Goal: Task Accomplishment & Management: Use online tool/utility

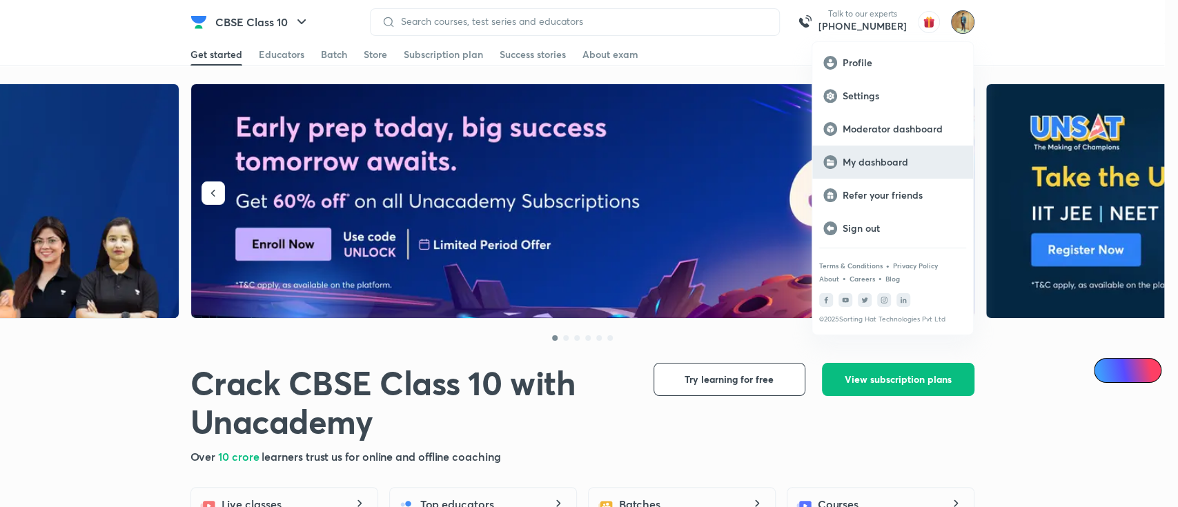
click at [889, 160] on p "My dashboard" at bounding box center [902, 162] width 119 height 12
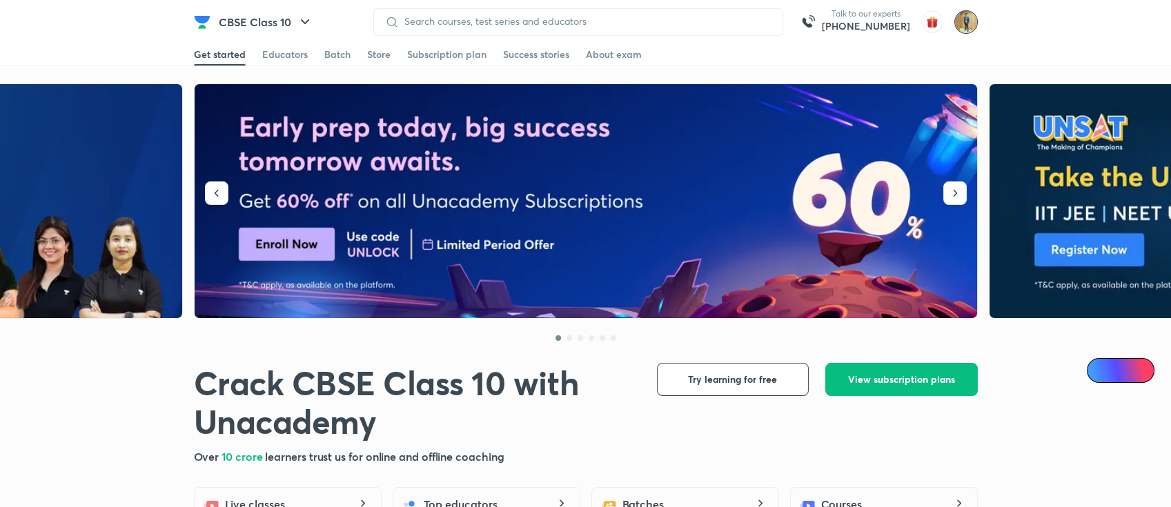
click at [972, 19] on img at bounding box center [966, 21] width 23 height 23
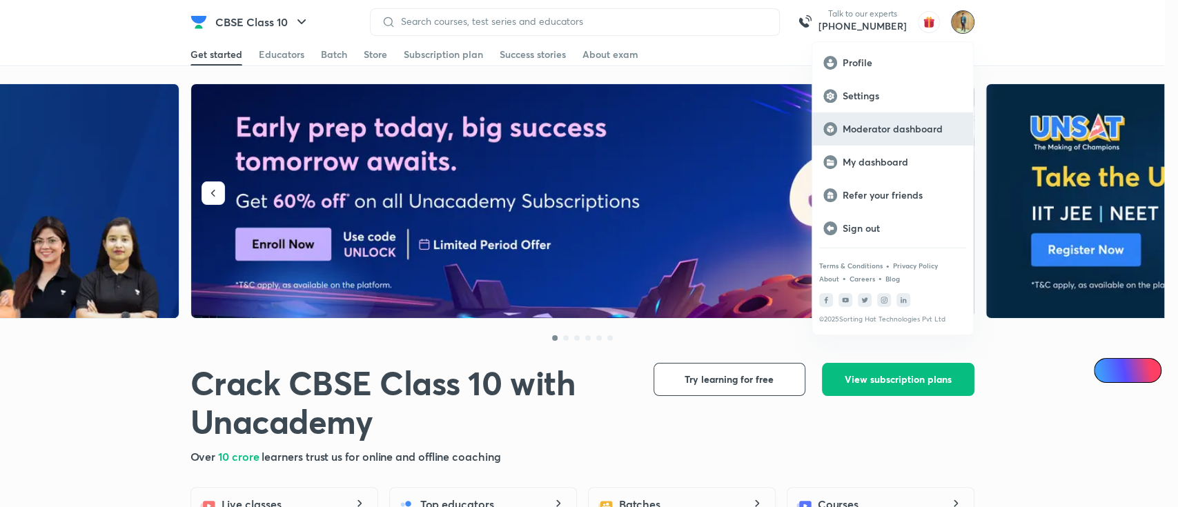
click at [922, 137] on div "Moderator dashboard" at bounding box center [892, 128] width 161 height 33
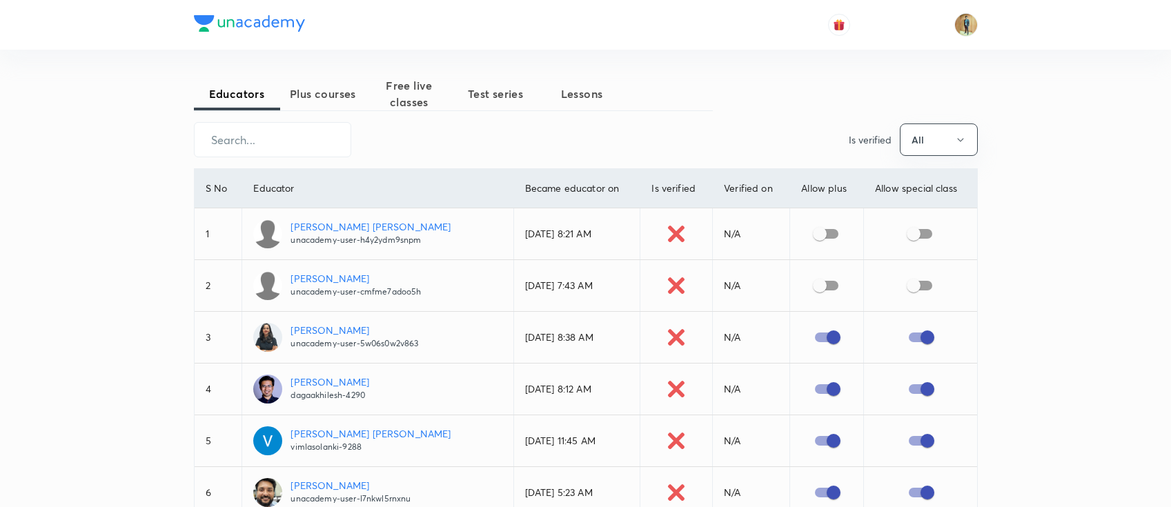
click at [394, 86] on span "Free live classes" at bounding box center [409, 93] width 86 height 33
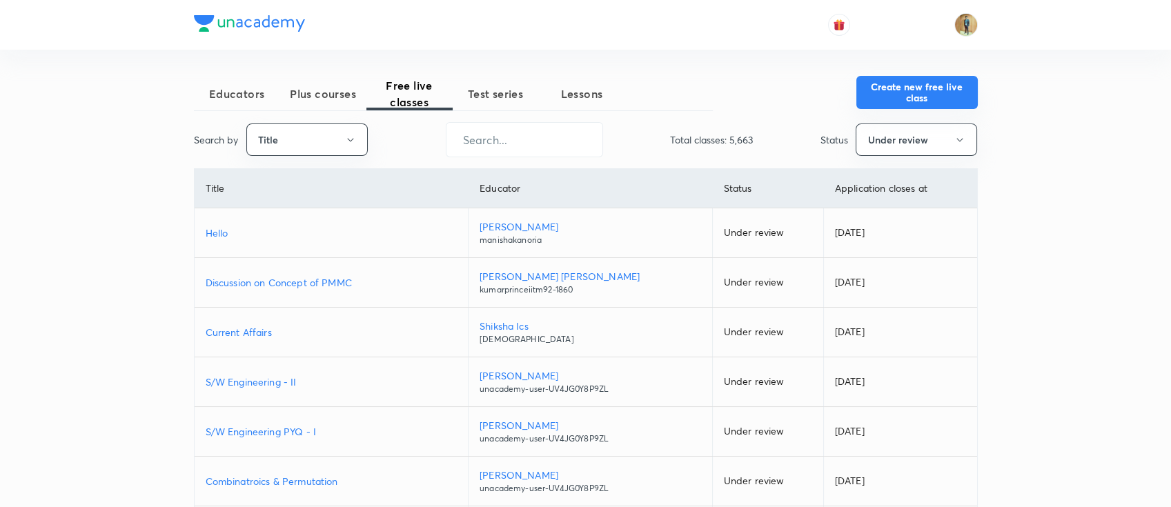
click at [942, 103] on button "Create new free live class" at bounding box center [917, 92] width 121 height 33
click at [506, 141] on input "text" at bounding box center [525, 139] width 156 height 35
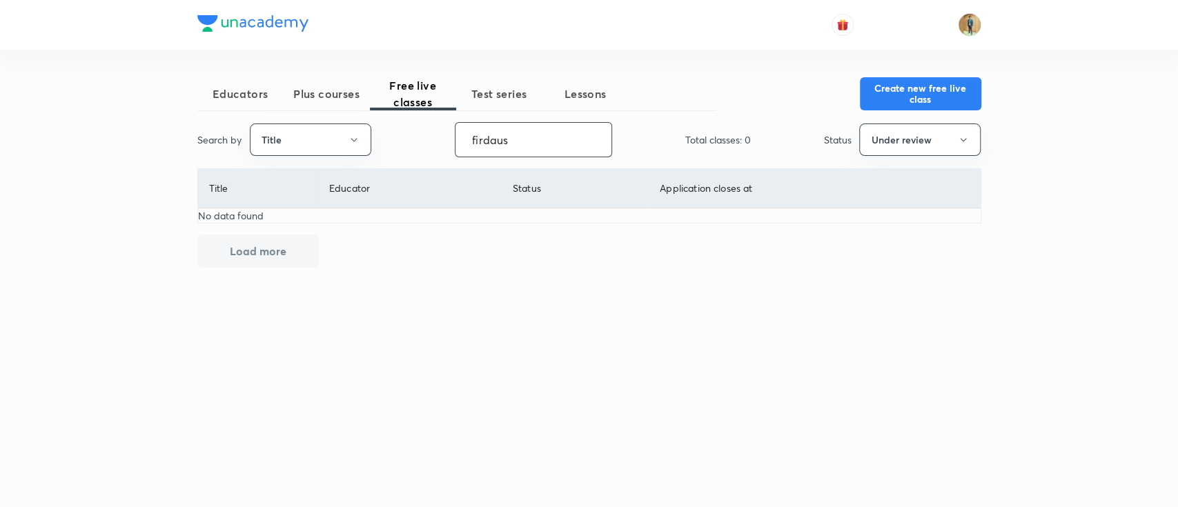
type input "firdaus"
drag, startPoint x: 524, startPoint y: 144, endPoint x: 275, endPoint y: 150, distance: 249.2
click at [271, 151] on div "Search by Title firdaus ​ Total classes: 0 Status Under review" at bounding box center [589, 139] width 784 height 35
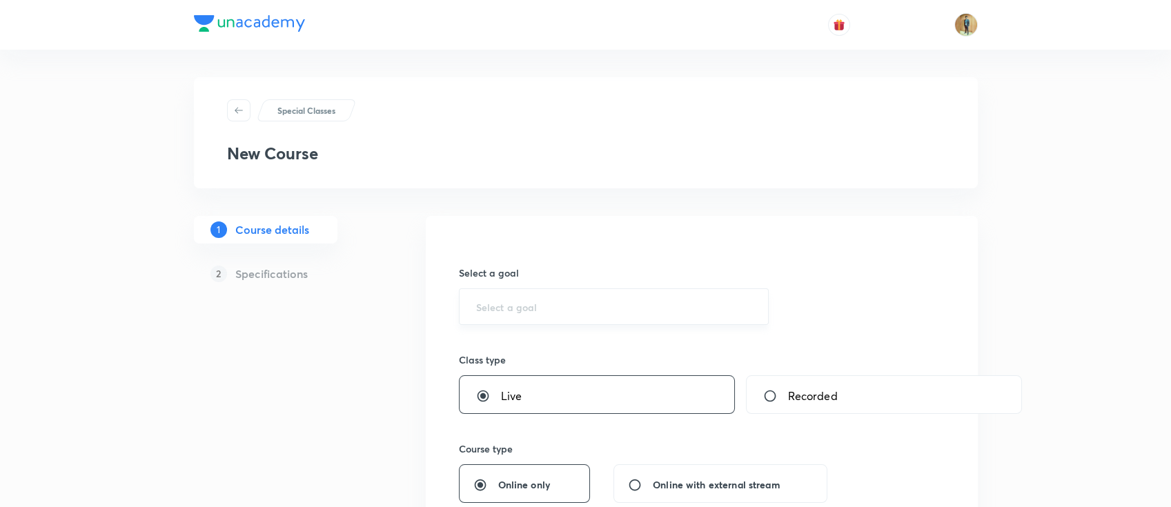
click at [558, 296] on div "​" at bounding box center [614, 306] width 311 height 37
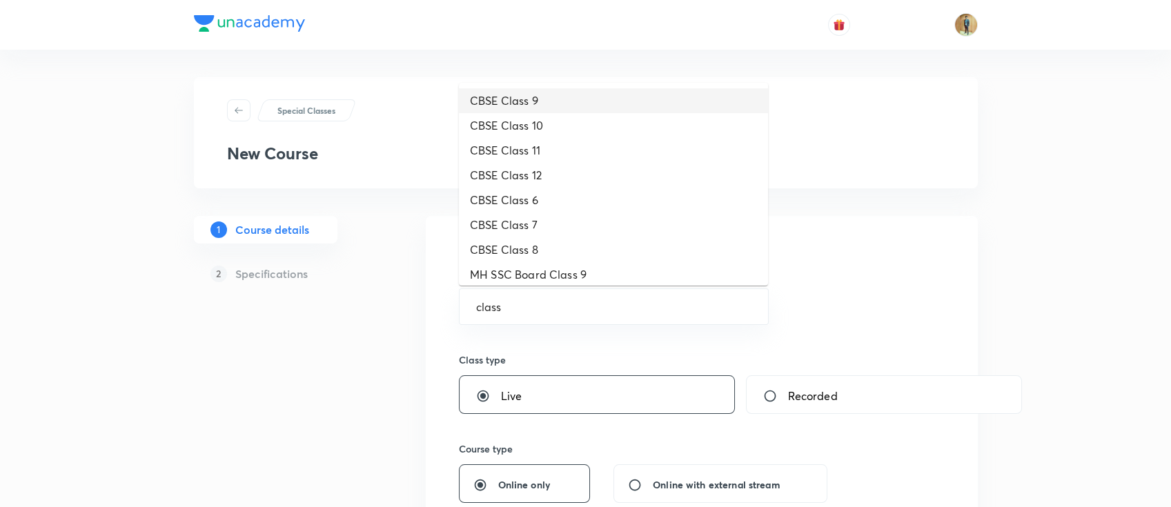
click at [514, 102] on li "CBSE Class 9" at bounding box center [613, 100] width 309 height 25
type input "CBSE Class 9"
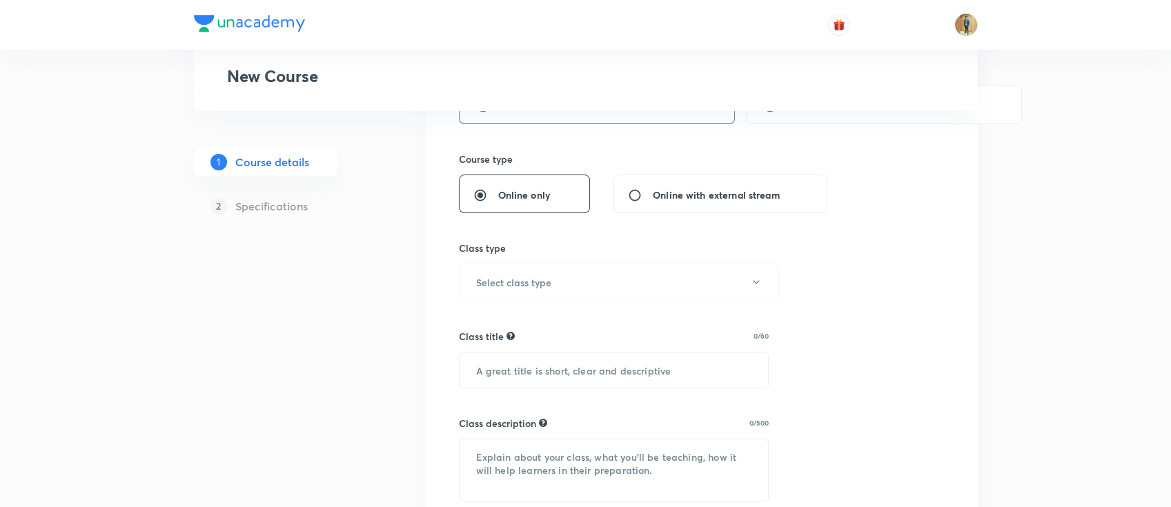
scroll to position [306, 0]
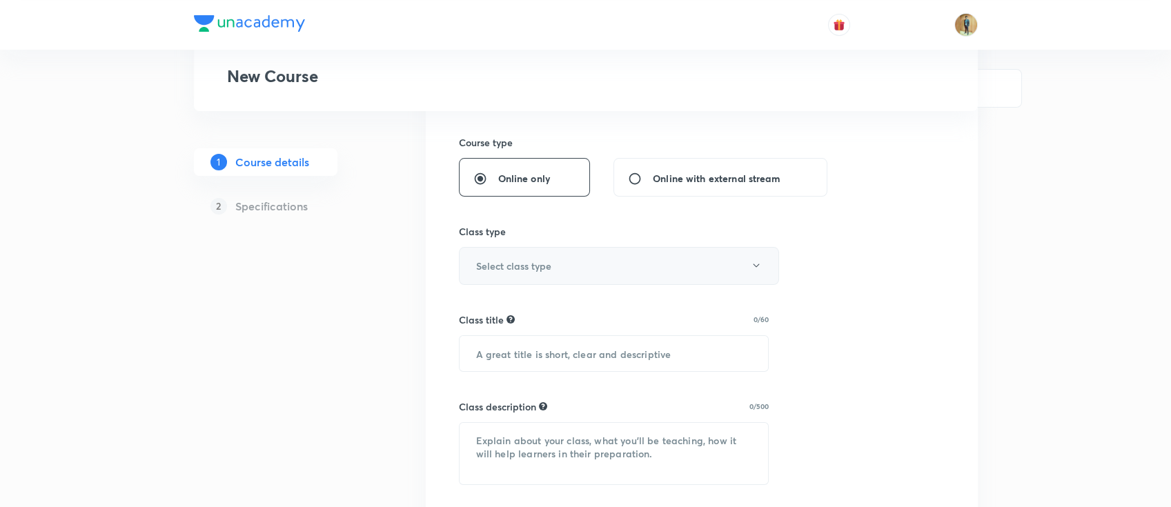
click at [559, 282] on button "Select class type" at bounding box center [619, 266] width 320 height 38
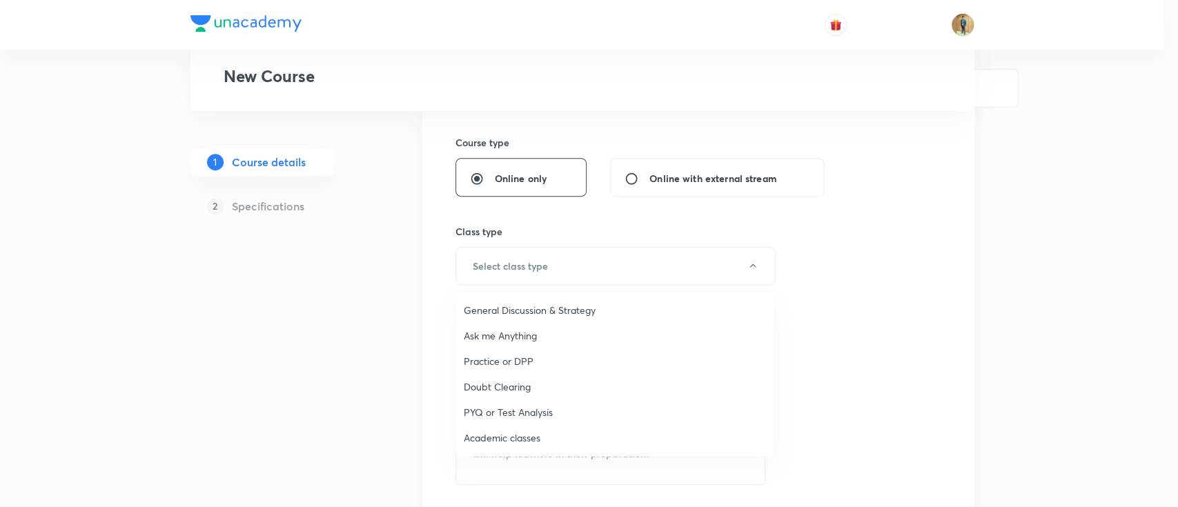
click at [509, 439] on span "Academic classes" at bounding box center [615, 438] width 302 height 14
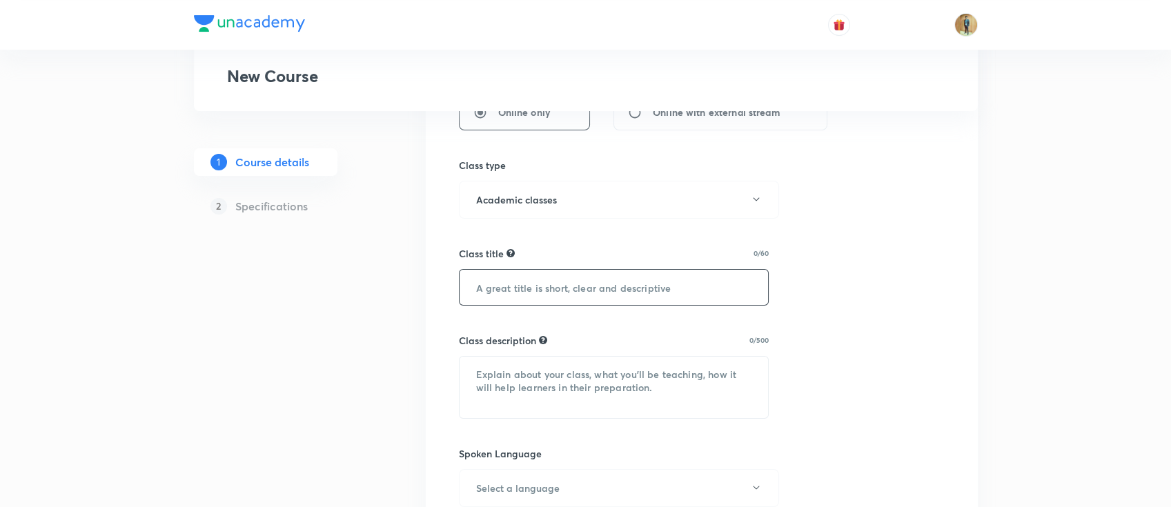
scroll to position [429, 0]
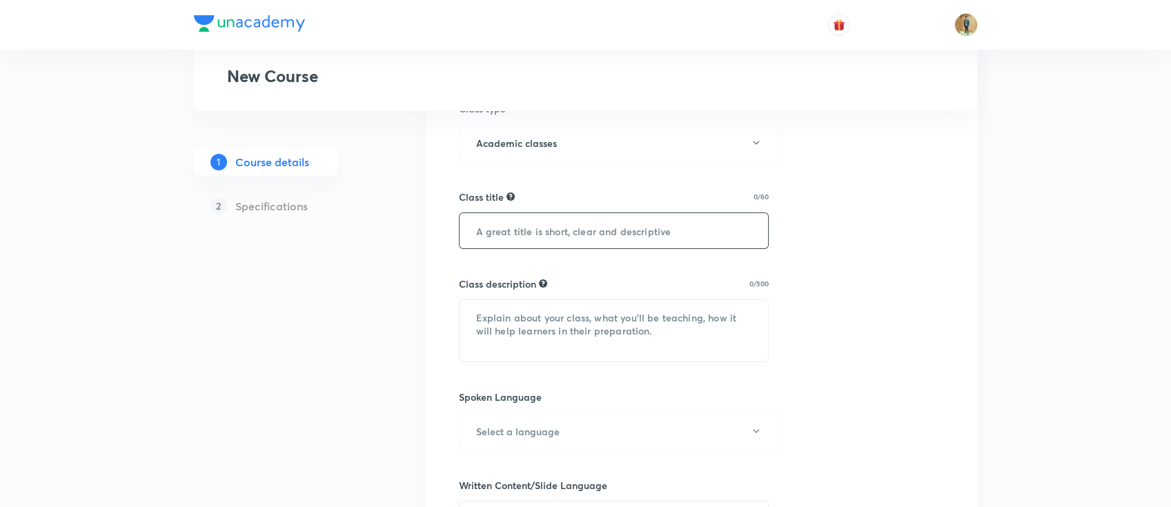
click at [556, 228] on input "text" at bounding box center [614, 230] width 309 height 35
type input "C"
click at [576, 235] on input "Olympiad Class-1 (Cell)" at bounding box center [614, 230] width 309 height 35
type input "Olympiad Class-1 (Cell)"
click at [629, 320] on textarea at bounding box center [614, 330] width 309 height 61
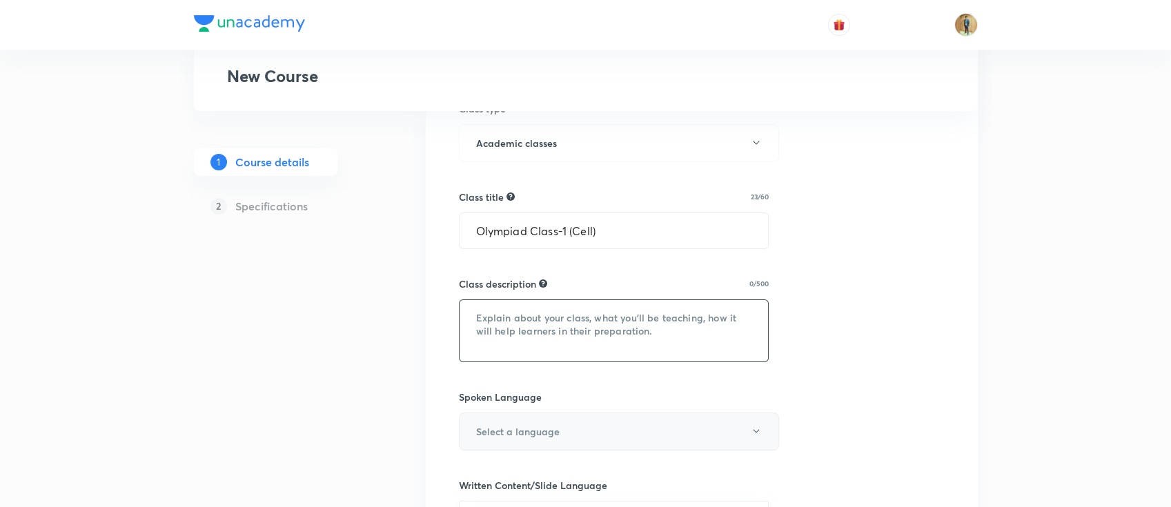
scroll to position [613, 0]
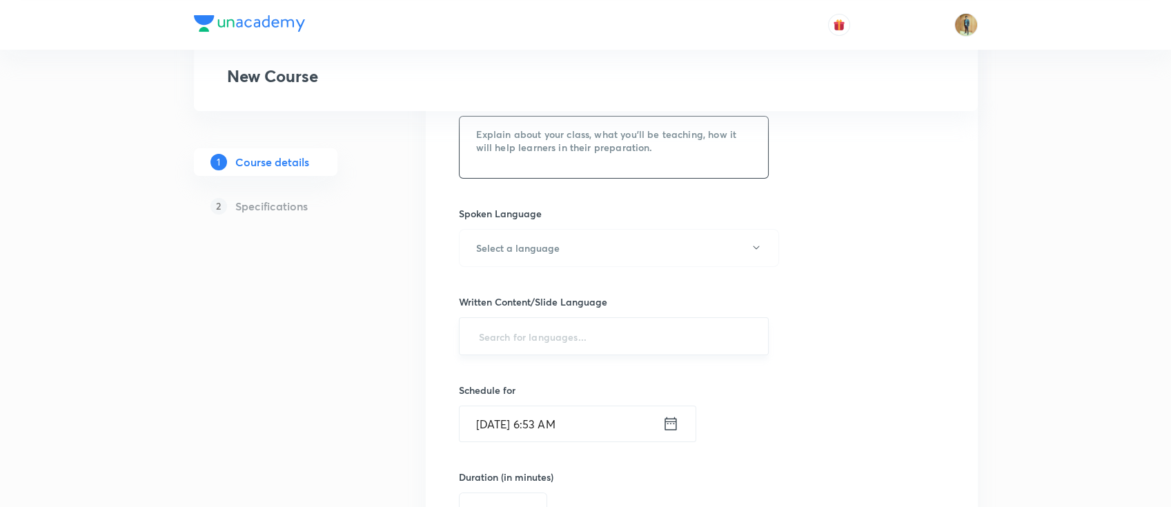
click at [569, 343] on input "text" at bounding box center [614, 337] width 276 height 26
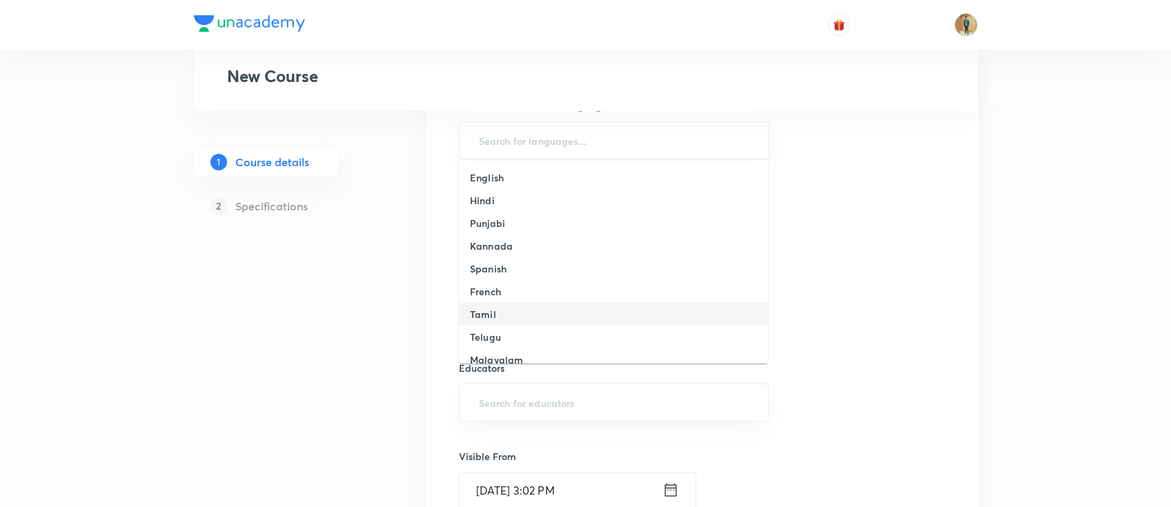
scroll to position [859, 0]
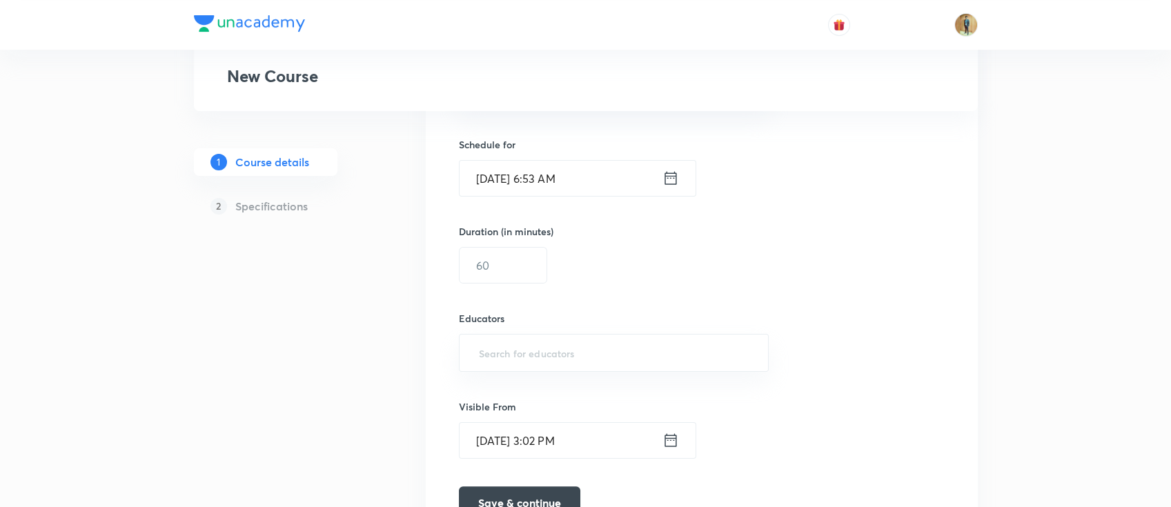
click at [589, 363] on input "text" at bounding box center [614, 353] width 276 height 26
paste input "firdouslone-5679"
type input "firdouslone-5679"
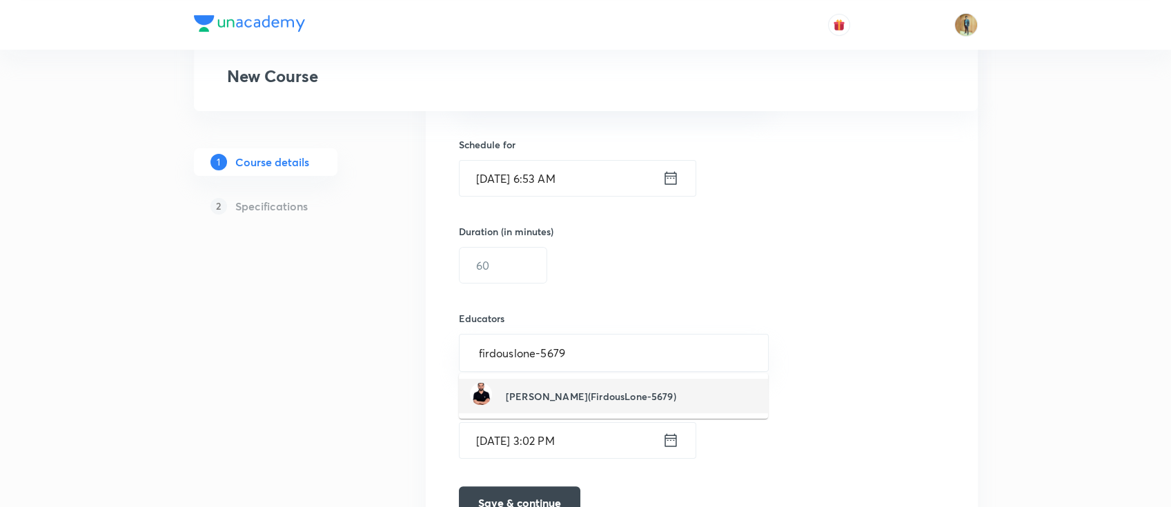
click at [603, 402] on h6 "Firdous Ahmad Lone(FirdousLone-5679)" at bounding box center [591, 396] width 170 height 14
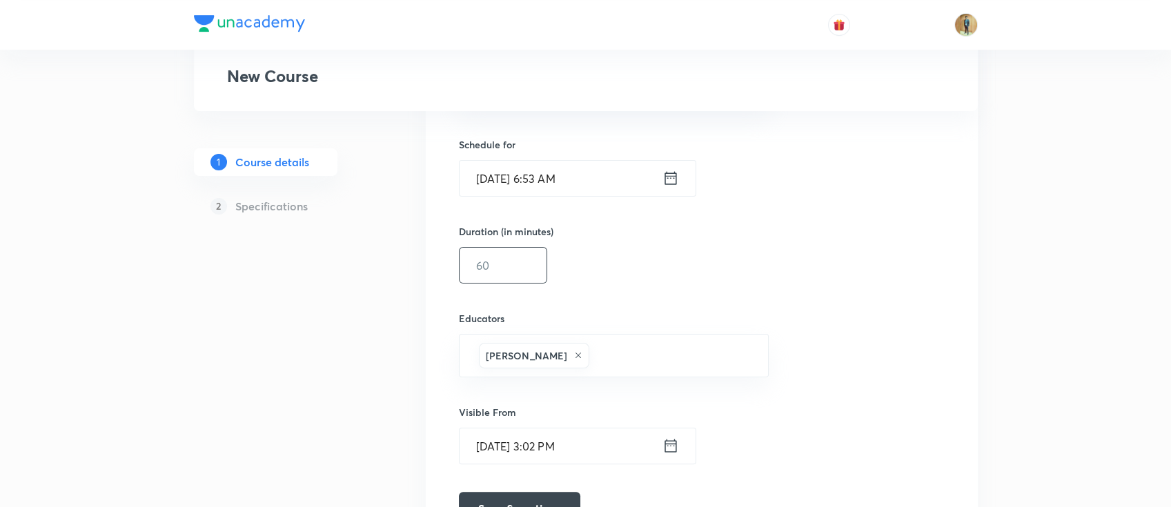
click at [511, 262] on input "text" at bounding box center [503, 265] width 87 height 35
type input "60"
click at [591, 179] on input "Oct 8, 2025, 6:53 AM" at bounding box center [561, 178] width 203 height 35
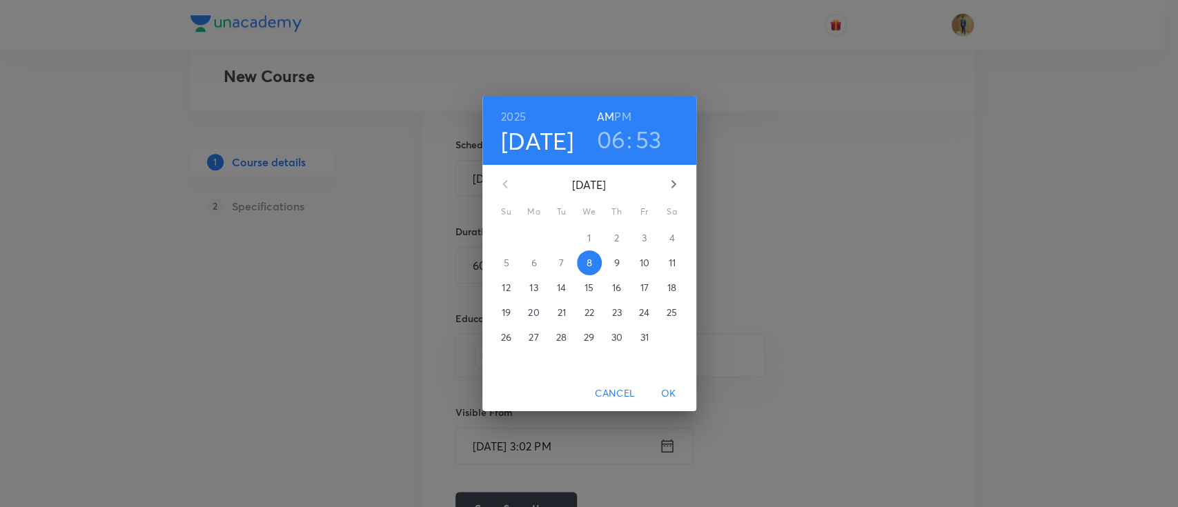
click at [631, 266] on div "10" at bounding box center [645, 263] width 28 height 25
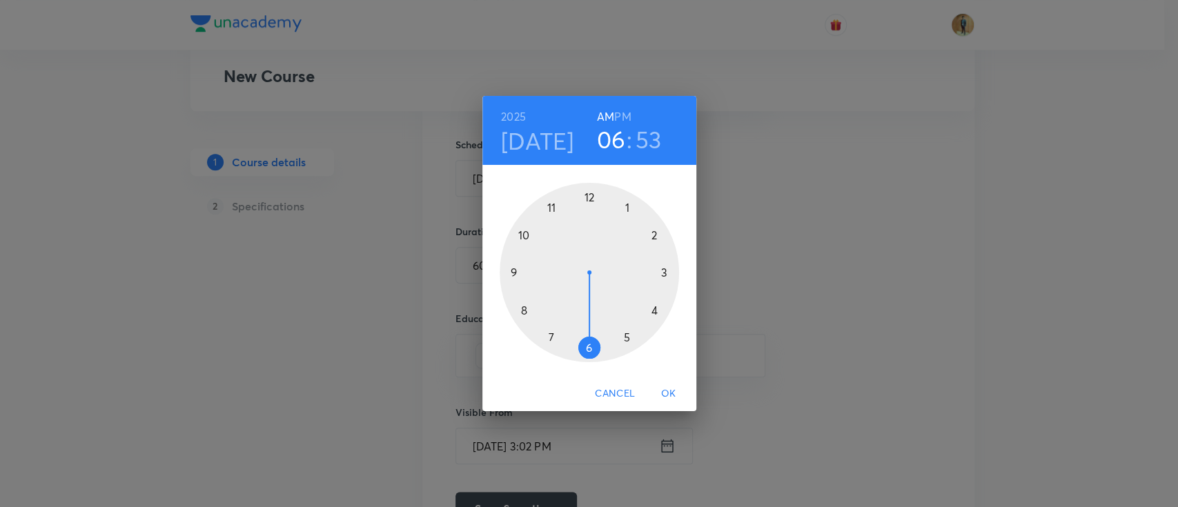
click at [519, 151] on h4 "Oct 10" at bounding box center [537, 140] width 73 height 29
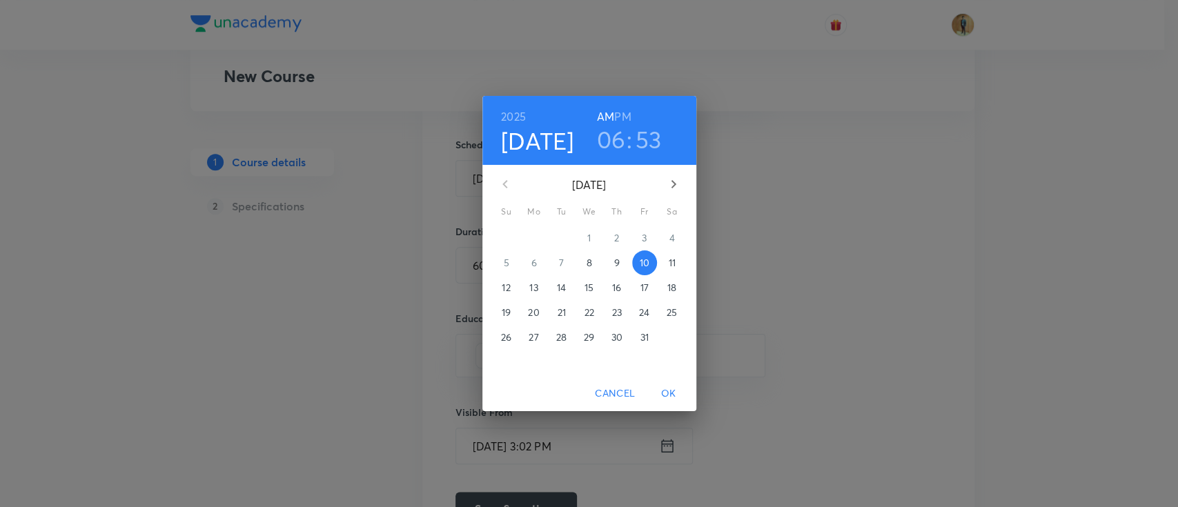
click at [623, 265] on span "9" at bounding box center [617, 263] width 25 height 14
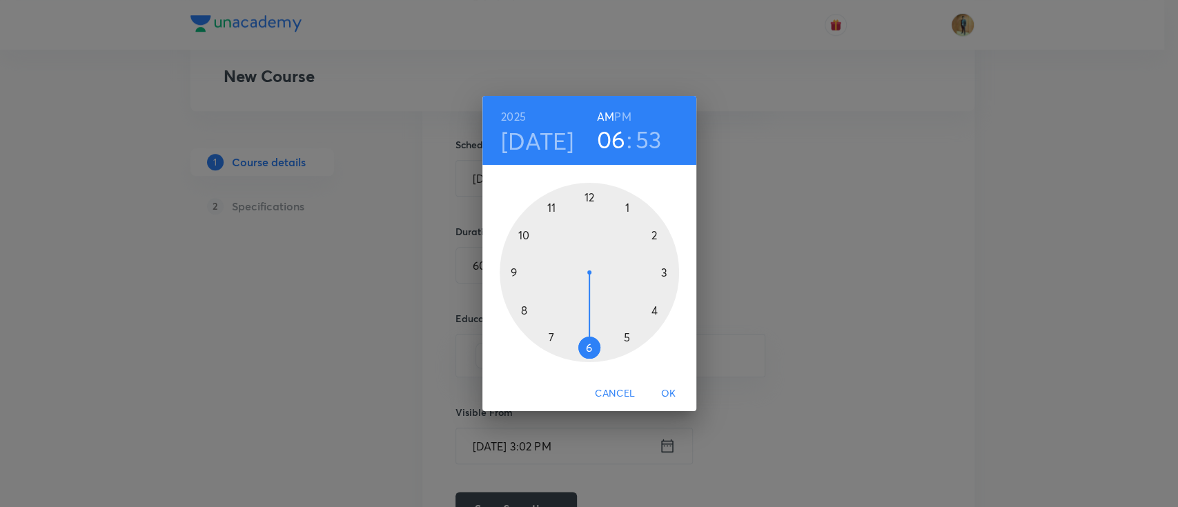
click at [526, 140] on h4 "[DATE]" at bounding box center [537, 140] width 73 height 29
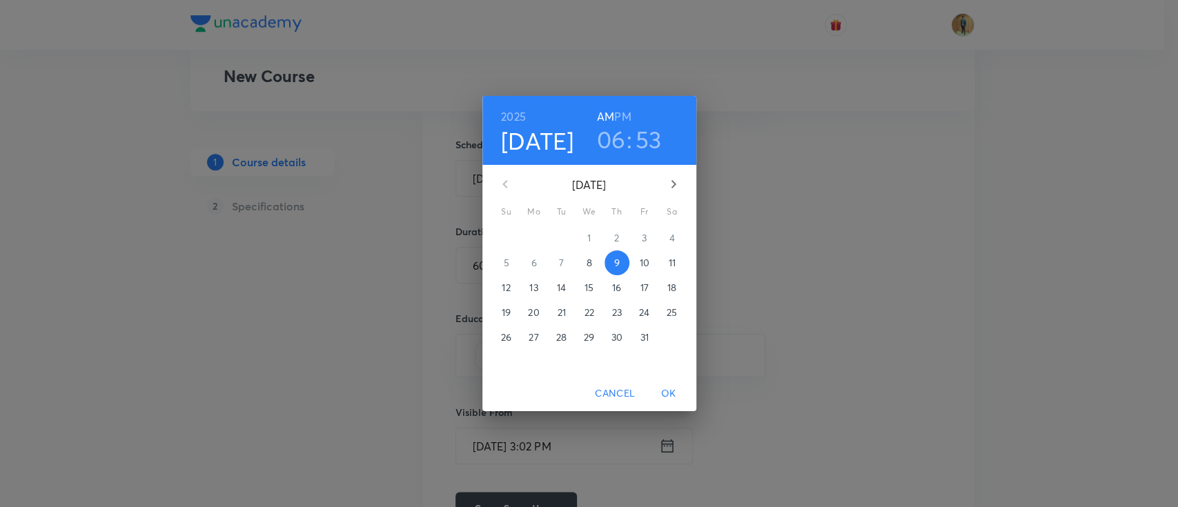
click at [589, 261] on p "8" at bounding box center [589, 263] width 6 height 14
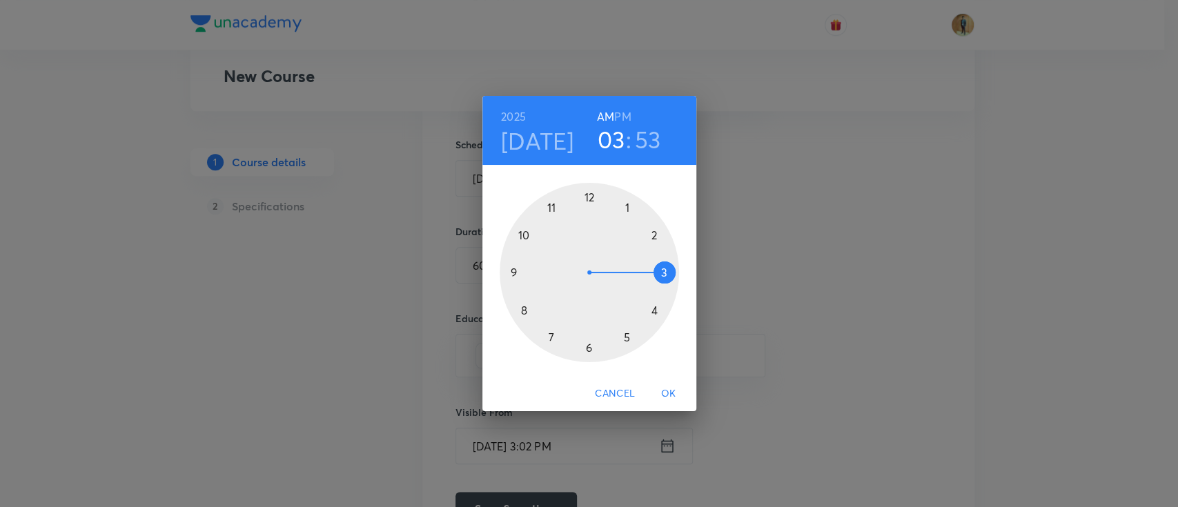
drag, startPoint x: 594, startPoint y: 346, endPoint x: 640, endPoint y: 264, distance: 94.3
click at [640, 264] on div at bounding box center [589, 272] width 179 height 179
click at [607, 139] on h3 "03" at bounding box center [612, 139] width 28 height 29
drag, startPoint x: 664, startPoint y: 273, endPoint x: 660, endPoint y: 320, distance: 46.4
click at [660, 320] on div at bounding box center [589, 272] width 179 height 179
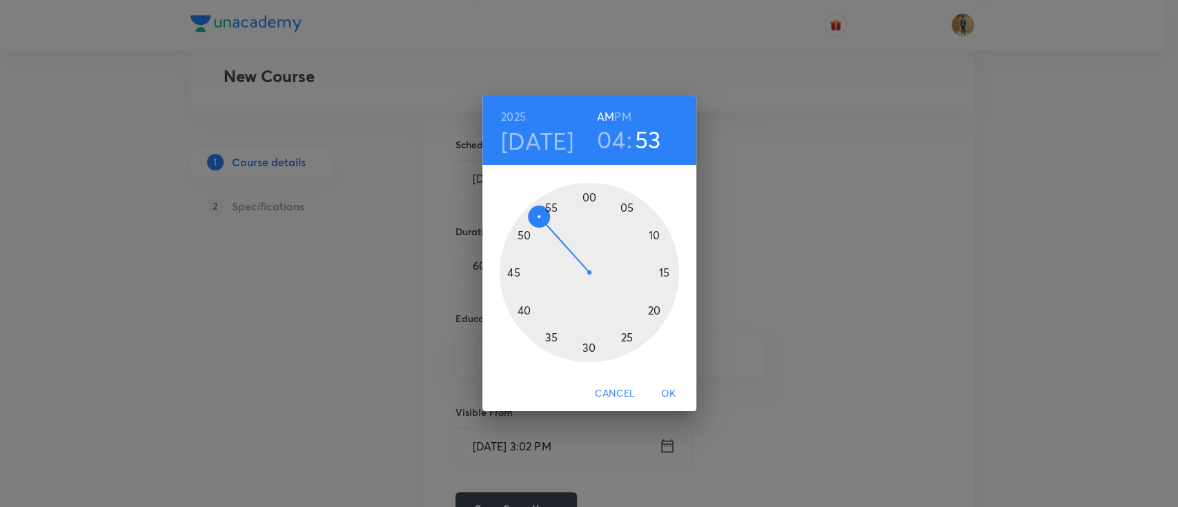
click at [627, 118] on h6 "PM" at bounding box center [622, 116] width 17 height 19
drag, startPoint x: 536, startPoint y: 211, endPoint x: 589, endPoint y: 213, distance: 53.2
click at [589, 213] on div at bounding box center [589, 272] width 179 height 179
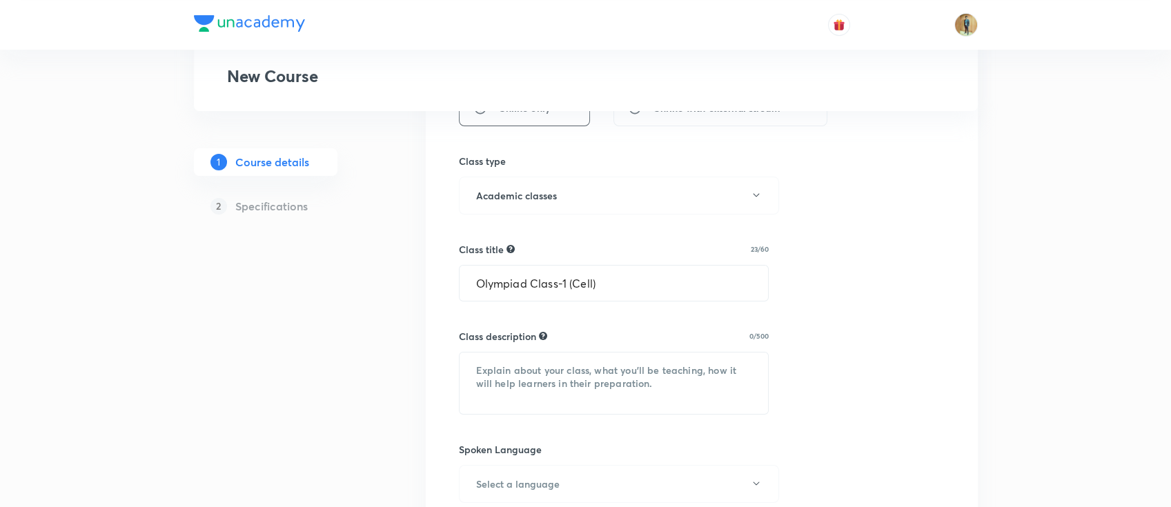
scroll to position [461, 0]
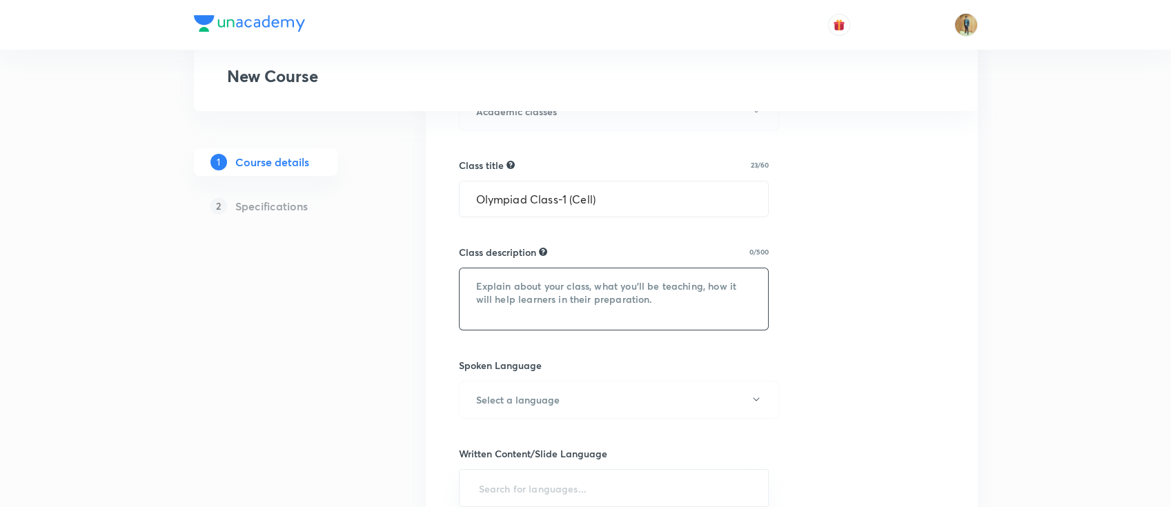
click at [596, 286] on textarea at bounding box center [614, 298] width 309 height 61
paste textarea "In this course, Firdous sir will cover Biology for Class IX. All the important …"
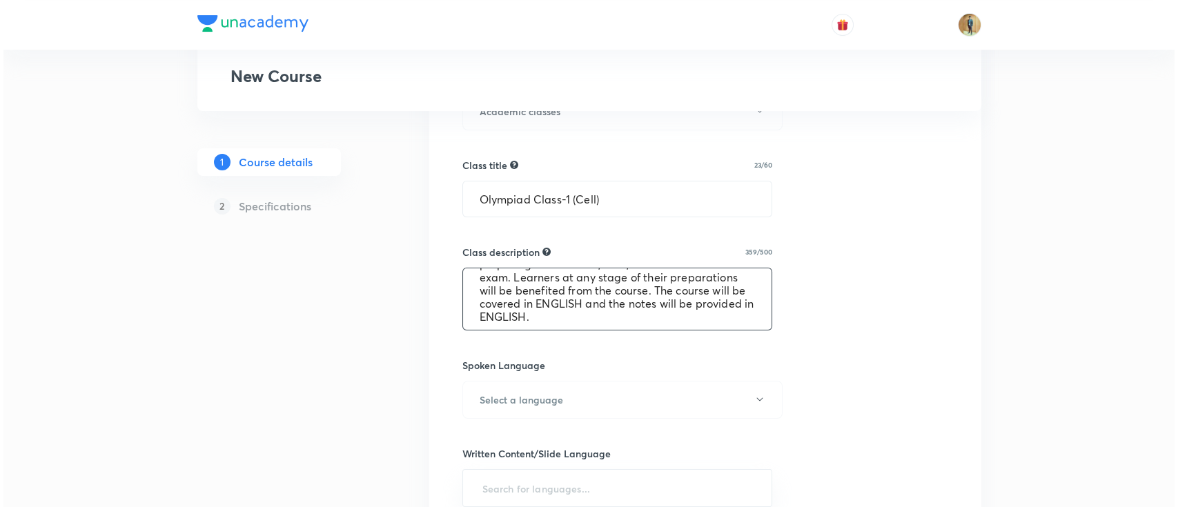
scroll to position [66, 0]
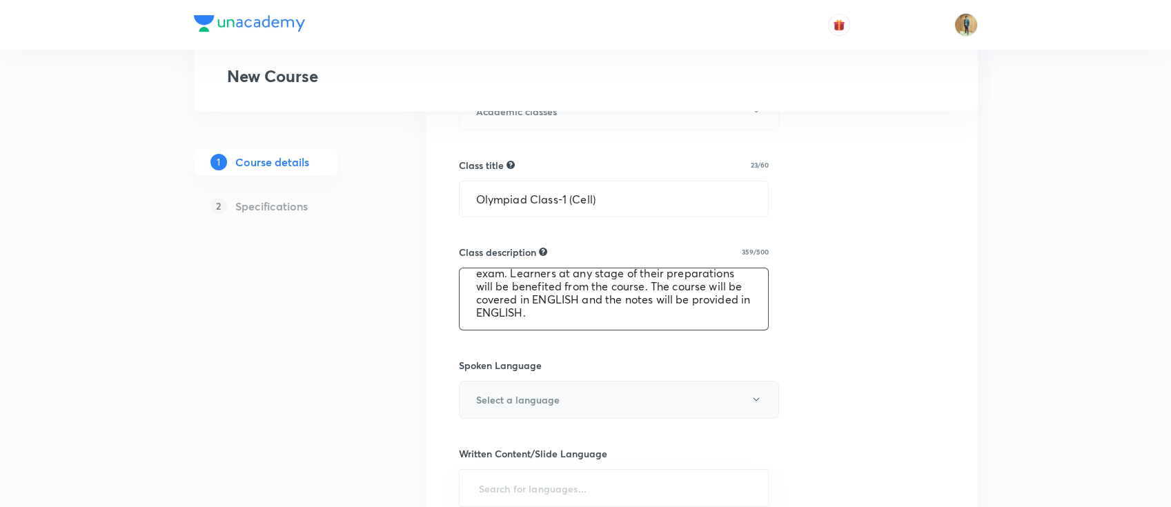
type textarea "In this course, Firdous sir will cover Biology for Class IX. All the important …"
click at [554, 386] on button "Select a language" at bounding box center [619, 400] width 320 height 38
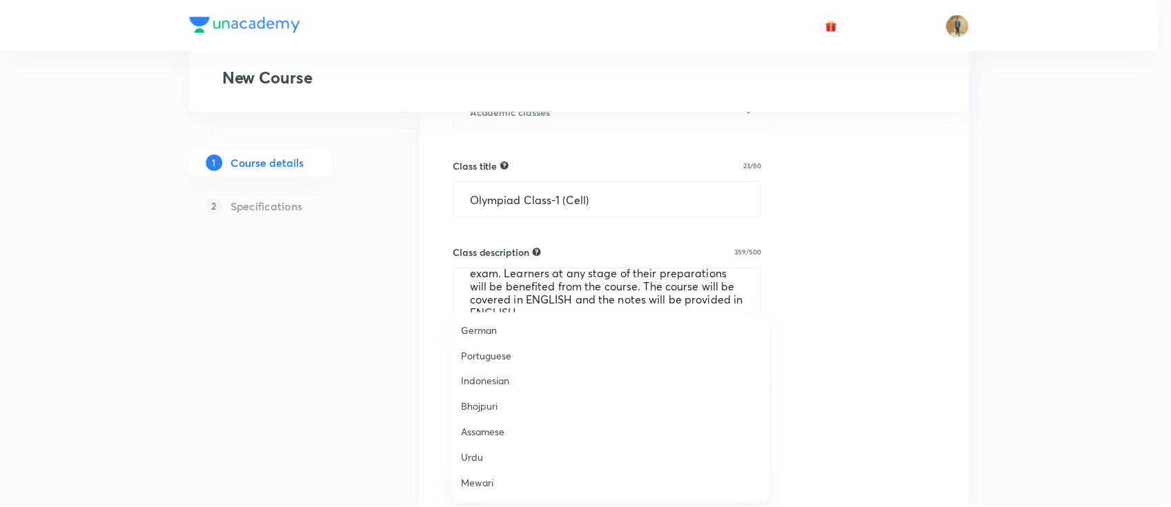
scroll to position [409, 0]
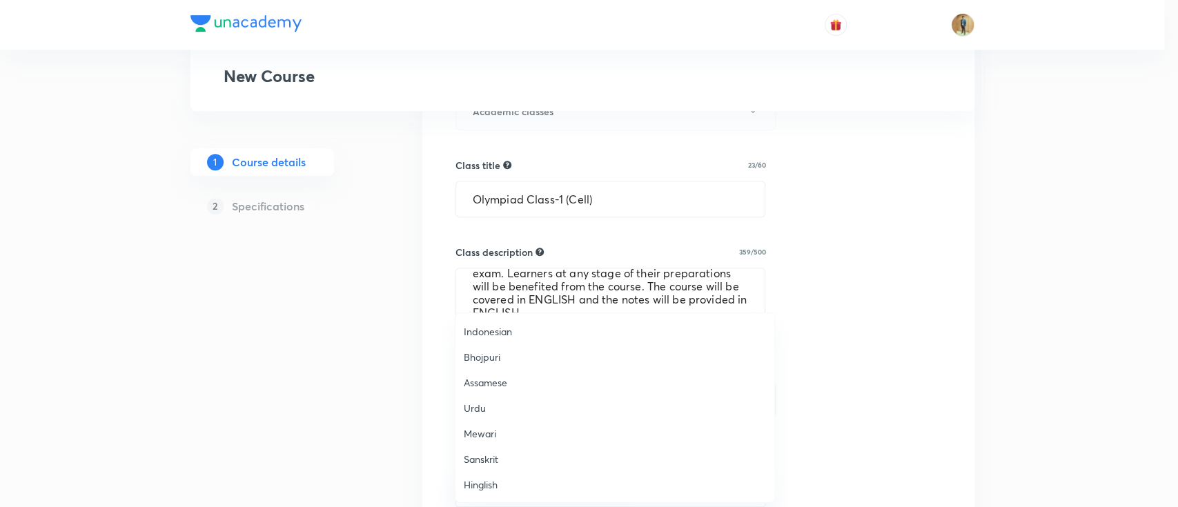
click at [519, 489] on span "Hinglish" at bounding box center [615, 485] width 302 height 14
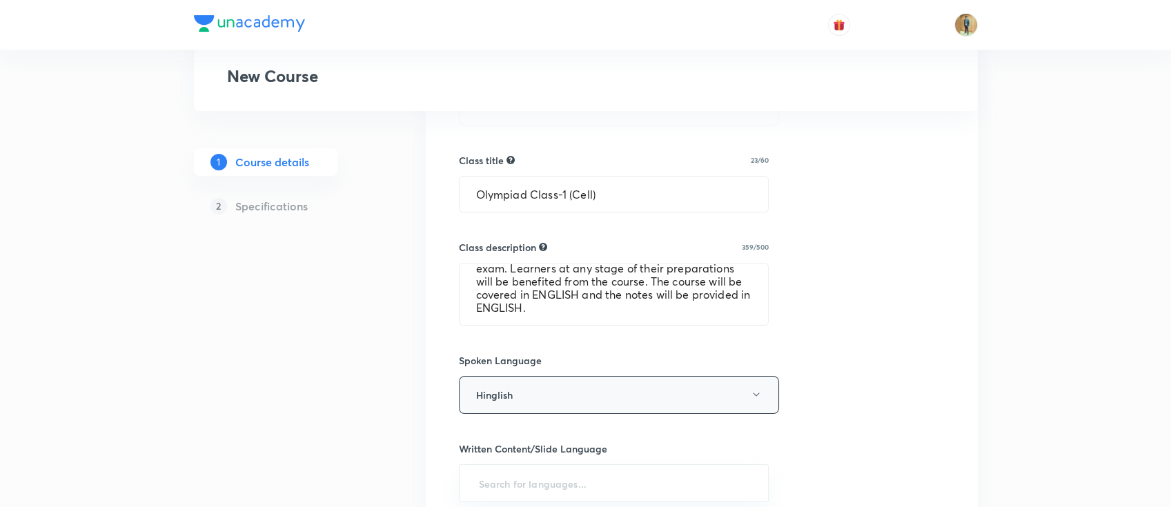
scroll to position [584, 0]
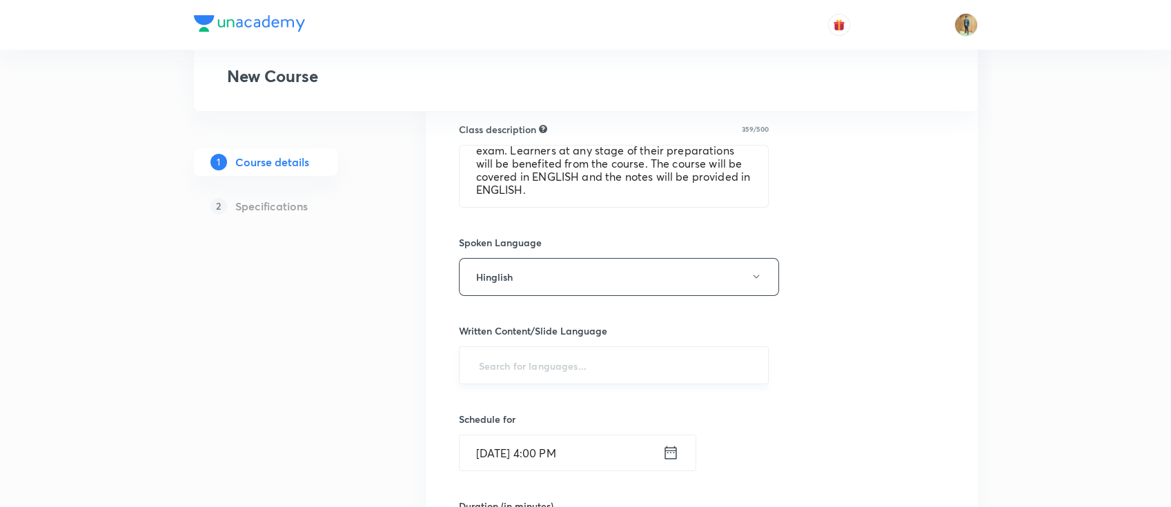
click at [570, 355] on input "text" at bounding box center [614, 366] width 276 height 26
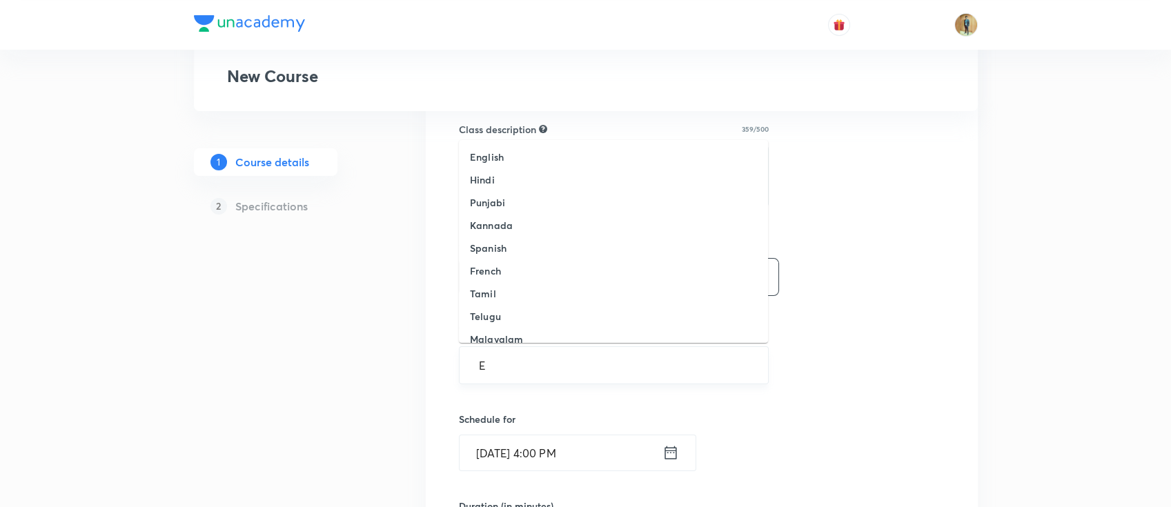
type input "En"
click at [502, 168] on li "Hindi" at bounding box center [613, 179] width 309 height 23
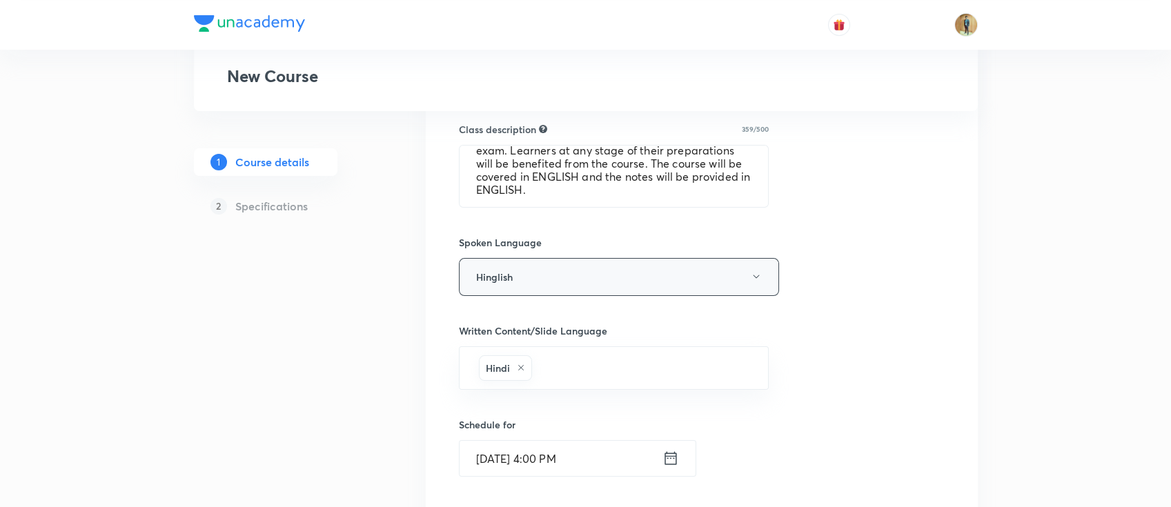
click at [506, 269] on button "Hinglish" at bounding box center [619, 277] width 320 height 38
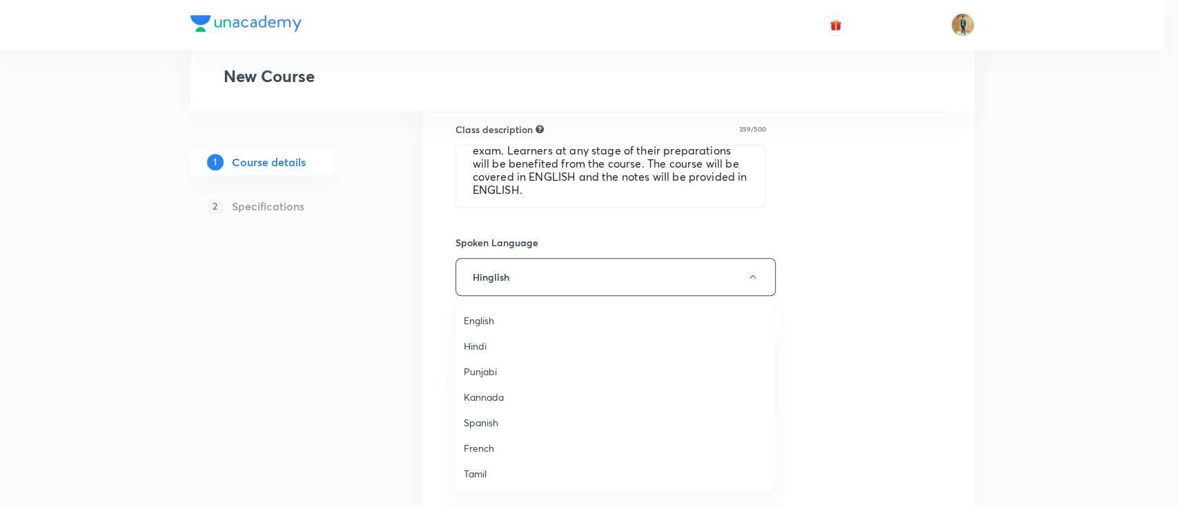
click at [481, 349] on span "Hindi" at bounding box center [615, 346] width 302 height 14
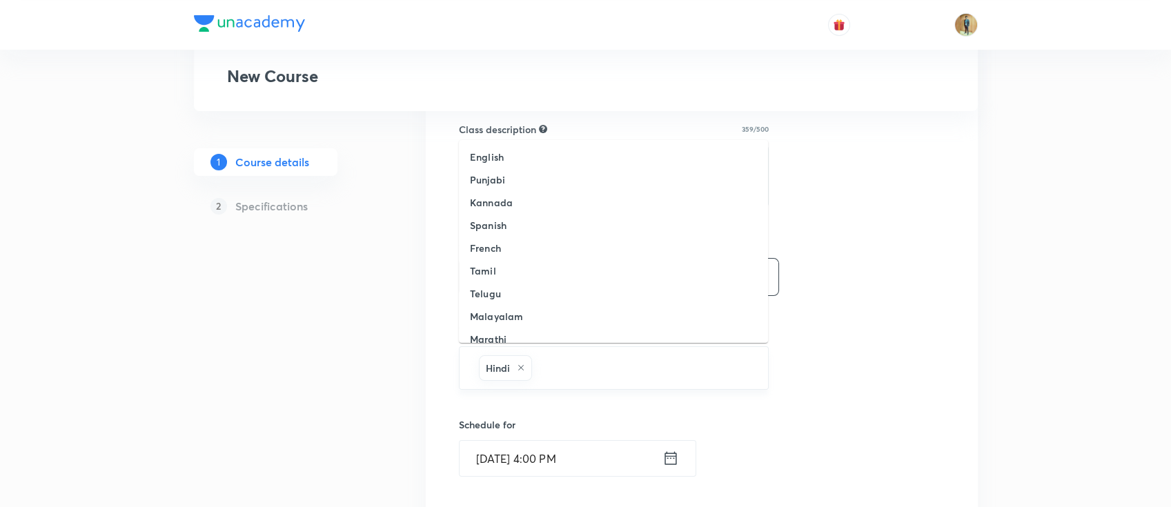
click at [535, 366] on input "text" at bounding box center [643, 368] width 217 height 26
click at [521, 367] on icon at bounding box center [521, 368] width 8 height 8
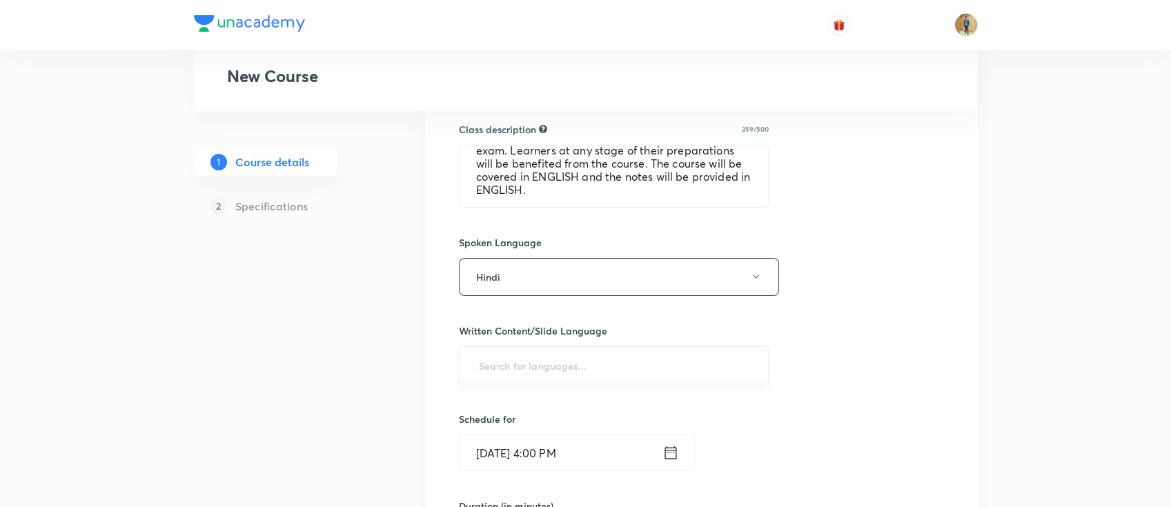
click at [525, 369] on input "text" at bounding box center [614, 366] width 276 height 26
click at [520, 359] on input "text" at bounding box center [614, 366] width 276 height 26
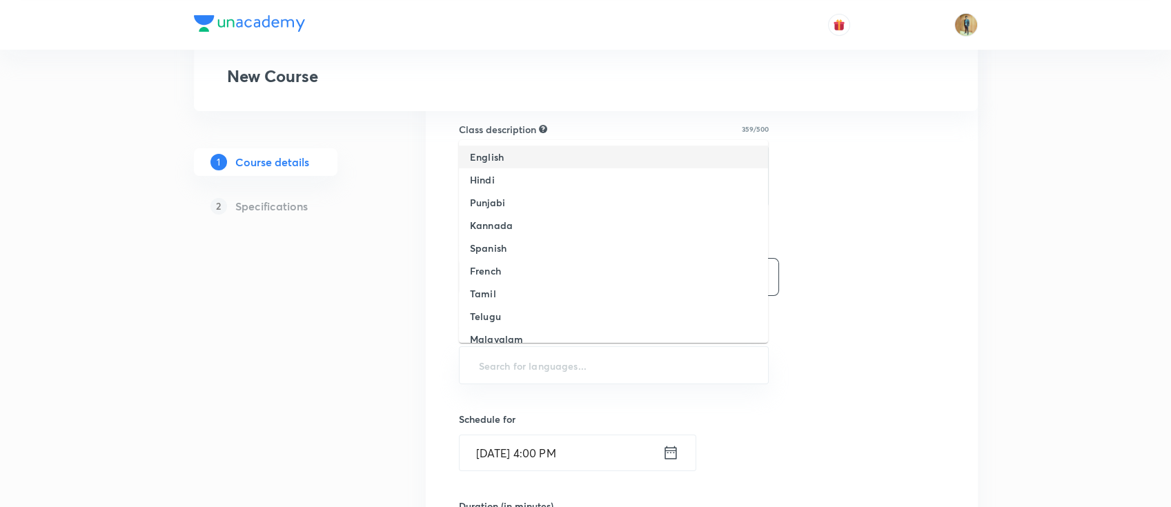
click at [509, 159] on li "English" at bounding box center [613, 157] width 309 height 23
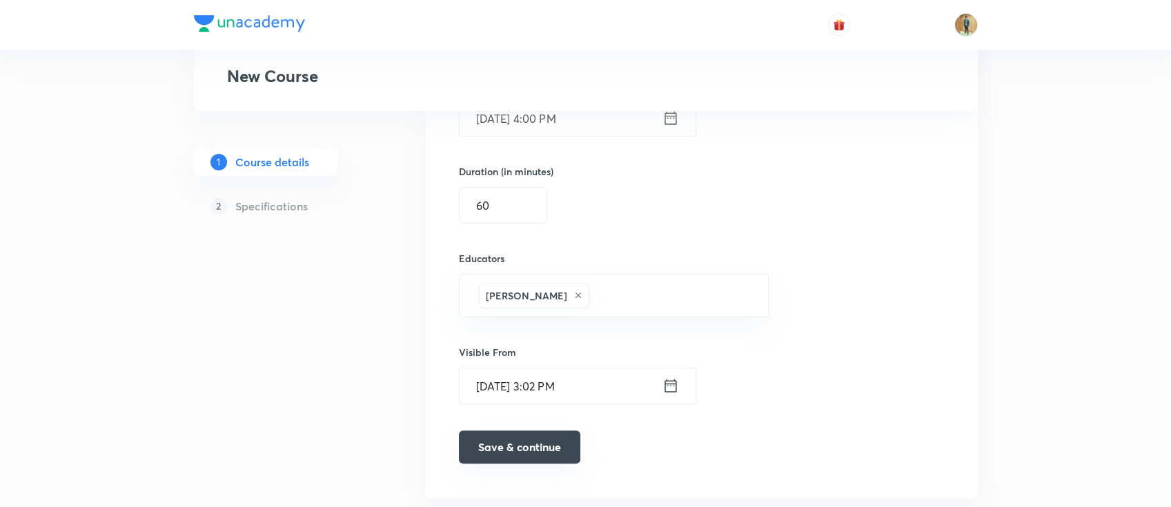
scroll to position [957, 0]
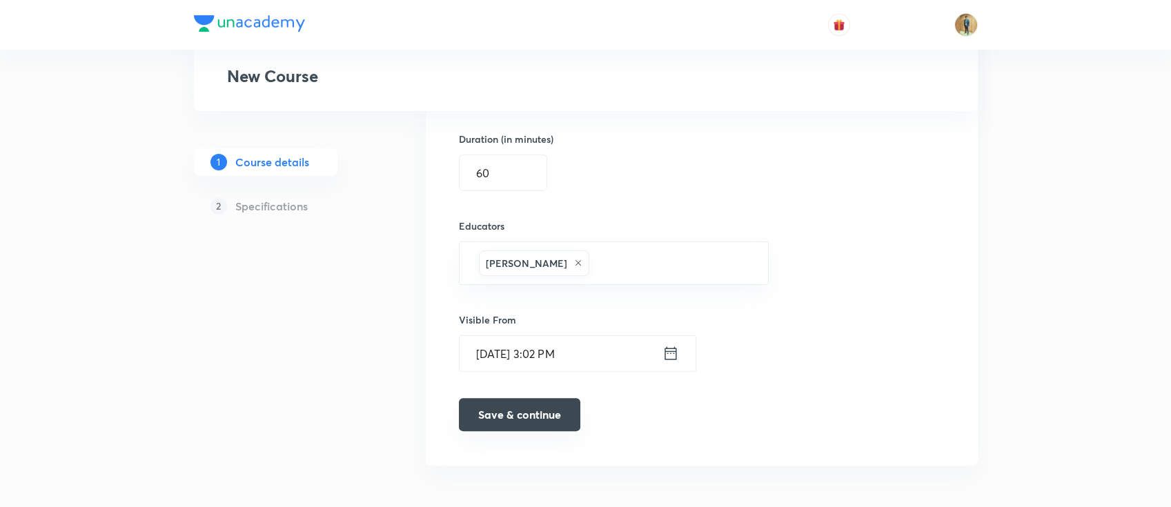
click at [515, 422] on button "Save & continue" at bounding box center [519, 414] width 121 height 33
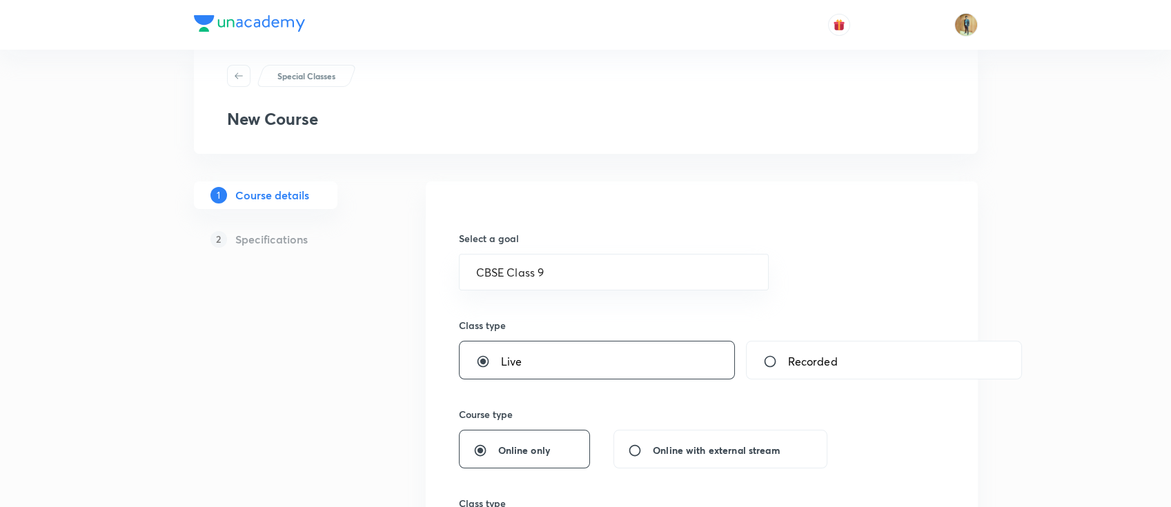
scroll to position [0, 0]
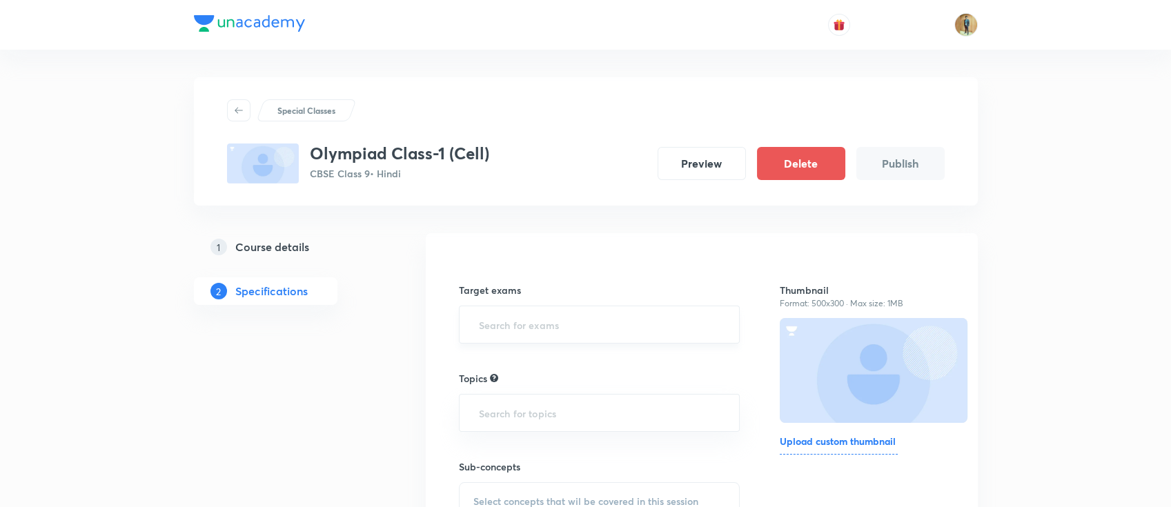
click at [546, 330] on input "text" at bounding box center [599, 325] width 247 height 26
type input "C"
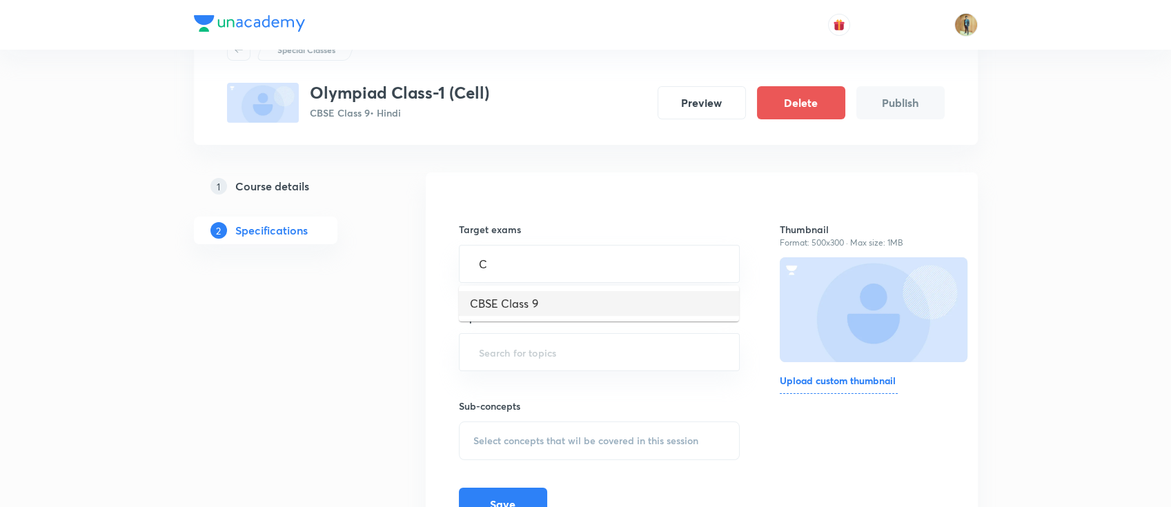
click at [562, 299] on li "CBSE Class 9" at bounding box center [599, 303] width 280 height 25
click at [547, 351] on input "text" at bounding box center [599, 358] width 247 height 26
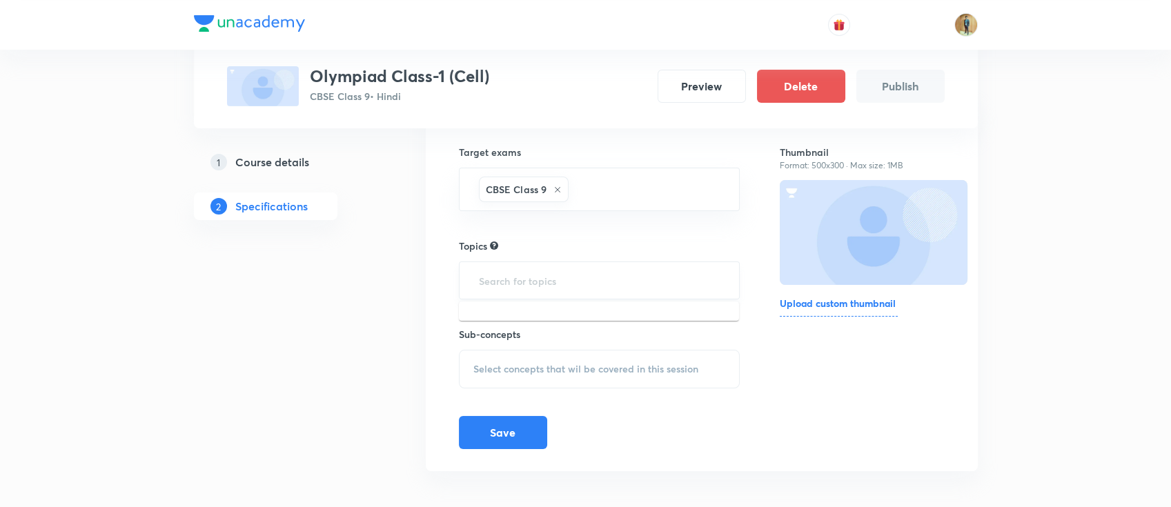
scroll to position [146, 0]
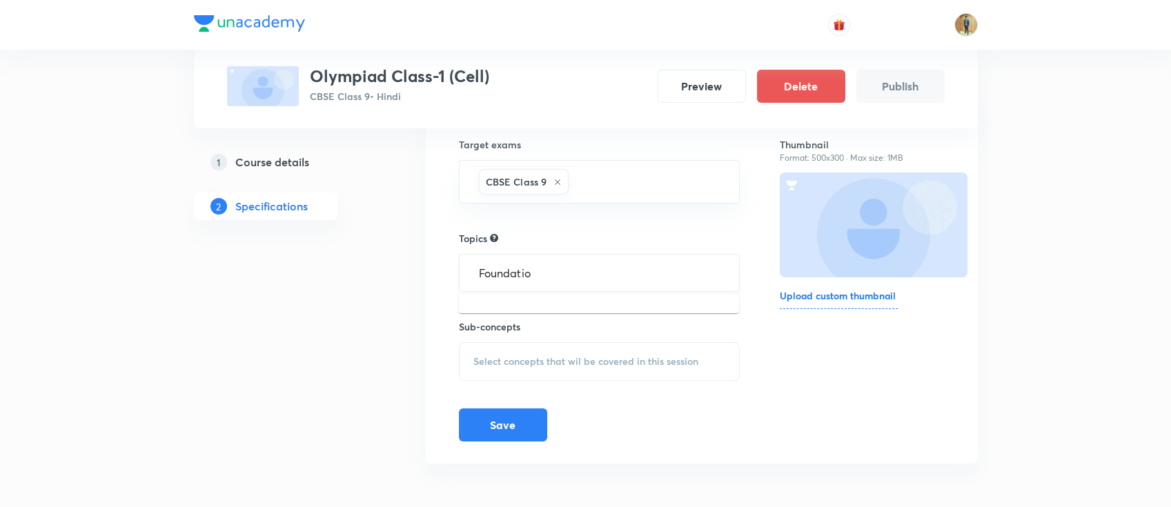
type input "Foundation"
click at [569, 277] on input "Foundation" at bounding box center [599, 273] width 247 height 26
click at [569, 306] on li "Foundation Biology -> Biology" at bounding box center [599, 312] width 280 height 25
click at [536, 366] on span "Select concepts that wil be covered in this session" at bounding box center [585, 367] width 225 height 11
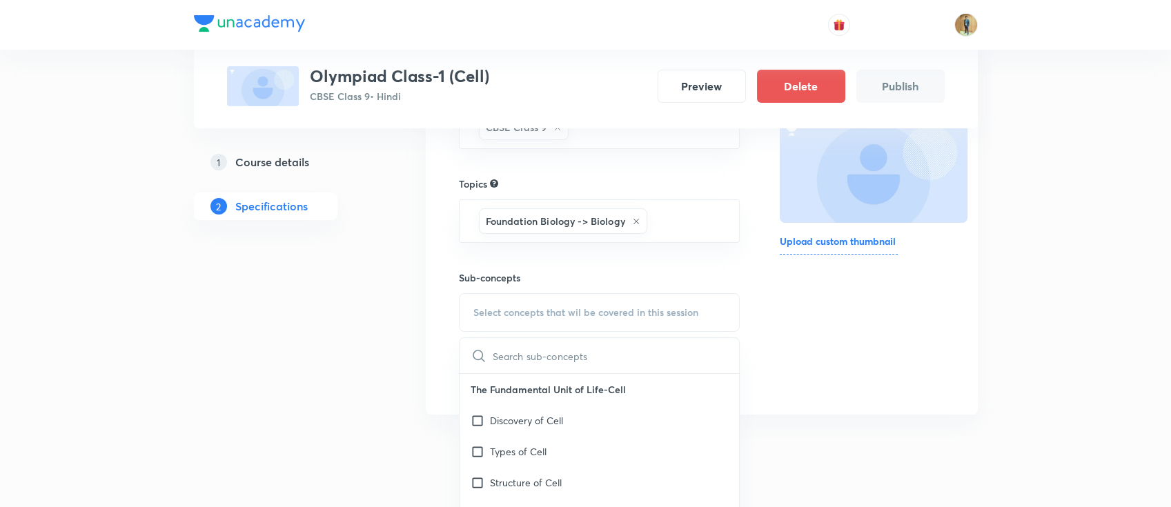
scroll to position [268, 0]
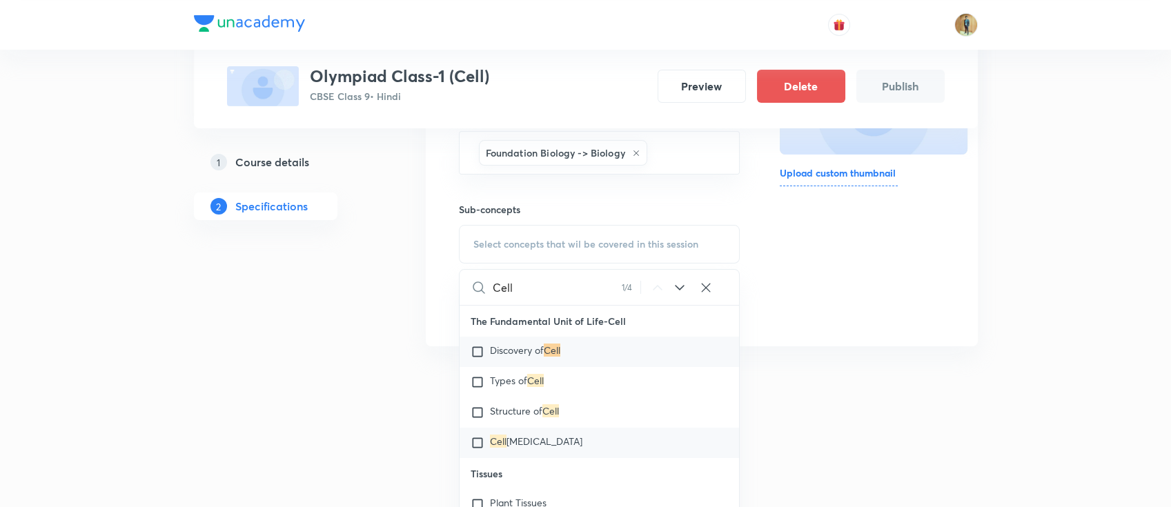
type input "Cell"
click at [509, 444] on span "Organelles" at bounding box center [545, 441] width 76 height 13
checkbox input "true"
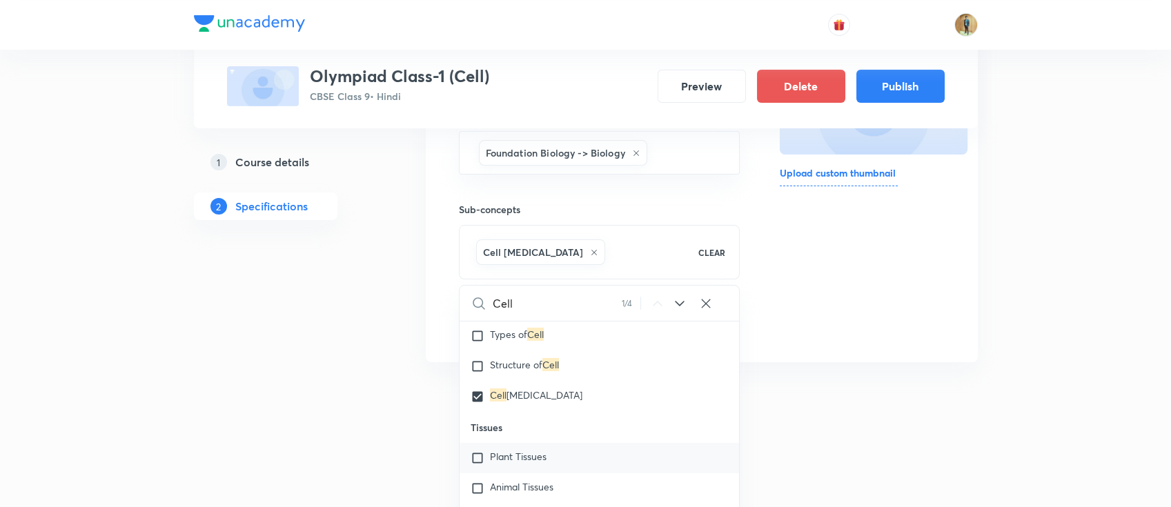
scroll to position [61, 0]
click at [536, 367] on span "Structure of" at bounding box center [516, 366] width 52 height 13
checkbox input "true"
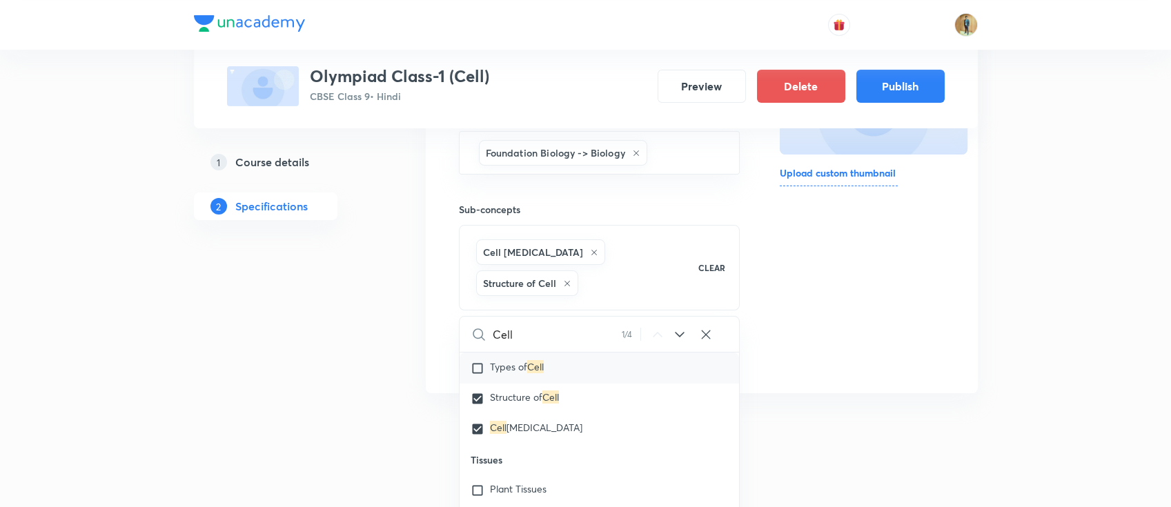
click at [530, 353] on div "Types of Cell" at bounding box center [600, 368] width 280 height 30
checkbox input "true"
click at [876, 335] on div "Thumbnail Format: 500x300 · Max size: 1MB Upload custom thumbnail" at bounding box center [862, 179] width 164 height 384
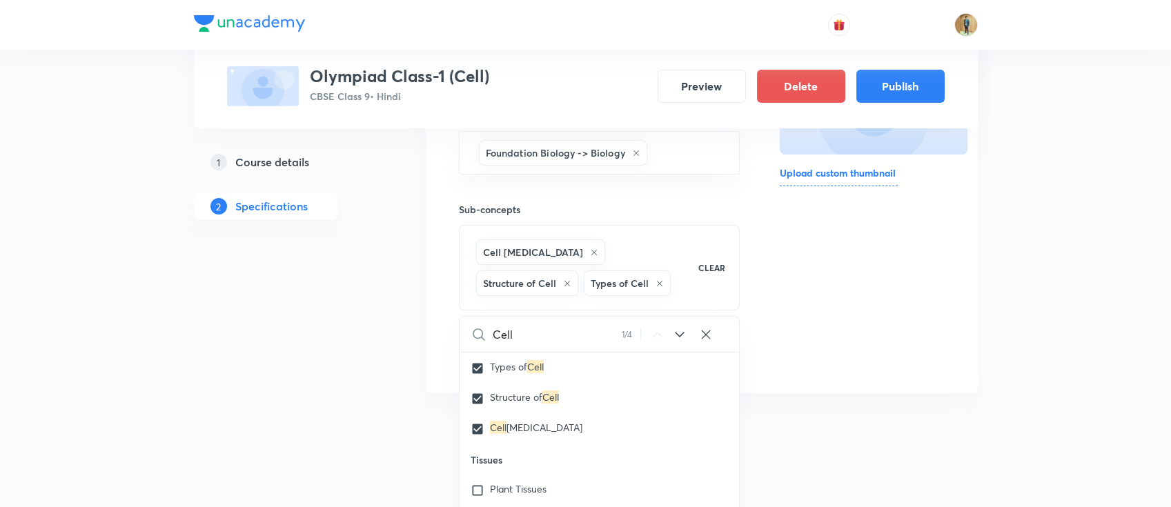
scroll to position [197, 0]
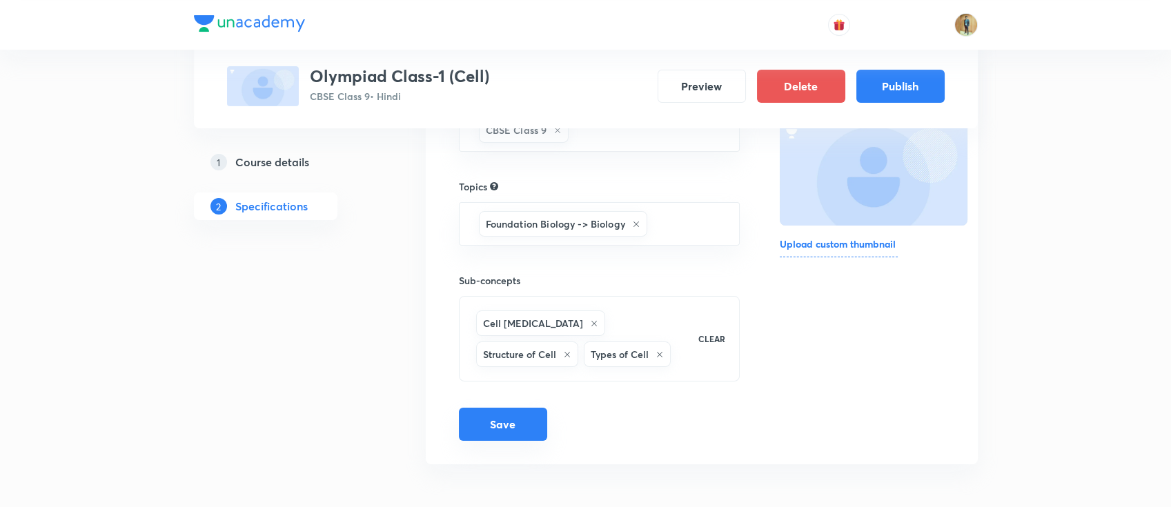
click at [508, 411] on button "Save" at bounding box center [503, 424] width 88 height 33
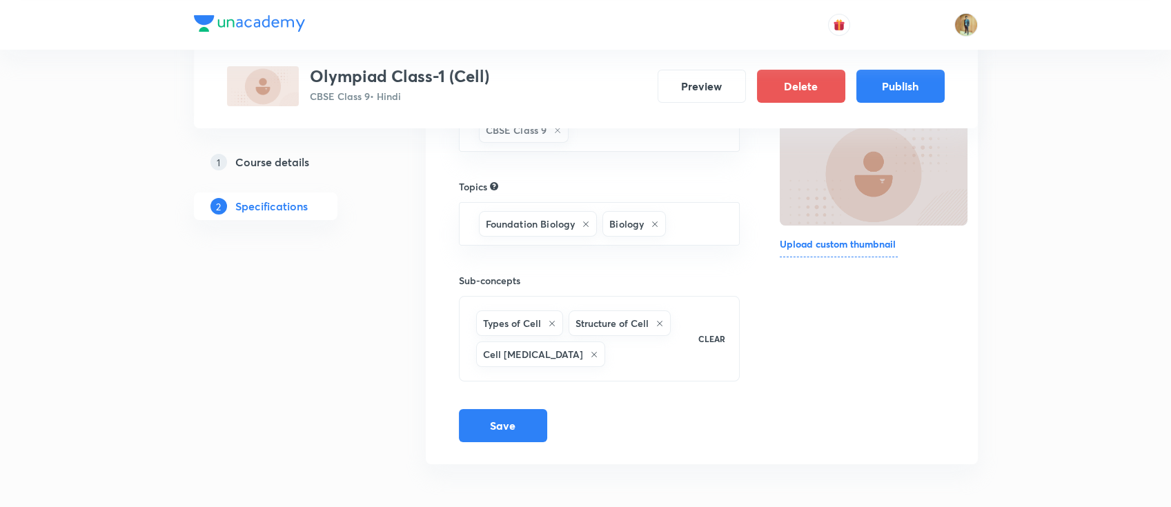
click at [839, 251] on h6 "Upload custom thumbnail" at bounding box center [839, 247] width 118 height 21
click at [0, 0] on input "Upload custom thumbnail" at bounding box center [0, 0] width 0 height 0
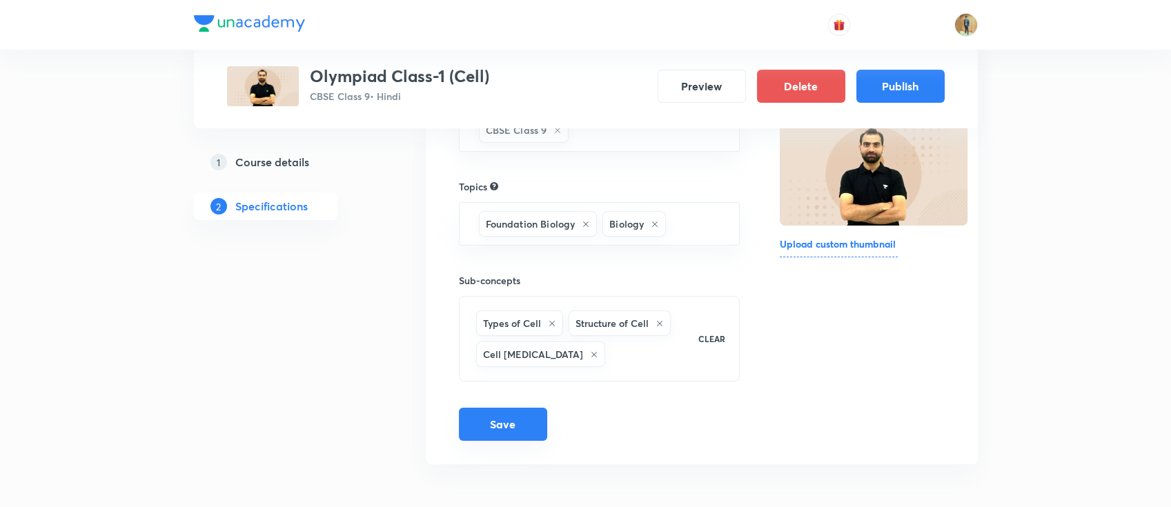
click at [509, 424] on button "Save" at bounding box center [503, 424] width 88 height 33
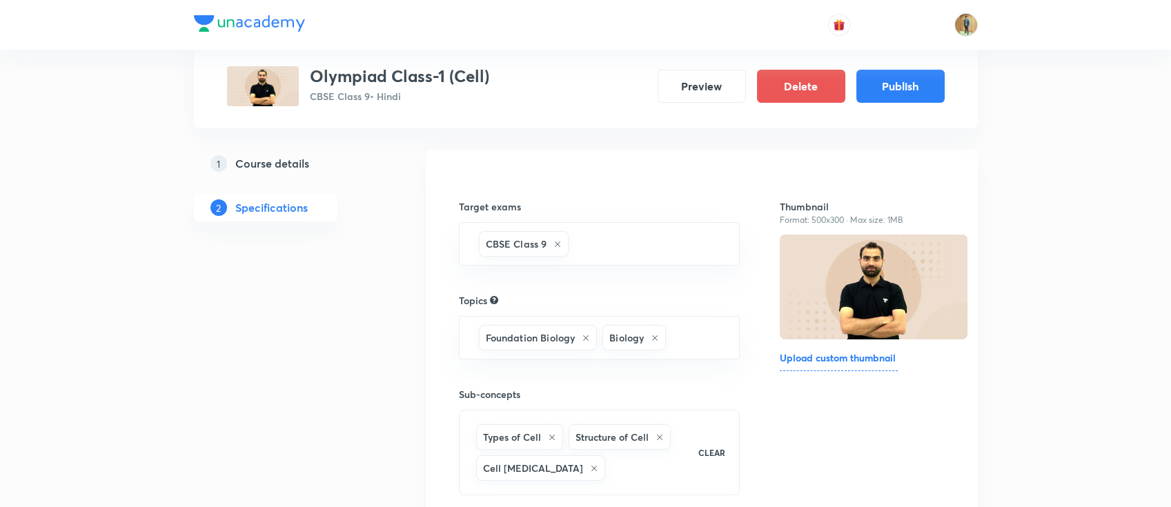
scroll to position [13, 0]
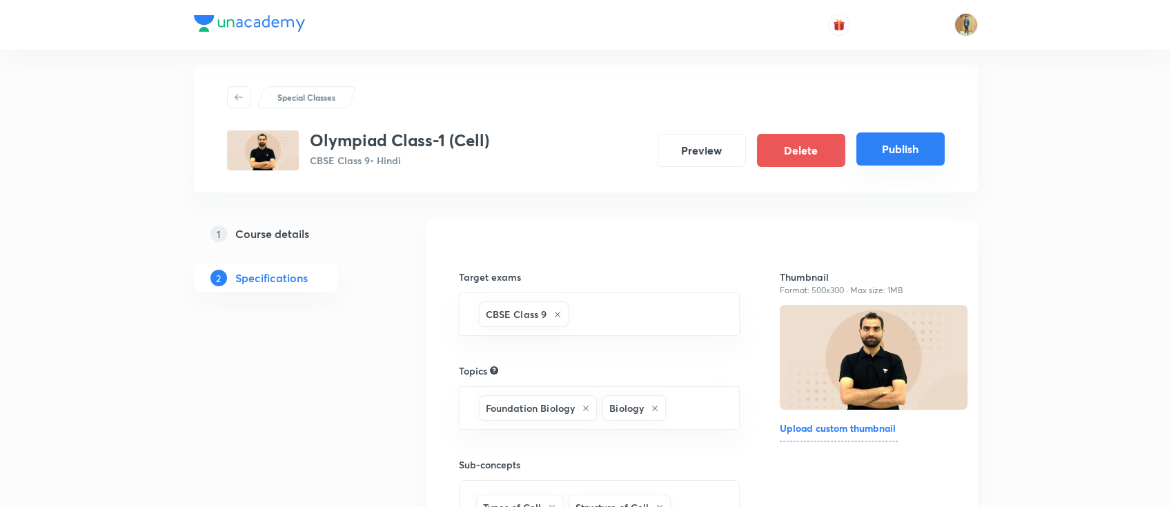
click at [898, 148] on button "Publish" at bounding box center [901, 149] width 88 height 33
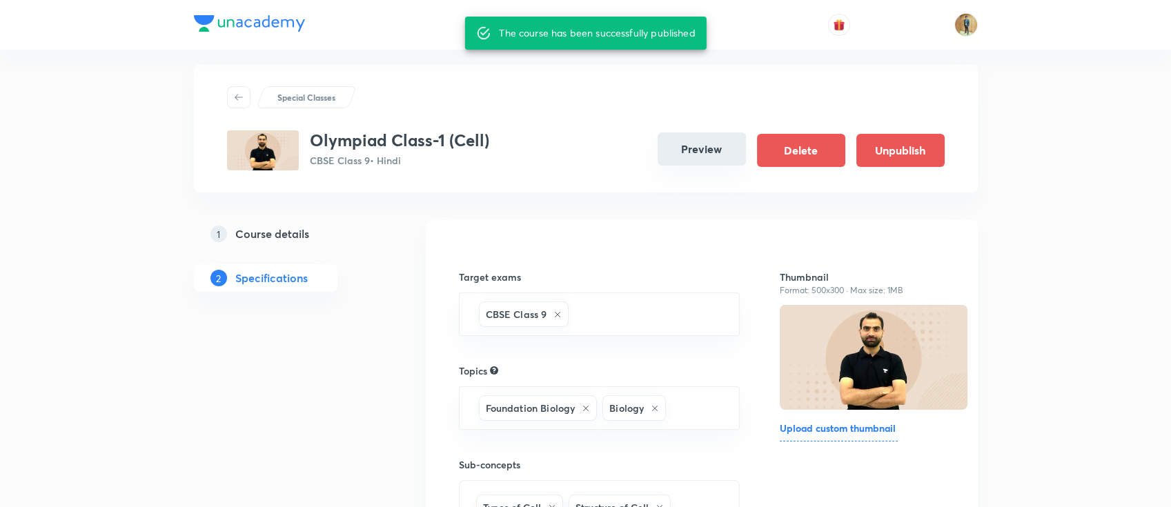
click at [712, 153] on button "Preview" at bounding box center [702, 149] width 88 height 33
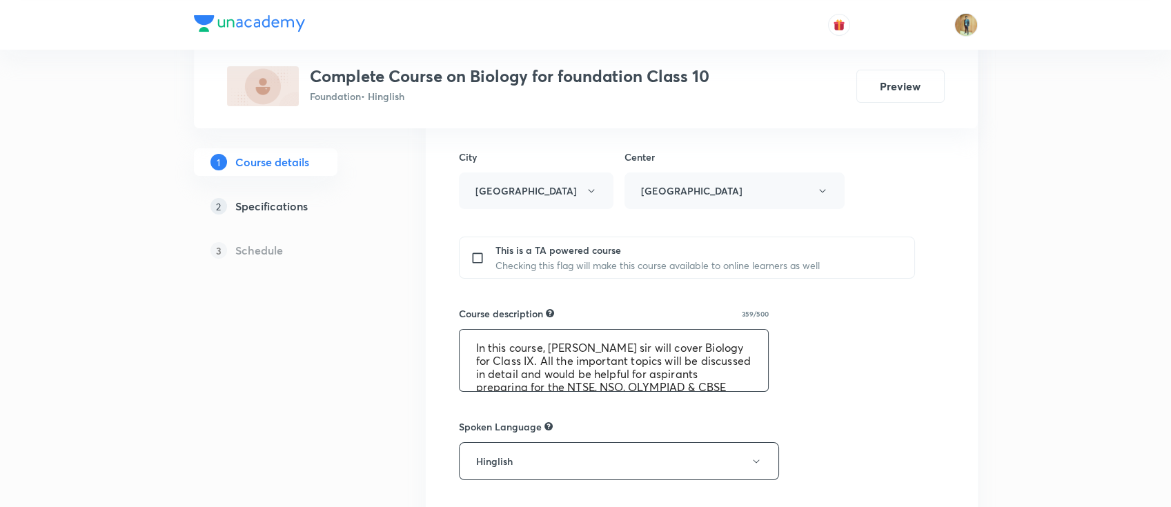
scroll to position [491, 0]
click at [614, 377] on textarea "In this course, [PERSON_NAME] sir will cover Biology for Class IX. All the impo…" at bounding box center [614, 359] width 309 height 61
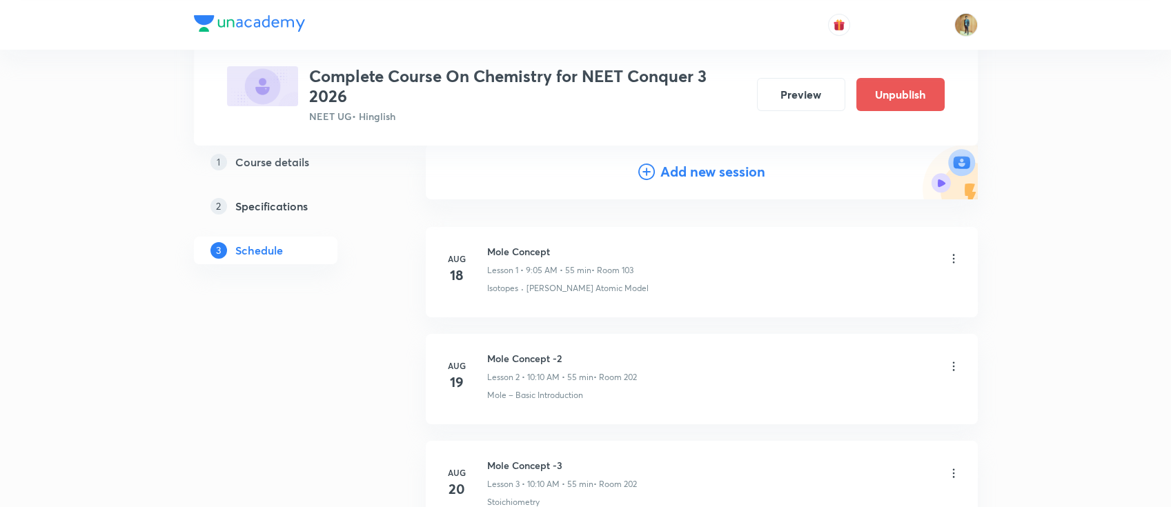
scroll to position [122, 0]
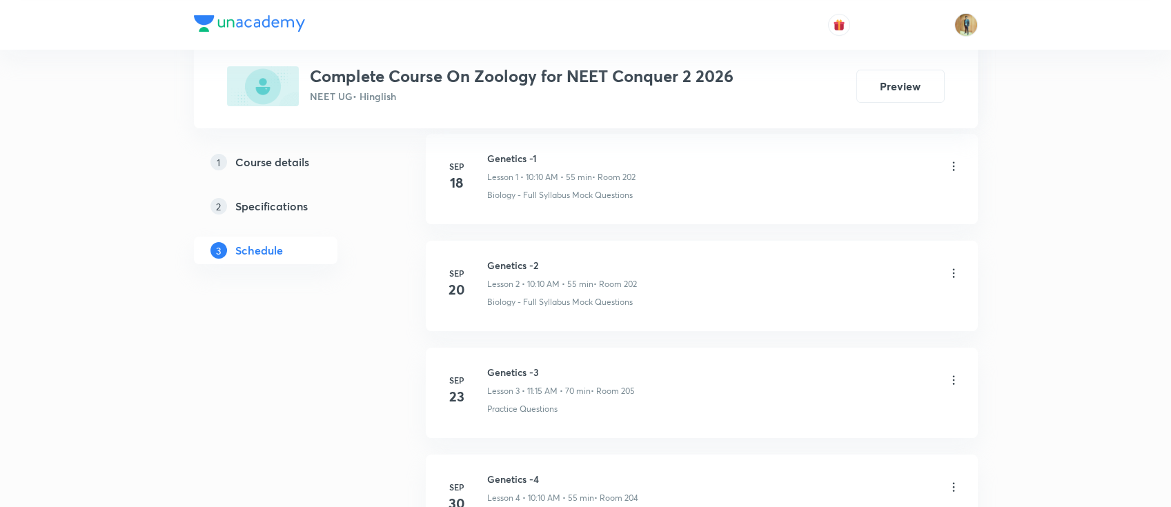
scroll to position [1133, 0]
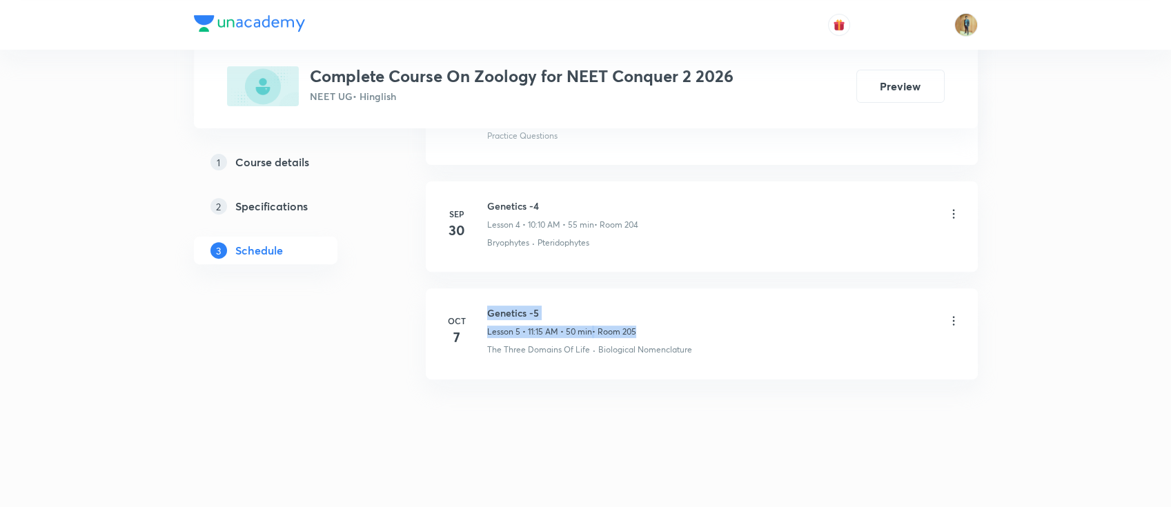
drag, startPoint x: 486, startPoint y: 313, endPoint x: 636, endPoint y: 336, distance: 151.5
click at [636, 336] on div "Genetics -5 Lesson 5 • 11:15 AM • 50 min • Room 205" at bounding box center [561, 322] width 149 height 32
click at [542, 314] on h6 "Genetics -5" at bounding box center [561, 313] width 149 height 14
copy h6 "Genetics -5"
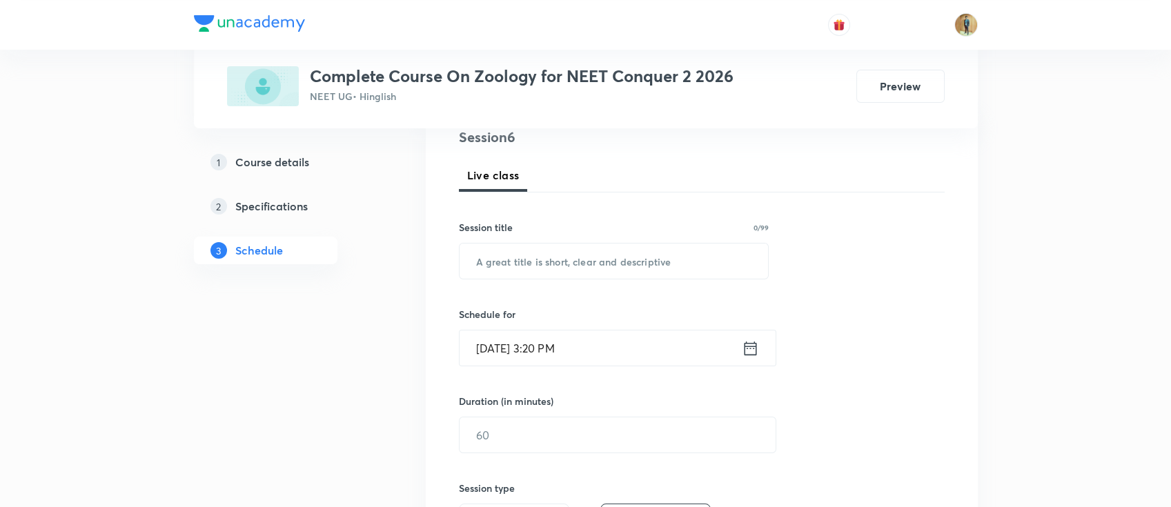
scroll to position [184, 0]
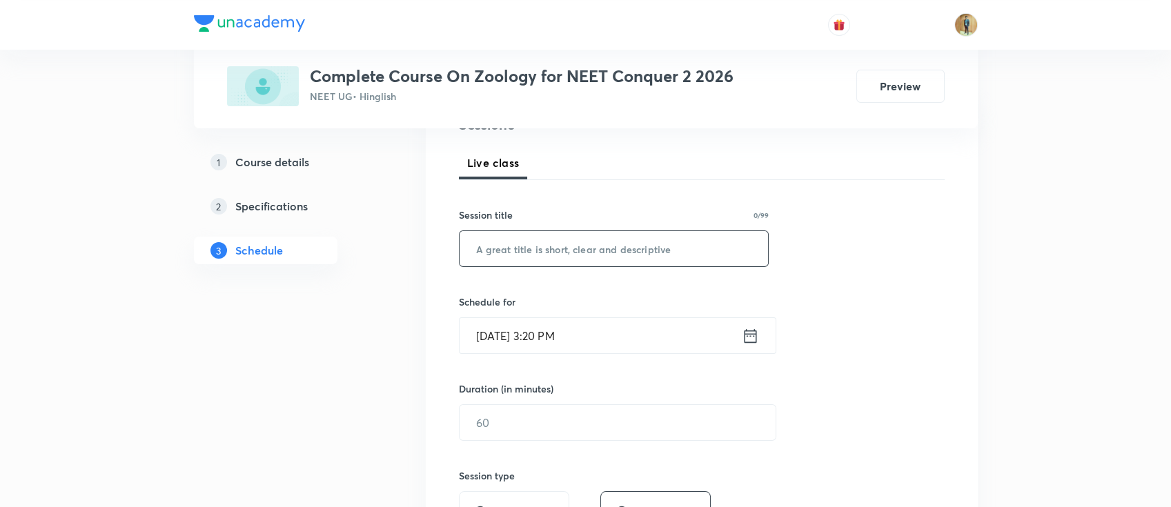
click at [594, 245] on input "text" at bounding box center [614, 248] width 309 height 35
paste input "Genetics -5"
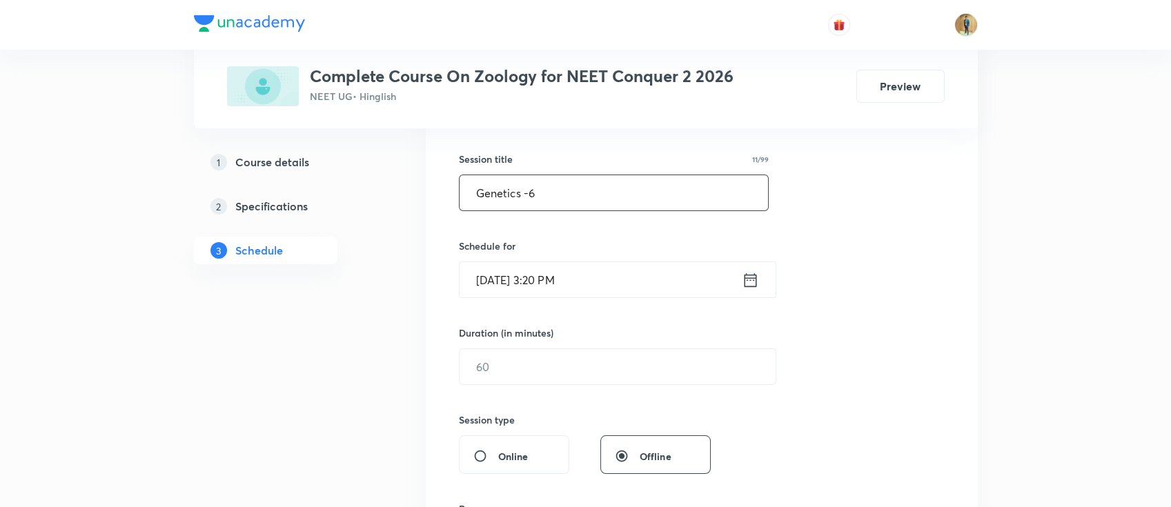
scroll to position [306, 0]
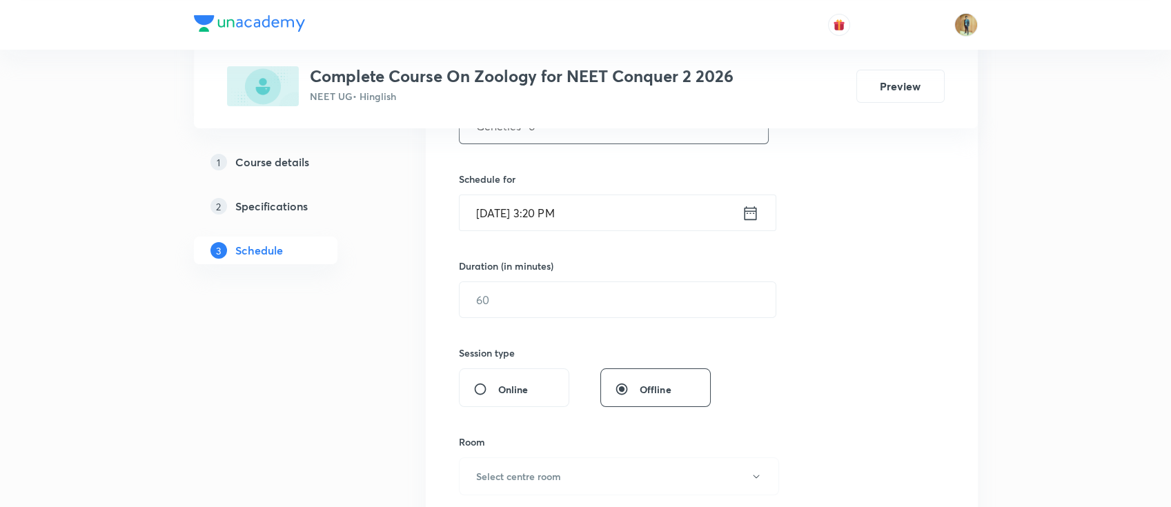
type input "Genetics -6"
click at [669, 216] on input "Oct 8, 2025, 3:20 PM" at bounding box center [601, 212] width 282 height 35
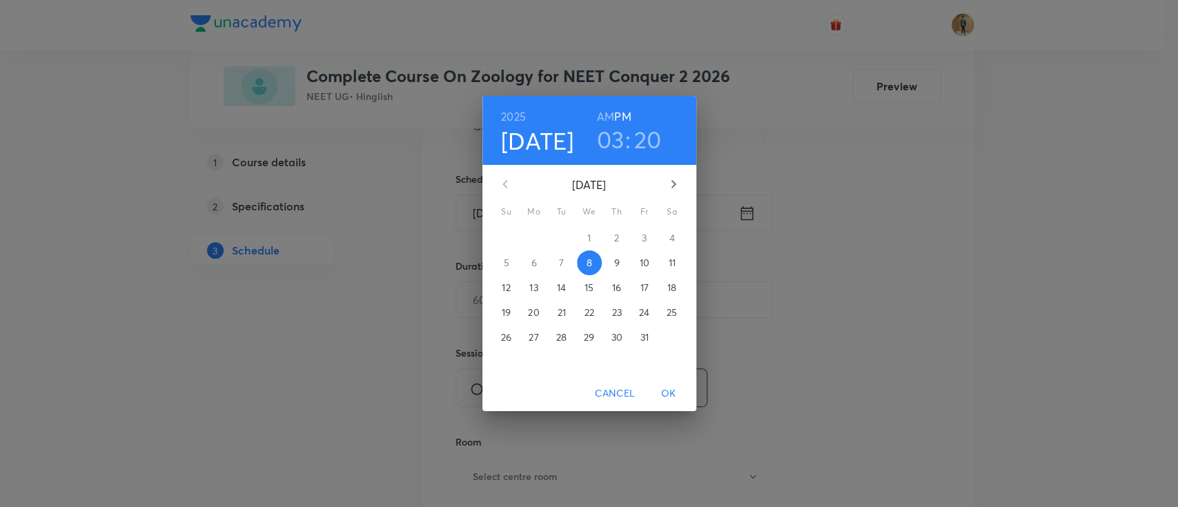
click at [618, 270] on button "9" at bounding box center [617, 263] width 25 height 25
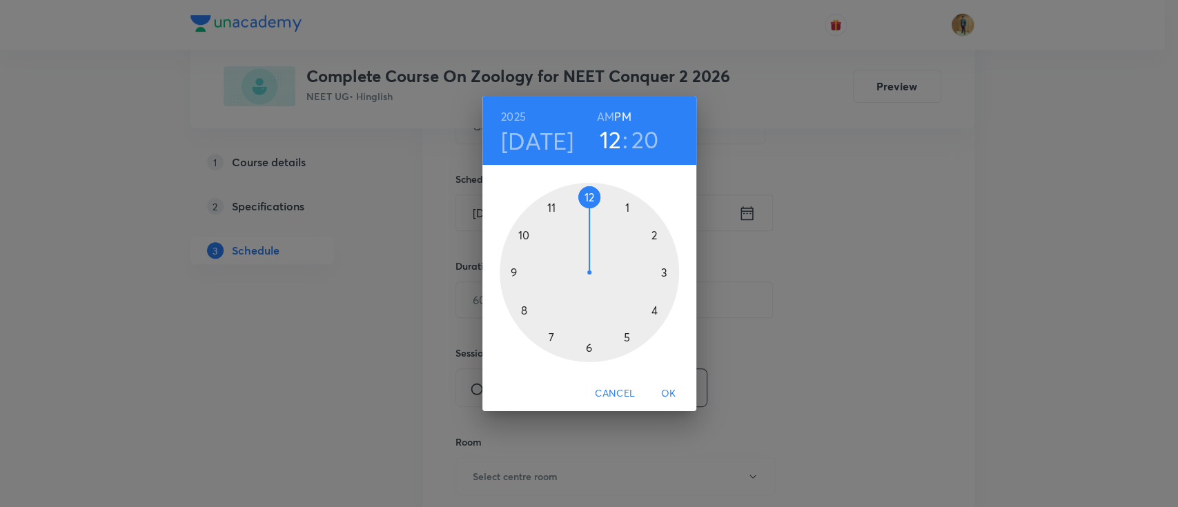
drag, startPoint x: 660, startPoint y: 270, endPoint x: 586, endPoint y: 214, distance: 93.2
click at [586, 214] on div at bounding box center [589, 272] width 179 height 179
click at [607, 133] on h3 "12" at bounding box center [611, 139] width 22 height 29
click at [549, 207] on div at bounding box center [589, 272] width 179 height 179
click at [600, 117] on h6 "AM" at bounding box center [605, 116] width 17 height 19
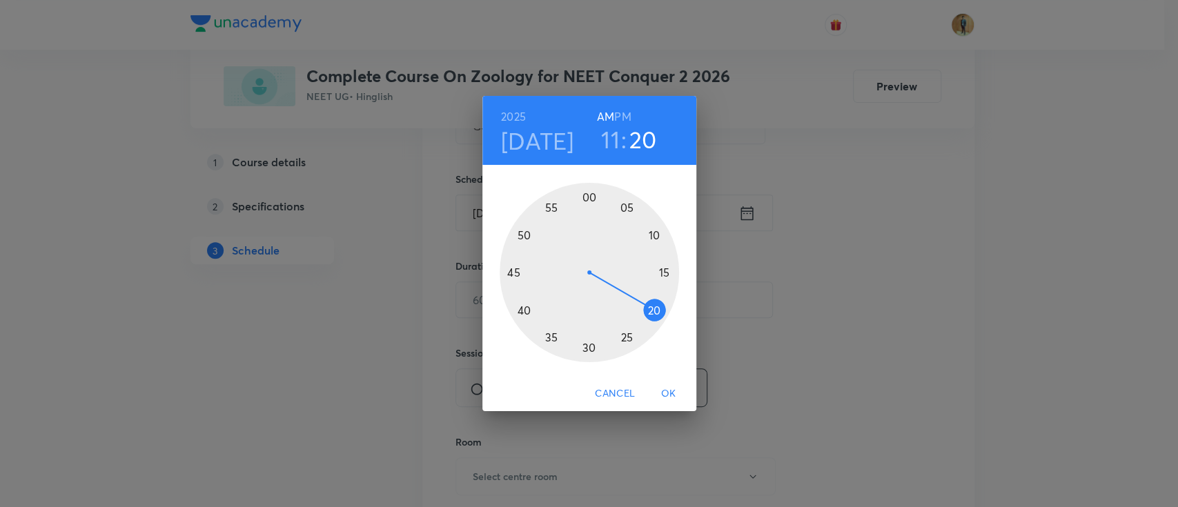
click at [668, 270] on div at bounding box center [589, 272] width 179 height 179
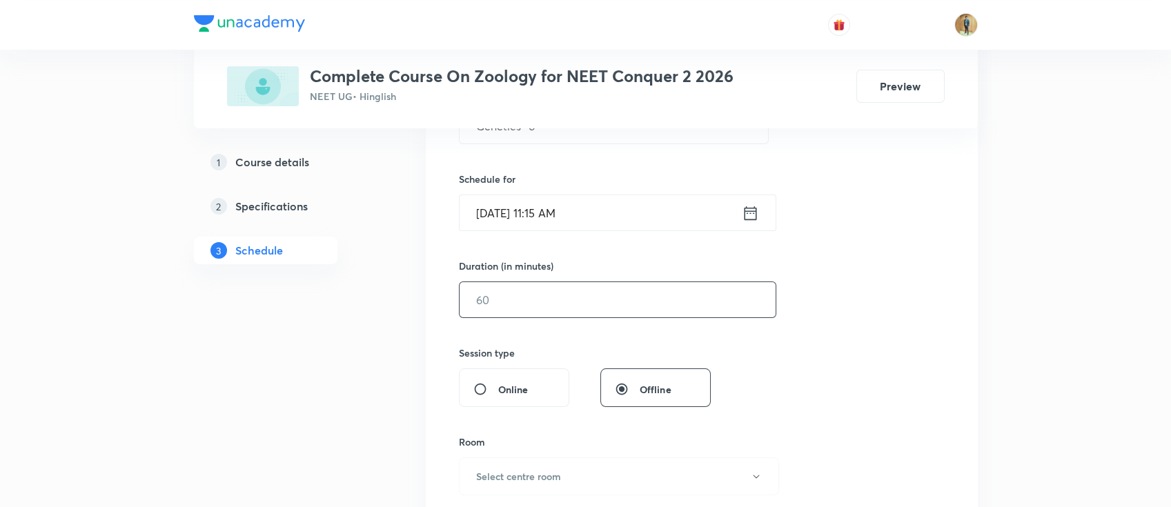
click at [605, 308] on input "text" at bounding box center [618, 299] width 316 height 35
type input "55"
click at [892, 272] on div "Session 6 Live class Session title 11/99 Genetics -6 ​ Schedule for Oct 9, 2025…" at bounding box center [702, 316] width 486 height 648
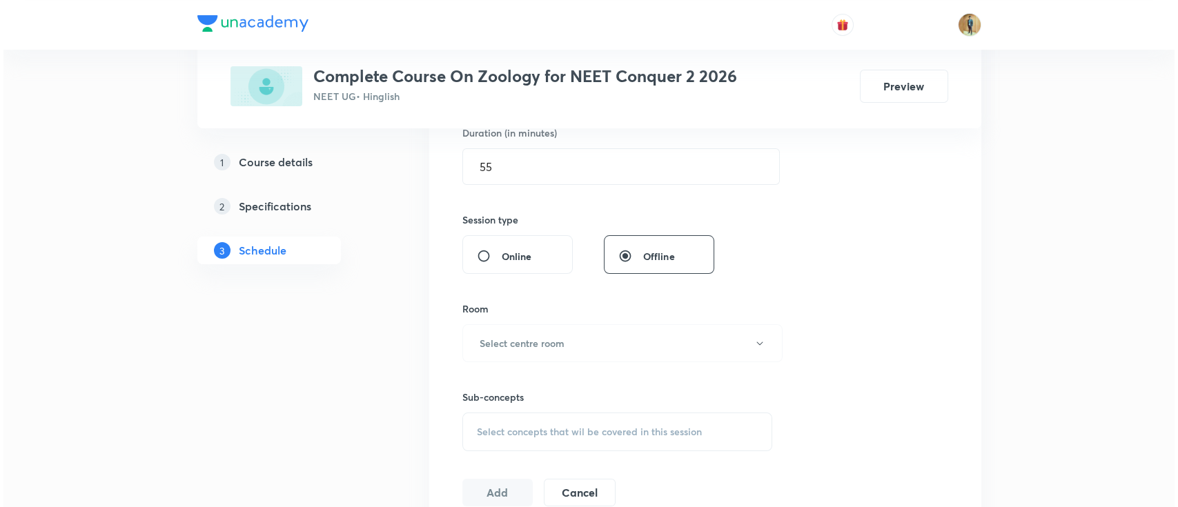
scroll to position [515, 0]
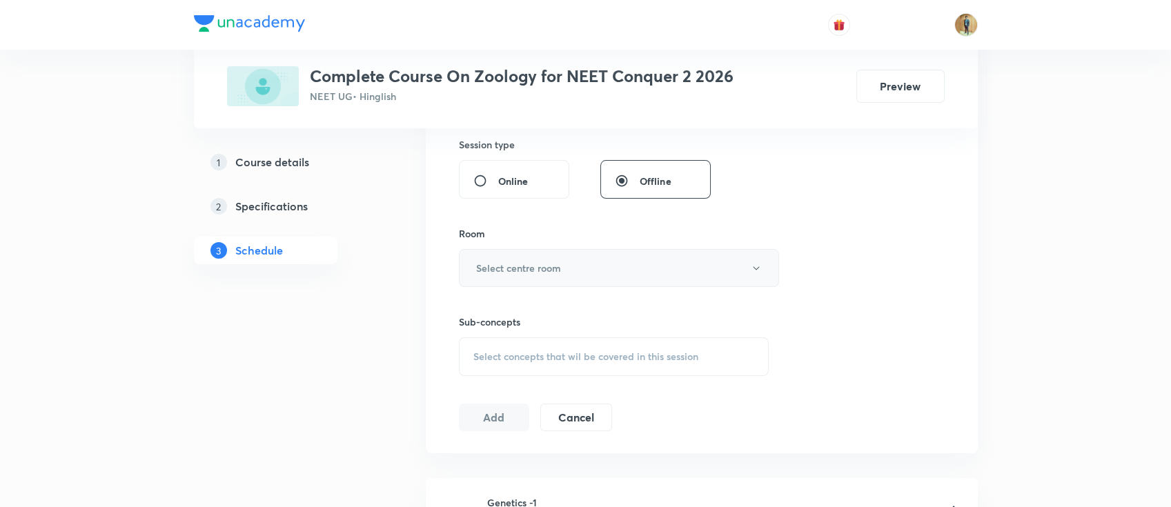
click at [551, 264] on h6 "Select centre room" at bounding box center [518, 268] width 85 height 14
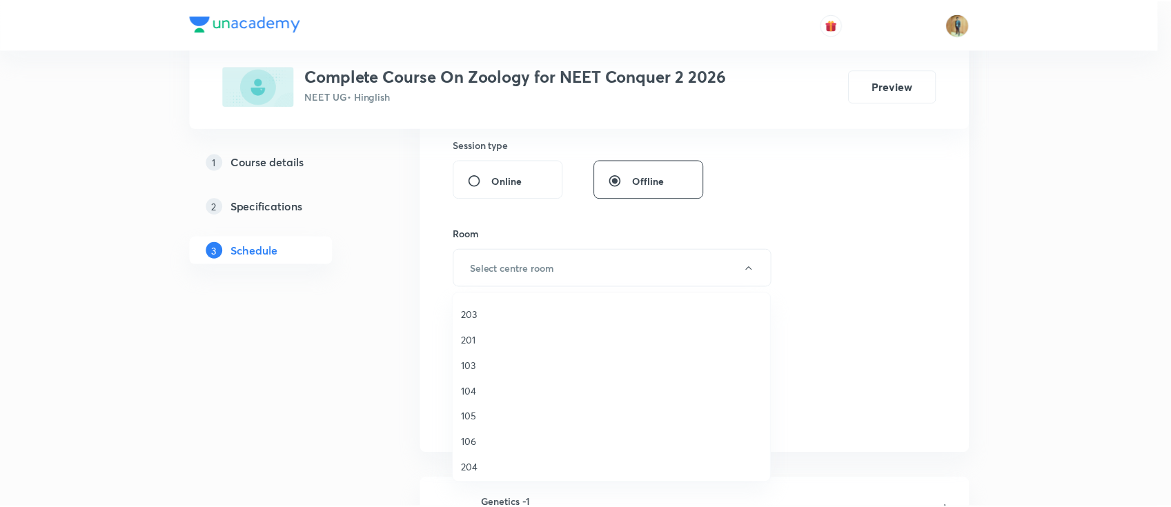
scroll to position [184, 0]
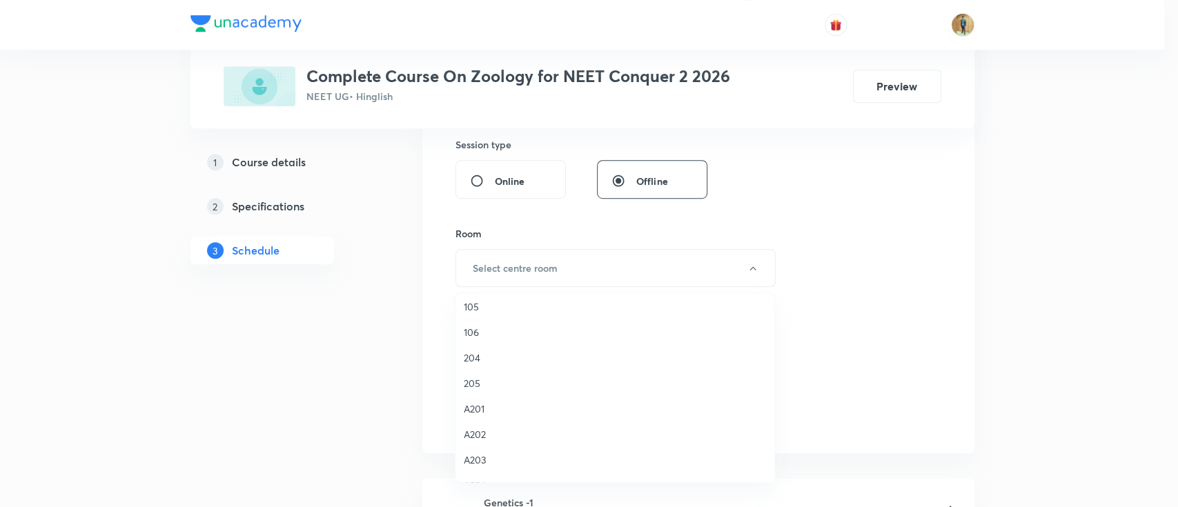
click at [488, 385] on span "205" at bounding box center [615, 383] width 302 height 14
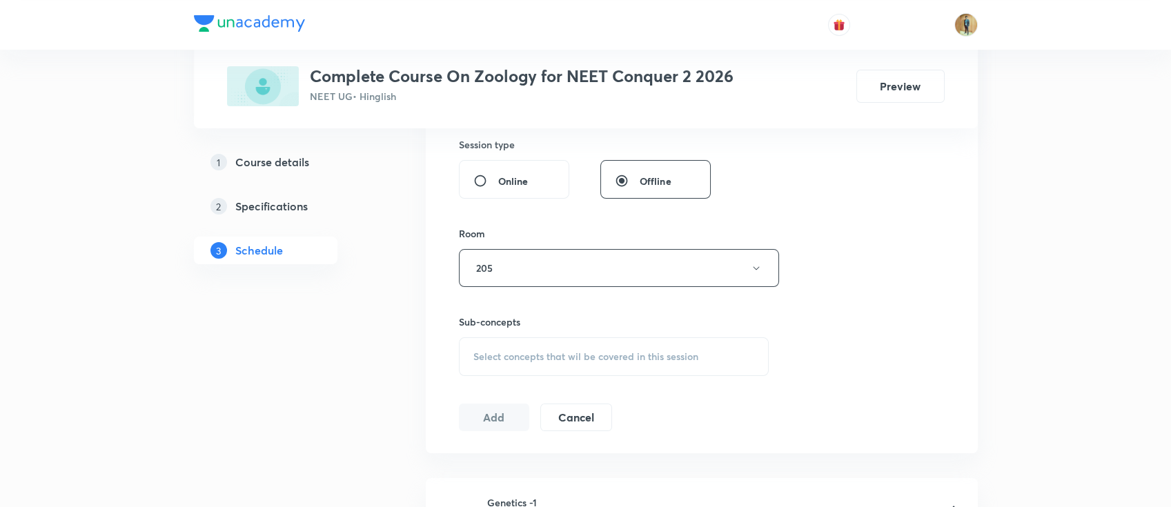
click at [517, 366] on div "Select concepts that wil be covered in this session" at bounding box center [614, 356] width 311 height 39
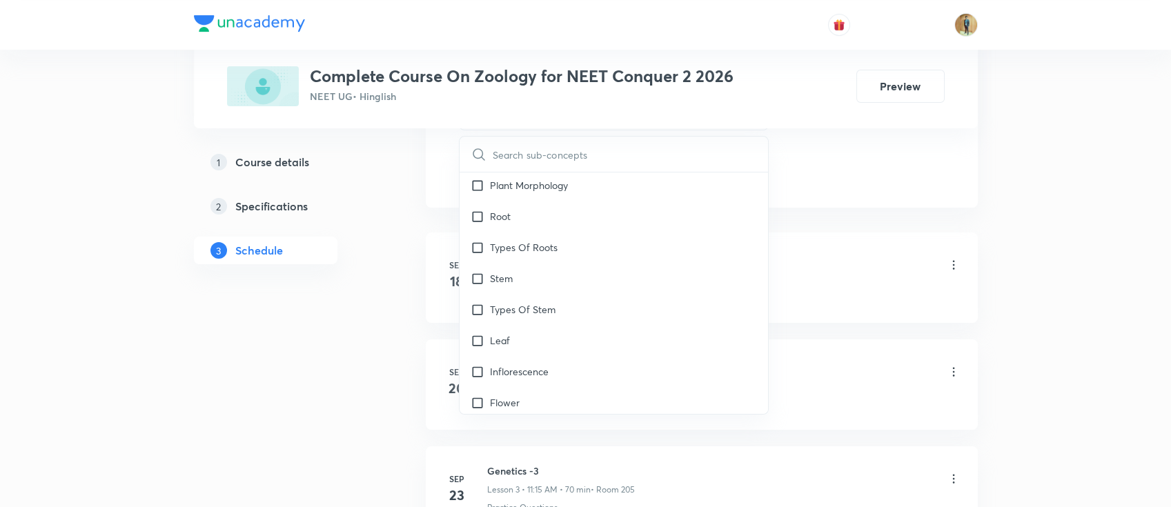
scroll to position [1595, 0]
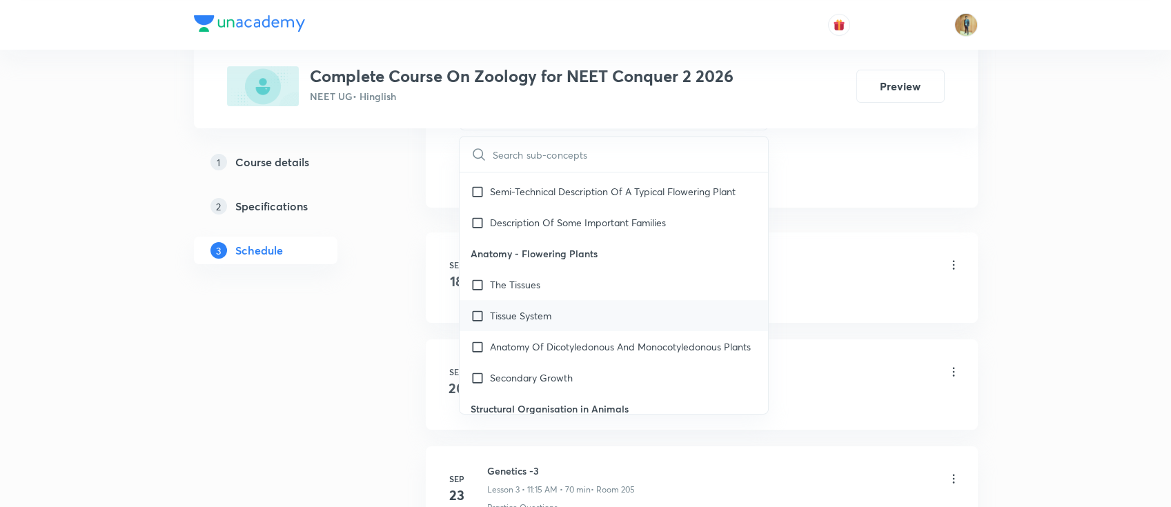
click at [549, 320] on p "Tissue System" at bounding box center [520, 316] width 61 height 14
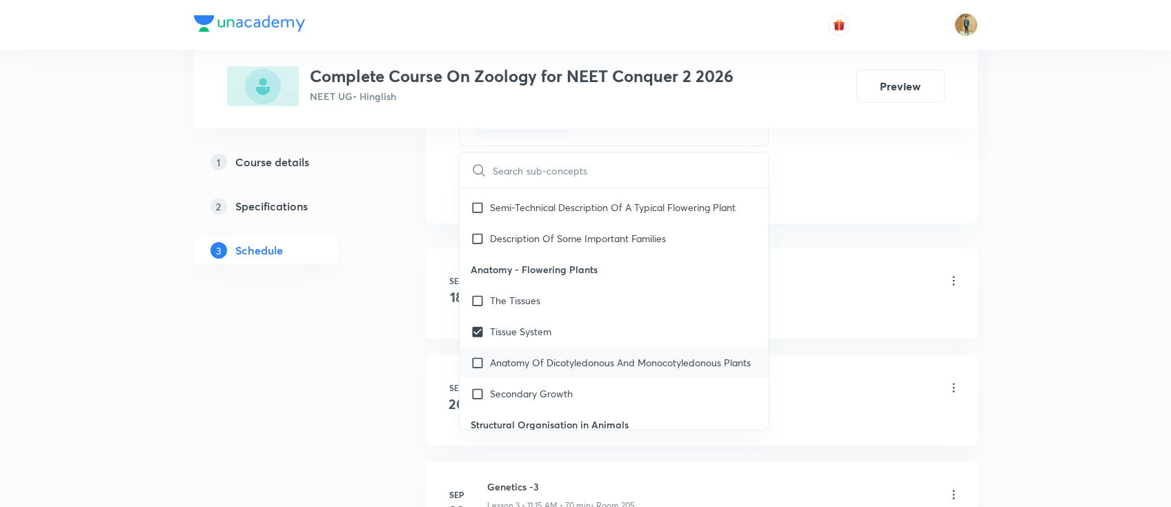
click at [614, 369] on p "Anatomy Of Dicotyledonous And Monocotyledonous Plants" at bounding box center [620, 362] width 261 height 14
checkbox input "true"
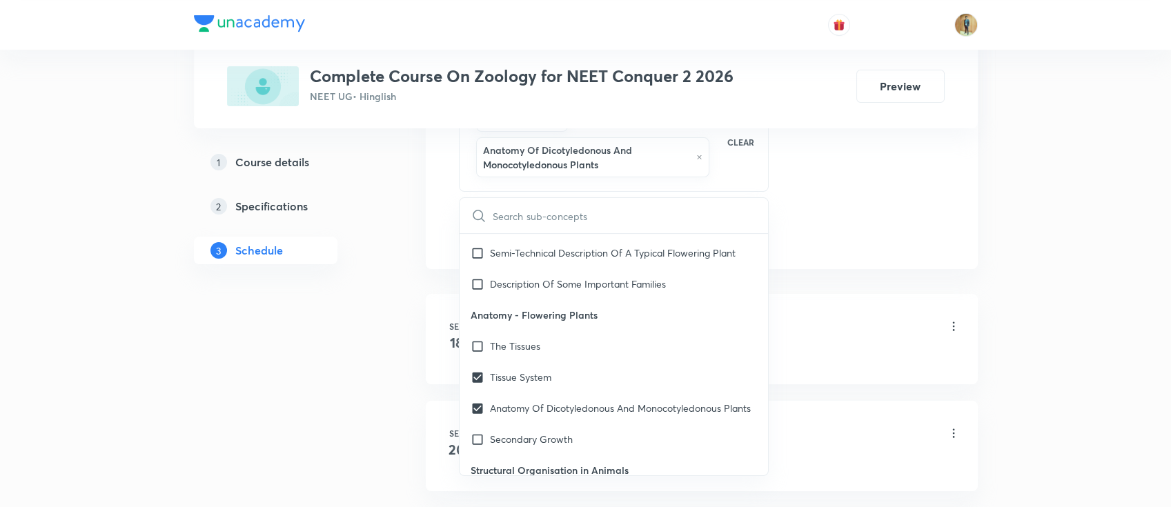
click at [972, 277] on div "Schedule 5 classes Session 6 Live class Session title 11/99 Genetics -6 ​ Sched…" at bounding box center [702, 195] width 552 height 1445
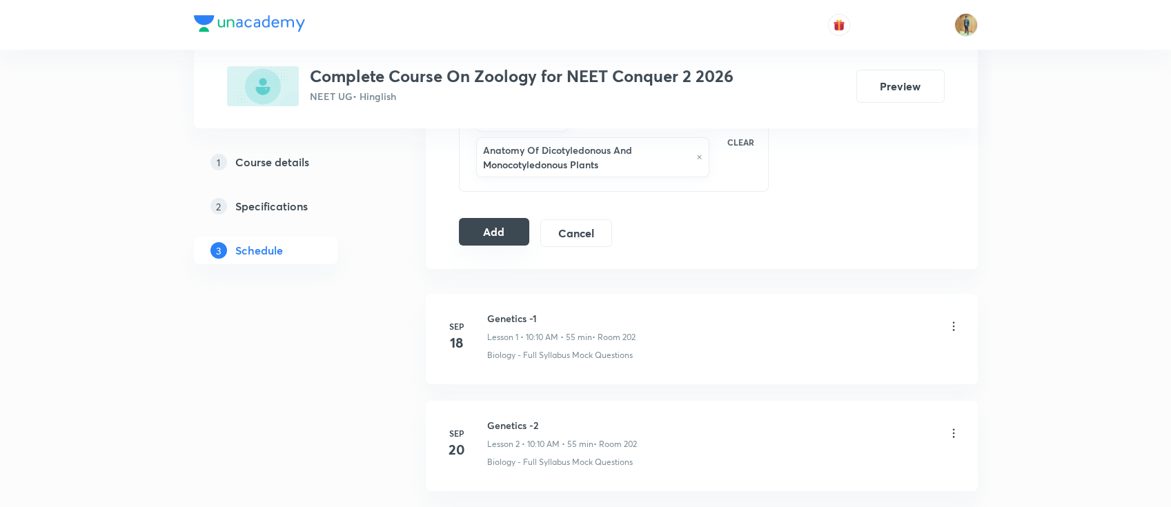
click at [497, 230] on button "Add" at bounding box center [494, 232] width 71 height 28
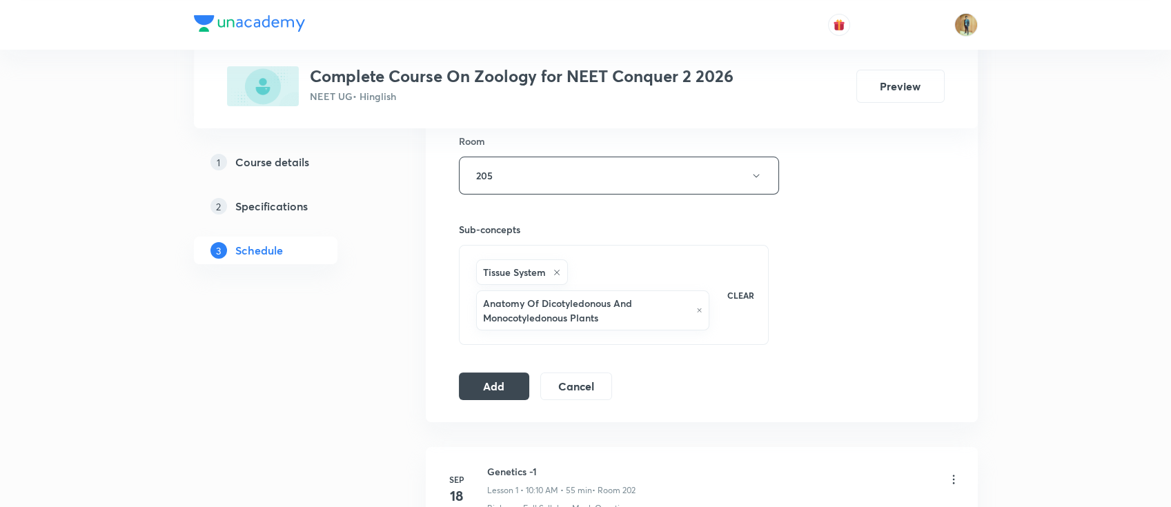
scroll to position [674, 0]
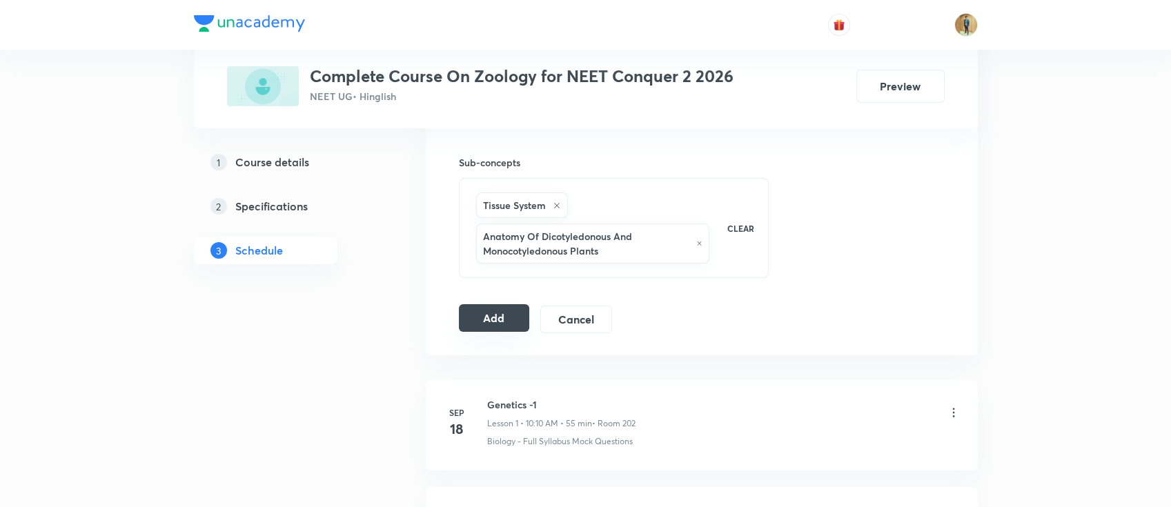
click at [505, 319] on button "Add" at bounding box center [494, 318] width 71 height 28
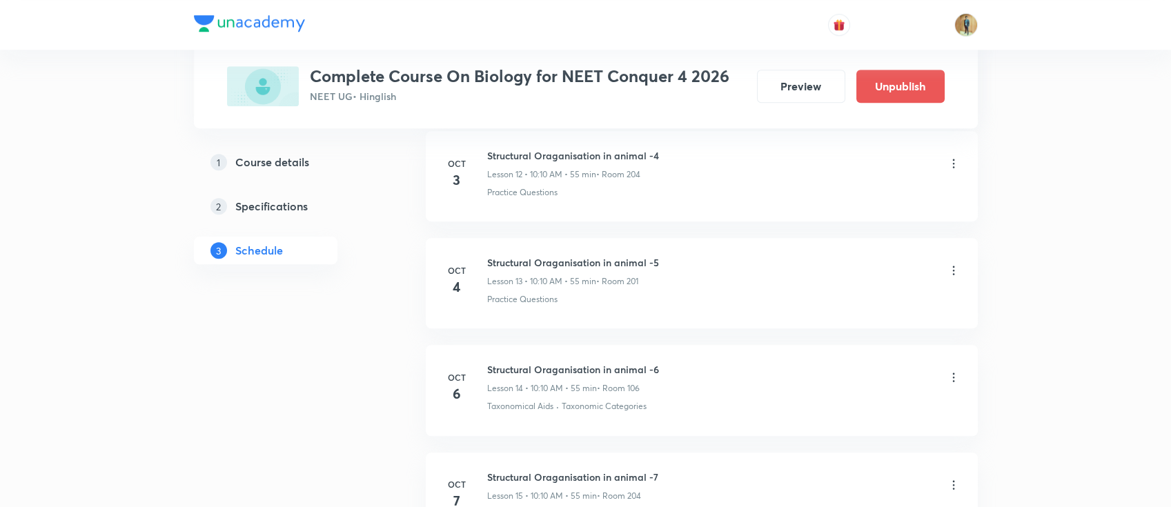
scroll to position [2309, 0]
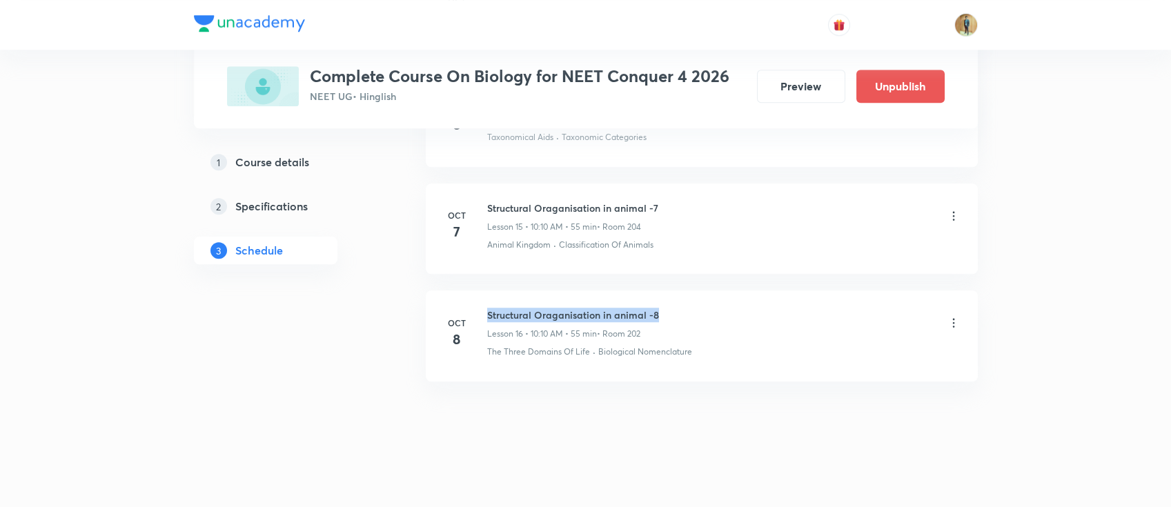
drag, startPoint x: 487, startPoint y: 312, endPoint x: 725, endPoint y: 300, distance: 238.4
click at [725, 300] on li "Oct 8 Structural Oraganisation in animal -8 Lesson 16 • 10:10 AM • 55 min • Roo…" at bounding box center [702, 336] width 552 height 90
copy h6 "Structural Oraganisation in animal -8"
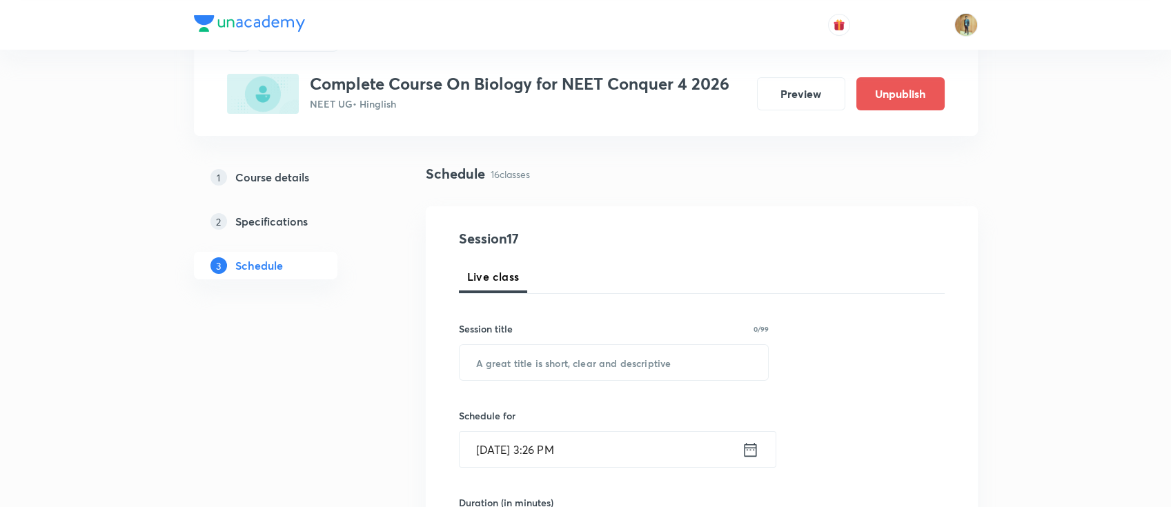
scroll to position [184, 0]
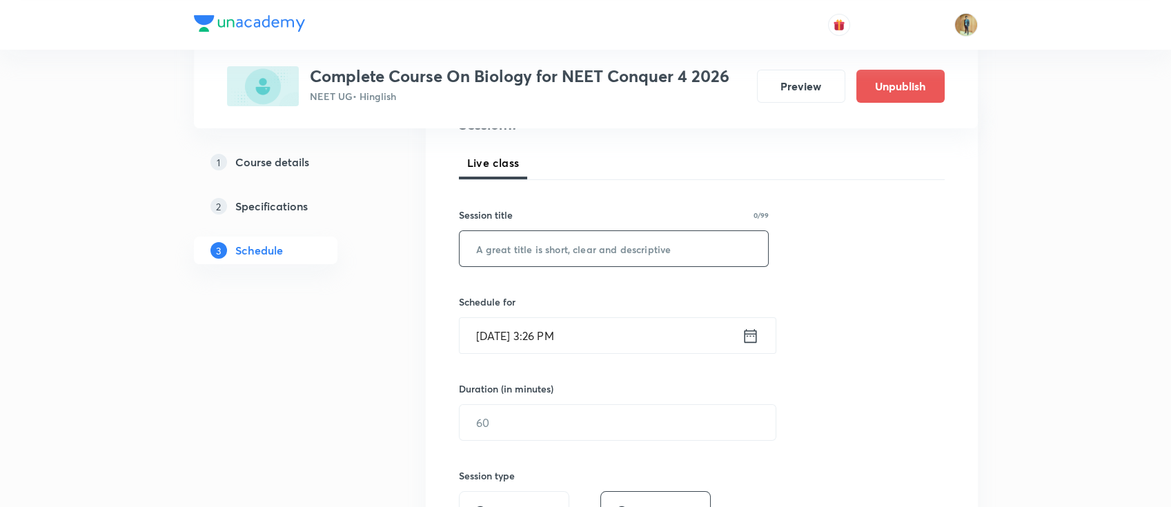
click at [581, 259] on input "text" at bounding box center [614, 248] width 309 height 35
paste input "Structural Oraganisation in animal -8"
click at [671, 253] on input "Structural Oraganisation in animal -8" at bounding box center [614, 248] width 309 height 35
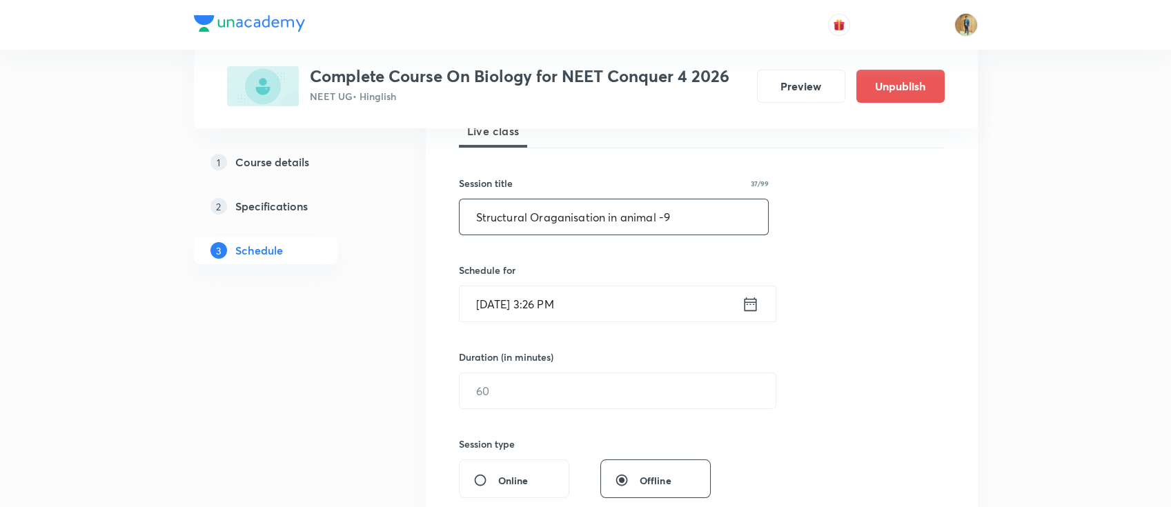
scroll to position [245, 0]
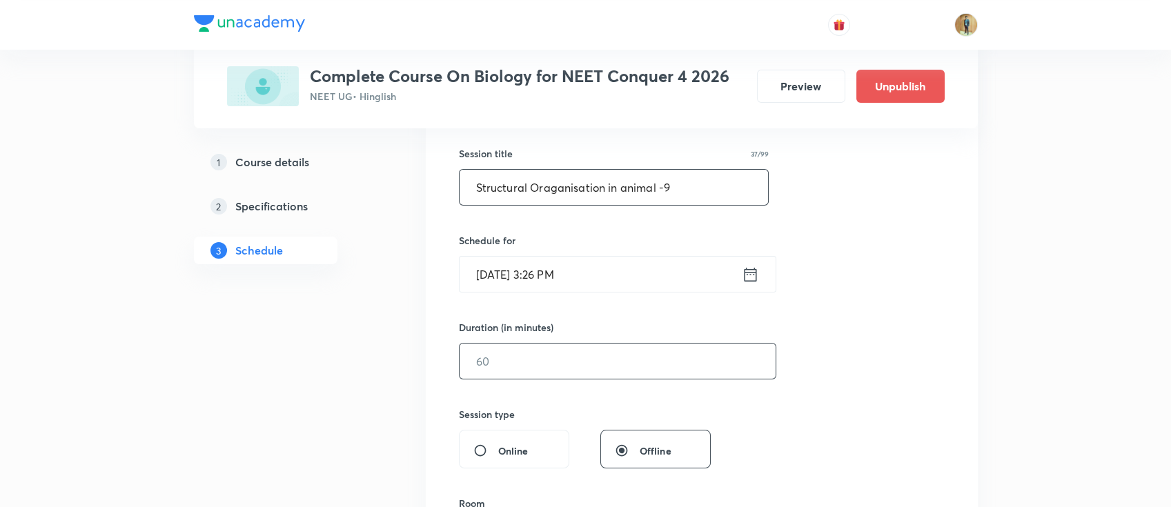
type input "Structural Oraganisation in animal -9"
click at [579, 358] on input "text" at bounding box center [618, 361] width 316 height 35
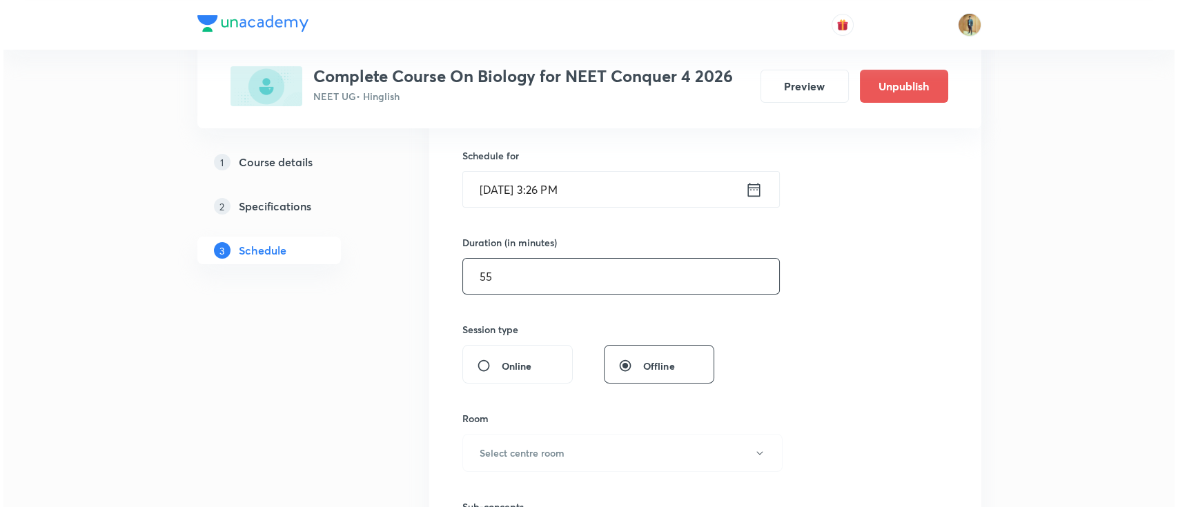
scroll to position [429, 0]
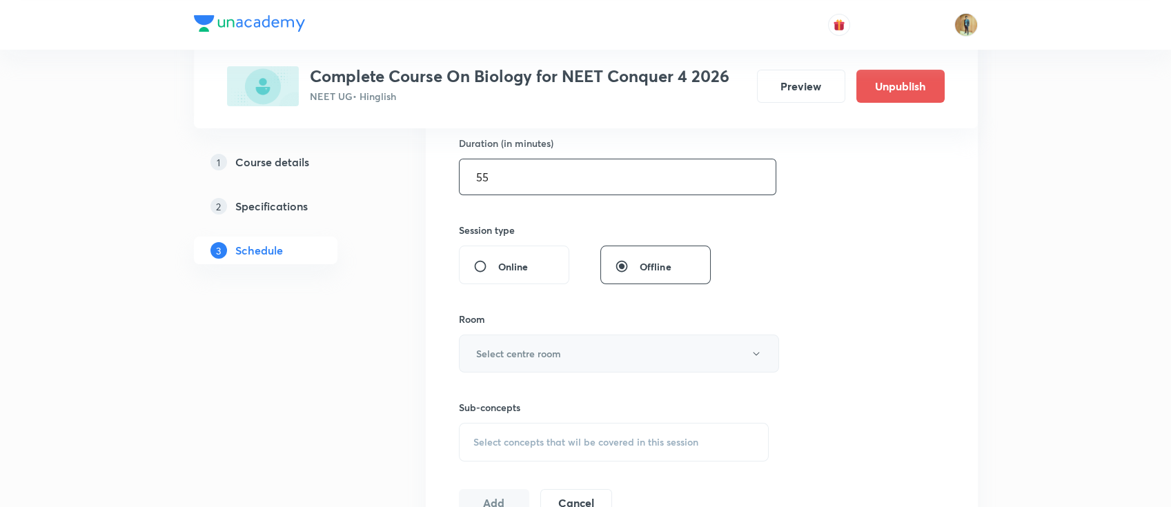
type input "55"
click at [565, 363] on button "Select centre room" at bounding box center [619, 354] width 320 height 38
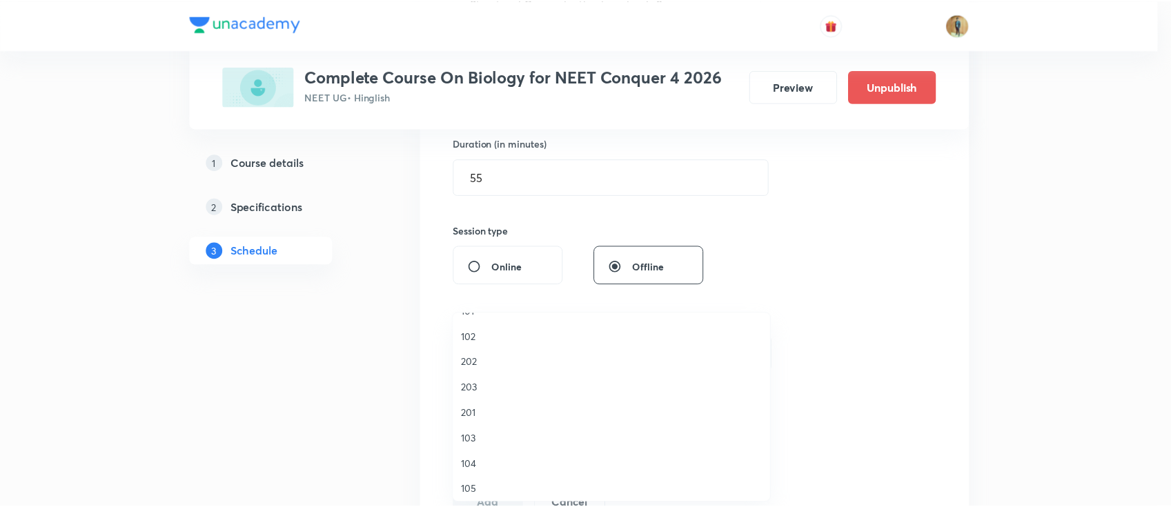
scroll to position [0, 0]
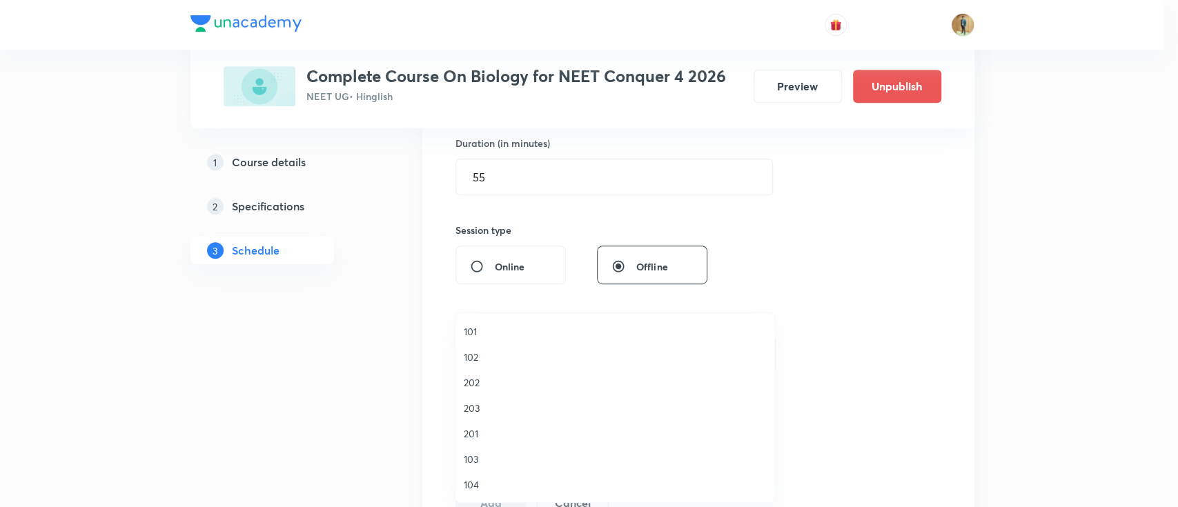
click at [476, 378] on span "202" at bounding box center [615, 382] width 302 height 14
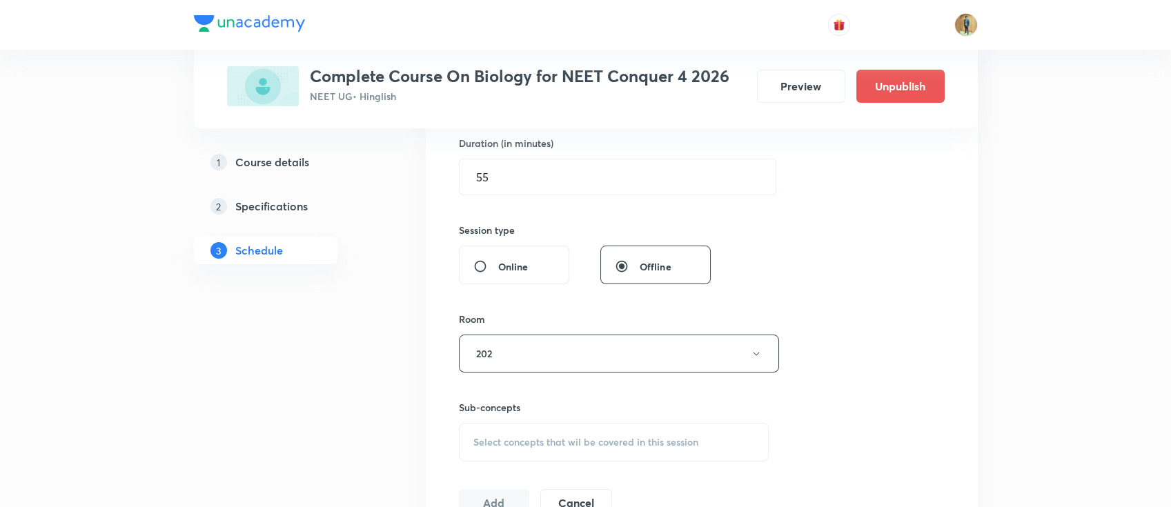
scroll to position [552, 0]
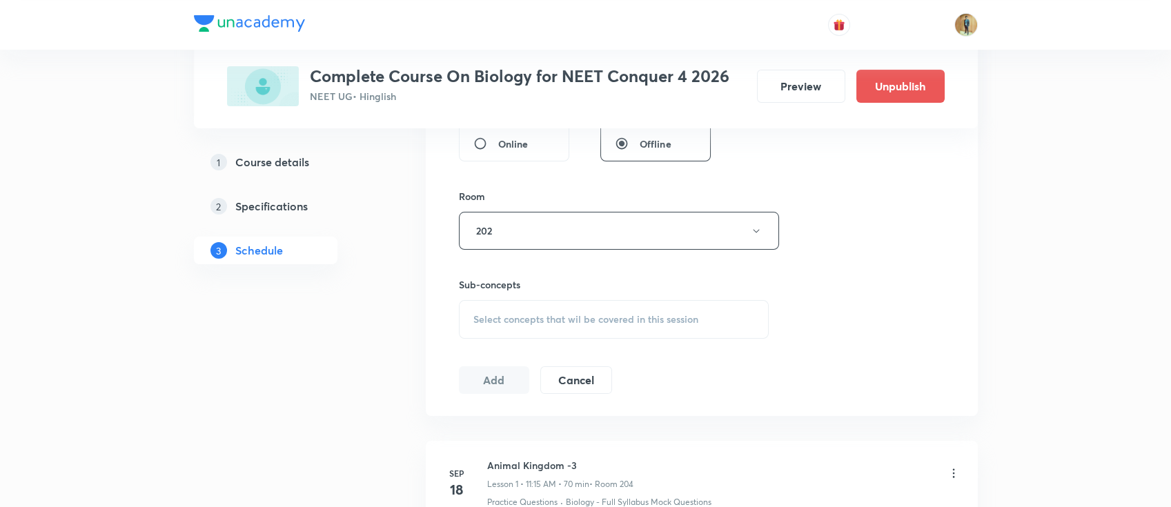
click at [641, 314] on span "Select concepts that wil be covered in this session" at bounding box center [585, 319] width 225 height 11
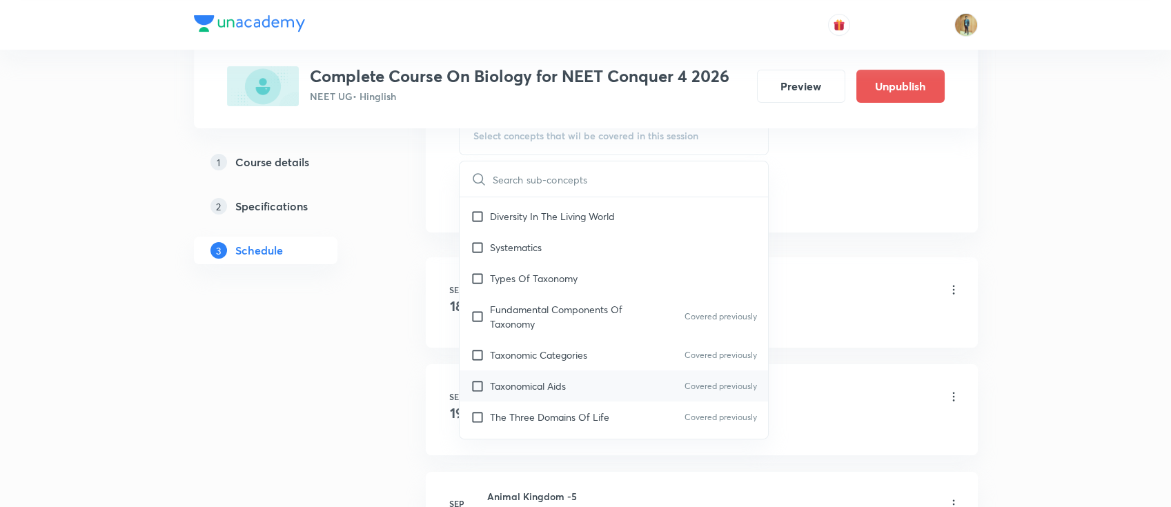
scroll to position [306, 0]
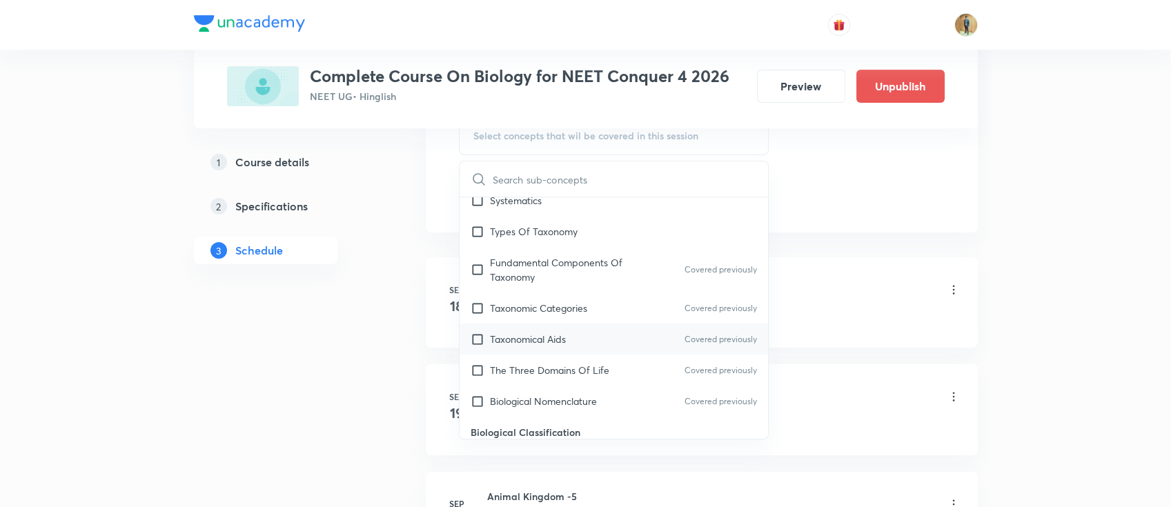
click at [508, 332] on p "Taxonomical Aids" at bounding box center [528, 339] width 76 height 14
checkbox input "true"
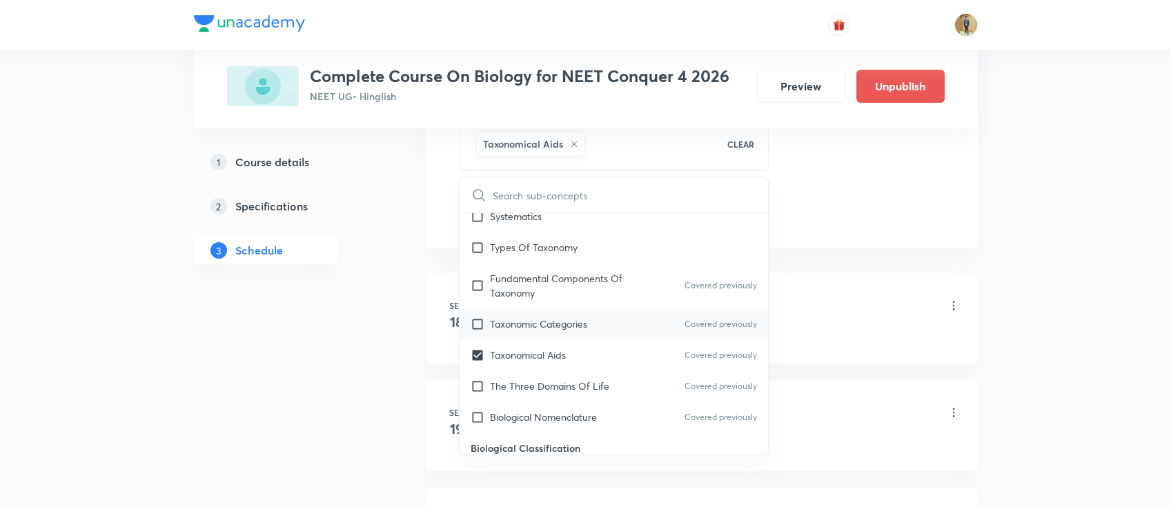
click at [547, 319] on p "Taxonomic Categories" at bounding box center [538, 324] width 97 height 14
checkbox input "true"
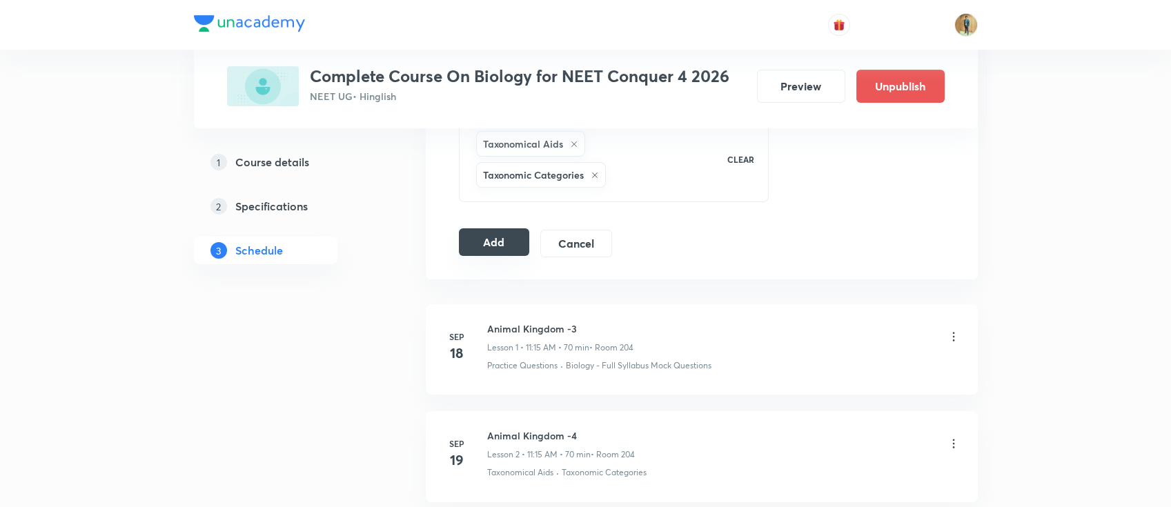
click at [484, 241] on button "Add" at bounding box center [494, 242] width 71 height 28
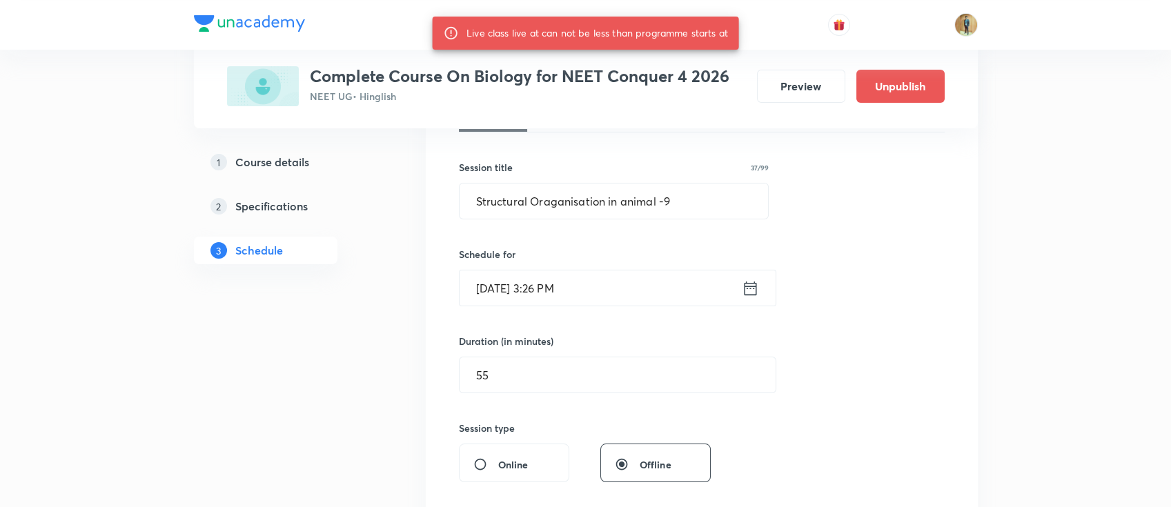
scroll to position [184, 0]
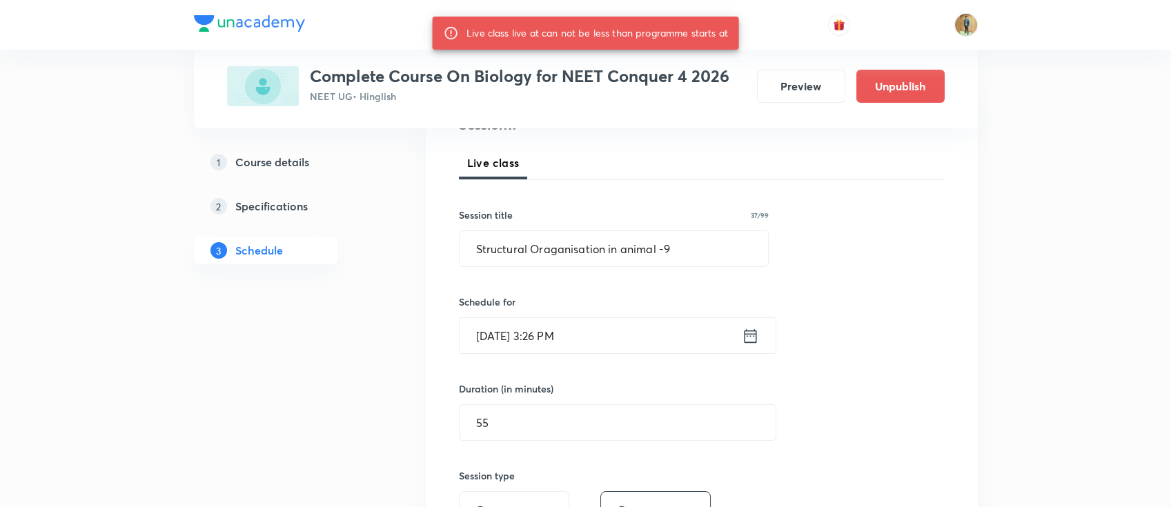
click at [642, 351] on input "Oct 8, 2025, 3:26 PM" at bounding box center [601, 335] width 282 height 35
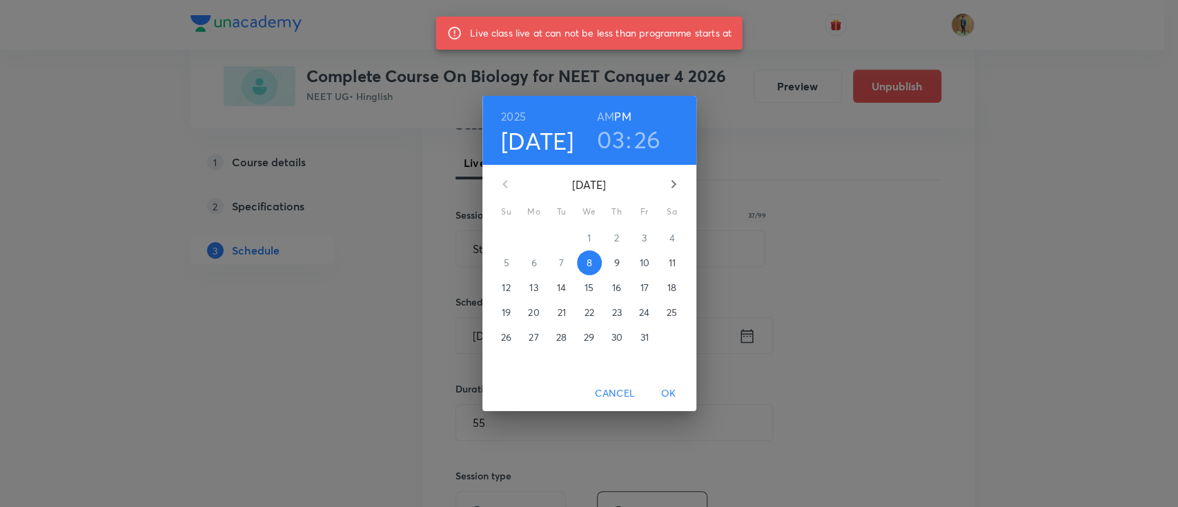
click at [607, 262] on span "9" at bounding box center [617, 263] width 25 height 14
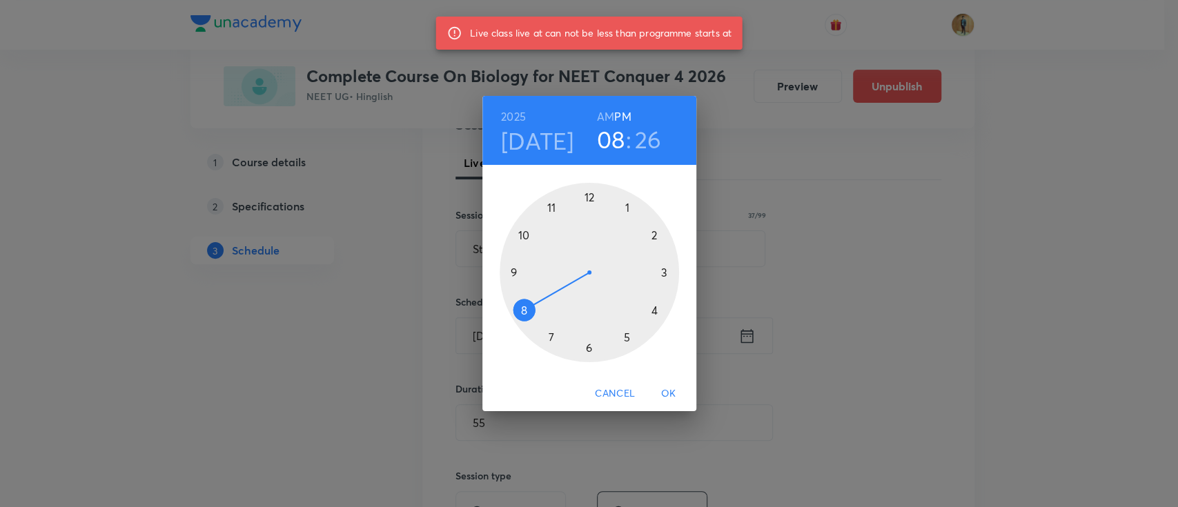
drag, startPoint x: 663, startPoint y: 272, endPoint x: 493, endPoint y: 313, distance: 174.6
click at [493, 313] on div "1 2 3 4 5 6 7 8 9 10 11 12" at bounding box center [589, 272] width 214 height 179
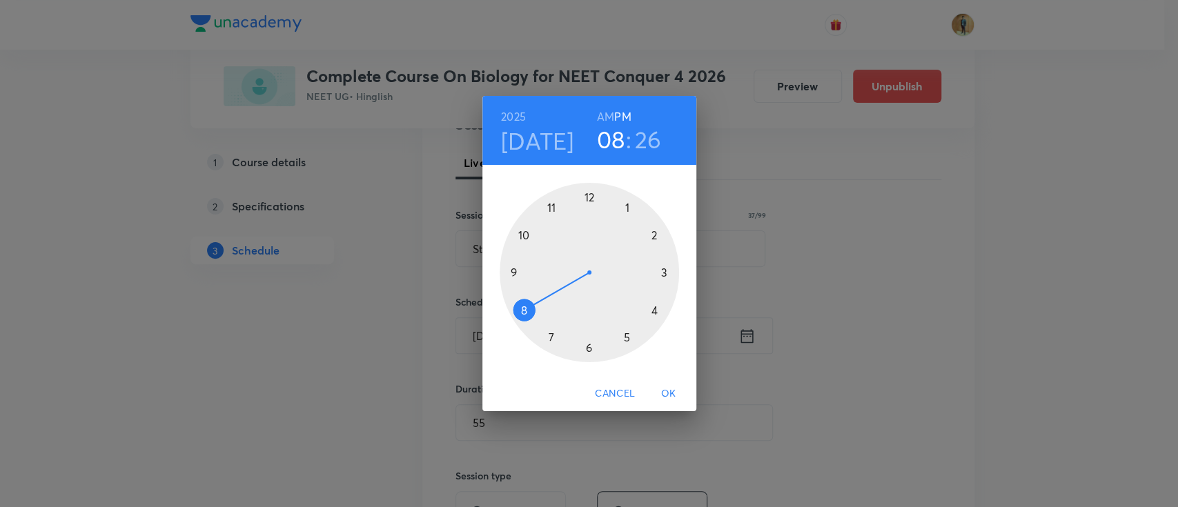
click at [605, 115] on h6 "AM" at bounding box center [605, 116] width 17 height 19
drag, startPoint x: 522, startPoint y: 310, endPoint x: 577, endPoint y: 207, distance: 116.7
click at [577, 207] on div at bounding box center [589, 272] width 179 height 179
click at [613, 133] on h3 "12" at bounding box center [611, 139] width 22 height 29
drag, startPoint x: 586, startPoint y: 199, endPoint x: 525, endPoint y: 306, distance: 124.0
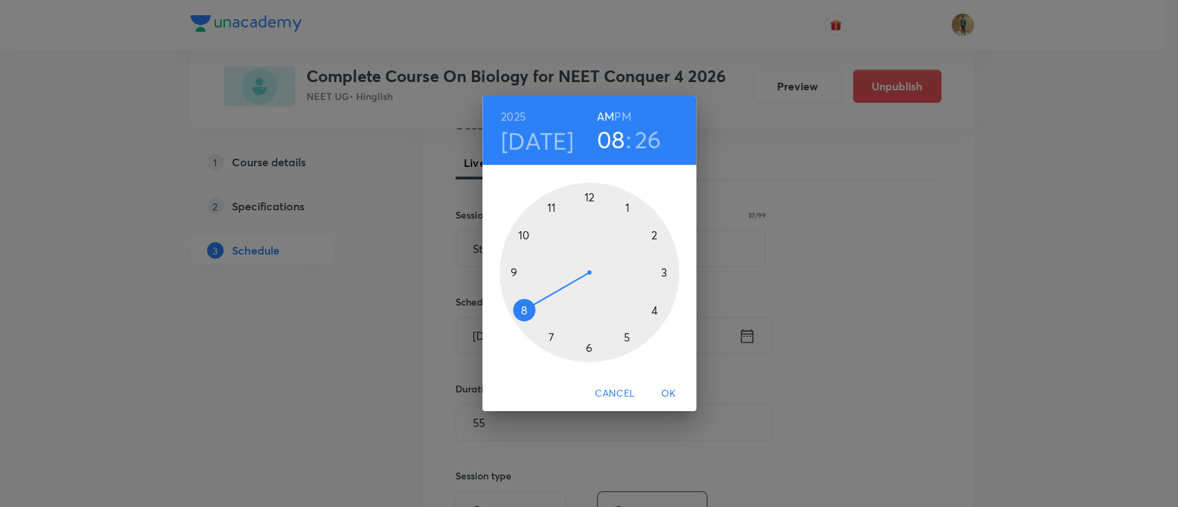
click at [525, 306] on div at bounding box center [589, 272] width 179 height 179
drag, startPoint x: 616, startPoint y: 345, endPoint x: 591, endPoint y: 216, distance: 131.4
click at [591, 216] on div at bounding box center [589, 272] width 179 height 179
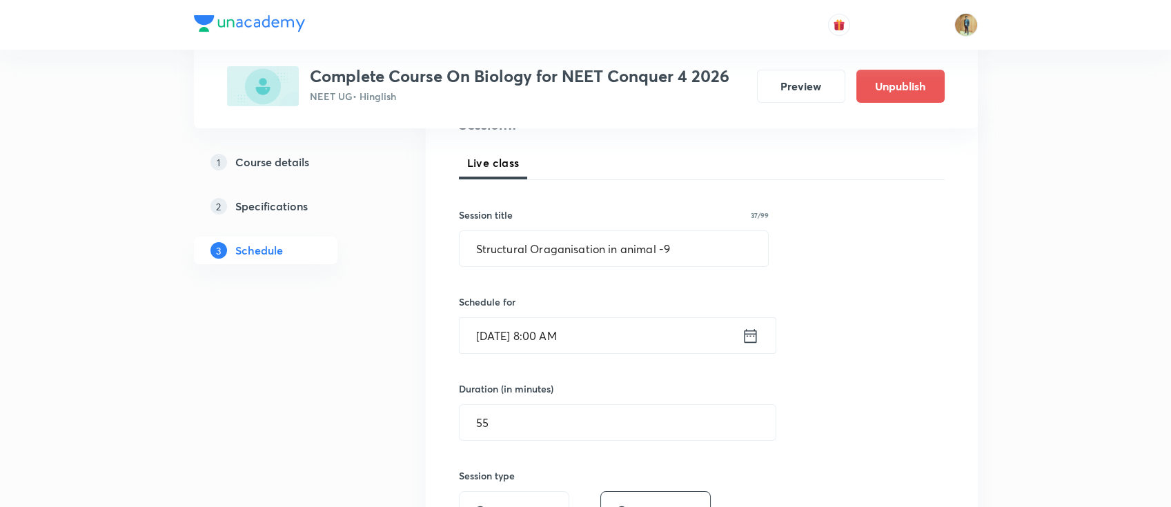
drag, startPoint x: 1171, startPoint y: 92, endPoint x: 1177, endPoint y: 329, distance: 237.5
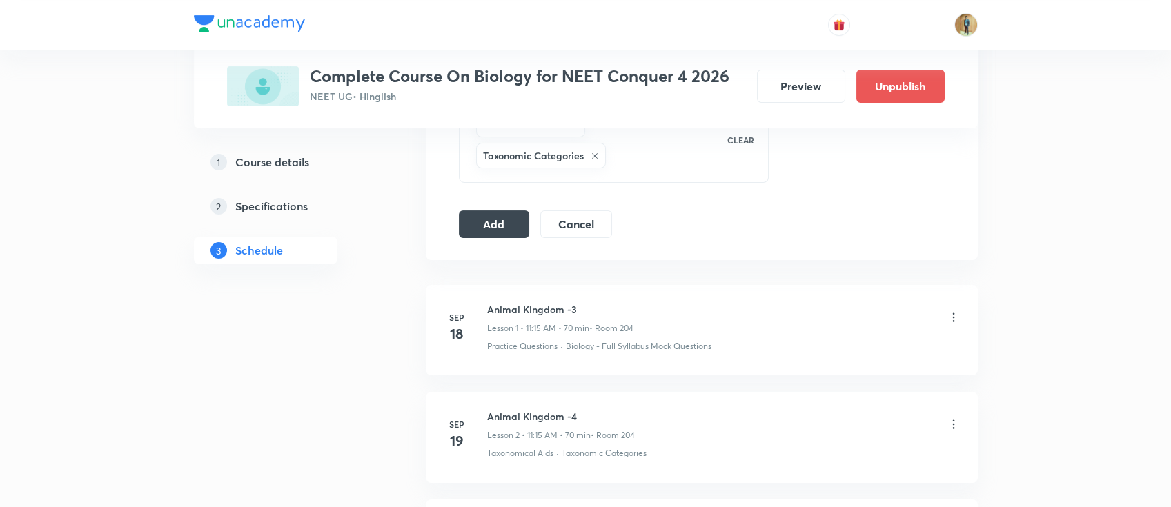
scroll to position [808, 0]
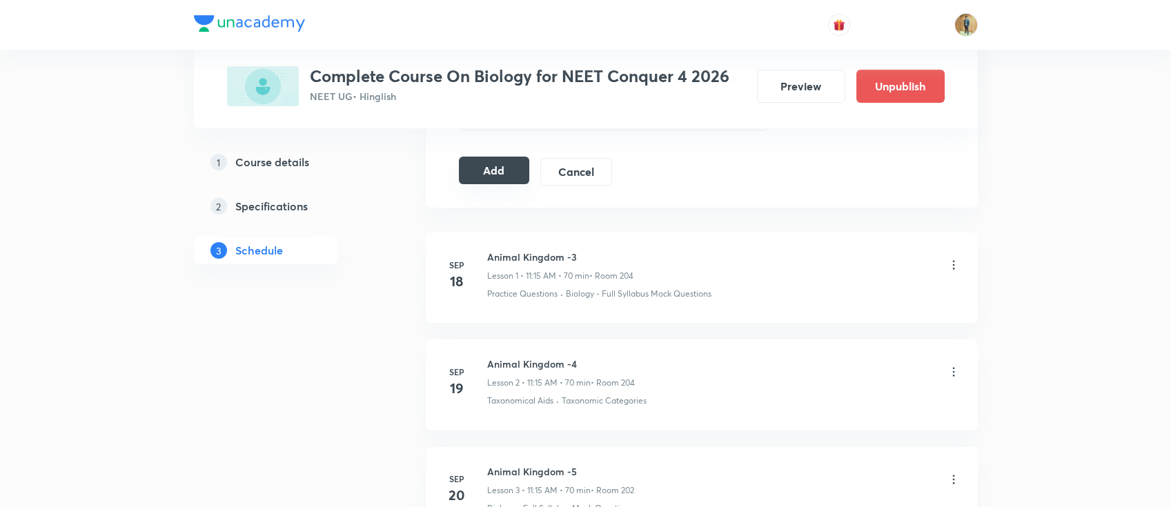
click at [495, 174] on button "Add" at bounding box center [494, 171] width 71 height 28
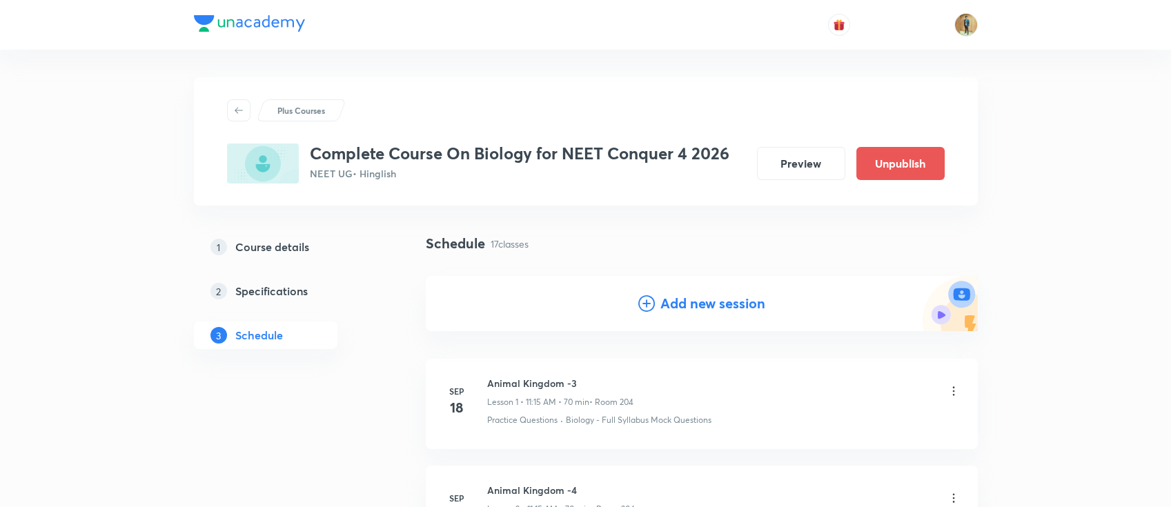
scroll to position [1783, 0]
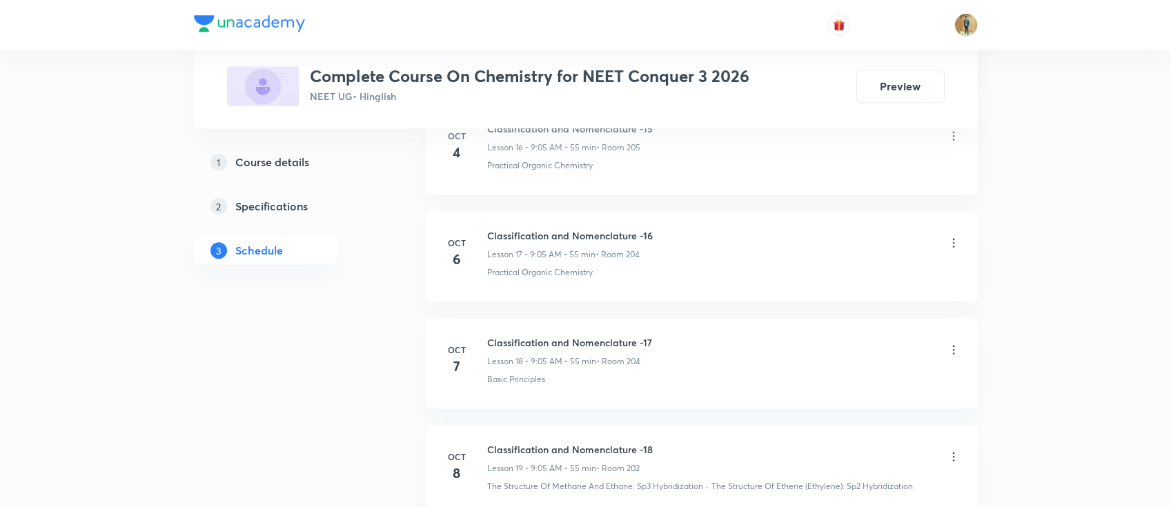
scroll to position [2629, 0]
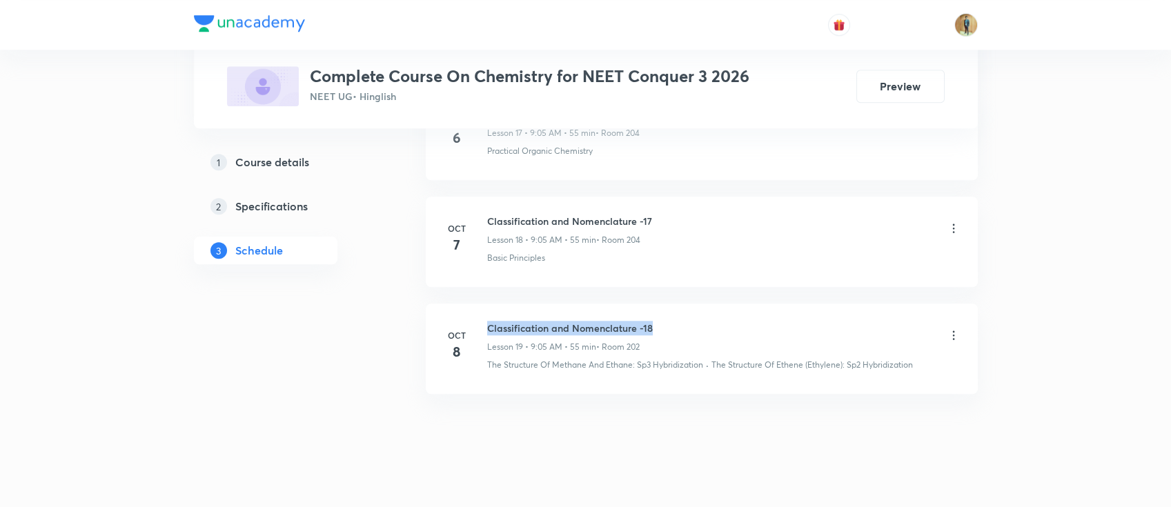
drag, startPoint x: 489, startPoint y: 313, endPoint x: 698, endPoint y: 293, distance: 210.1
click at [698, 304] on li "[DATE] Classification and Nomenclature -18 Lesson 19 • 9:05 AM • 55 min • Room …" at bounding box center [702, 349] width 552 height 90
copy h6 "Classification and Nomenclature -18"
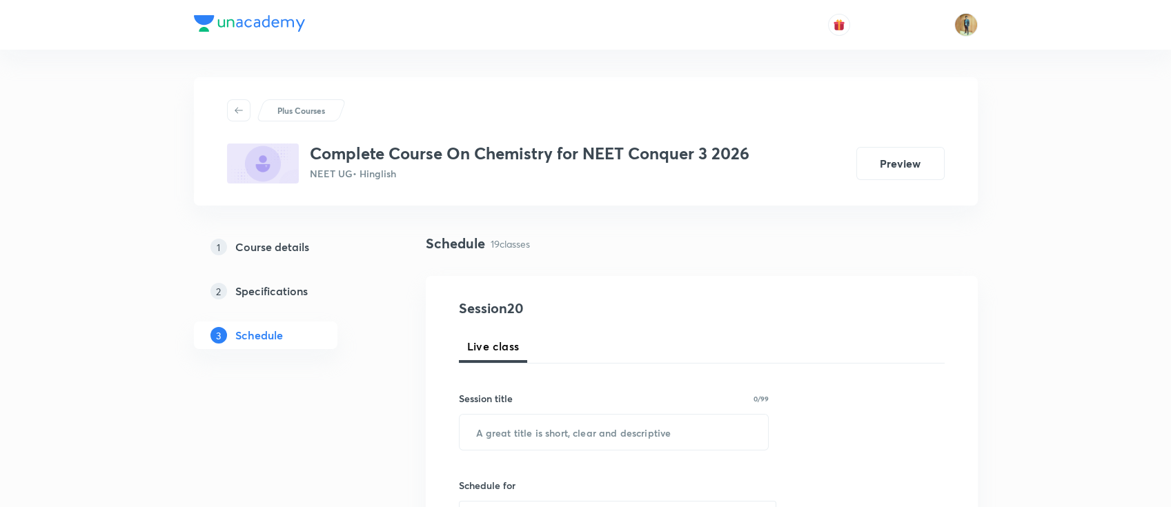
scroll to position [245, 0]
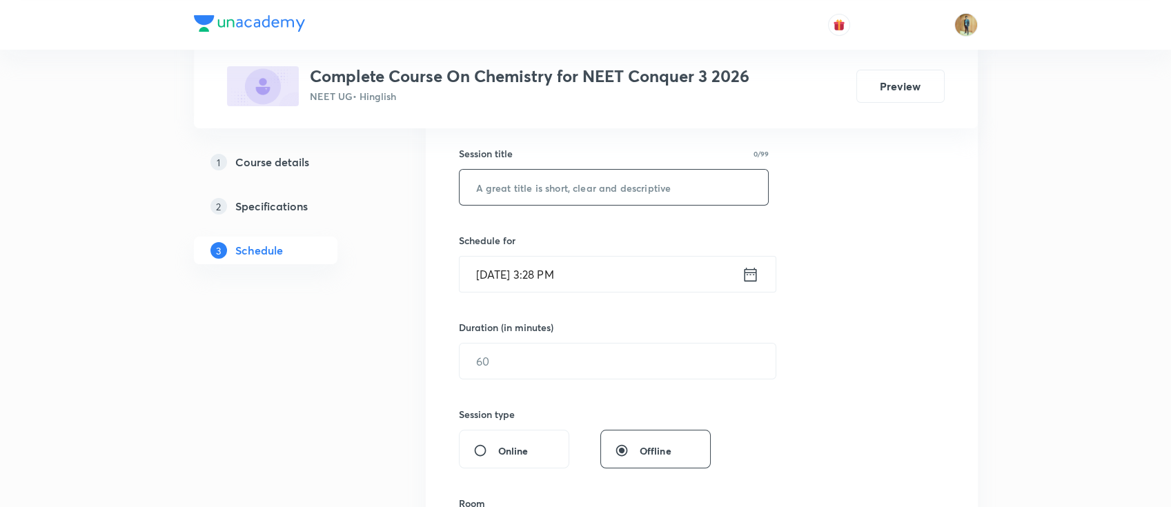
click at [627, 185] on input "text" at bounding box center [614, 187] width 309 height 35
paste input "Classification and Nomenclature -18"
drag, startPoint x: 656, startPoint y: 188, endPoint x: 683, endPoint y: 185, distance: 27.7
click at [683, 185] on input "Classification and Nomenclature -18" at bounding box center [614, 187] width 309 height 35
type input "Classification and Nomenclature -19"
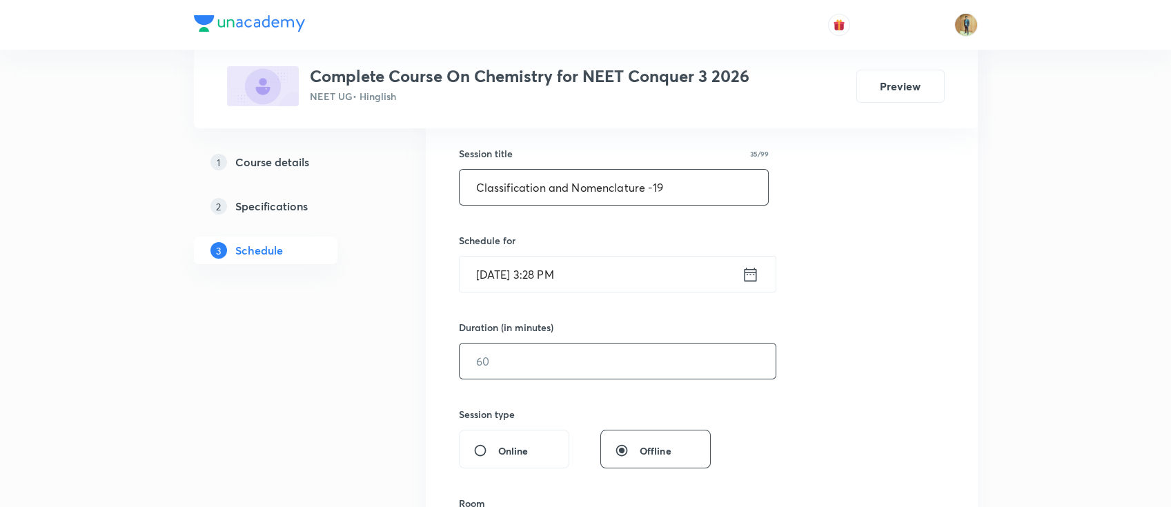
click at [595, 362] on input "text" at bounding box center [618, 361] width 316 height 35
type input "55"
click at [615, 272] on input "[DATE] 3:28 PM" at bounding box center [601, 274] width 282 height 35
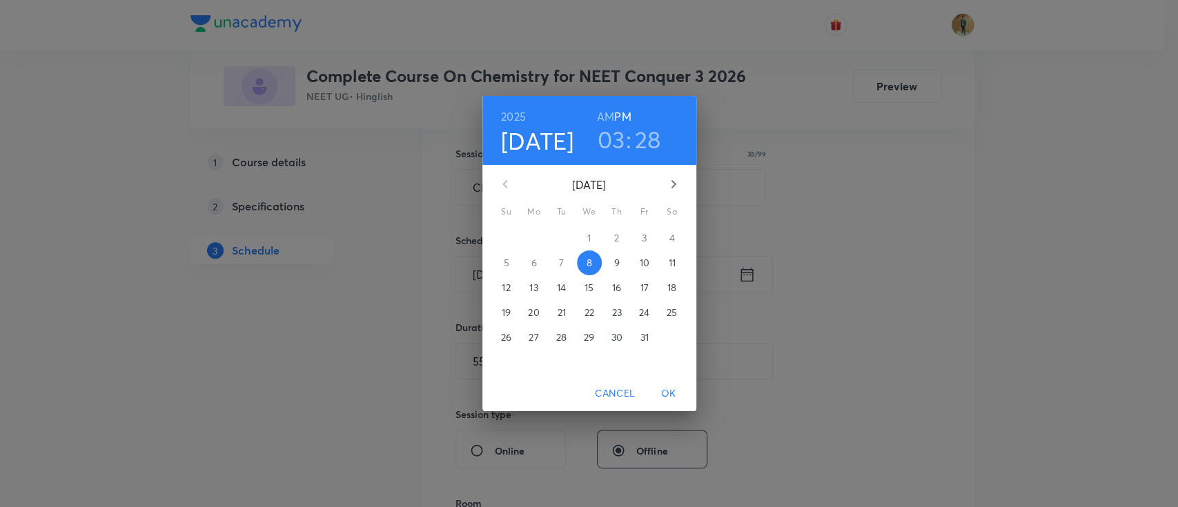
click at [618, 262] on p "9" at bounding box center [617, 263] width 6 height 14
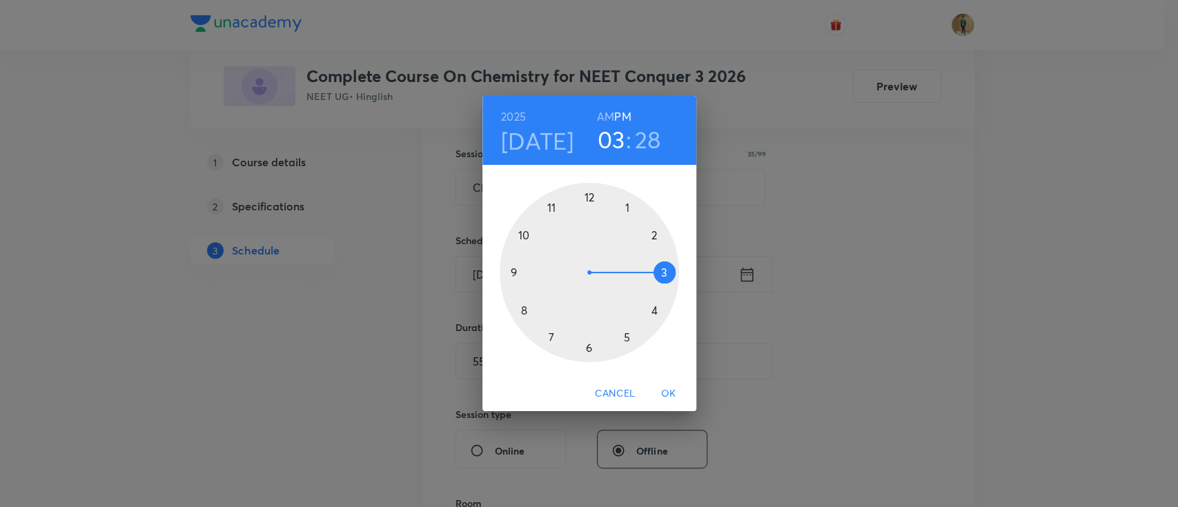
click at [610, 117] on h6 "AM" at bounding box center [605, 116] width 17 height 19
drag, startPoint x: 594, startPoint y: 228, endPoint x: 525, endPoint y: 279, distance: 86.4
click at [525, 279] on div at bounding box center [589, 272] width 179 height 179
drag, startPoint x: 607, startPoint y: 349, endPoint x: 618, endPoint y: 224, distance: 124.7
click at [618, 224] on div at bounding box center [589, 272] width 179 height 179
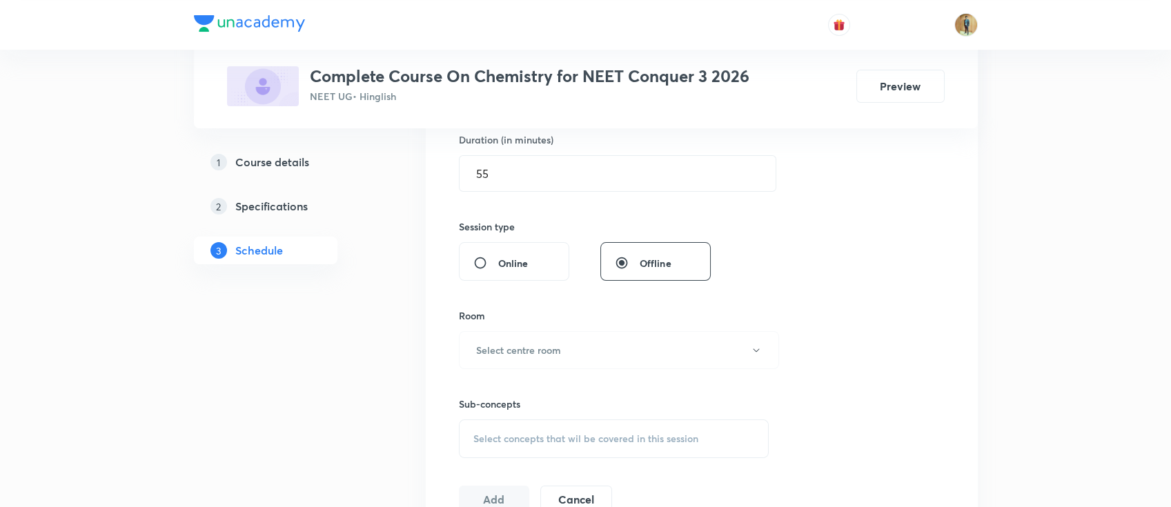
scroll to position [491, 0]
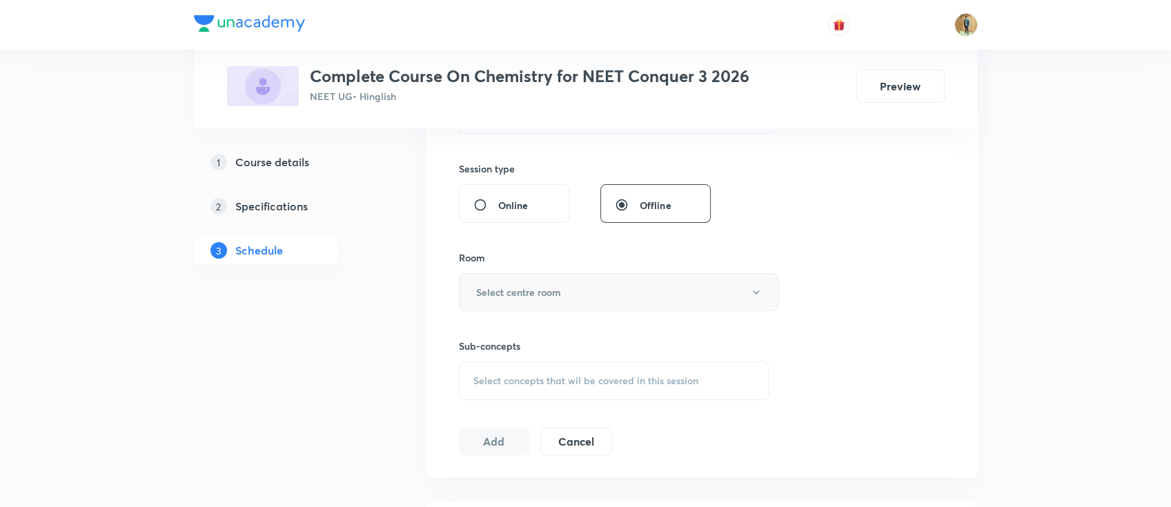
click at [547, 295] on h6 "Select centre room" at bounding box center [518, 292] width 85 height 14
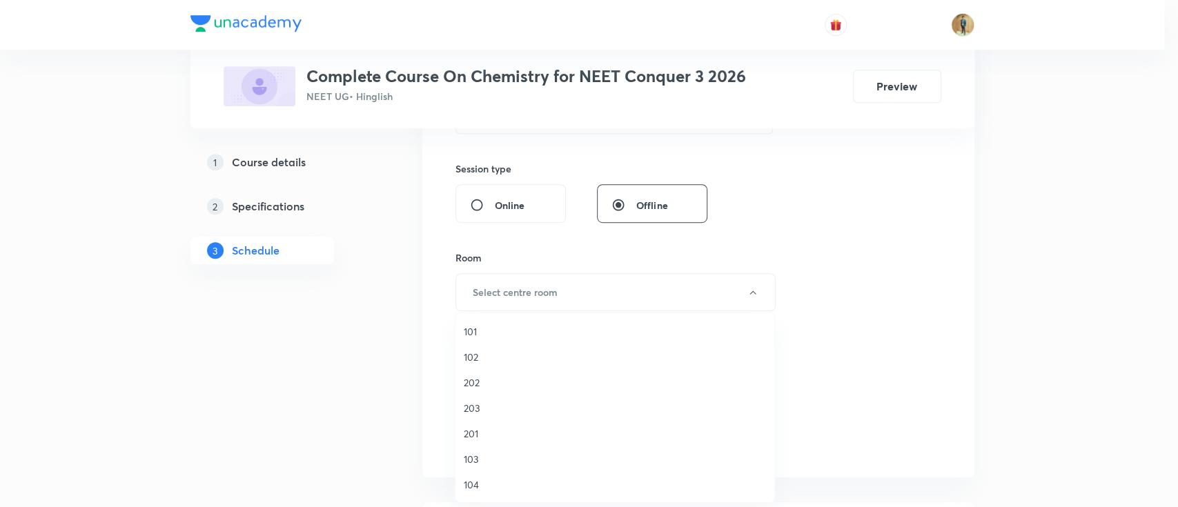
click at [484, 384] on span "202" at bounding box center [615, 382] width 302 height 14
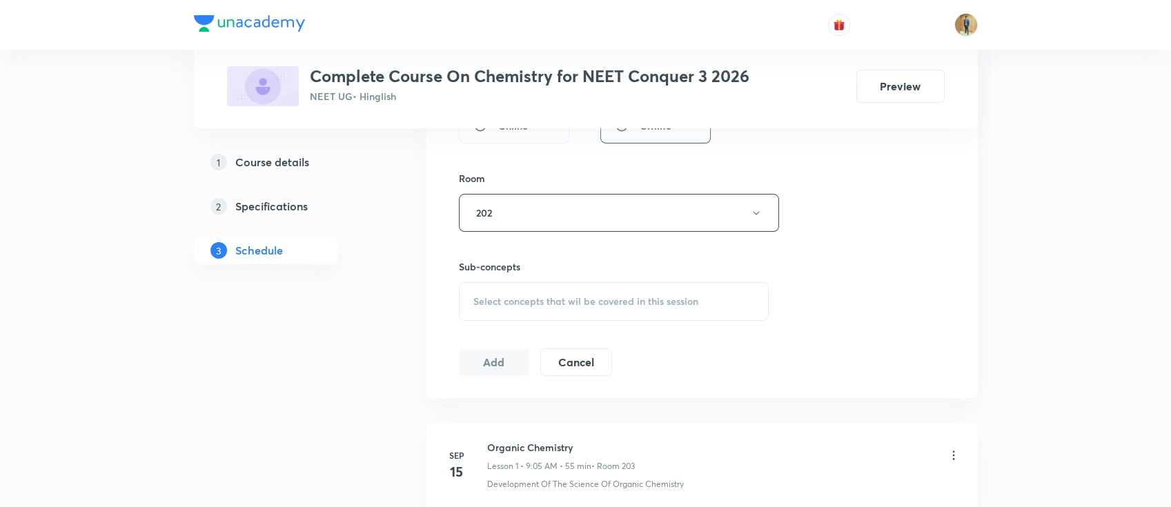
scroll to position [613, 0]
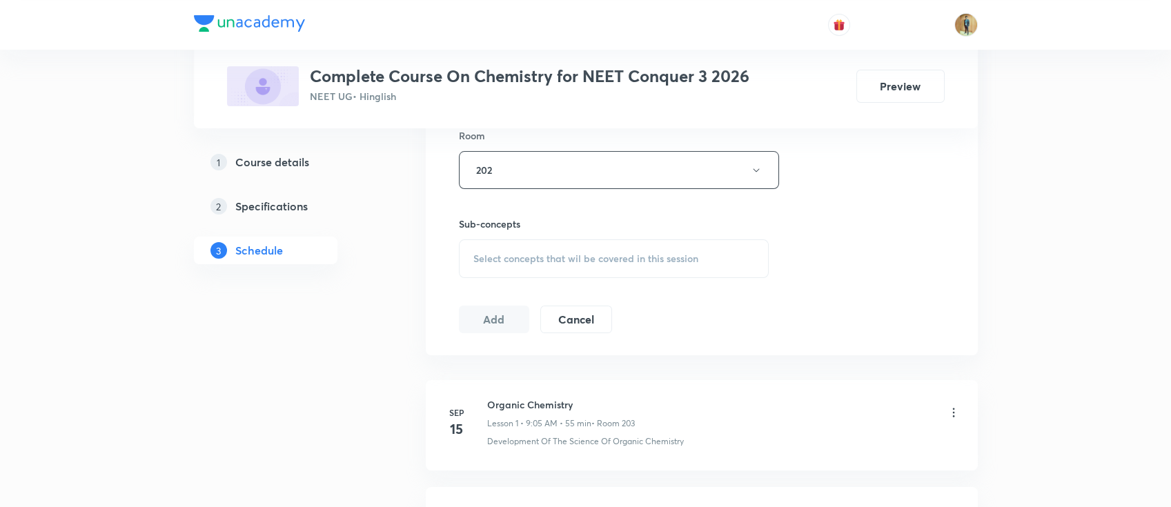
click at [584, 246] on div "Select concepts that wil be covered in this session" at bounding box center [614, 258] width 311 height 39
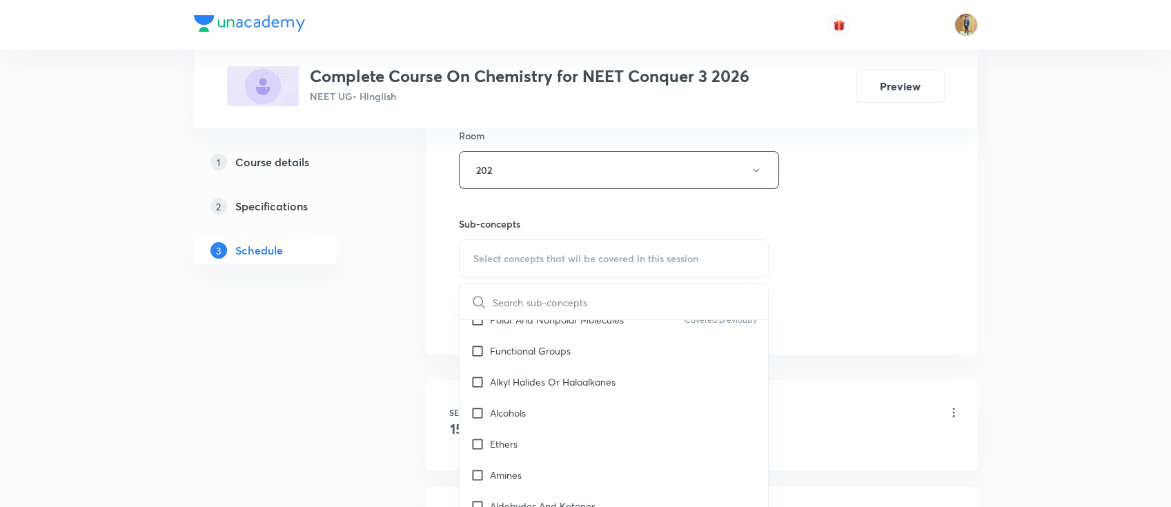
scroll to position [920, 0]
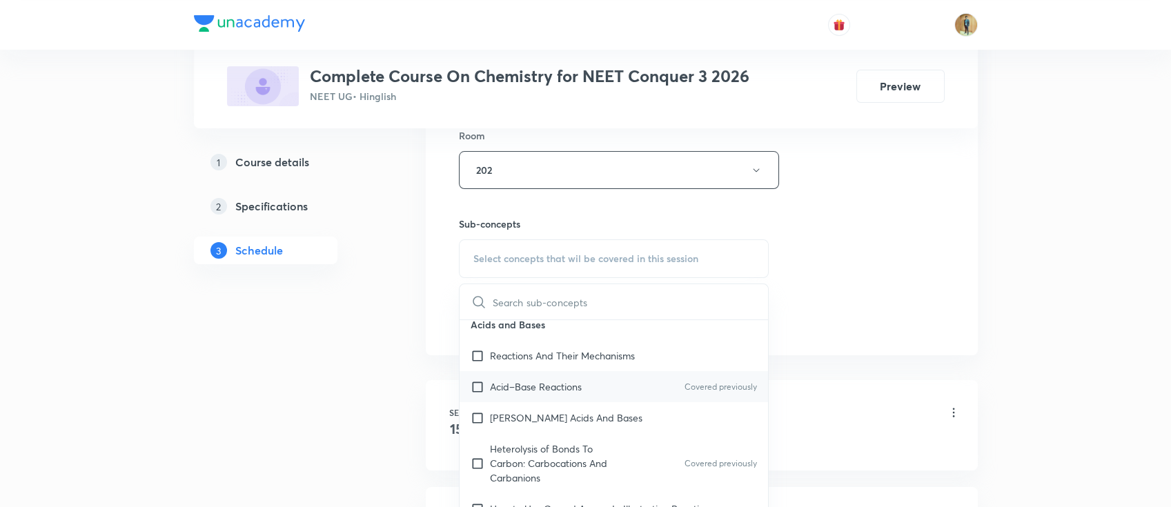
click at [513, 380] on p "Acid–Base Reactions" at bounding box center [536, 387] width 92 height 14
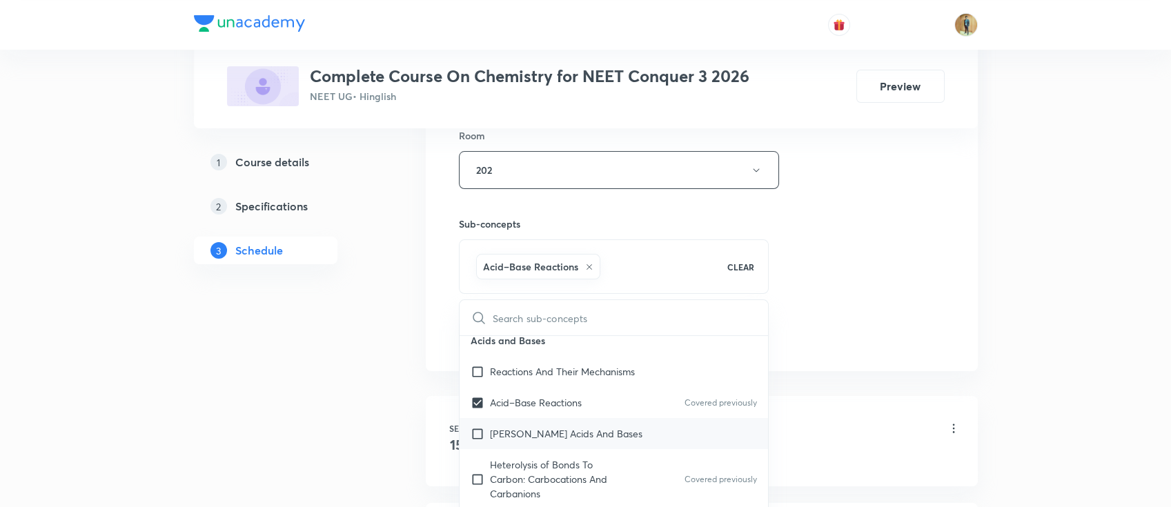
click at [494, 427] on p "[PERSON_NAME] Acids And Bases" at bounding box center [566, 434] width 153 height 14
checkbox input "true"
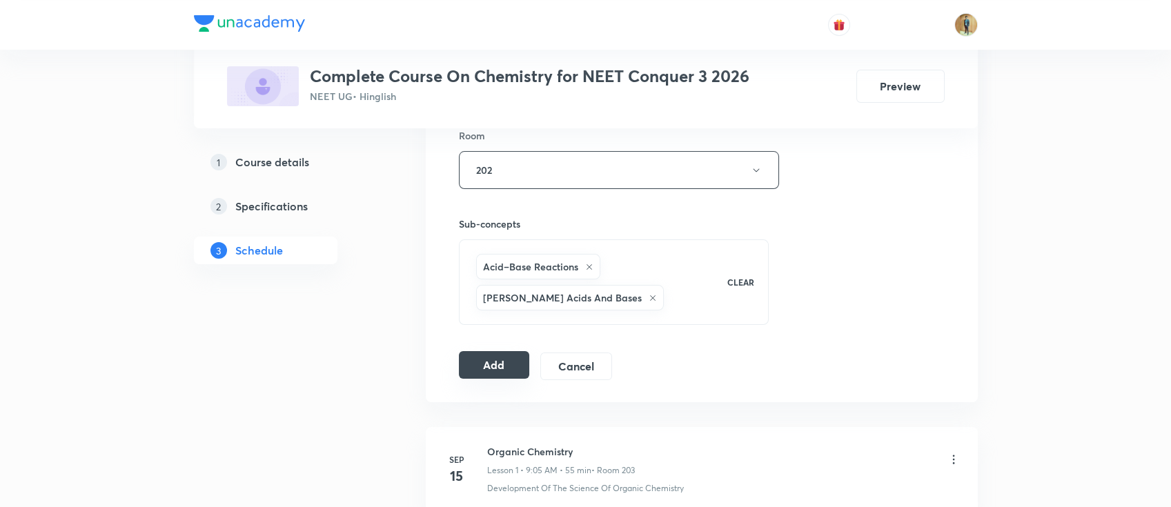
click at [502, 369] on button "Add" at bounding box center [494, 365] width 71 height 28
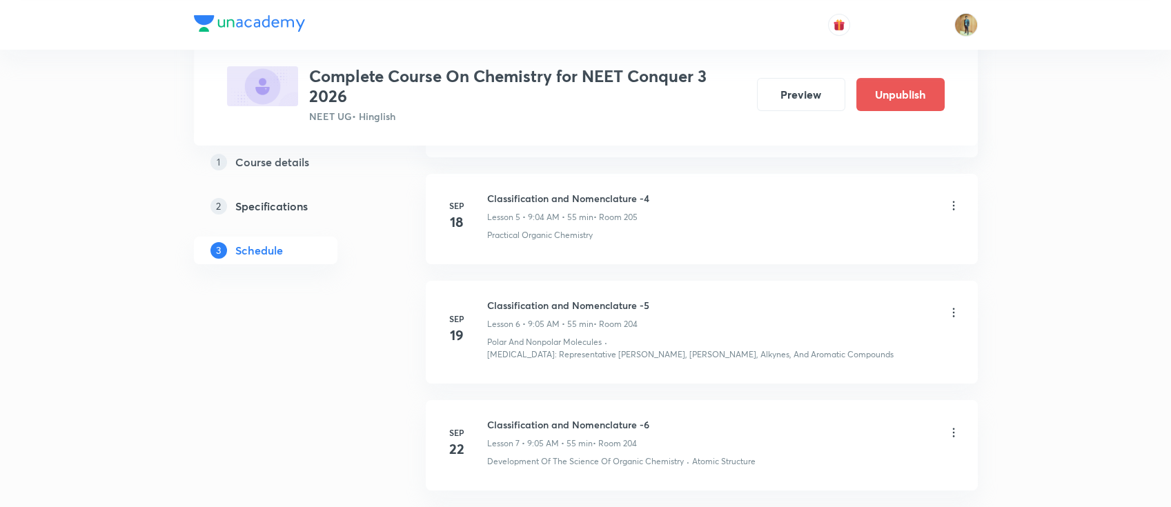
scroll to position [2120, 0]
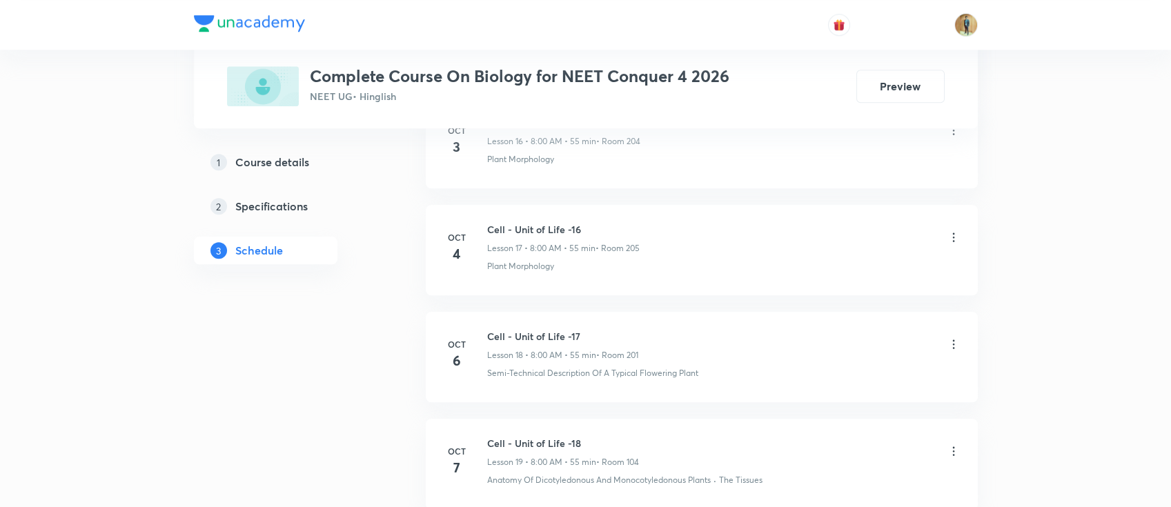
scroll to position [2735, 0]
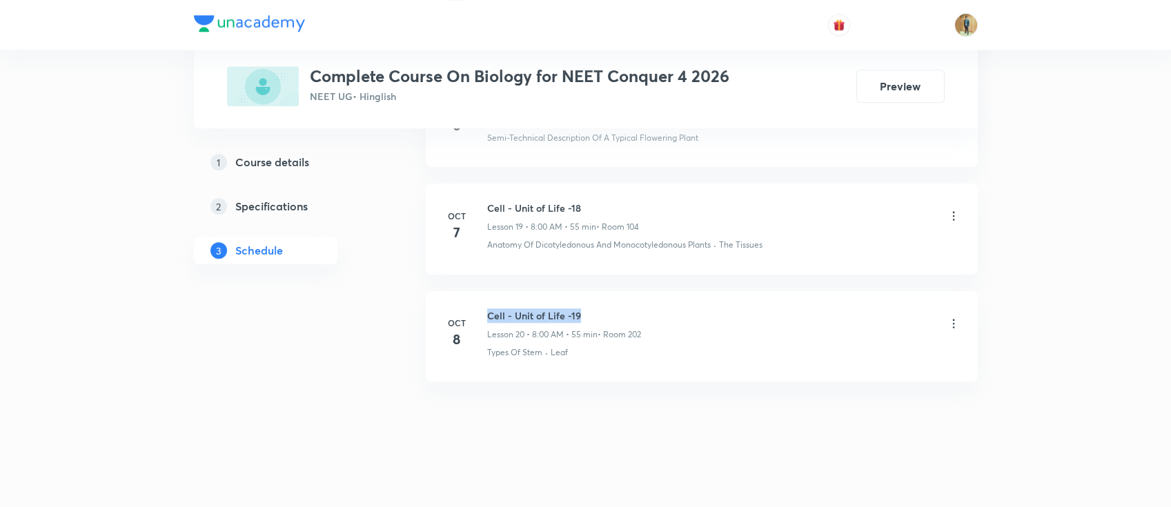
drag, startPoint x: 489, startPoint y: 309, endPoint x: 688, endPoint y: 293, distance: 200.0
click at [688, 293] on li "[DATE] Cell - Unit of Life -19 Lesson 20 • 8:00 AM • 55 min • Room 202 Types Of…" at bounding box center [702, 336] width 552 height 90
copy h6 "Cell - Unit of Life -19"
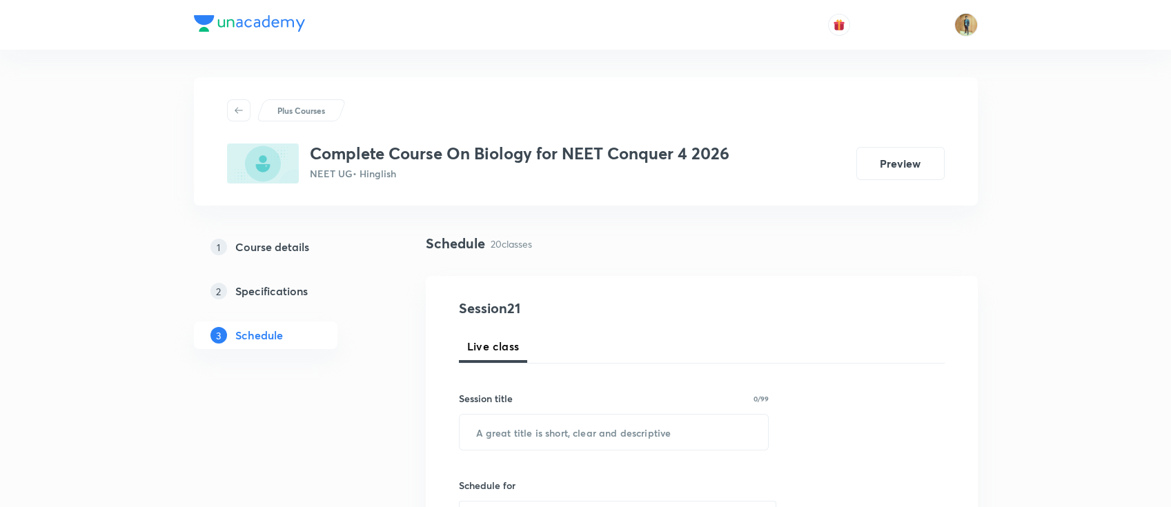
scroll to position [184, 0]
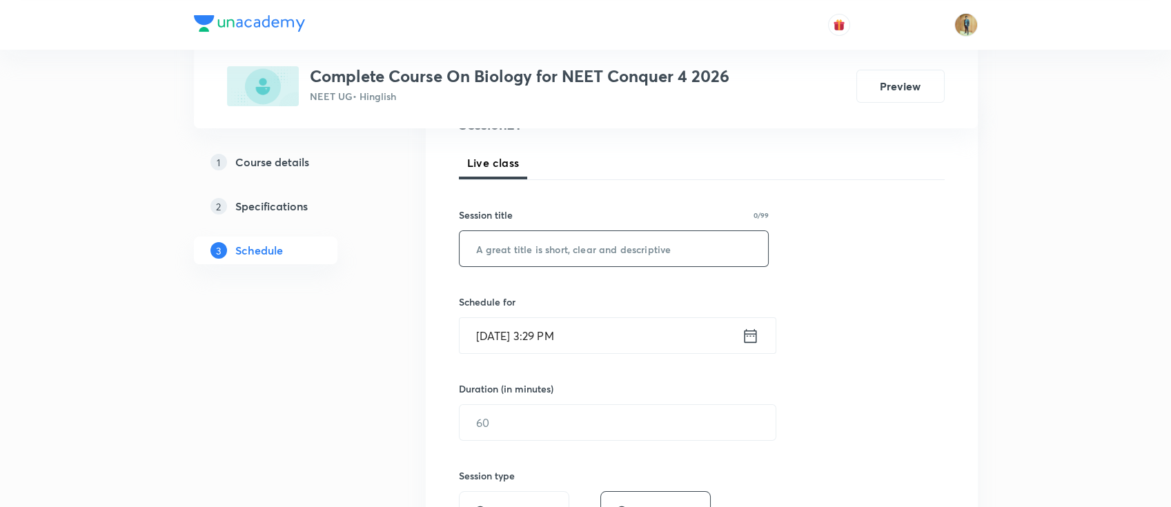
click at [577, 262] on input "text" at bounding box center [614, 248] width 309 height 35
paste input "Cell - Unit of Life -19"
type input "Cell - Unit of Life -20"
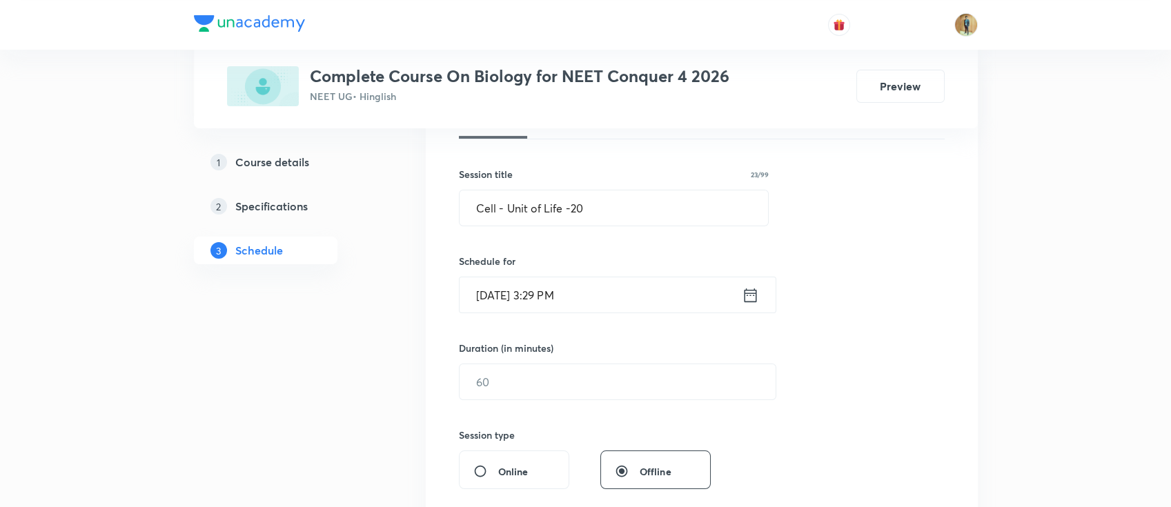
scroll to position [245, 0]
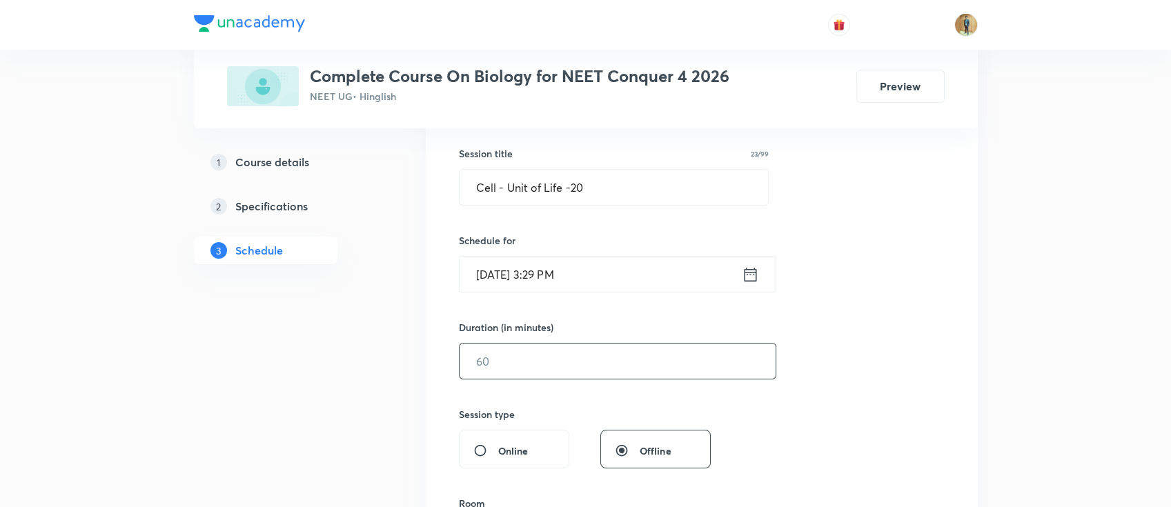
click at [602, 357] on input "text" at bounding box center [618, 361] width 316 height 35
type input "55"
click at [611, 284] on input "[DATE] 3:29 PM" at bounding box center [601, 274] width 282 height 35
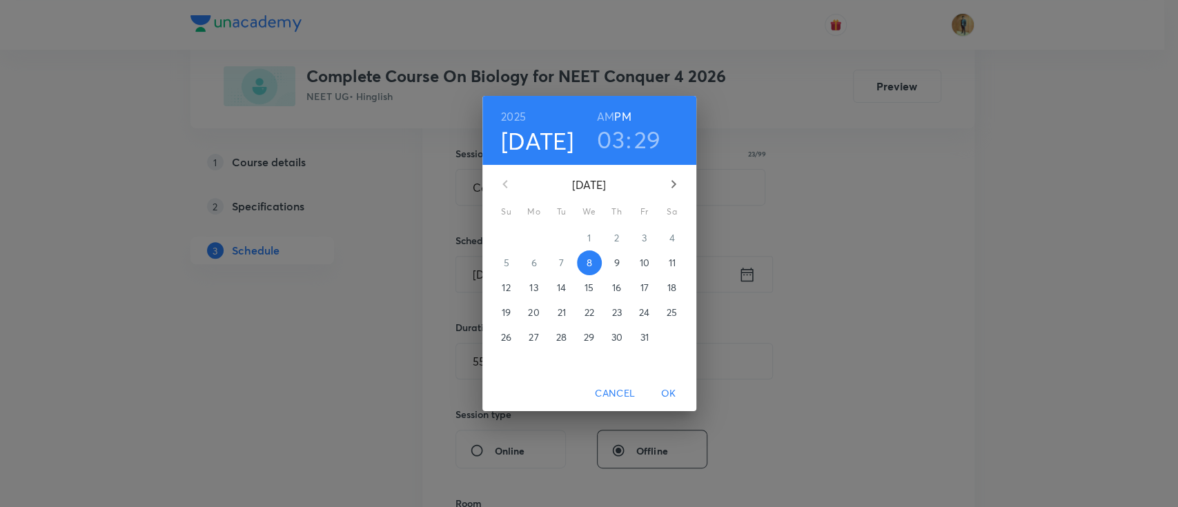
click at [617, 262] on p "9" at bounding box center [617, 263] width 6 height 14
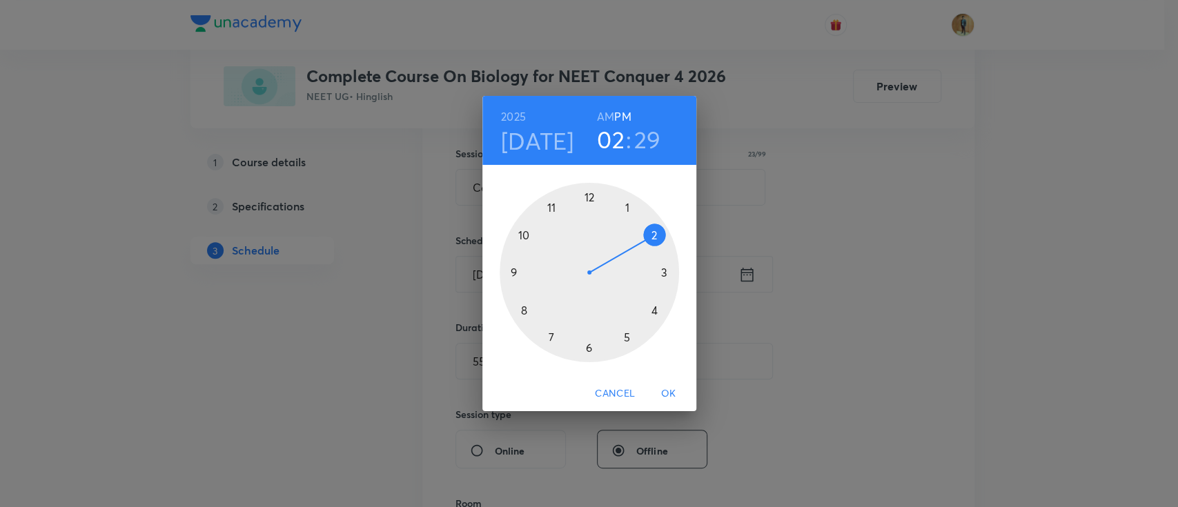
drag, startPoint x: 660, startPoint y: 271, endPoint x: 630, endPoint y: 239, distance: 44.0
click at [630, 239] on div at bounding box center [589, 272] width 179 height 179
click at [603, 114] on h6 "AM" at bounding box center [605, 116] width 17 height 19
click at [609, 139] on h3 "02" at bounding box center [611, 139] width 28 height 29
drag, startPoint x: 650, startPoint y: 235, endPoint x: 554, endPoint y: 244, distance: 97.0
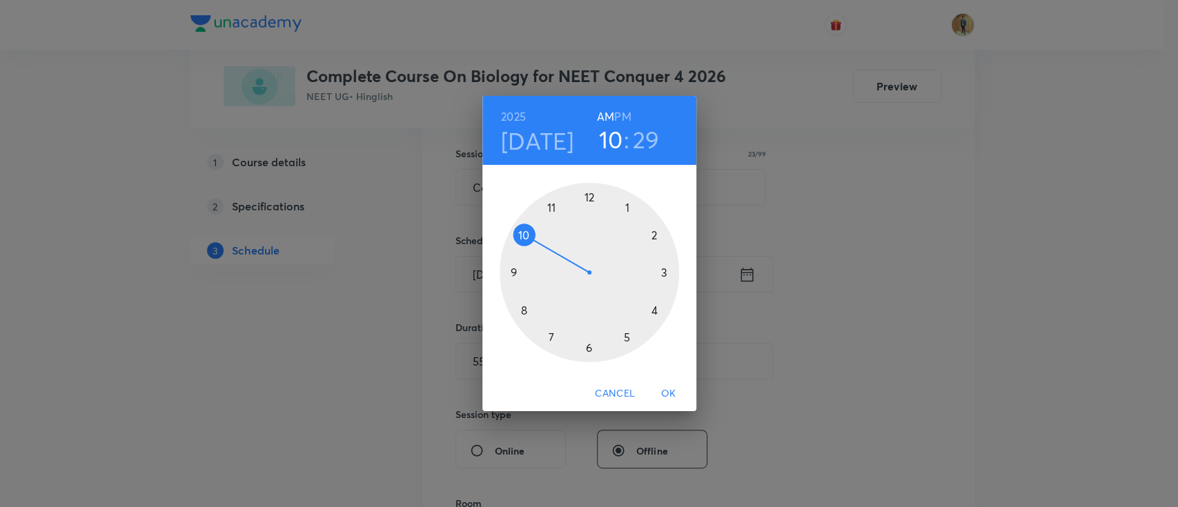
click at [554, 244] on div at bounding box center [589, 272] width 179 height 179
click at [656, 236] on div at bounding box center [589, 272] width 179 height 179
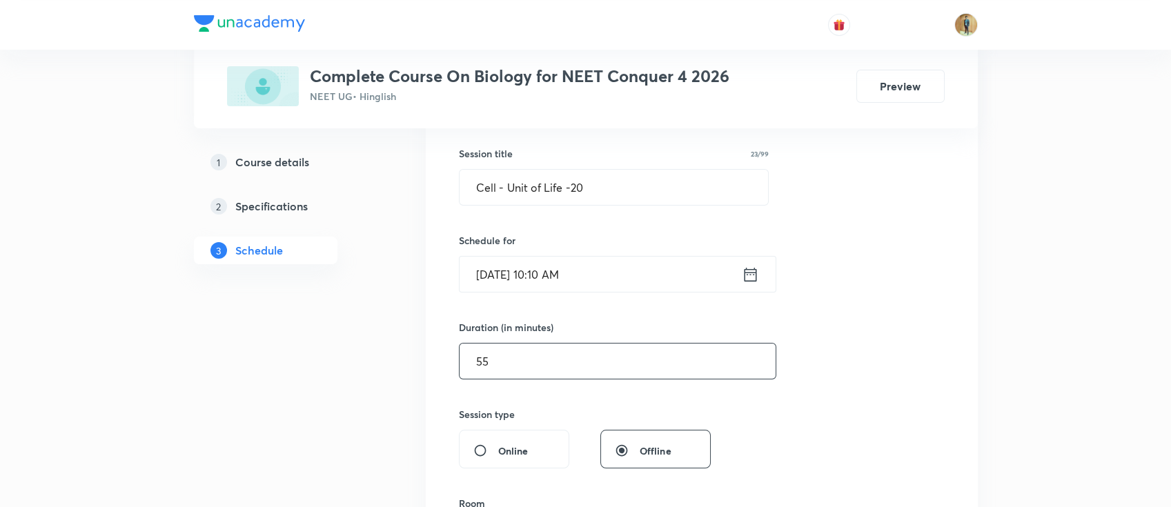
click at [553, 351] on input "55" at bounding box center [618, 361] width 316 height 35
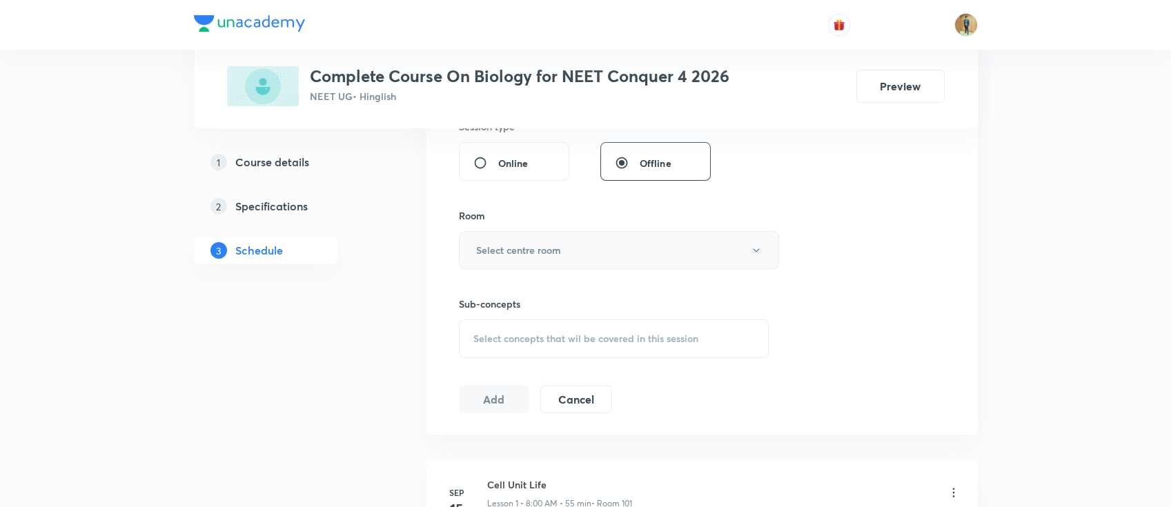
scroll to position [552, 0]
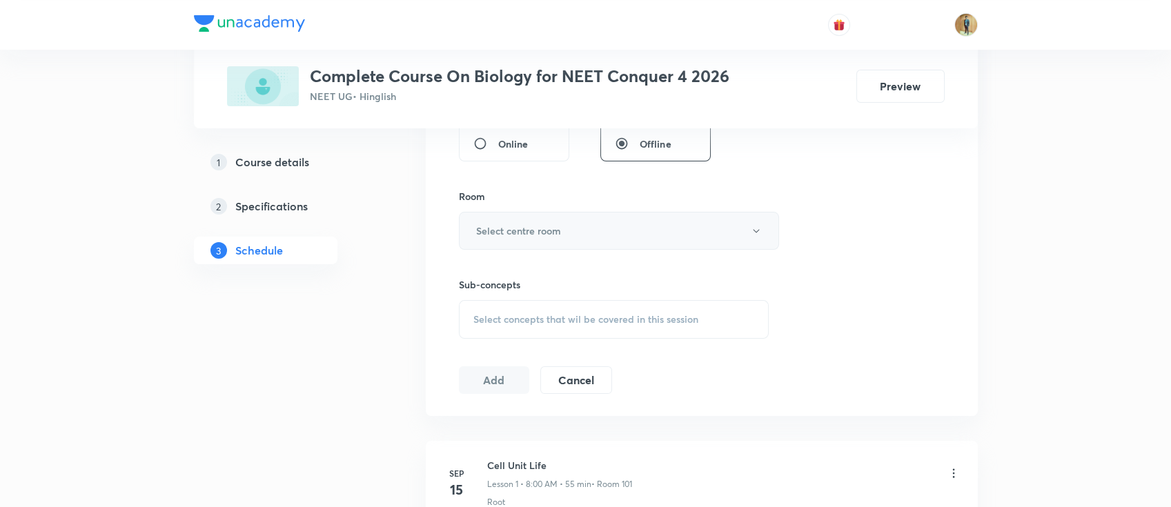
click at [551, 235] on h6 "Select centre room" at bounding box center [518, 231] width 85 height 14
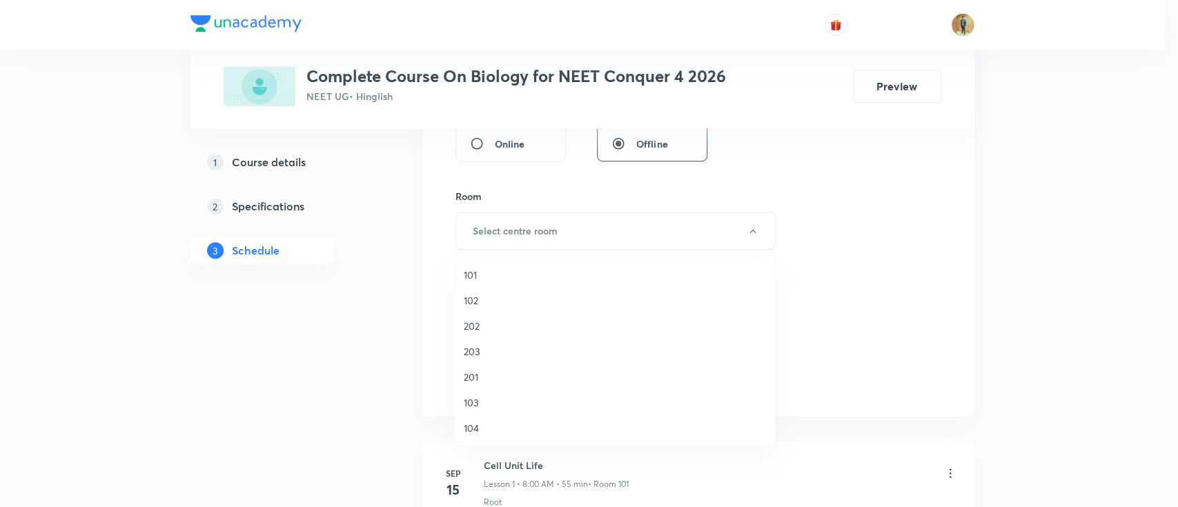
click at [490, 332] on span "202" at bounding box center [615, 326] width 302 height 14
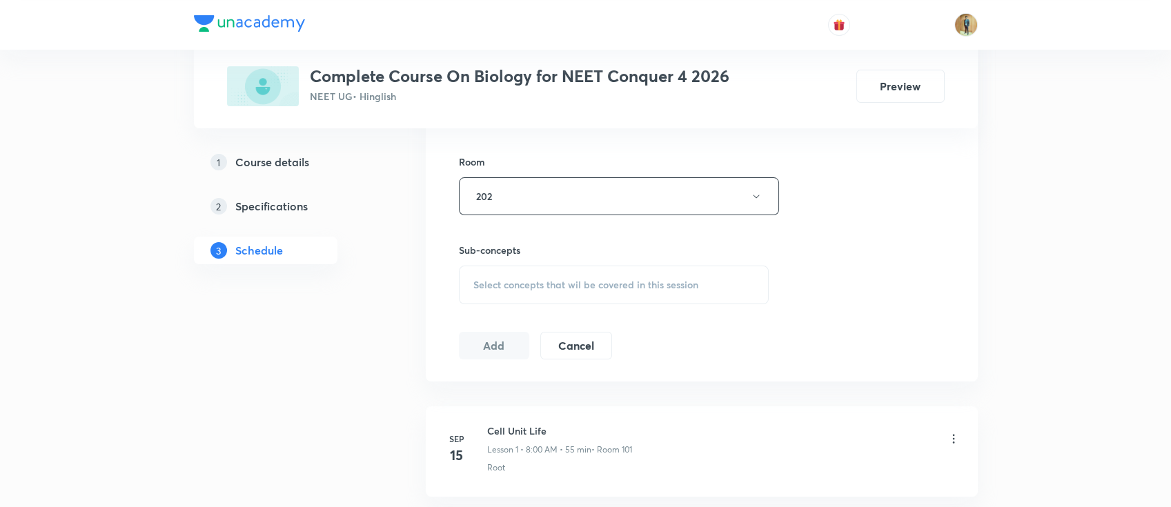
scroll to position [680, 0]
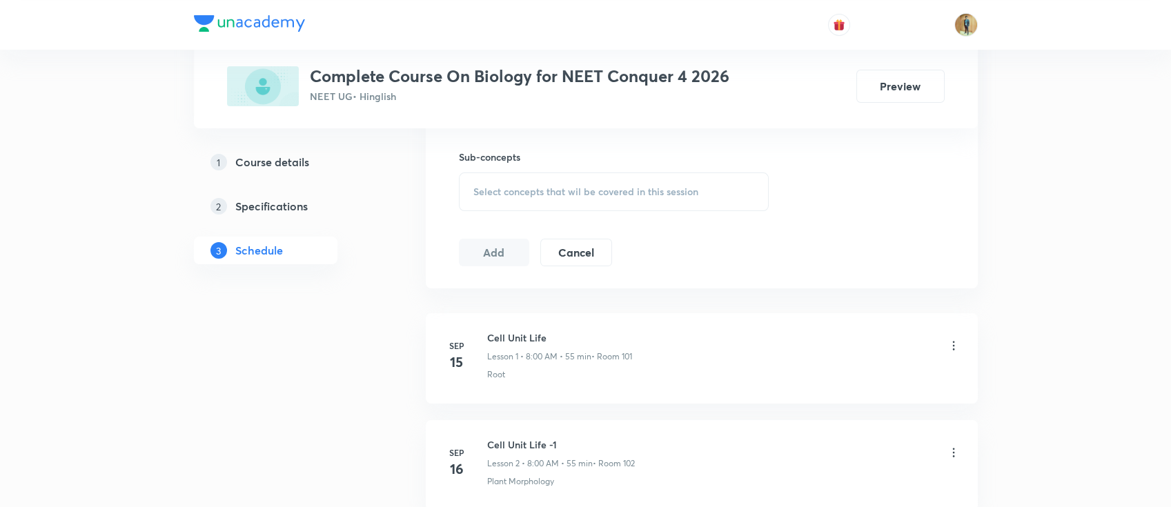
click at [552, 187] on span "Select concepts that wil be covered in this session" at bounding box center [585, 191] width 225 height 11
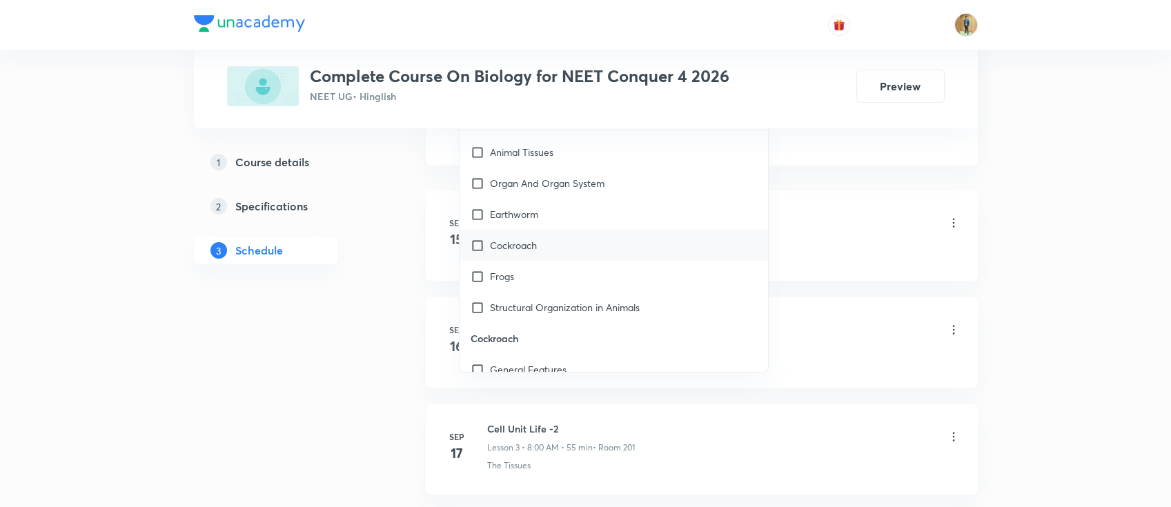
scroll to position [368, 0]
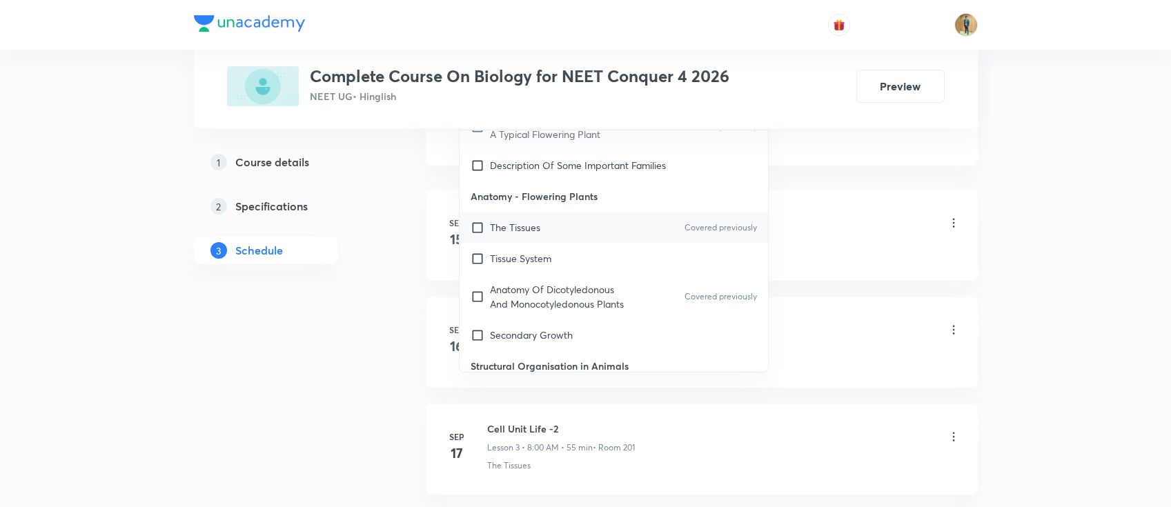
click at [519, 231] on p "The Tissues" at bounding box center [515, 227] width 50 height 14
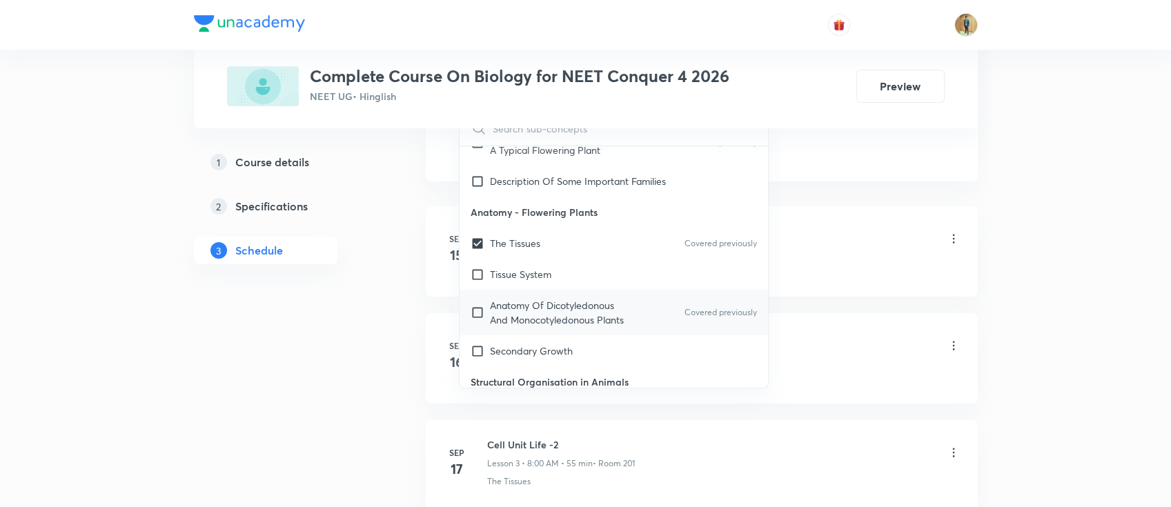
drag, startPoint x: 519, startPoint y: 266, endPoint x: 520, endPoint y: 298, distance: 31.8
click at [519, 267] on p "Tissue System" at bounding box center [520, 274] width 61 height 14
checkbox input "true"
click at [527, 321] on p "Anatomy Of Dicotyledonous And Monocotyledonous Plants" at bounding box center [559, 312] width 139 height 29
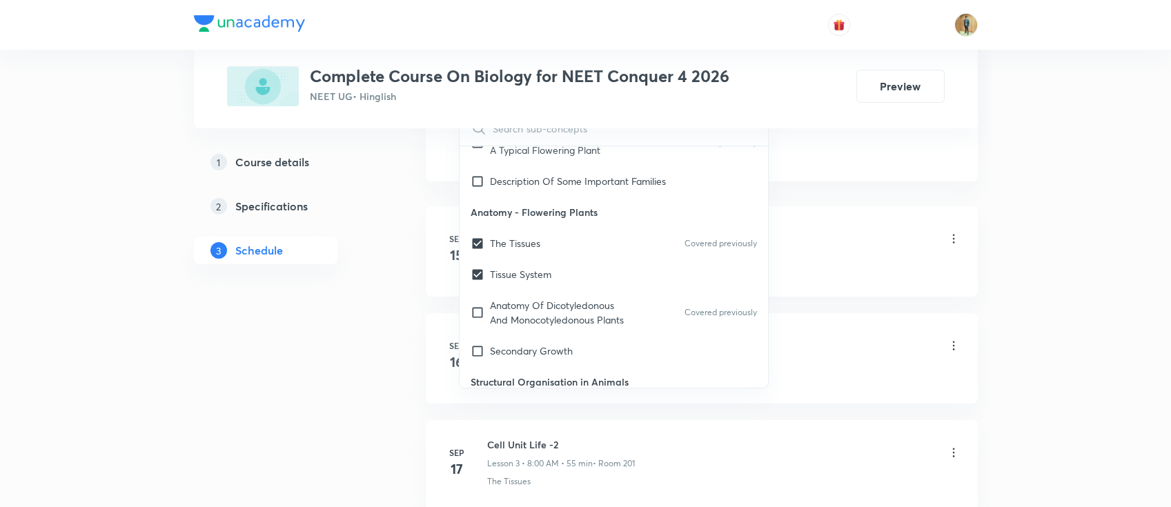
checkbox input "true"
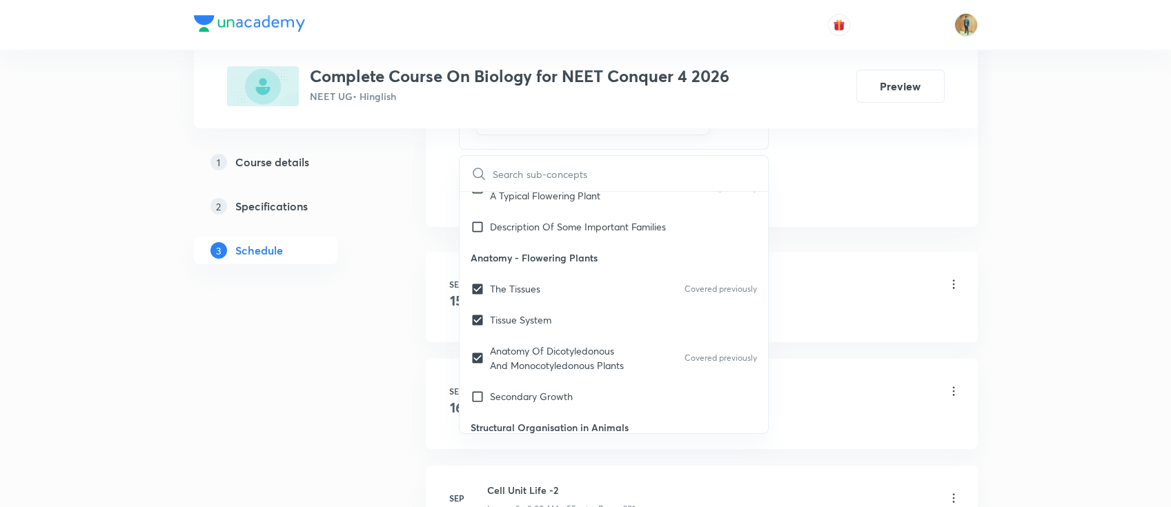
drag, startPoint x: 1057, startPoint y: 242, endPoint x: 878, endPoint y: 234, distance: 178.9
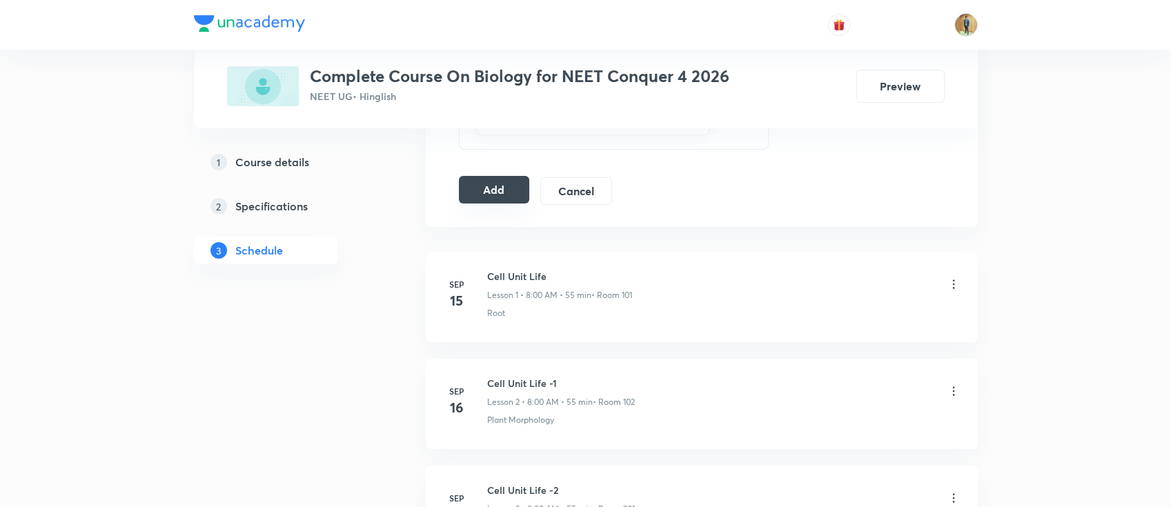
click at [494, 196] on button "Add" at bounding box center [494, 190] width 71 height 28
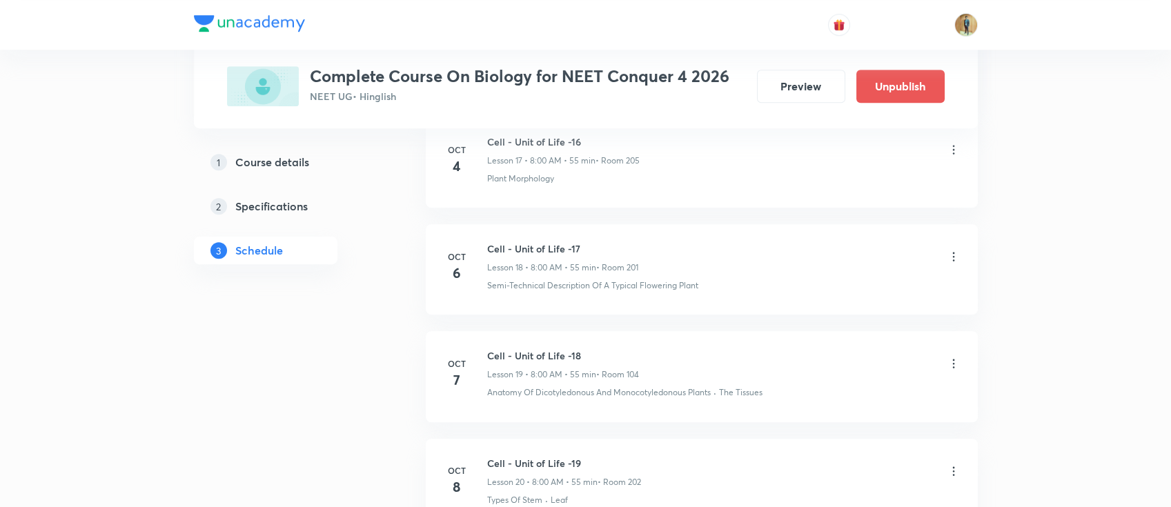
scroll to position [2209, 0]
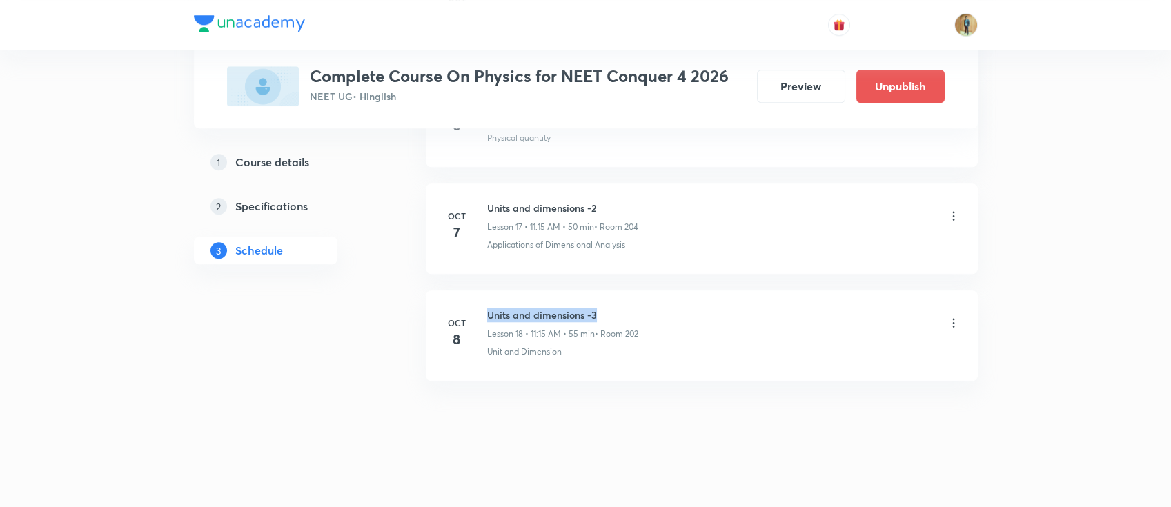
drag, startPoint x: 487, startPoint y: 313, endPoint x: 668, endPoint y: 317, distance: 181.6
click at [668, 317] on div "Units and dimensions -3 Lesson 18 • 11:15 AM • 55 min • Room 202" at bounding box center [723, 324] width 473 height 32
copy h6 "Units and dimensions -3"
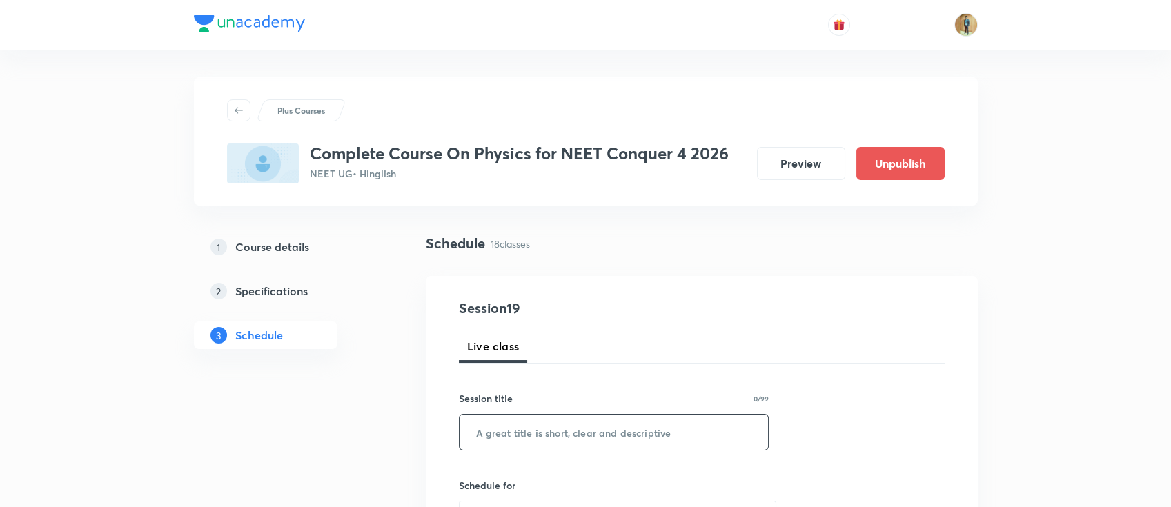
click at [593, 416] on input "text" at bounding box center [614, 432] width 309 height 35
click at [591, 428] on input "text" at bounding box center [614, 432] width 309 height 35
paste input "Units and dimensions -3"
type input "Units and dimensions -4"
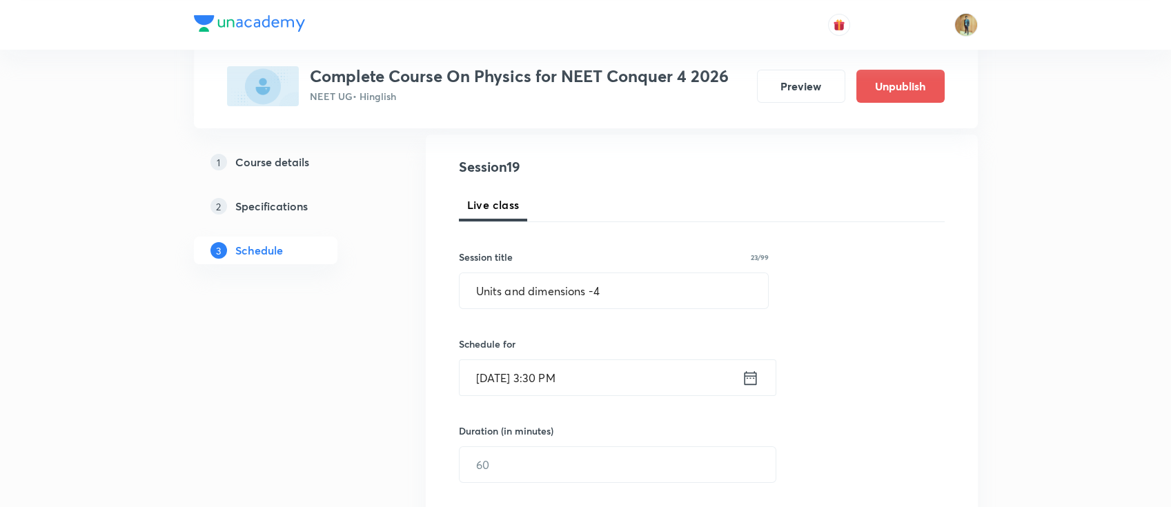
scroll to position [213, 0]
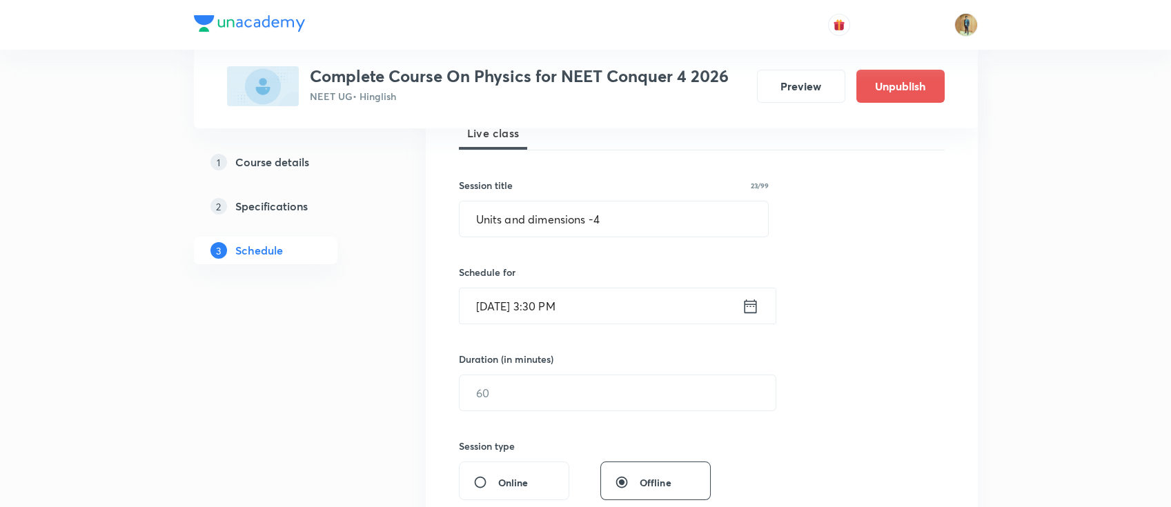
click at [602, 317] on input "Oct 8, 2025, 3:30 PM" at bounding box center [601, 305] width 282 height 35
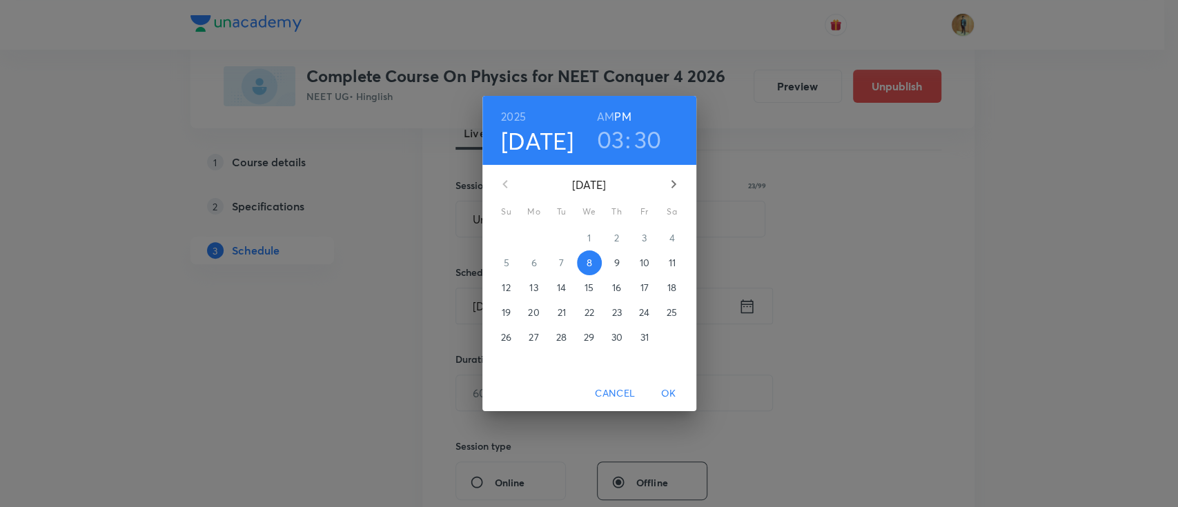
click at [620, 260] on span "9" at bounding box center [617, 263] width 25 height 14
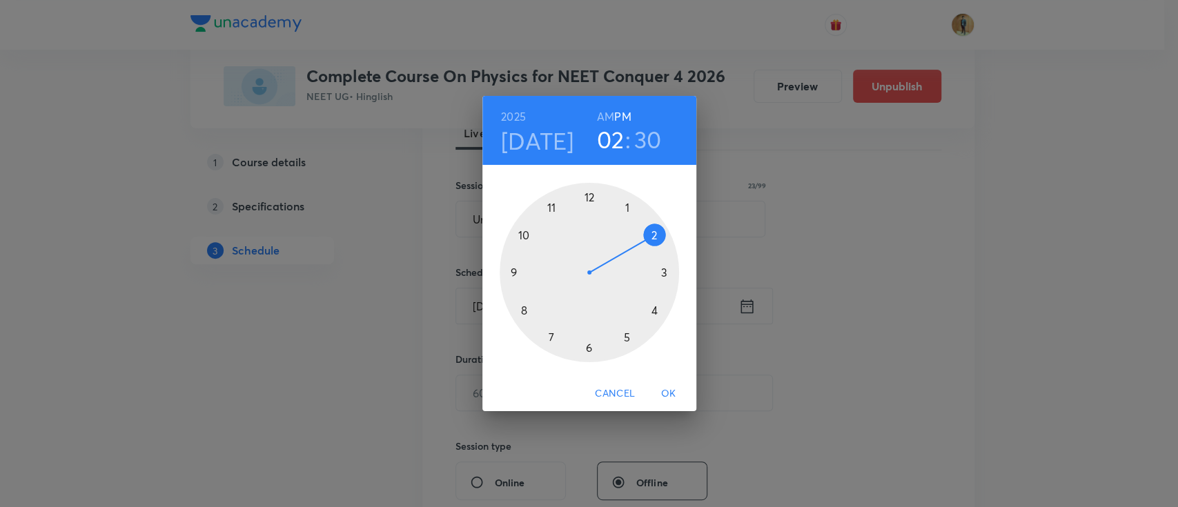
drag, startPoint x: 663, startPoint y: 267, endPoint x: 654, endPoint y: 215, distance: 53.2
click at [654, 215] on div at bounding box center [589, 272] width 179 height 179
click at [610, 116] on h6 "AM" at bounding box center [605, 116] width 17 height 19
drag, startPoint x: 587, startPoint y: 351, endPoint x: 587, endPoint y: 221, distance: 129.8
click at [587, 221] on div at bounding box center [589, 272] width 179 height 179
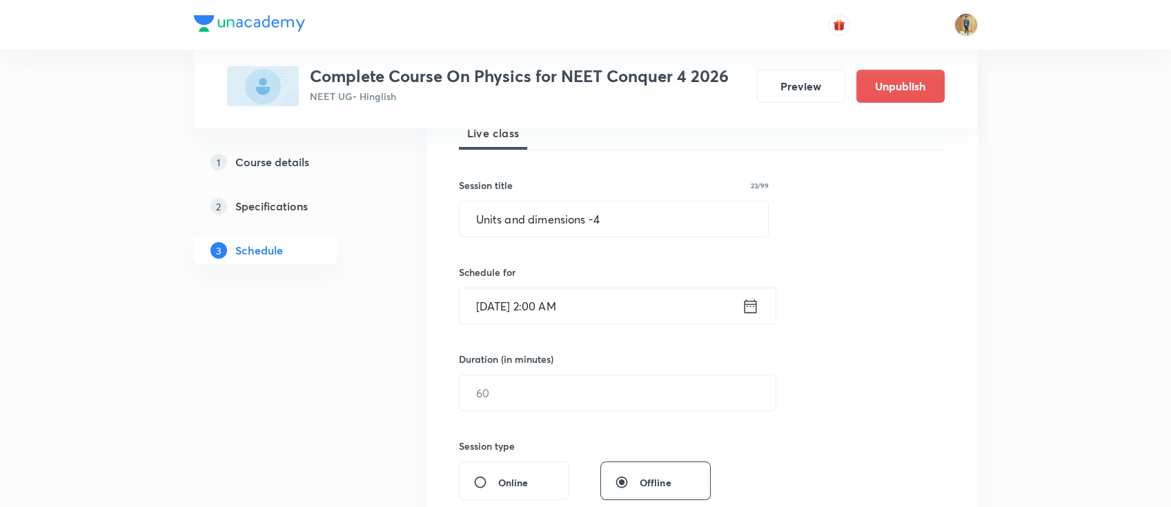
click at [629, 317] on input "Oct 9, 2025, 2:00 AM" at bounding box center [601, 305] width 282 height 35
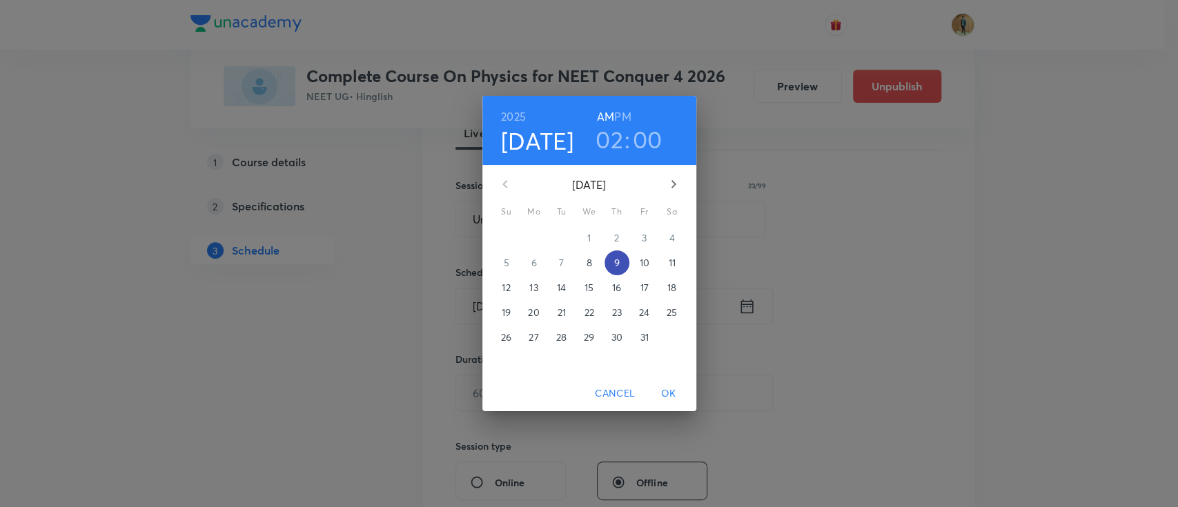
click at [616, 264] on p "9" at bounding box center [617, 263] width 6 height 14
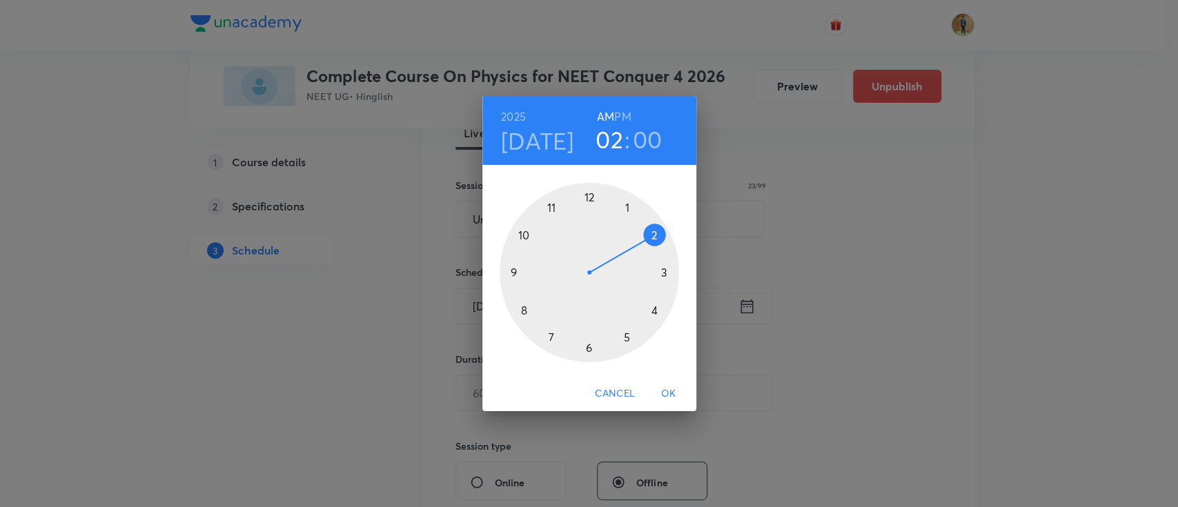
click at [614, 146] on h3 "02" at bounding box center [610, 139] width 28 height 29
click at [549, 208] on div at bounding box center [589, 272] width 179 height 179
drag, startPoint x: 636, startPoint y: 249, endPoint x: 658, endPoint y: 275, distance: 33.8
click at [658, 275] on div at bounding box center [589, 272] width 179 height 179
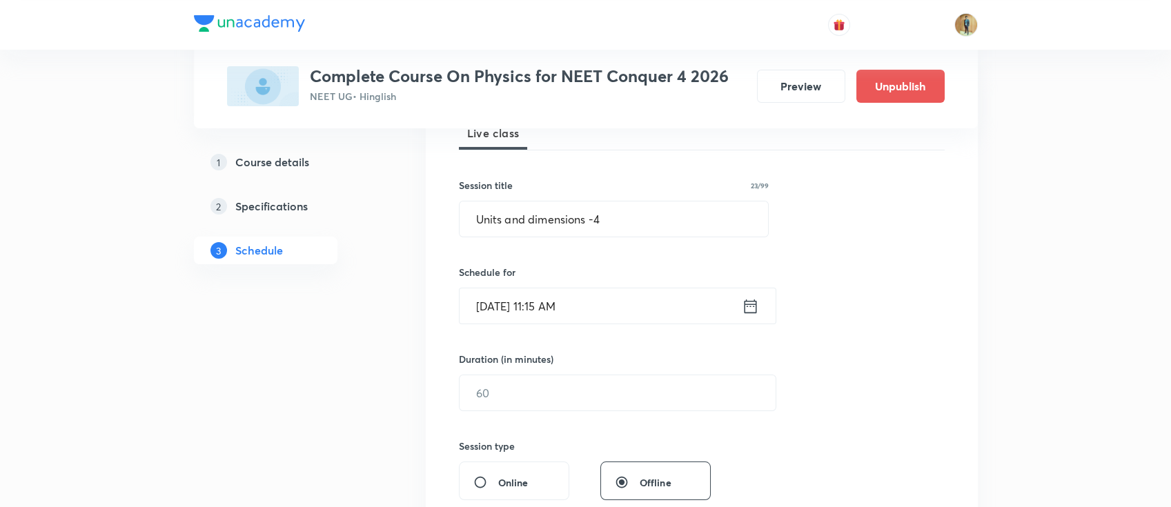
scroll to position [275, 0]
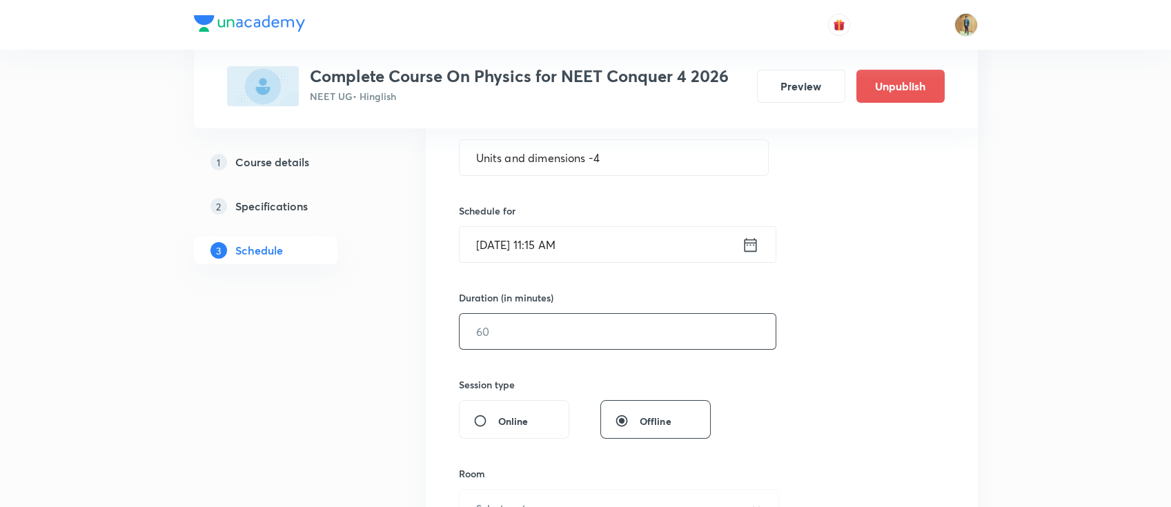
click at [586, 329] on input "text" at bounding box center [618, 331] width 316 height 35
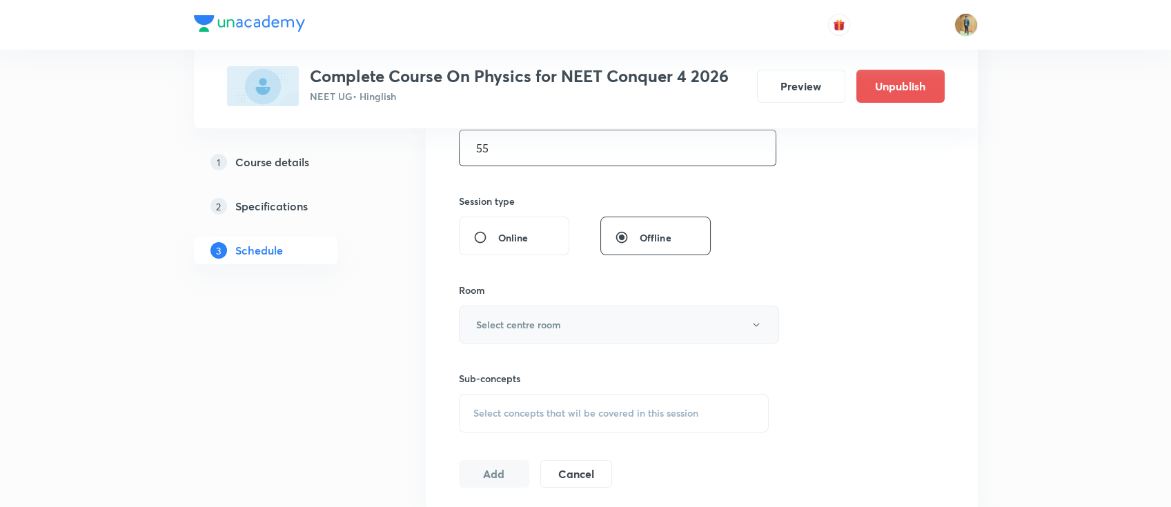
type input "55"
click at [587, 318] on button "Select centre room" at bounding box center [619, 325] width 320 height 38
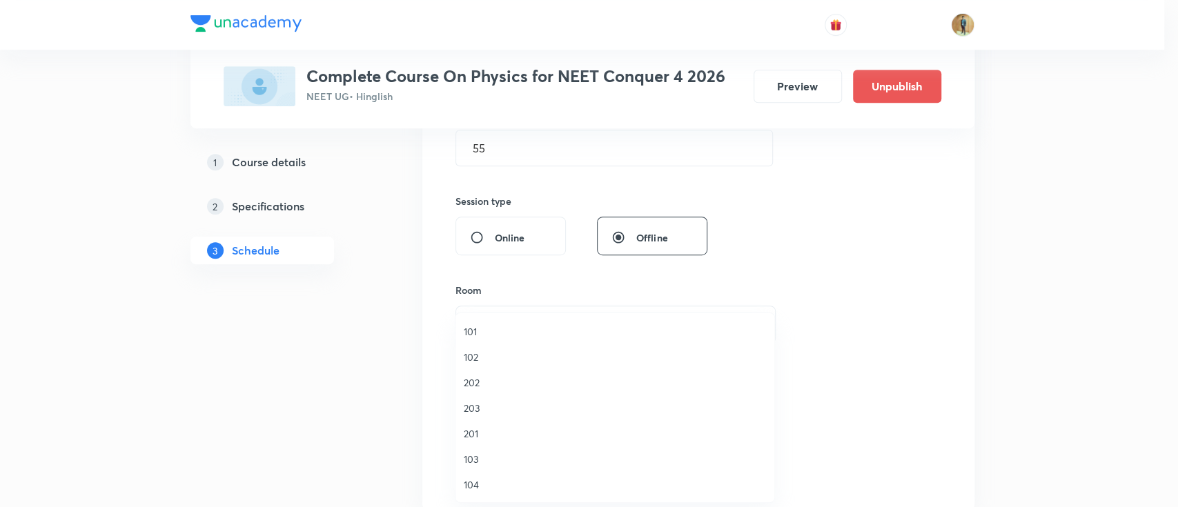
click at [517, 381] on span "202" at bounding box center [615, 382] width 302 height 14
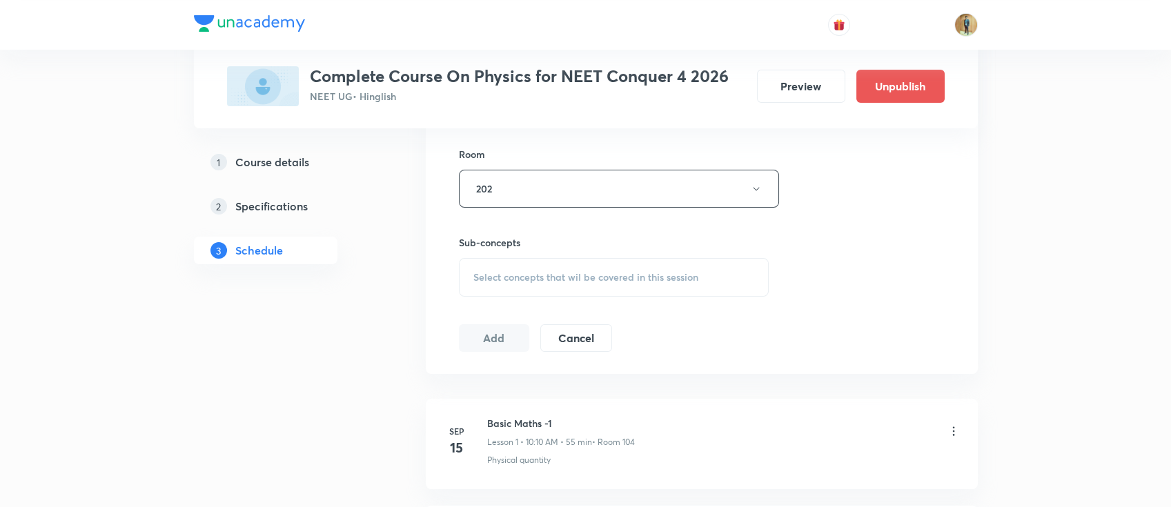
scroll to position [704, 0]
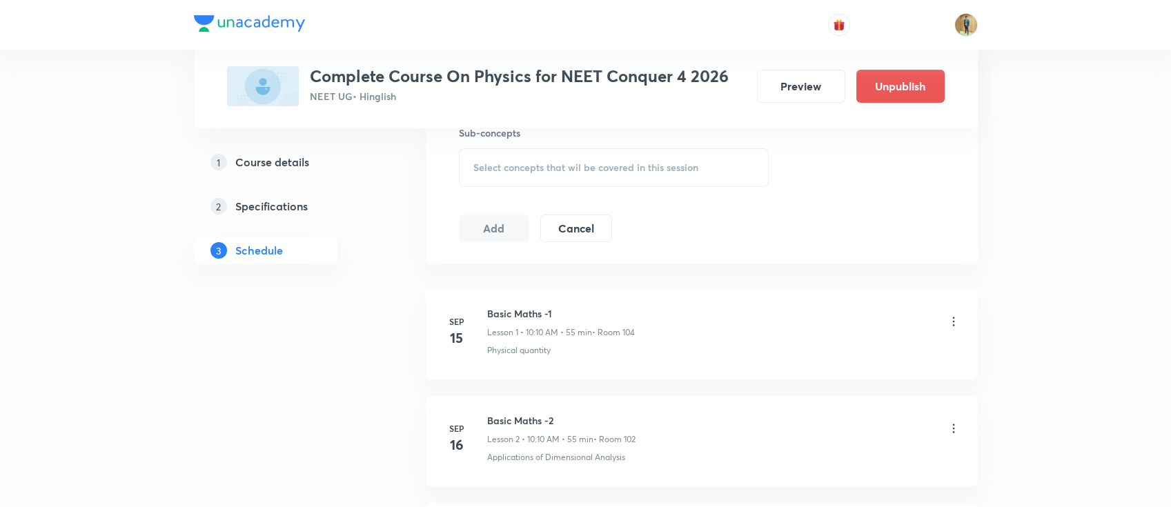
click at [591, 179] on div "Select concepts that wil be covered in this session" at bounding box center [614, 167] width 311 height 39
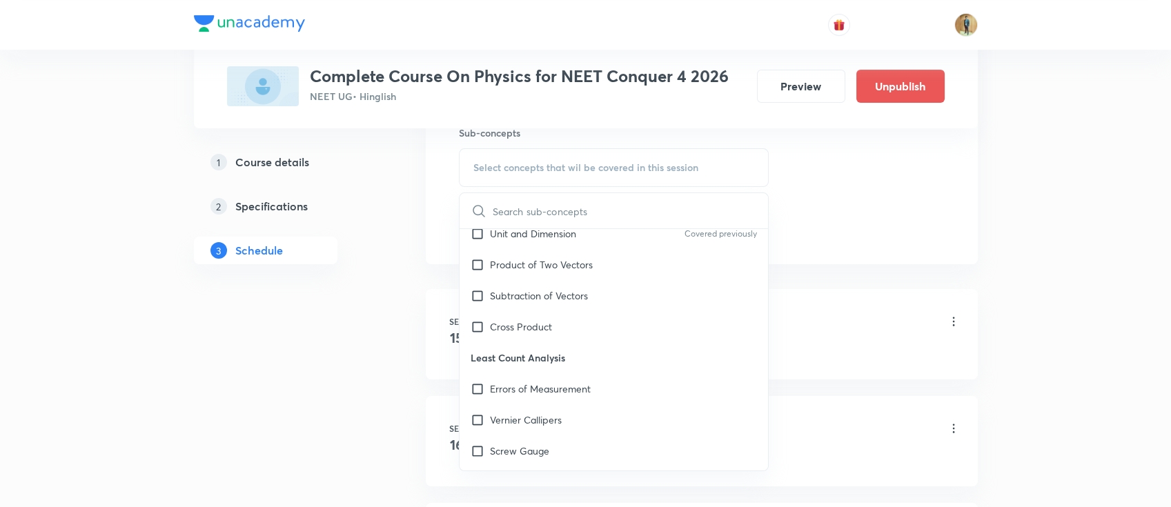
scroll to position [306, 0]
click at [549, 389] on div "Screw Gauge" at bounding box center [614, 387] width 309 height 31
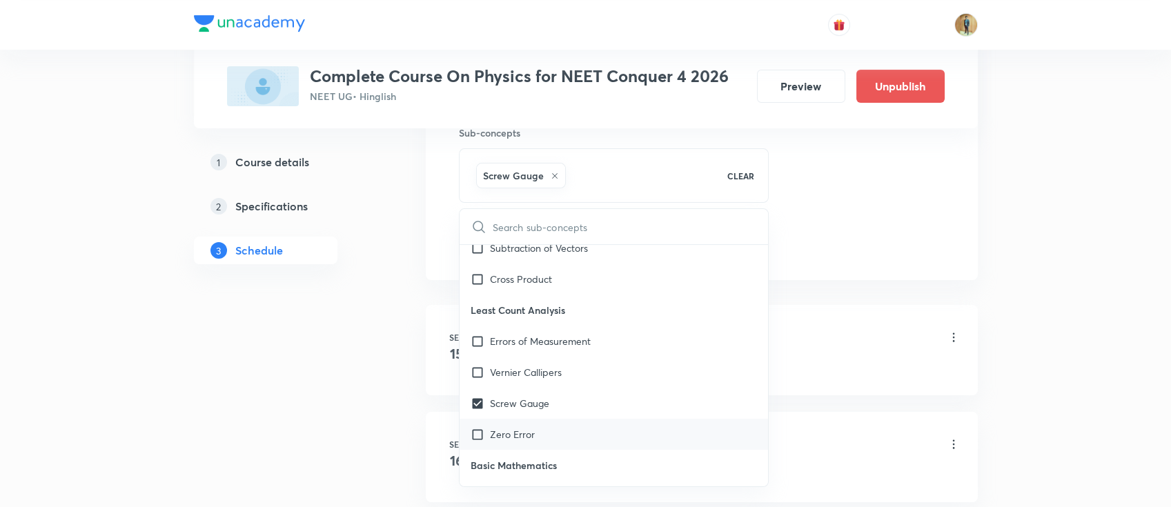
click at [529, 424] on div "Zero Error" at bounding box center [614, 434] width 309 height 31
checkbox input "true"
click at [541, 373] on p "Vernier Callipers" at bounding box center [526, 372] width 72 height 14
checkbox input "true"
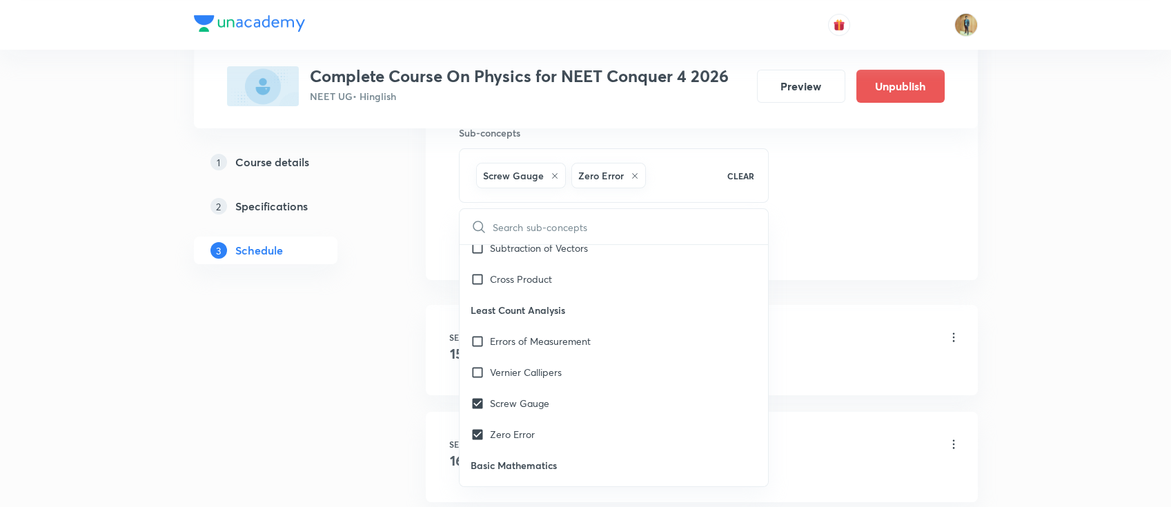
checkbox input "true"
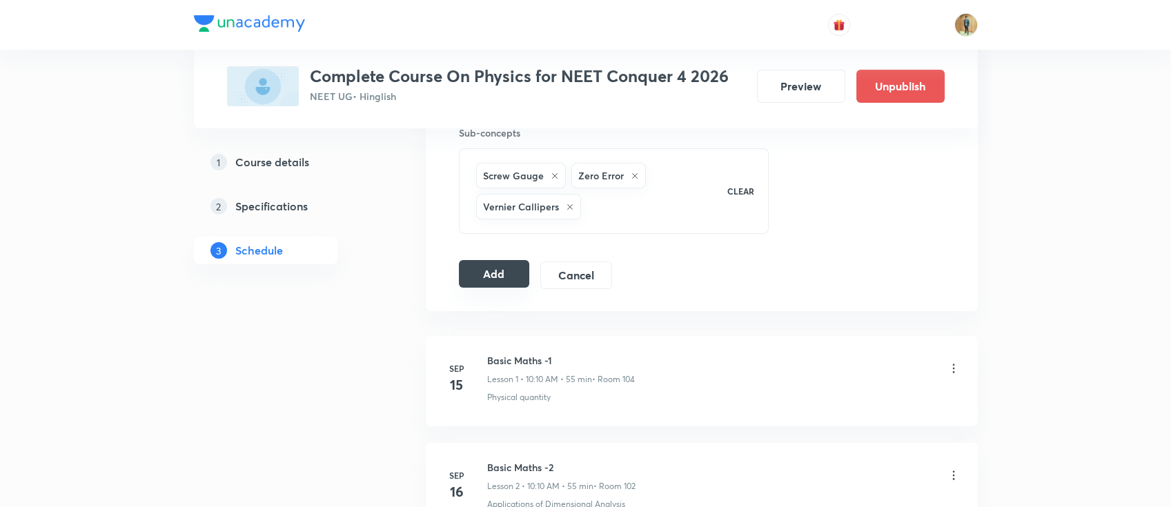
drag, startPoint x: 515, startPoint y: 275, endPoint x: 514, endPoint y: 268, distance: 6.9
click at [513, 275] on button "Add" at bounding box center [494, 274] width 71 height 28
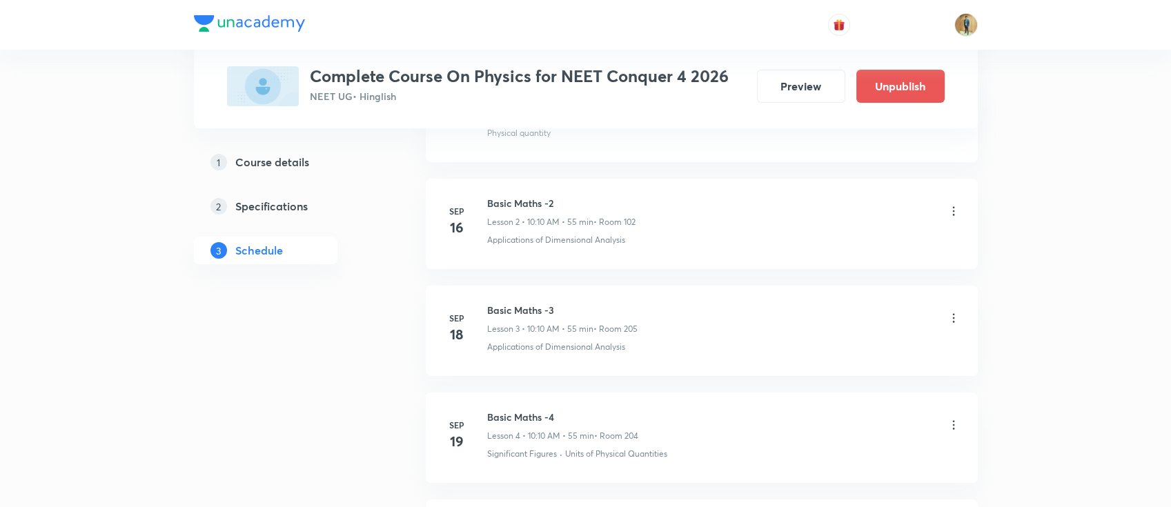
scroll to position [0, 0]
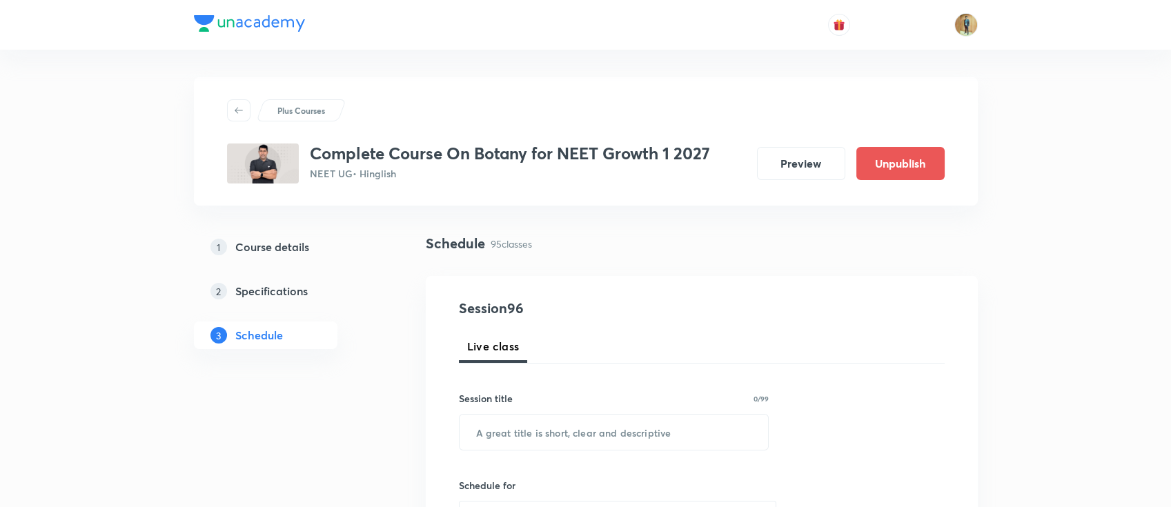
scroll to position [10756, 0]
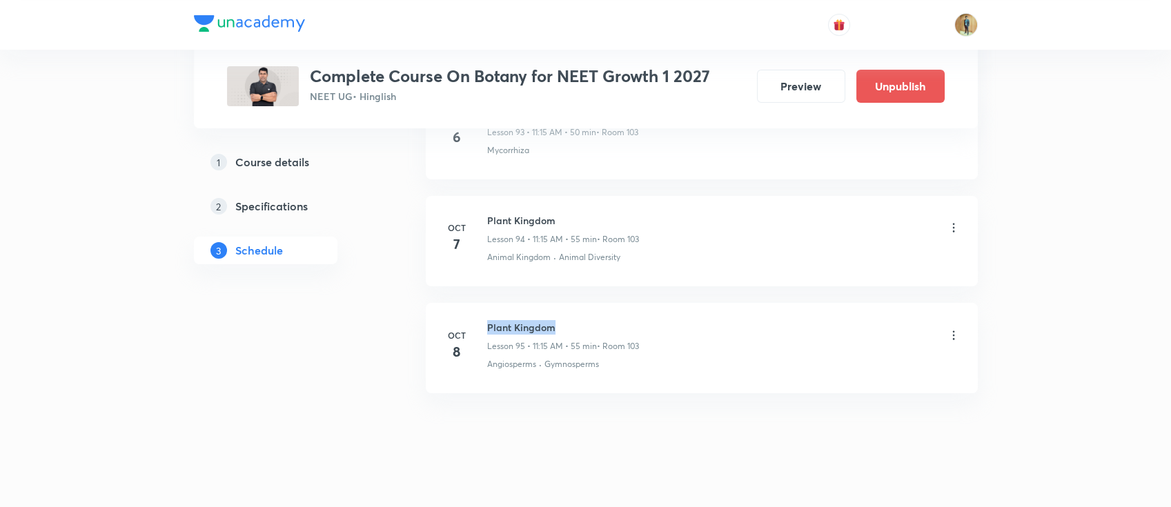
drag, startPoint x: 489, startPoint y: 310, endPoint x: 660, endPoint y: 311, distance: 171.2
click at [660, 320] on div "Plant Kingdom Lesson 95 • 11:15 AM • 55 min • Room 103" at bounding box center [723, 336] width 473 height 32
copy h6 "Plant Kingdom"
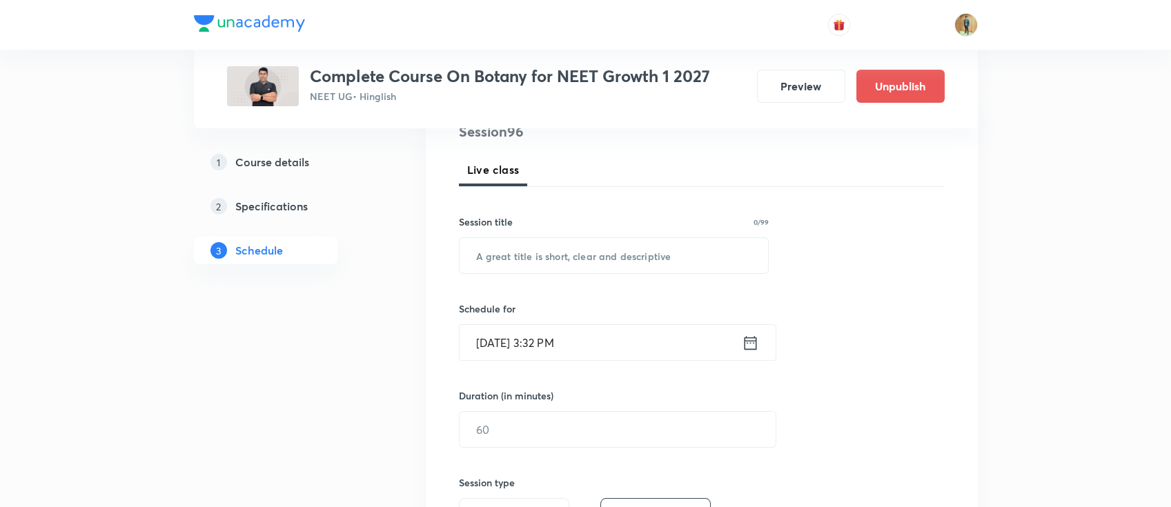
scroll to position [184, 0]
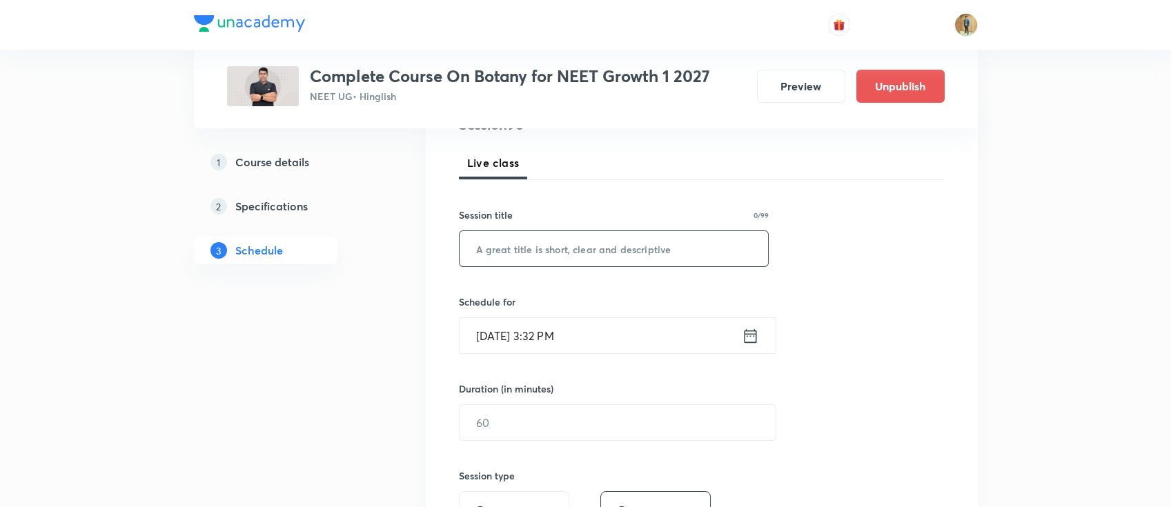
click at [655, 244] on input "text" at bounding box center [614, 248] width 309 height 35
paste input "Plant Kingdom"
type input "Plant Kingdom"
click at [597, 333] on input "[DATE] 3:32 PM" at bounding box center [601, 335] width 282 height 35
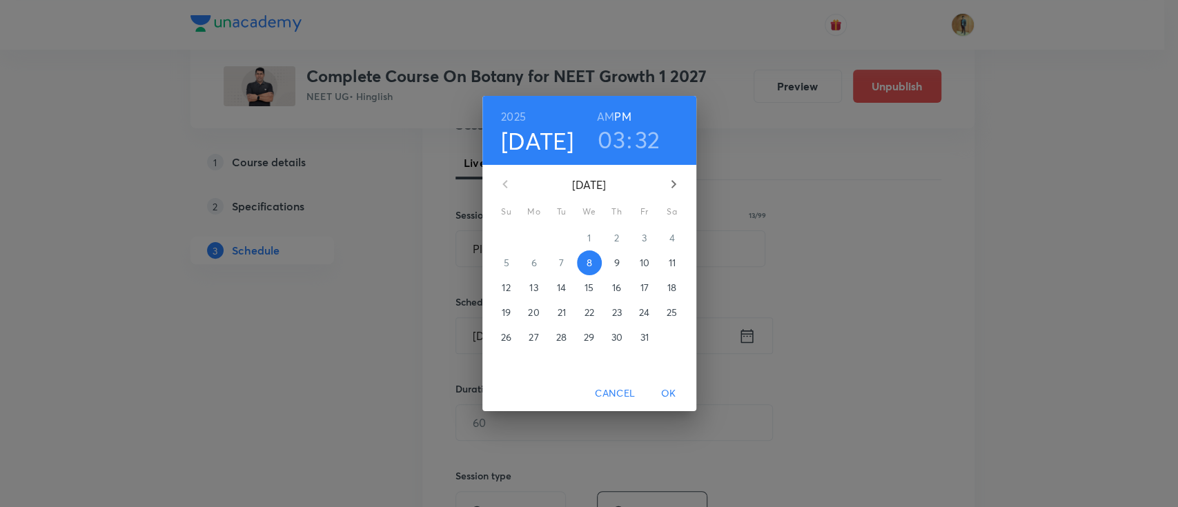
click at [627, 264] on span "9" at bounding box center [617, 263] width 25 height 14
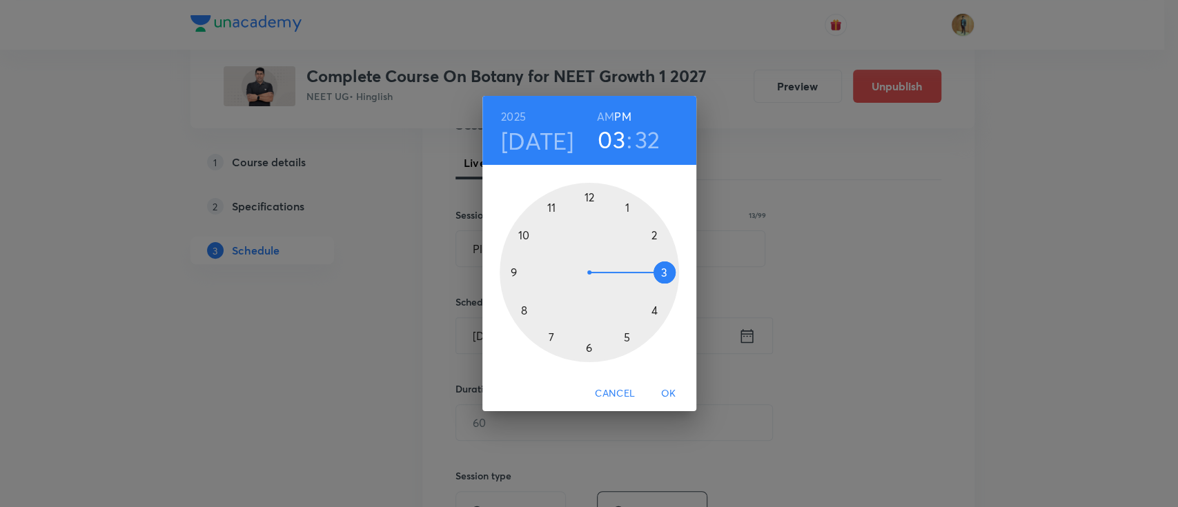
click at [550, 207] on div at bounding box center [589, 272] width 179 height 179
click at [663, 273] on div at bounding box center [589, 272] width 179 height 179
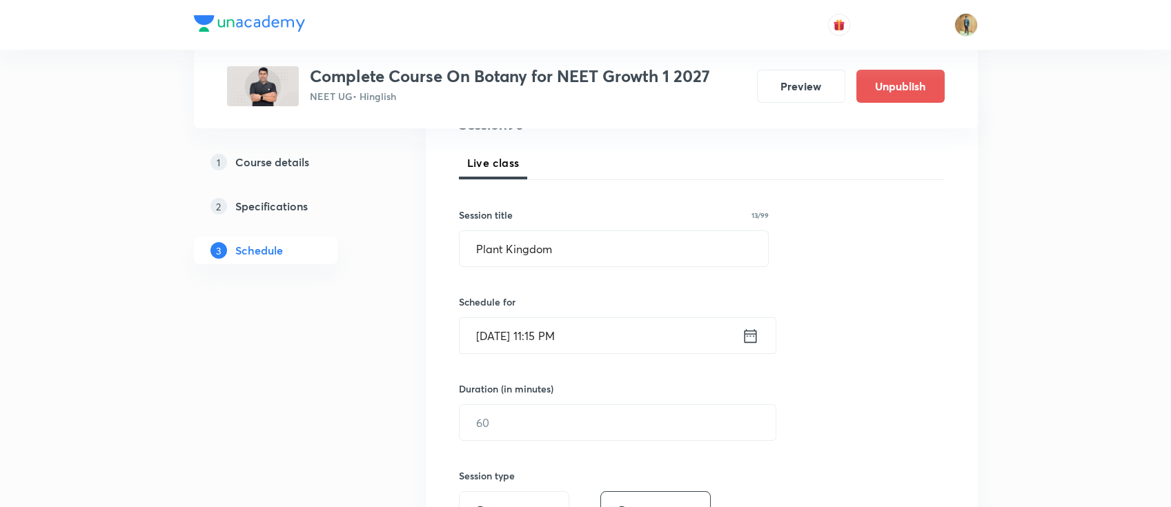
click at [583, 336] on input "Oct 9, 2025, 11:15 PM" at bounding box center [601, 335] width 282 height 35
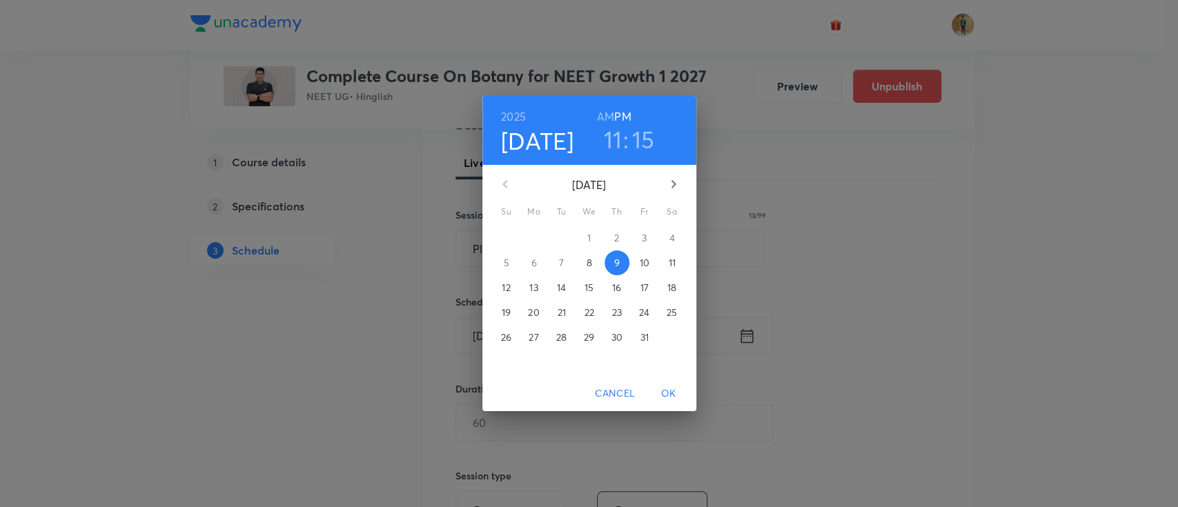
click at [606, 107] on h6 "AM" at bounding box center [605, 116] width 17 height 19
click at [672, 395] on span "OK" at bounding box center [668, 393] width 33 height 17
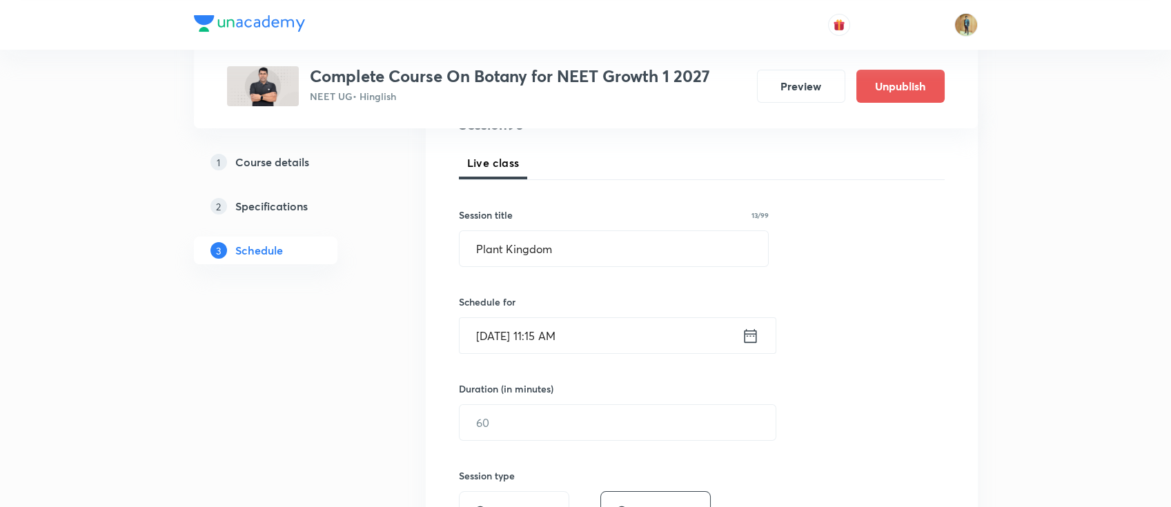
scroll to position [245, 0]
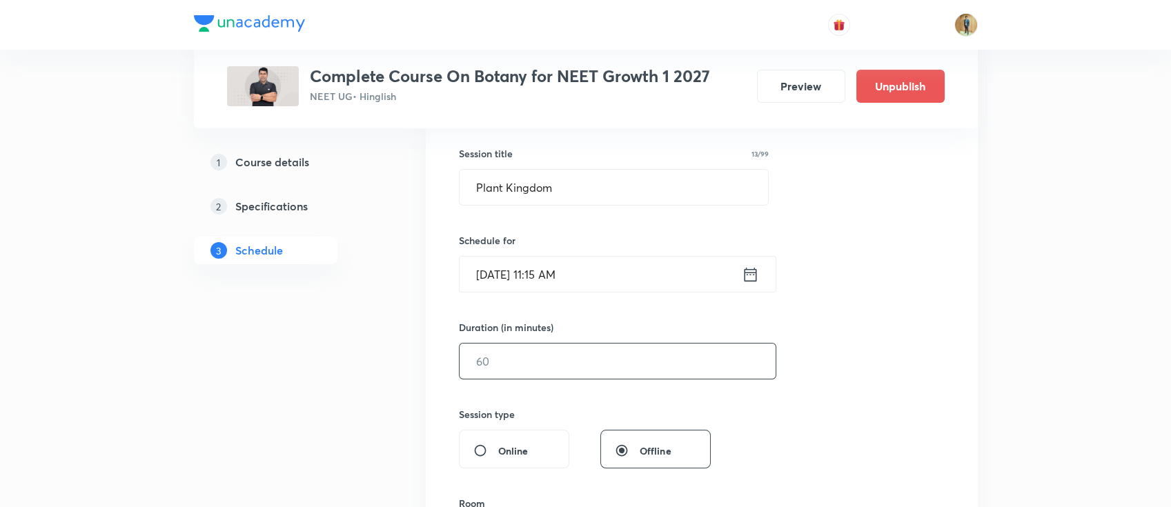
click at [508, 360] on input "text" at bounding box center [618, 361] width 316 height 35
click at [572, 356] on input "text" at bounding box center [618, 361] width 316 height 35
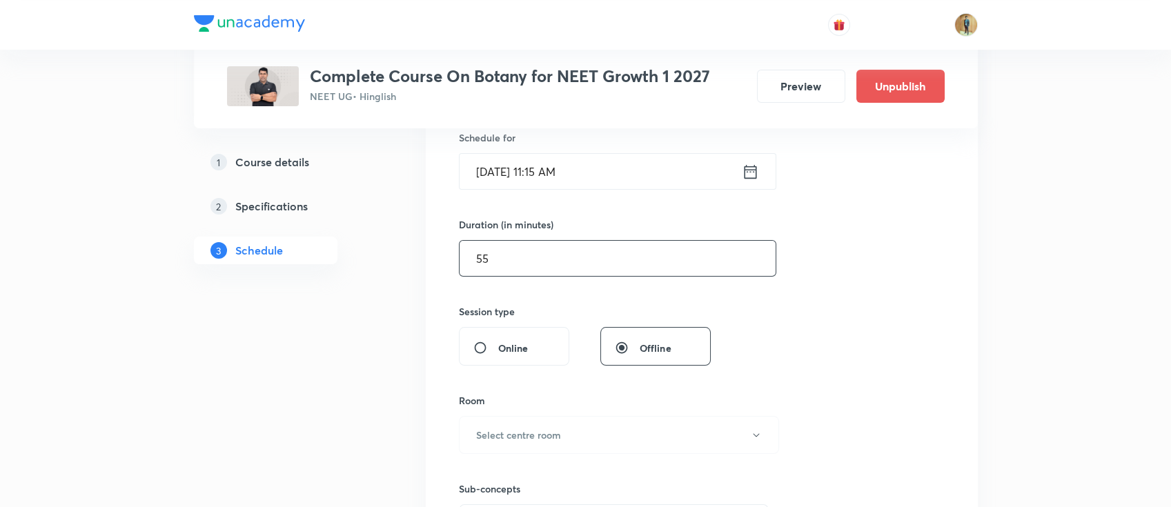
scroll to position [491, 0]
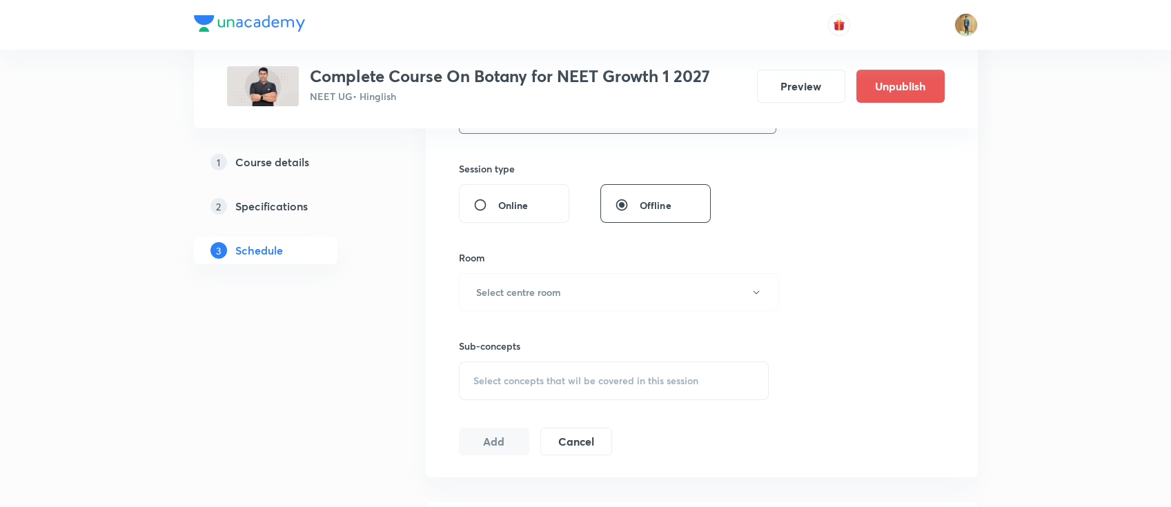
type input "55"
click at [533, 296] on h6 "Select centre room" at bounding box center [518, 292] width 85 height 14
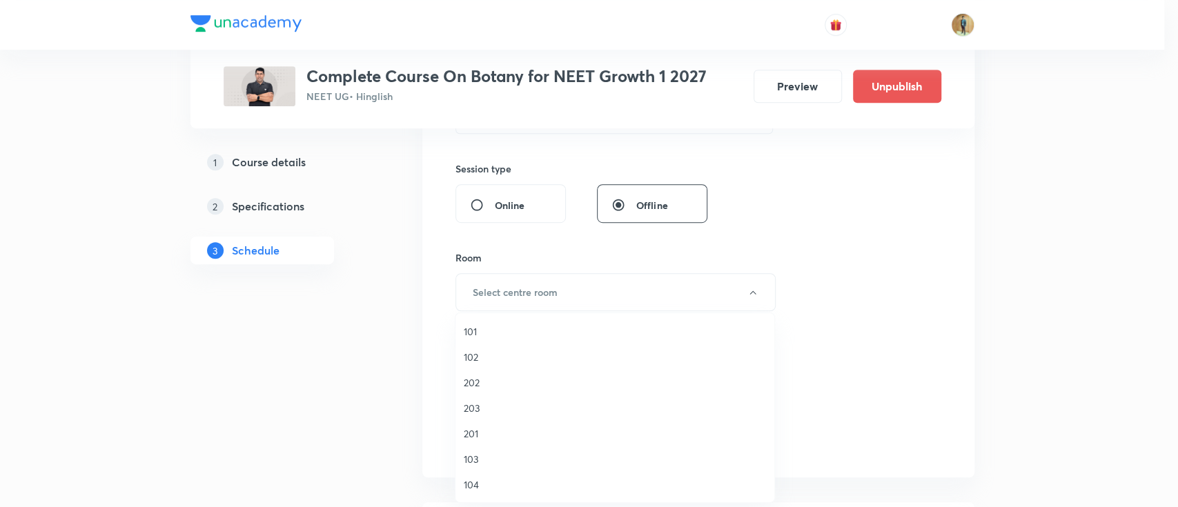
click at [502, 379] on span "202" at bounding box center [615, 382] width 302 height 14
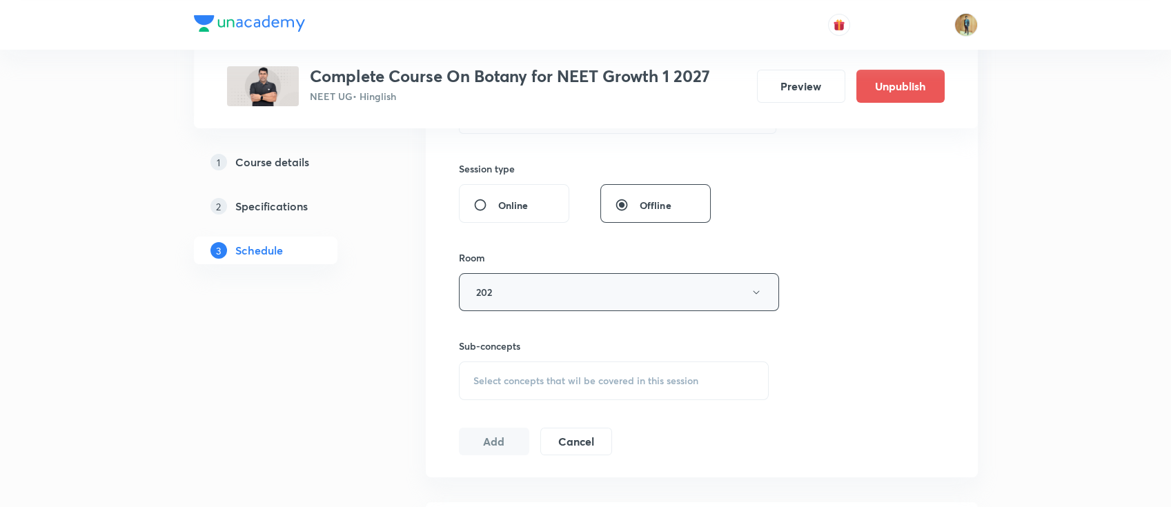
click at [502, 301] on button "202" at bounding box center [619, 292] width 320 height 38
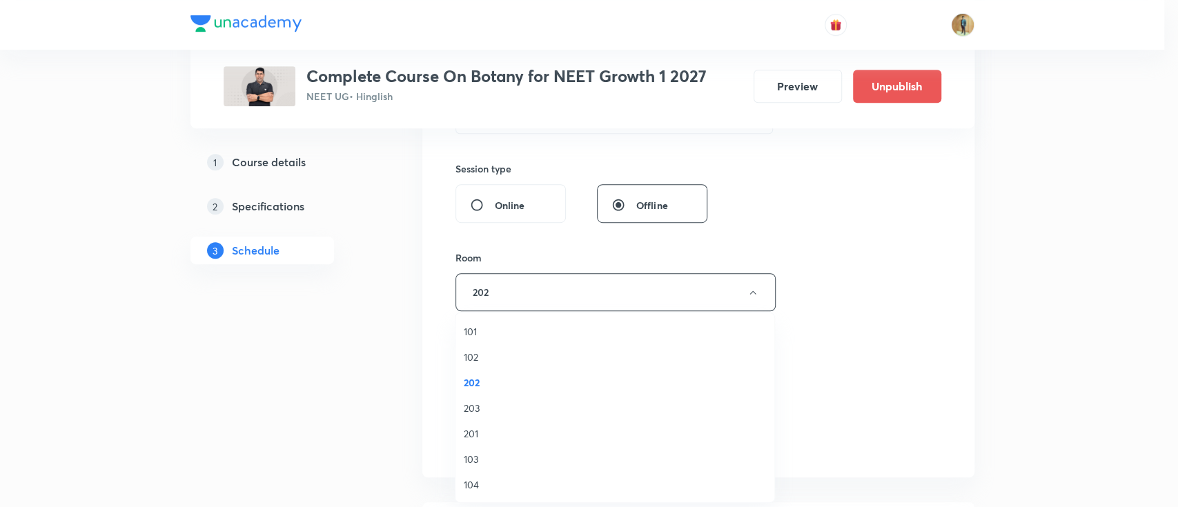
click at [476, 463] on span "103" at bounding box center [615, 459] width 302 height 14
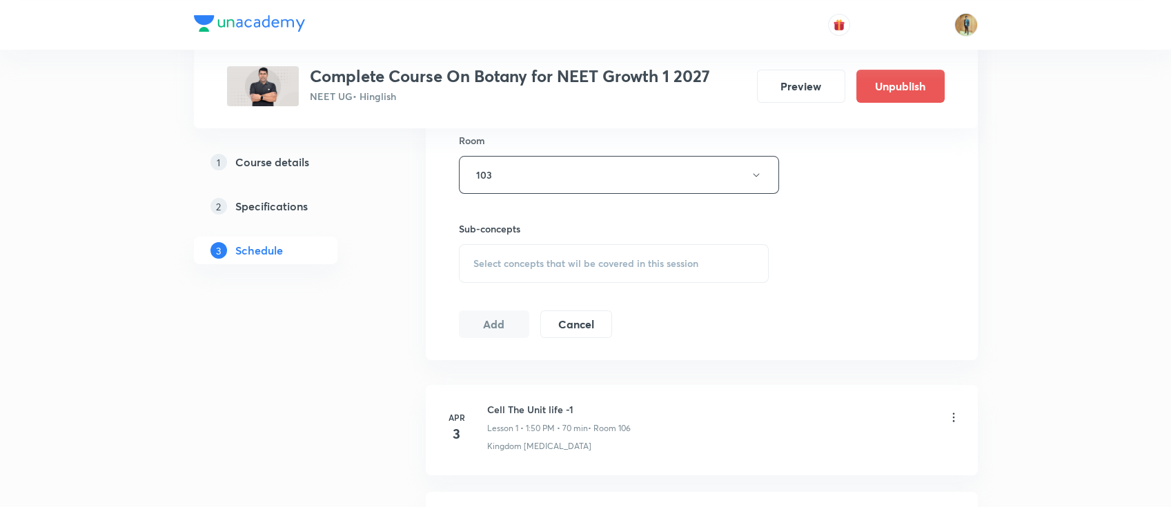
scroll to position [613, 0]
click at [554, 262] on span "Select concepts that wil be covered in this session" at bounding box center [585, 258] width 225 height 11
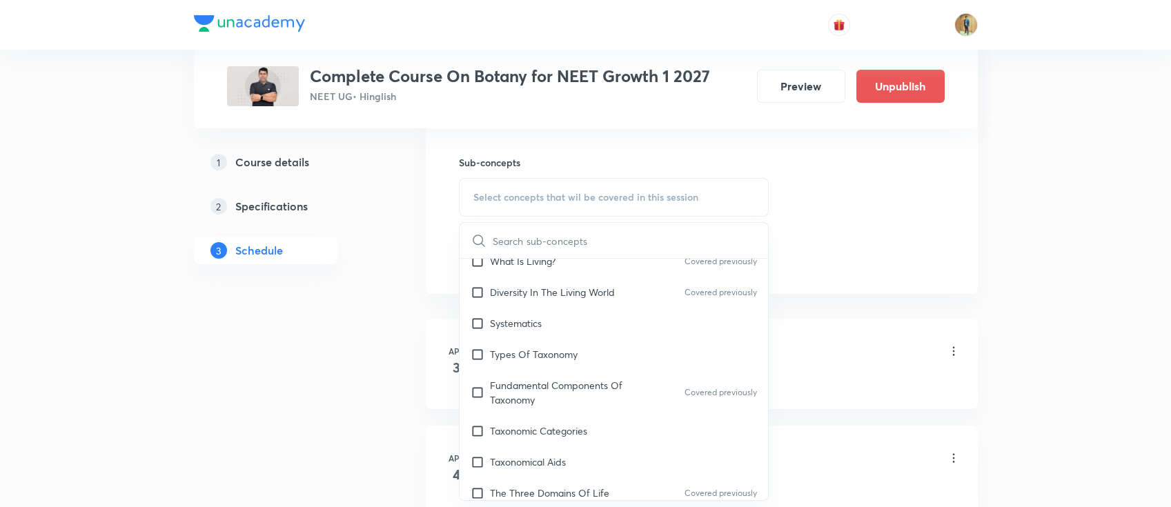
scroll to position [491, 0]
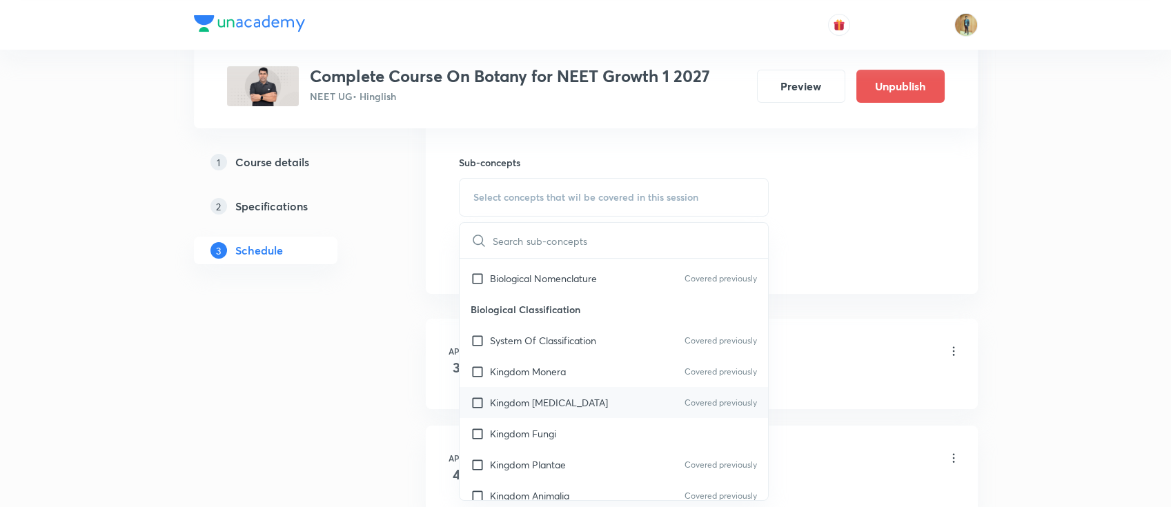
click at [557, 407] on p "Kingdom Protista" at bounding box center [549, 402] width 118 height 14
checkbox input "true"
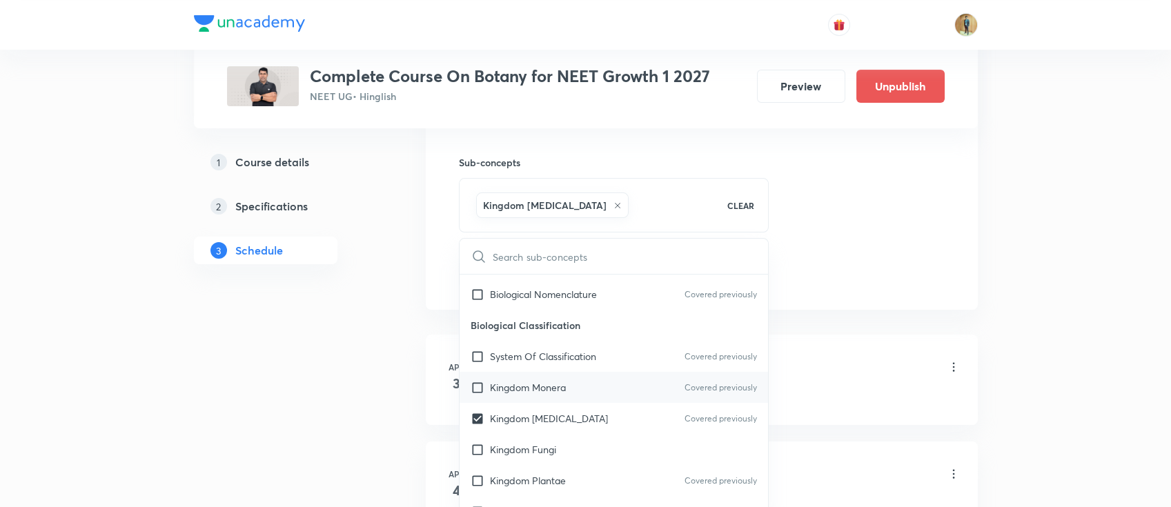
click at [507, 389] on p "Kingdom Monera" at bounding box center [528, 387] width 76 height 14
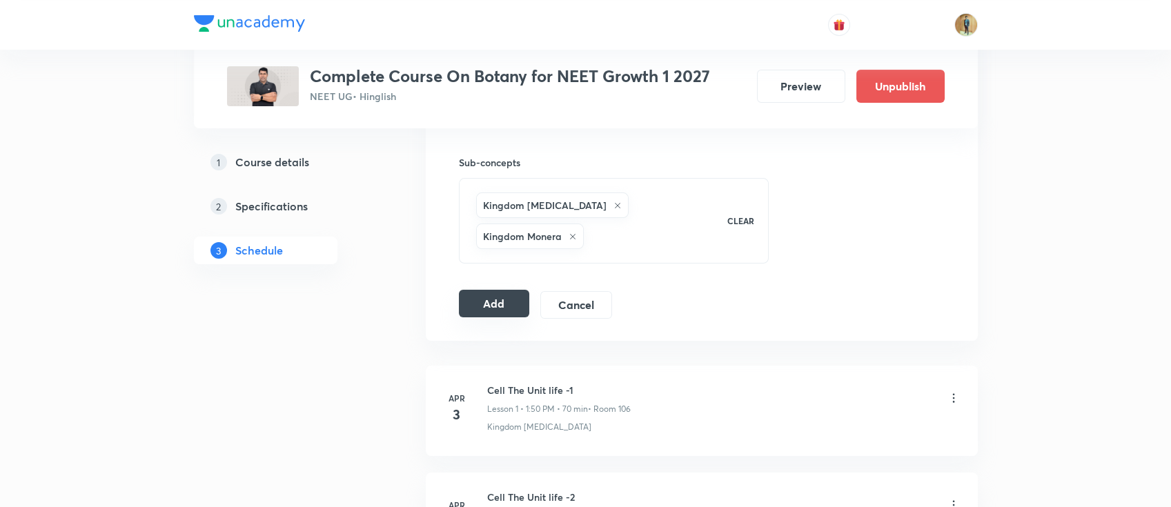
click at [478, 290] on button "Add" at bounding box center [494, 304] width 71 height 28
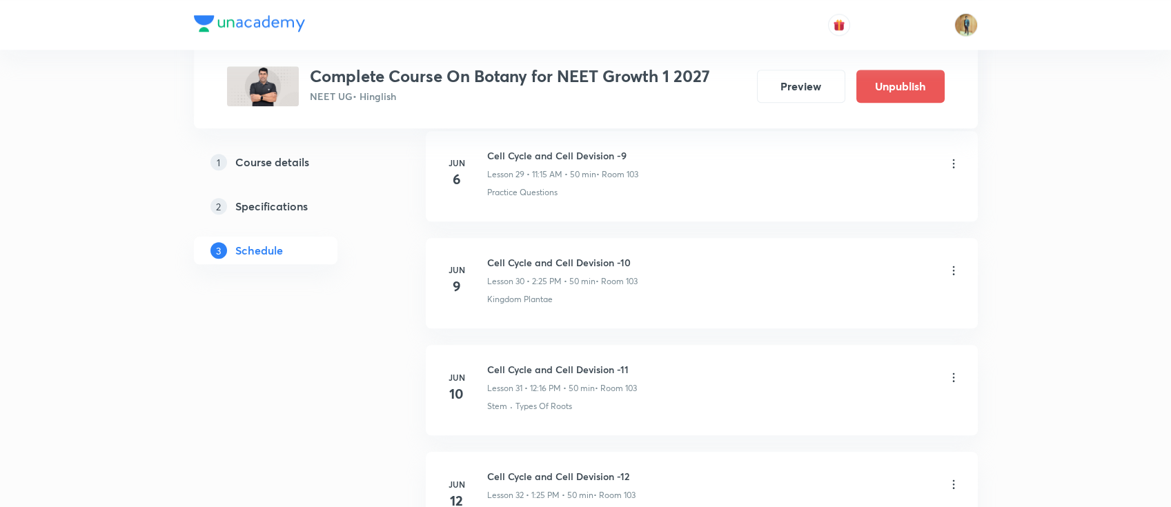
scroll to position [0, 0]
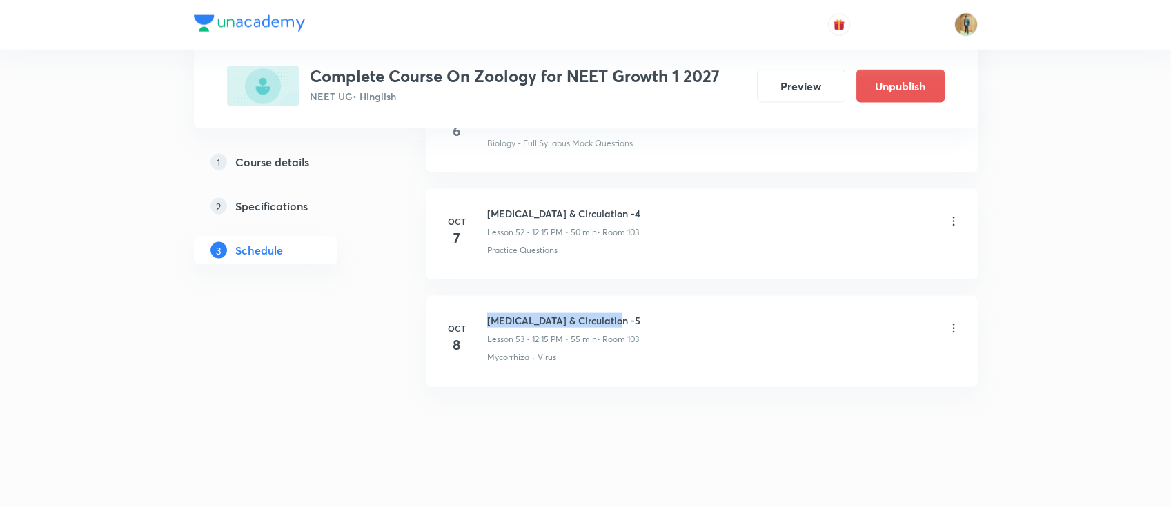
click at [646, 313] on div "[MEDICAL_DATA] & Circulation -5 Lesson 53 • 12:15 PM • 55 min • Room 103" at bounding box center [723, 329] width 473 height 32
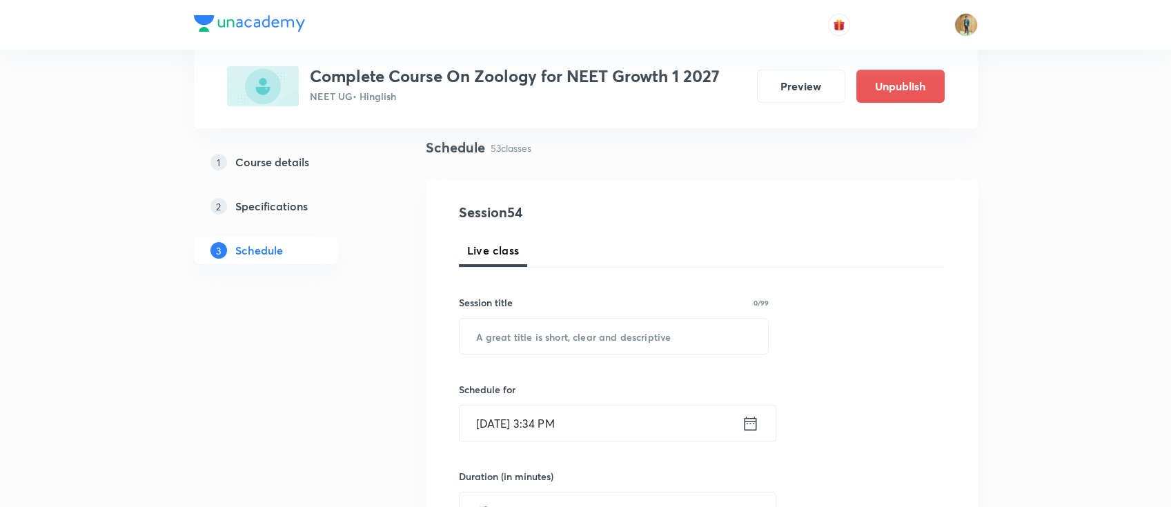
scroll to position [184, 0]
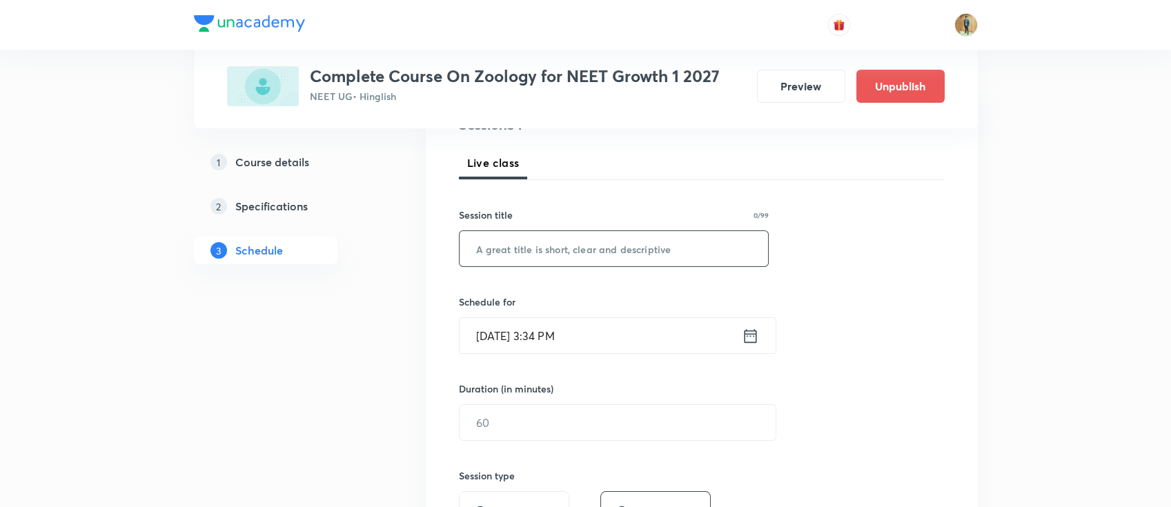
click at [561, 259] on input "text" at bounding box center [614, 248] width 309 height 35
paste input "Body fluid & Circulation -5"
drag, startPoint x: 605, startPoint y: 251, endPoint x: 625, endPoint y: 255, distance: 20.3
click at [625, 255] on input "Body fluid & Circulation -5" at bounding box center [614, 248] width 309 height 35
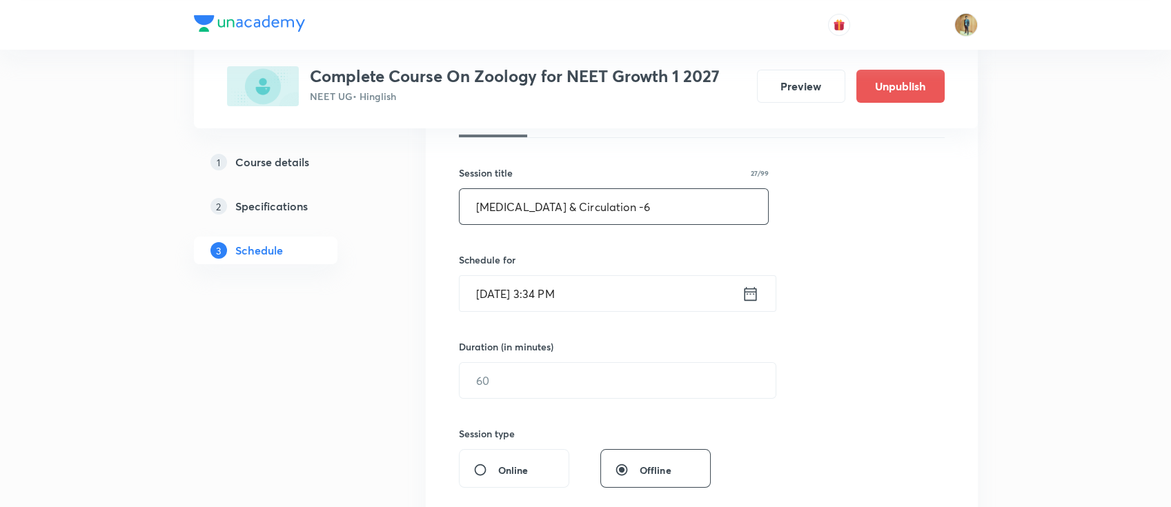
scroll to position [245, 0]
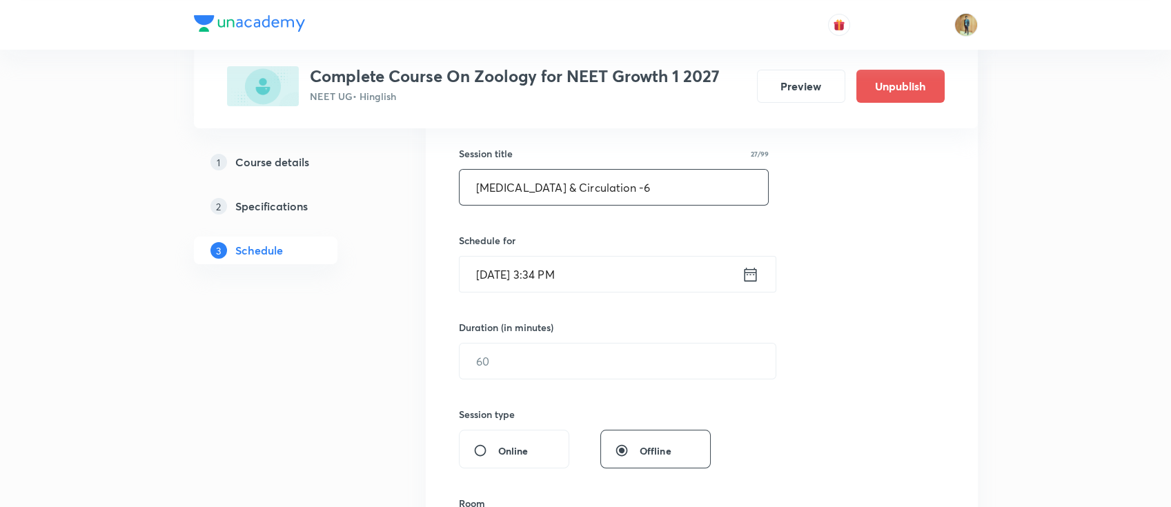
type input "Body fluid & Circulation -6"
click at [612, 271] on input "Oct 8, 2025, 3:34 PM" at bounding box center [601, 274] width 282 height 35
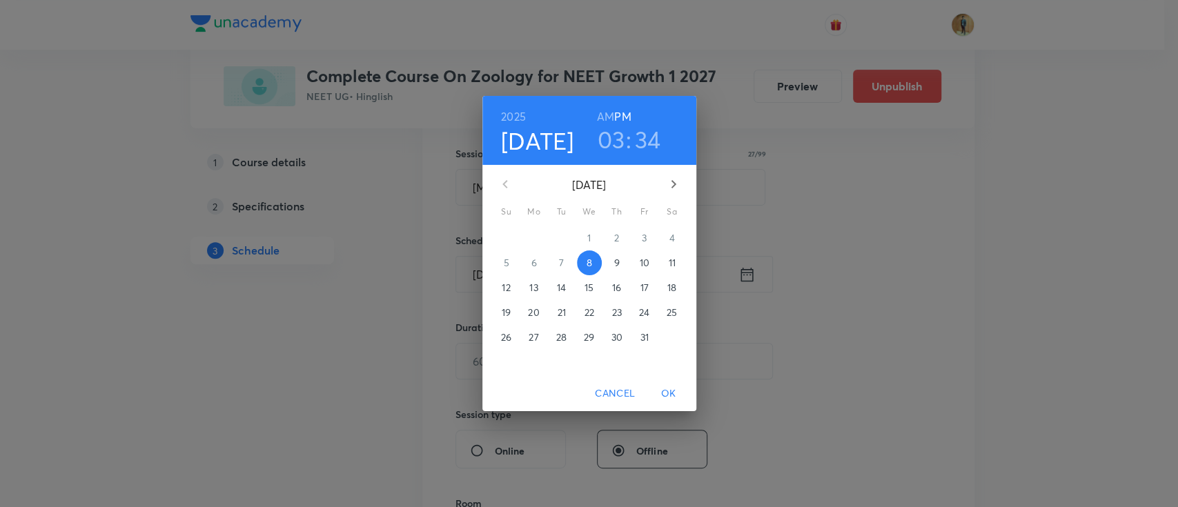
click at [620, 262] on span "9" at bounding box center [617, 263] width 25 height 14
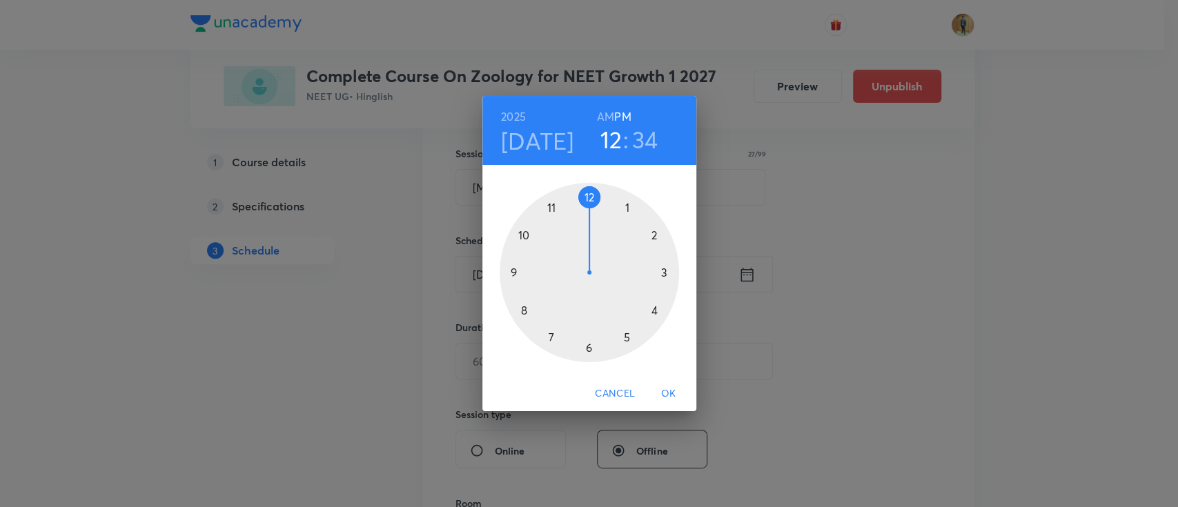
drag, startPoint x: 665, startPoint y: 274, endPoint x: 576, endPoint y: 213, distance: 108.2
click at [576, 213] on div at bounding box center [589, 272] width 179 height 179
drag, startPoint x: 556, startPoint y: 340, endPoint x: 635, endPoint y: 275, distance: 102.0
click at [635, 275] on div at bounding box center [589, 272] width 179 height 179
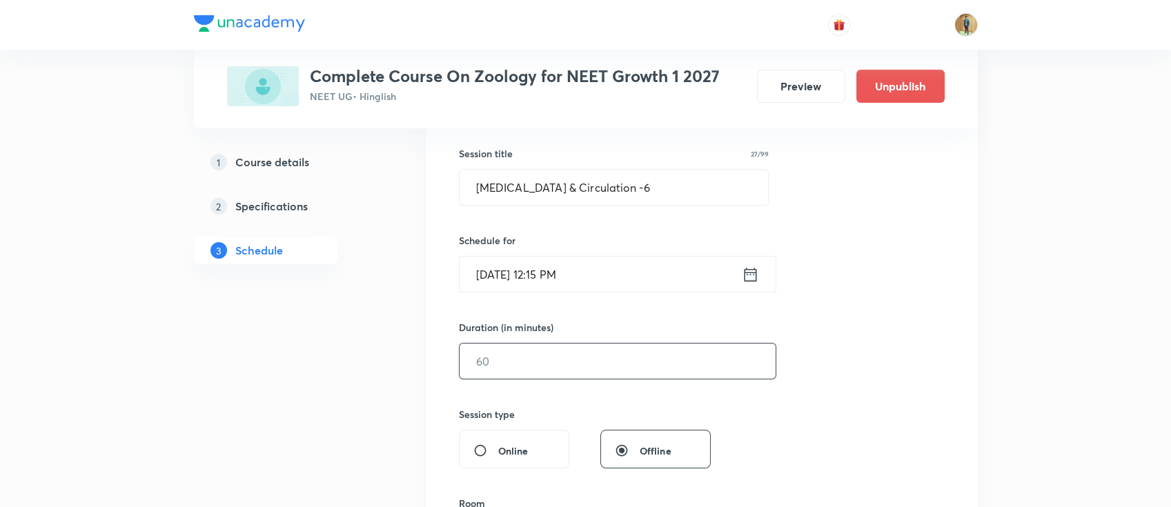
click at [543, 363] on input "text" at bounding box center [618, 361] width 316 height 35
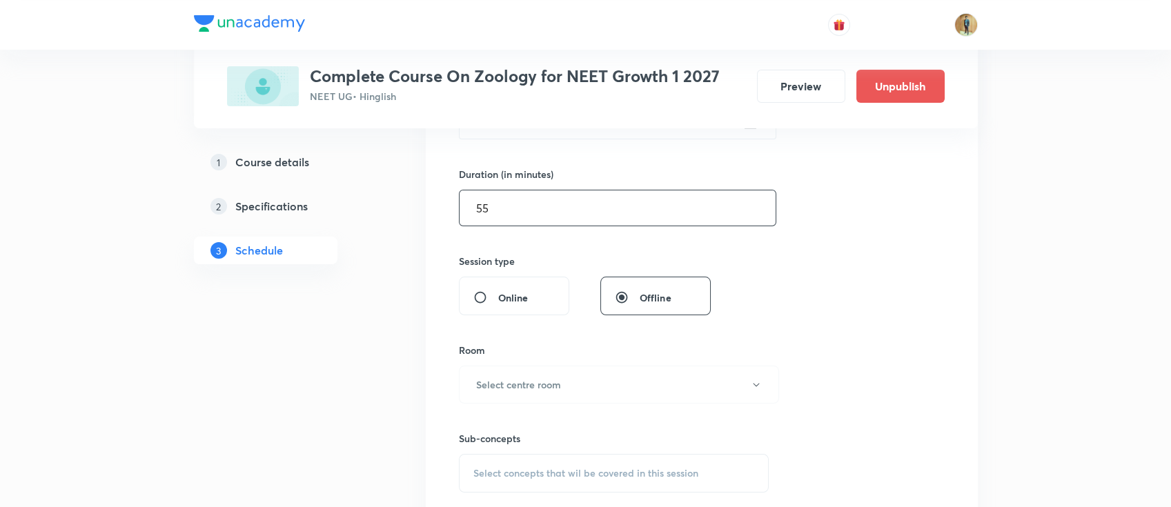
scroll to position [491, 0]
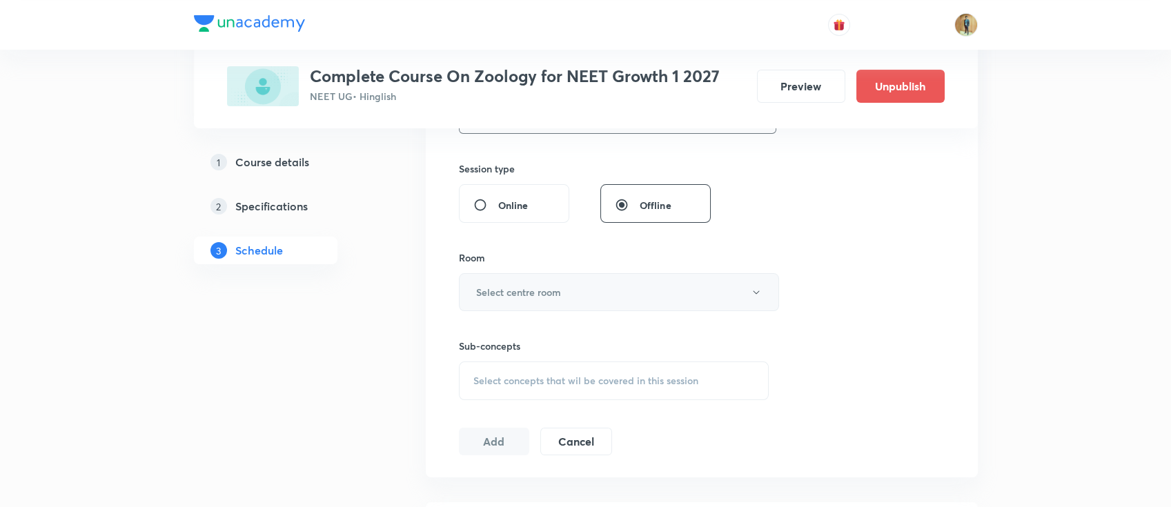
type input "55"
click at [560, 290] on h6 "Select centre room" at bounding box center [518, 292] width 85 height 14
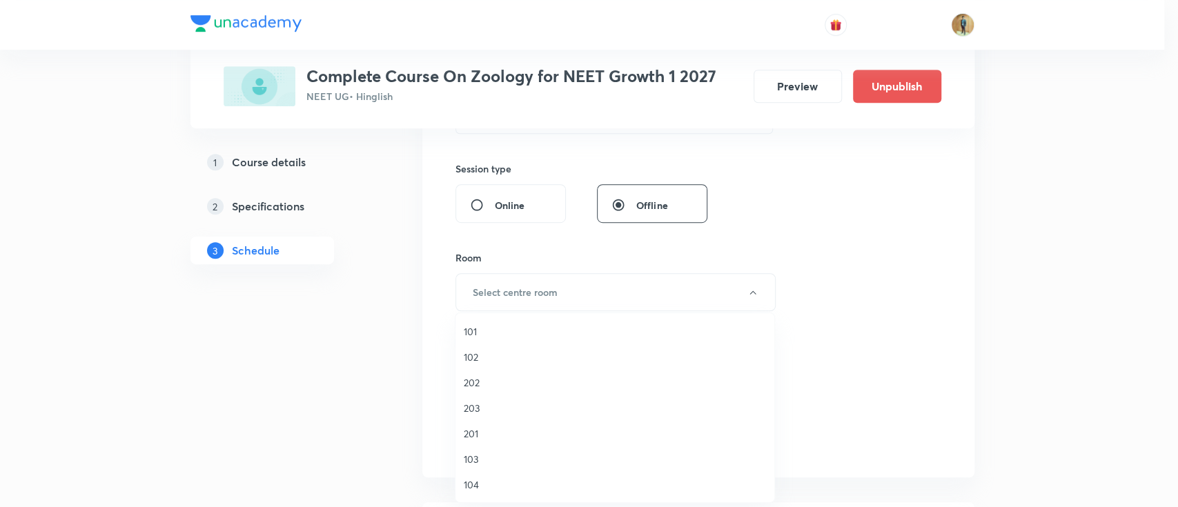
click at [485, 456] on span "103" at bounding box center [615, 459] width 302 height 14
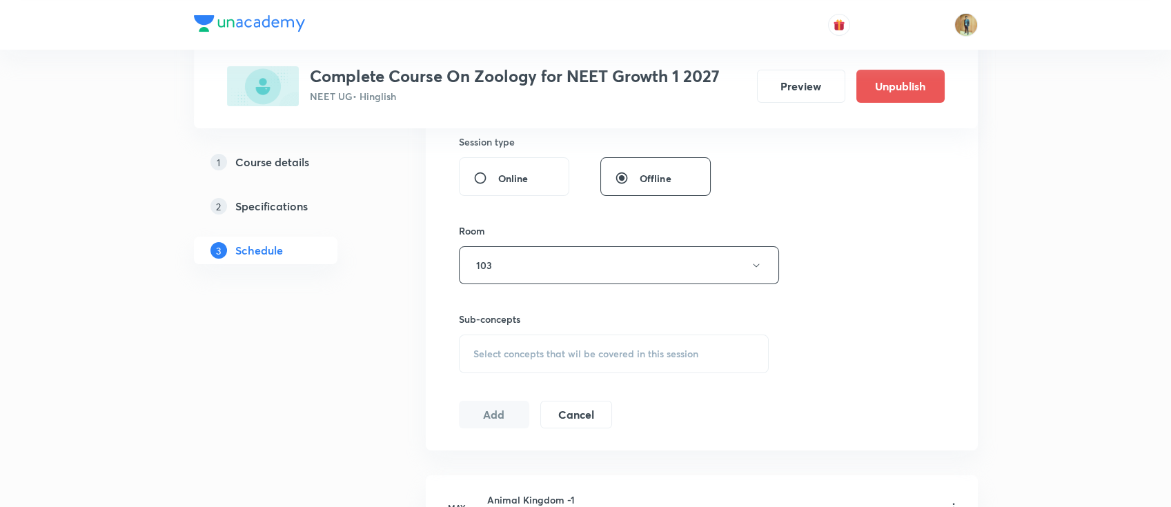
scroll to position [565, 0]
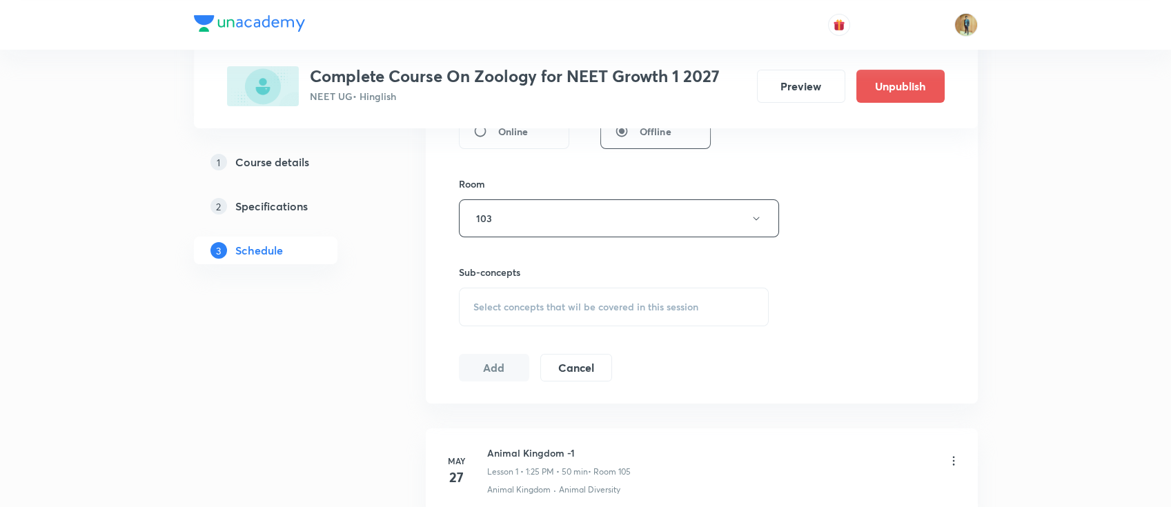
click at [551, 306] on span "Select concepts that wil be covered in this session" at bounding box center [585, 307] width 225 height 11
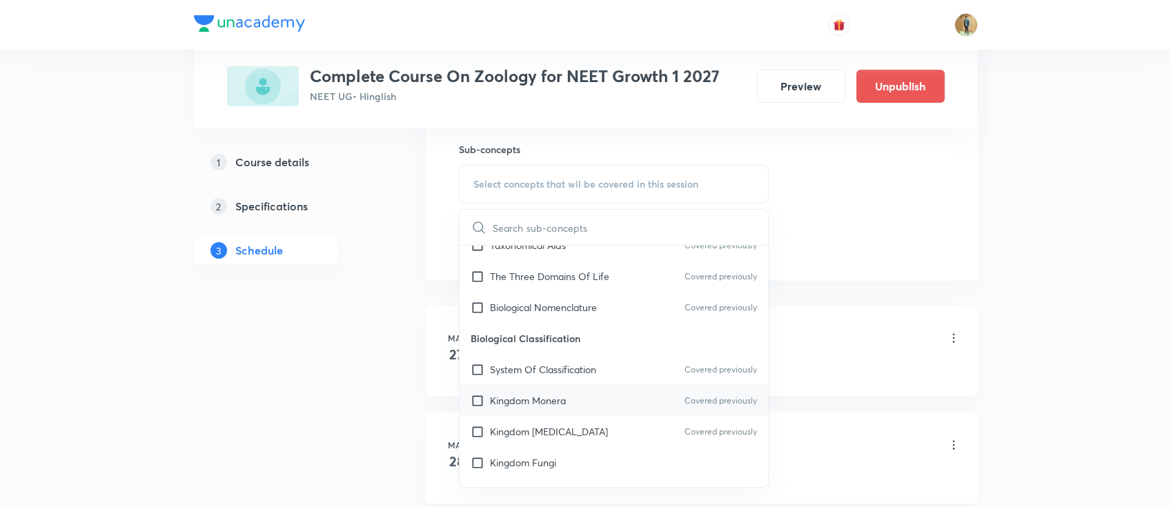
scroll to position [491, 0]
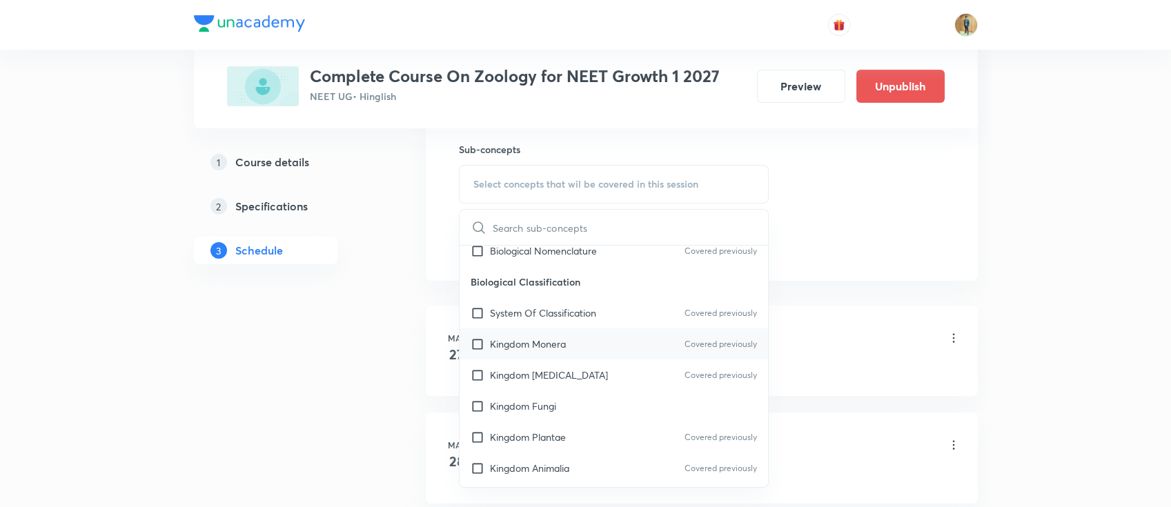
click at [527, 349] on p "Kingdom Monera" at bounding box center [528, 344] width 76 height 14
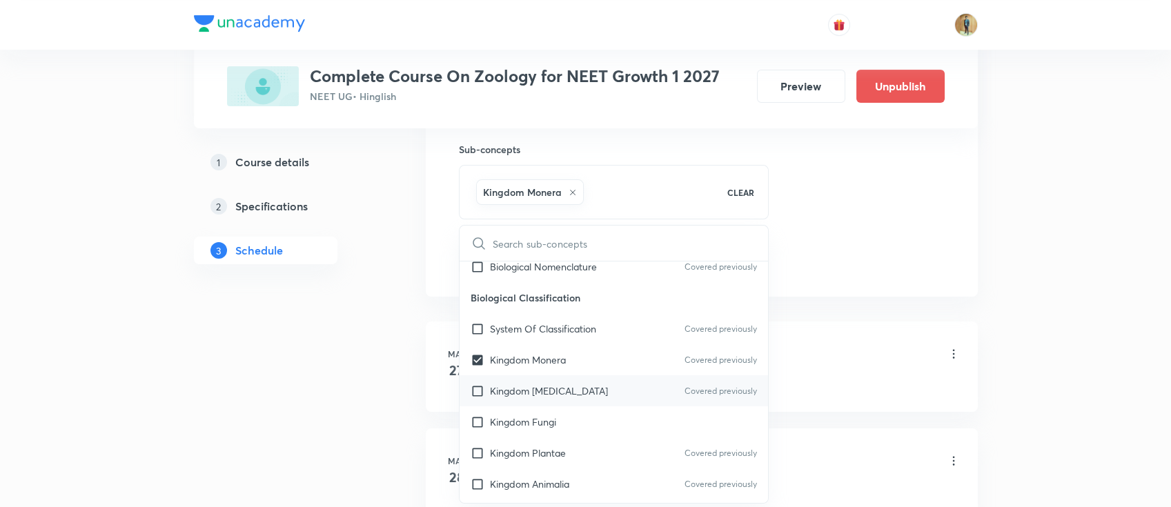
click at [525, 384] on p "Kingdom Protista" at bounding box center [549, 391] width 118 height 14
checkbox input "true"
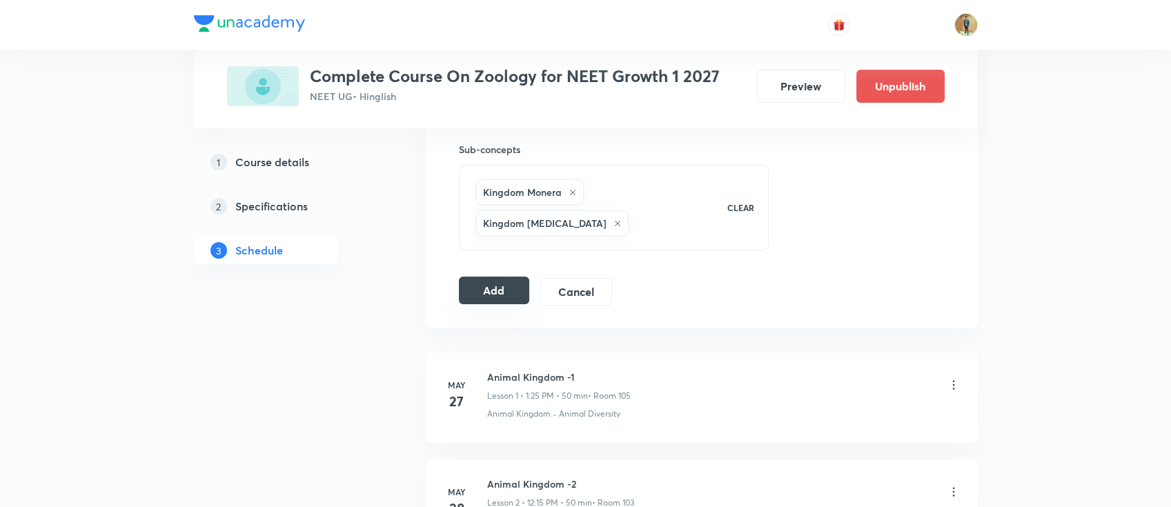
click at [496, 277] on button "Add" at bounding box center [494, 291] width 71 height 28
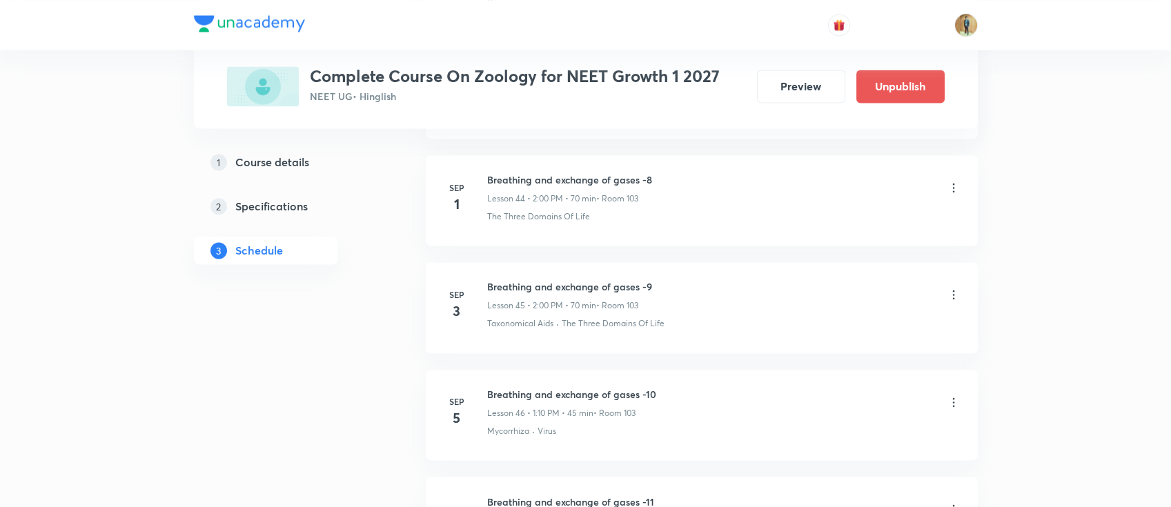
scroll to position [5633, 0]
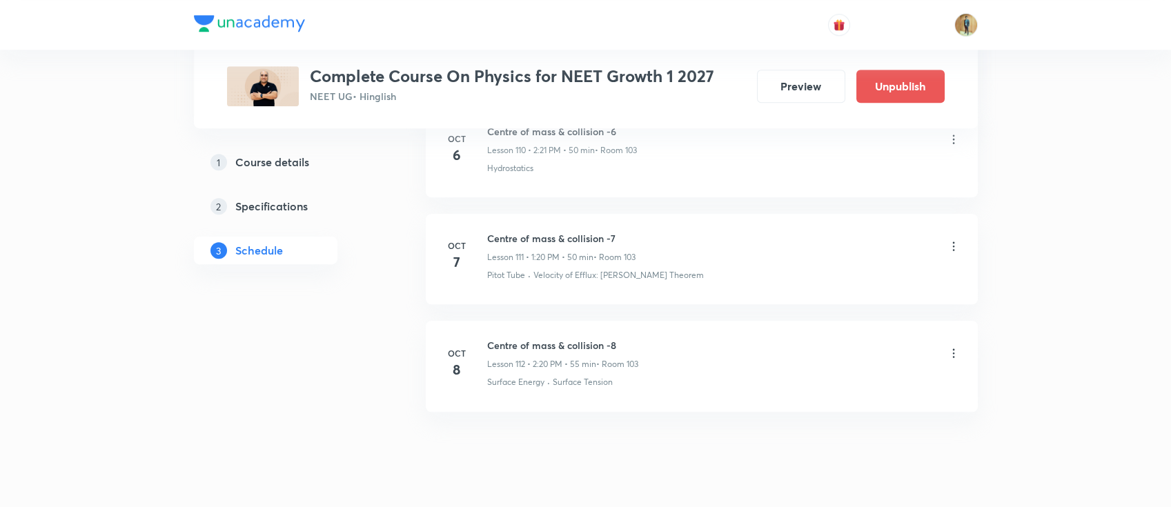
scroll to position [12574, 0]
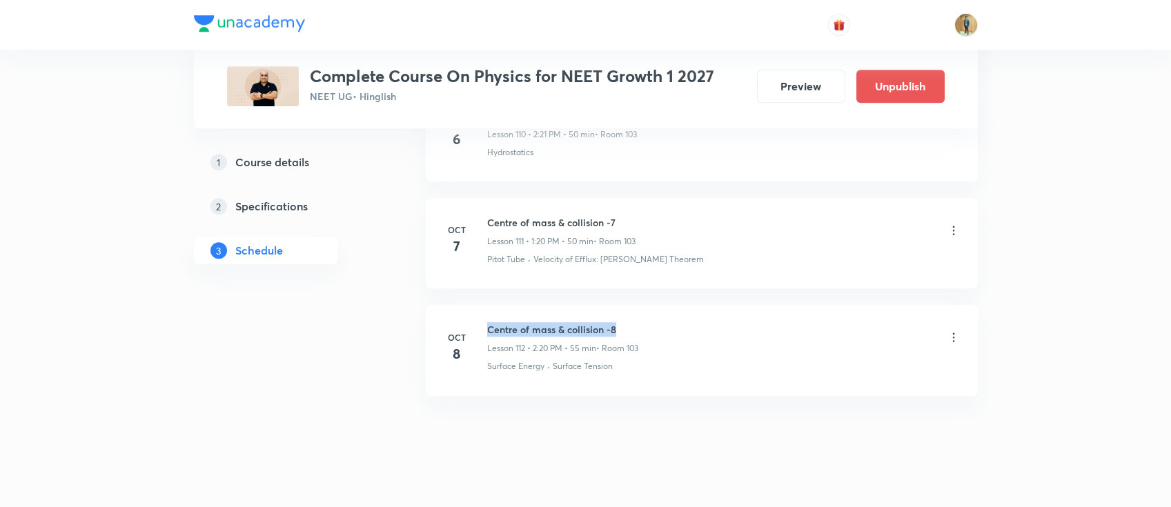
drag, startPoint x: 488, startPoint y: 309, endPoint x: 652, endPoint y: 317, distance: 163.8
click at [665, 322] on div "Centre of mass & collision -8 Lesson 112 • 2:20 PM • 55 min • Room 103" at bounding box center [723, 338] width 473 height 32
copy h6 "Centre of mass & collision -8"
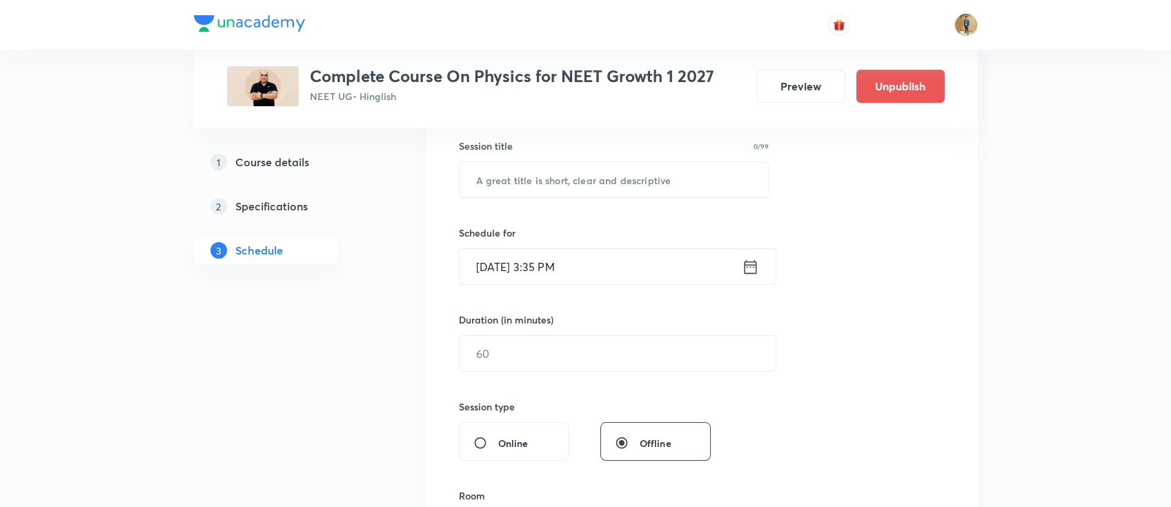
scroll to position [15, 0]
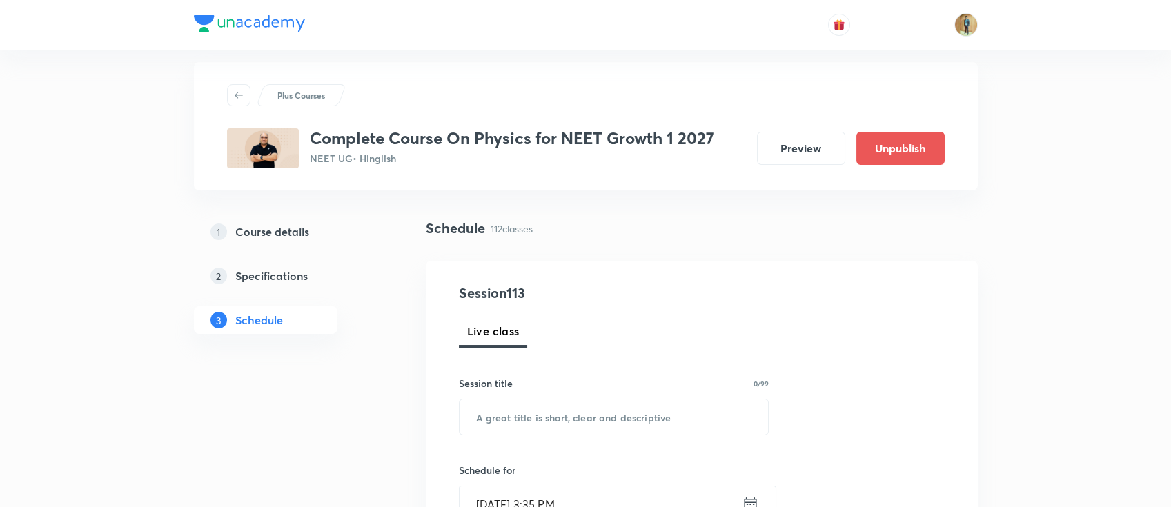
click at [586, 382] on div "Session title 0/99" at bounding box center [614, 383] width 311 height 14
click at [572, 411] on input "text" at bounding box center [614, 417] width 309 height 35
paste input "Centre of mass & collision -8"
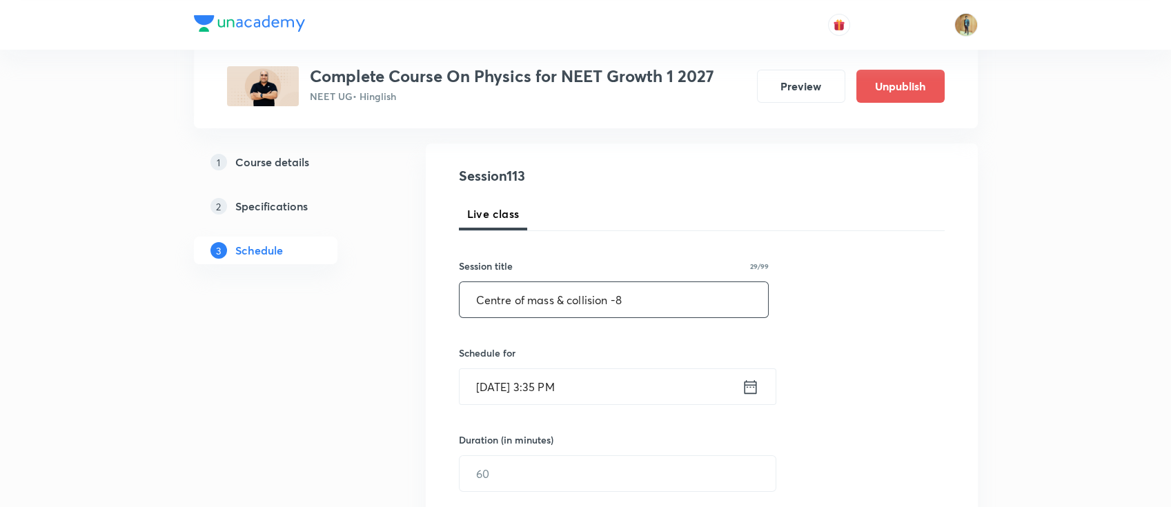
scroll to position [199, 0]
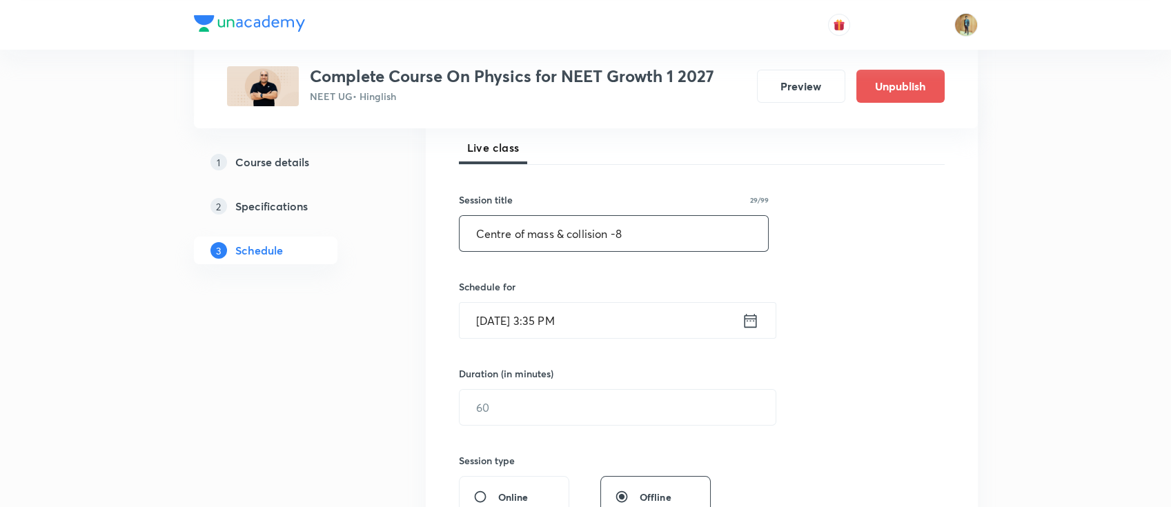
drag, startPoint x: 618, startPoint y: 237, endPoint x: 636, endPoint y: 237, distance: 18.0
click at [636, 237] on input "Centre of mass & collision -8" at bounding box center [614, 233] width 309 height 35
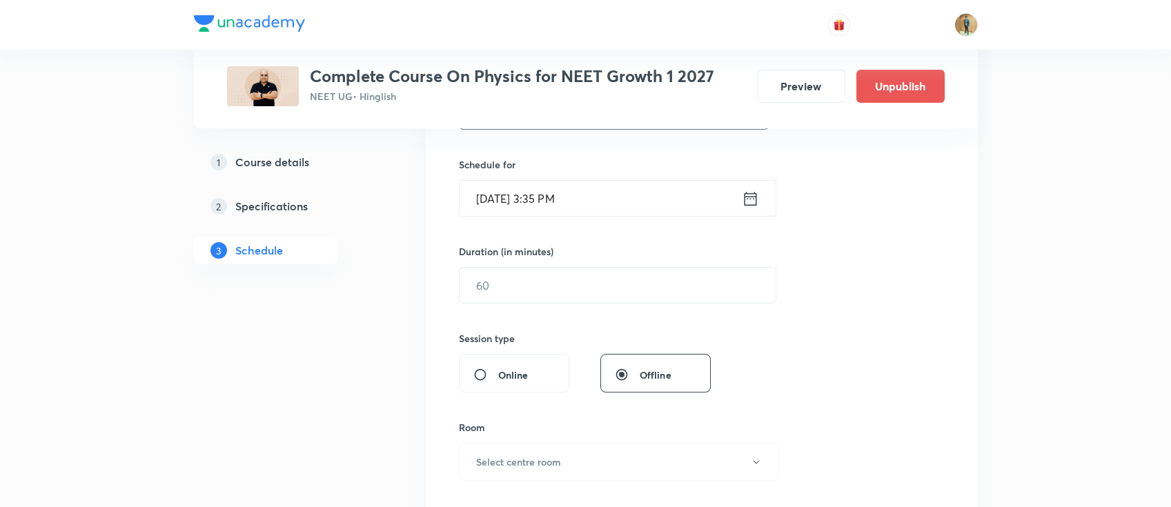
scroll to position [322, 0]
type input "Centre of mass & collision -9"
click at [618, 193] on input "Oct 8, 2025, 3:35 PM" at bounding box center [601, 197] width 282 height 35
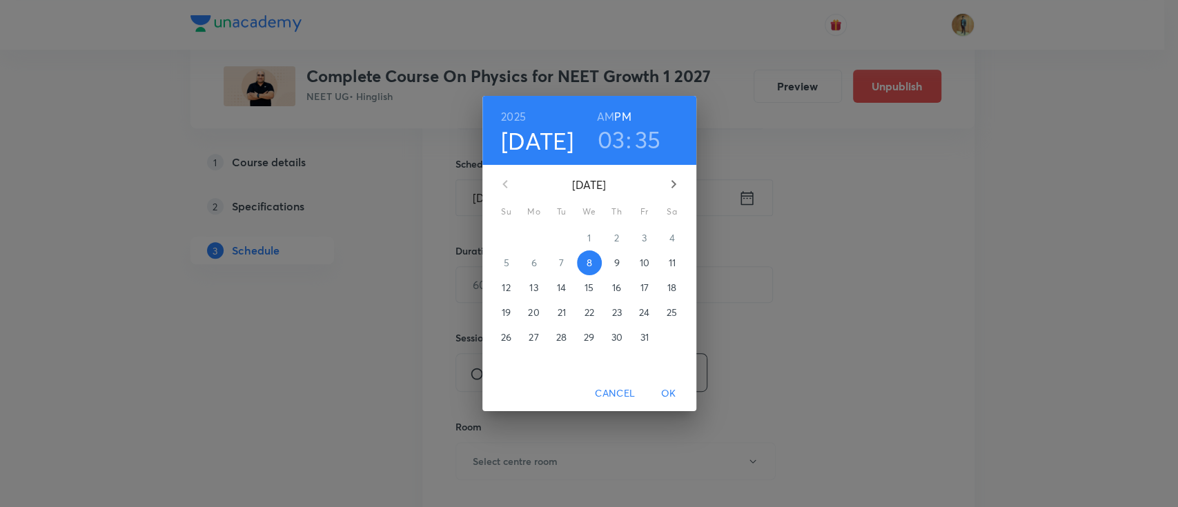
click at [611, 264] on span "9" at bounding box center [617, 263] width 25 height 14
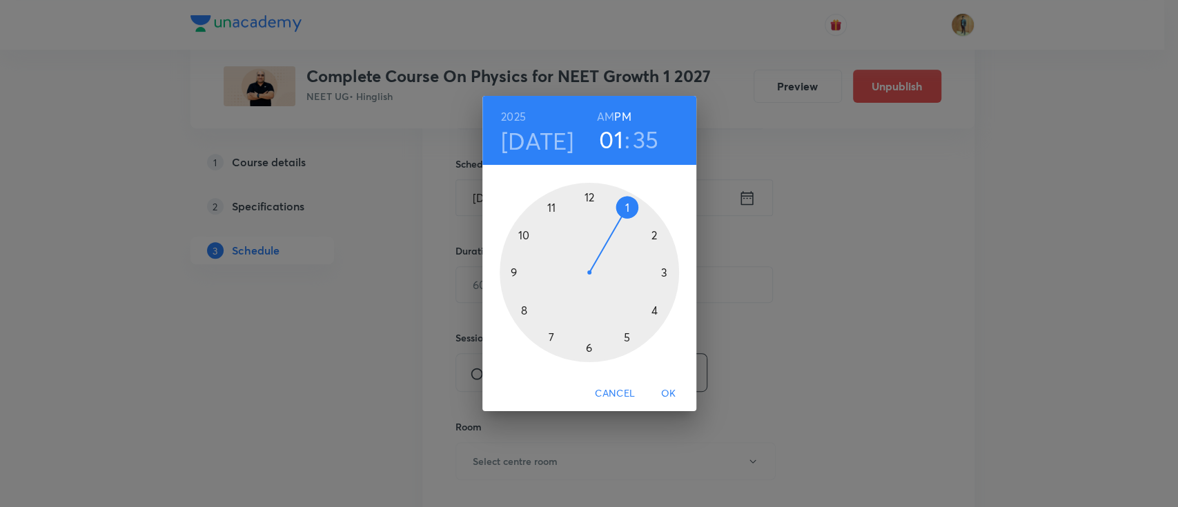
drag, startPoint x: 657, startPoint y: 273, endPoint x: 603, endPoint y: 233, distance: 67.6
click at [603, 233] on div at bounding box center [589, 272] width 179 height 179
drag, startPoint x: 552, startPoint y: 334, endPoint x: 647, endPoint y: 309, distance: 97.8
click at [647, 309] on div at bounding box center [589, 272] width 179 height 179
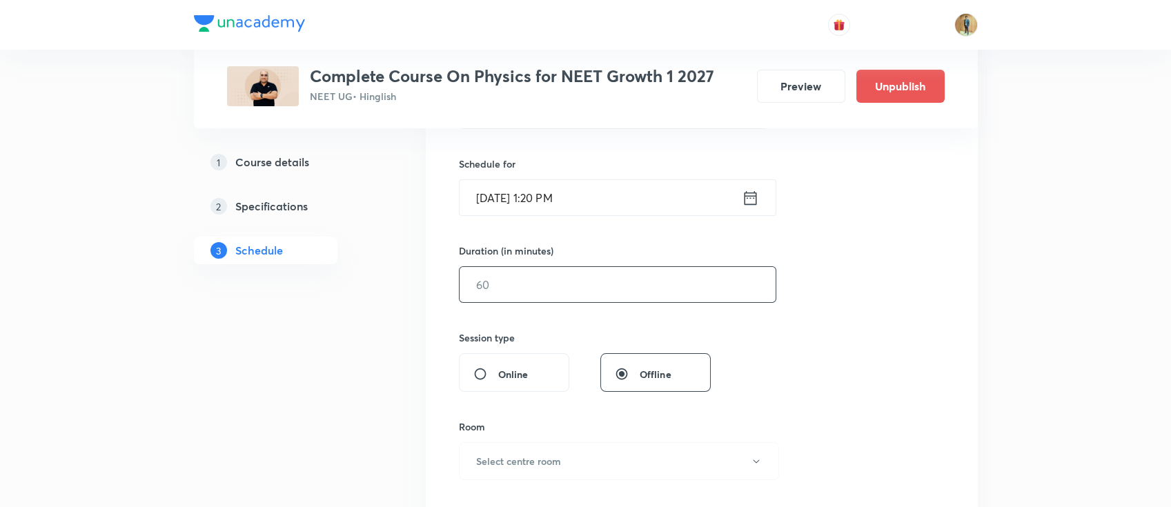
click at [546, 291] on input "text" at bounding box center [618, 284] width 316 height 35
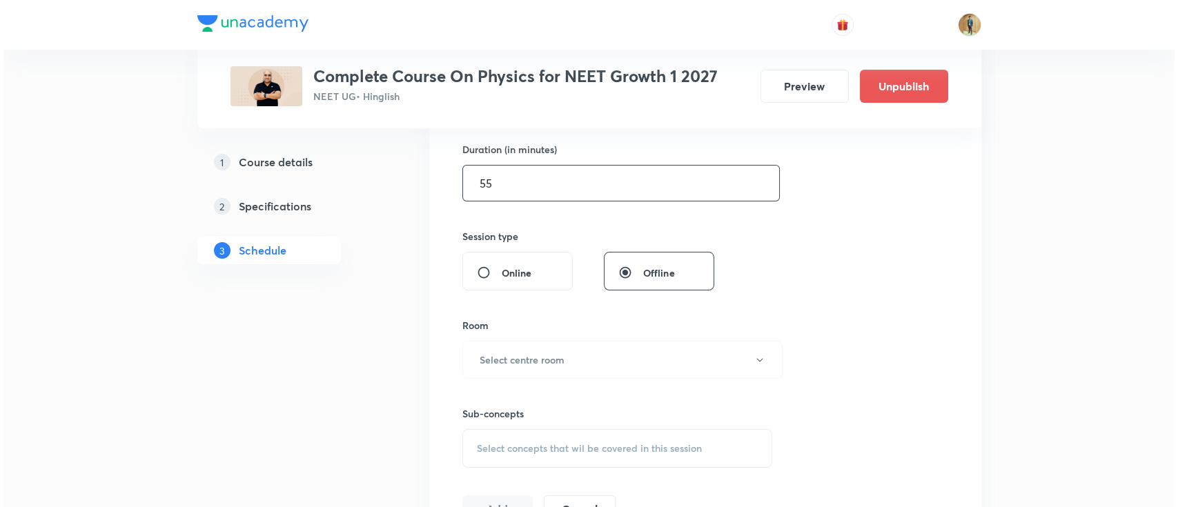
scroll to position [444, 0]
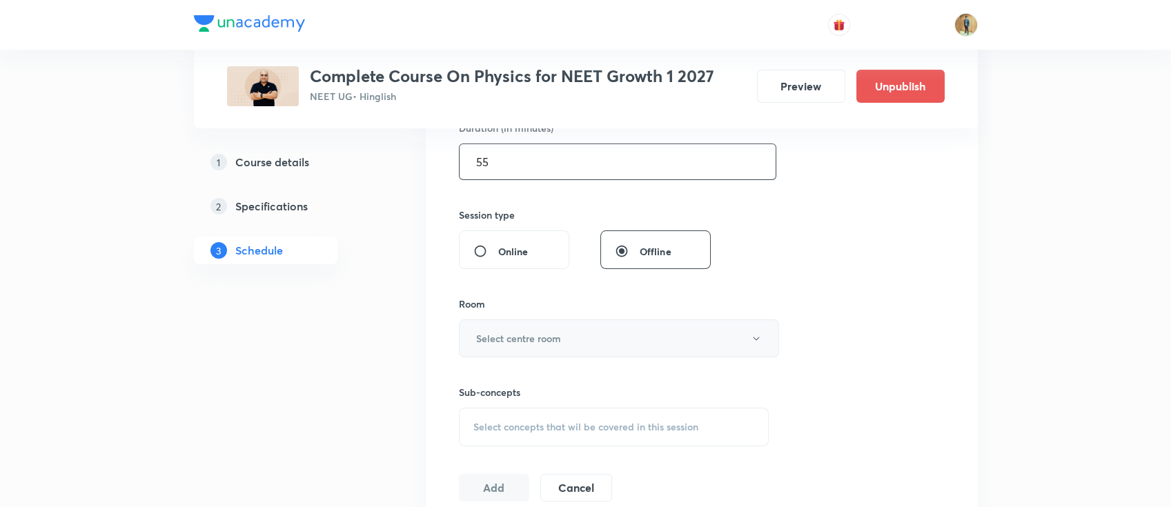
type input "55"
click at [552, 342] on h6 "Select centre room" at bounding box center [518, 338] width 85 height 14
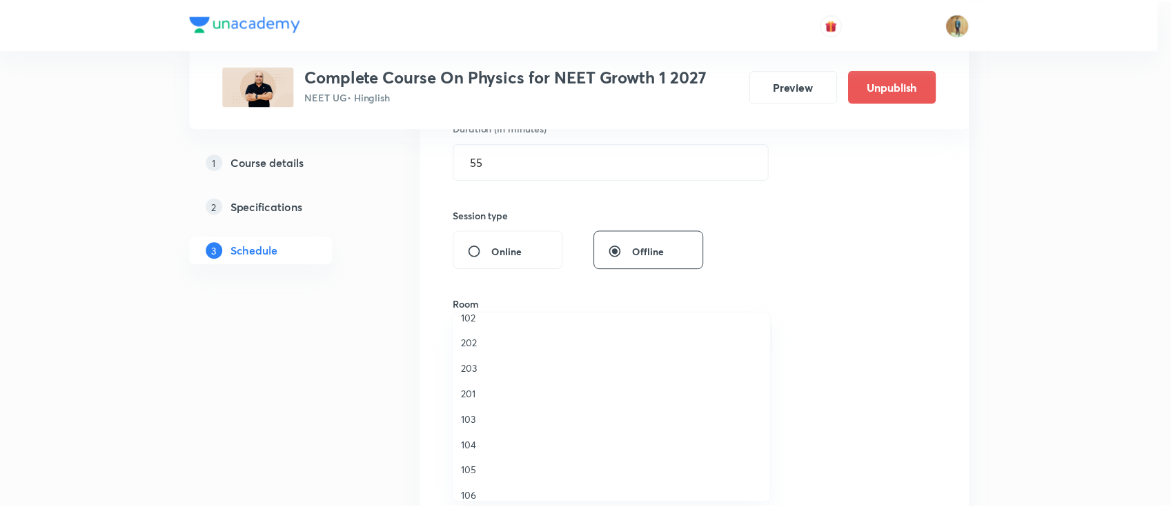
scroll to position [61, 0]
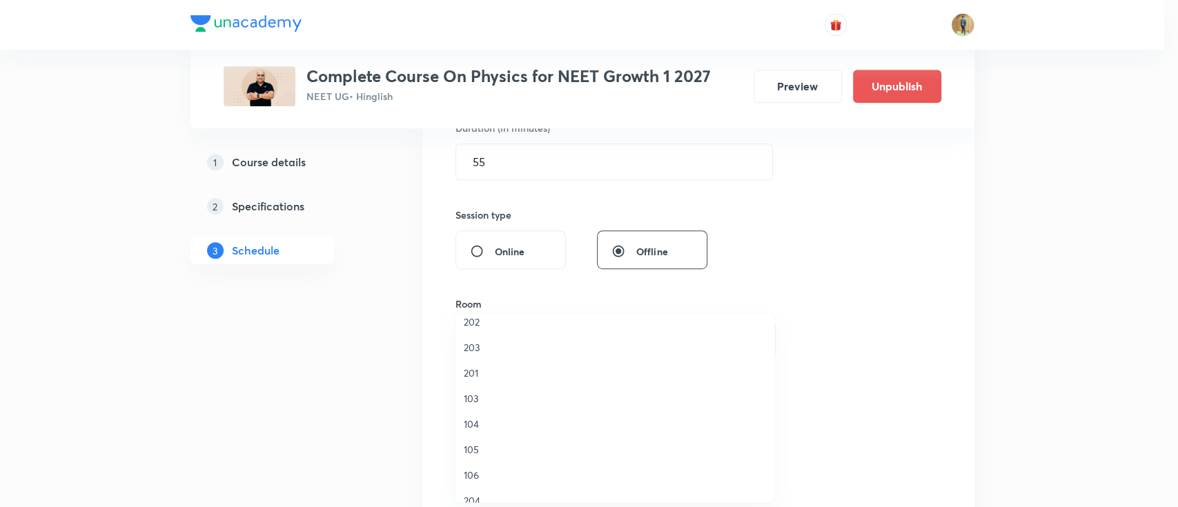
click at [471, 397] on span "103" at bounding box center [615, 398] width 302 height 14
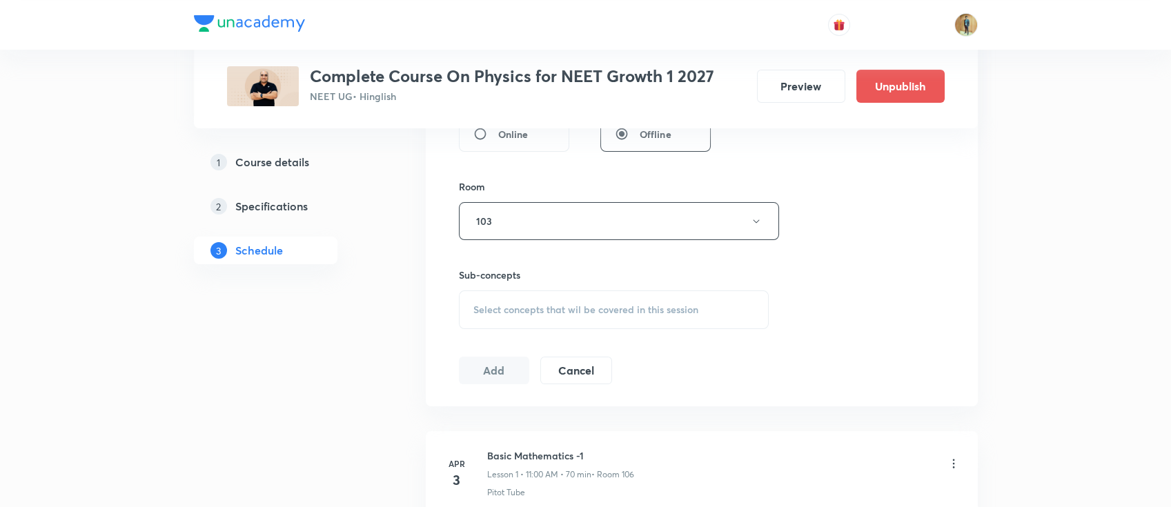
scroll to position [567, 0]
click at [558, 309] on span "Select concepts that wil be covered in this session" at bounding box center [585, 304] width 225 height 11
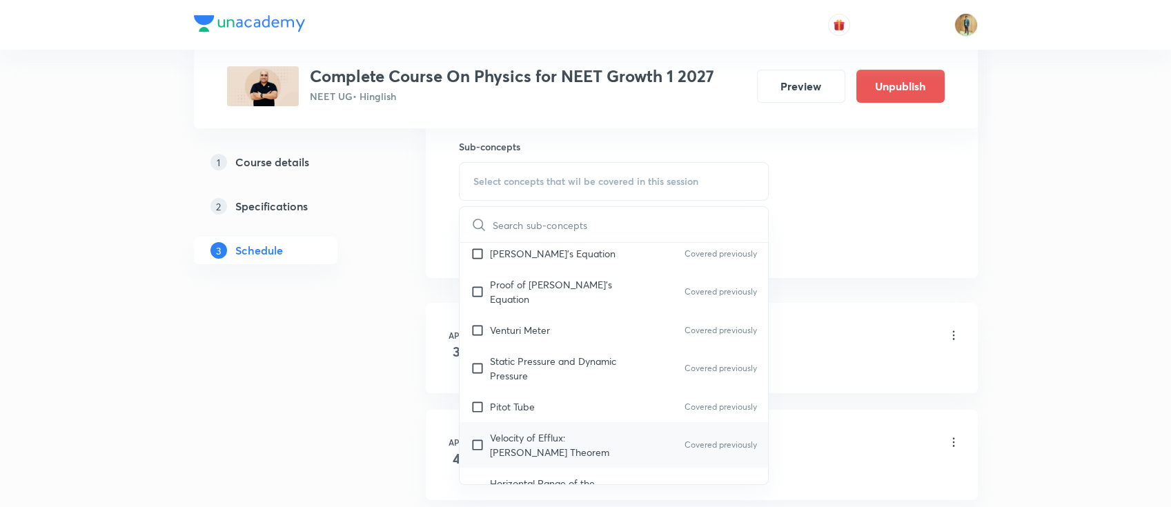
scroll to position [368, 0]
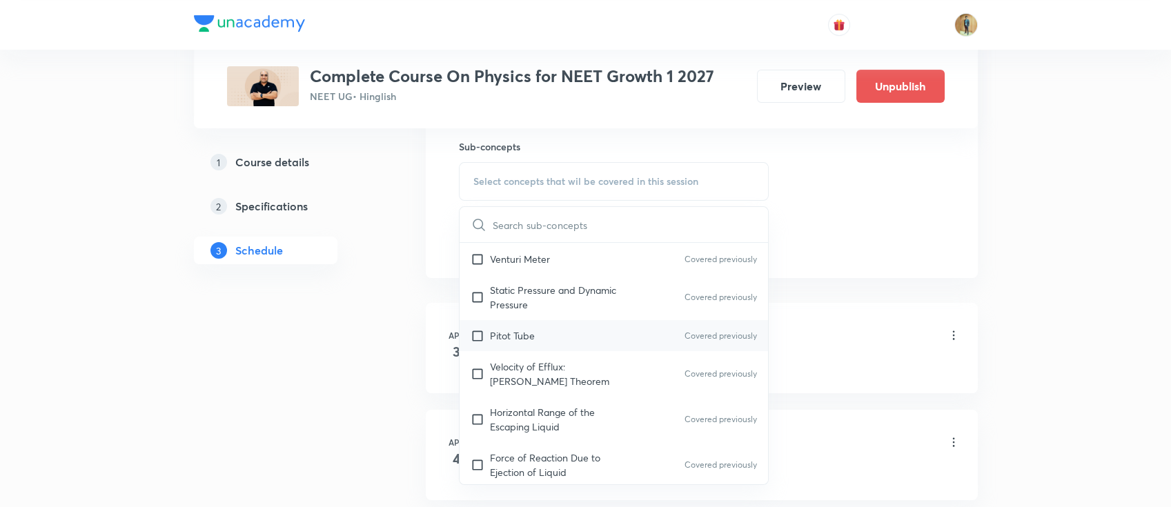
click at [531, 328] on div "Pitot Tube Covered previously" at bounding box center [614, 335] width 309 height 31
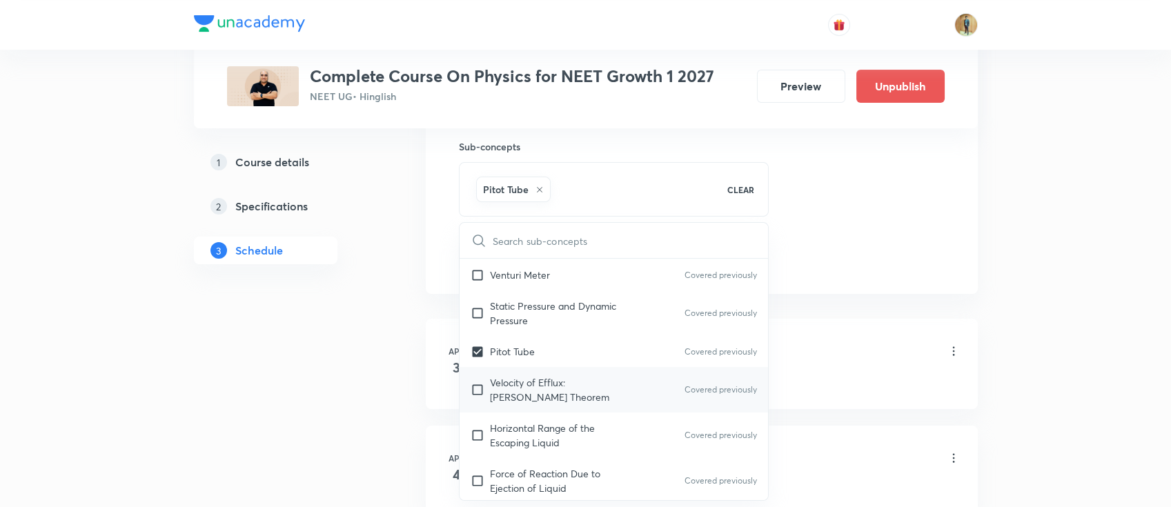
click at [541, 375] on p "Velocity of Efflux: [PERSON_NAME] Theorem" at bounding box center [559, 389] width 139 height 29
checkbox input "true"
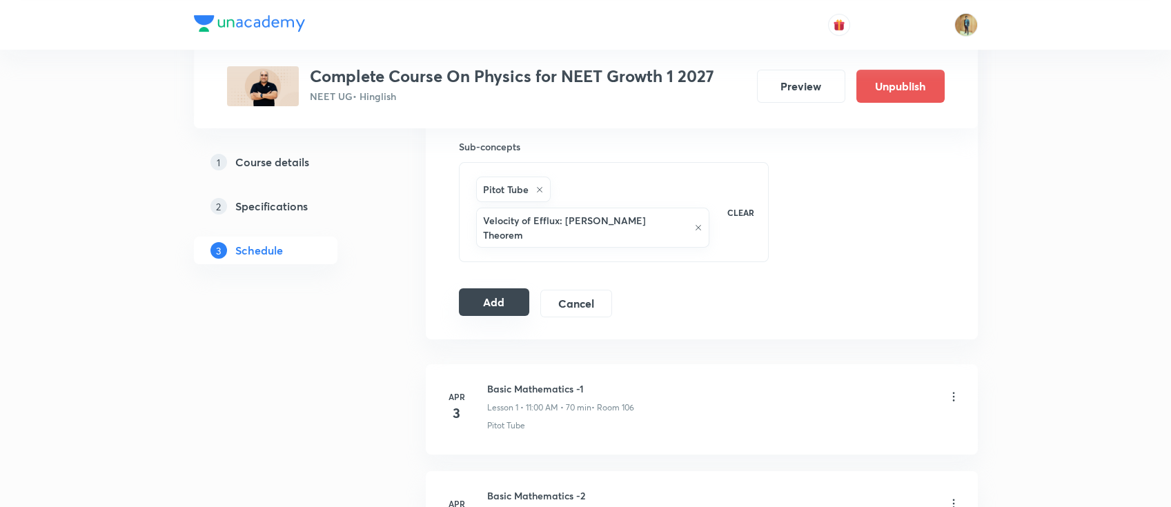
drag, startPoint x: 498, startPoint y: 294, endPoint x: 498, endPoint y: 284, distance: 9.7
click at [498, 288] on button "Add" at bounding box center [494, 302] width 71 height 28
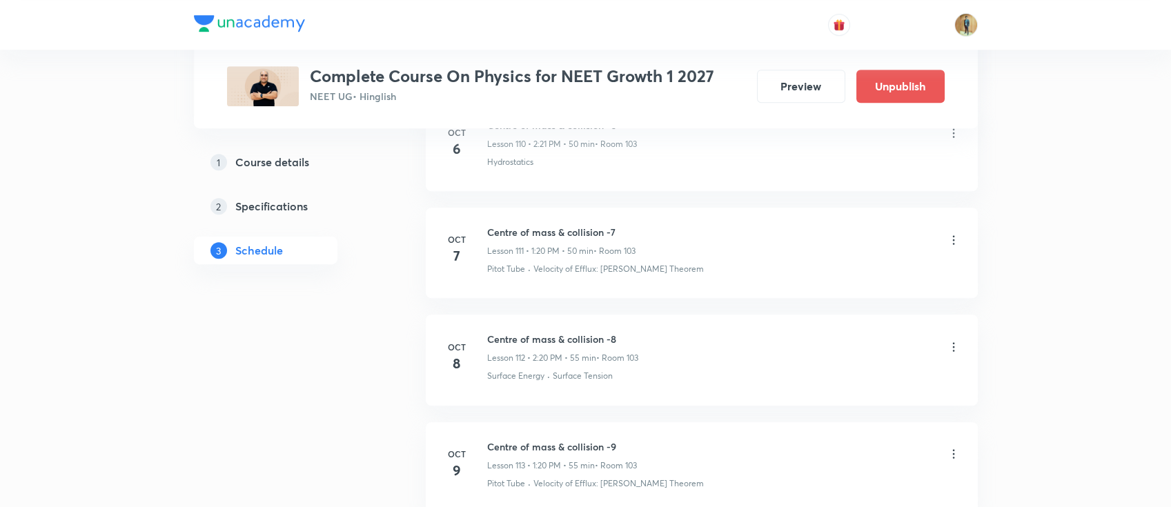
scroll to position [12002, 0]
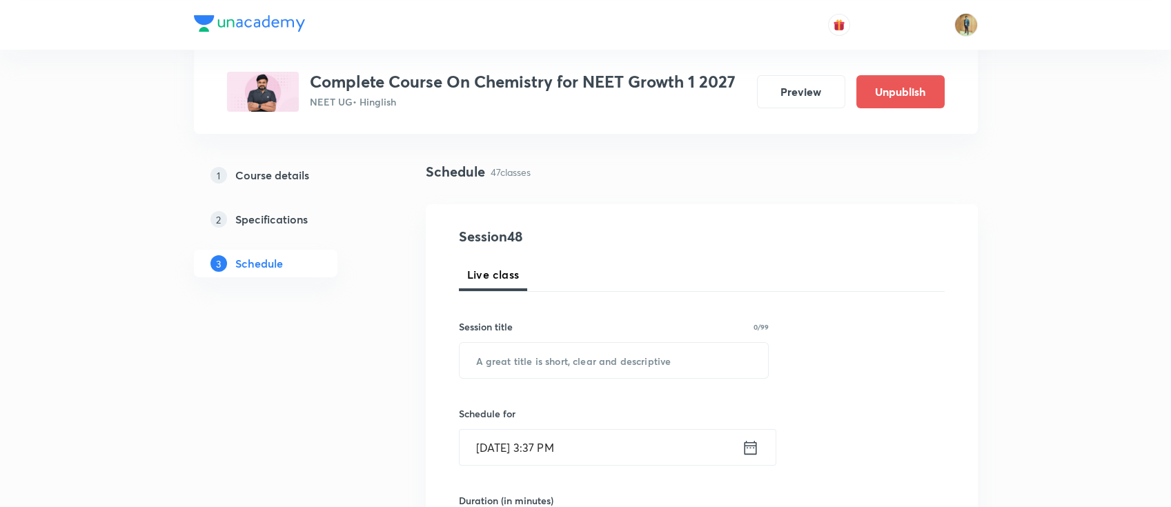
scroll to position [122, 0]
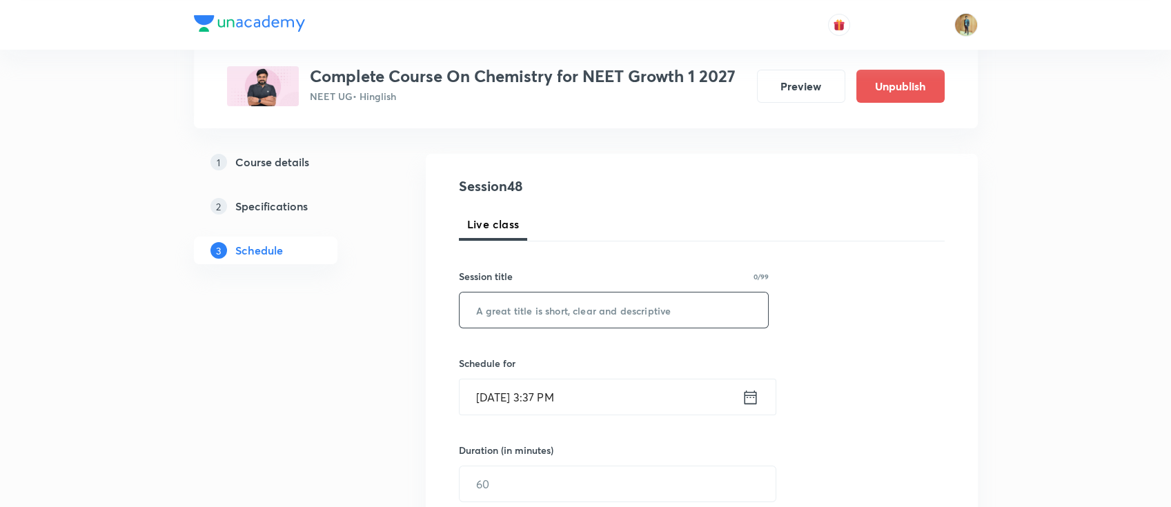
drag, startPoint x: 534, startPoint y: 309, endPoint x: 534, endPoint y: 321, distance: 12.4
click at [534, 314] on input "text" at bounding box center [614, 310] width 309 height 35
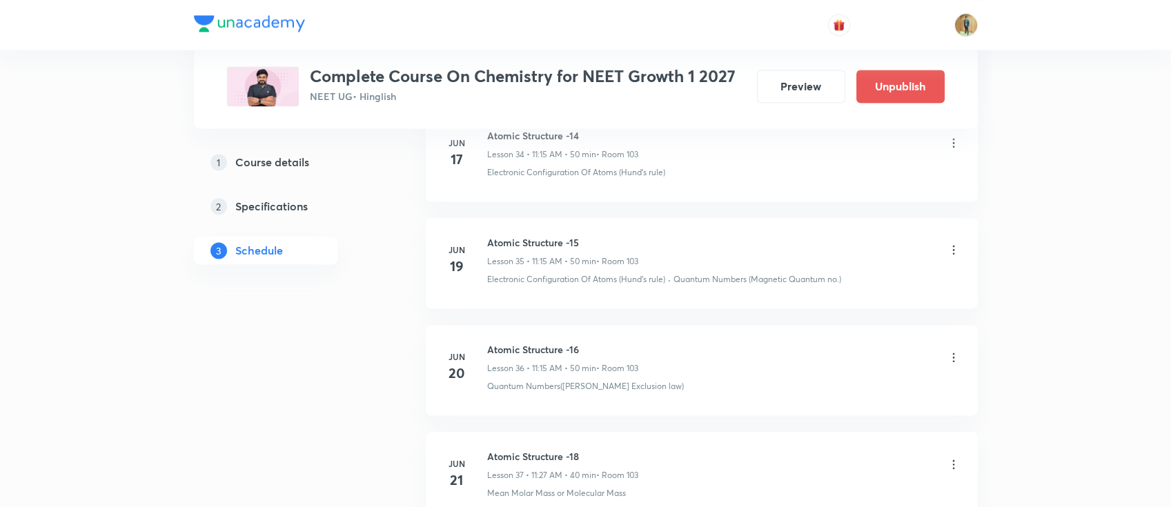
scroll to position [5623, 0]
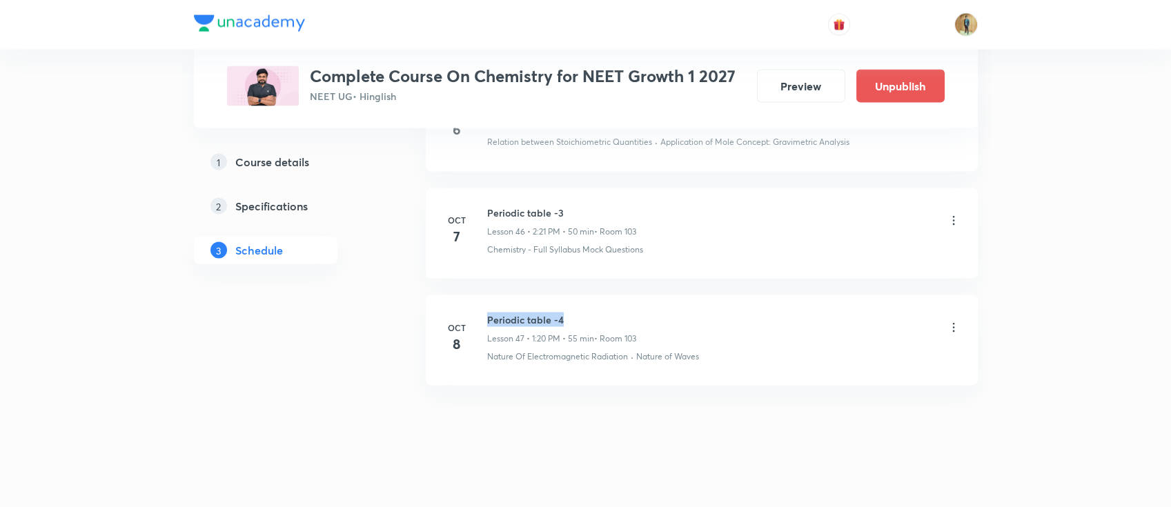
drag, startPoint x: 488, startPoint y: 307, endPoint x: 564, endPoint y: 306, distance: 75.9
click at [564, 313] on h6 "Periodic table -4" at bounding box center [561, 320] width 149 height 14
copy h6 "Periodic table -4"
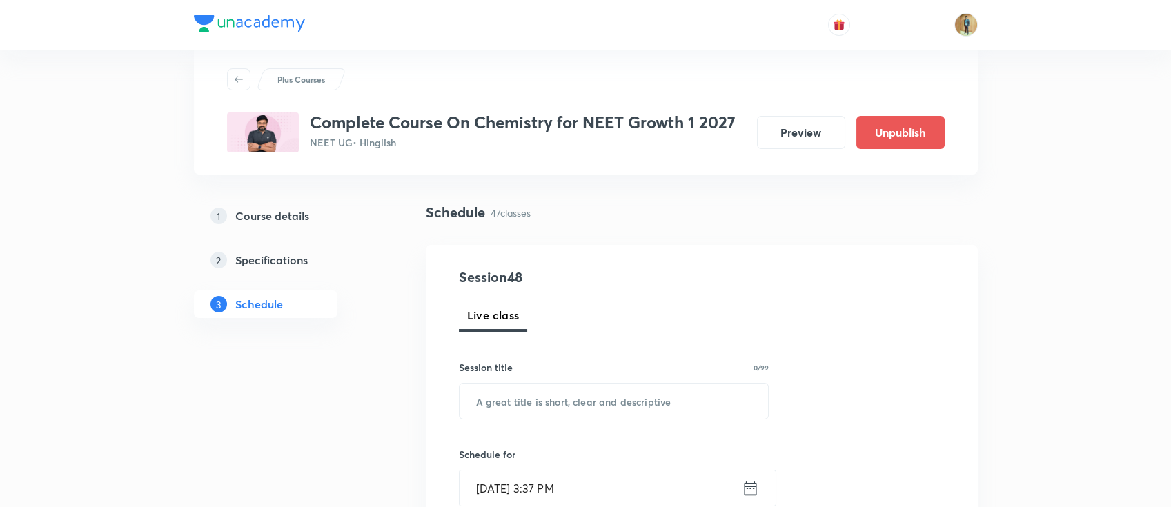
scroll to position [61, 0]
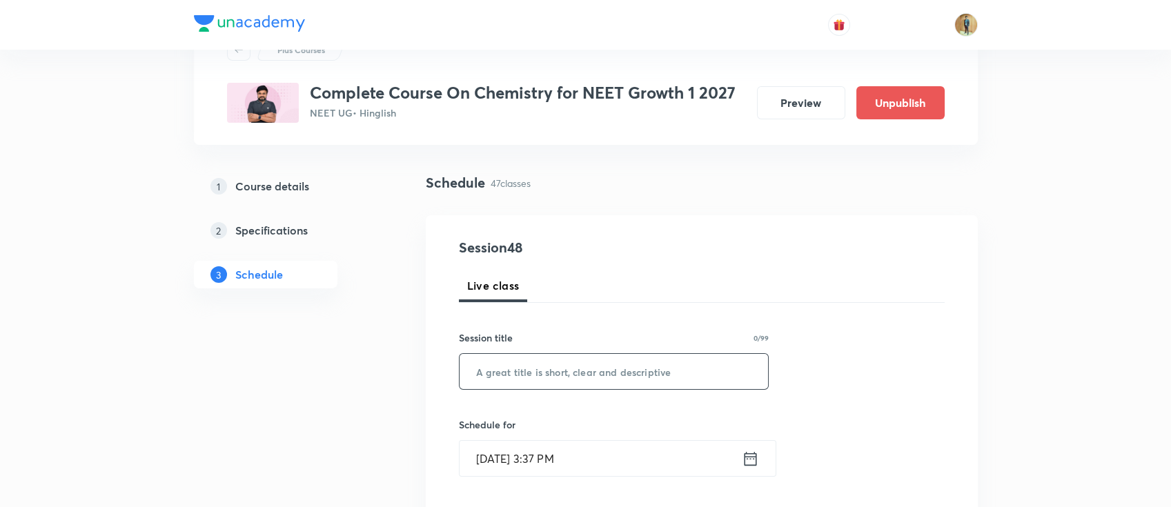
click at [556, 370] on input "text" at bounding box center [614, 371] width 309 height 35
paste input "Periodic table -4"
drag, startPoint x: 553, startPoint y: 373, endPoint x: 563, endPoint y: 373, distance: 10.4
click at [563, 373] on input "Periodic table -4" at bounding box center [614, 371] width 309 height 35
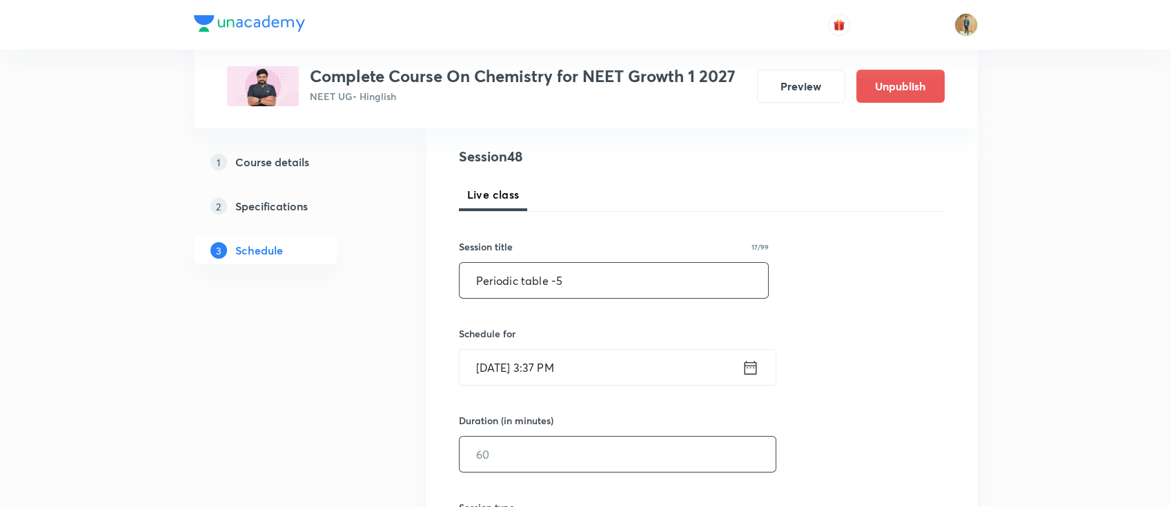
scroll to position [245, 0]
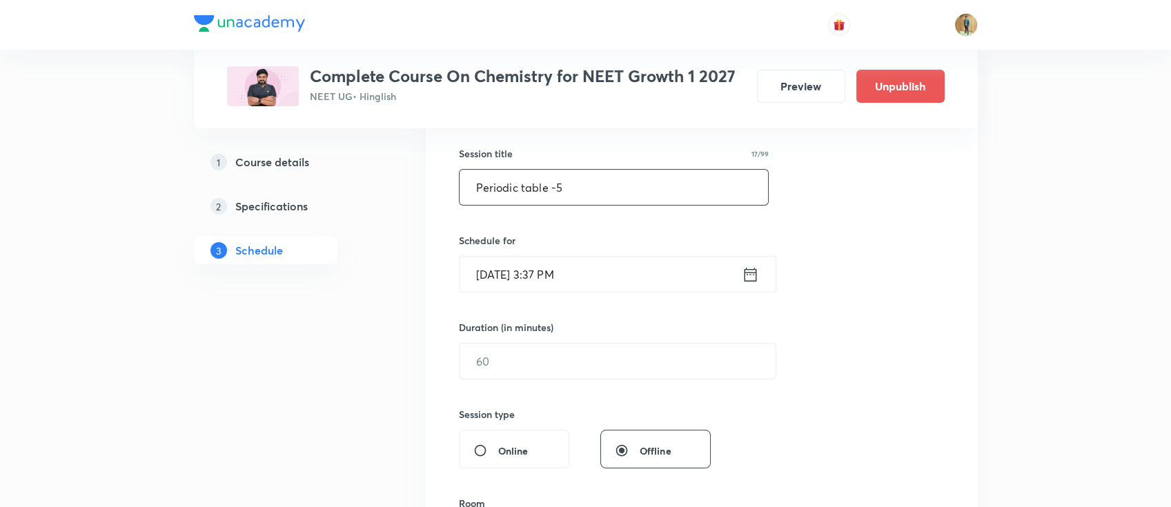
type input "Periodic table -5"
click at [598, 287] on input "[DATE] 3:37 PM" at bounding box center [601, 274] width 282 height 35
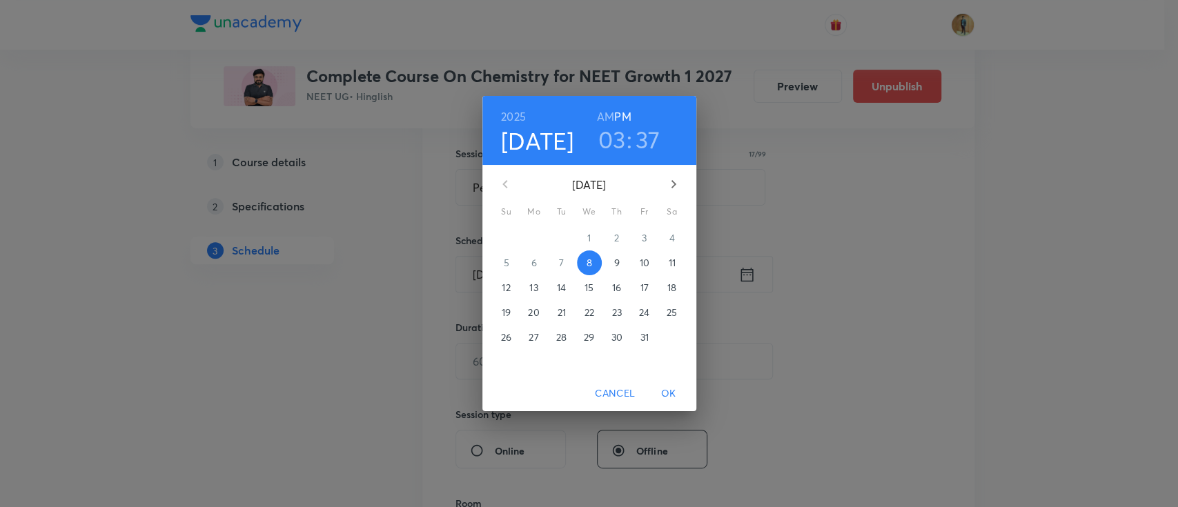
click at [611, 264] on span "9" at bounding box center [617, 263] width 25 height 14
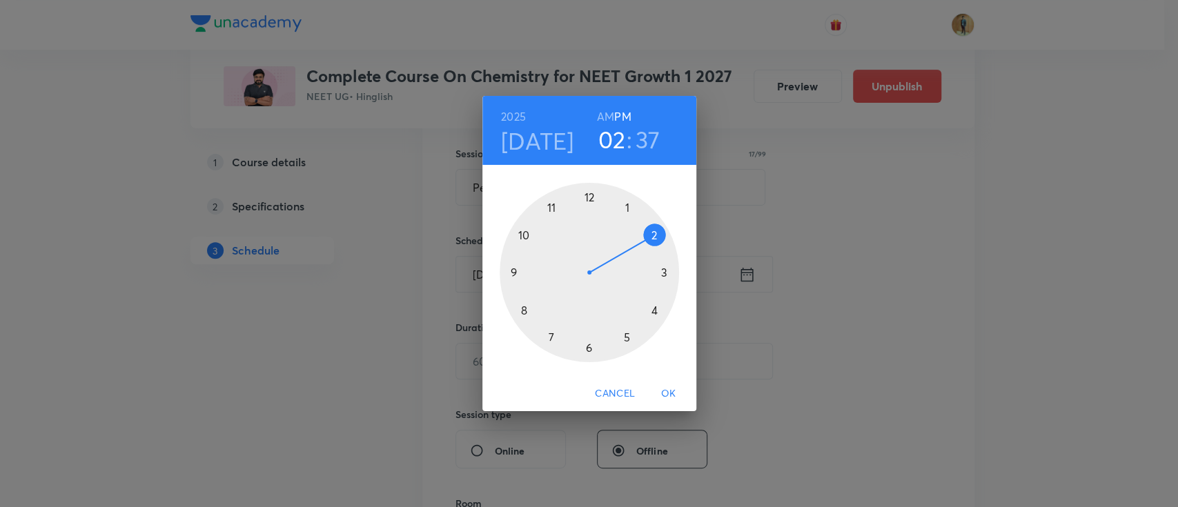
drag, startPoint x: 670, startPoint y: 275, endPoint x: 663, endPoint y: 240, distance: 35.9
click at [663, 240] on div at bounding box center [589, 272] width 179 height 179
drag, startPoint x: 539, startPoint y: 330, endPoint x: 652, endPoint y: 308, distance: 114.6
click at [652, 308] on div at bounding box center [589, 272] width 179 height 179
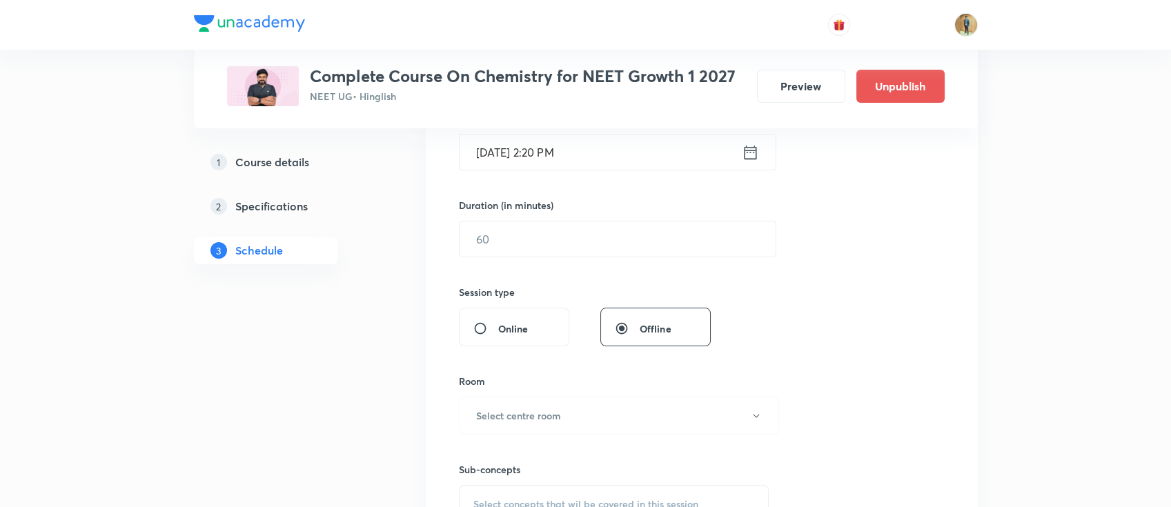
scroll to position [368, 0]
click at [546, 242] on input "text" at bounding box center [618, 238] width 316 height 35
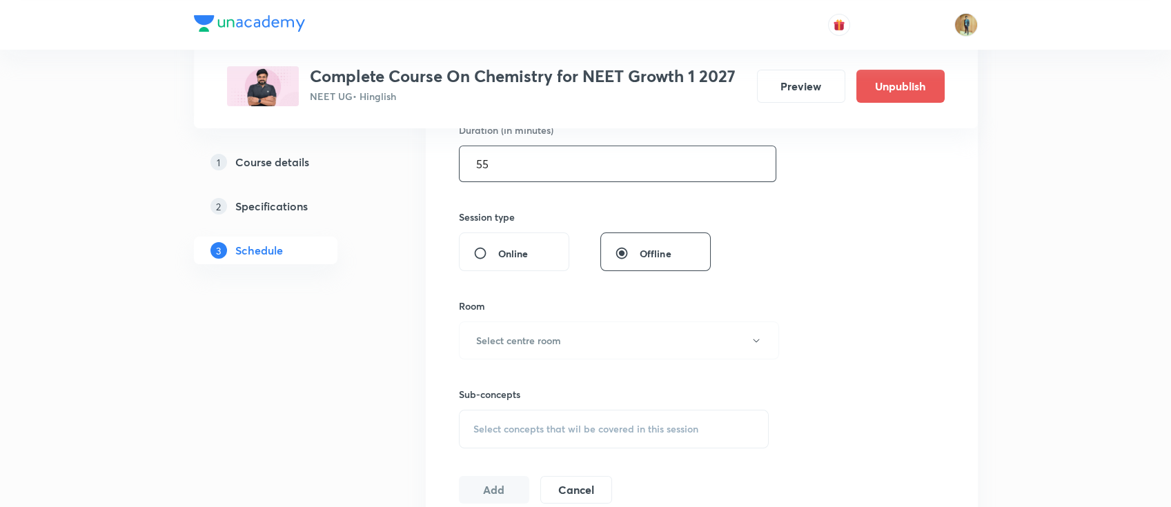
scroll to position [491, 0]
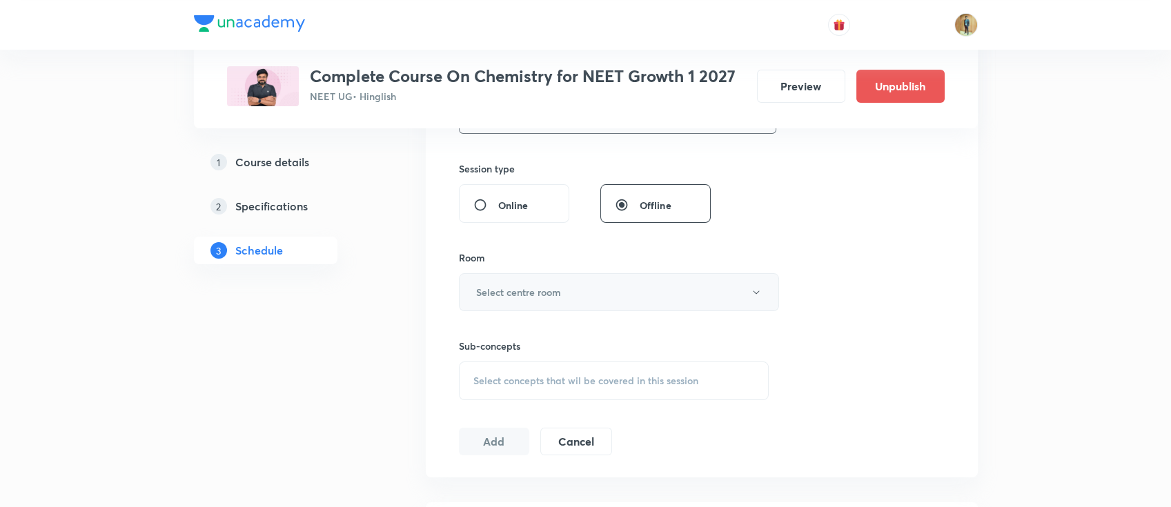
type input "55"
click at [536, 305] on button "Select centre room" at bounding box center [619, 292] width 320 height 38
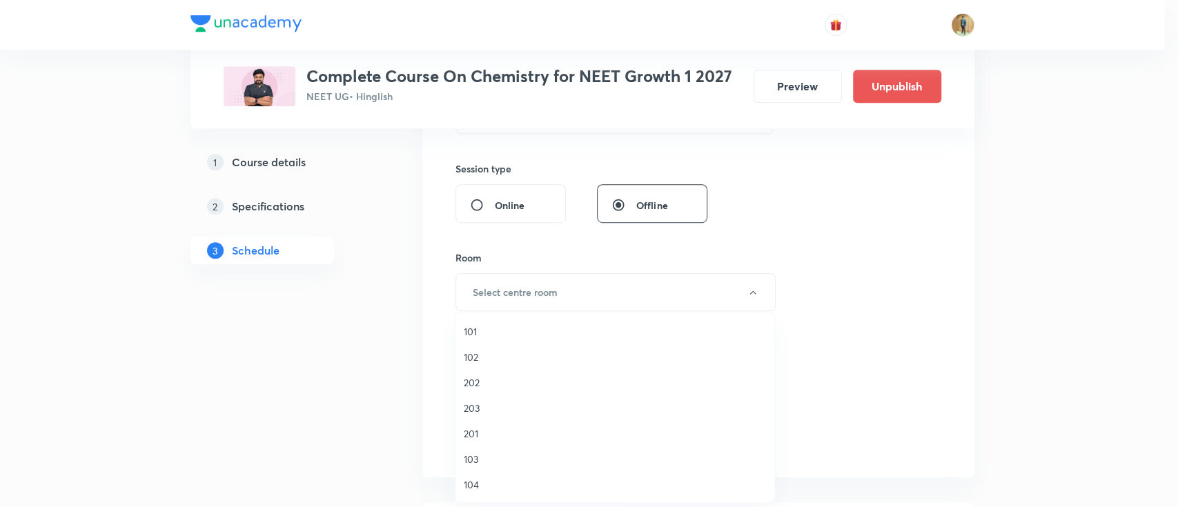
click at [471, 462] on span "103" at bounding box center [615, 459] width 302 height 14
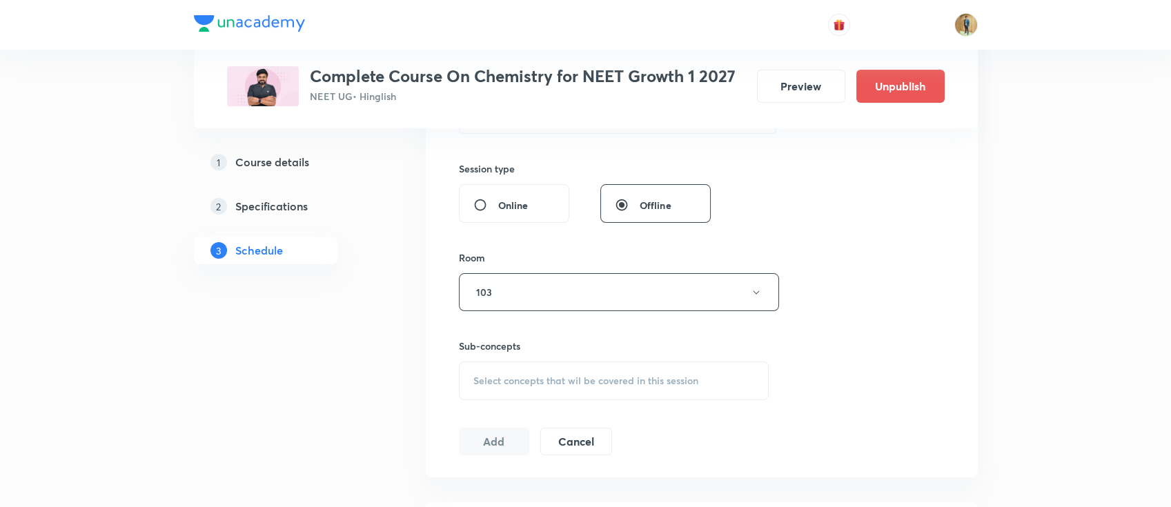
scroll to position [613, 0]
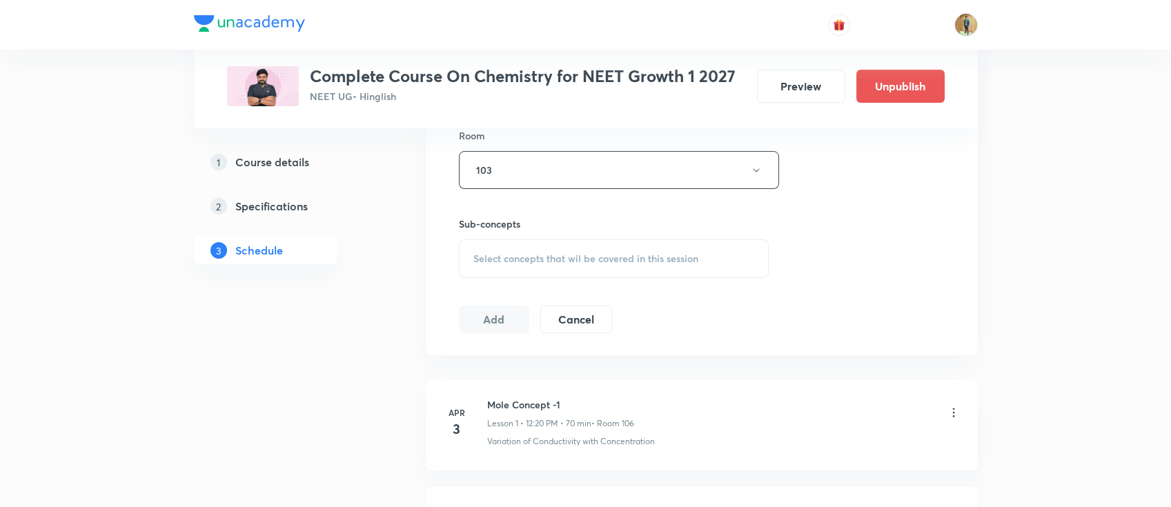
click at [550, 253] on span "Select concepts that wil be covered in this session" at bounding box center [585, 258] width 225 height 11
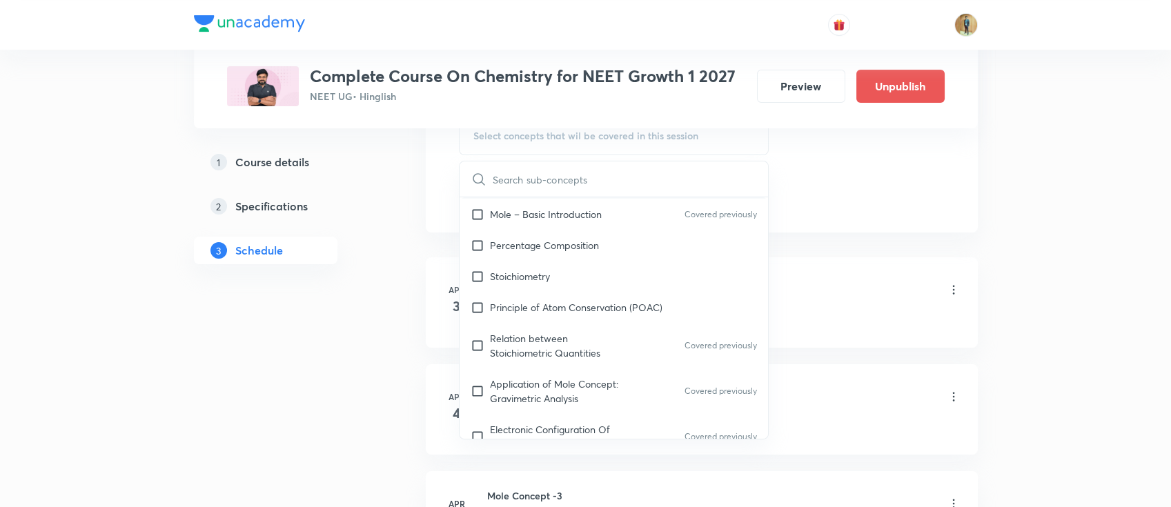
scroll to position [491, 0]
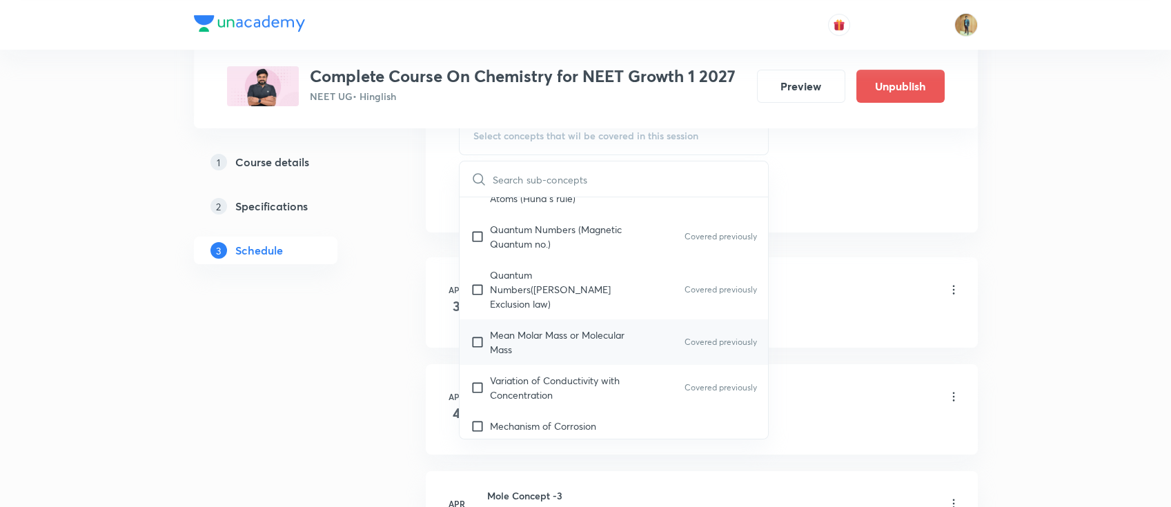
click at [520, 341] on div "Mean [MEDICAL_DATA] Mass or Molecular Mass Covered previously" at bounding box center [614, 343] width 309 height 46
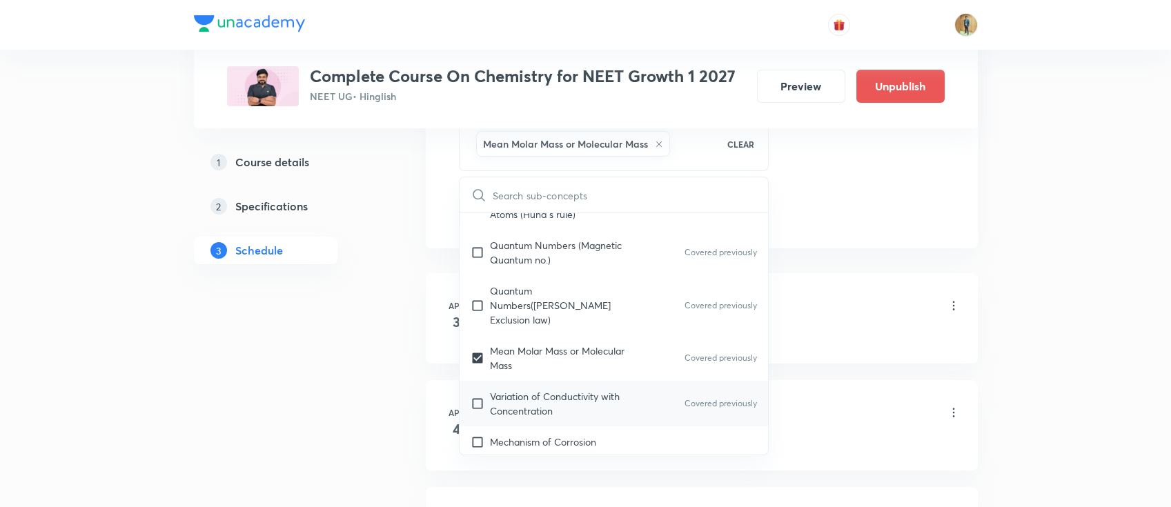
click at [511, 389] on p "Variation of Conductivity with Concentration" at bounding box center [559, 403] width 139 height 29
checkbox input "true"
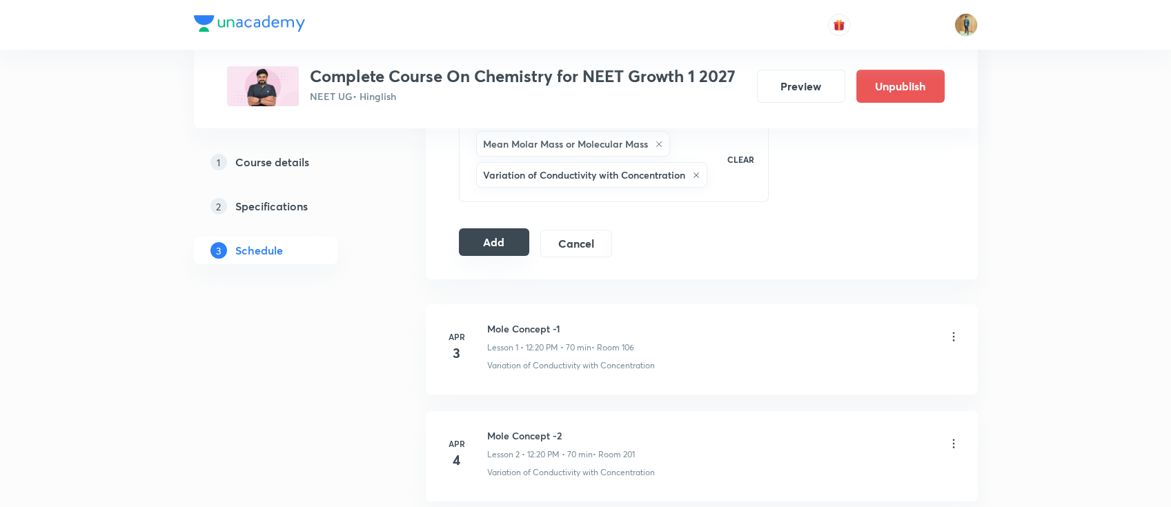
click at [502, 239] on button "Add" at bounding box center [494, 242] width 71 height 28
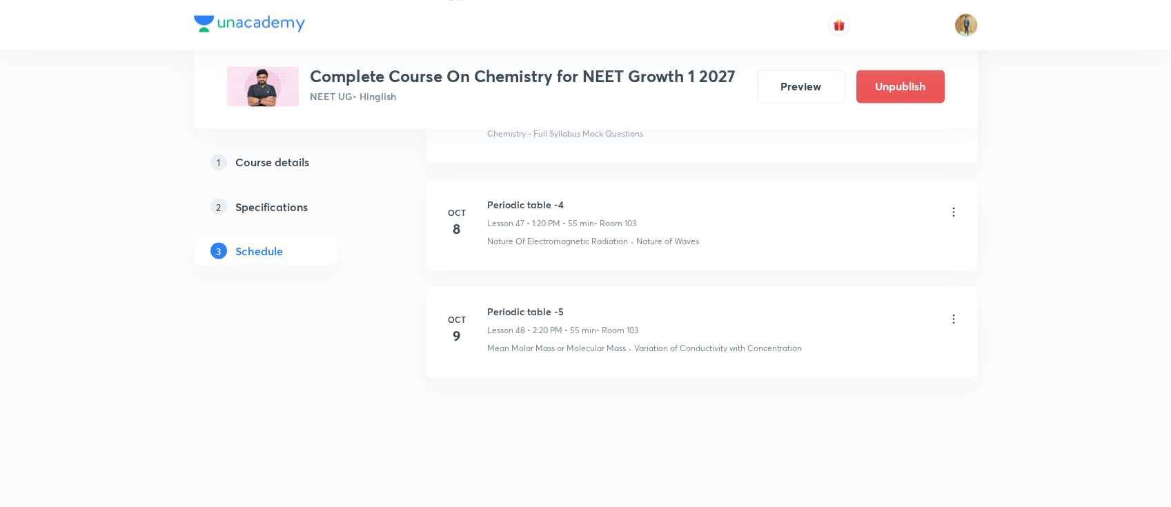
scroll to position [4955, 0]
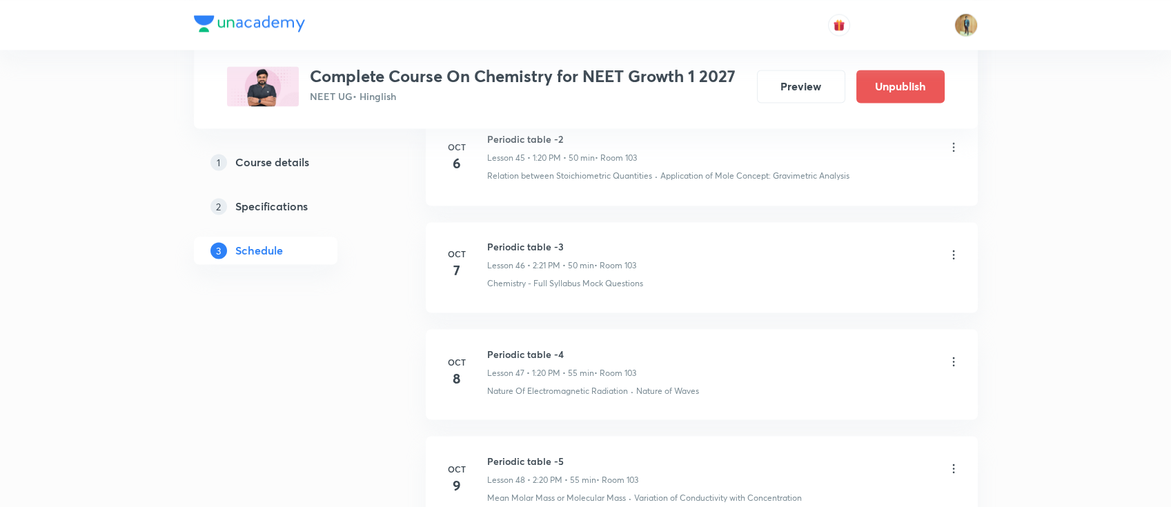
drag, startPoint x: 1124, startPoint y: 110, endPoint x: 1115, endPoint y: 132, distance: 22.9
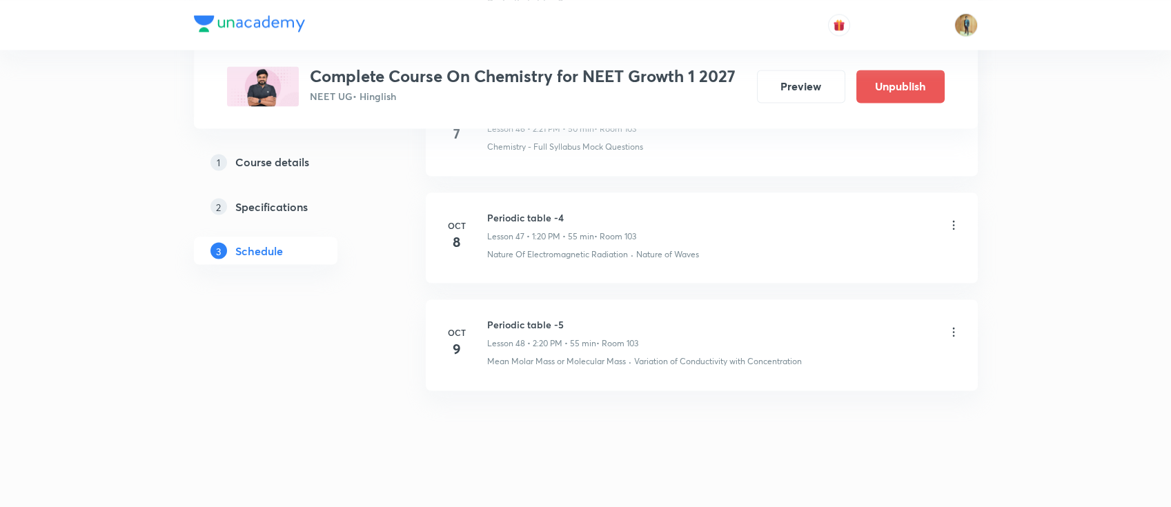
scroll to position [5096, 0]
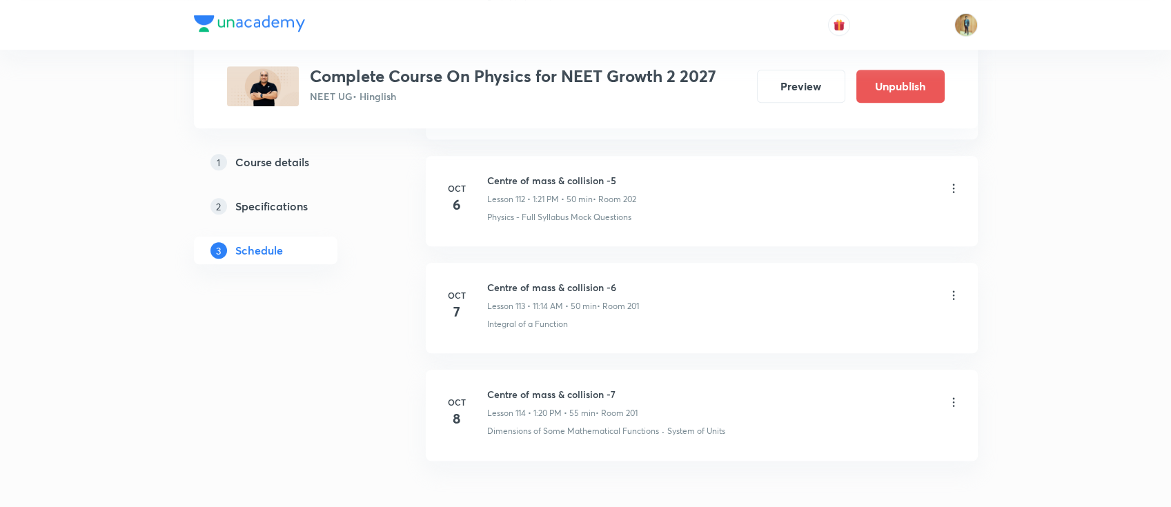
scroll to position [12788, 0]
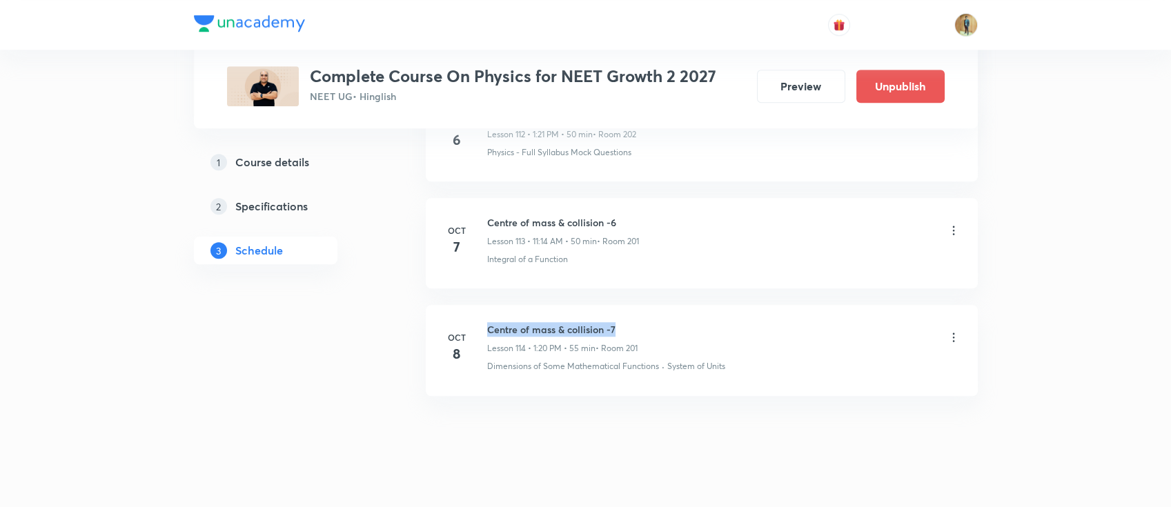
drag, startPoint x: 489, startPoint y: 314, endPoint x: 643, endPoint y: 306, distance: 154.1
click at [647, 305] on li "[DATE] Centre of mass & collision -7 Lesson 114 • 1:20 PM • 55 min • Room 201 D…" at bounding box center [702, 350] width 552 height 90
copy h6 "Centre of mass & collision -7"
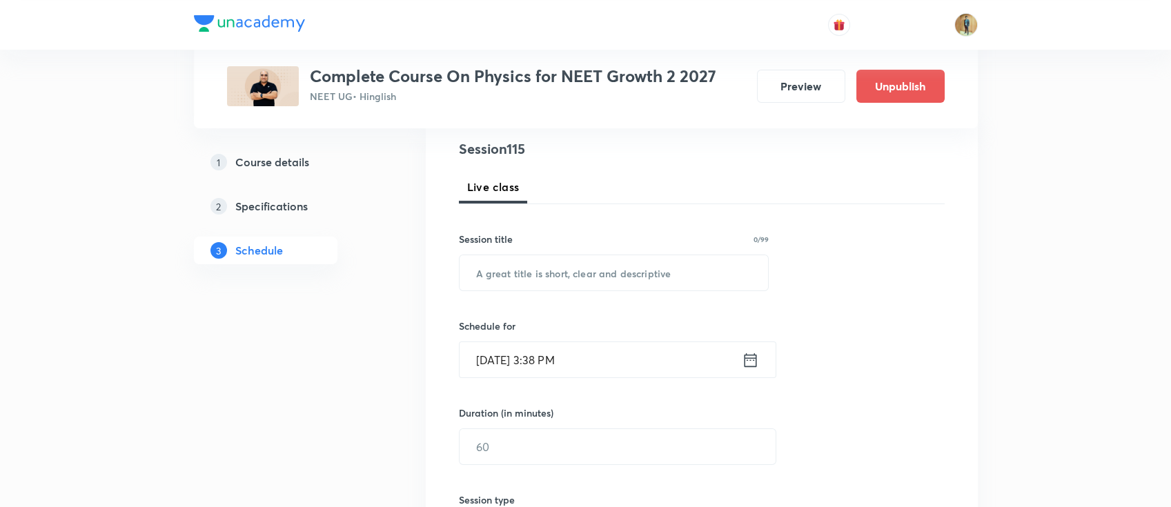
scroll to position [245, 0]
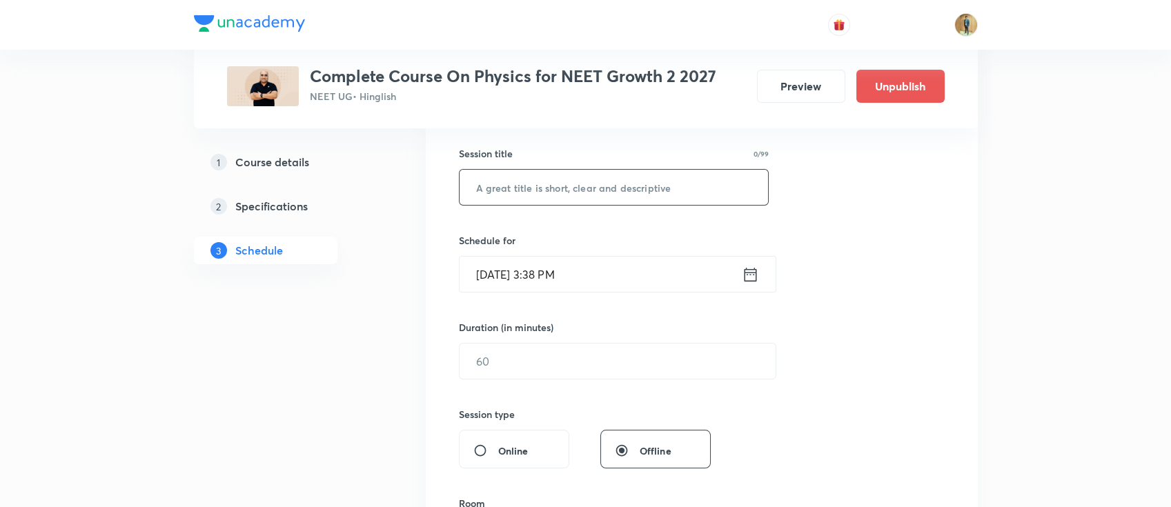
click at [572, 190] on input "text" at bounding box center [614, 187] width 309 height 35
paste input "Centre of mass & collision -7"
click at [613, 190] on input "Centre of mass & collision -8" at bounding box center [614, 187] width 309 height 35
type input "Centre of mass & collision-8"
click at [558, 351] on input "text" at bounding box center [618, 361] width 316 height 35
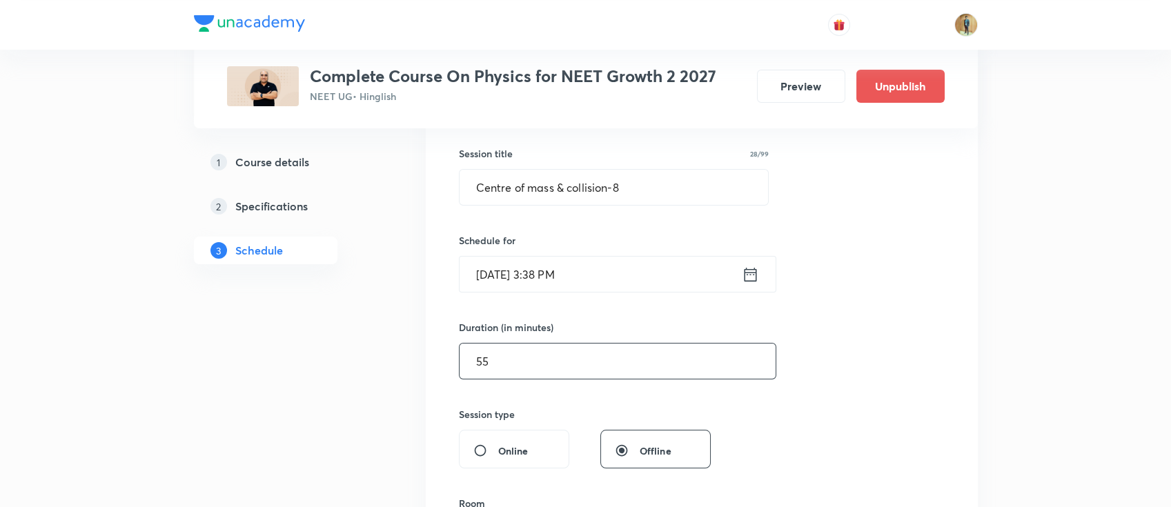
type input "55"
click at [596, 268] on input "[DATE] 3:38 PM" at bounding box center [601, 274] width 282 height 35
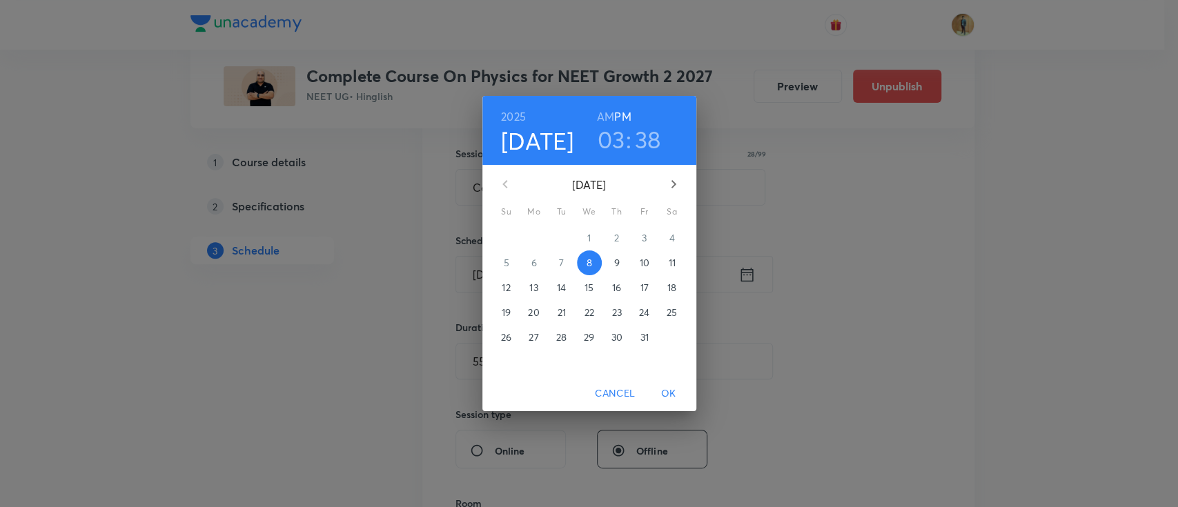
click at [619, 263] on span "9" at bounding box center [617, 263] width 25 height 14
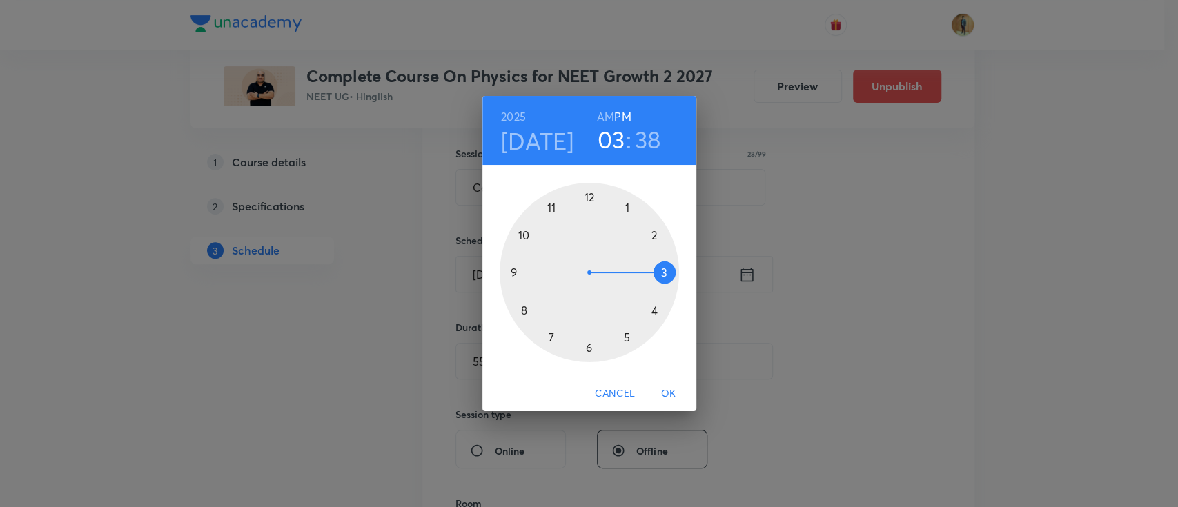
click at [550, 207] on div at bounding box center [589, 272] width 179 height 179
drag, startPoint x: 536, startPoint y: 323, endPoint x: 634, endPoint y: 273, distance: 110.5
click at [634, 273] on div at bounding box center [589, 272] width 179 height 179
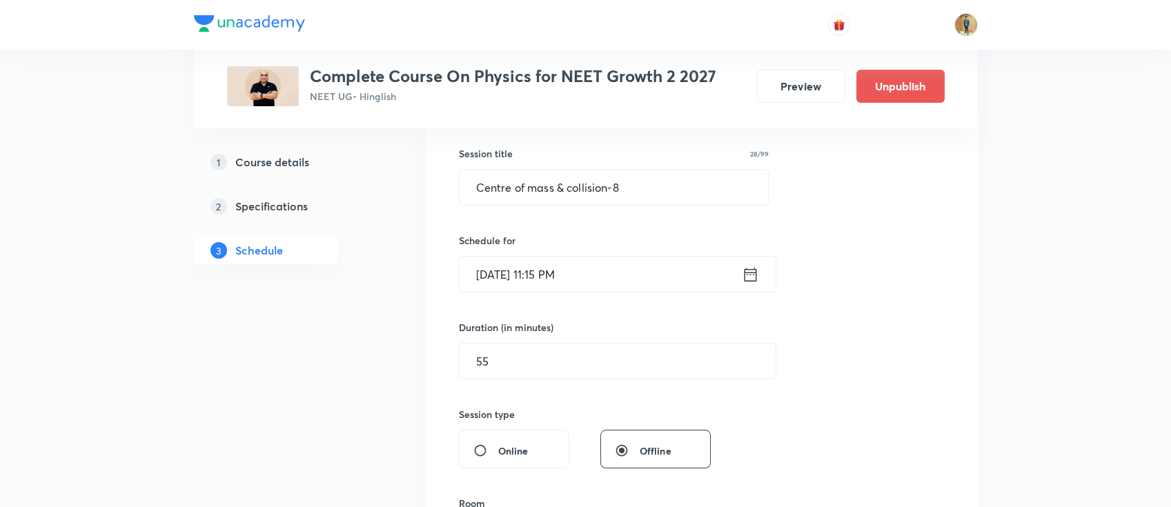
click at [598, 261] on input "[DATE] 11:15 PM" at bounding box center [601, 274] width 282 height 35
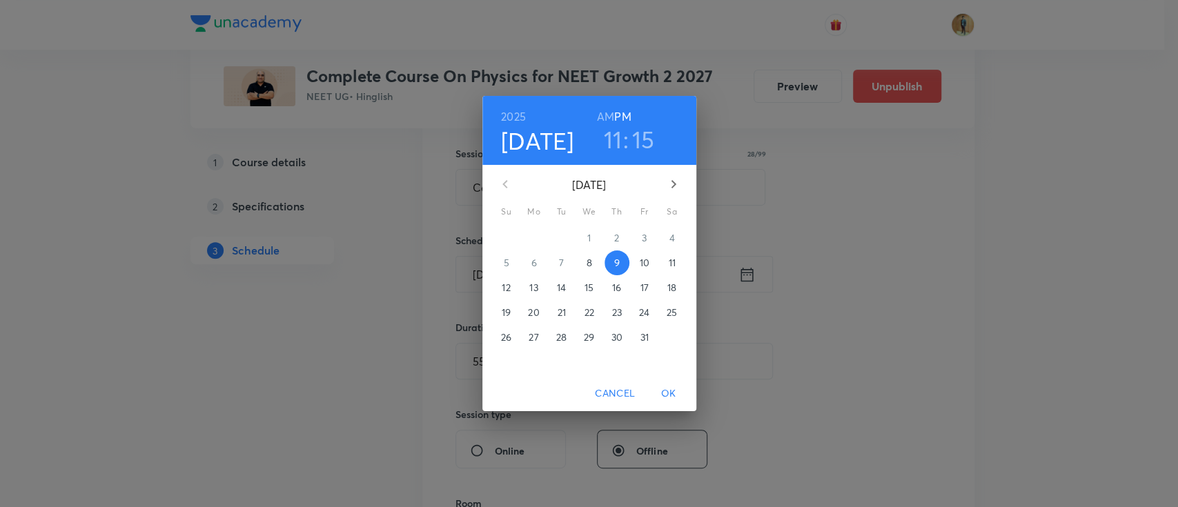
click at [604, 113] on h6 "AM" at bounding box center [605, 116] width 17 height 19
click at [669, 385] on span "OK" at bounding box center [668, 393] width 33 height 17
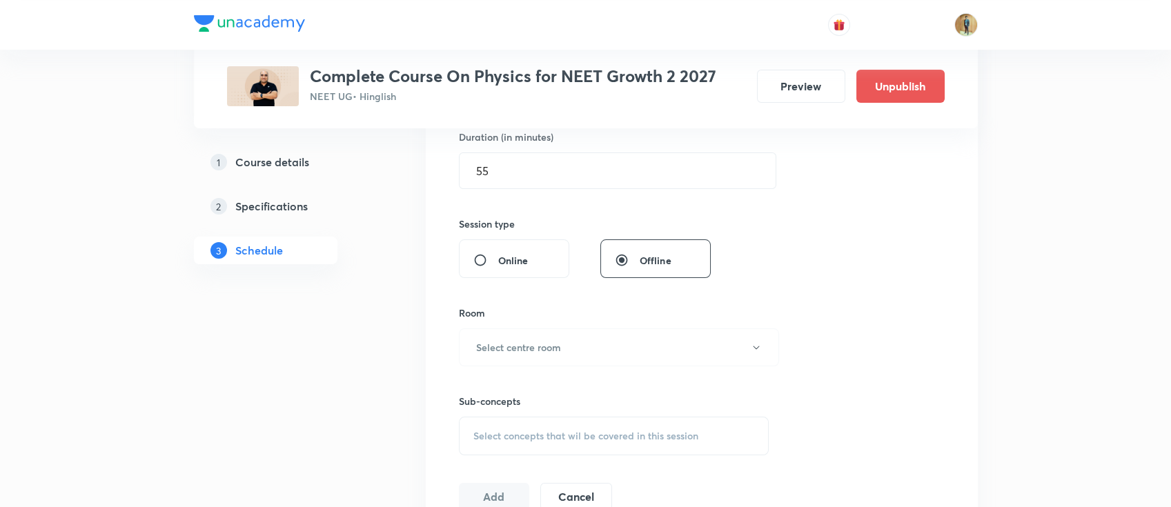
scroll to position [491, 0]
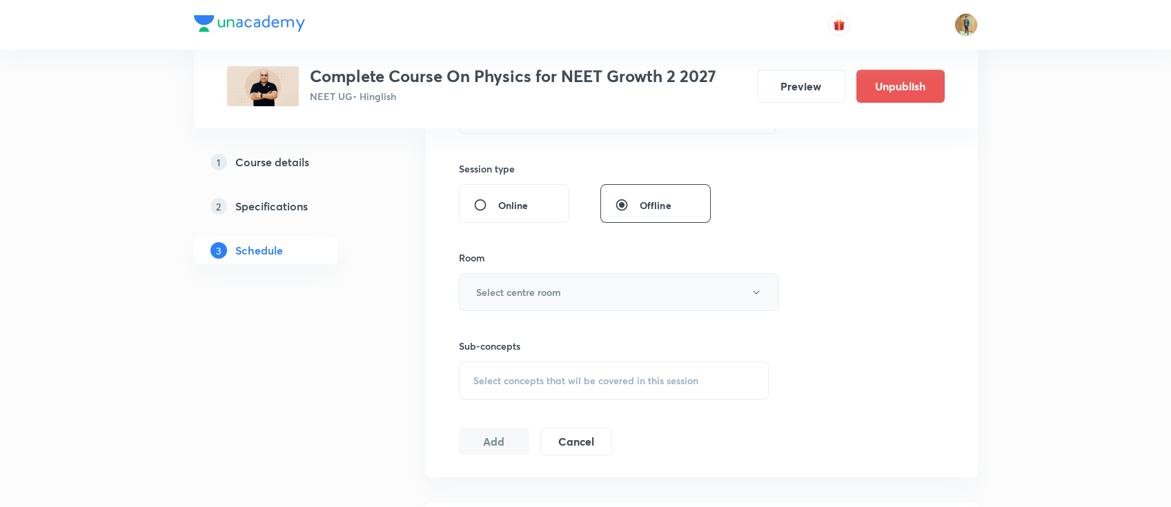
click at [568, 302] on button "Select centre room" at bounding box center [619, 292] width 320 height 38
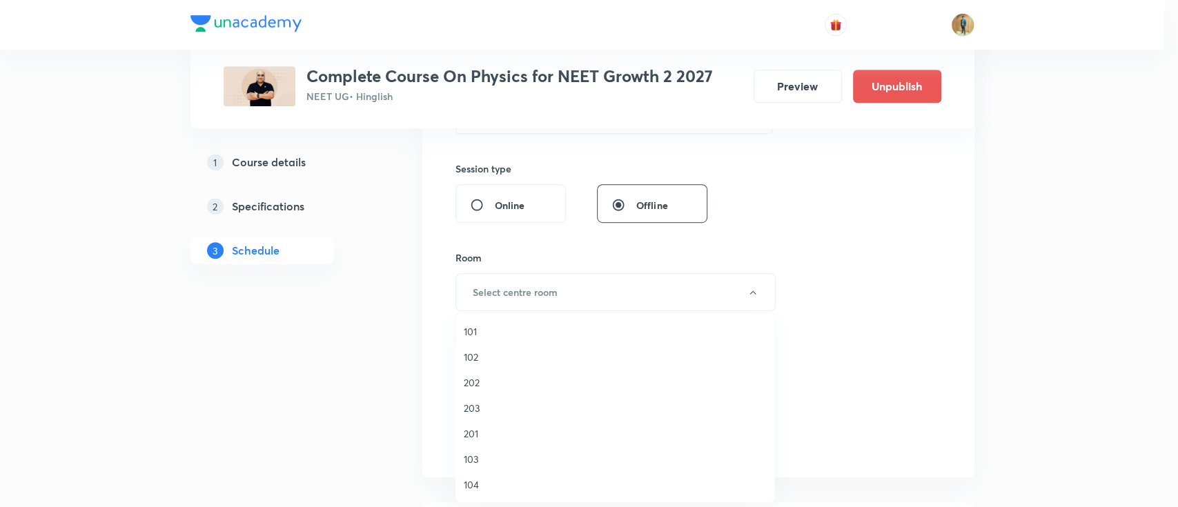
click at [470, 382] on span "202" at bounding box center [615, 382] width 302 height 14
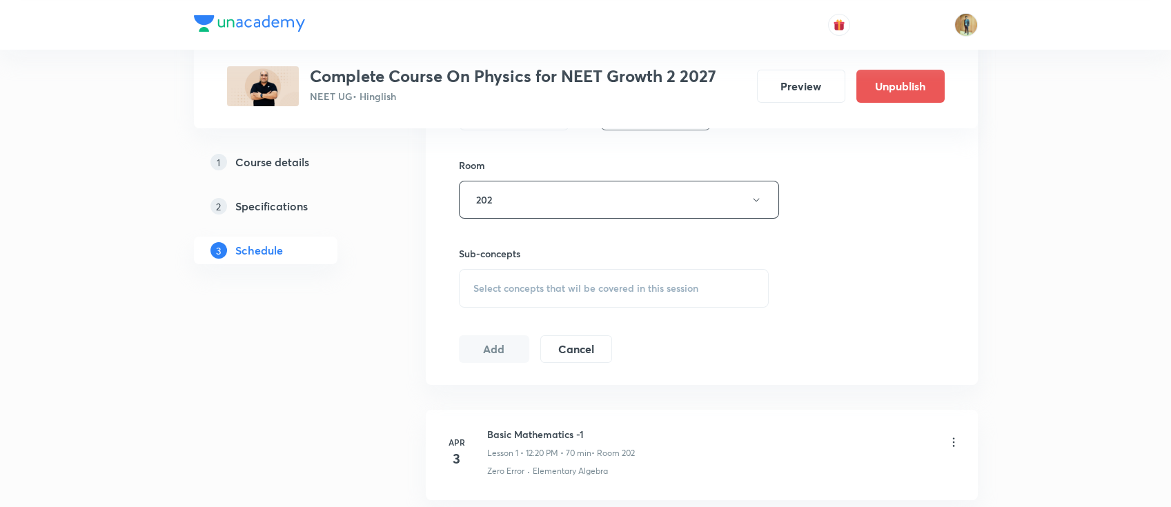
scroll to position [613, 0]
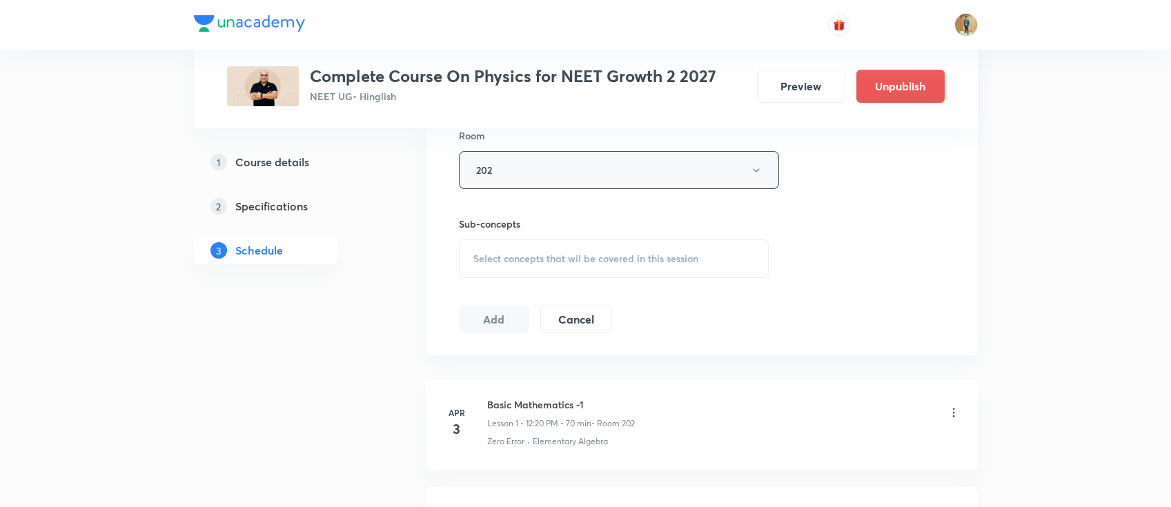
click at [585, 151] on button "202" at bounding box center [619, 170] width 320 height 38
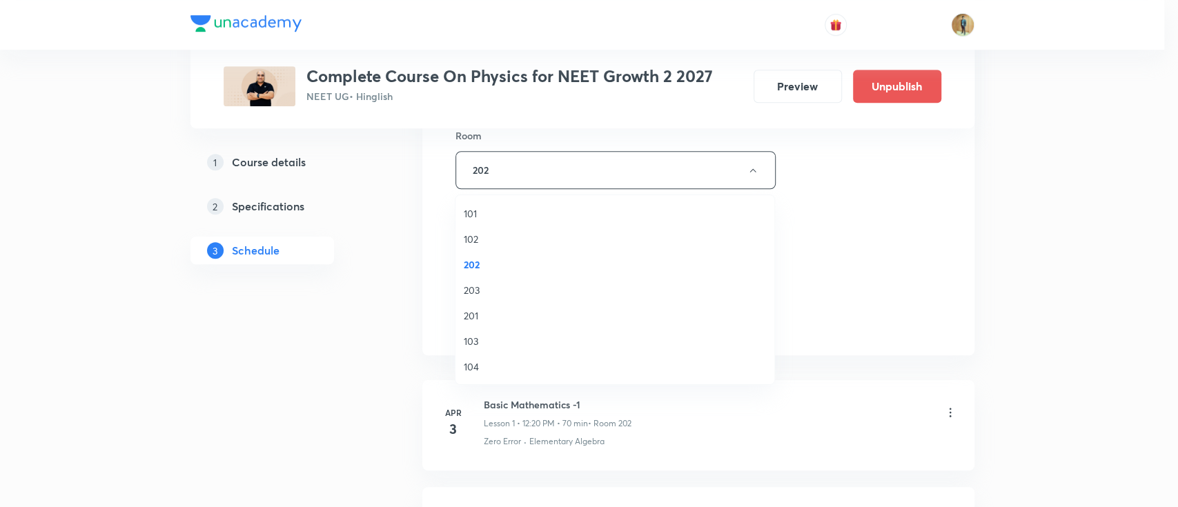
click at [473, 323] on li "201" at bounding box center [615, 316] width 319 height 26
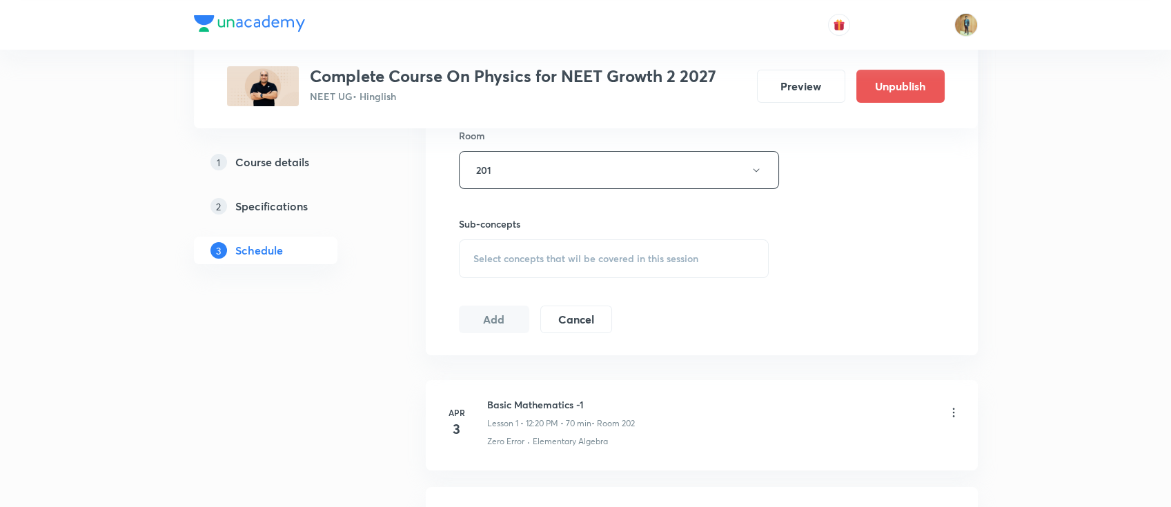
click at [658, 273] on div "Select concepts that wil be covered in this session" at bounding box center [614, 258] width 311 height 39
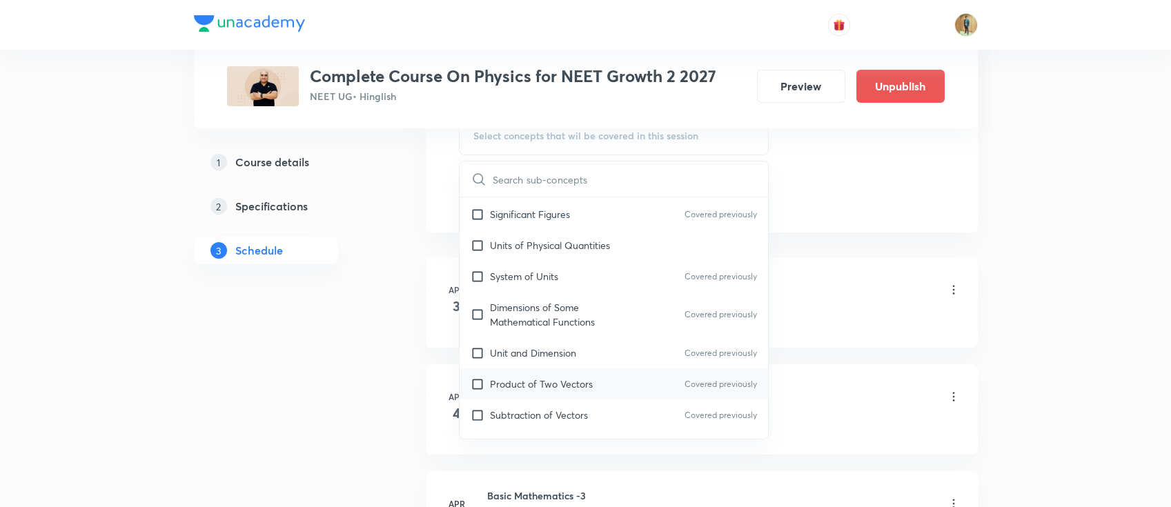
scroll to position [429, 0]
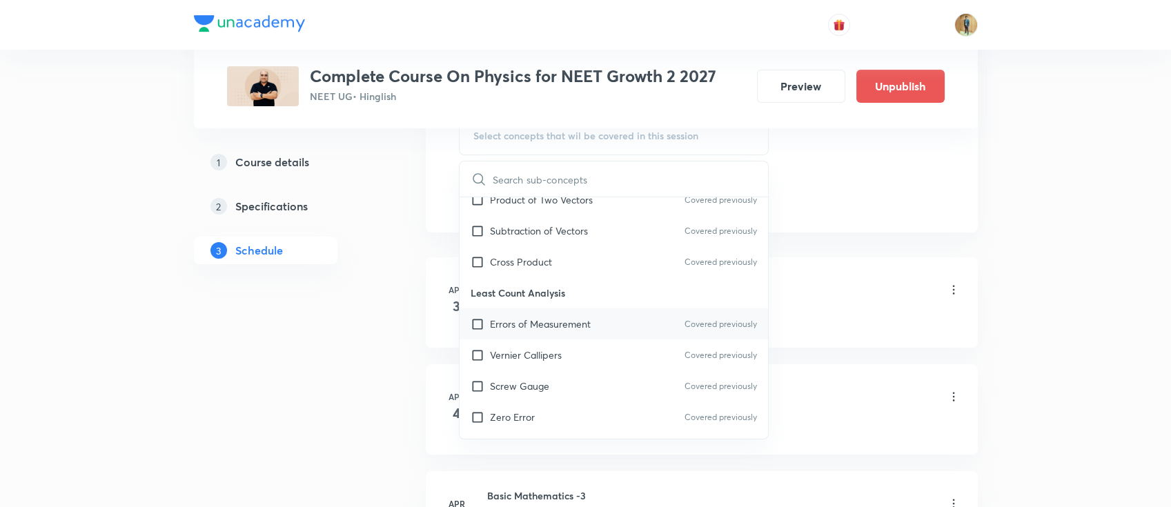
click at [518, 330] on div "Errors of Measurement Covered previously" at bounding box center [614, 324] width 309 height 31
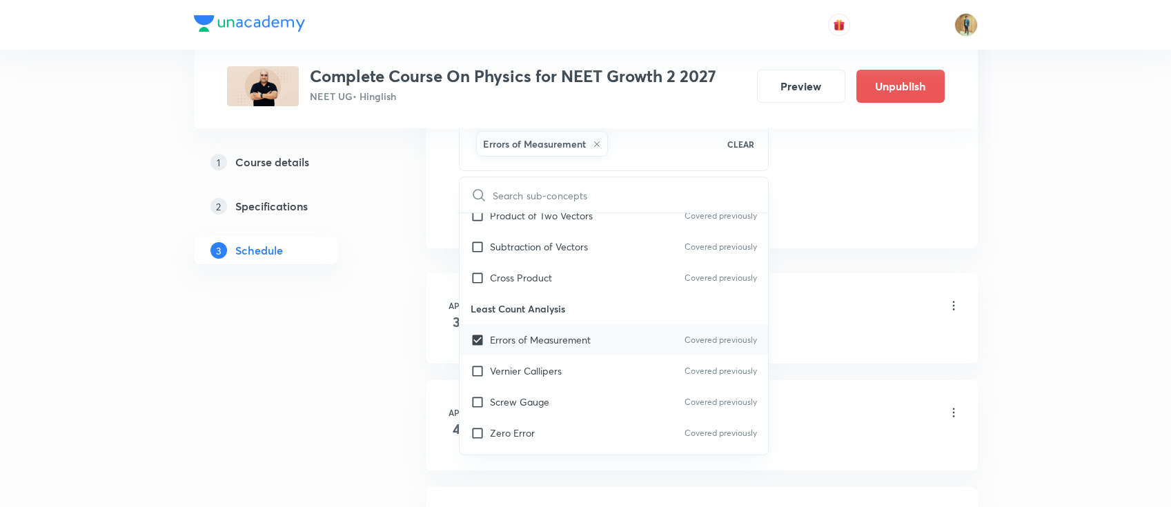
click at [518, 360] on div "Vernier Callipers Covered previously" at bounding box center [614, 370] width 309 height 31
checkbox input "true"
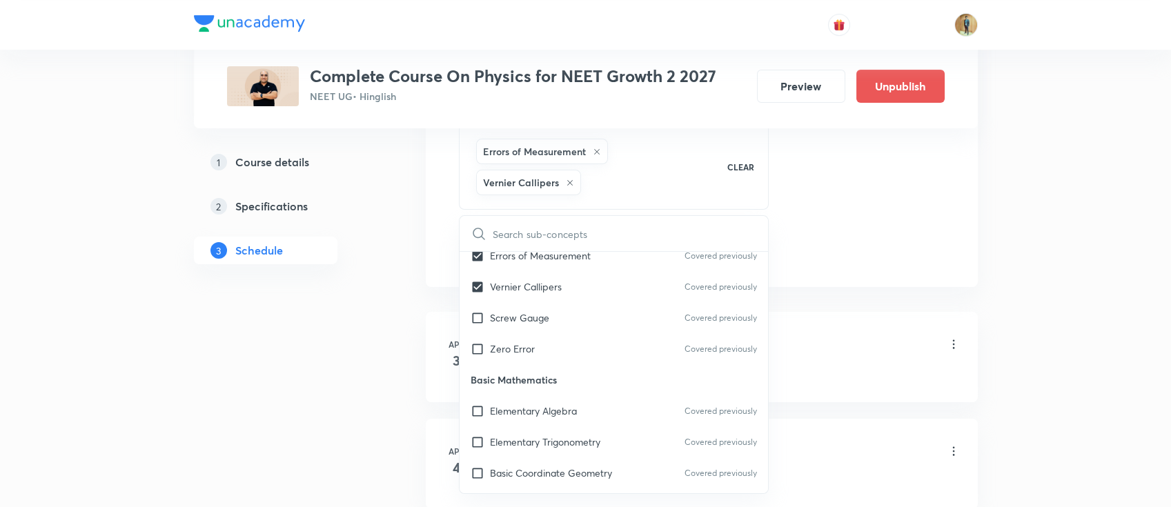
scroll to position [859, 0]
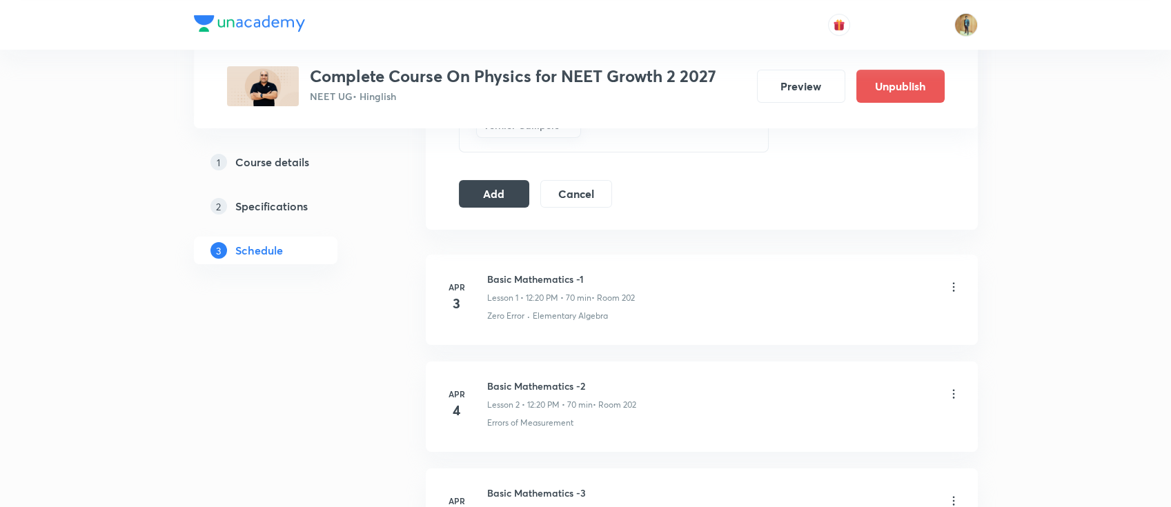
scroll to position [674, 0]
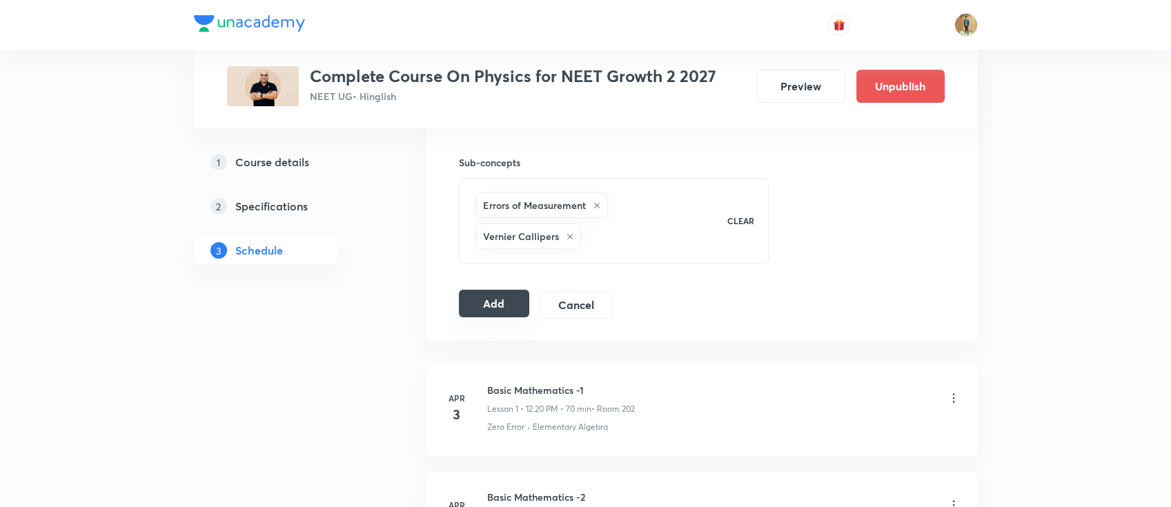
click at [502, 305] on button "Add" at bounding box center [494, 304] width 71 height 28
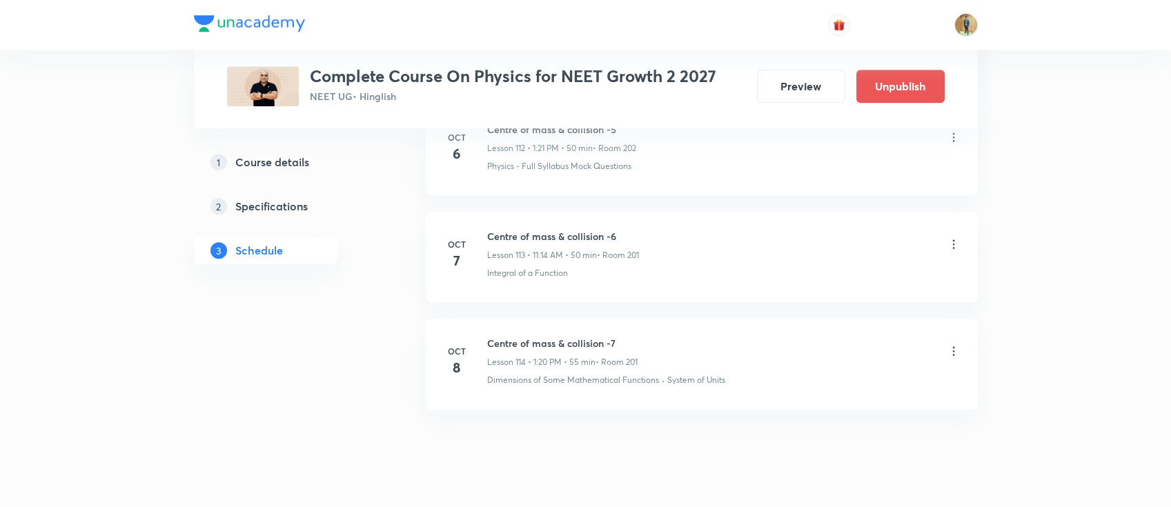
scroll to position [12834, 0]
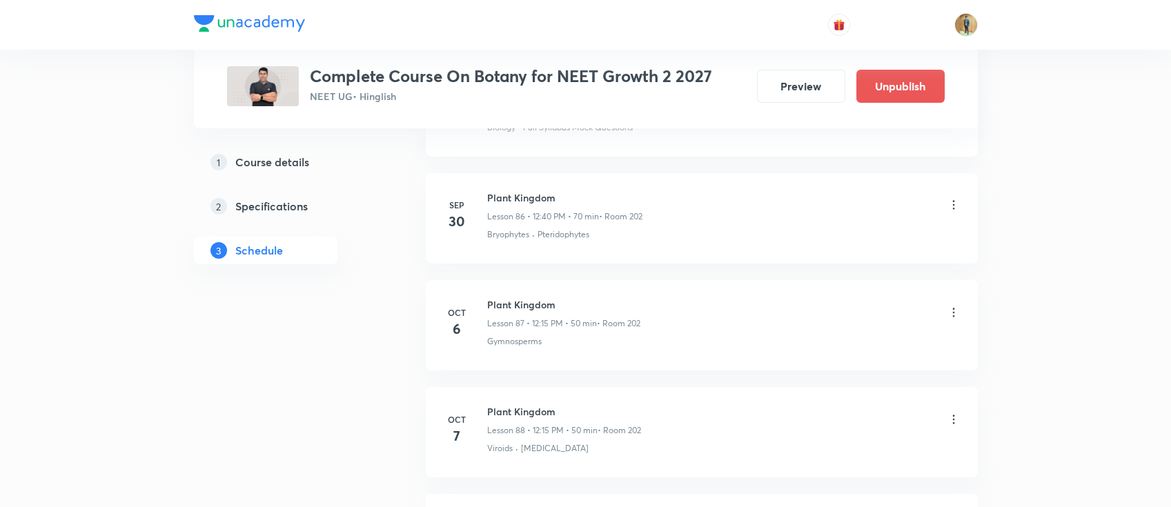
scroll to position [10115, 0]
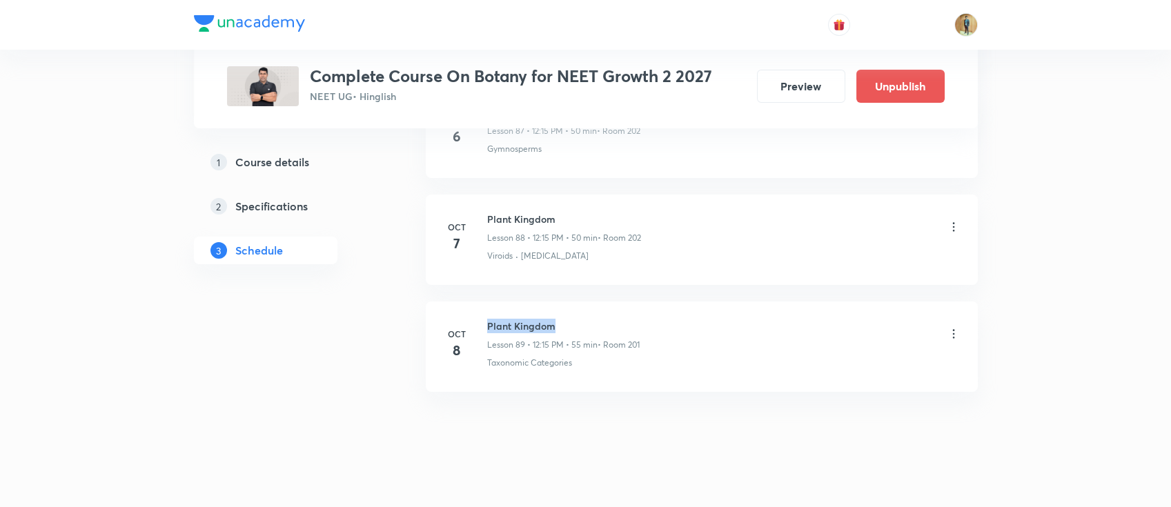
drag, startPoint x: 488, startPoint y: 313, endPoint x: 558, endPoint y: 307, distance: 70.6
click at [562, 319] on h6 "Plant Kingdom" at bounding box center [563, 326] width 153 height 14
copy h6 "Plant Kingdom"
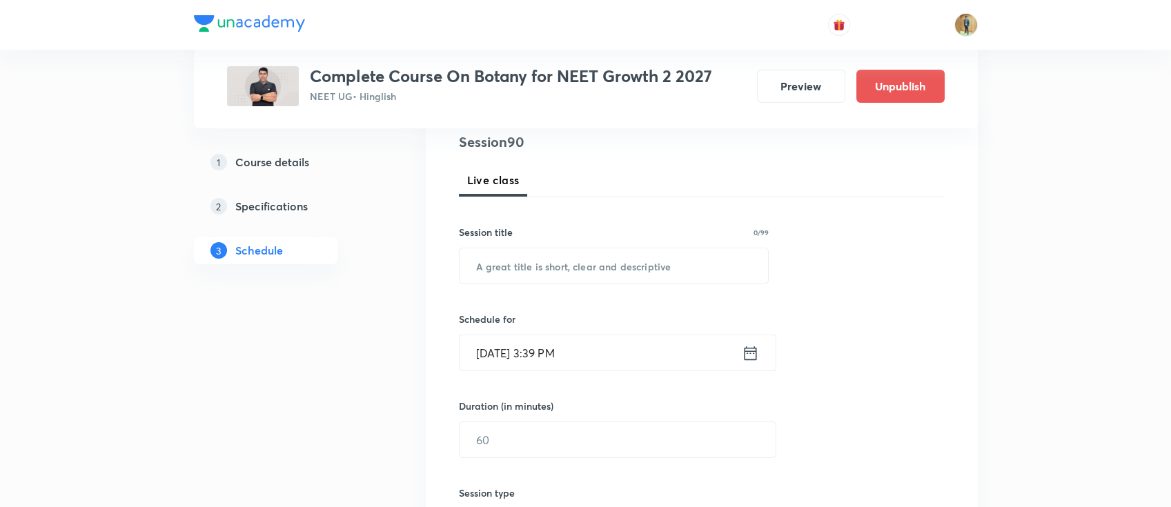
scroll to position [141, 0]
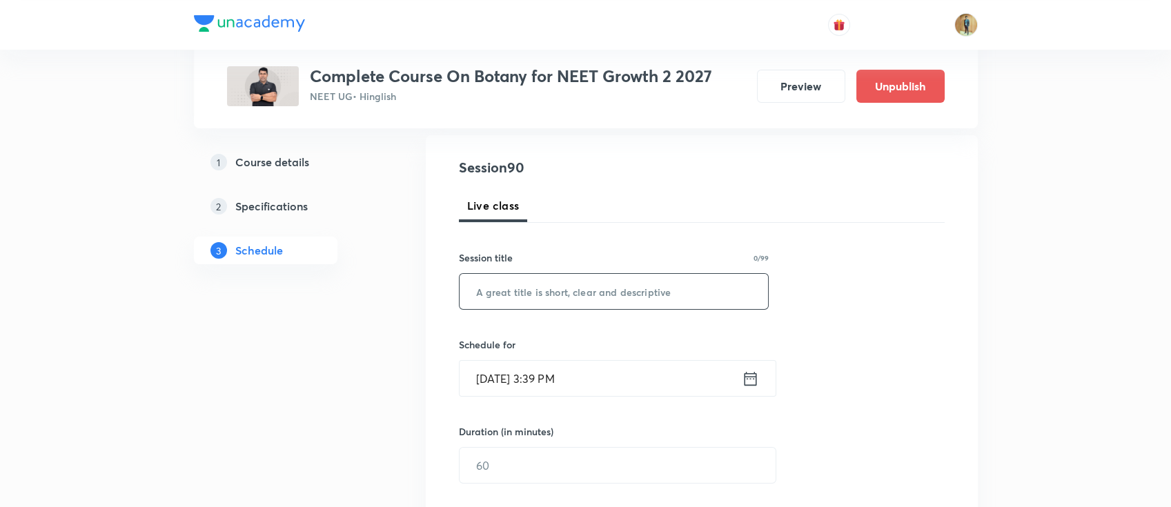
click at [717, 279] on input "text" at bounding box center [614, 291] width 309 height 35
paste input "Plant Kingdom"
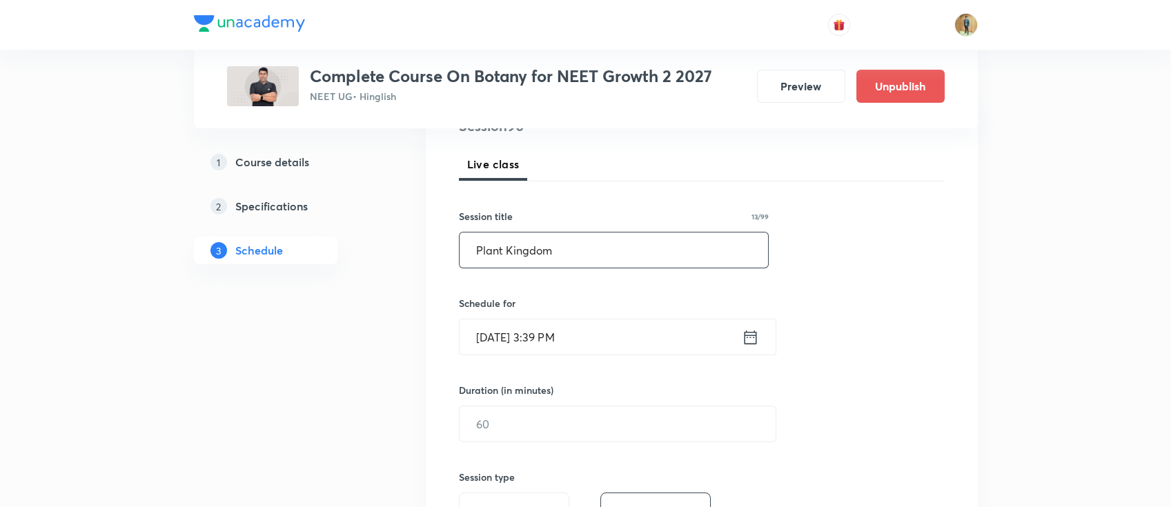
scroll to position [264, 0]
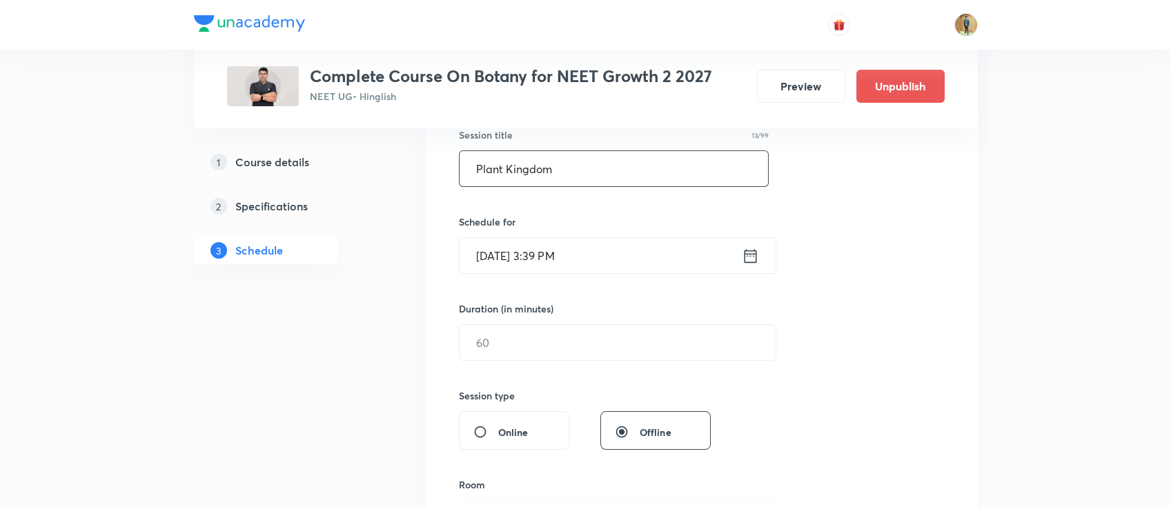
type input "Plant Kingdom"
click at [609, 255] on input "Oct 8, 2025, 3:39 PM" at bounding box center [601, 255] width 282 height 35
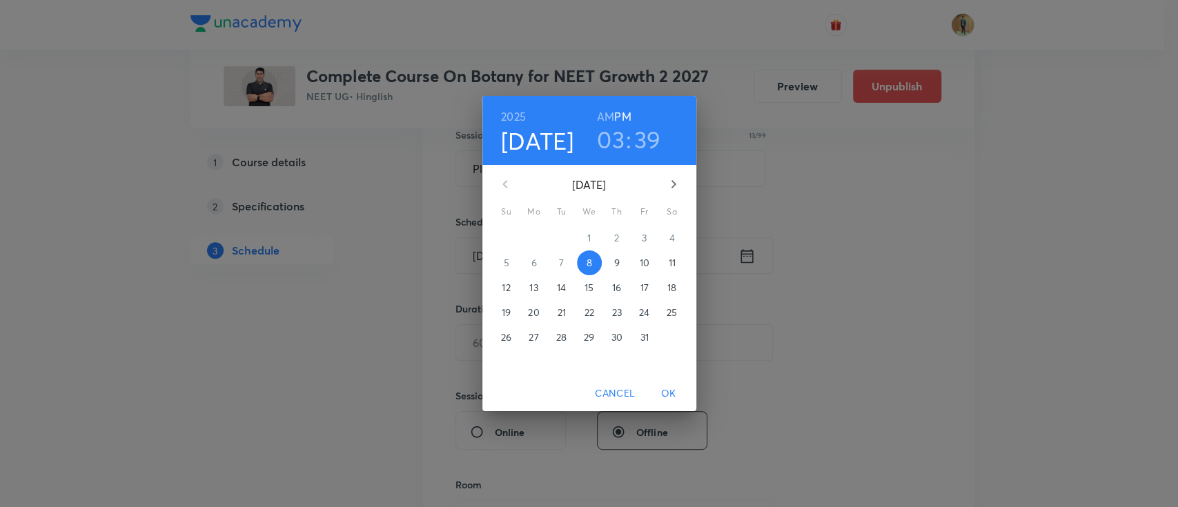
click at [614, 257] on p "9" at bounding box center [617, 263] width 6 height 14
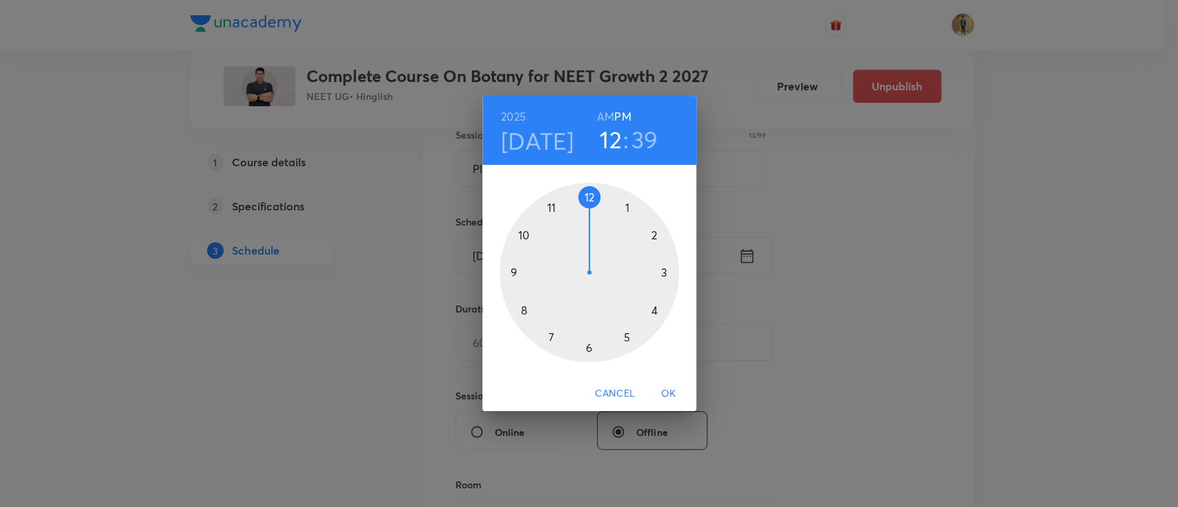
drag, startPoint x: 667, startPoint y: 273, endPoint x: 585, endPoint y: 195, distance: 114.2
click at [585, 195] on div at bounding box center [589, 272] width 179 height 179
click at [663, 270] on div at bounding box center [589, 272] width 179 height 179
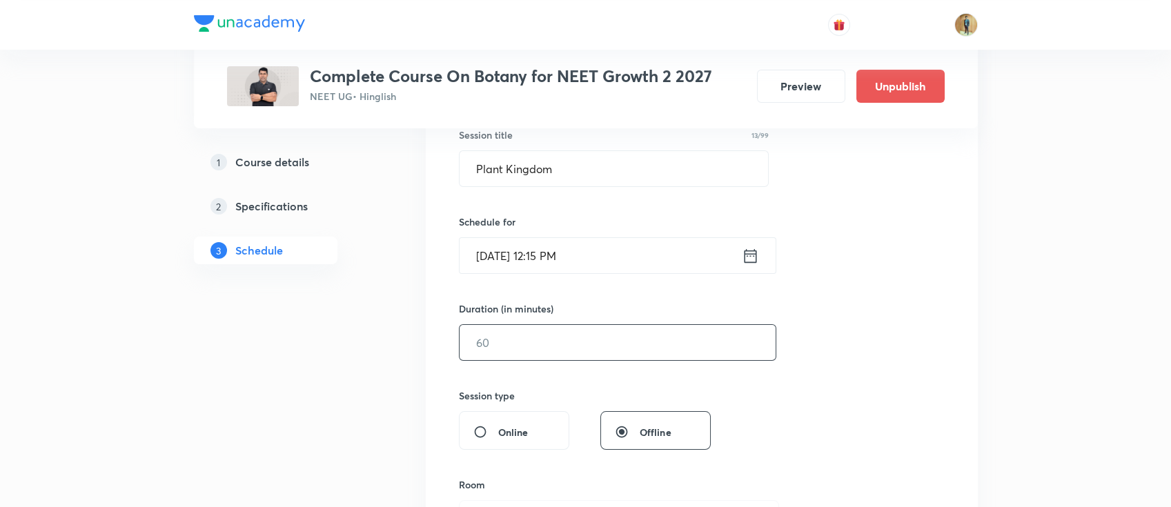
click at [551, 341] on input "text" at bounding box center [618, 342] width 316 height 35
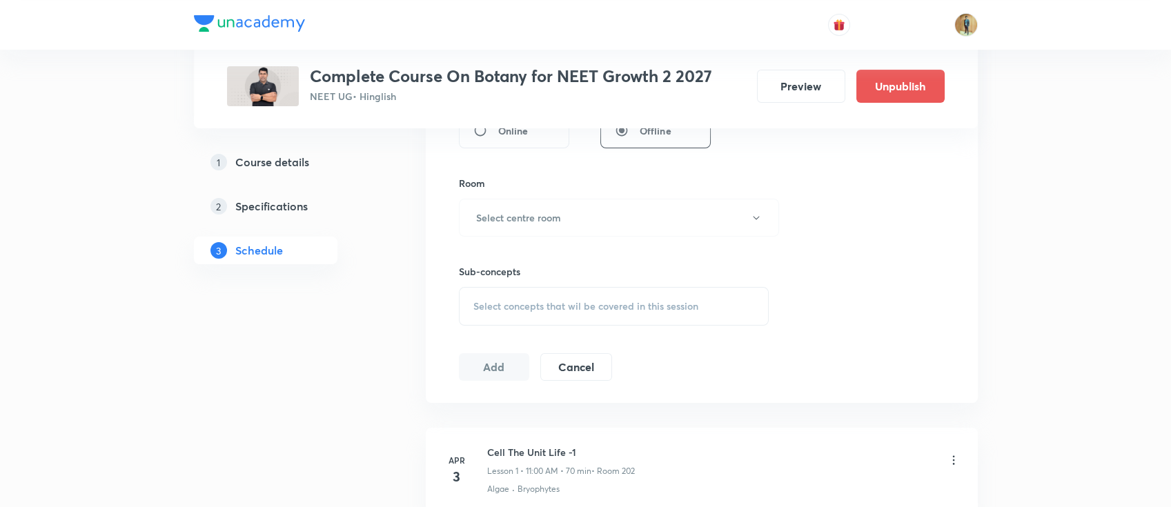
scroll to position [570, 0]
type input "55"
click at [581, 221] on button "Select centre room" at bounding box center [619, 213] width 320 height 38
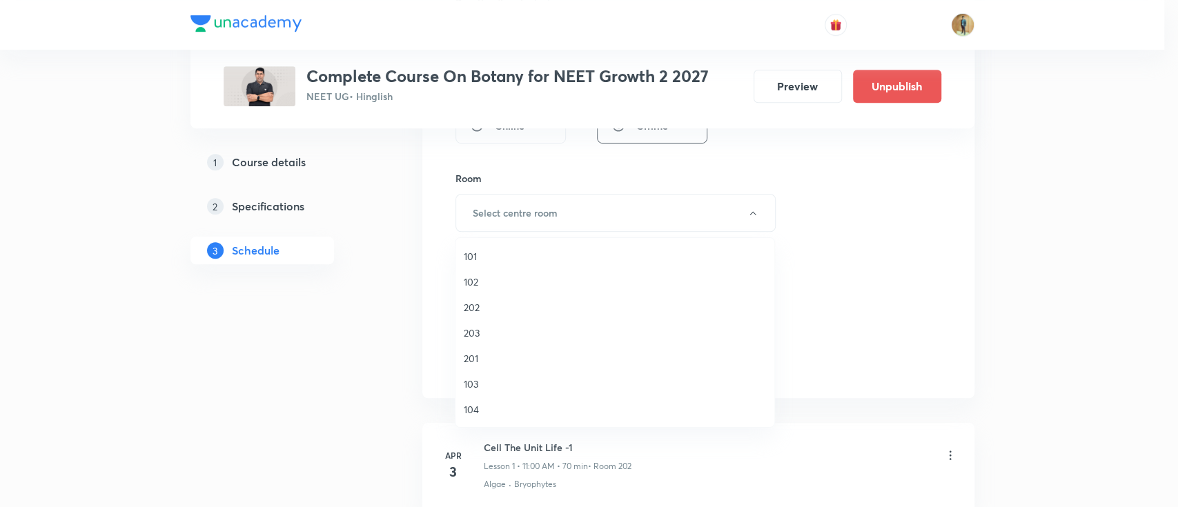
click at [488, 355] on span "201" at bounding box center [615, 358] width 302 height 14
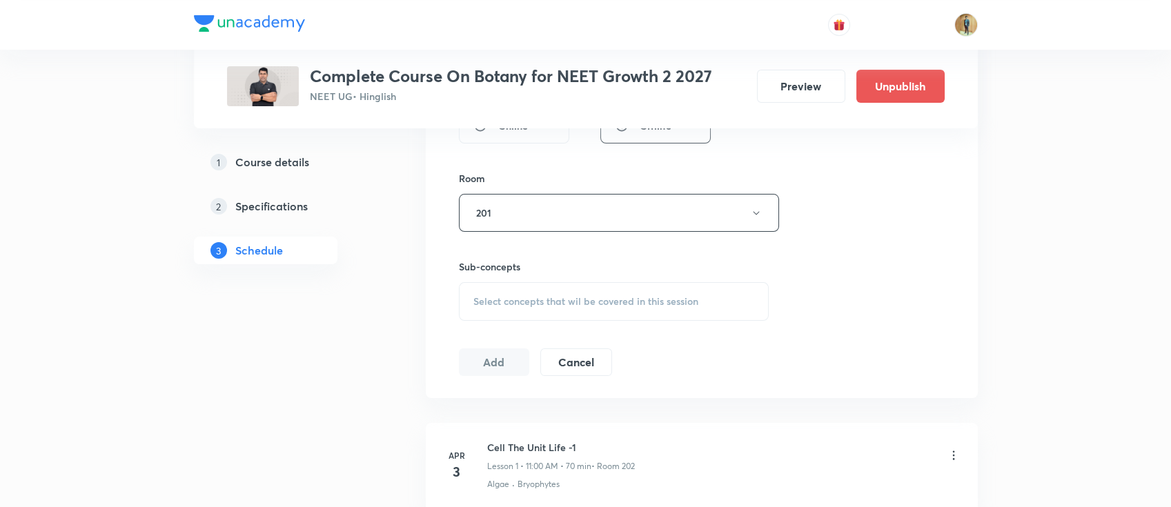
click at [559, 300] on span "Select concepts that wil be covered in this session" at bounding box center [585, 301] width 225 height 11
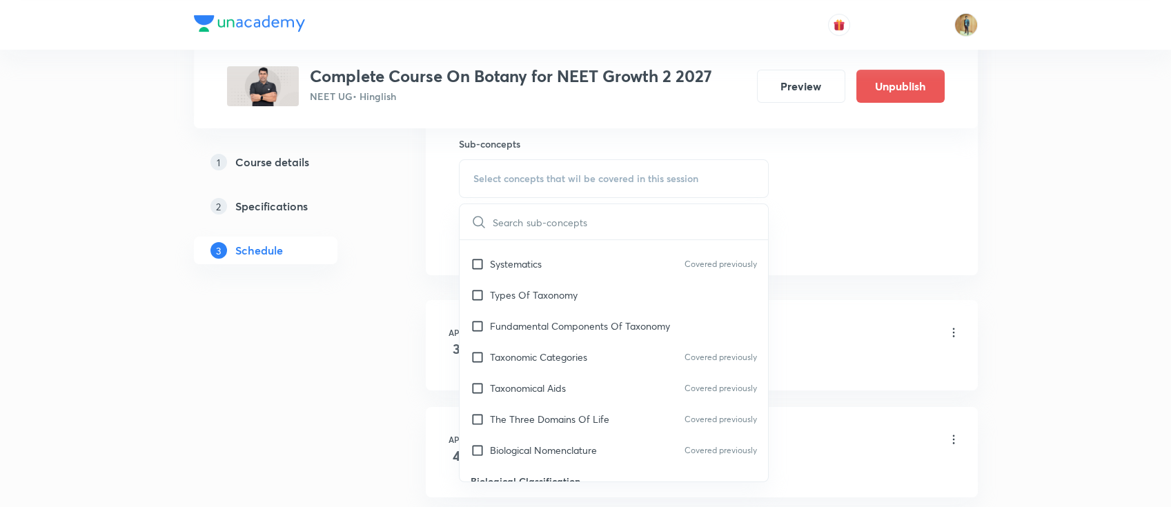
scroll to position [368, 0]
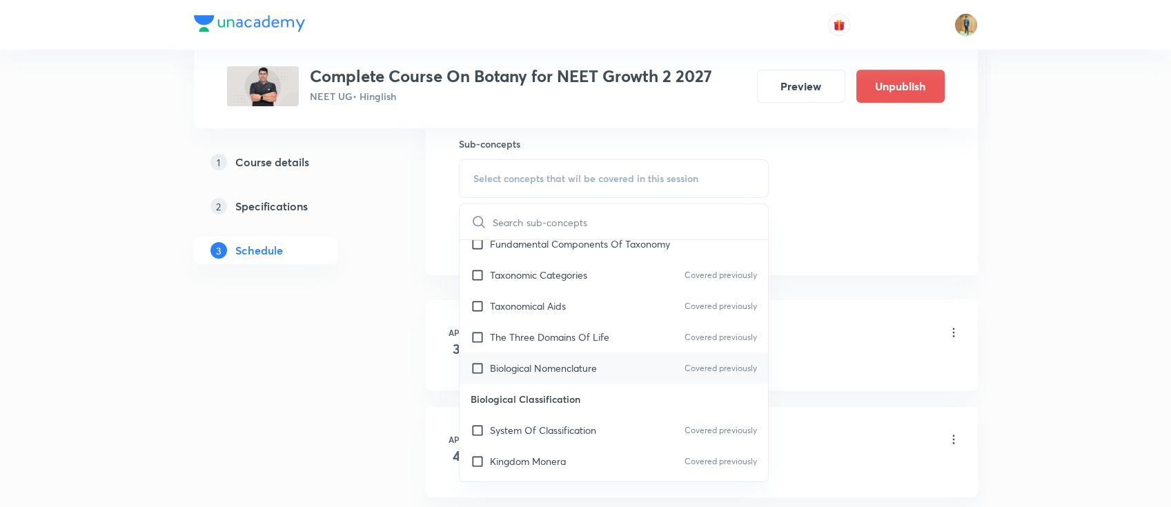
click at [529, 361] on p "Biological Nomenclature" at bounding box center [543, 368] width 107 height 14
checkbox input "true"
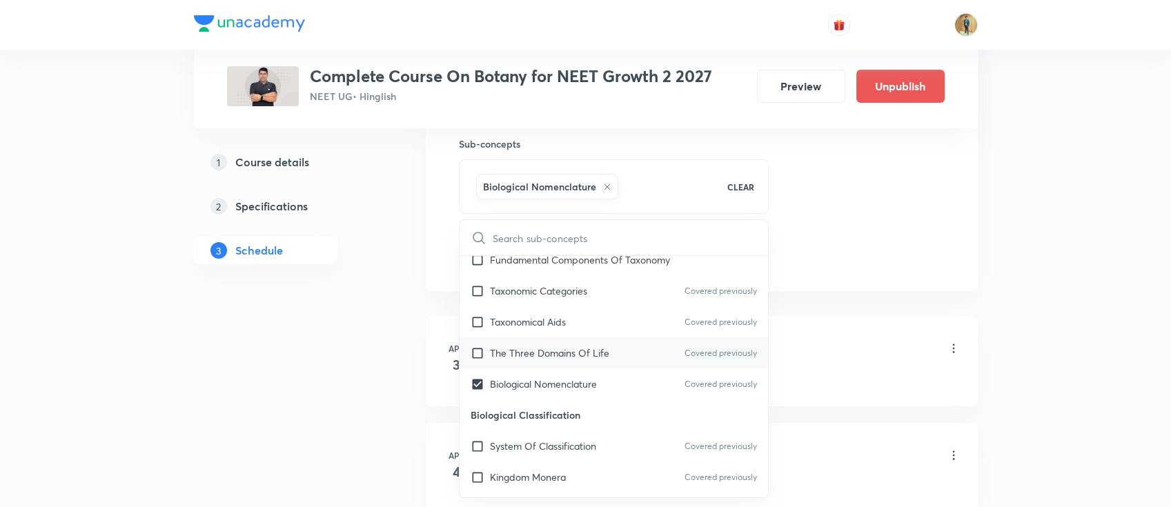
click at [554, 349] on p "The Three Domains Of Life" at bounding box center [549, 353] width 119 height 14
checkbox input "true"
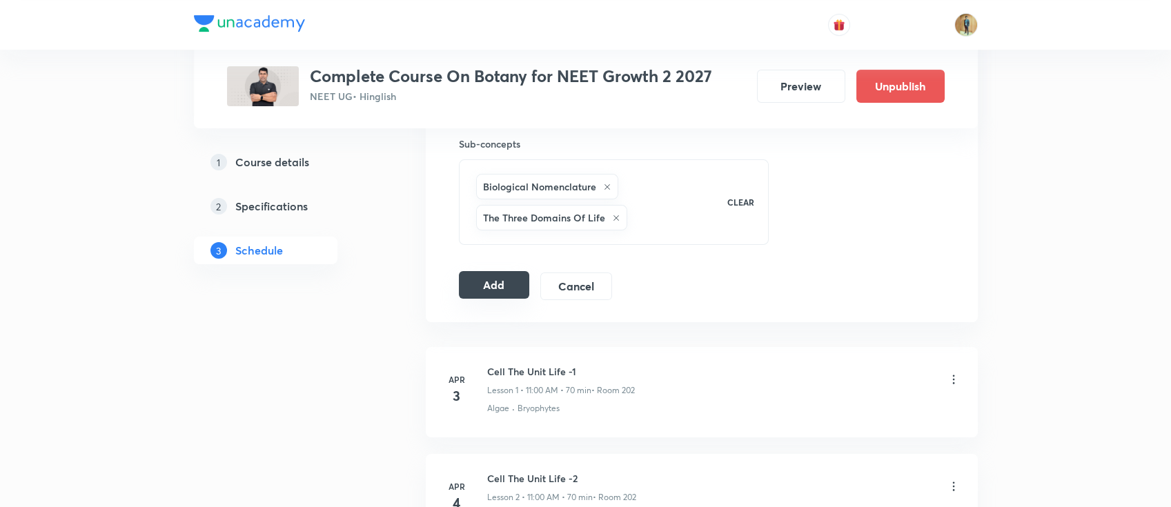
click at [500, 278] on button "Add" at bounding box center [494, 285] width 71 height 28
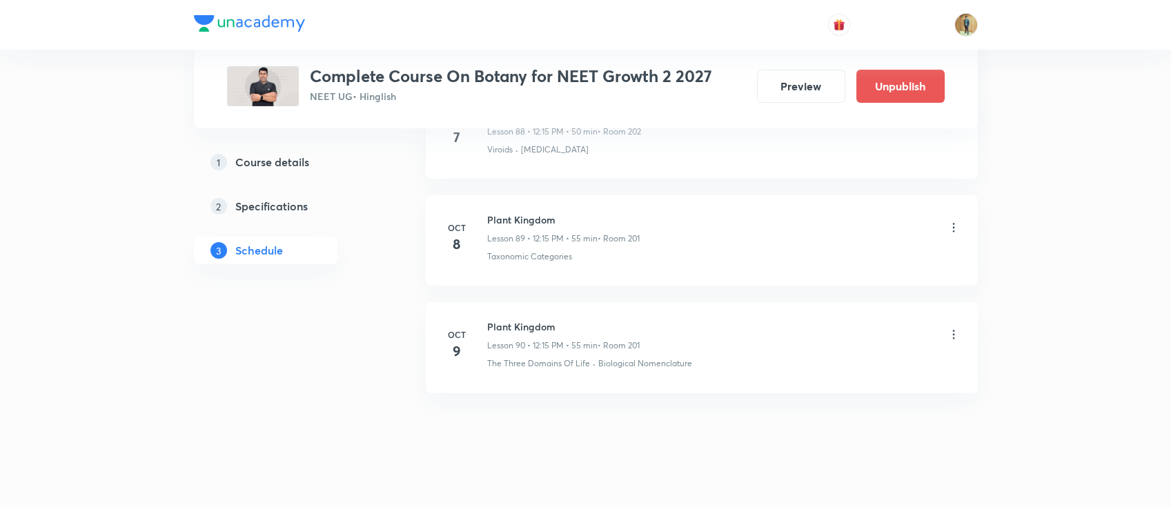
scroll to position [9589, 0]
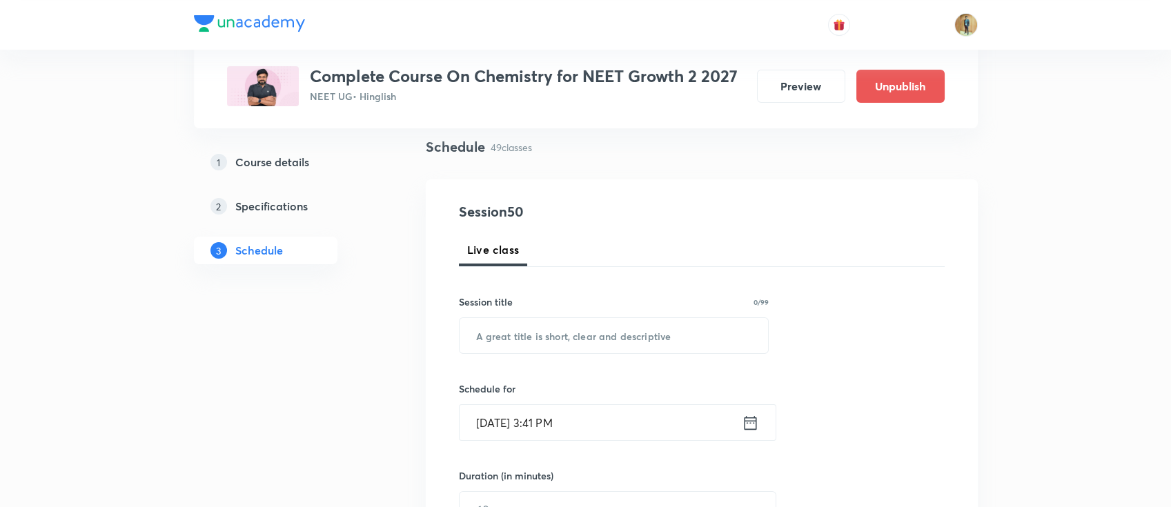
scroll to position [184, 0]
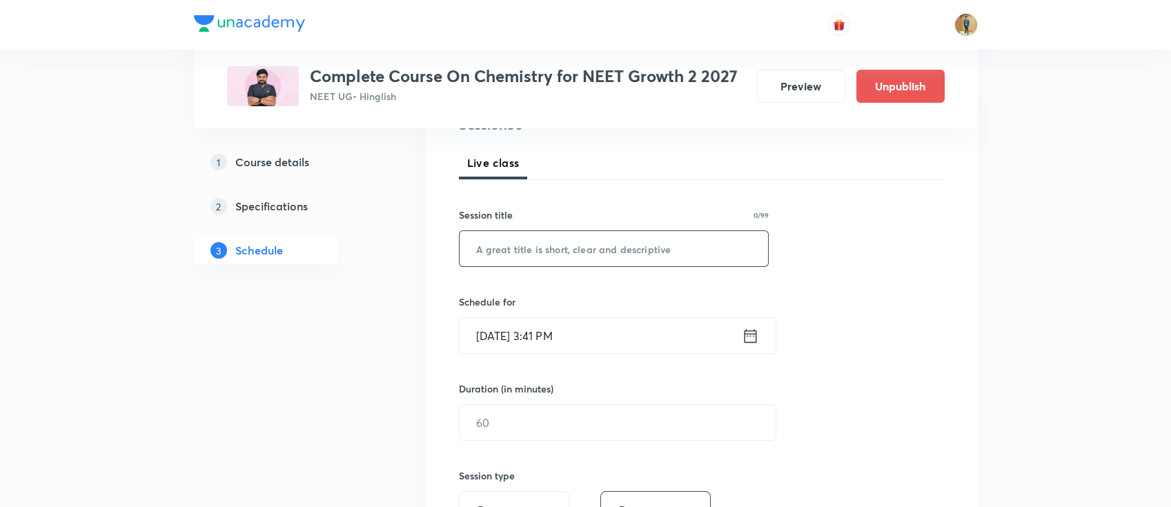
click at [620, 260] on input "text" at bounding box center [614, 248] width 309 height 35
paste input "Plant Kingdom"
type input "Plant Kingdom"
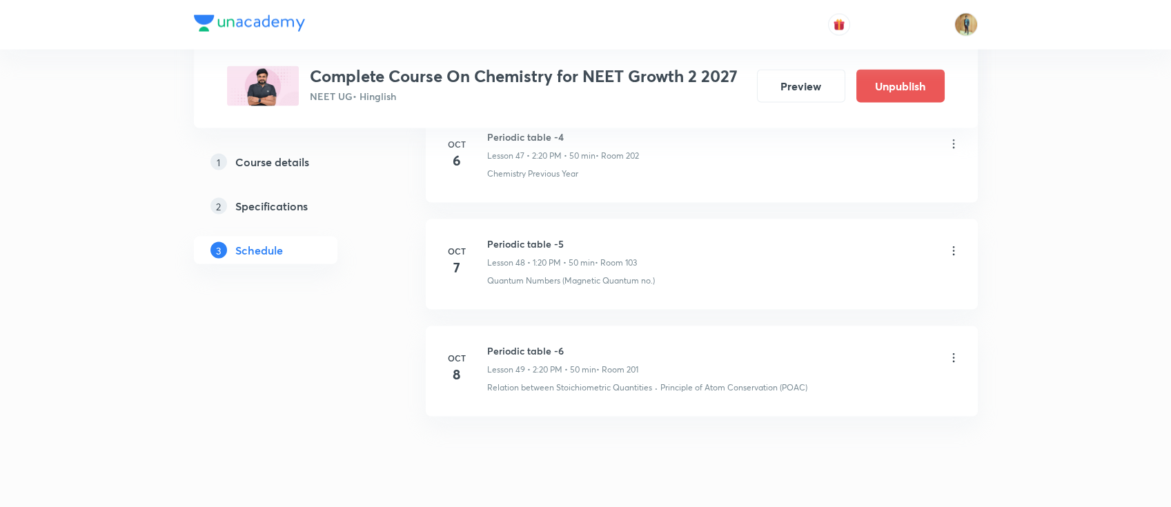
scroll to position [5838, 0]
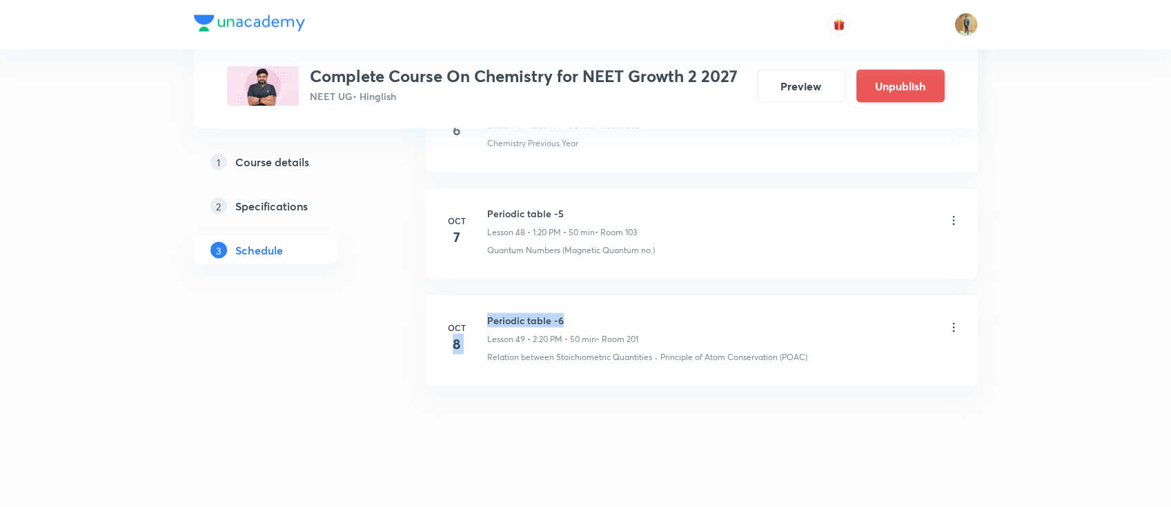
drag, startPoint x: 486, startPoint y: 313, endPoint x: 607, endPoint y: 312, distance: 121.5
click at [607, 313] on div "Oct 8 Periodic table -6 Lesson 49 • 2:20 PM • 50 min • Room 201 Relation betwee…" at bounding box center [702, 338] width 518 height 50
drag, startPoint x: 585, startPoint y: 315, endPoint x: 493, endPoint y: 311, distance: 91.9
click at [585, 315] on h6 "Periodic table -6" at bounding box center [562, 320] width 151 height 14
click at [482, 322] on div "[DATE]" at bounding box center [465, 338] width 44 height 33
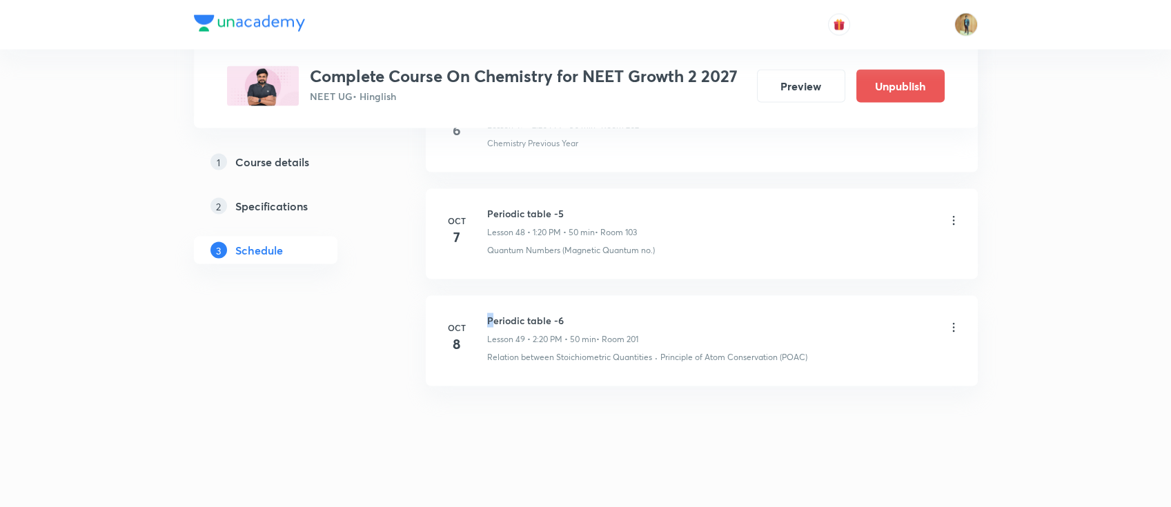
click at [489, 315] on h6 "Periodic table -6" at bounding box center [562, 320] width 151 height 14
click at [567, 313] on h6 "Periodic table -6" at bounding box center [562, 320] width 151 height 14
drag, startPoint x: 560, startPoint y: 312, endPoint x: 486, endPoint y: 311, distance: 74.5
click at [487, 313] on h6 "Periodic table -6" at bounding box center [562, 320] width 151 height 14
copy h6 "Periodic table -6"
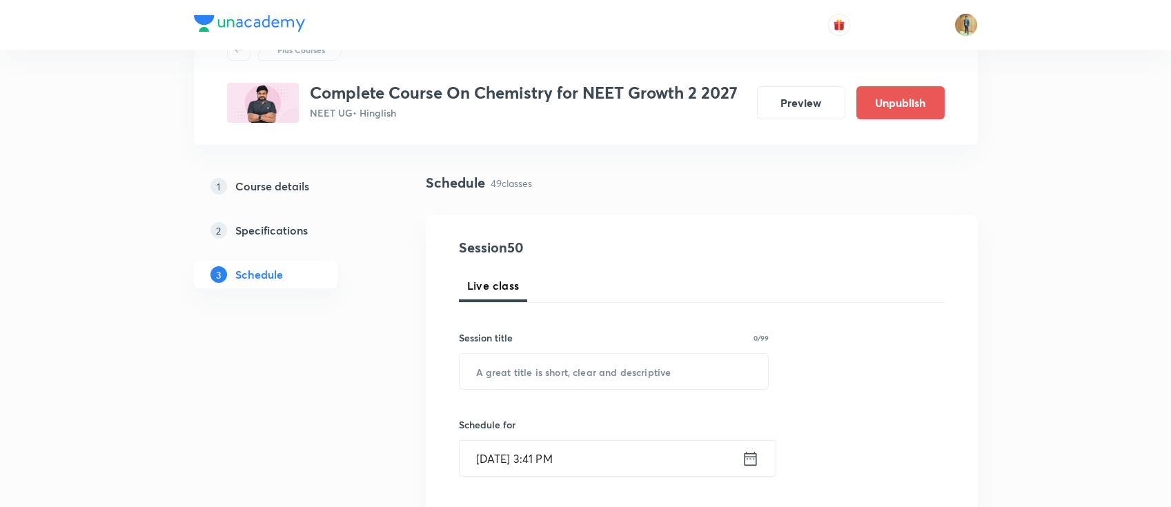
scroll to position [122, 0]
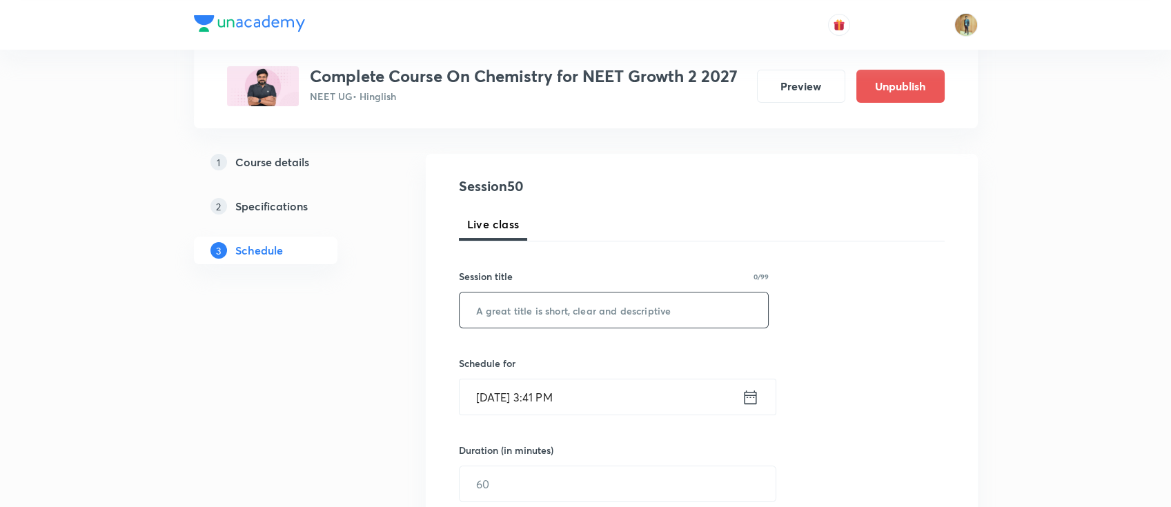
click at [589, 324] on input "text" at bounding box center [614, 310] width 309 height 35
paste input "Periodic table -6"
drag, startPoint x: 556, startPoint y: 313, endPoint x: 584, endPoint y: 319, distance: 28.3
click at [584, 319] on input "Periodic table -6" at bounding box center [614, 310] width 309 height 35
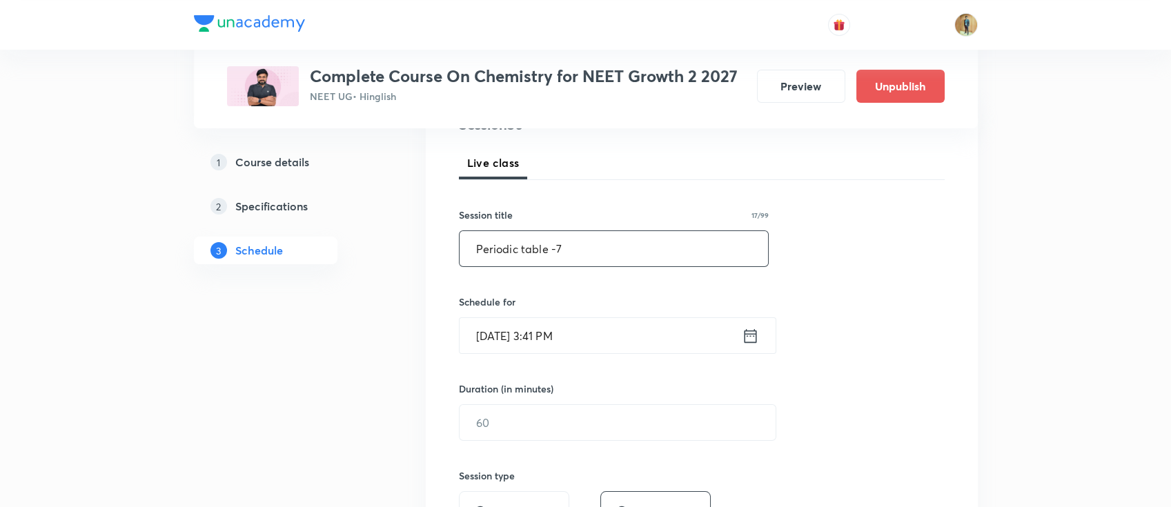
type input "Periodic table -7"
click at [596, 335] on input "Oct 8, 2025, 3:41 PM" at bounding box center [601, 335] width 282 height 35
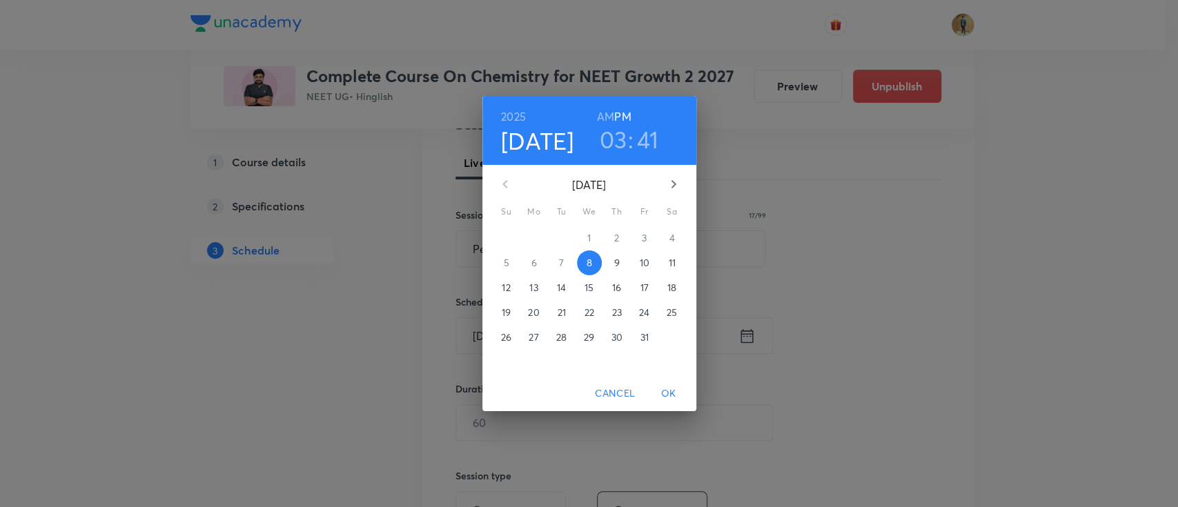
click at [614, 268] on p "9" at bounding box center [617, 263] width 6 height 14
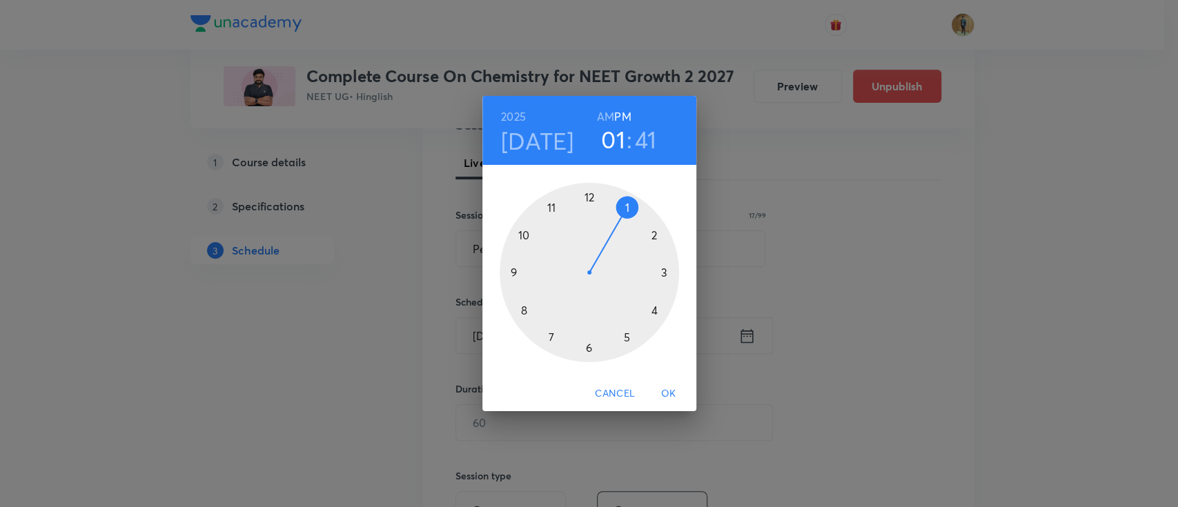
drag, startPoint x: 662, startPoint y: 266, endPoint x: 624, endPoint y: 205, distance: 72.2
click at [624, 205] on div at bounding box center [589, 272] width 179 height 179
drag, startPoint x: 515, startPoint y: 302, endPoint x: 636, endPoint y: 302, distance: 120.8
click at [636, 302] on div at bounding box center [589, 272] width 179 height 179
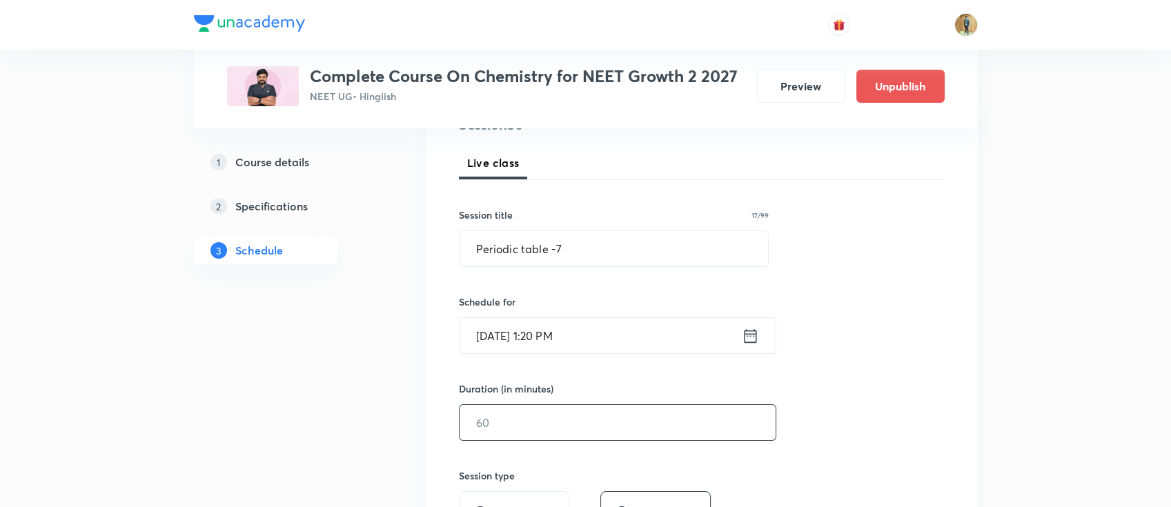
click at [574, 405] on input "text" at bounding box center [618, 422] width 316 height 35
type input "55"
click at [605, 333] on input "Oct 9, 2025, 1:20 PM" at bounding box center [601, 335] width 282 height 35
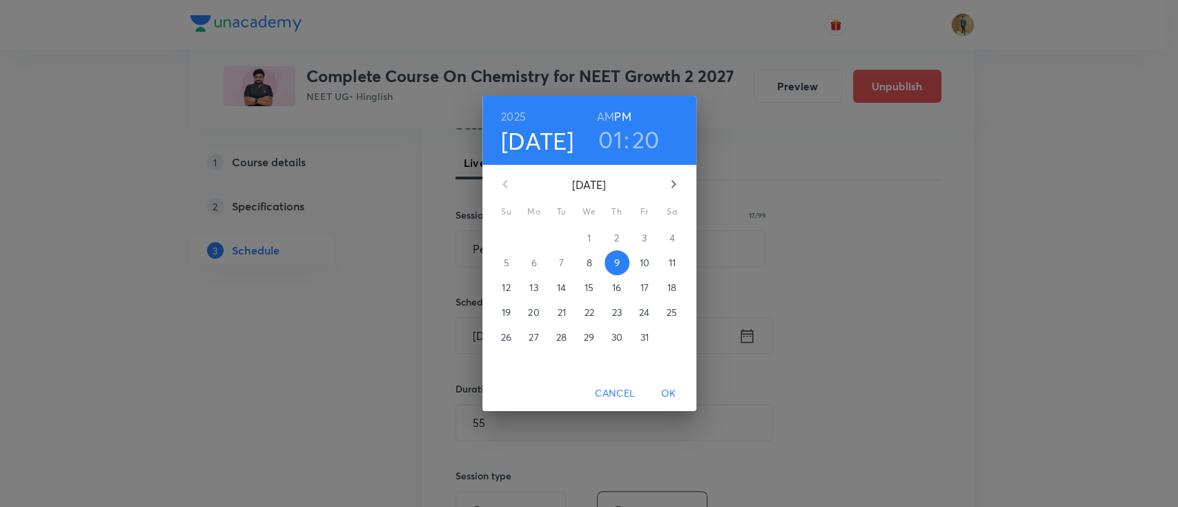
click at [665, 397] on span "OK" at bounding box center [668, 393] width 33 height 17
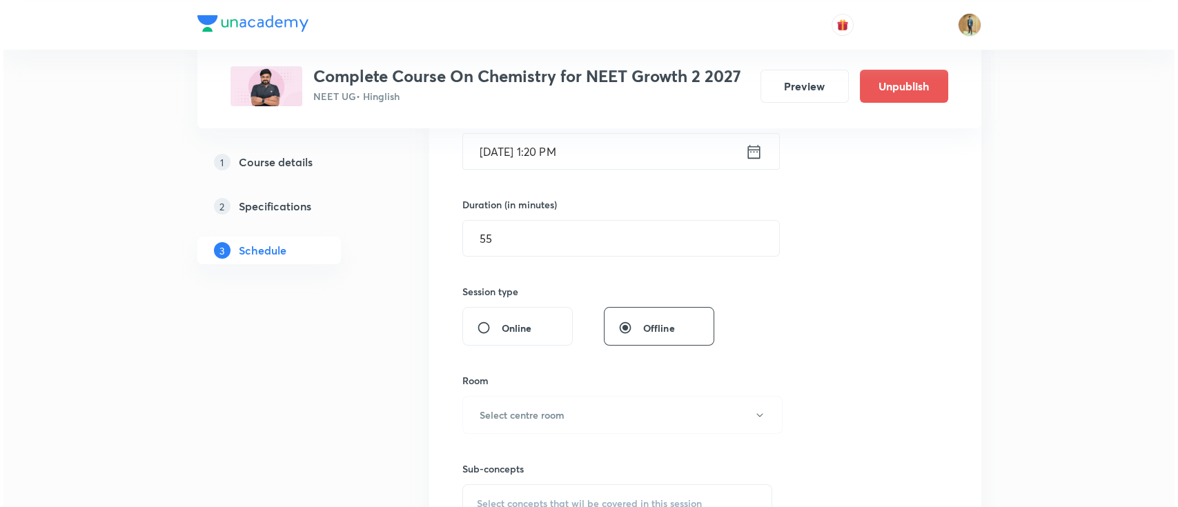
scroll to position [429, 0]
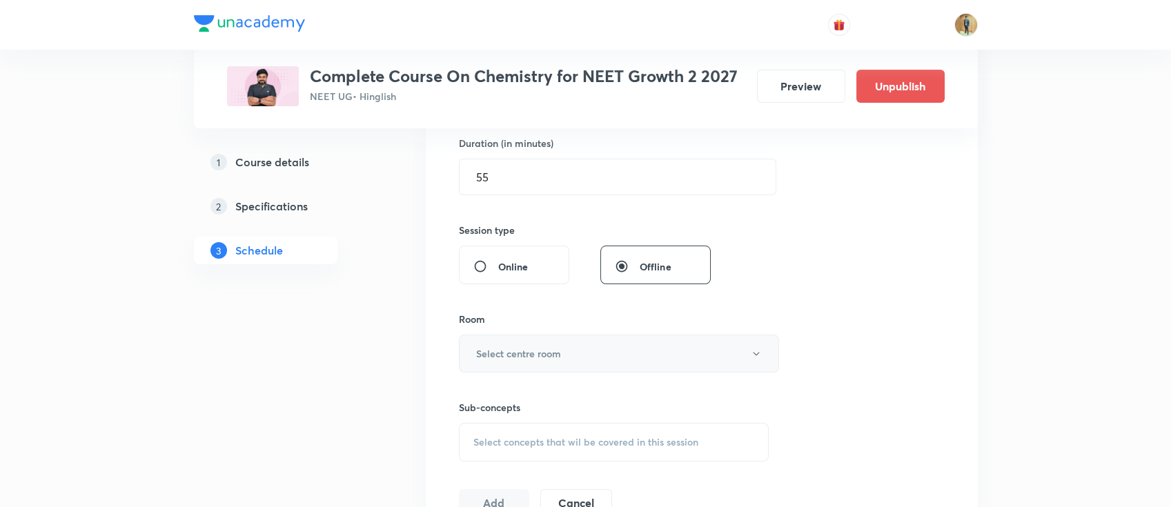
click at [584, 356] on button "Select centre room" at bounding box center [619, 354] width 320 height 38
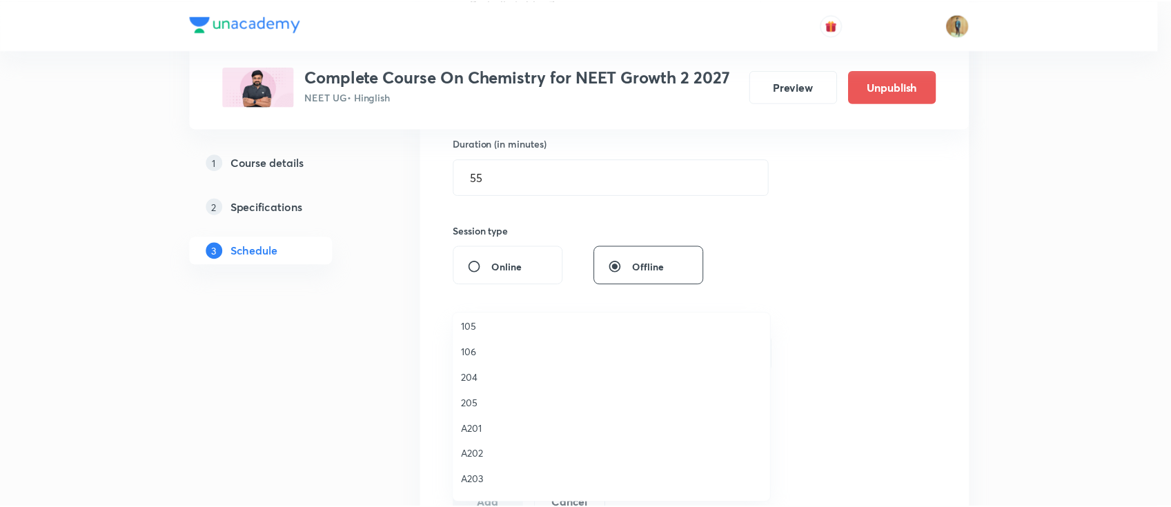
scroll to position [0, 0]
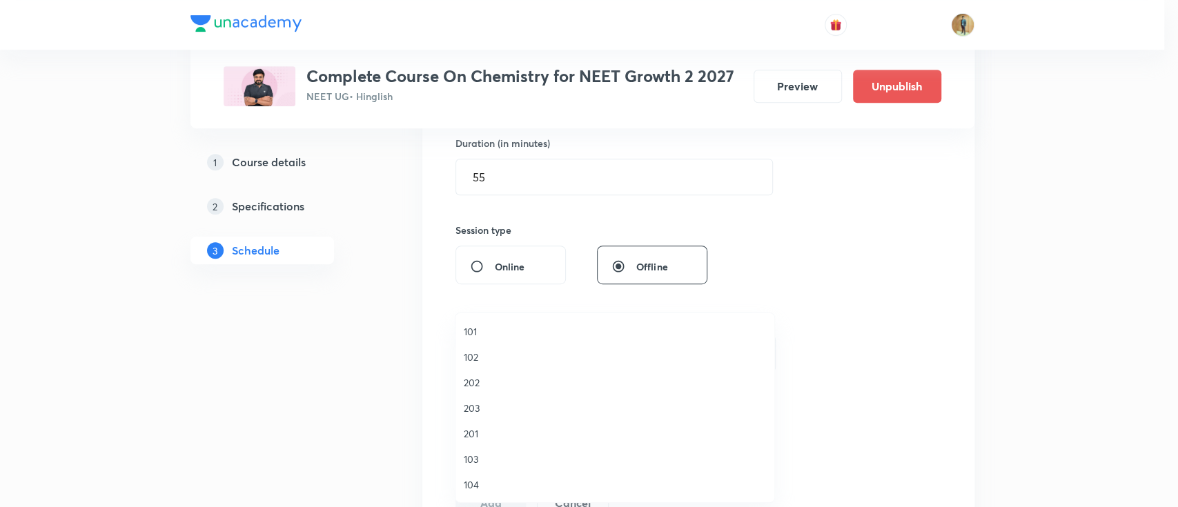
click at [491, 433] on span "201" at bounding box center [615, 434] width 302 height 14
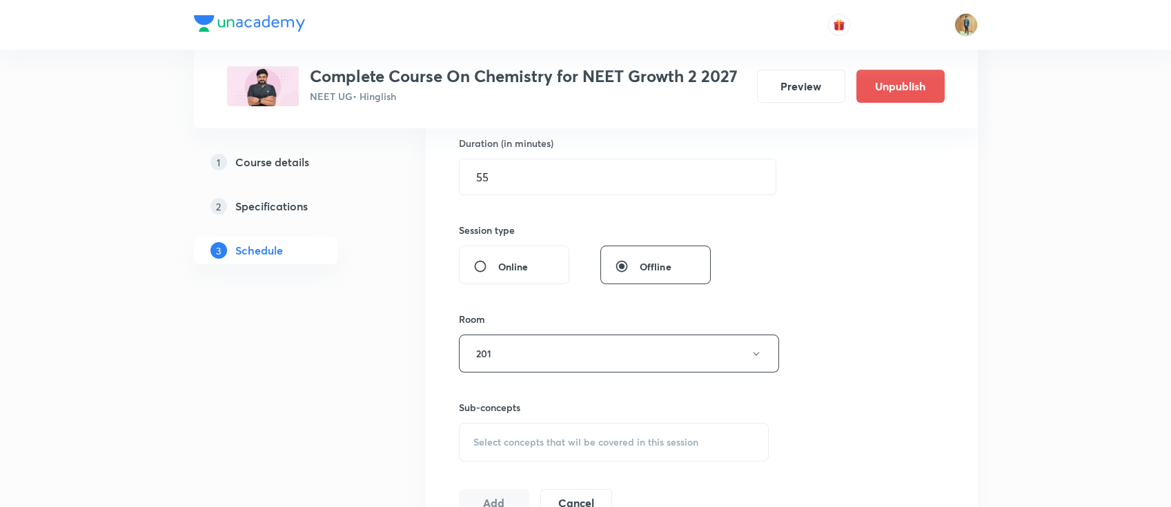
scroll to position [613, 0]
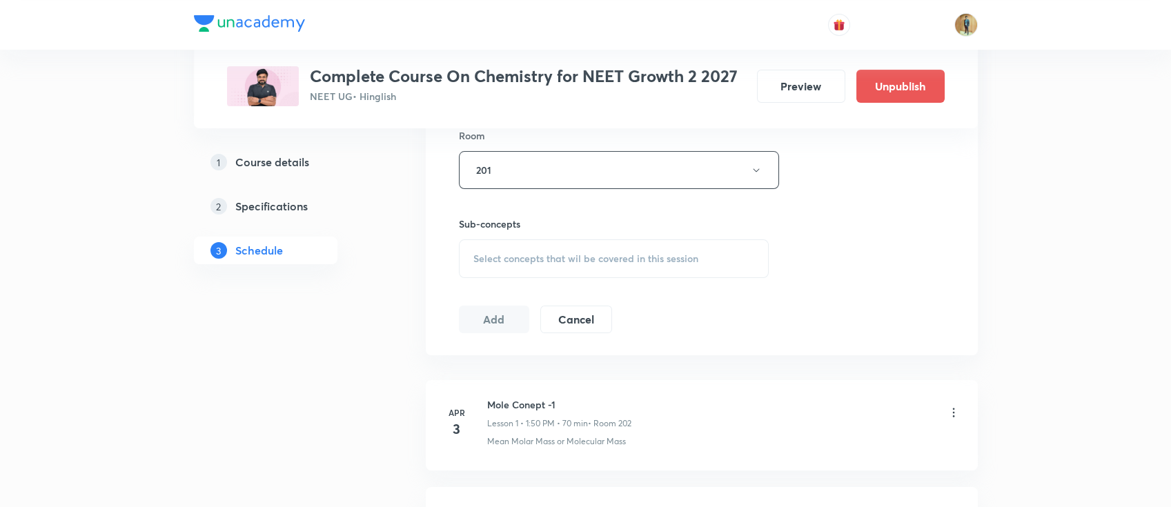
click at [502, 244] on div "Select concepts that wil be covered in this session" at bounding box center [614, 258] width 311 height 39
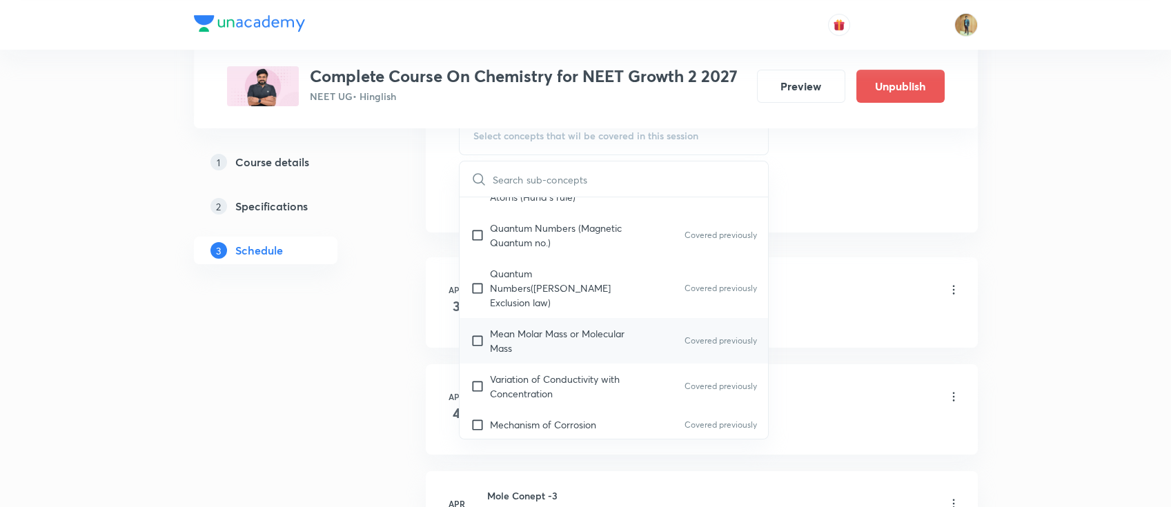
scroll to position [552, 0]
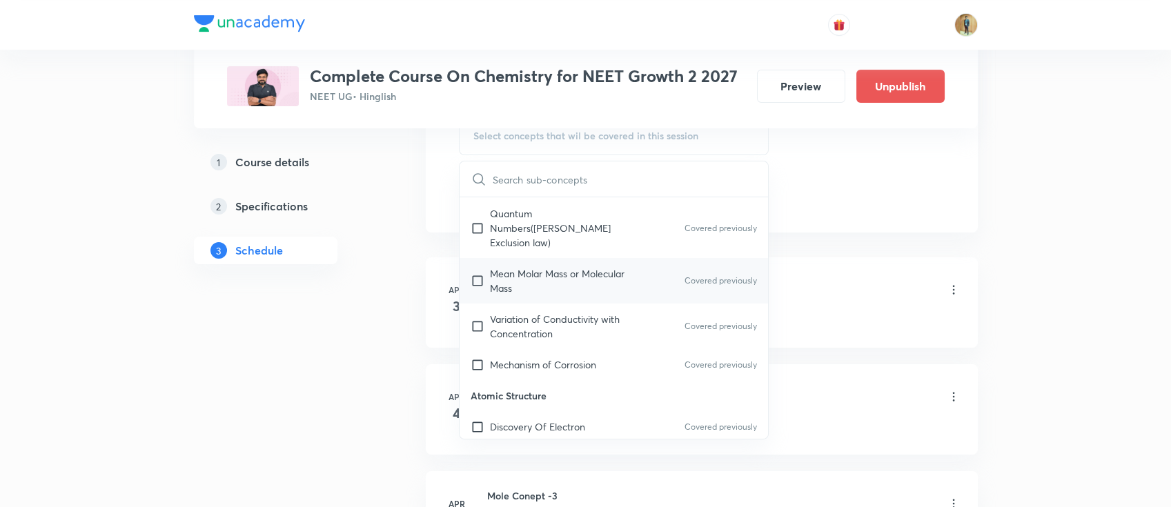
click at [516, 277] on p "Mean Molar Mass or Molecular Mass" at bounding box center [559, 280] width 139 height 29
checkbox input "true"
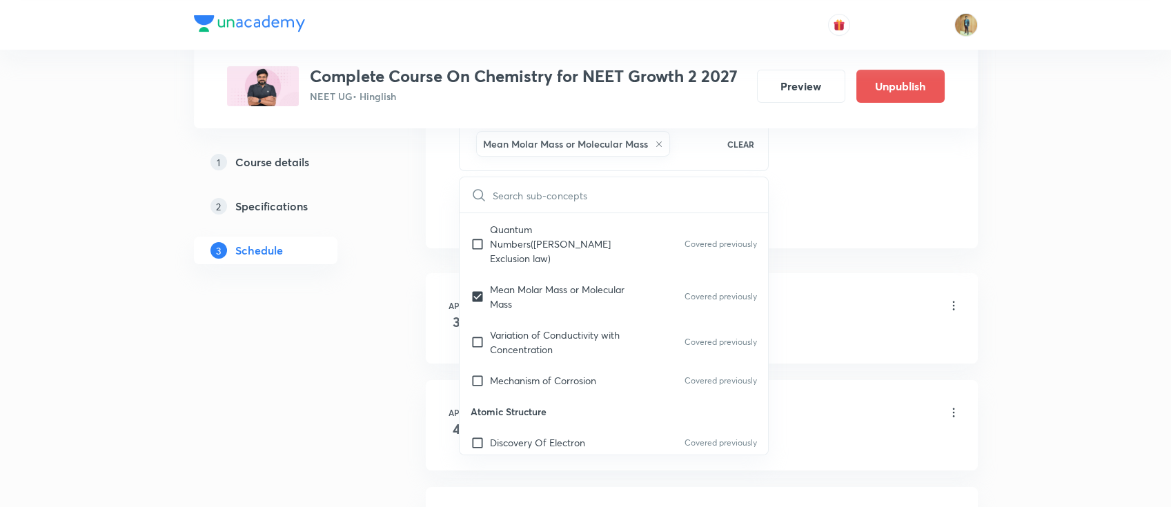
click at [538, 247] on p "Quantum Numbers(Pauli's Exclusion law)" at bounding box center [559, 243] width 139 height 43
checkbox input "true"
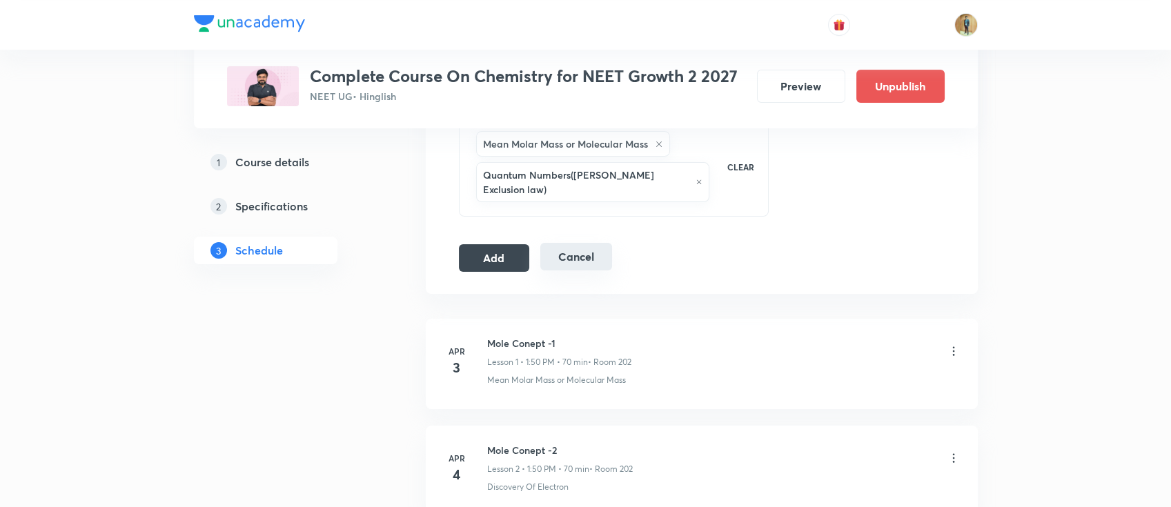
click at [507, 244] on button "Add" at bounding box center [494, 258] width 71 height 28
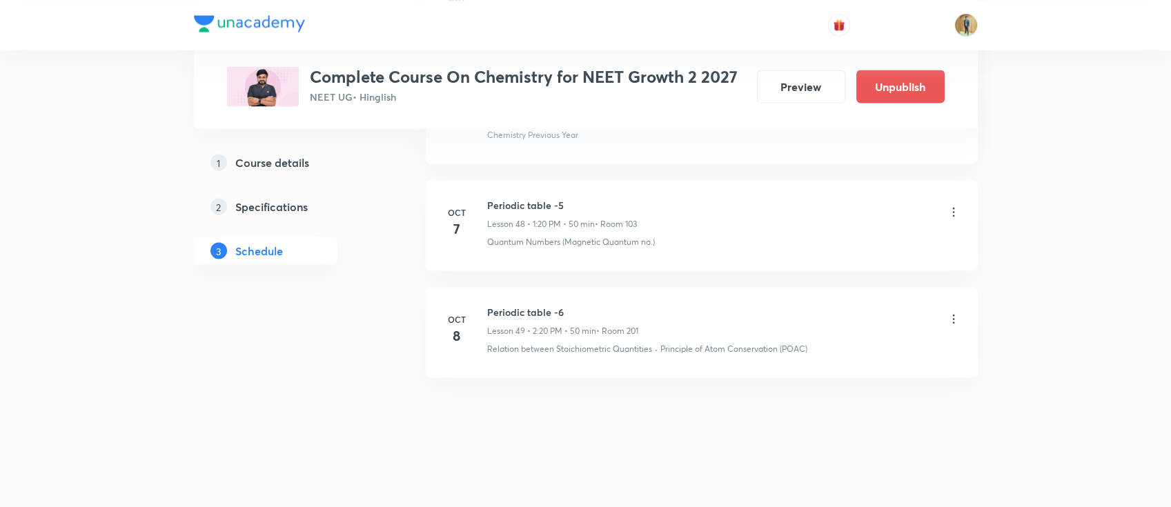
scroll to position [5205, 0]
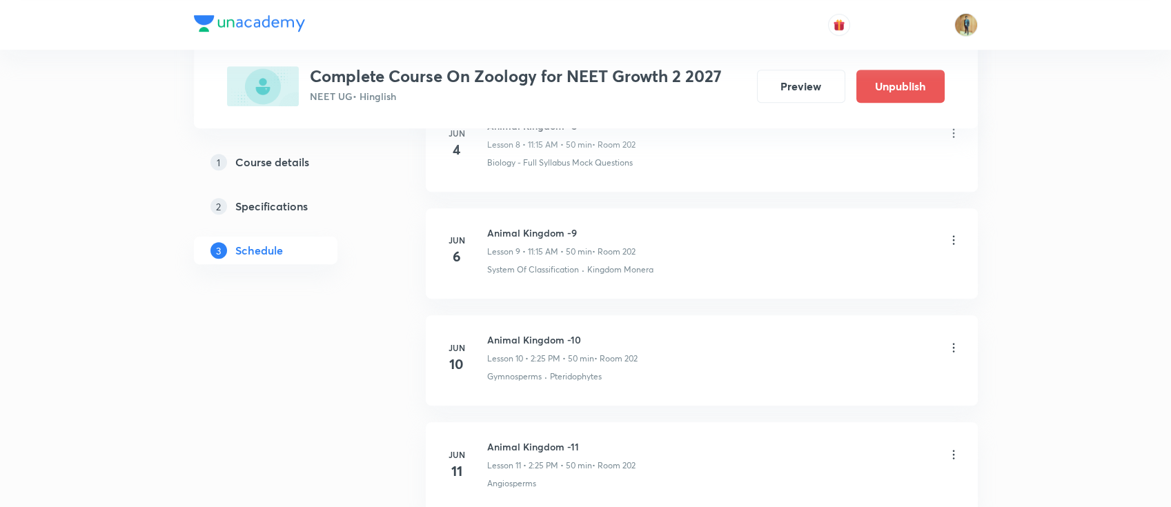
scroll to position [6053, 0]
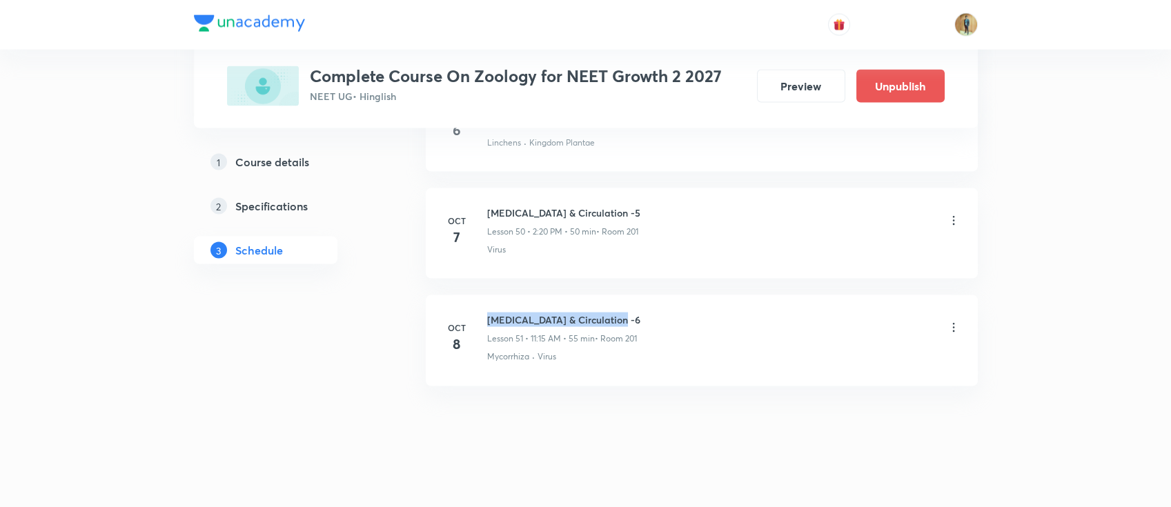
drag, startPoint x: 487, startPoint y: 312, endPoint x: 590, endPoint y: 320, distance: 103.2
click at [663, 315] on div "[MEDICAL_DATA] & Circulation -6 Lesson 51 • 11:15 AM • 55 min • Room 201" at bounding box center [723, 329] width 473 height 32
copy h6 "[MEDICAL_DATA] & Circulation -6"
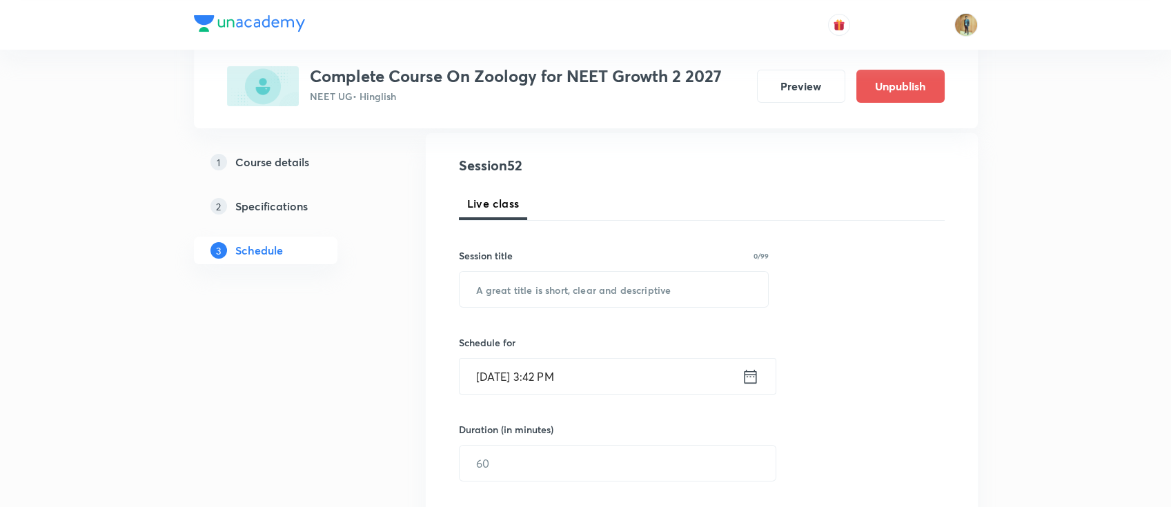
scroll to position [23, 0]
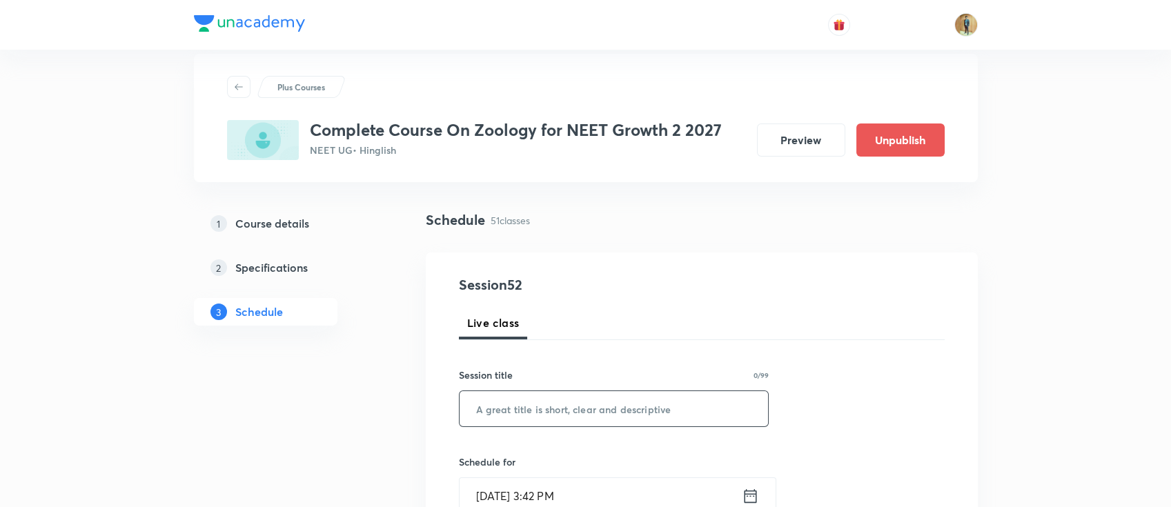
paste input "[MEDICAL_DATA] & Circulation -6"
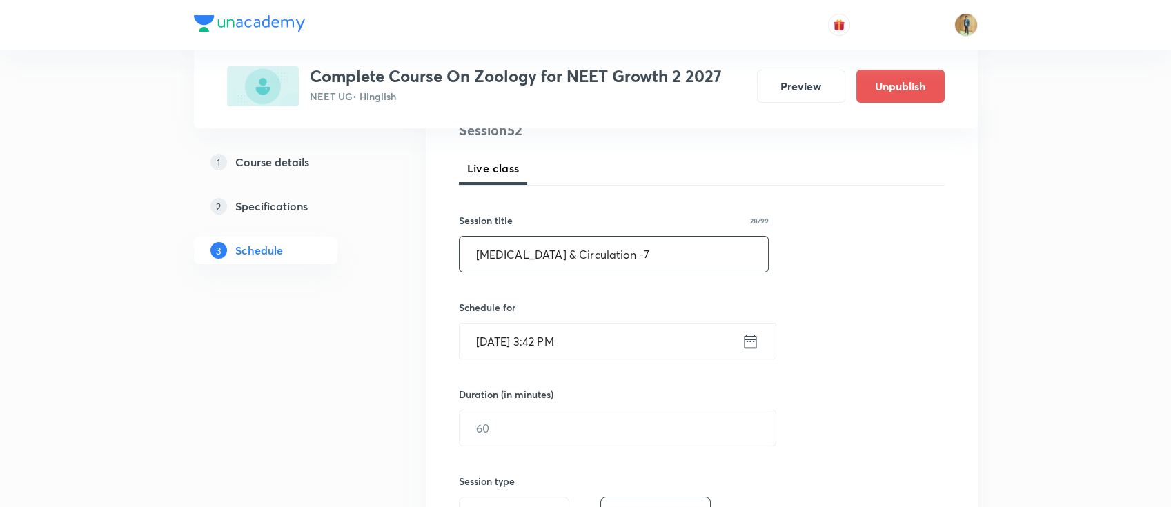
scroll to position [208, 0]
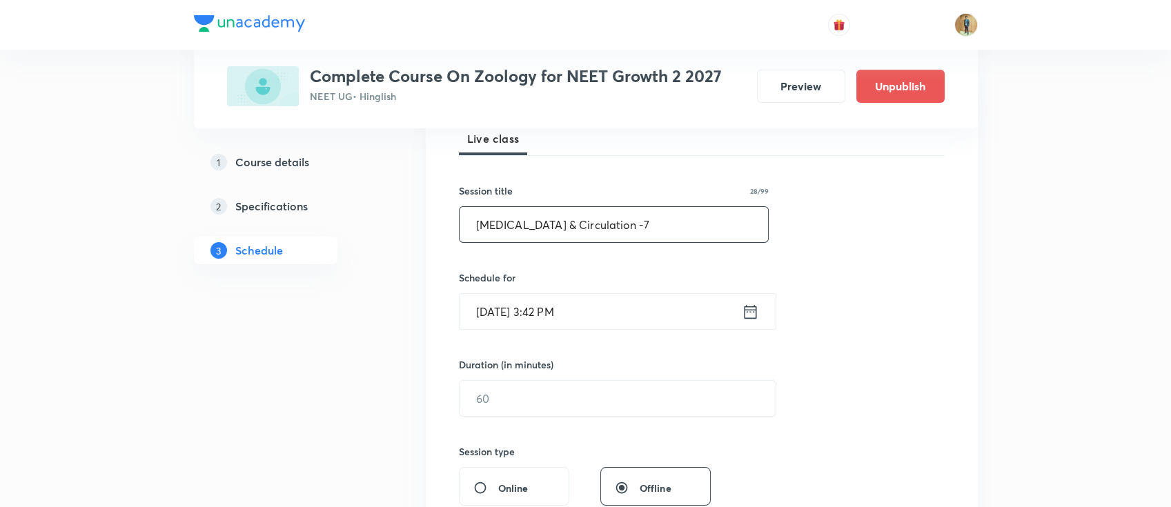
type input "[MEDICAL_DATA] & Circulation -7"
click at [707, 316] on input "[DATE] 3:42 PM" at bounding box center [601, 311] width 282 height 35
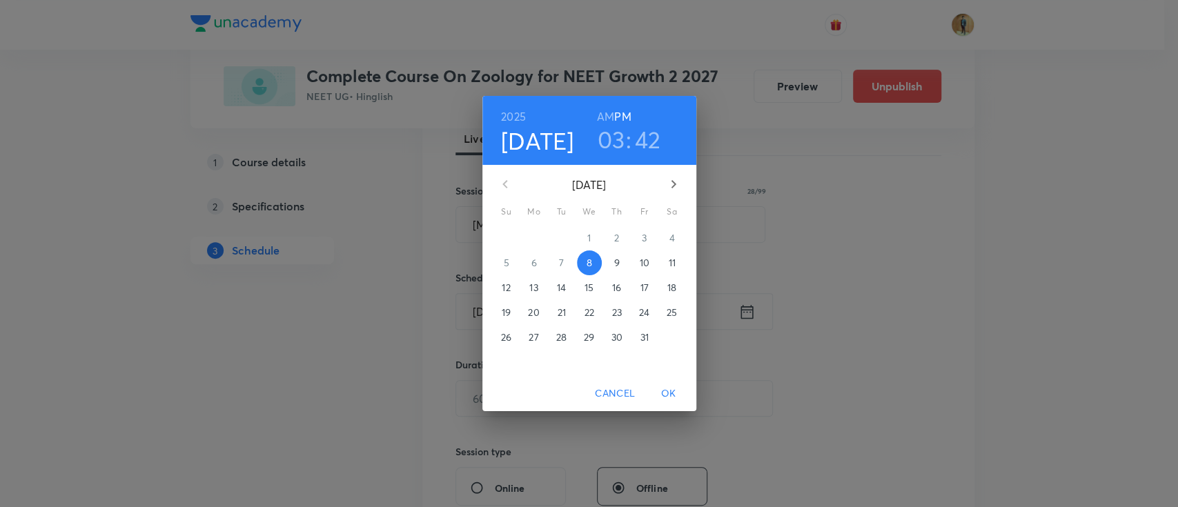
click at [614, 262] on p "9" at bounding box center [617, 263] width 6 height 14
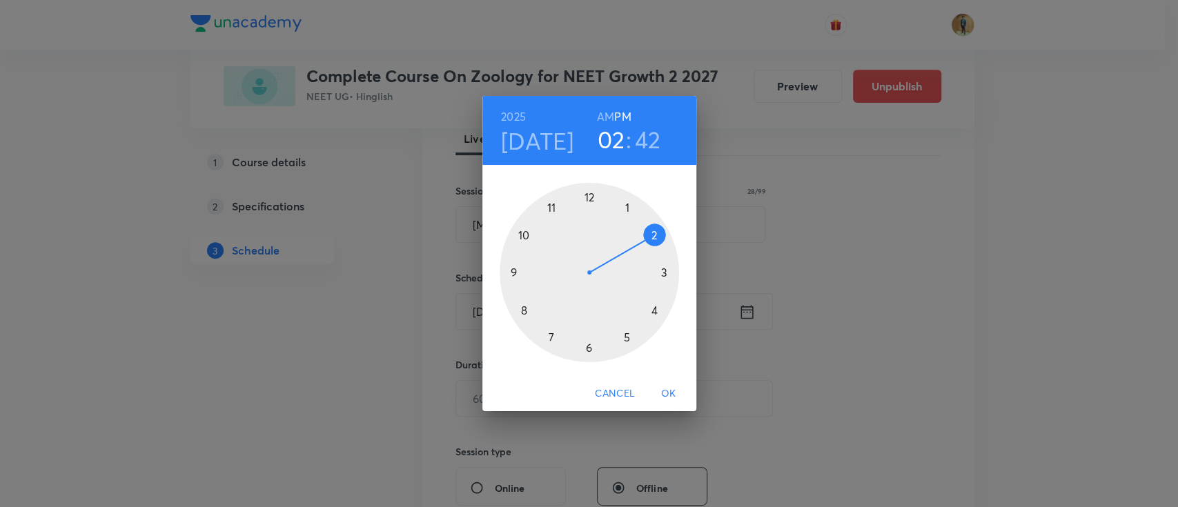
drag, startPoint x: 663, startPoint y: 272, endPoint x: 655, endPoint y: 241, distance: 32.0
click at [655, 241] on div at bounding box center [589, 272] width 179 height 179
drag, startPoint x: 519, startPoint y: 300, endPoint x: 650, endPoint y: 311, distance: 131.6
click at [650, 311] on div at bounding box center [589, 272] width 179 height 179
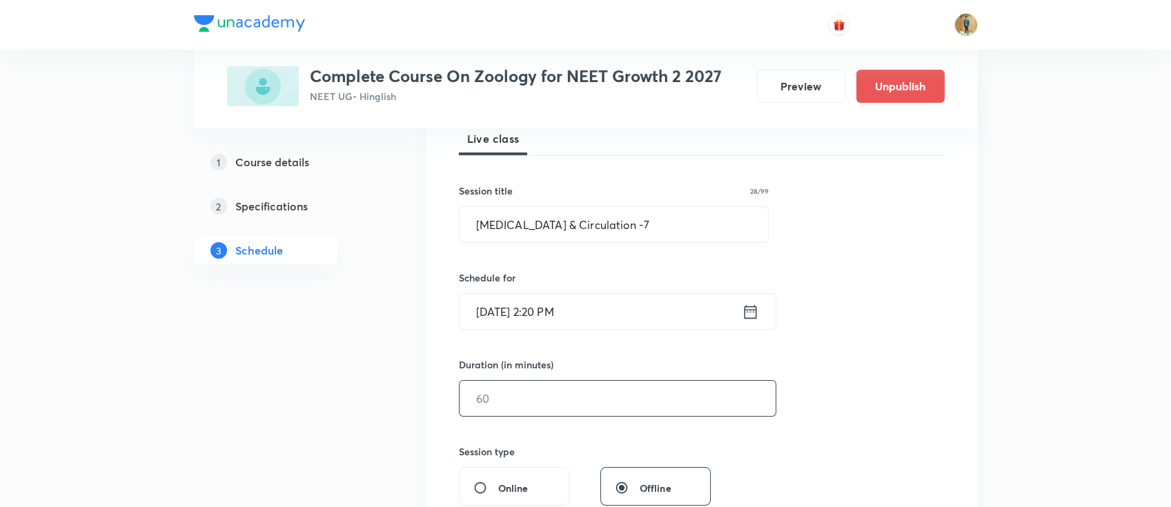
click at [525, 400] on input "text" at bounding box center [618, 398] width 316 height 35
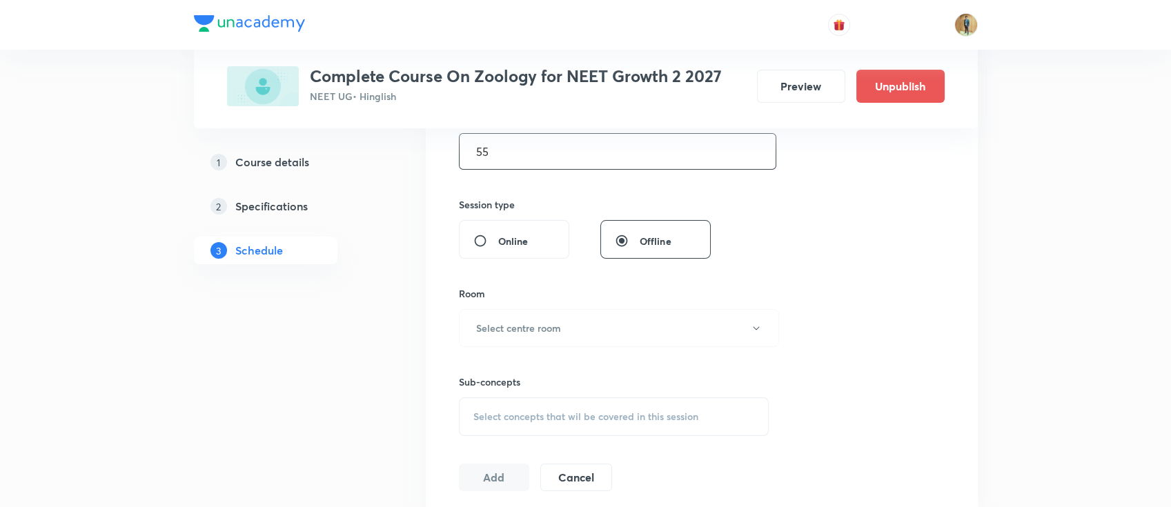
scroll to position [514, 0]
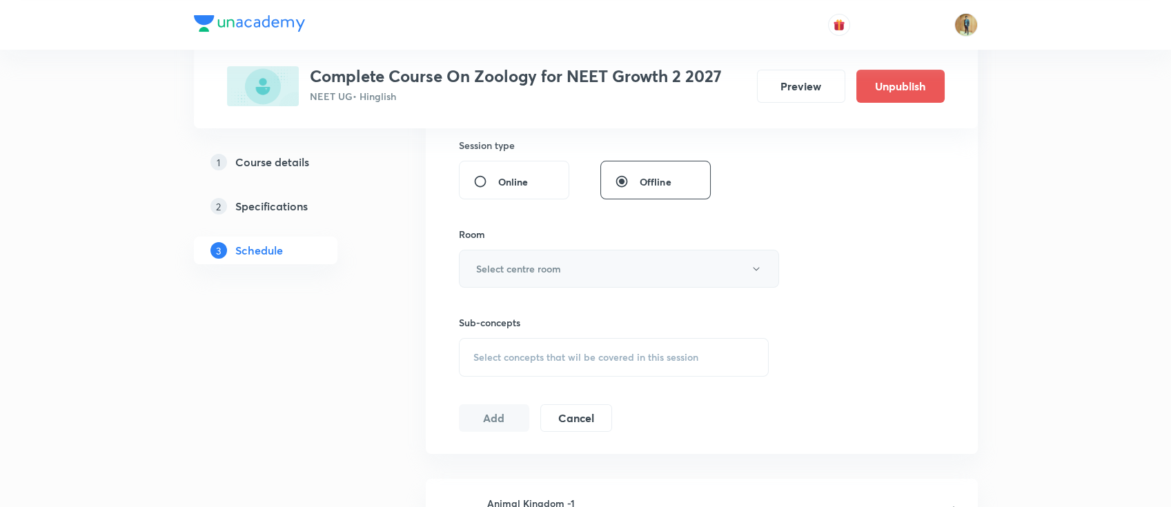
type input "55"
click at [552, 282] on button "Select centre room" at bounding box center [619, 269] width 320 height 38
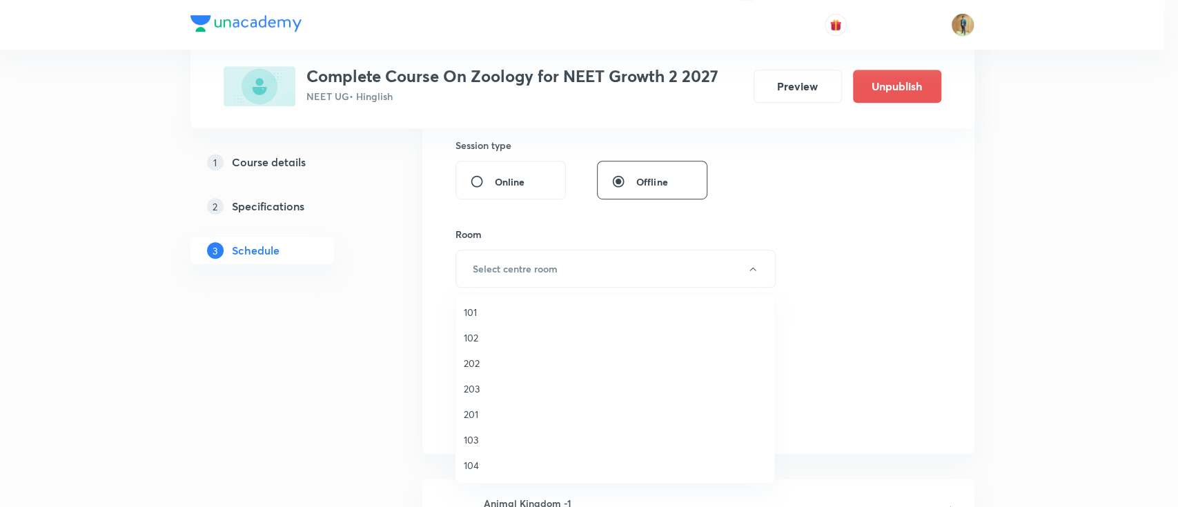
click at [486, 409] on span "201" at bounding box center [615, 414] width 302 height 14
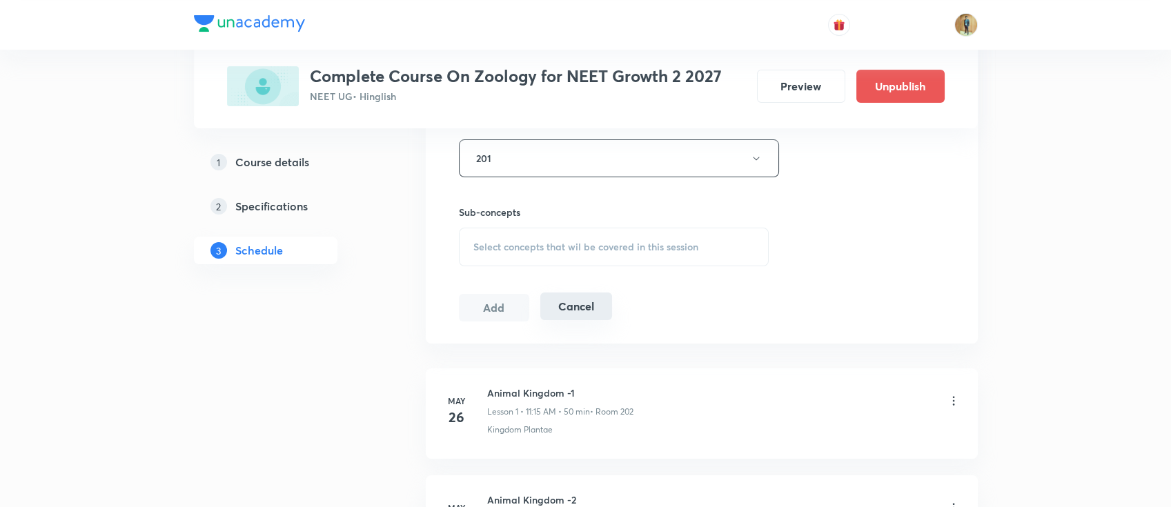
scroll to position [706, 0]
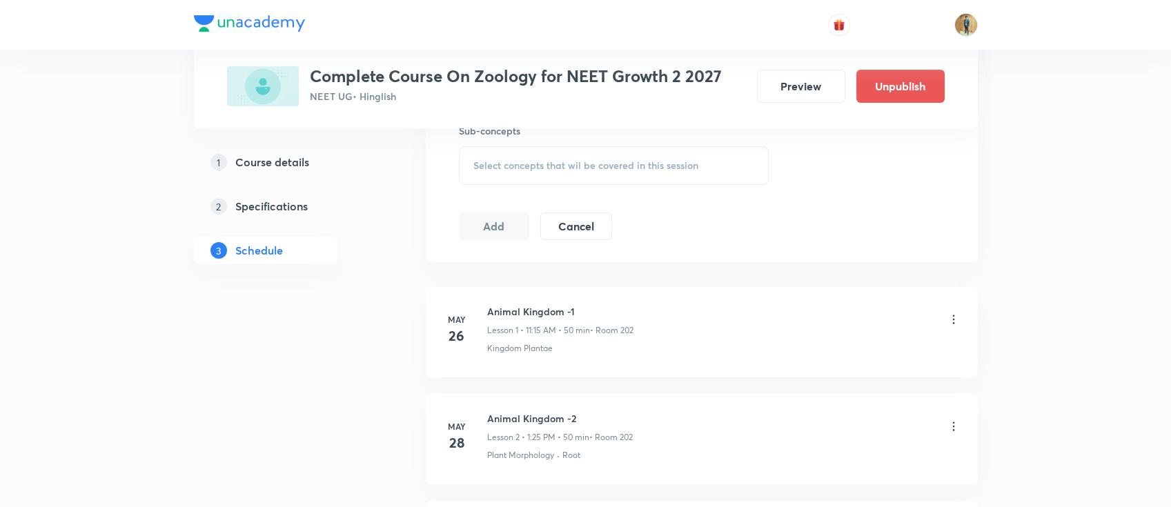
click at [572, 169] on span "Select concepts that wil be covered in this session" at bounding box center [585, 165] width 225 height 11
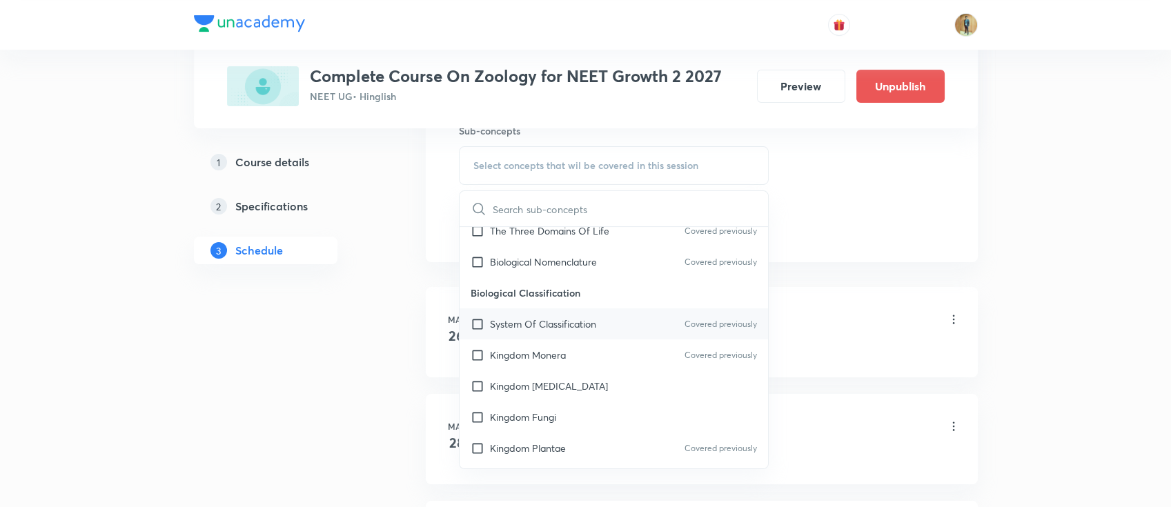
scroll to position [491, 0]
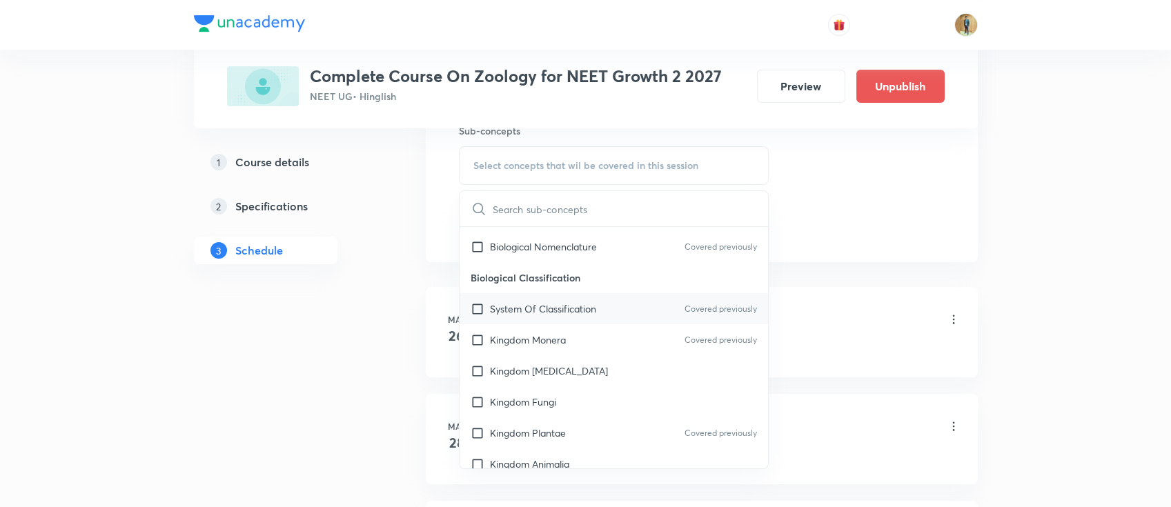
click at [544, 322] on div "System Of Classification Covered previously" at bounding box center [614, 308] width 309 height 31
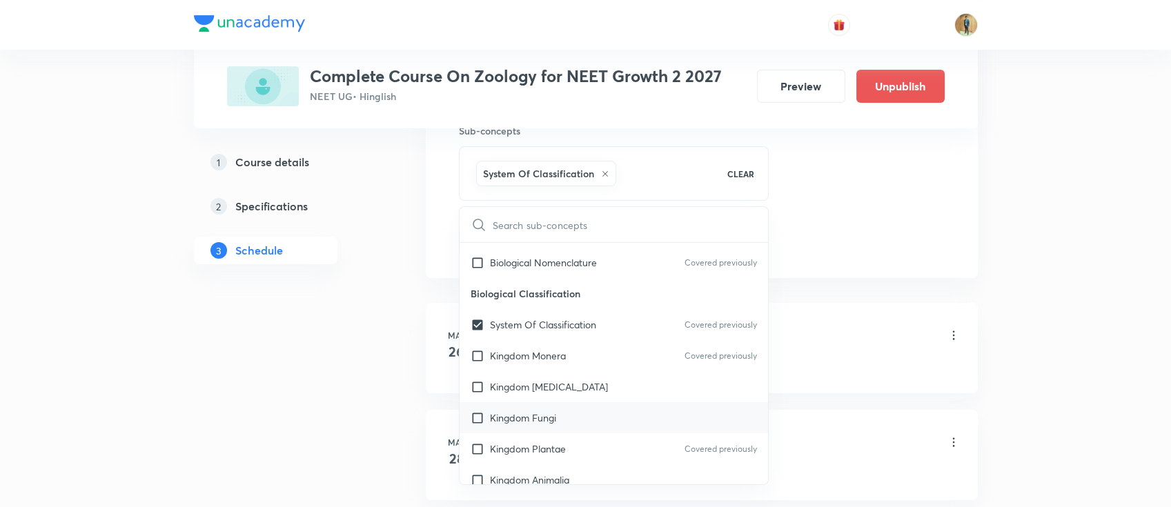
scroll to position [797, 0]
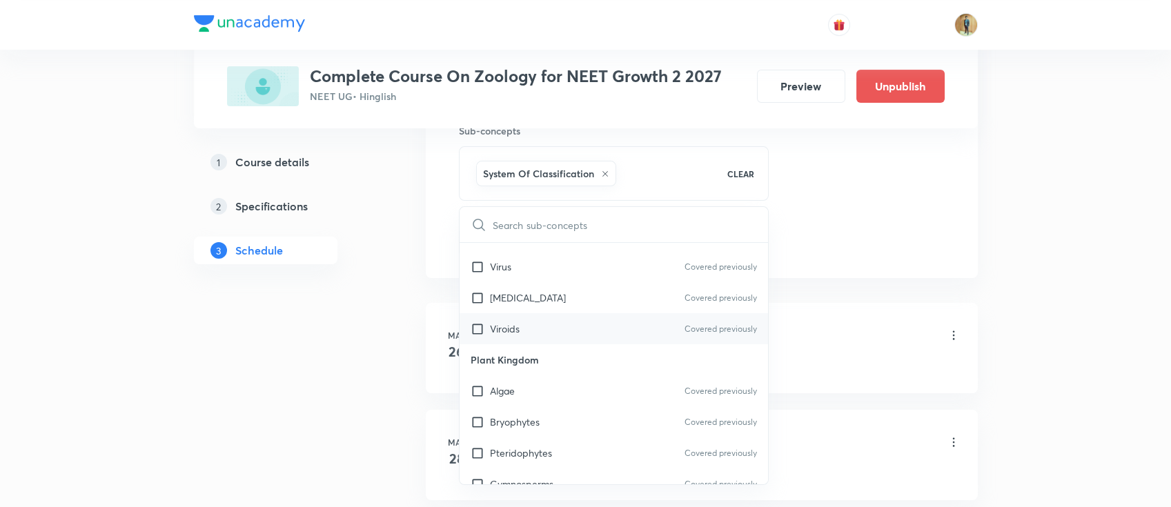
click at [527, 326] on div "Viroids Covered previously" at bounding box center [614, 328] width 309 height 31
checkbox input "true"
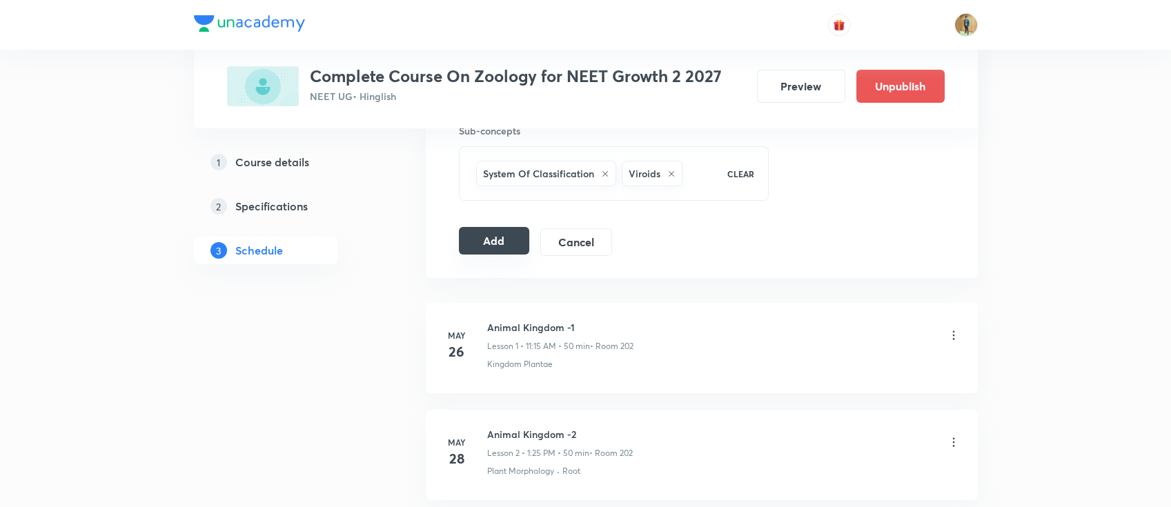
click at [490, 244] on button "Add" at bounding box center [494, 241] width 71 height 28
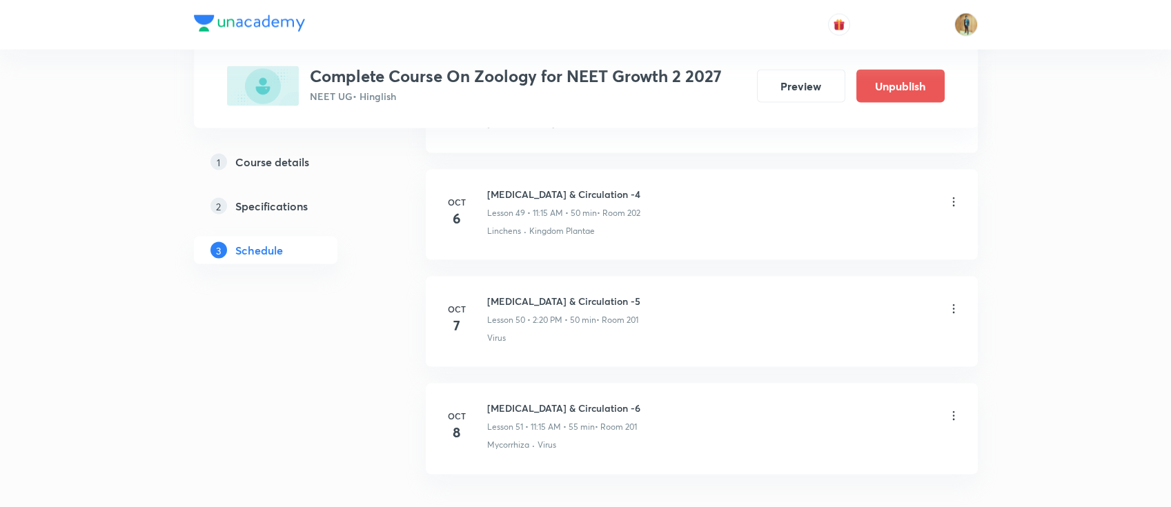
scroll to position [6068, 0]
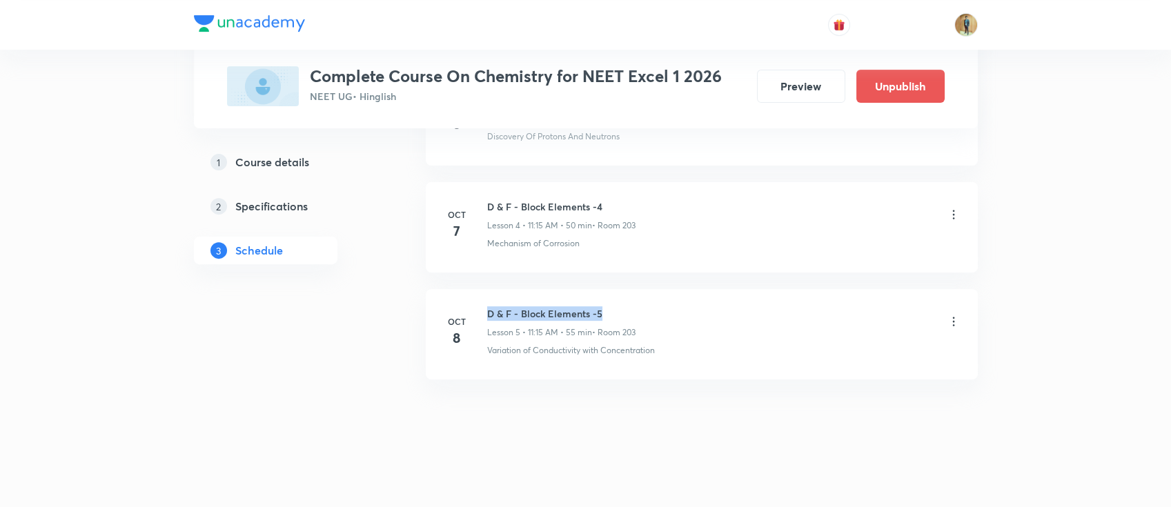
drag, startPoint x: 486, startPoint y: 313, endPoint x: 615, endPoint y: 295, distance: 130.3
click at [615, 295] on li "[DATE] D & F - Block Elements -5 Lesson 5 • 11:15 AM • 55 min • Room 203 Variat…" at bounding box center [702, 334] width 552 height 90
copy h6 "D & F - Block Elements -5"
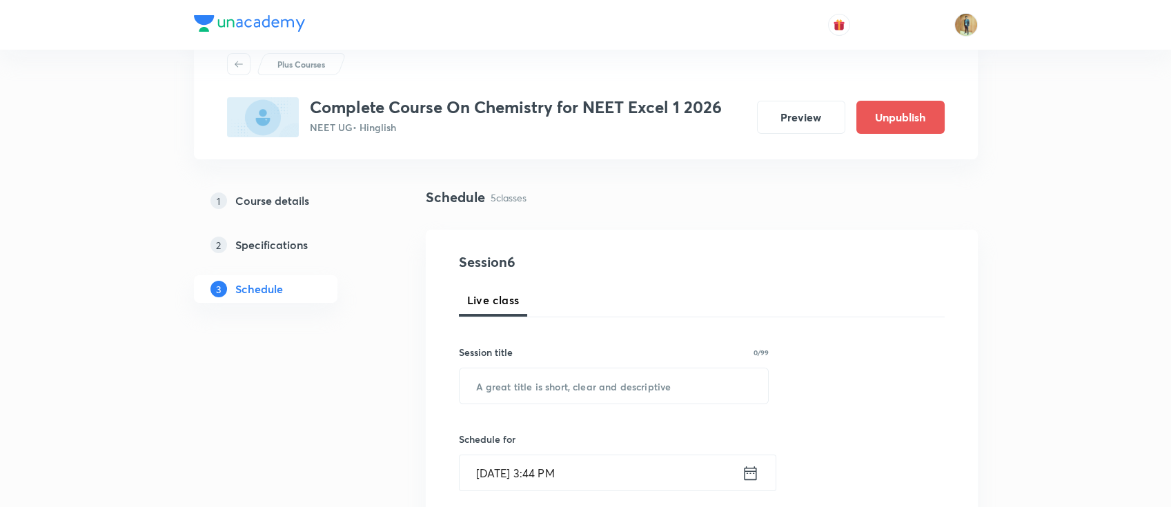
scroll to position [122, 0]
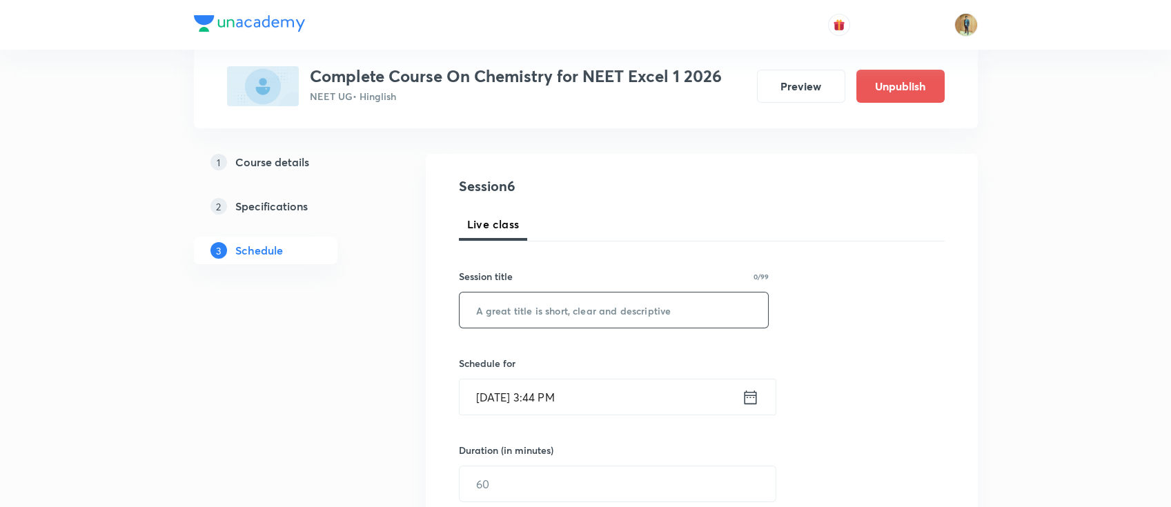
drag, startPoint x: 540, startPoint y: 306, endPoint x: 543, endPoint y: 317, distance: 12.2
click at [540, 310] on input "text" at bounding box center [614, 310] width 309 height 35
paste input "D & F - Block Elements -5"
drag, startPoint x: 603, startPoint y: 311, endPoint x: 618, endPoint y: 312, distance: 15.9
click at [618, 312] on input "D & F - Block Elements -5" at bounding box center [614, 310] width 309 height 35
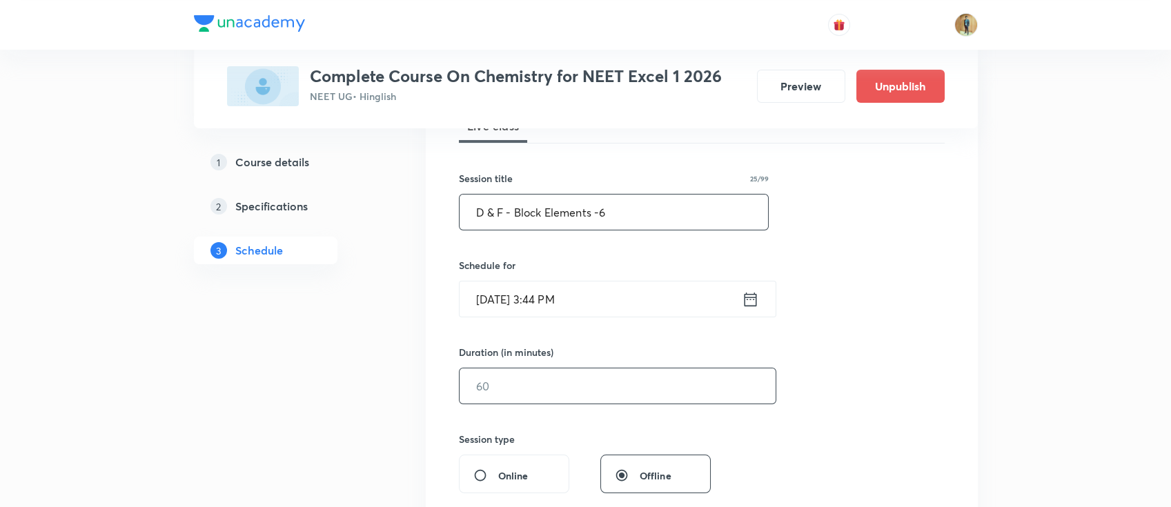
scroll to position [306, 0]
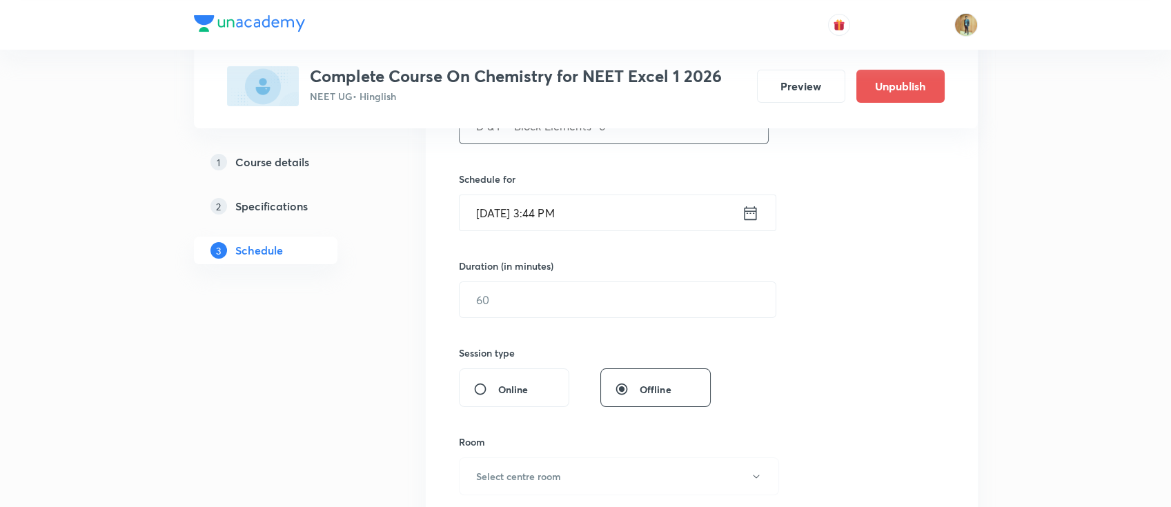
type input "D & F - Block Elements -6"
click at [606, 222] on input "[DATE] 3:44 PM" at bounding box center [601, 212] width 282 height 35
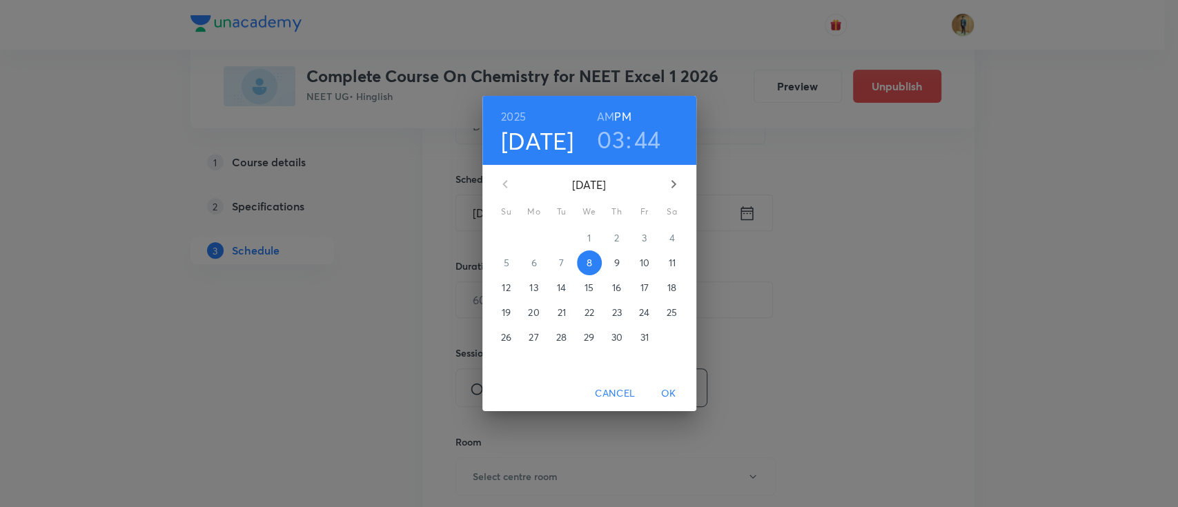
click at [607, 266] on span "9" at bounding box center [617, 263] width 25 height 14
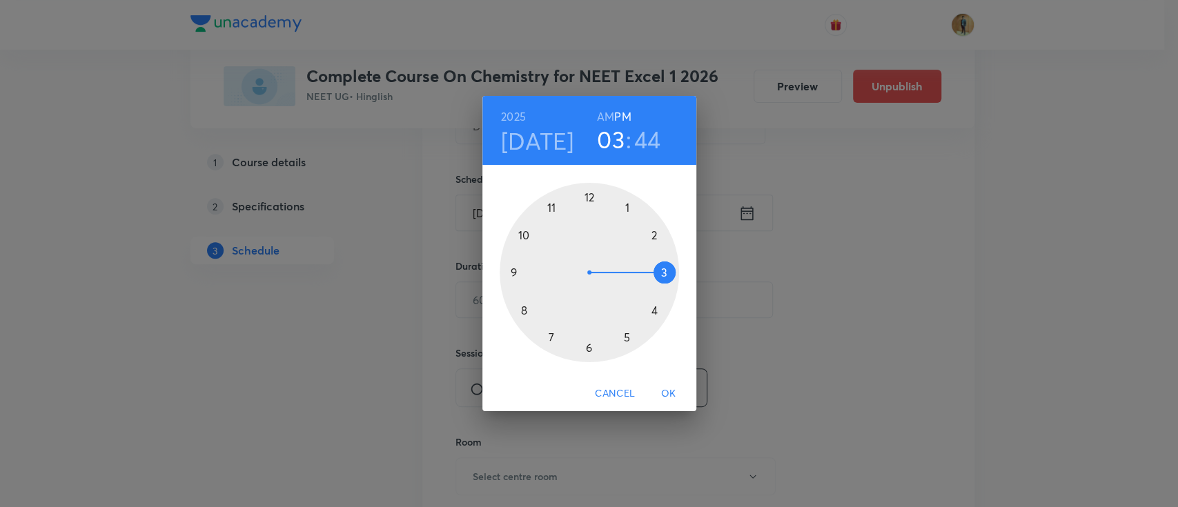
click at [551, 207] on div at bounding box center [589, 272] width 179 height 179
click at [603, 113] on h6 "AM" at bounding box center [605, 116] width 17 height 19
drag, startPoint x: 510, startPoint y: 282, endPoint x: 672, endPoint y: 270, distance: 162.7
click at [672, 270] on div at bounding box center [589, 272] width 179 height 179
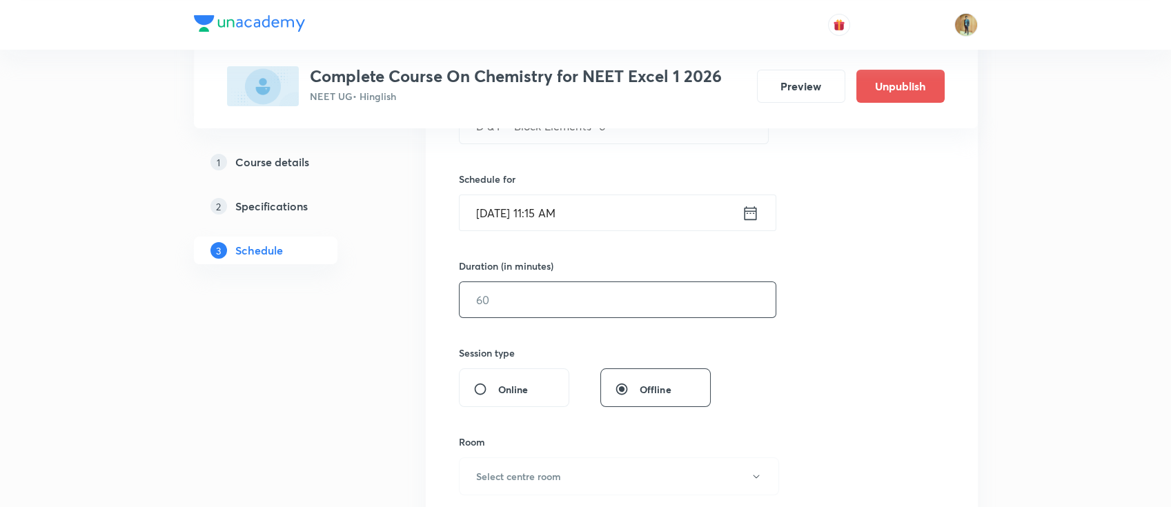
click at [576, 288] on input "text" at bounding box center [618, 299] width 316 height 35
type input "55"
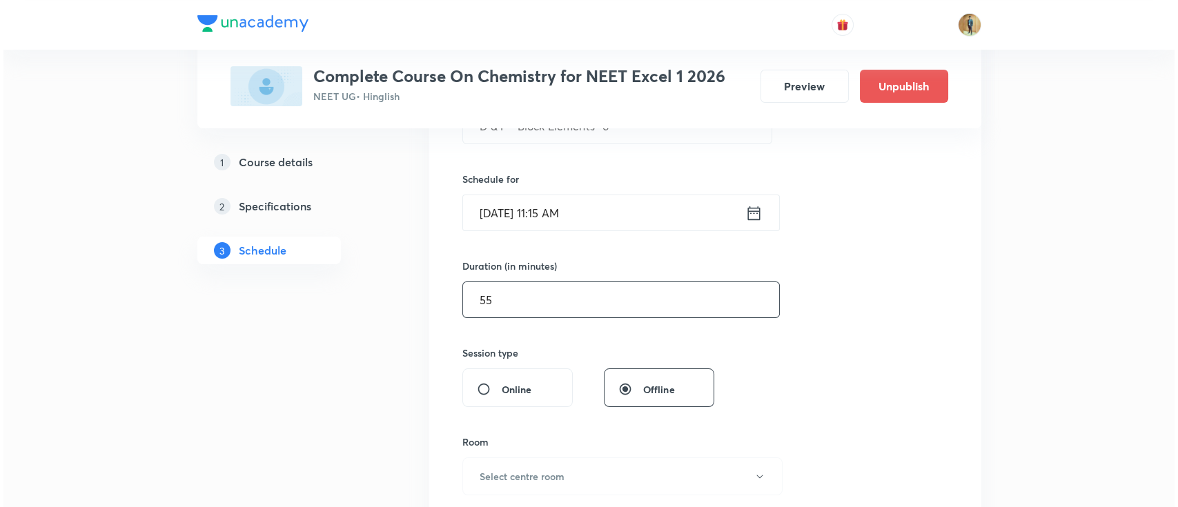
scroll to position [491, 0]
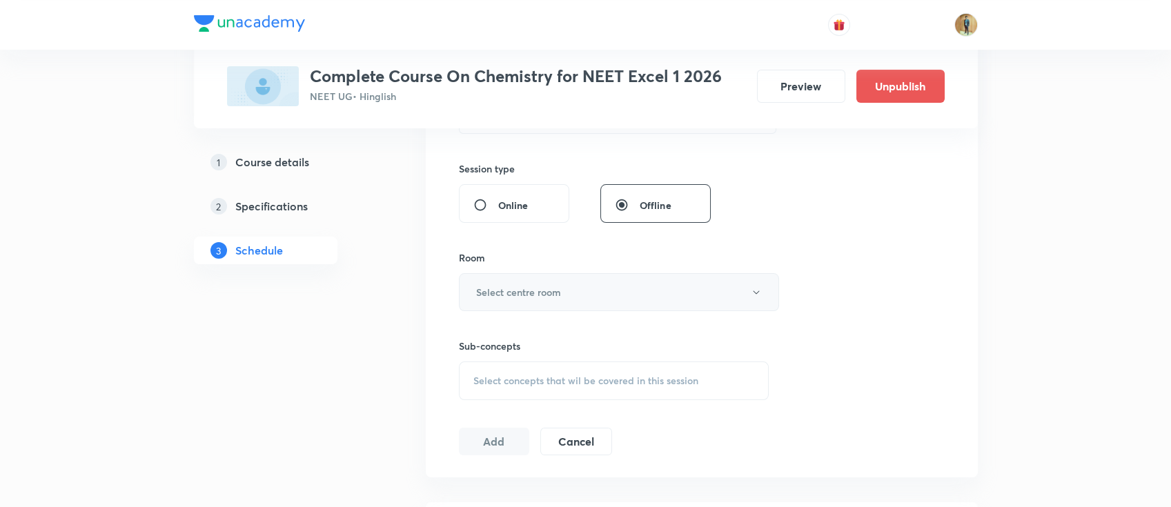
click at [563, 295] on button "Select centre room" at bounding box center [619, 292] width 320 height 38
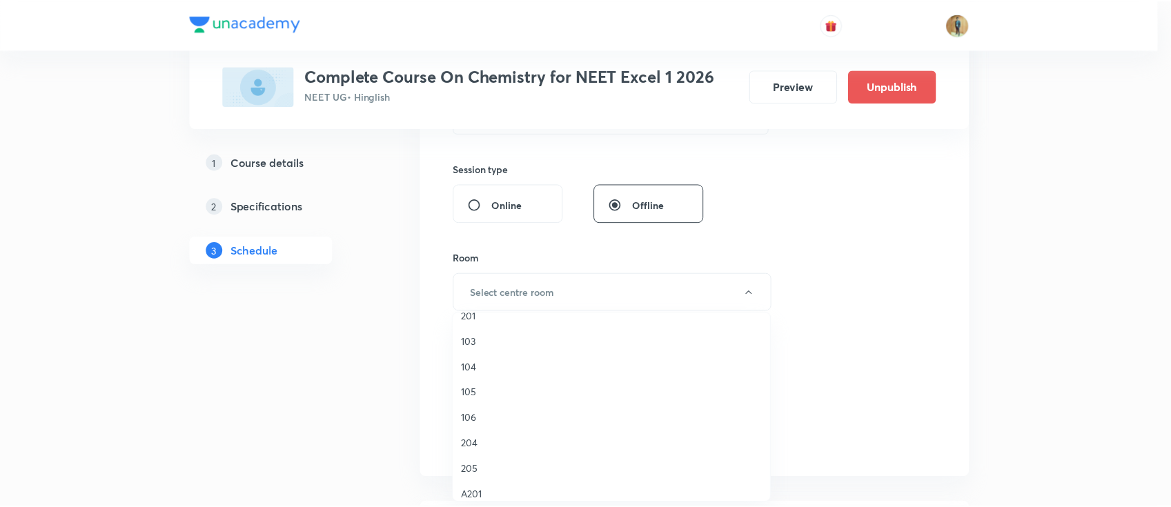
scroll to position [122, 0]
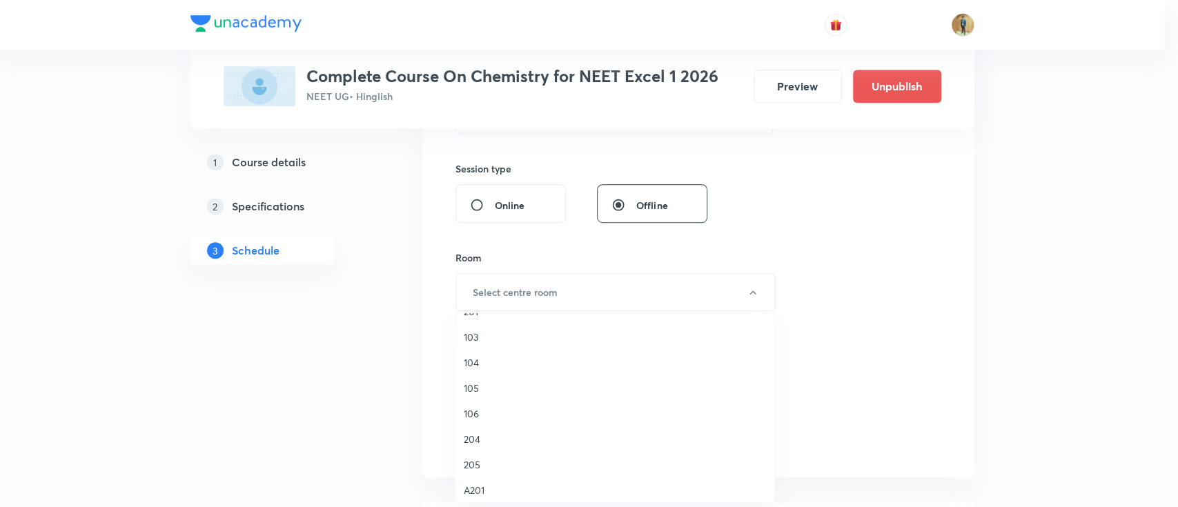
click at [473, 361] on span "104" at bounding box center [615, 362] width 302 height 14
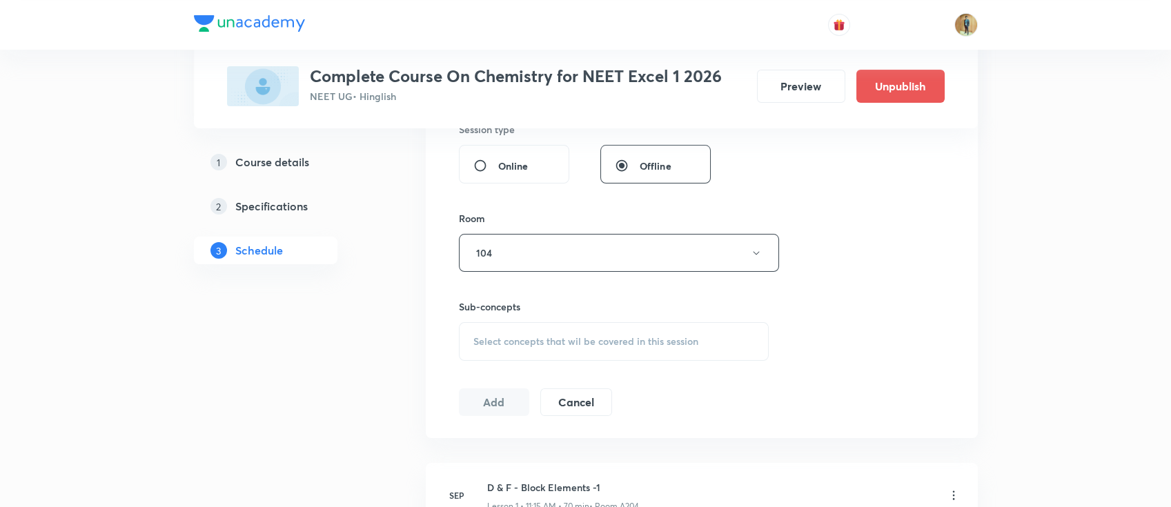
scroll to position [552, 0]
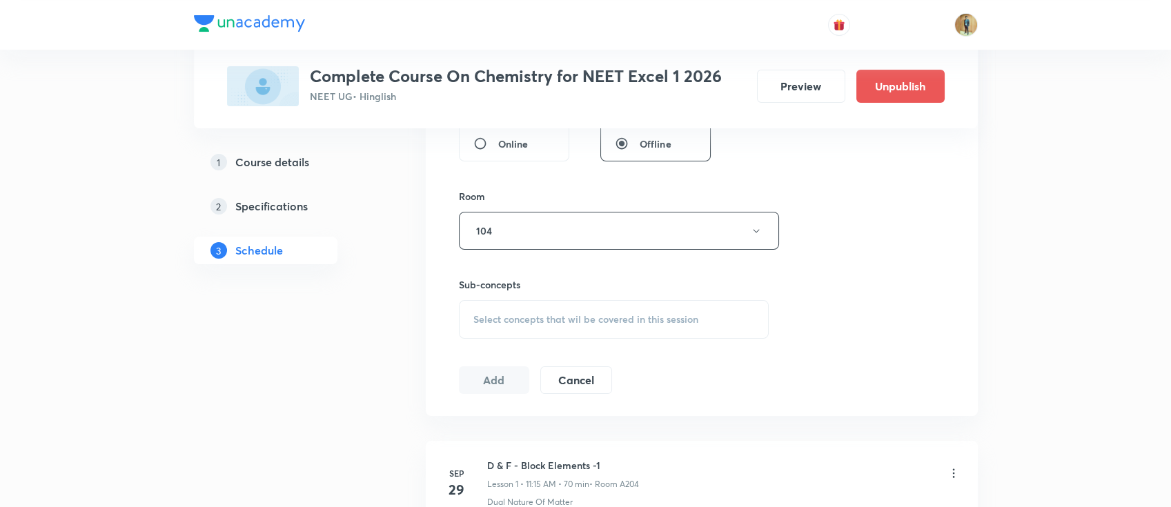
click at [580, 329] on div "Select concepts that wil be covered in this session" at bounding box center [614, 319] width 311 height 39
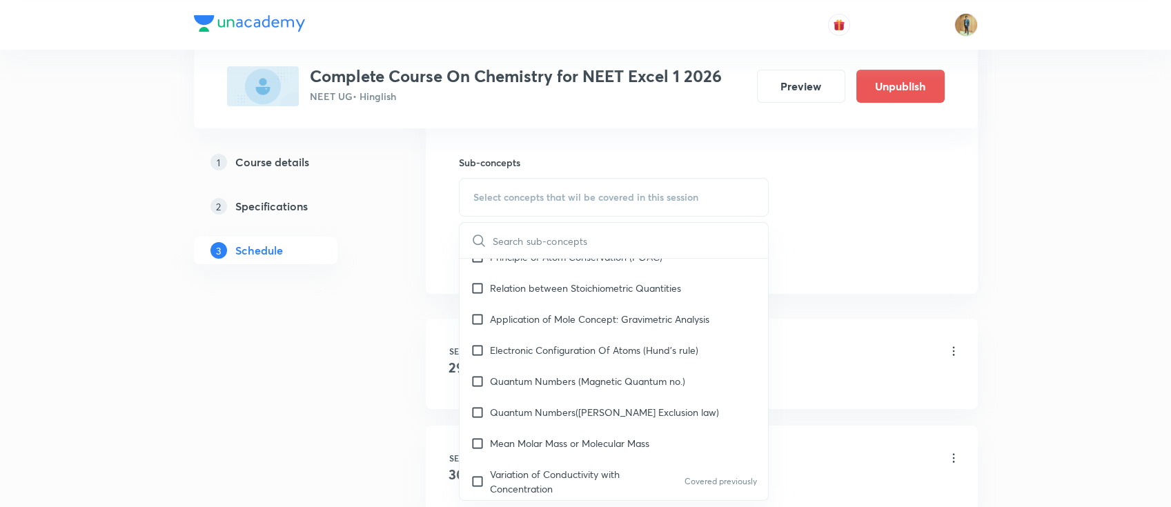
scroll to position [245, 0]
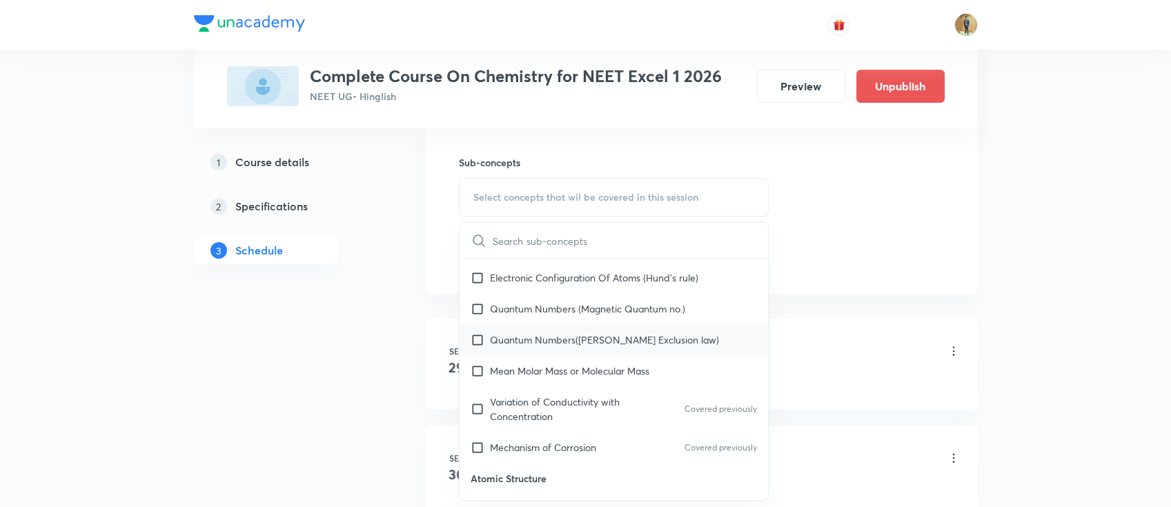
click at [534, 337] on p "Quantum Numbers([PERSON_NAME] Exclusion law)" at bounding box center [604, 340] width 229 height 14
checkbox input "true"
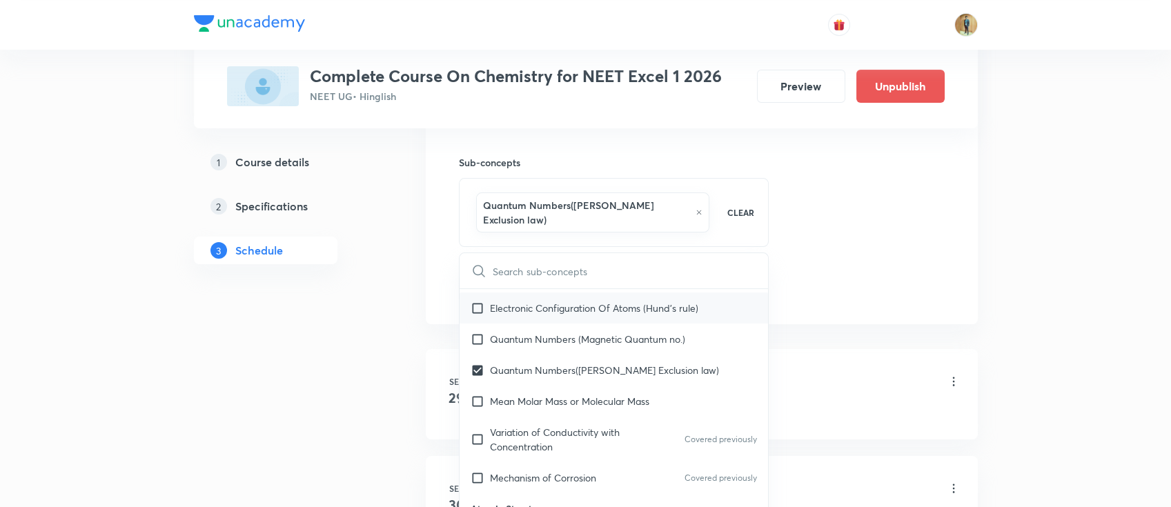
click at [538, 301] on div "Electronic Configuration Of Atoms (Hund's rule)" at bounding box center [614, 308] width 309 height 31
checkbox input "true"
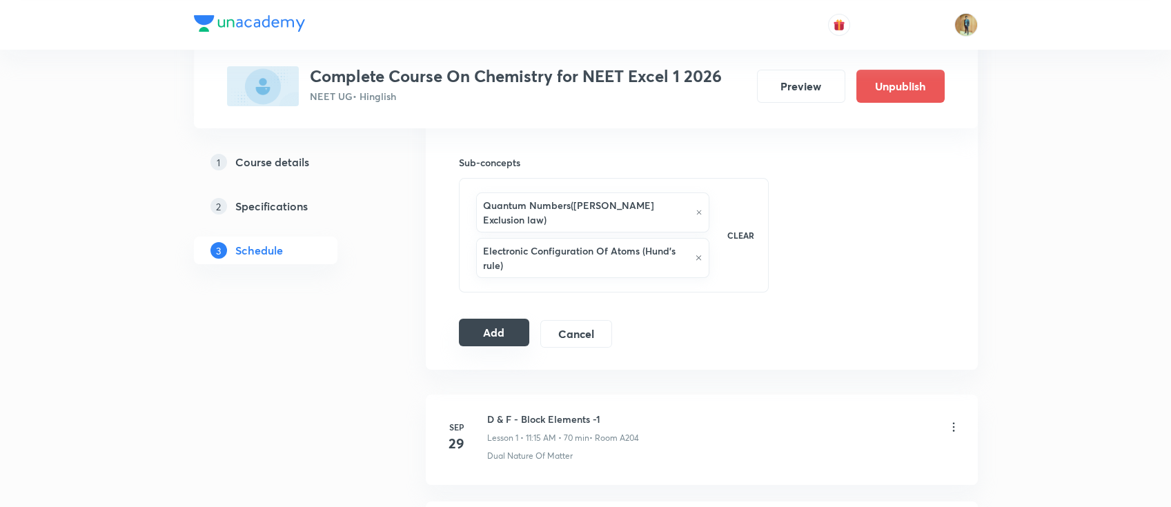
click at [485, 324] on button "Add" at bounding box center [494, 333] width 71 height 28
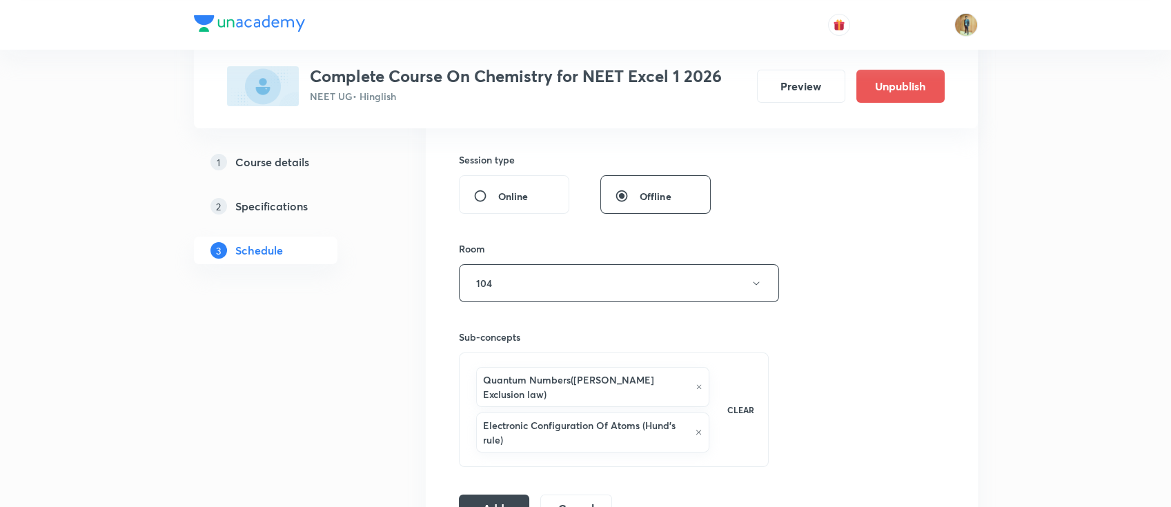
scroll to position [613, 0]
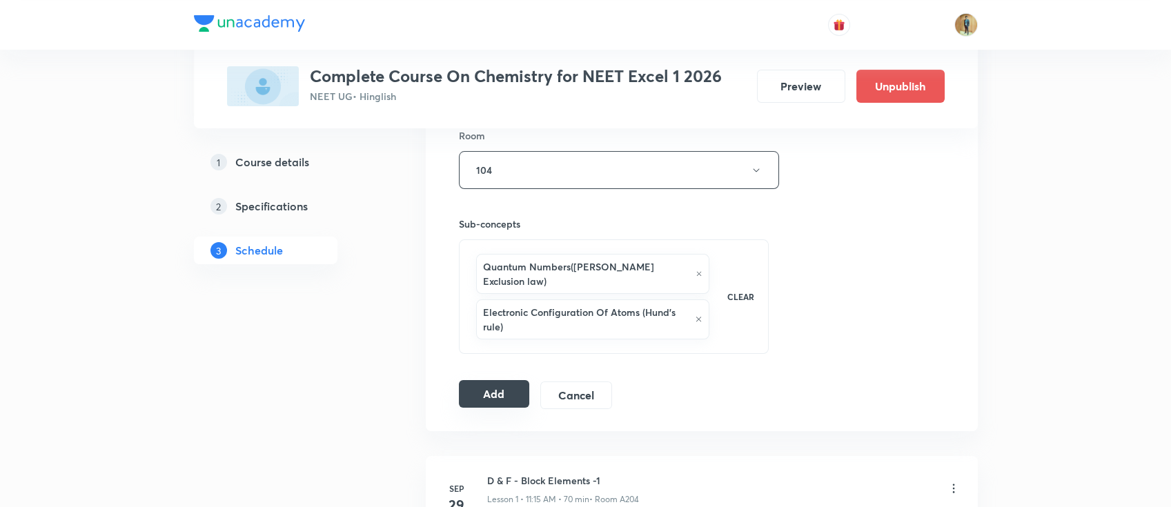
click at [476, 380] on button "Add" at bounding box center [494, 394] width 71 height 28
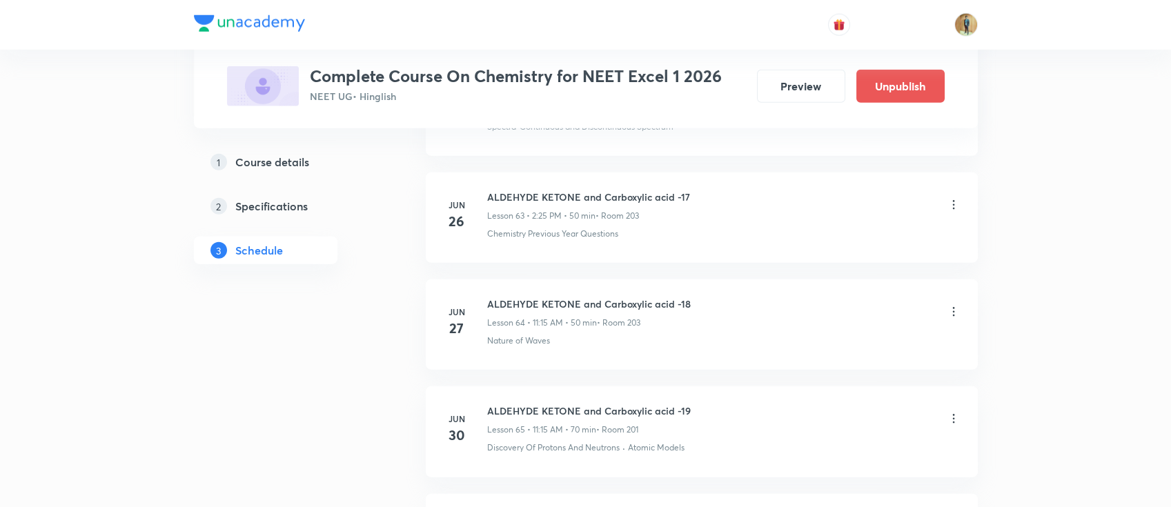
scroll to position [8081, 0]
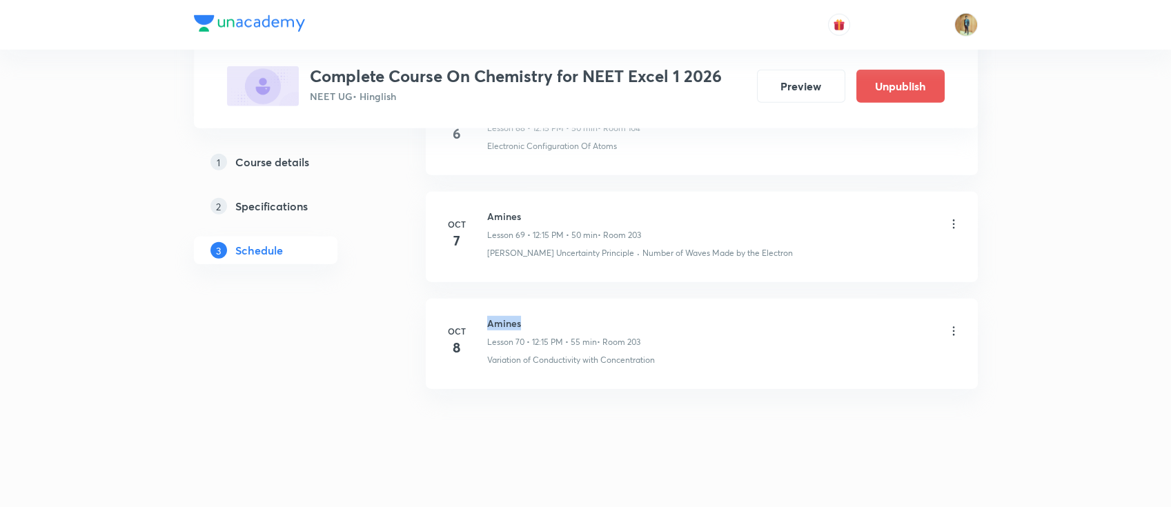
drag, startPoint x: 487, startPoint y: 313, endPoint x: 526, endPoint y: 313, distance: 38.6
click at [526, 316] on h6 "Amines" at bounding box center [563, 323] width 153 height 14
copy h6 "Amines"
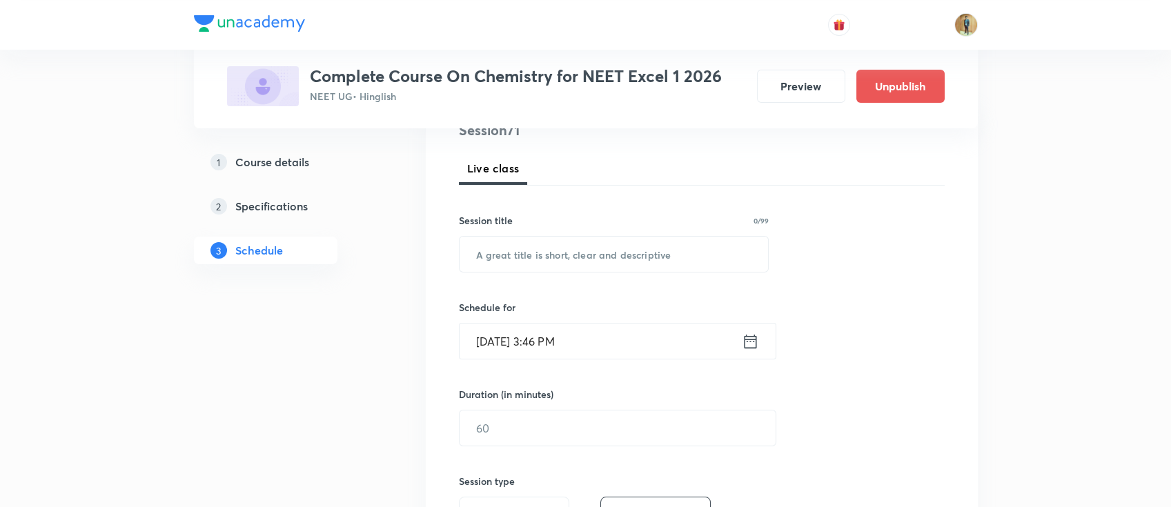
scroll to position [271, 0]
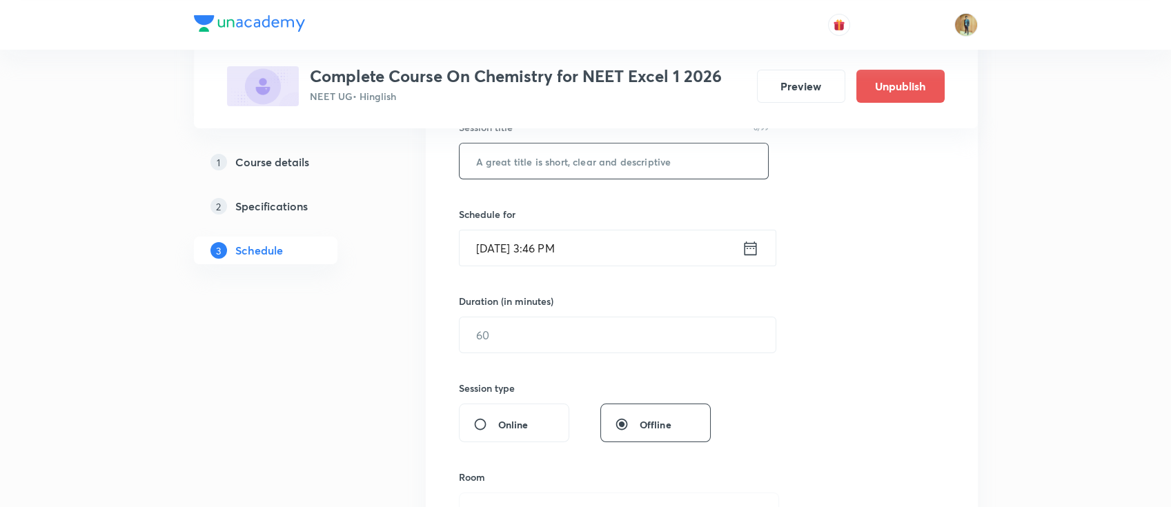
click at [605, 170] on input "text" at bounding box center [614, 161] width 309 height 35
paste input "Biomolecules"
type input "Biomolecules"
click at [567, 340] on input "text" at bounding box center [618, 334] width 316 height 35
type input "55"
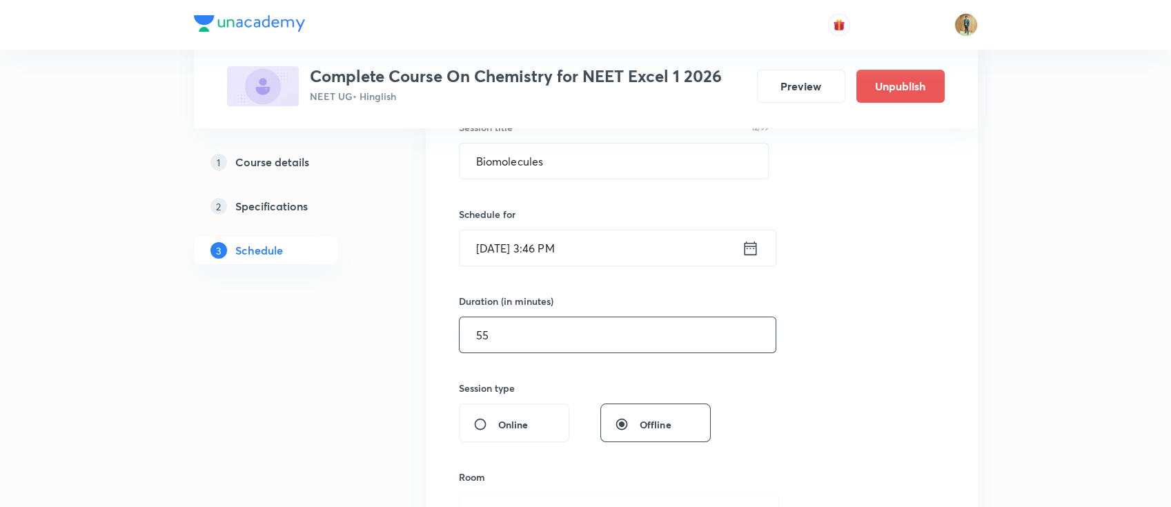
click at [607, 255] on input "[DATE] 3:46 PM" at bounding box center [601, 248] width 282 height 35
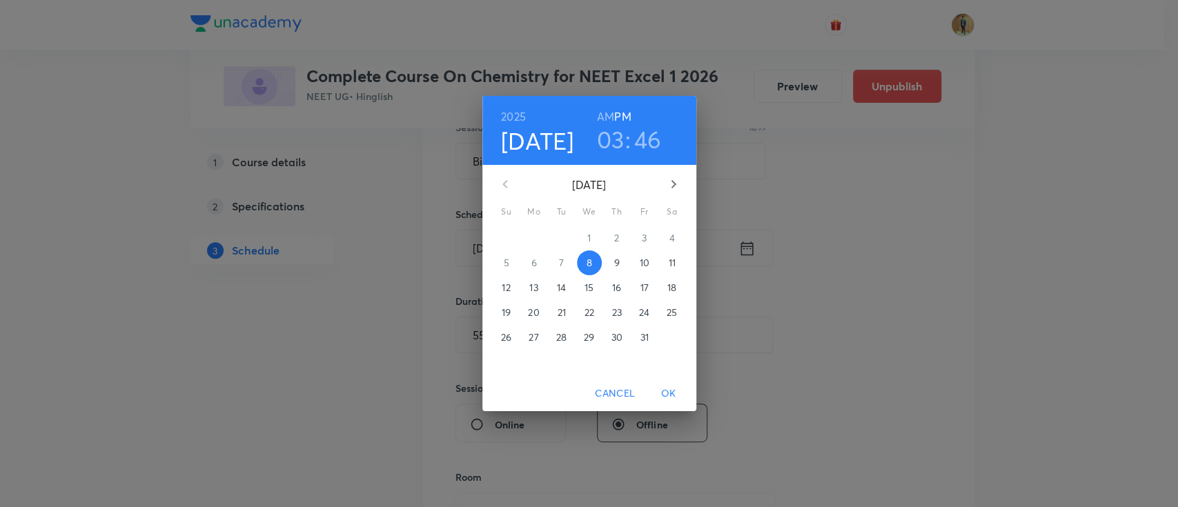
click at [623, 259] on span "9" at bounding box center [617, 263] width 25 height 14
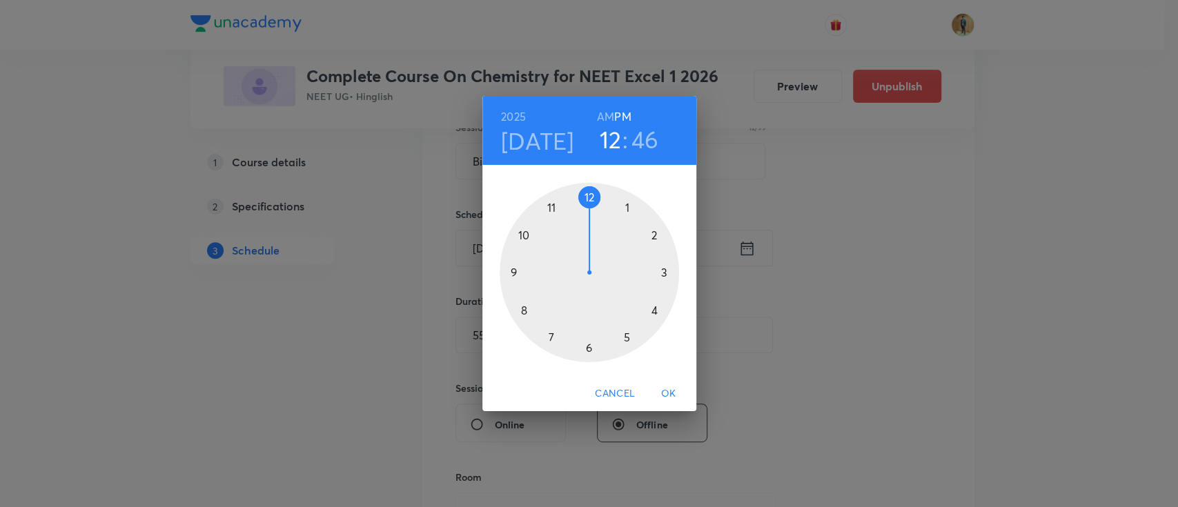
drag, startPoint x: 663, startPoint y: 275, endPoint x: 582, endPoint y: 195, distance: 113.7
click at [582, 195] on div at bounding box center [589, 272] width 179 height 179
click at [666, 271] on div at bounding box center [589, 272] width 179 height 179
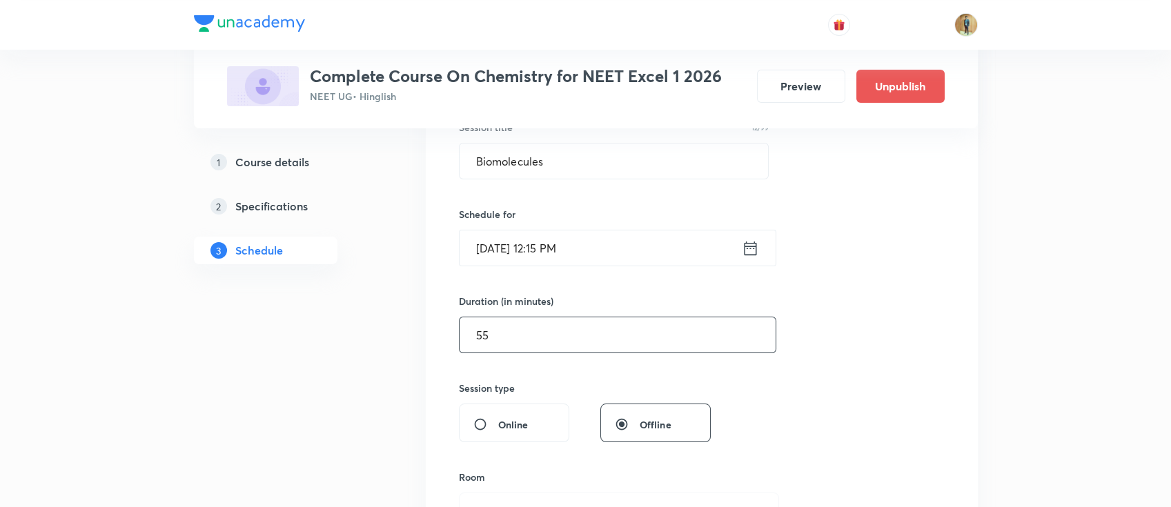
scroll to position [456, 0]
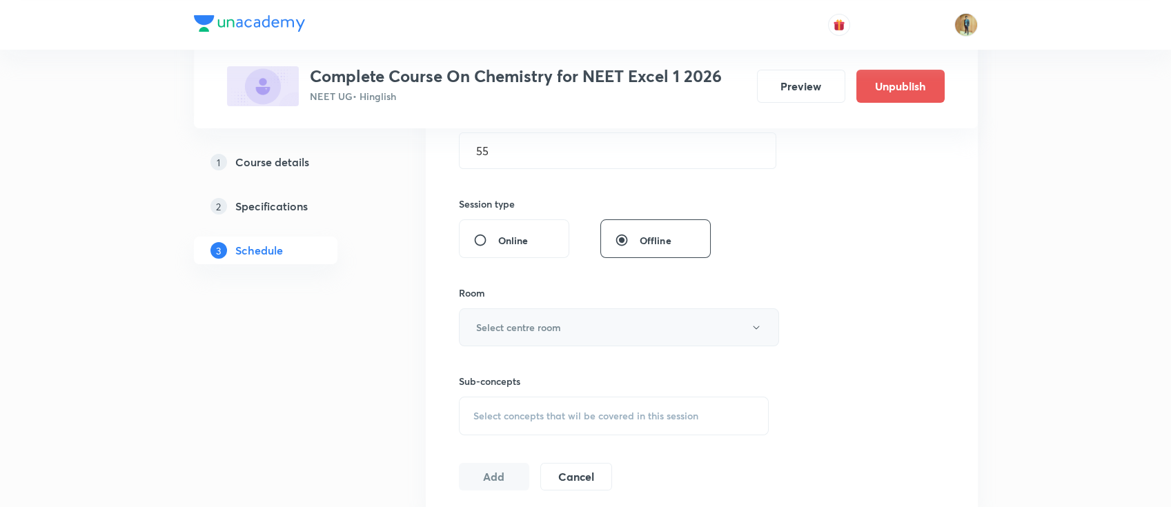
click at [561, 328] on button "Select centre room" at bounding box center [619, 328] width 320 height 38
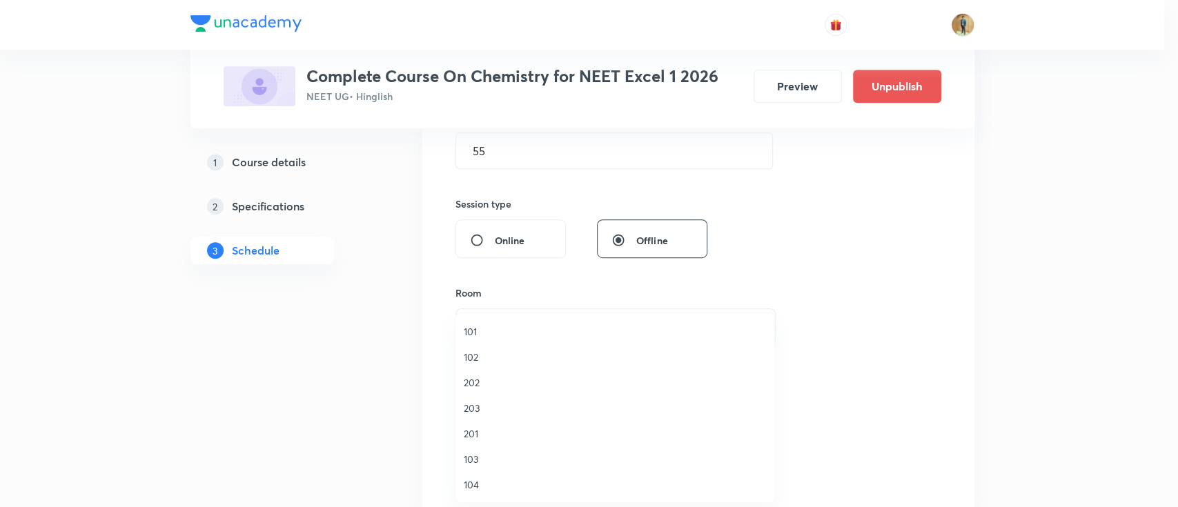
click at [1139, 294] on div at bounding box center [589, 253] width 1178 height 507
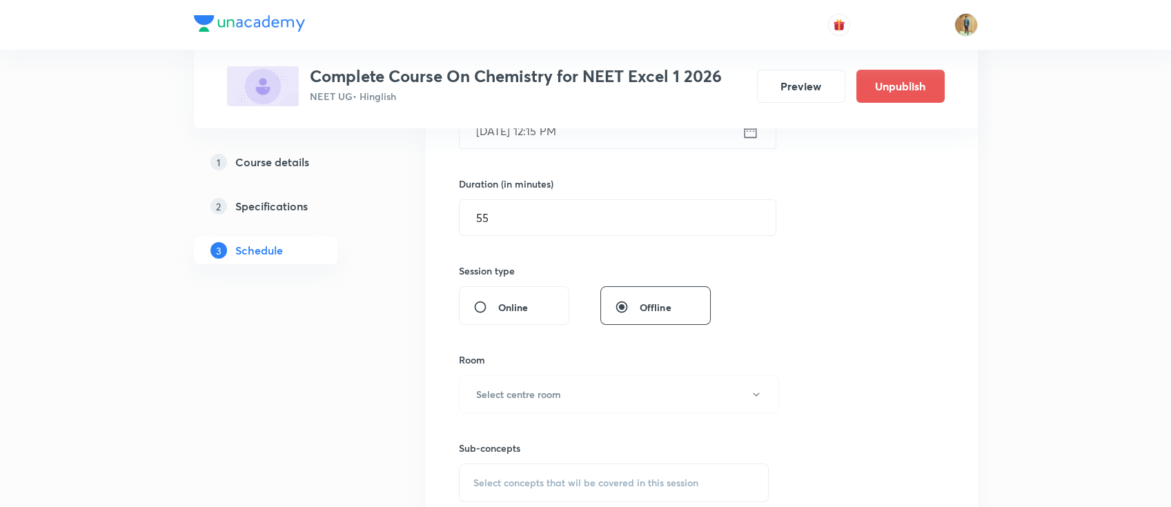
scroll to position [409, 0]
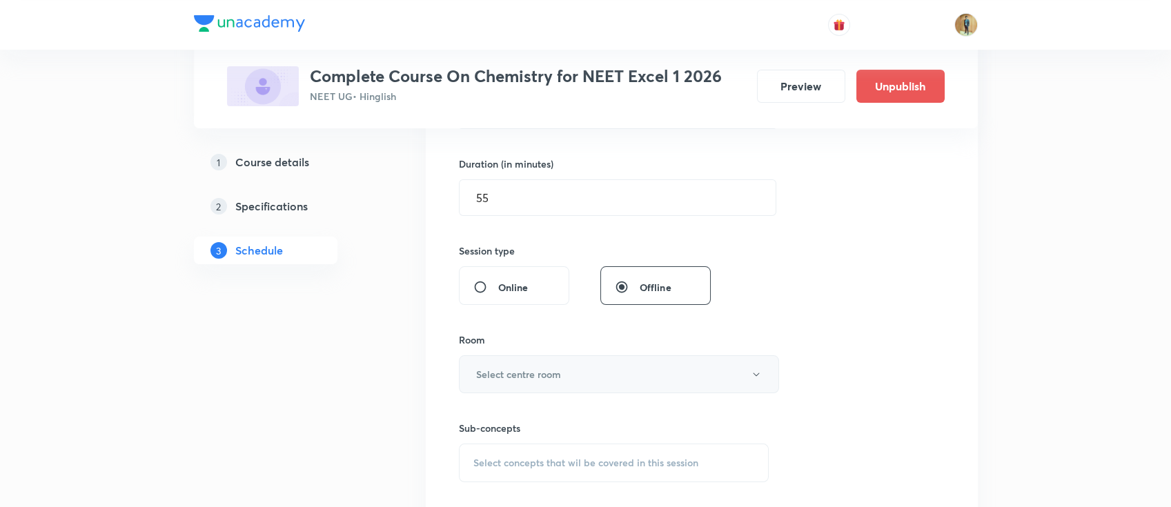
click at [561, 380] on button "Select centre room" at bounding box center [619, 374] width 320 height 38
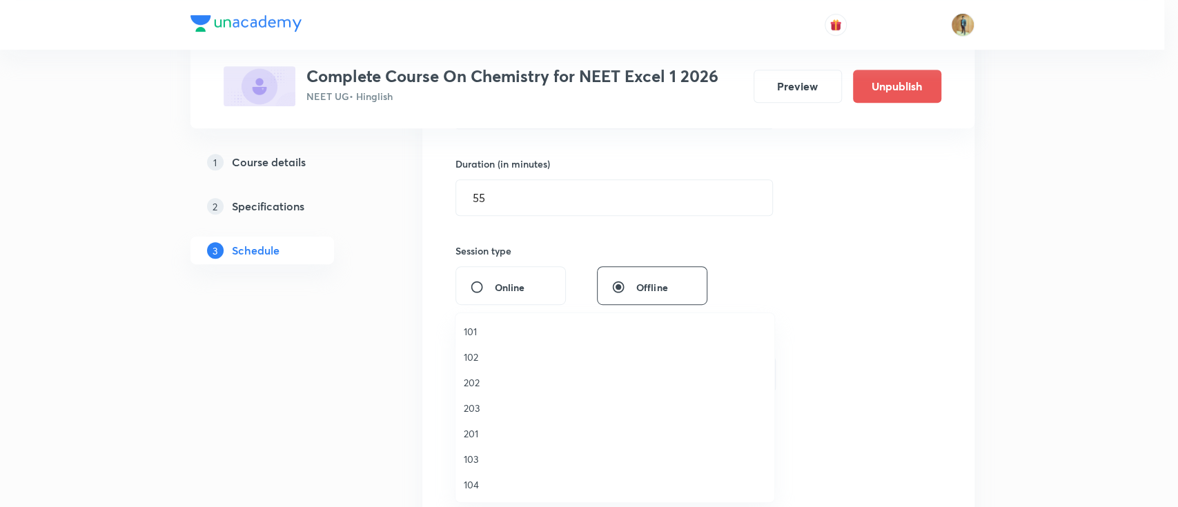
click at [479, 411] on span "203" at bounding box center [615, 408] width 302 height 14
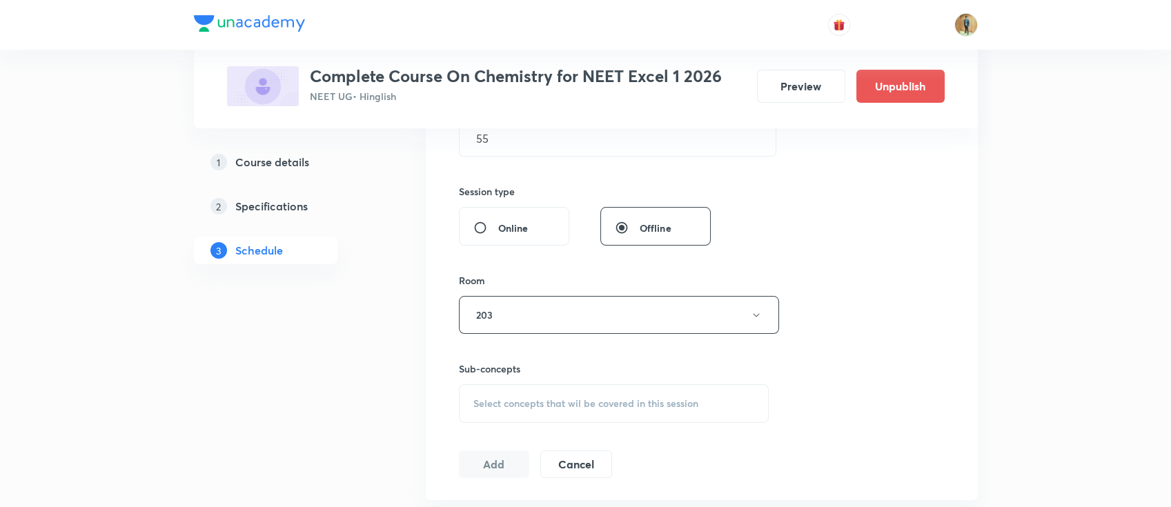
scroll to position [531, 0]
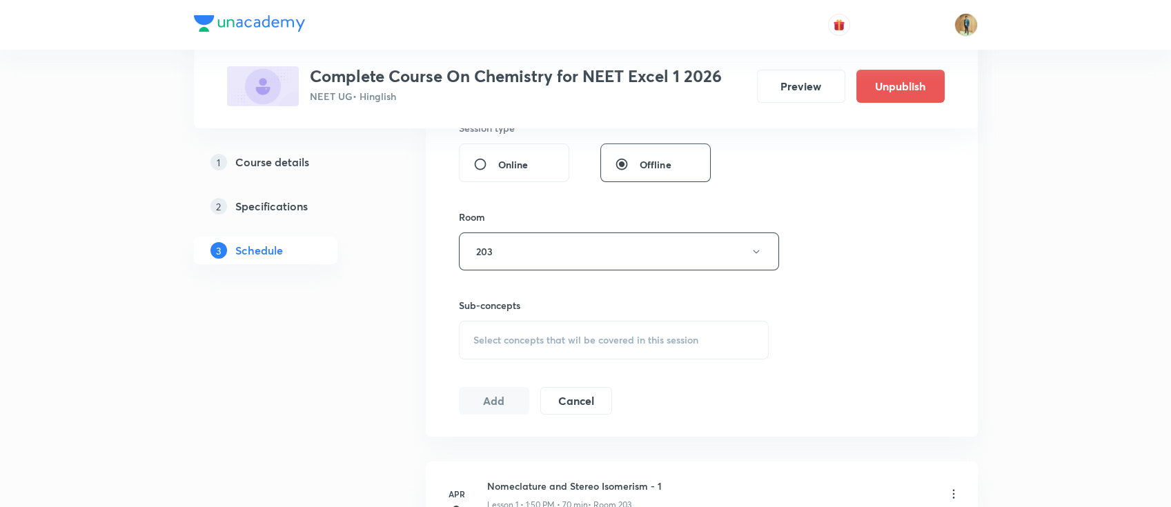
click at [539, 337] on span "Select concepts that wil be covered in this session" at bounding box center [585, 340] width 225 height 11
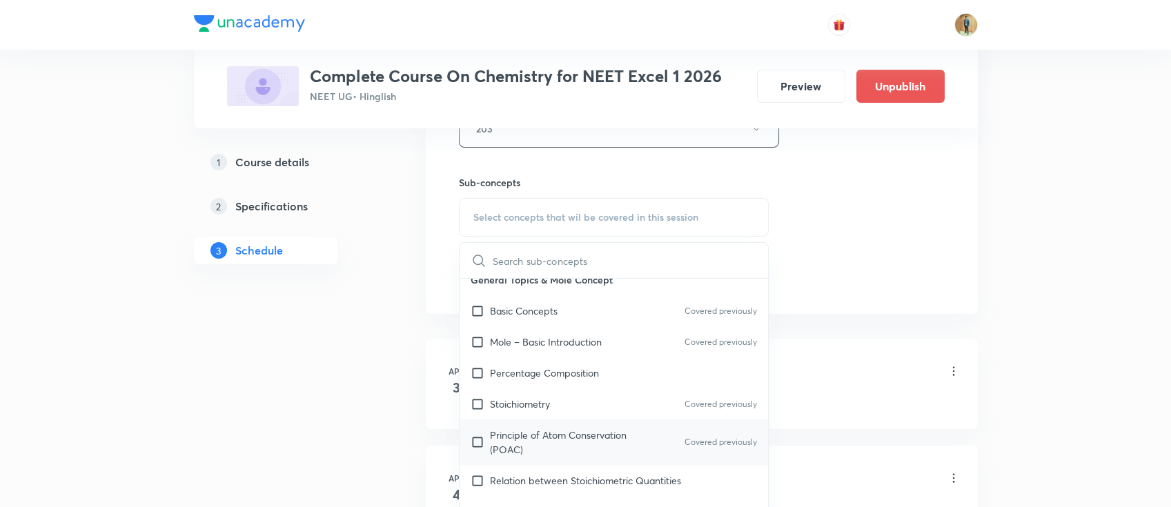
scroll to position [245, 0]
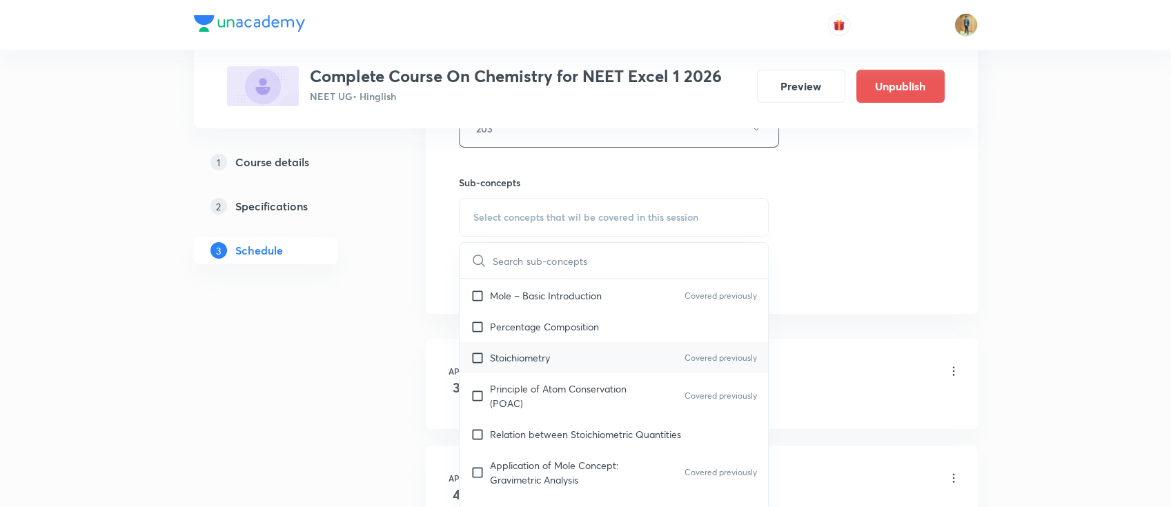
click at [508, 366] on div "Stoichiometry Covered previously" at bounding box center [614, 357] width 309 height 31
checkbox input "true"
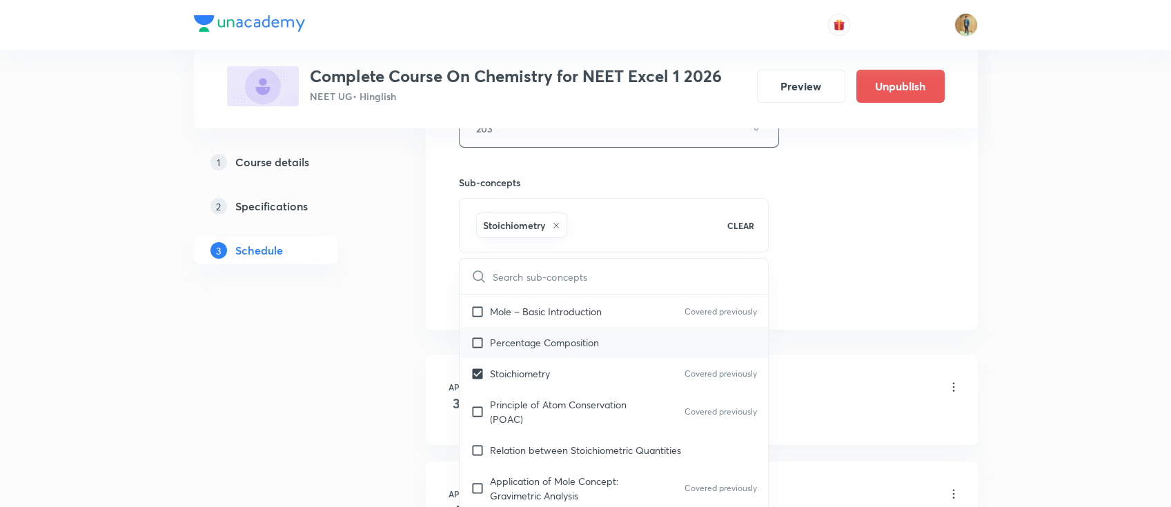
click at [513, 344] on p "Percentage Composition" at bounding box center [544, 342] width 109 height 14
checkbox input "true"
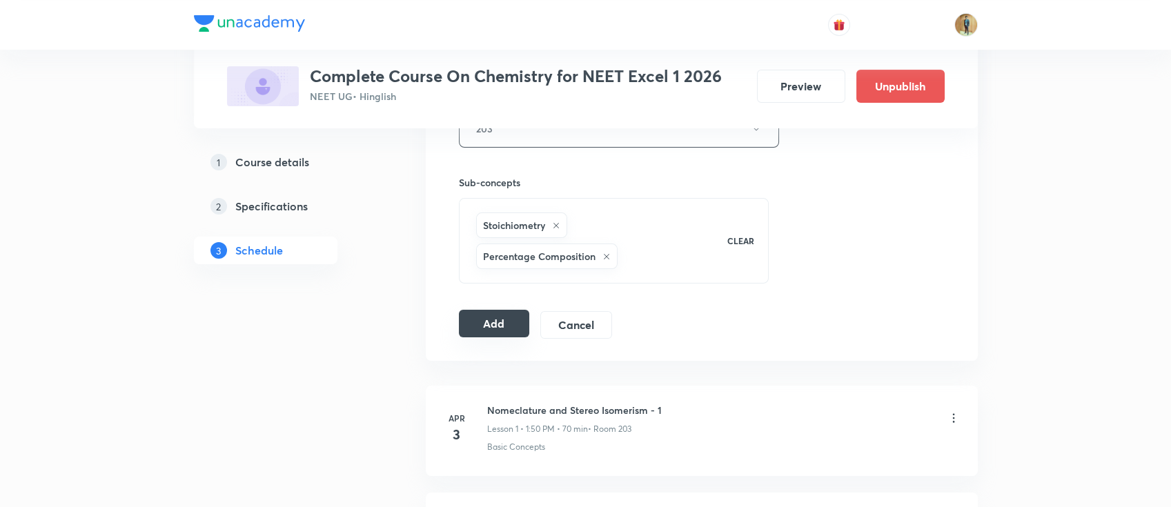
click at [499, 329] on button "Add" at bounding box center [494, 324] width 71 height 28
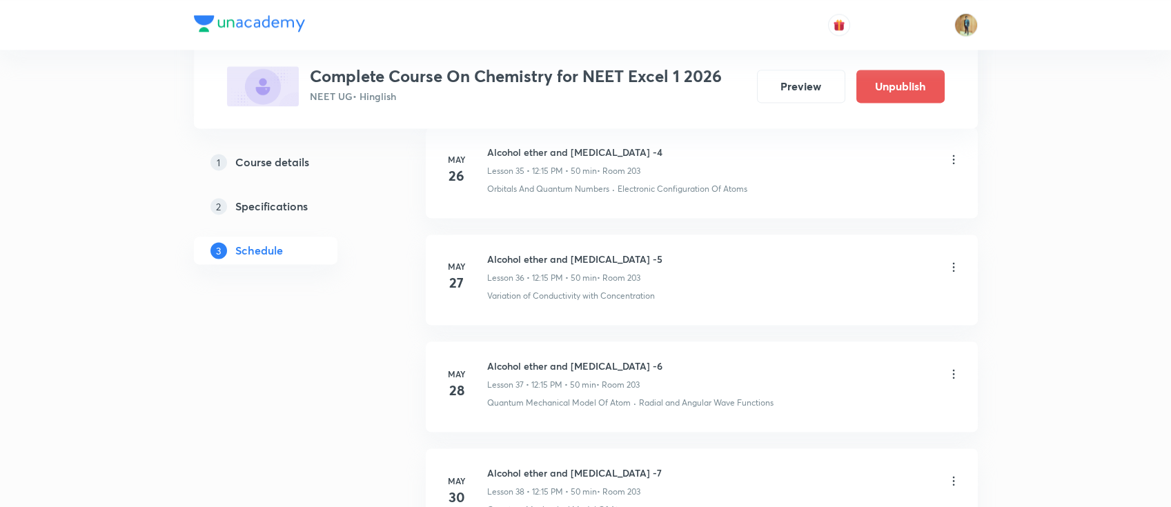
scroll to position [7554, 0]
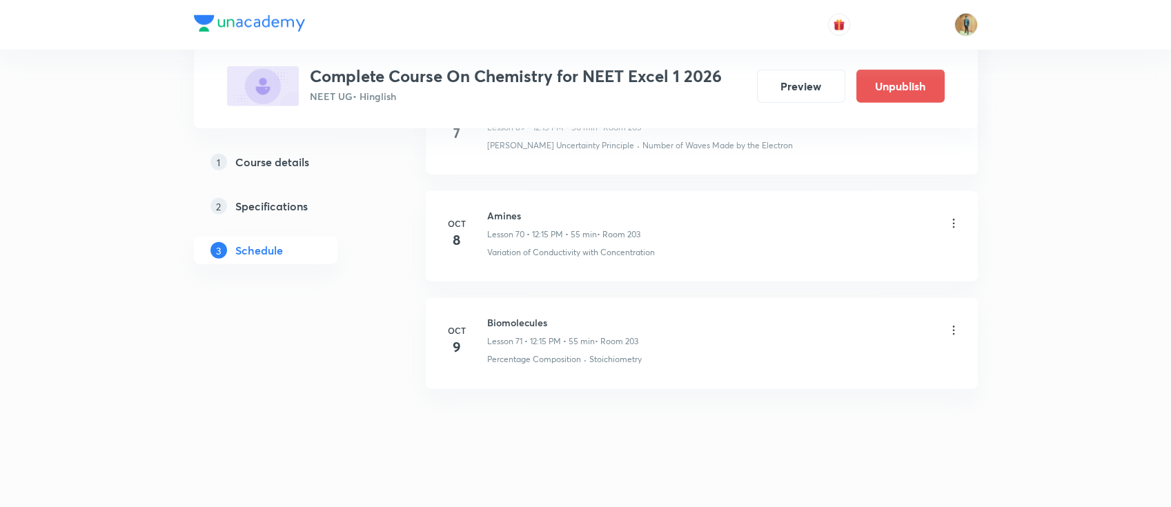
drag, startPoint x: 489, startPoint y: 305, endPoint x: 663, endPoint y: 329, distance: 174.9
click at [663, 329] on div "Biomolecules Lesson 71 • 12:15 PM • 55 min • Room 203" at bounding box center [723, 331] width 473 height 32
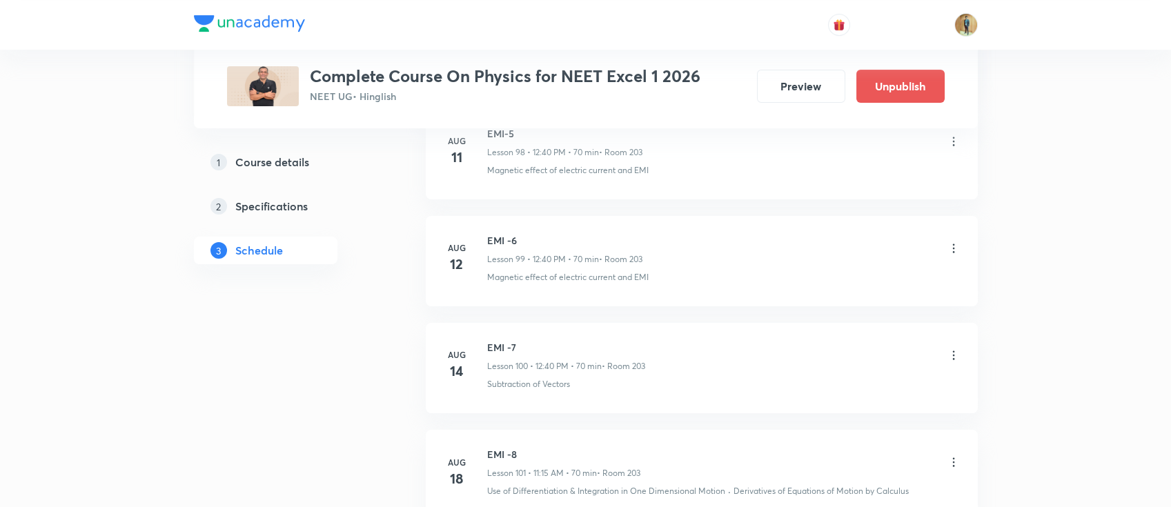
scroll to position [15354, 0]
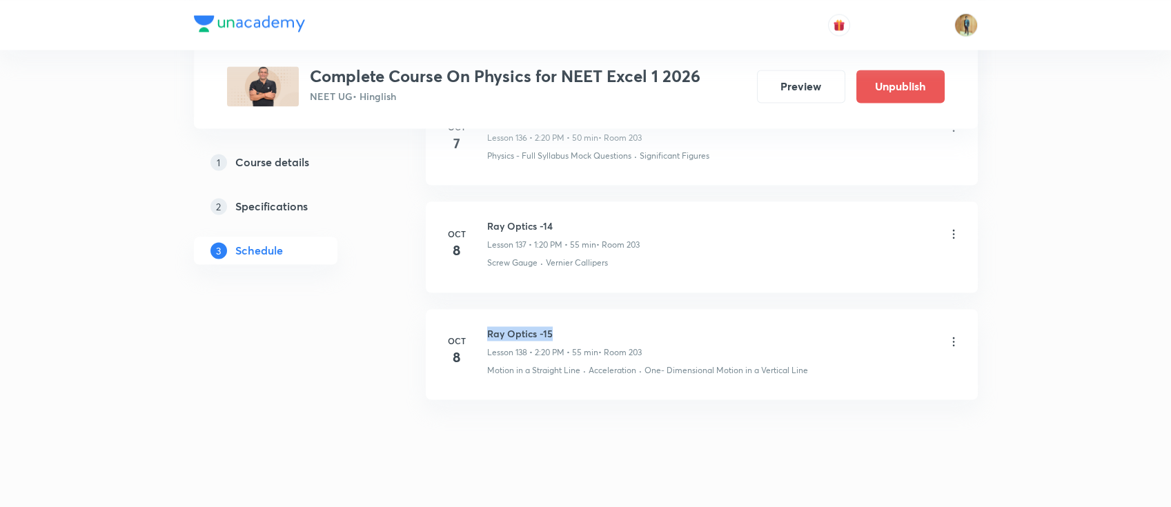
drag, startPoint x: 487, startPoint y: 317, endPoint x: 576, endPoint y: 305, distance: 90.5
click at [576, 326] on h6 "Ray Optics -15" at bounding box center [564, 333] width 155 height 14
copy h6 "Ray Optics -15"
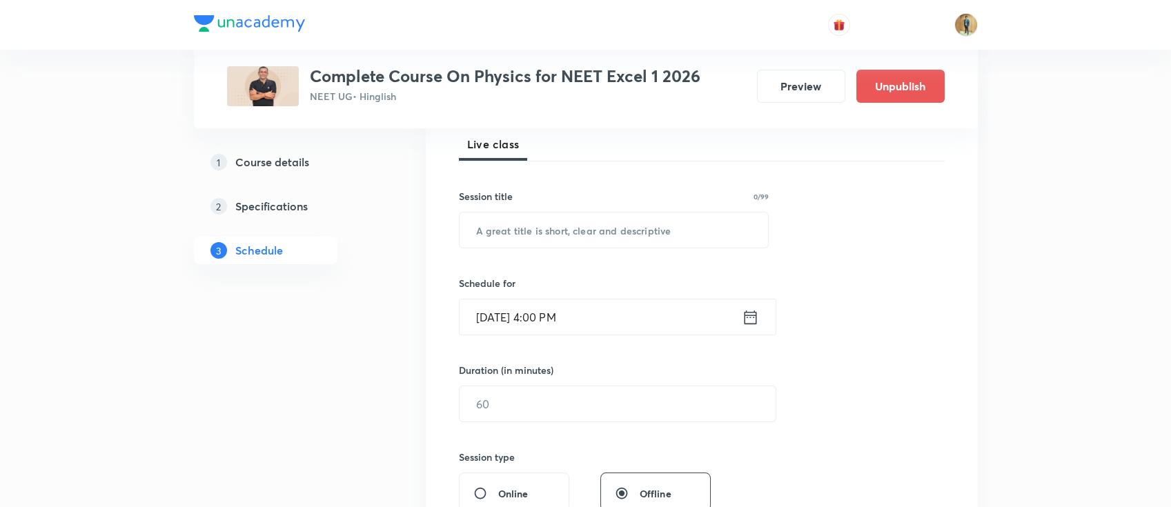
scroll to position [245, 0]
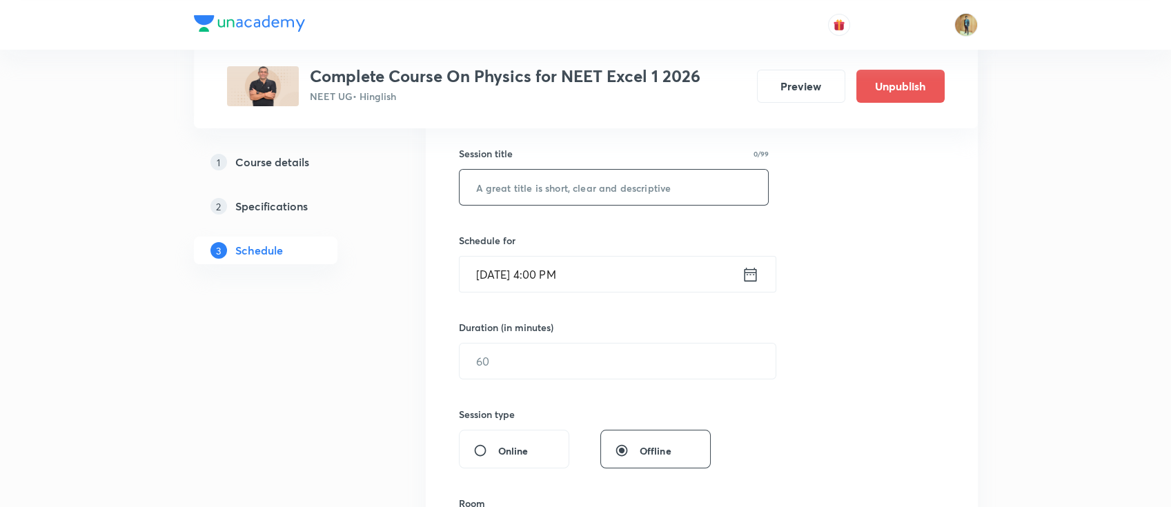
click at [604, 190] on input "text" at bounding box center [614, 187] width 309 height 35
paste input "Ray Optics -15"
drag, startPoint x: 545, startPoint y: 185, endPoint x: 564, endPoint y: 184, distance: 18.7
click at [564, 184] on input "Ray Optics -15" at bounding box center [614, 187] width 309 height 35
type input "Ray Optics -16"
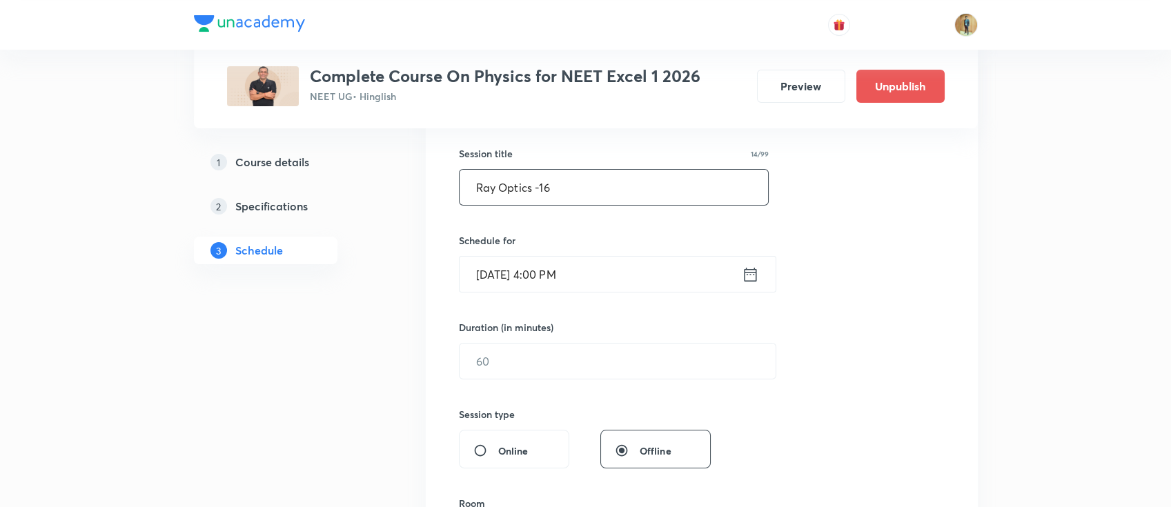
click at [618, 268] on input "[DATE] 4:00 PM" at bounding box center [601, 274] width 282 height 35
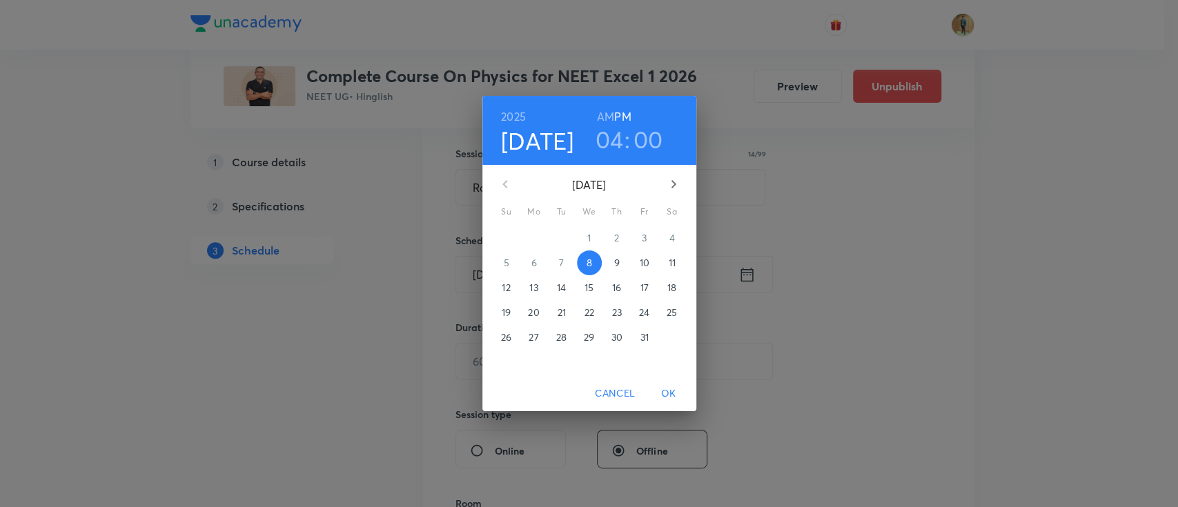
click at [611, 266] on span "9" at bounding box center [617, 263] width 25 height 14
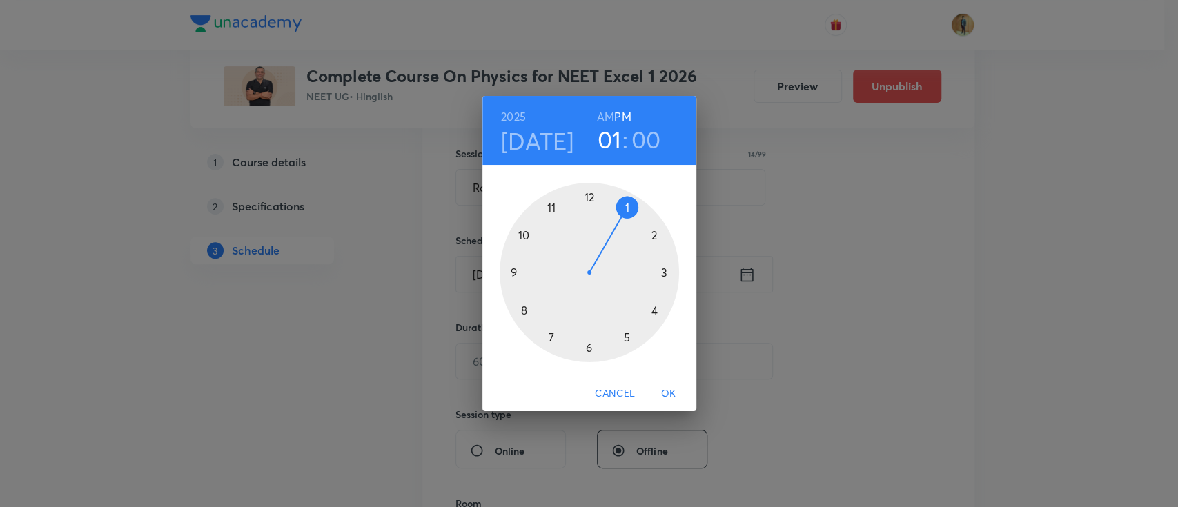
drag, startPoint x: 656, startPoint y: 312, endPoint x: 615, endPoint y: 233, distance: 88.9
click at [615, 233] on div at bounding box center [589, 272] width 179 height 179
click at [640, 144] on h3 "00" at bounding box center [647, 139] width 30 height 29
click at [654, 312] on div at bounding box center [589, 272] width 179 height 179
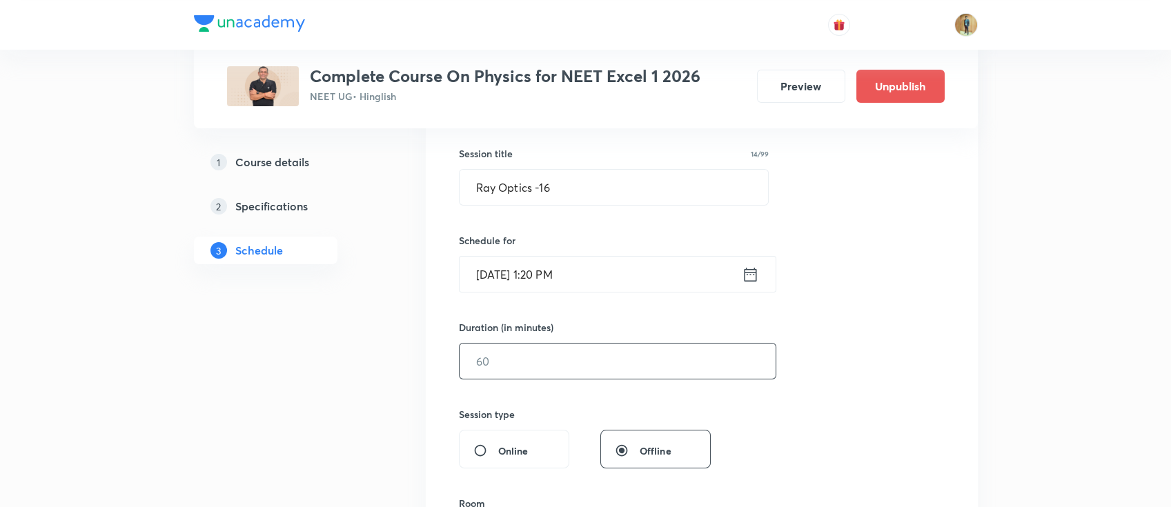
click at [529, 358] on input "text" at bounding box center [618, 361] width 316 height 35
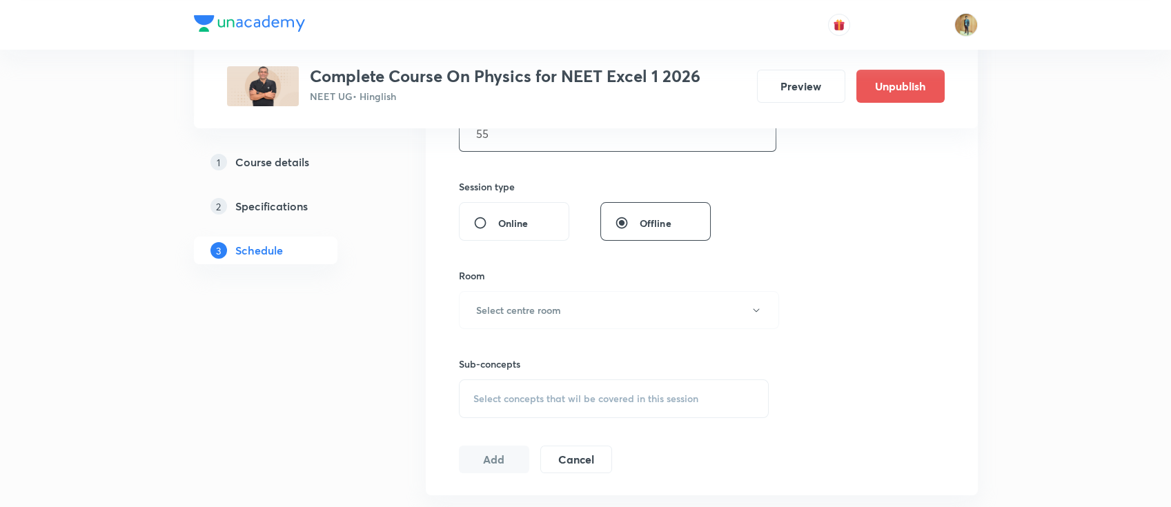
scroll to position [552, 0]
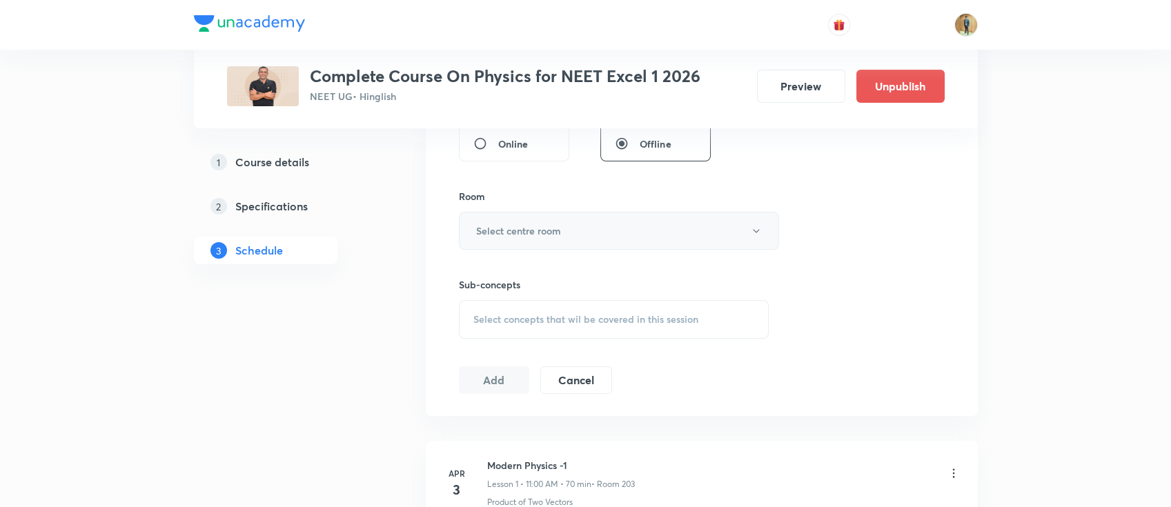
type input "55"
click at [580, 244] on button "Select centre room" at bounding box center [619, 231] width 320 height 38
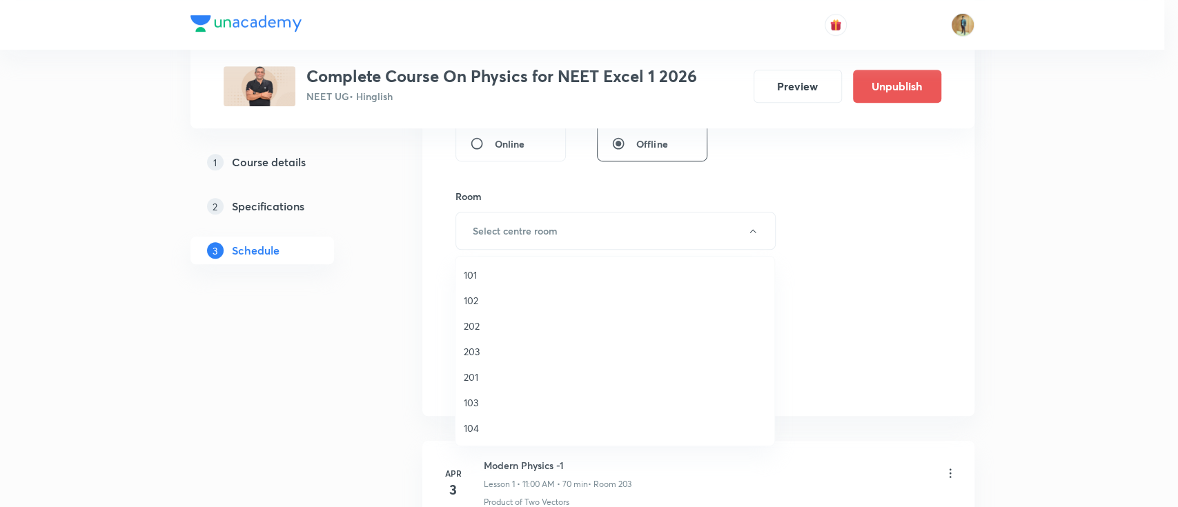
click at [974, 202] on div at bounding box center [589, 253] width 1178 height 507
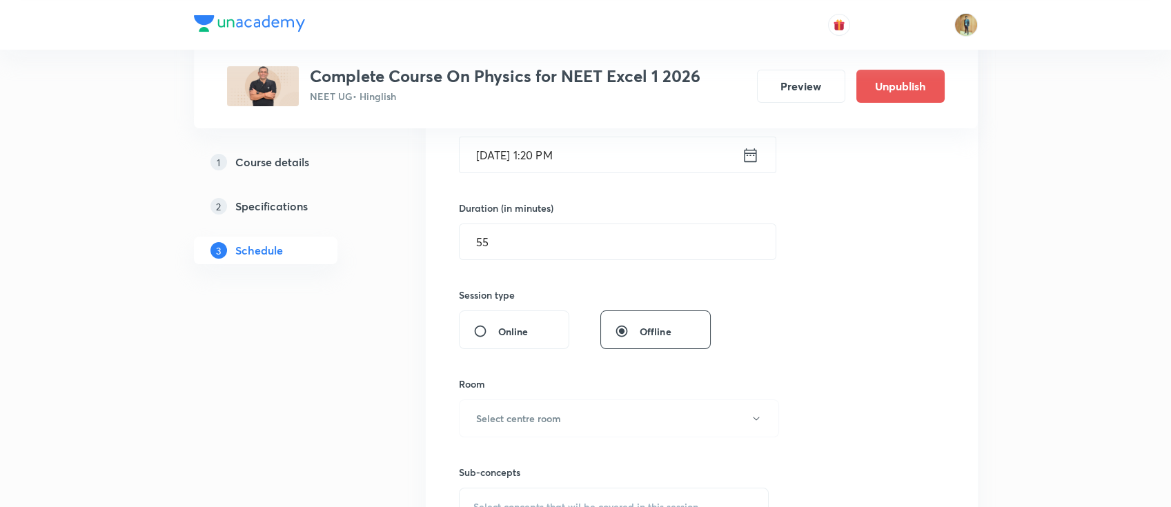
scroll to position [421, 0]
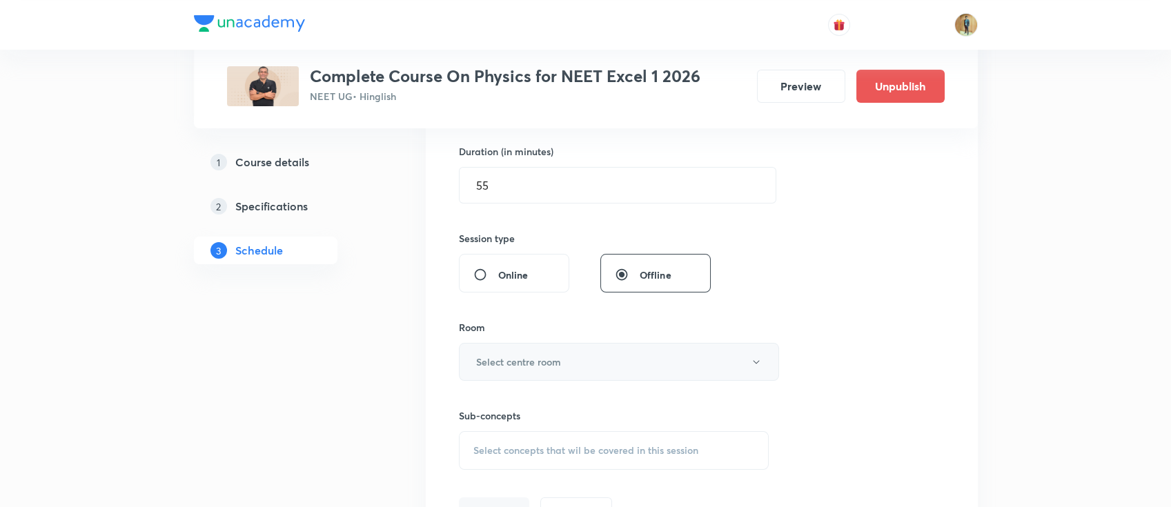
click at [587, 372] on button "Select centre room" at bounding box center [619, 362] width 320 height 38
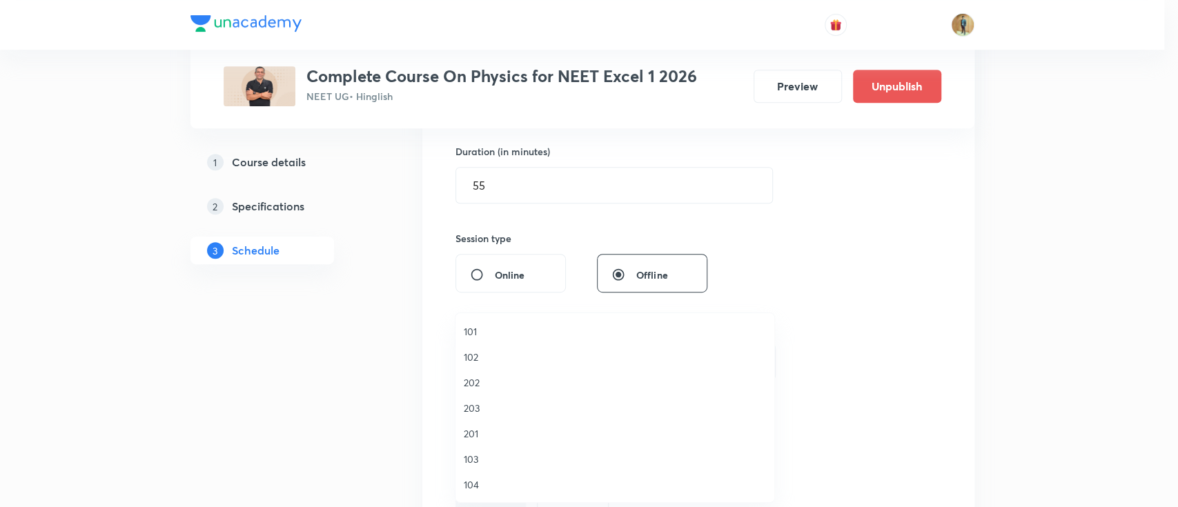
click at [477, 409] on span "203" at bounding box center [615, 408] width 302 height 14
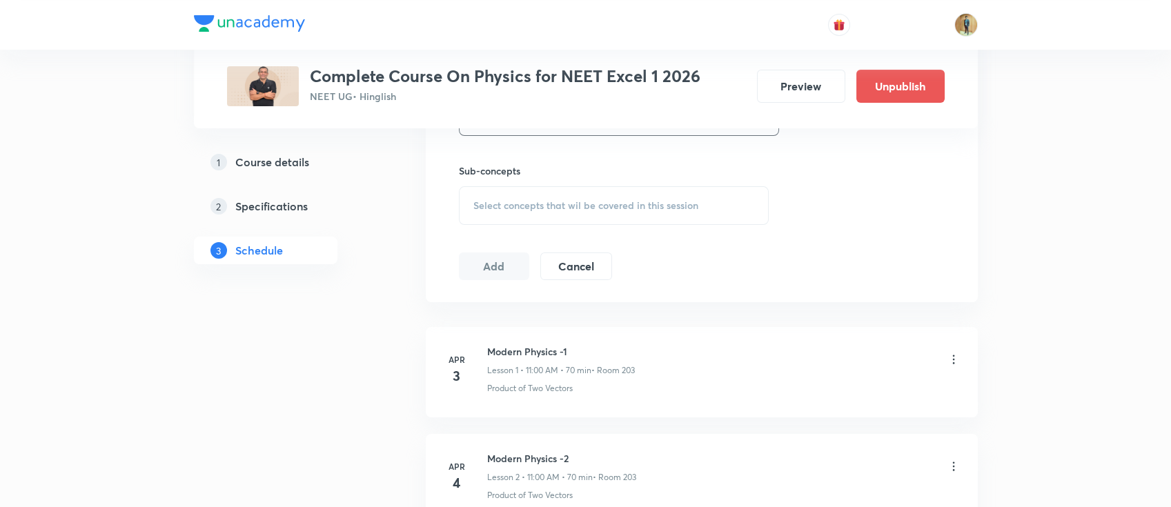
scroll to position [667, 0]
click at [564, 190] on div "Select concepts that wil be covered in this session" at bounding box center [614, 205] width 311 height 39
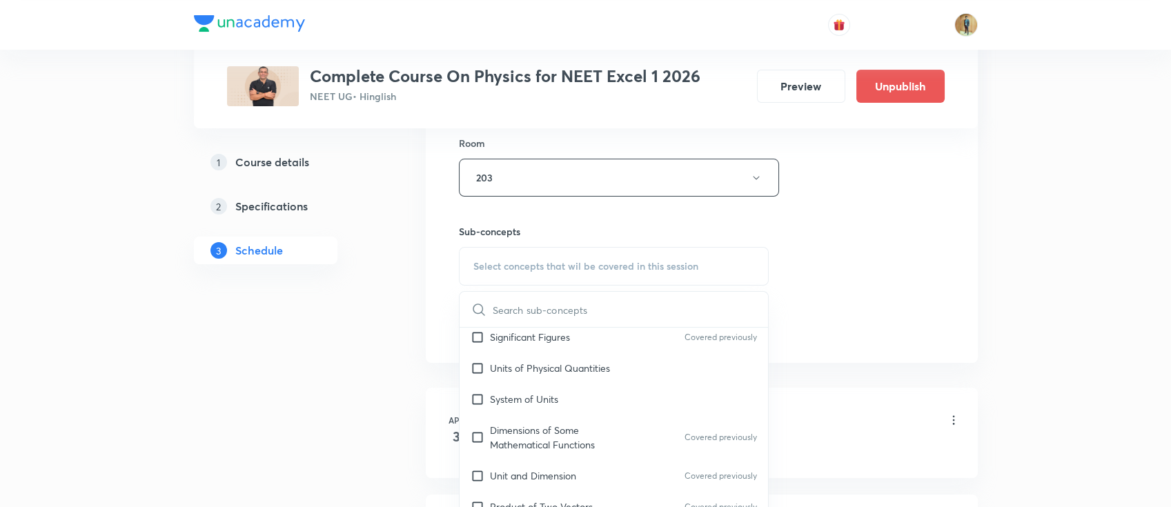
scroll to position [306, 0]
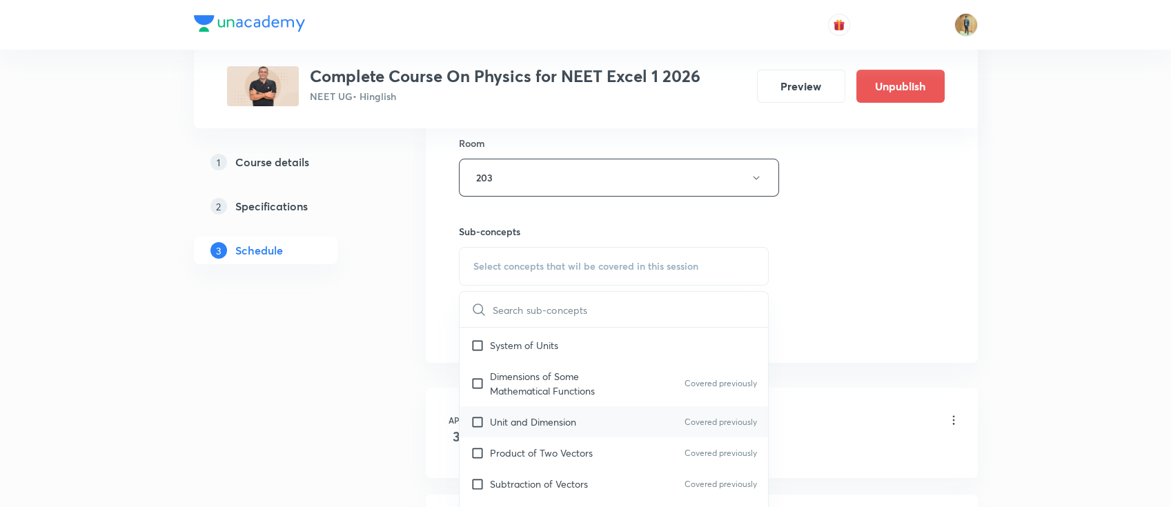
click at [559, 422] on p "Unit and Dimension" at bounding box center [533, 422] width 86 height 14
checkbox input "true"
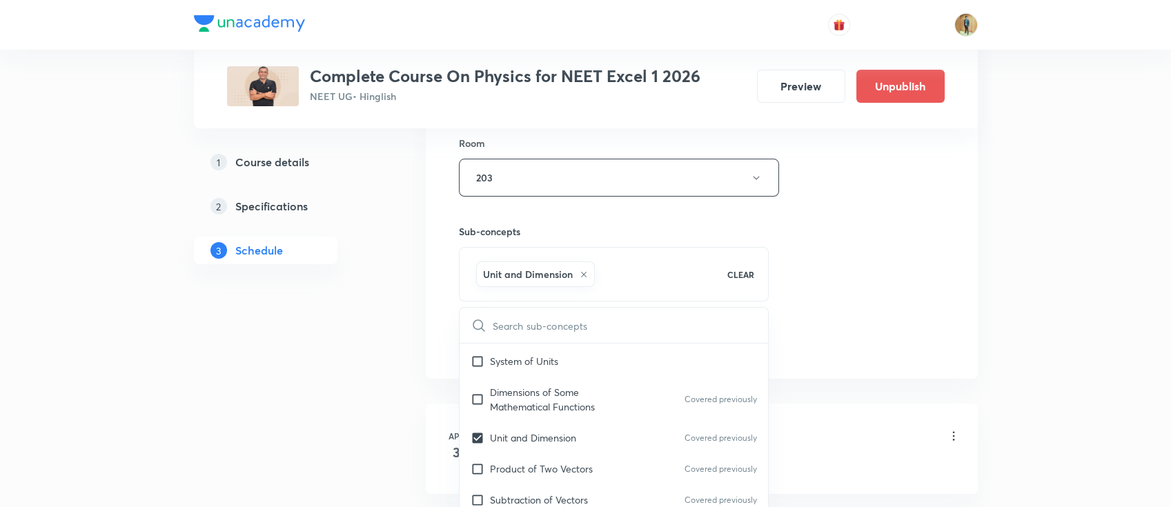
click at [956, 262] on div "Session 139 Live class Session title 14/99 Ray Optics -16 ​ Schedule for [DATE]…" at bounding box center [702, 25] width 552 height 708
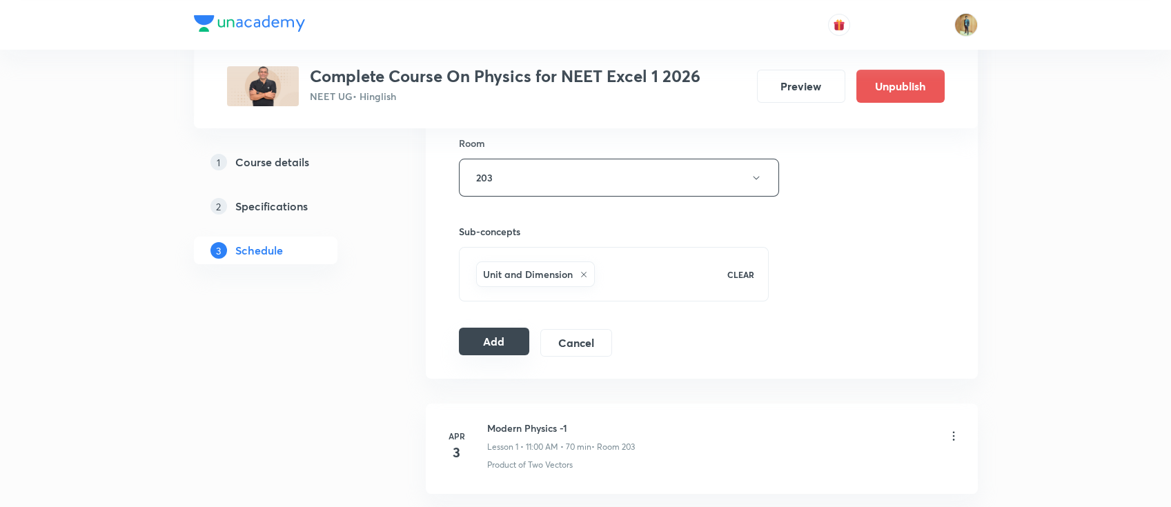
click at [502, 340] on button "Add" at bounding box center [494, 342] width 71 height 28
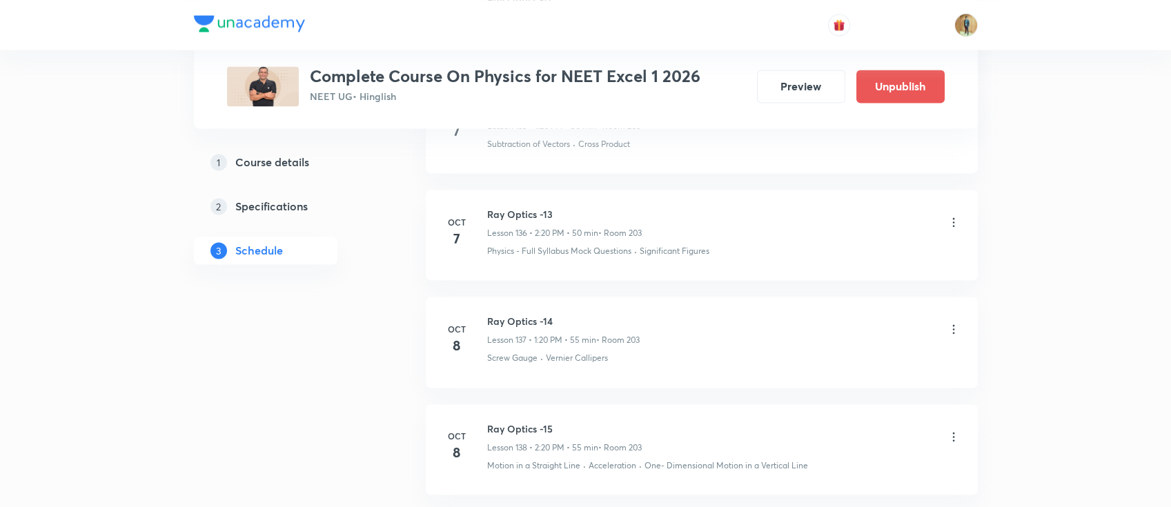
scroll to position [15186, 0]
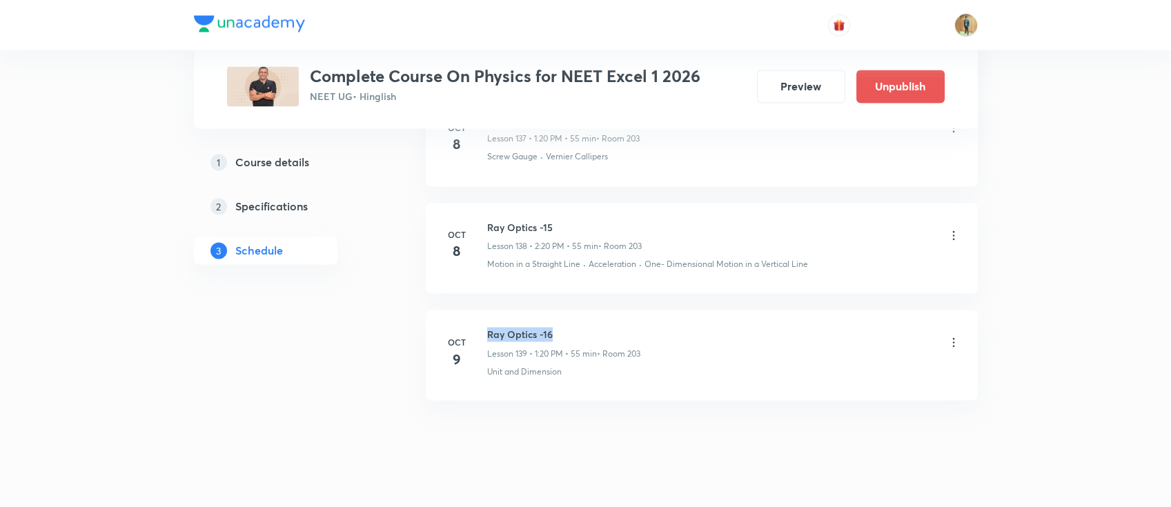
drag, startPoint x: 486, startPoint y: 312, endPoint x: 530, endPoint y: 313, distance: 44.2
click at [594, 327] on h6 "Ray Optics -16" at bounding box center [563, 334] width 153 height 14
copy h6 "Ray Optics -16"
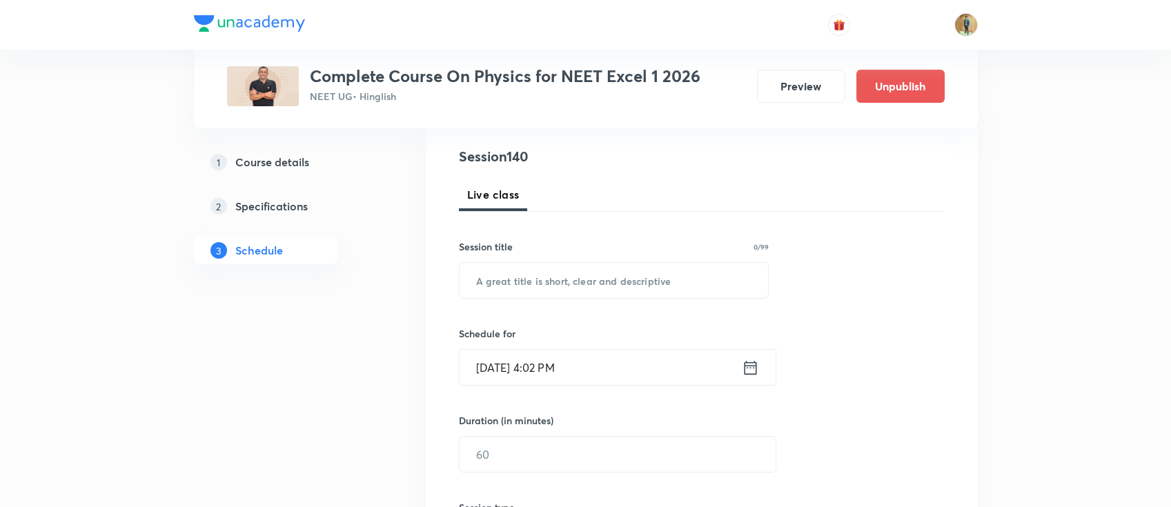
scroll to position [245, 0]
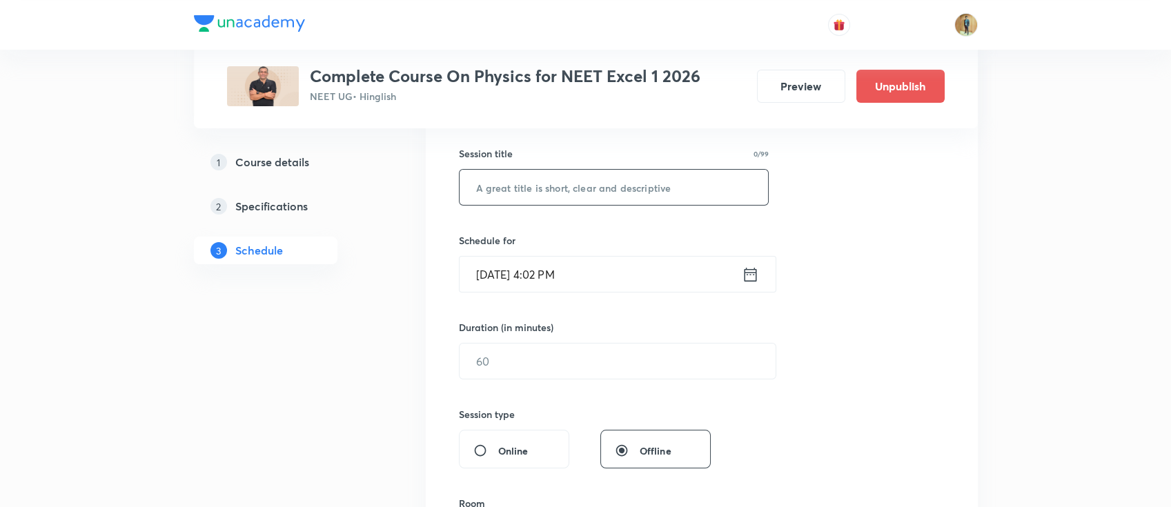
click at [629, 190] on input "text" at bounding box center [614, 187] width 309 height 35
paste input "Ray Optics -16"
drag, startPoint x: 545, startPoint y: 190, endPoint x: 574, endPoint y: 188, distance: 29.0
click at [574, 188] on input "Ray Optics -16" at bounding box center [614, 187] width 309 height 35
type input "Ray Optics -17"
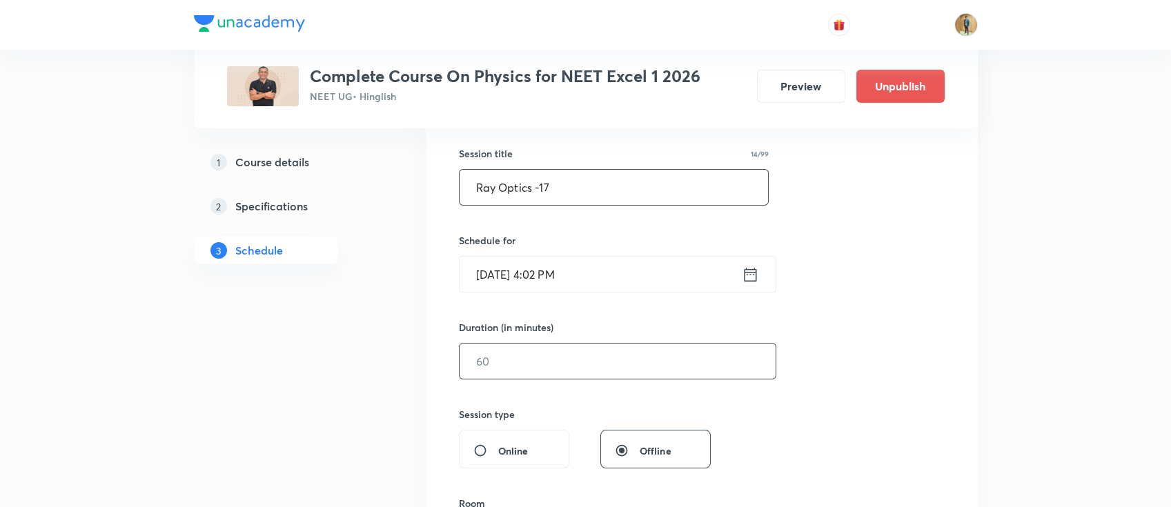
click at [626, 362] on input "text" at bounding box center [618, 361] width 316 height 35
type input "55"
click at [635, 257] on input "[DATE] 4:02 PM" at bounding box center [601, 274] width 282 height 35
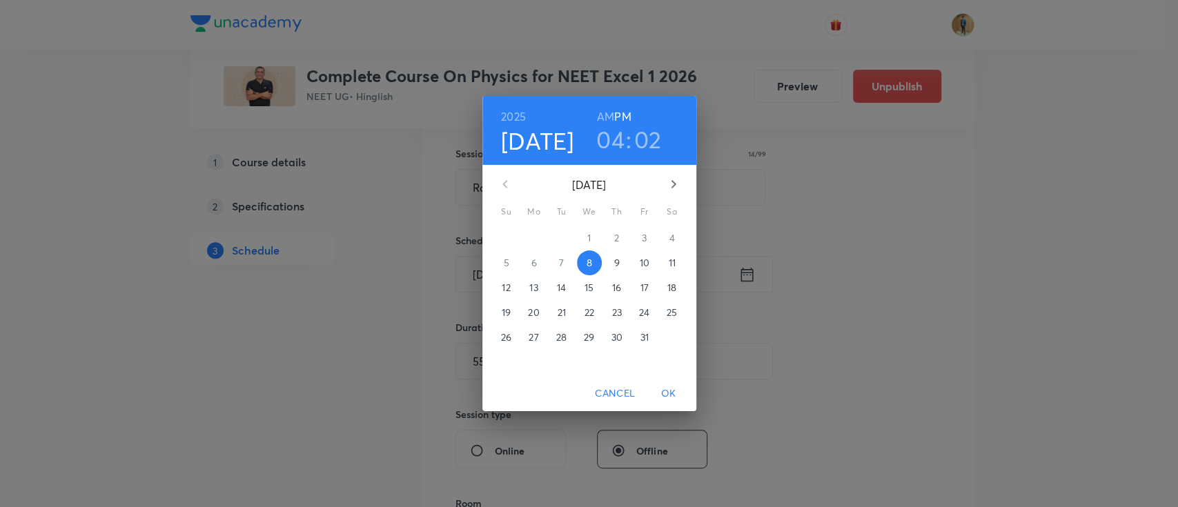
click at [622, 257] on span "9" at bounding box center [617, 263] width 25 height 14
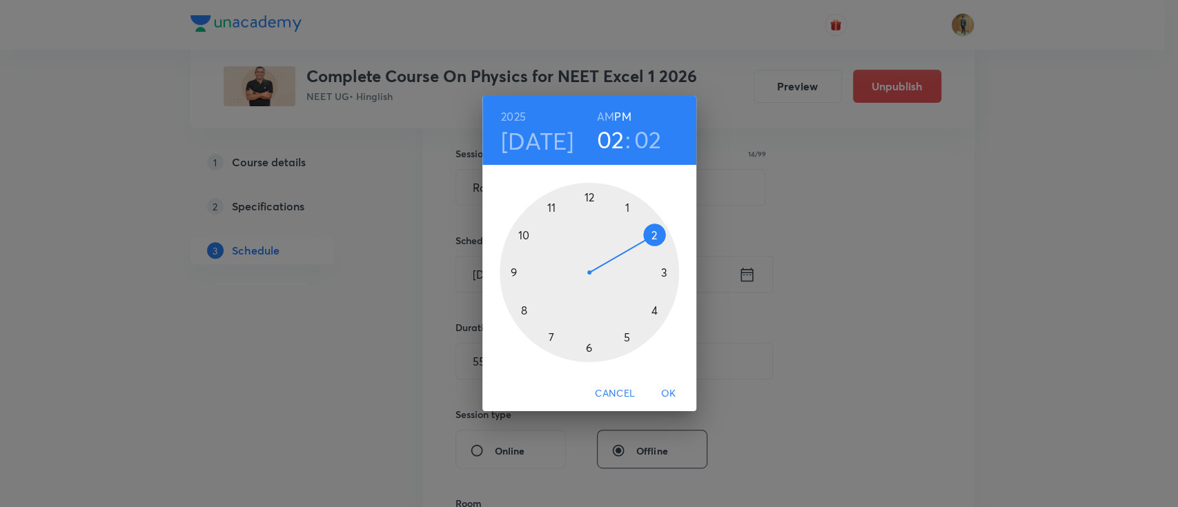
drag, startPoint x: 655, startPoint y: 313, endPoint x: 655, endPoint y: 235, distance: 77.3
click at [655, 235] on div at bounding box center [589, 272] width 179 height 179
click at [645, 146] on h3 "02" at bounding box center [648, 139] width 28 height 29
drag, startPoint x: 603, startPoint y: 196, endPoint x: 591, endPoint y: 196, distance: 12.4
click at [591, 196] on div at bounding box center [589, 272] width 179 height 179
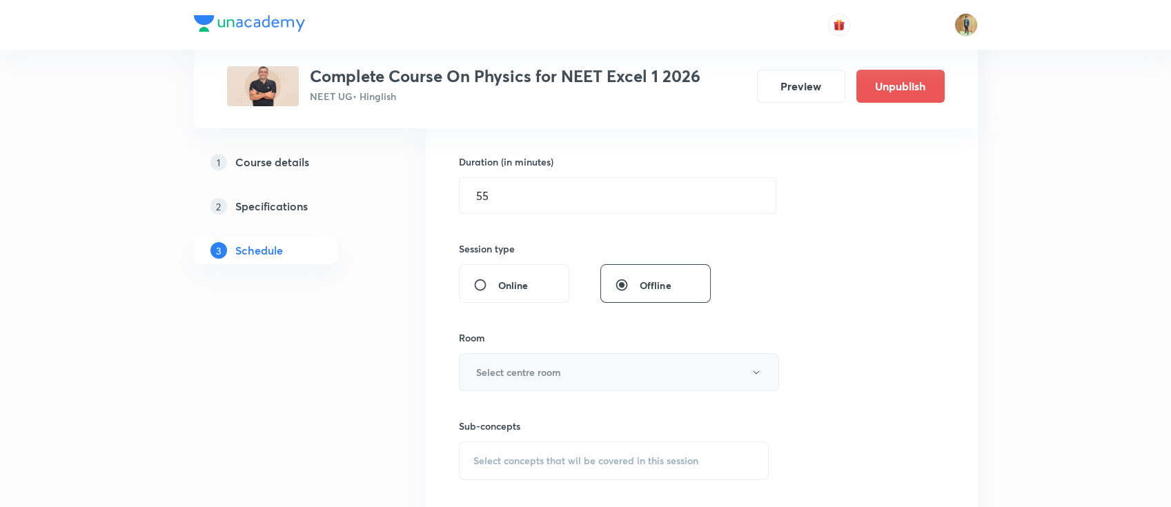
scroll to position [429, 0]
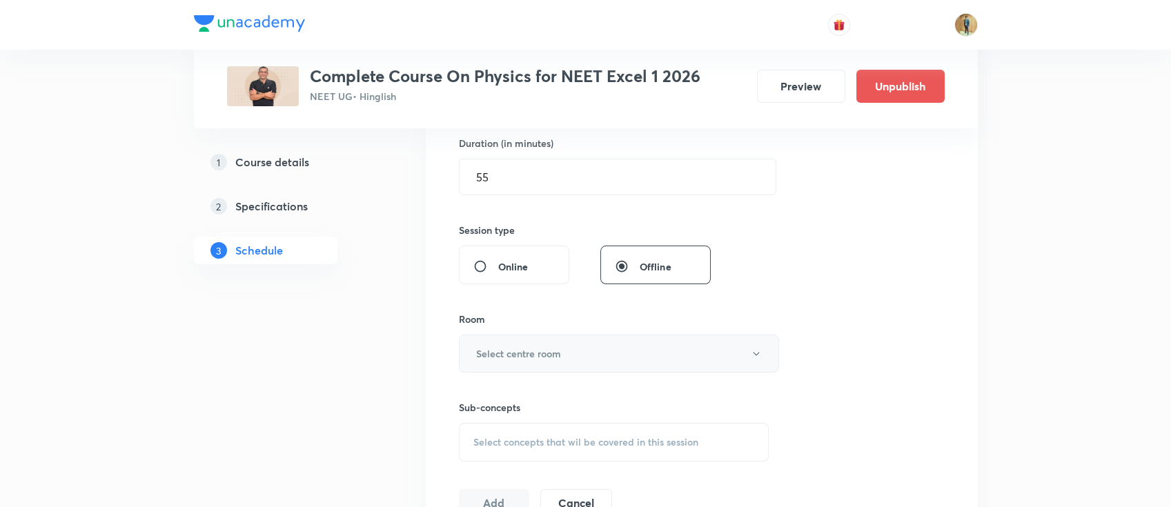
click at [607, 356] on button "Select centre room" at bounding box center [619, 354] width 320 height 38
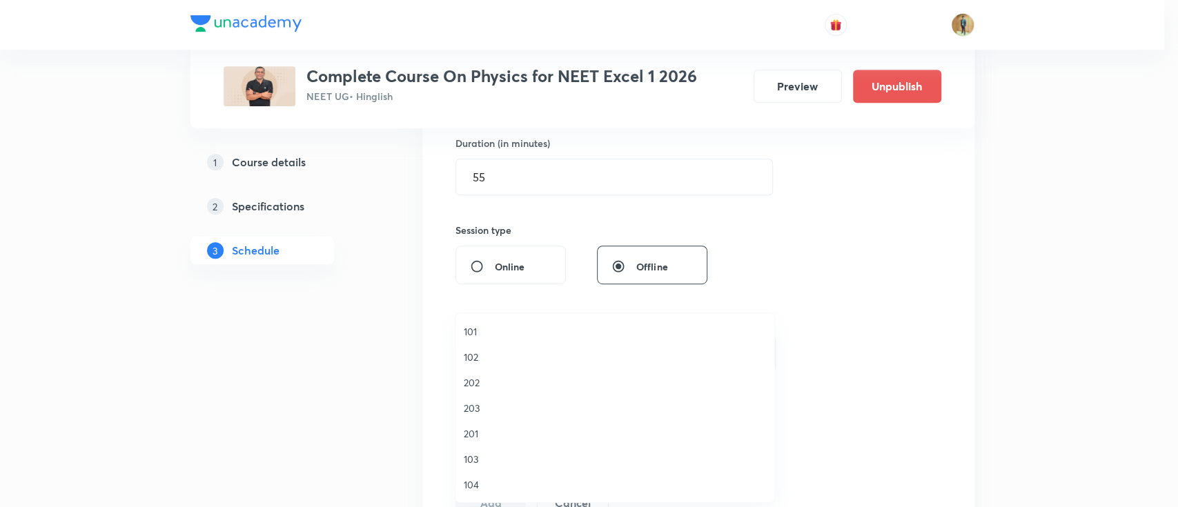
click at [487, 412] on span "203" at bounding box center [615, 408] width 302 height 14
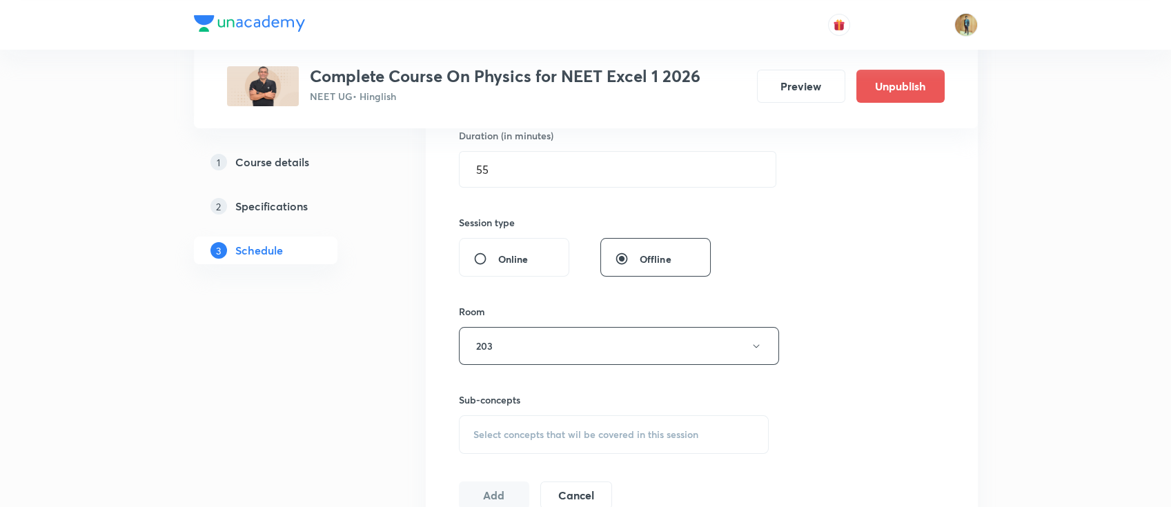
click at [607, 429] on span "Select concepts that wil be covered in this session" at bounding box center [585, 434] width 225 height 11
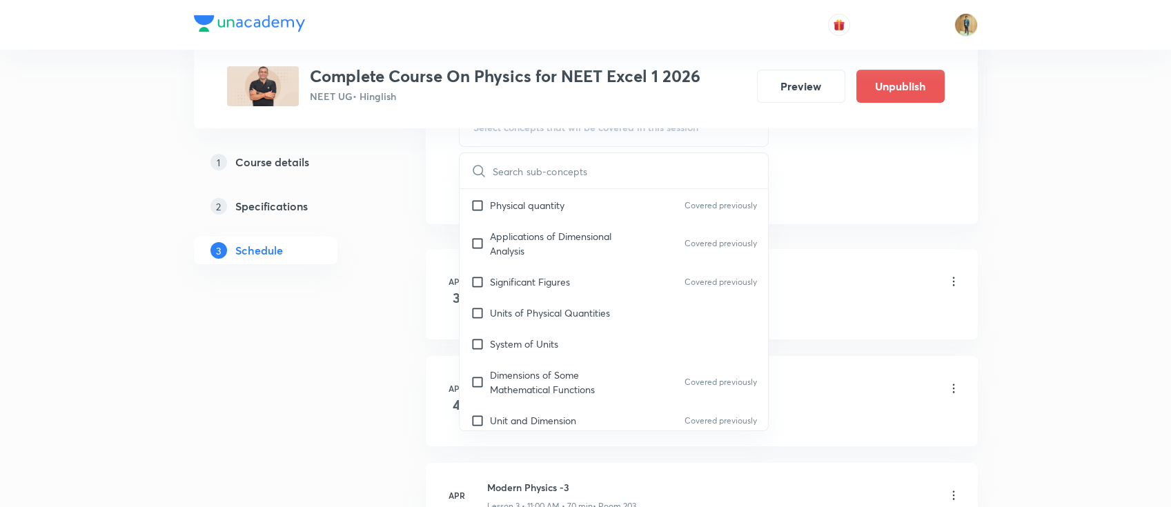
scroll to position [245, 0]
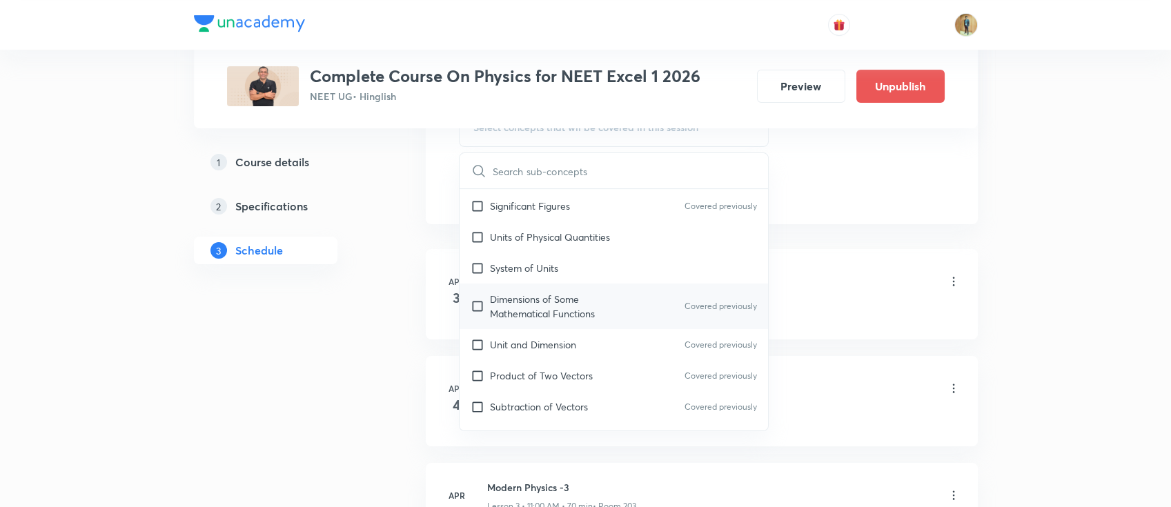
click at [529, 306] on p "Dimensions of Some Mathematical Functions" at bounding box center [559, 306] width 139 height 29
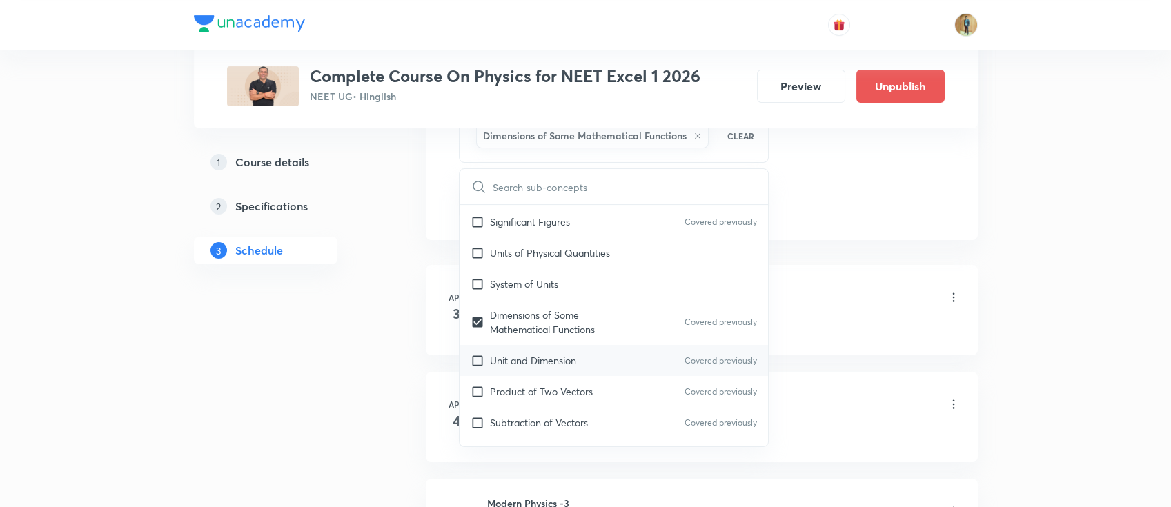
click at [532, 353] on p "Unit and Dimension" at bounding box center [533, 360] width 86 height 14
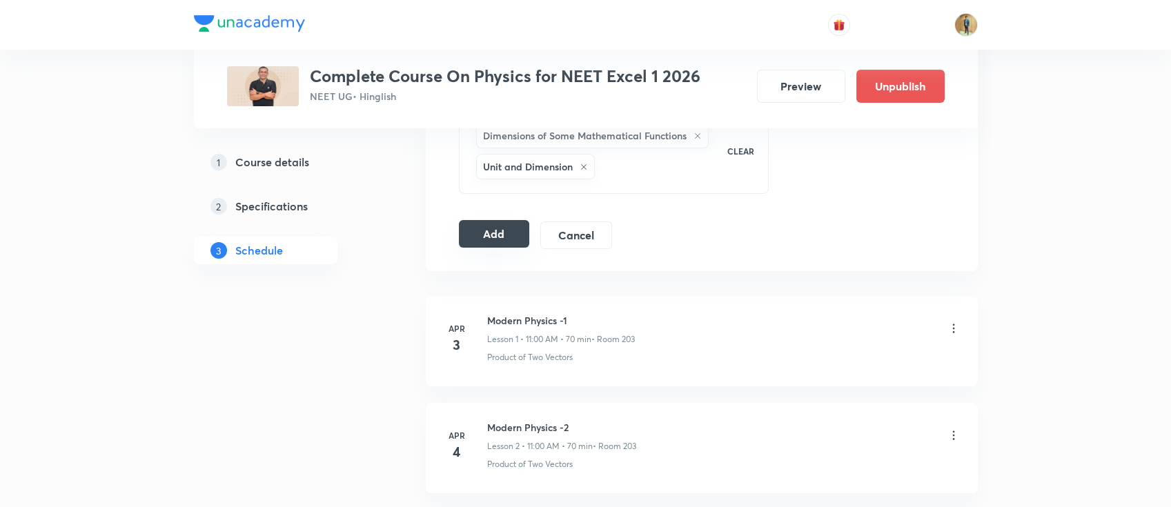
click at [486, 235] on button "Add" at bounding box center [494, 234] width 71 height 28
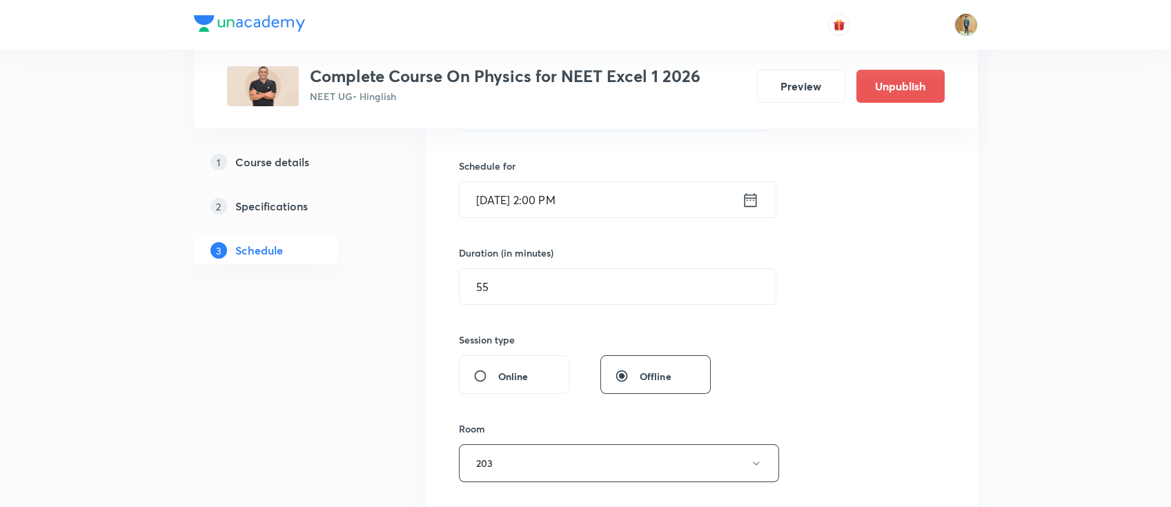
scroll to position [503, 0]
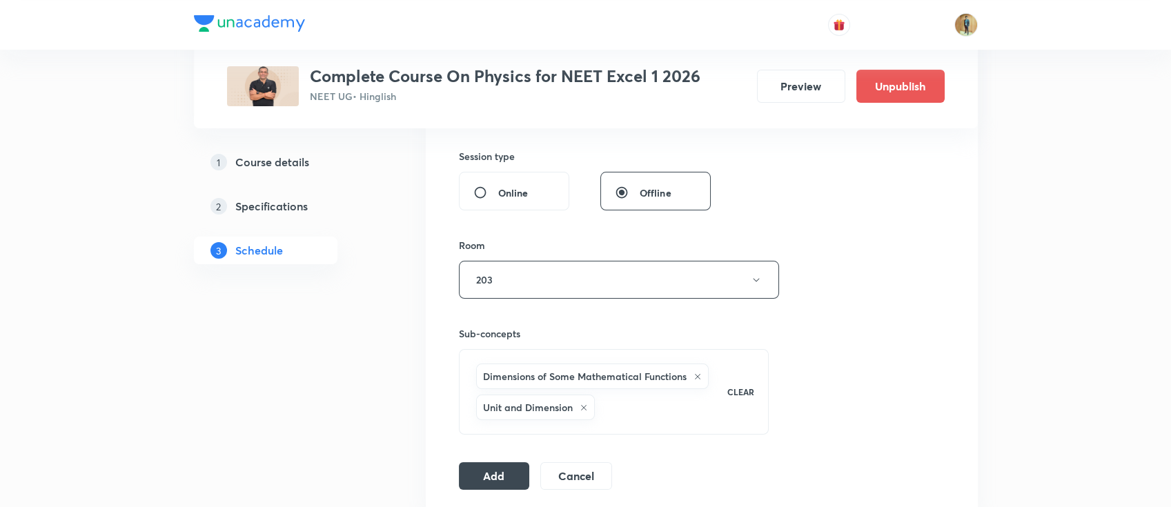
click at [492, 490] on div "Session 140 Live class Session title 14/99 Ray Optics -17 ​ Schedule for Oct 9,…" at bounding box center [702, 142] width 552 height 739
click at [500, 474] on button "Add" at bounding box center [494, 475] width 71 height 28
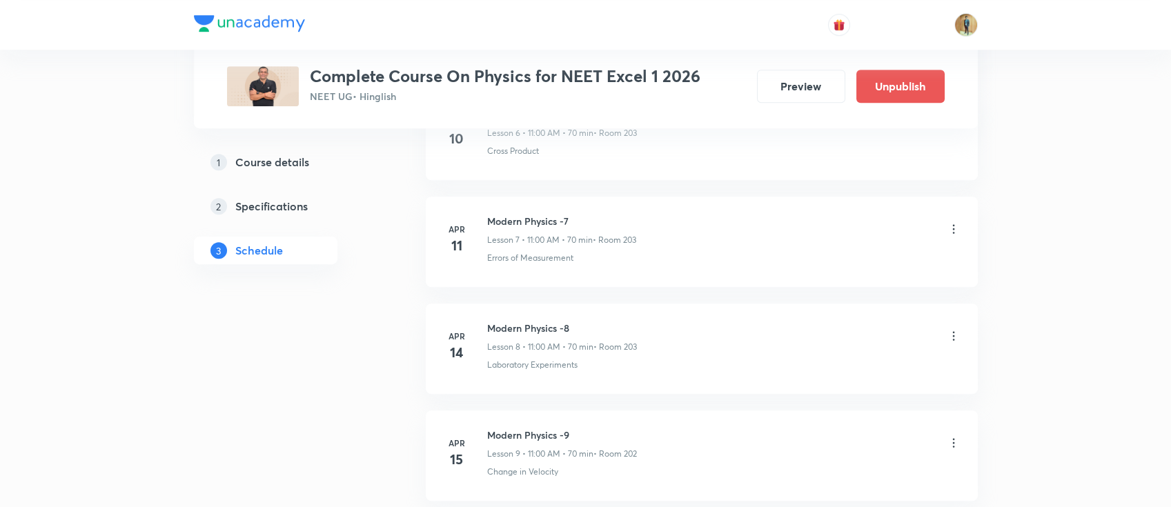
scroll to position [15508, 0]
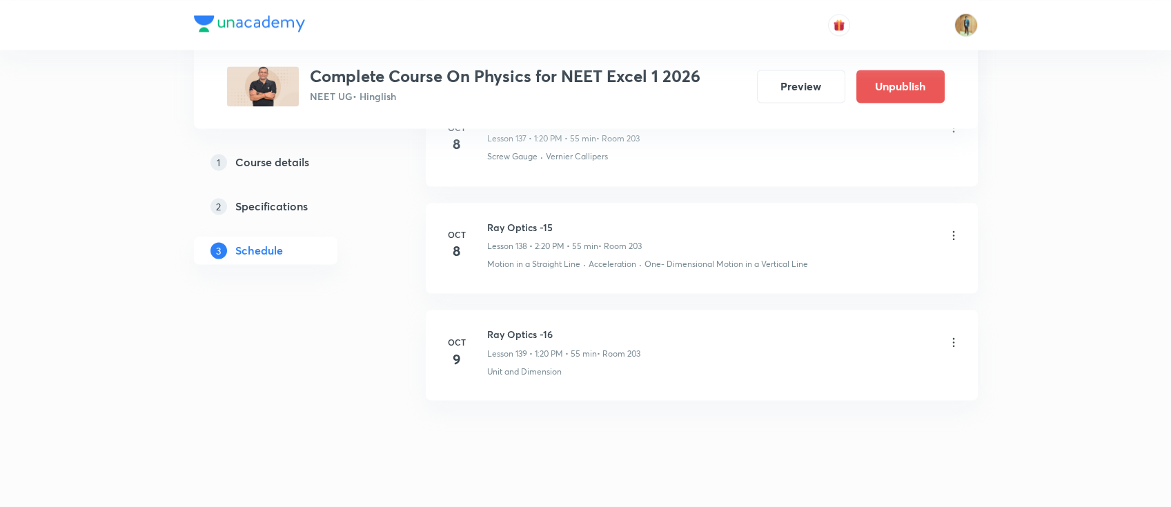
scroll to position [15461, 0]
drag, startPoint x: 488, startPoint y: 315, endPoint x: 569, endPoint y: 311, distance: 80.8
click at [569, 327] on h6 "Ray Optics -16" at bounding box center [563, 334] width 153 height 14
copy h6 "Ray Optics -16"
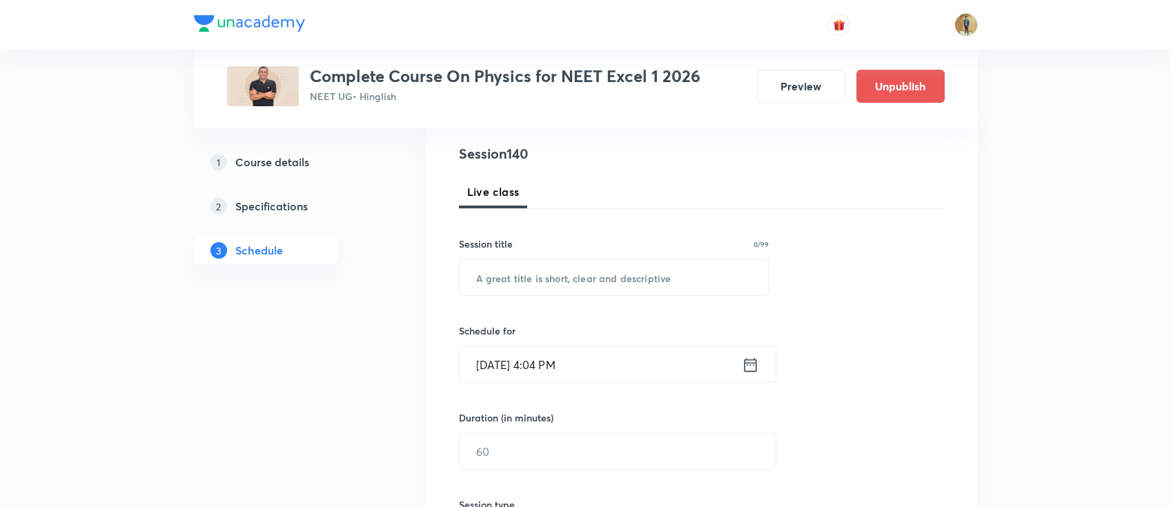
scroll to position [94, 0]
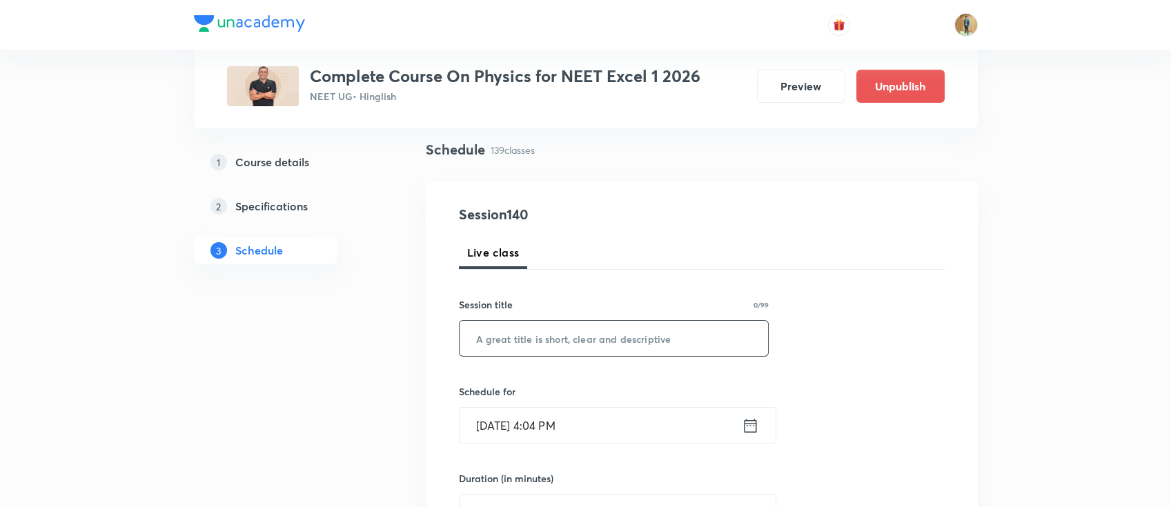
click at [611, 334] on input "text" at bounding box center [614, 338] width 309 height 35
paste input "Ray Optics -16"
drag, startPoint x: 547, startPoint y: 338, endPoint x: 579, endPoint y: 340, distance: 32.5
click at [579, 340] on input "Ray Optics -16" at bounding box center [614, 338] width 309 height 35
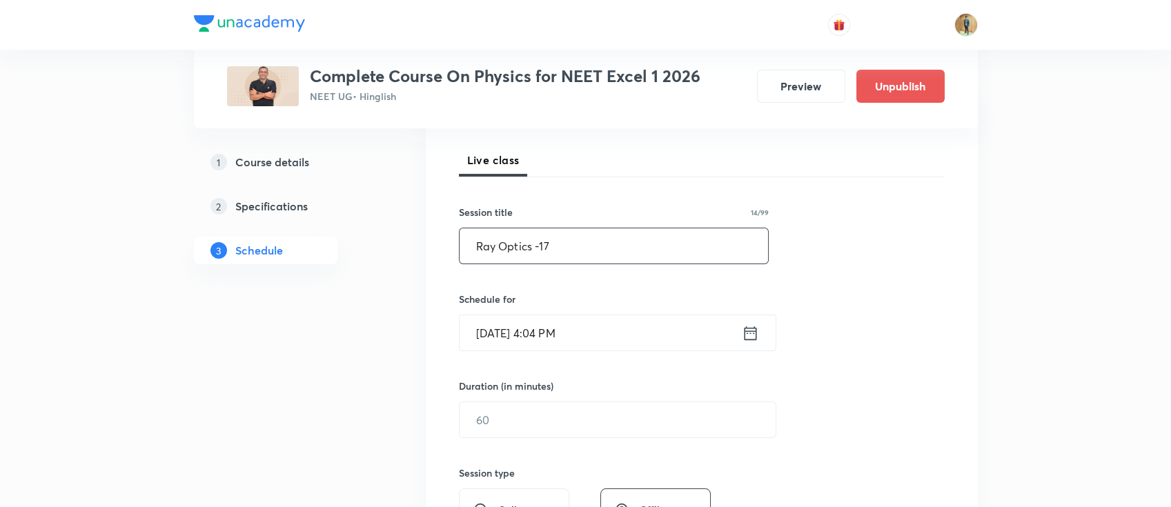
scroll to position [277, 0]
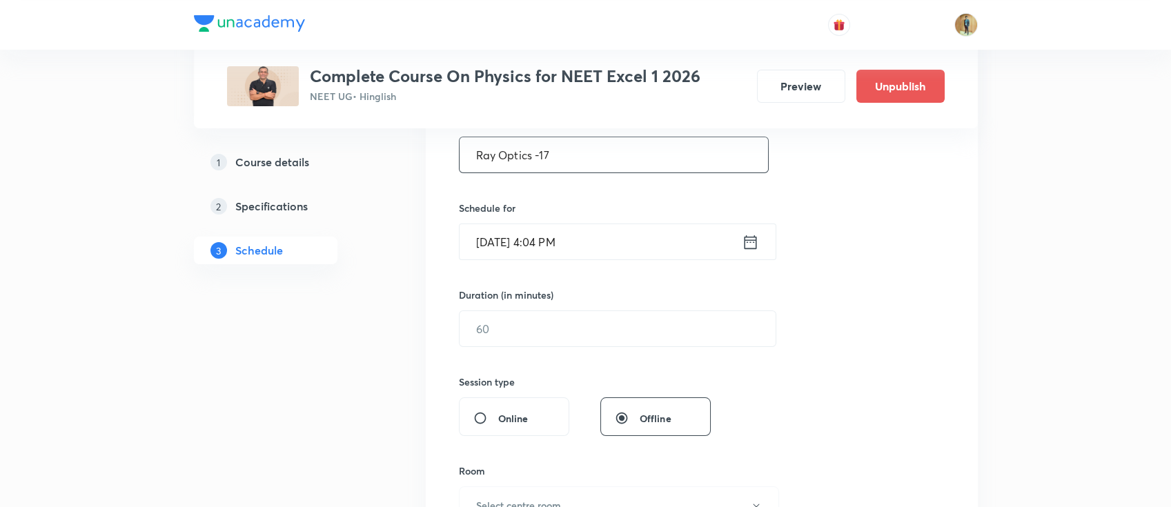
type input "Ray Optics -17"
click at [652, 249] on input "Oct 8, 2025, 4:04 PM" at bounding box center [601, 241] width 282 height 35
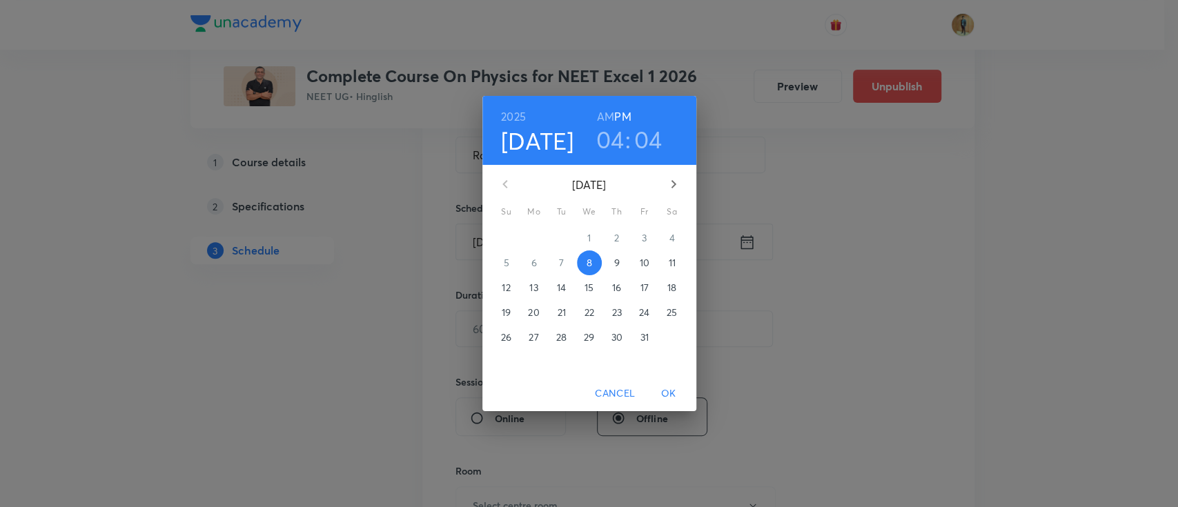
click at [616, 264] on p "9" at bounding box center [617, 263] width 6 height 14
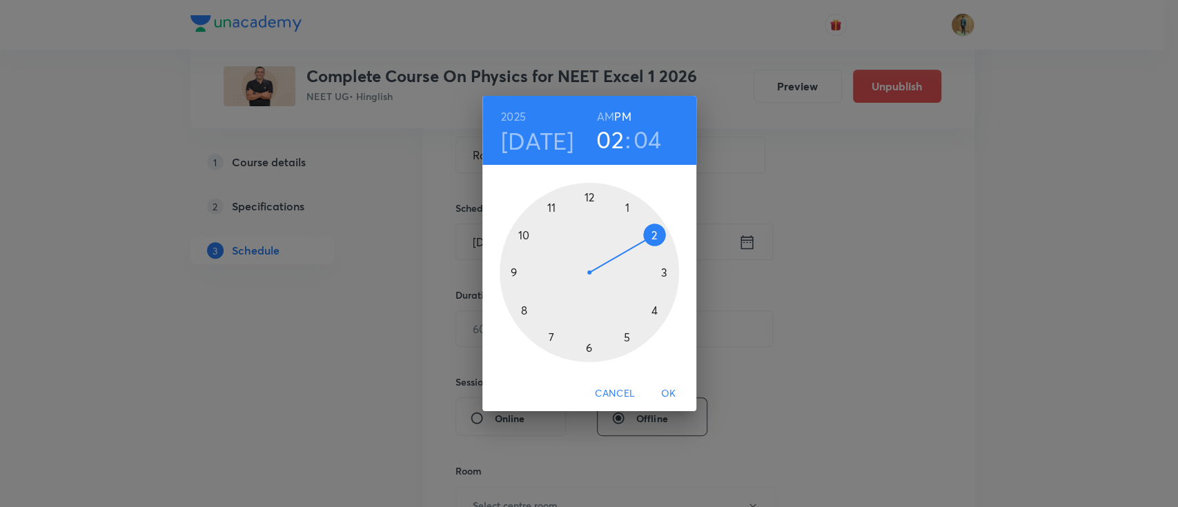
drag, startPoint x: 658, startPoint y: 312, endPoint x: 660, endPoint y: 235, distance: 77.3
click at [660, 235] on div at bounding box center [589, 272] width 179 height 179
drag, startPoint x: 620, startPoint y: 208, endPoint x: 589, endPoint y: 204, distance: 30.6
click at [589, 204] on div at bounding box center [589, 272] width 179 height 179
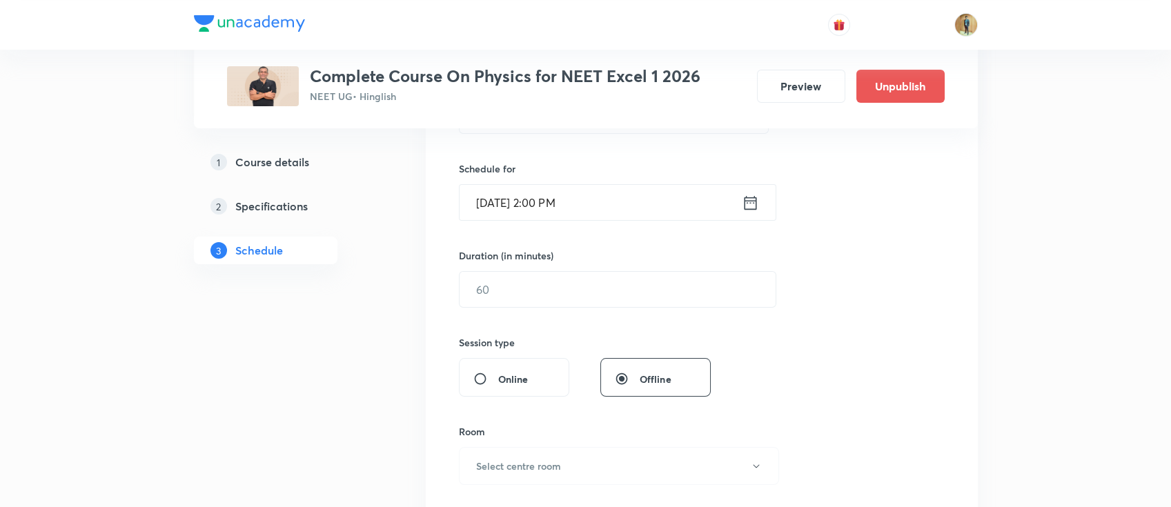
scroll to position [339, 0]
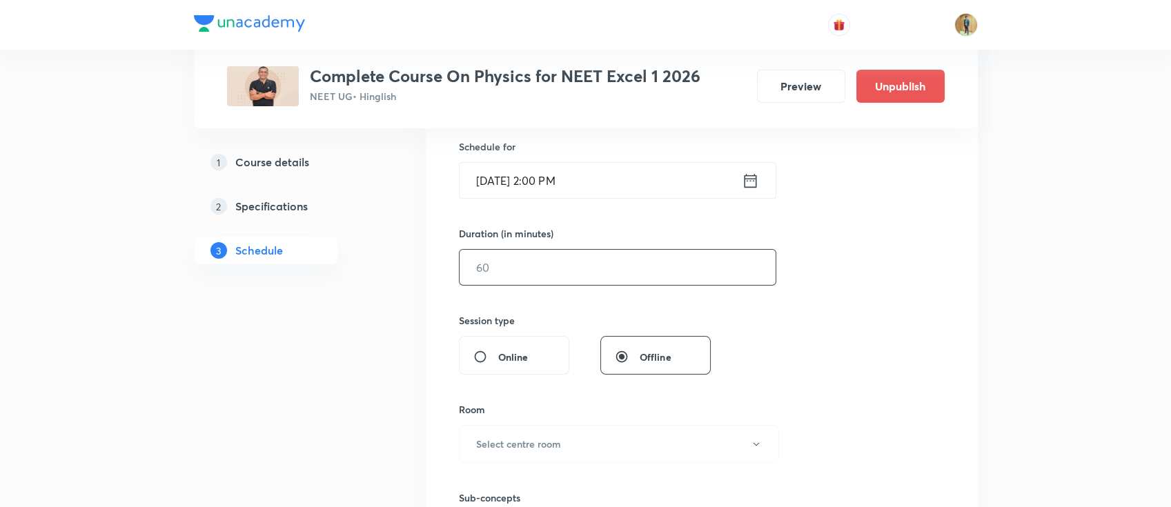
click at [589, 279] on input "text" at bounding box center [618, 267] width 316 height 35
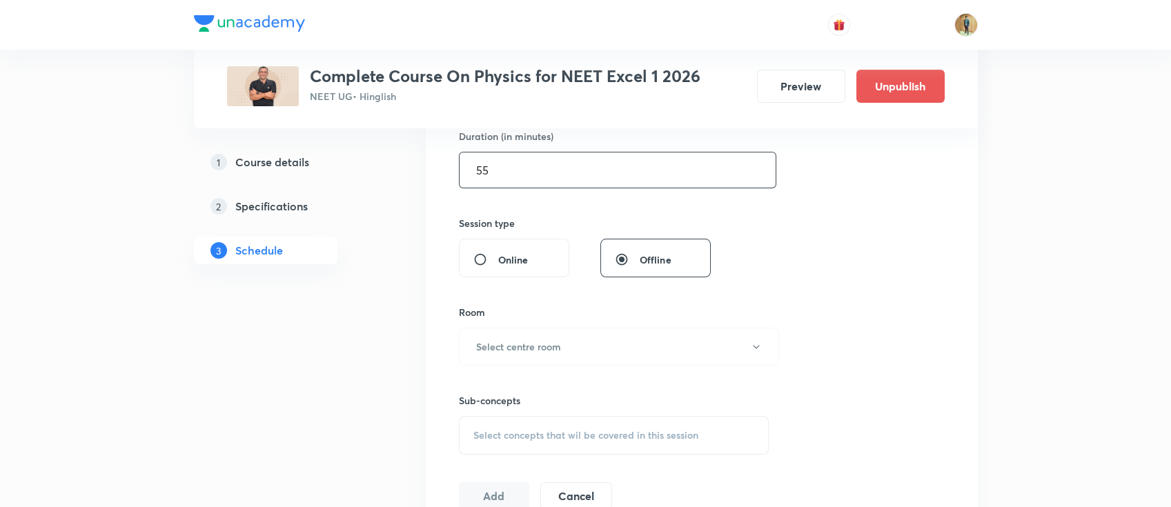
scroll to position [462, 0]
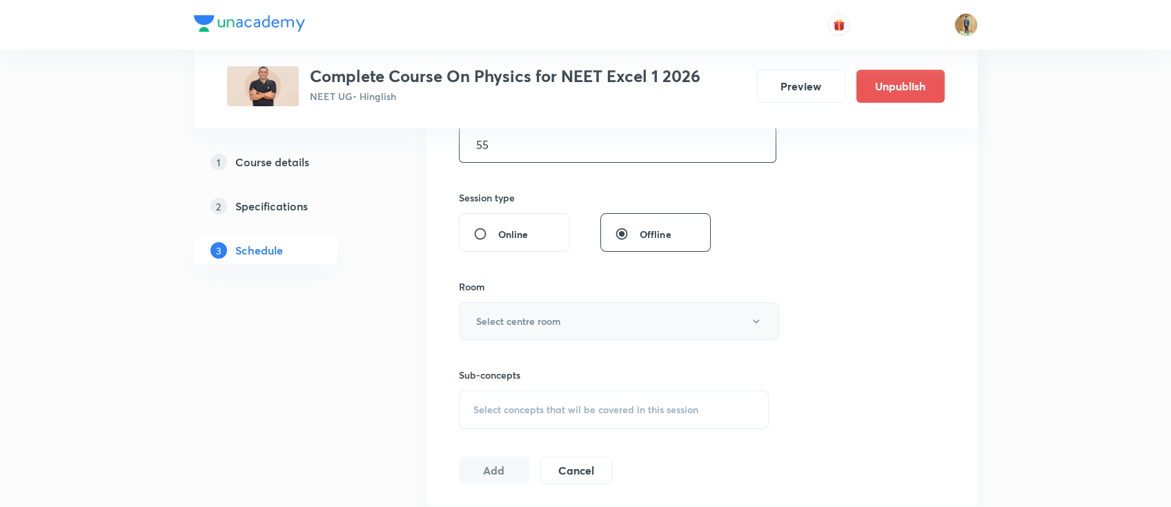
type input "55"
click at [627, 316] on button "Select centre room" at bounding box center [619, 321] width 320 height 38
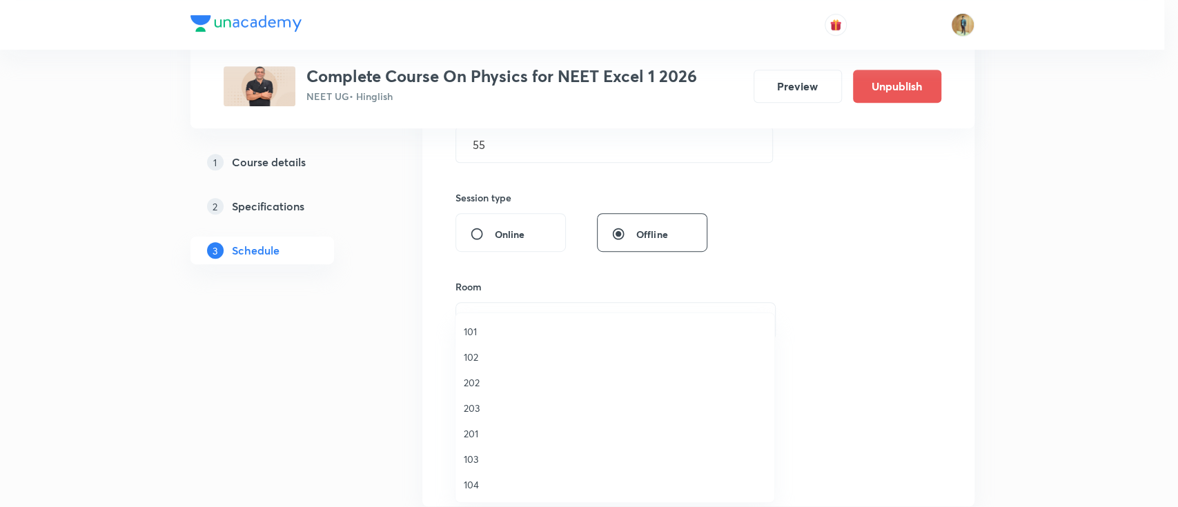
click at [480, 406] on span "203" at bounding box center [615, 408] width 302 height 14
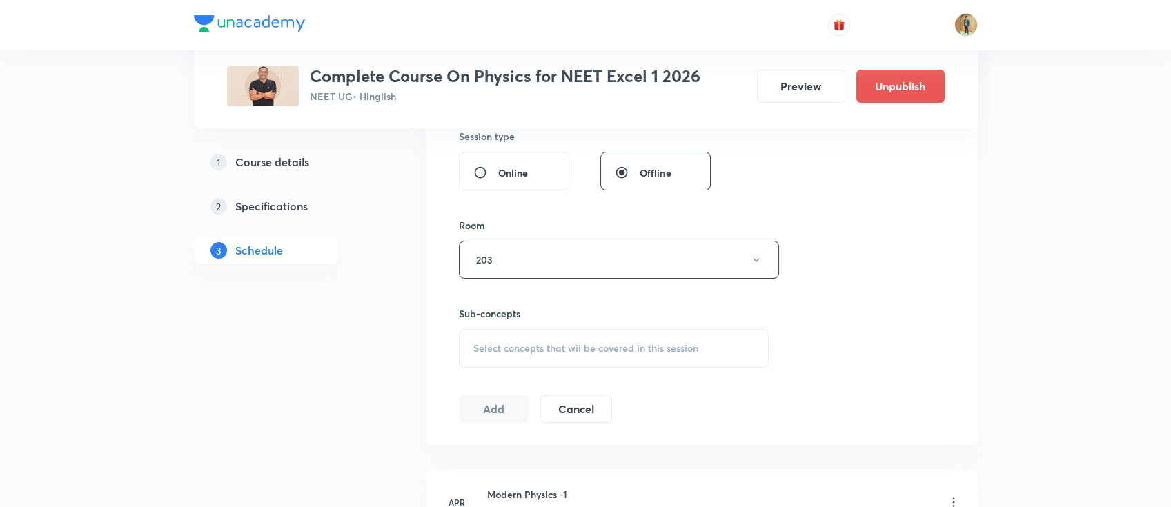
click at [534, 355] on div "Select concepts that wil be covered in this session" at bounding box center [614, 348] width 311 height 39
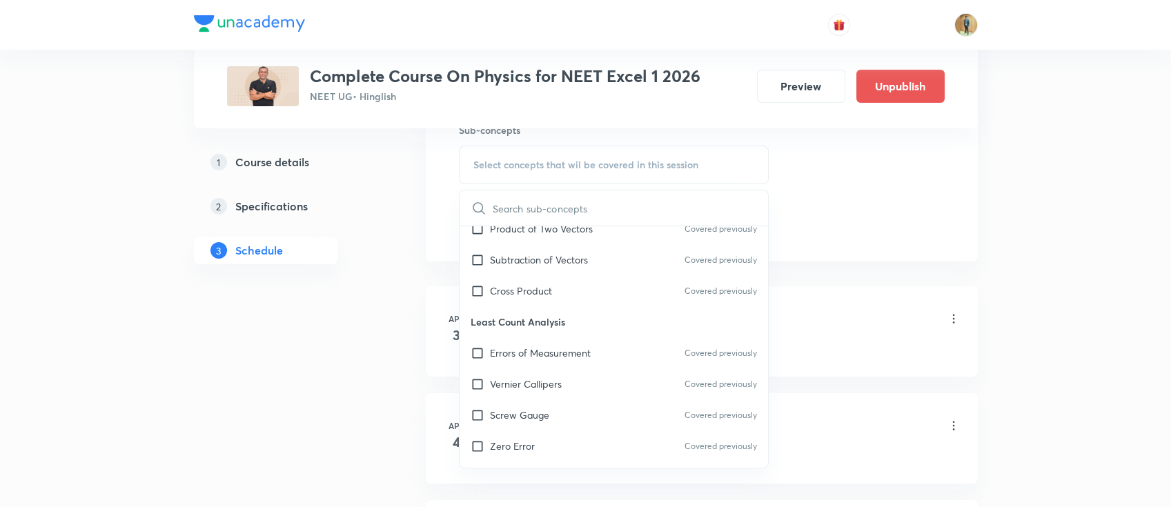
scroll to position [613, 0]
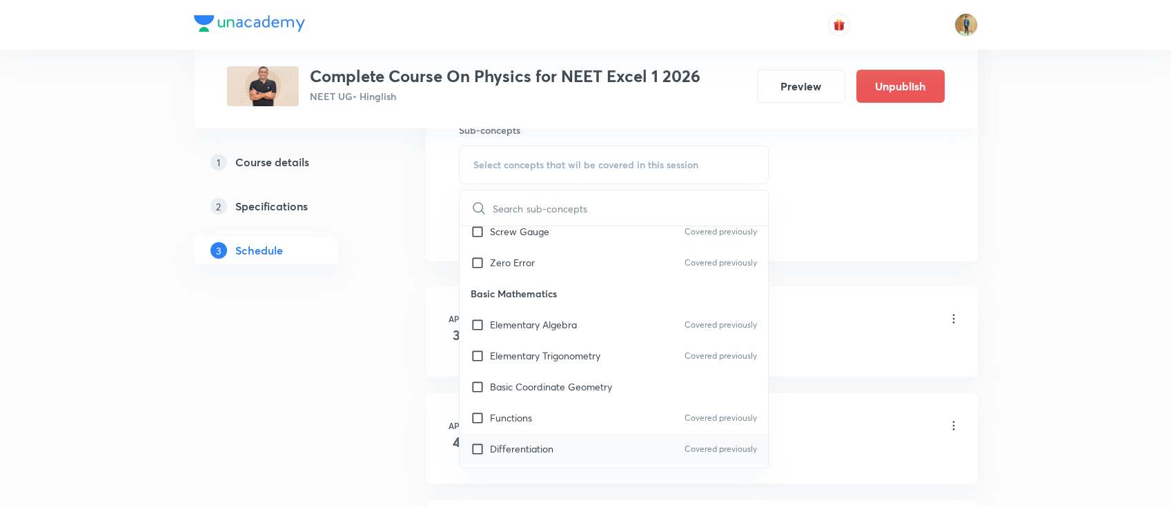
click at [626, 351] on div "Basic Mathematics Elementary Algebra Covered previously Elementary Trigonometry…" at bounding box center [614, 455] width 309 height 354
click at [536, 326] on p "Elementary Algebra" at bounding box center [533, 324] width 87 height 14
checkbox input "true"
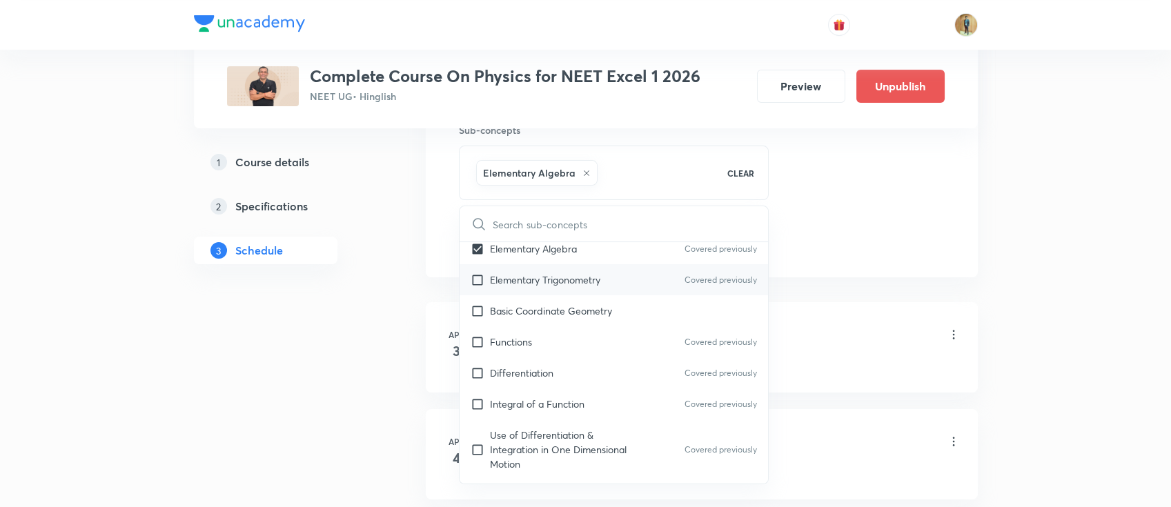
scroll to position [552, 0]
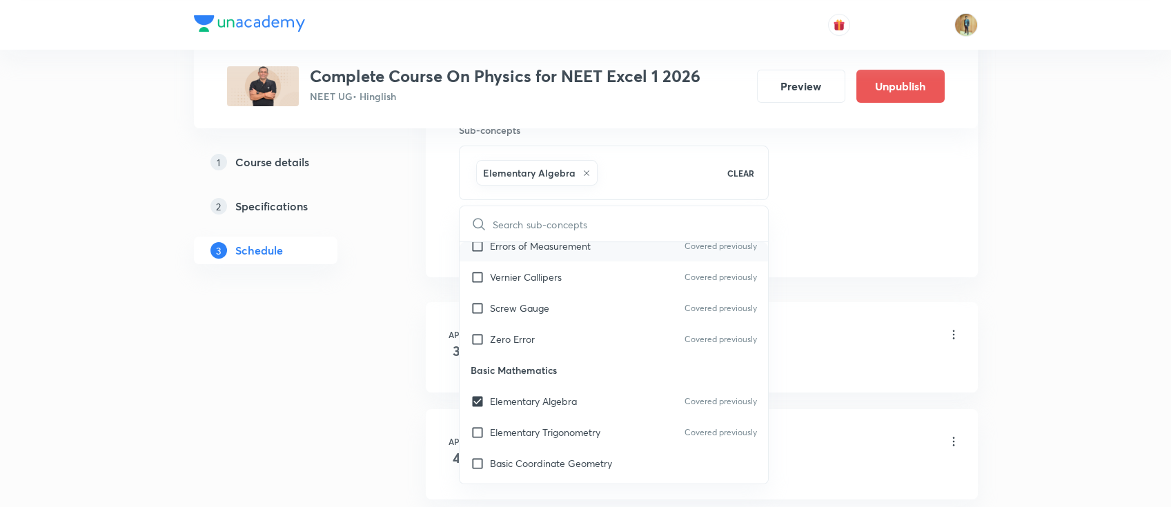
click at [529, 255] on div "Errors of Measurement Covered previously" at bounding box center [614, 246] width 309 height 31
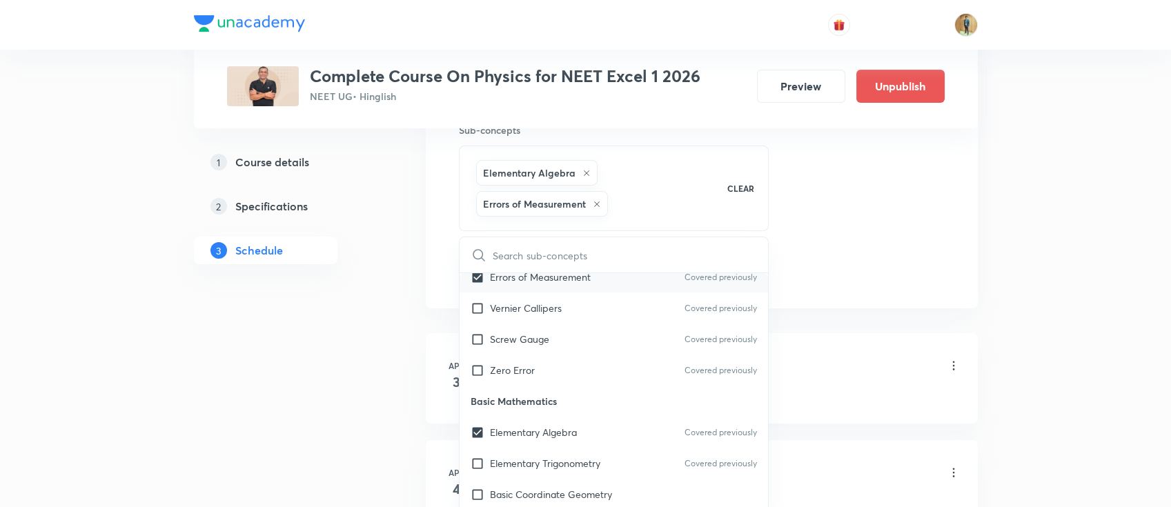
checkbox input "true"
click at [538, 310] on p "Vernier Callipers" at bounding box center [526, 308] width 72 height 14
checkbox input "true"
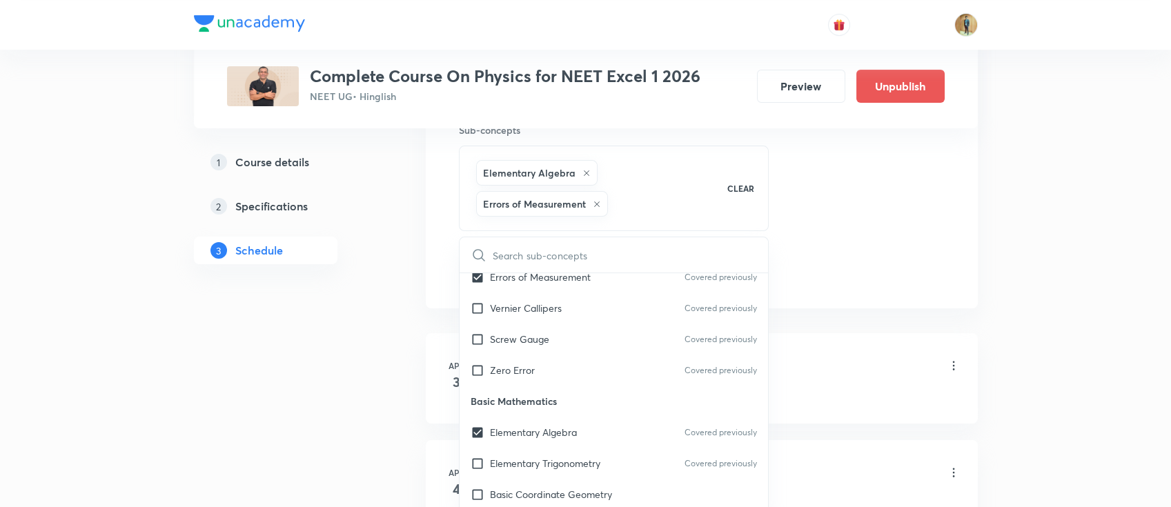
checkbox input "true"
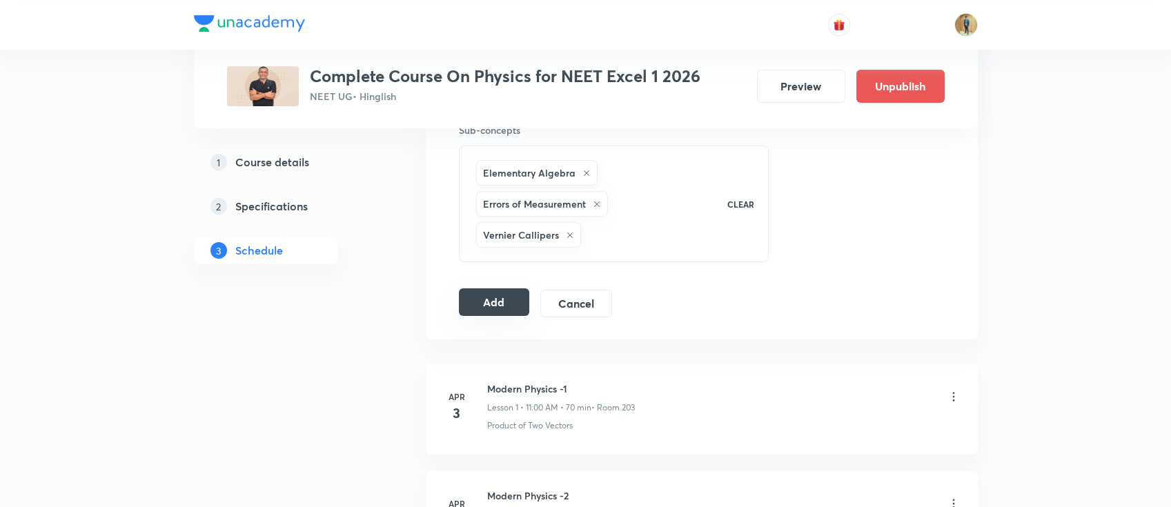
click at [493, 302] on button "Add" at bounding box center [494, 302] width 71 height 28
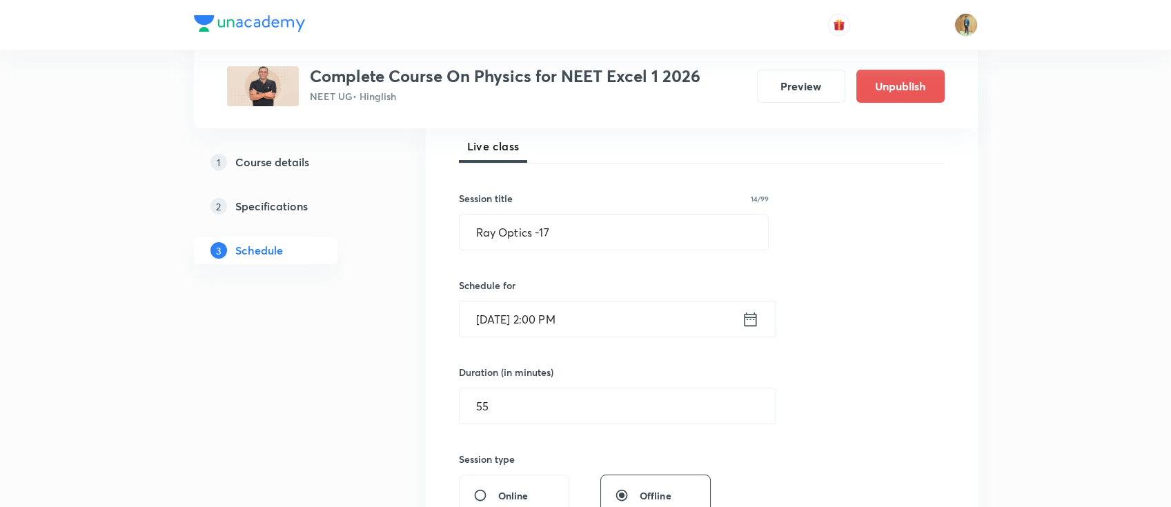
scroll to position [155, 0]
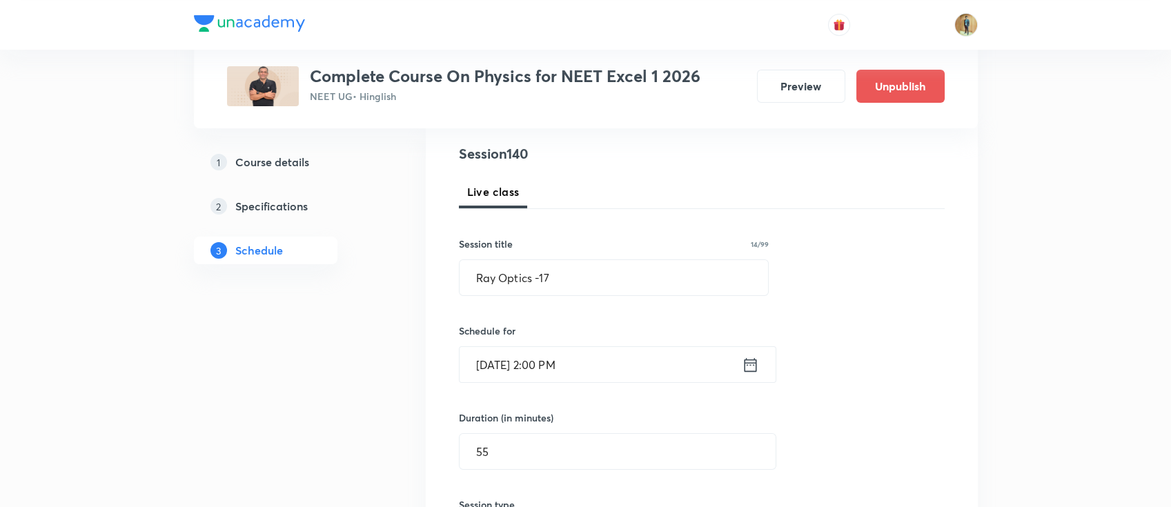
click at [620, 369] on input "Oct 9, 2025, 2:00 PM" at bounding box center [601, 364] width 282 height 35
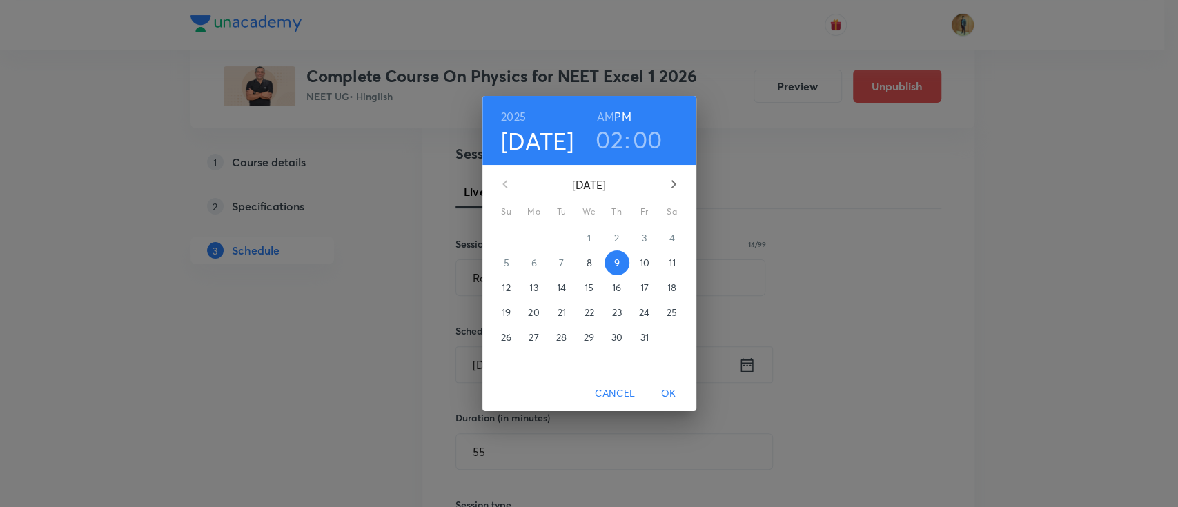
click at [644, 144] on h3 "00" at bounding box center [648, 139] width 30 height 29
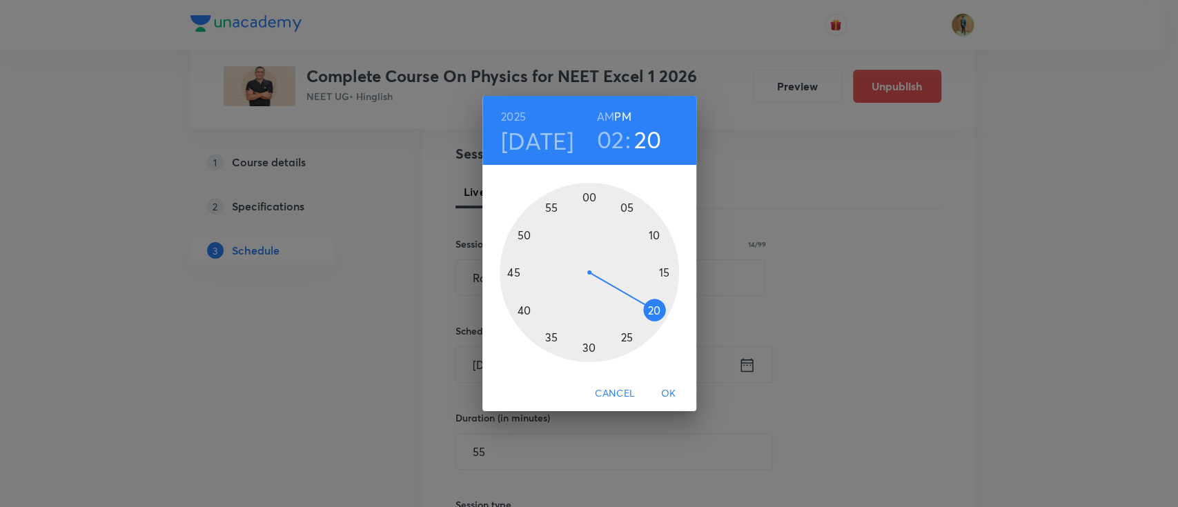
drag, startPoint x: 588, startPoint y: 198, endPoint x: 652, endPoint y: 306, distance: 125.9
click at [652, 306] on div at bounding box center [589, 272] width 179 height 179
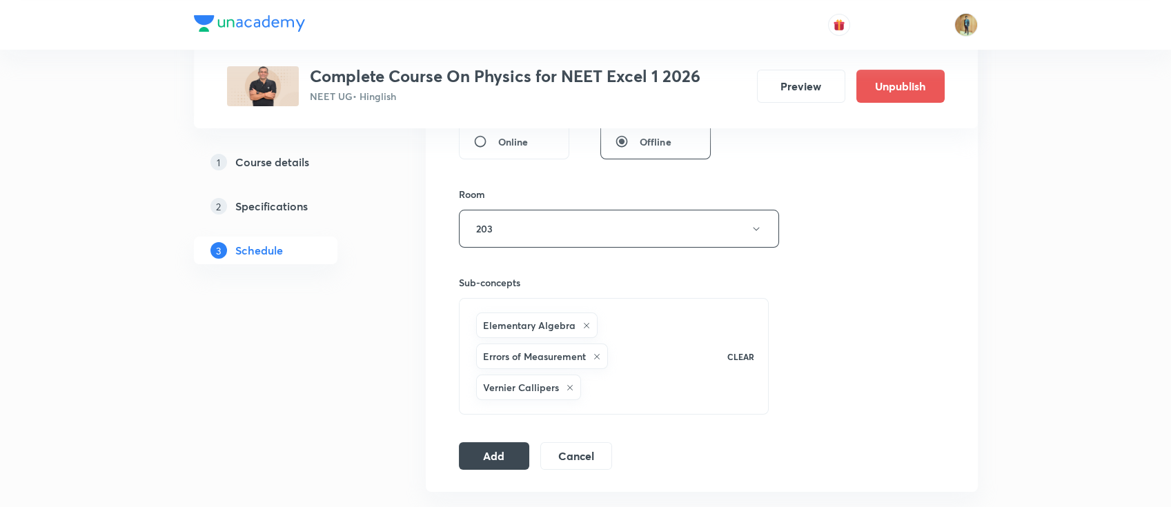
scroll to position [646, 0]
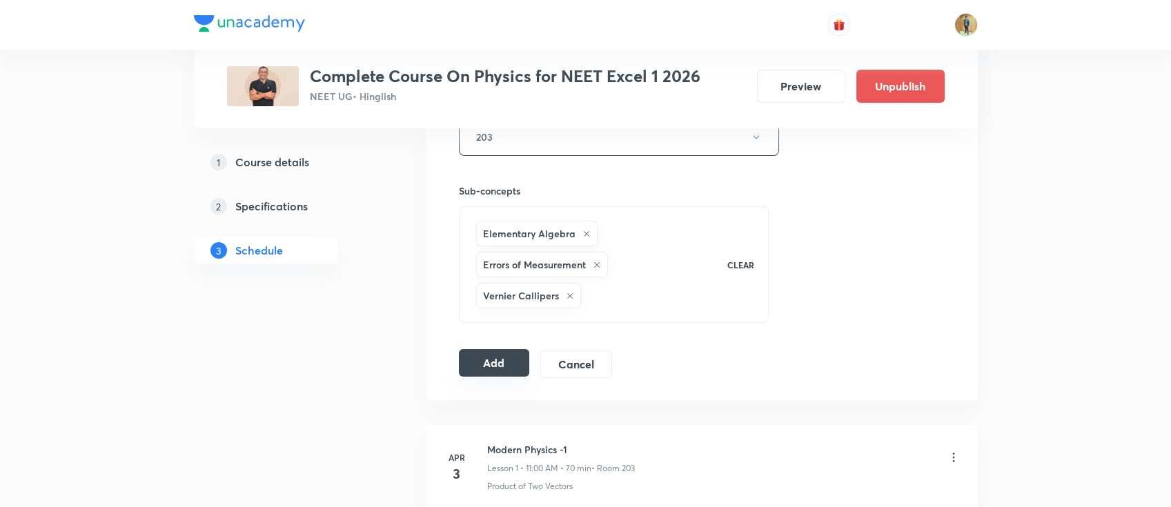
click at [515, 370] on button "Add" at bounding box center [494, 363] width 71 height 28
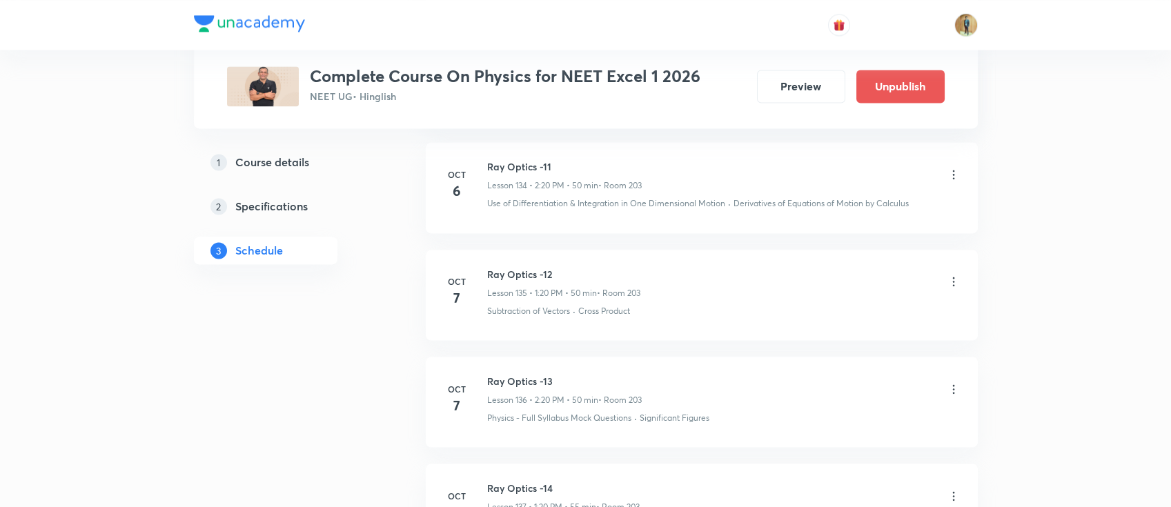
scroll to position [15538, 0]
